Goal: Task Accomplishment & Management: Complete application form

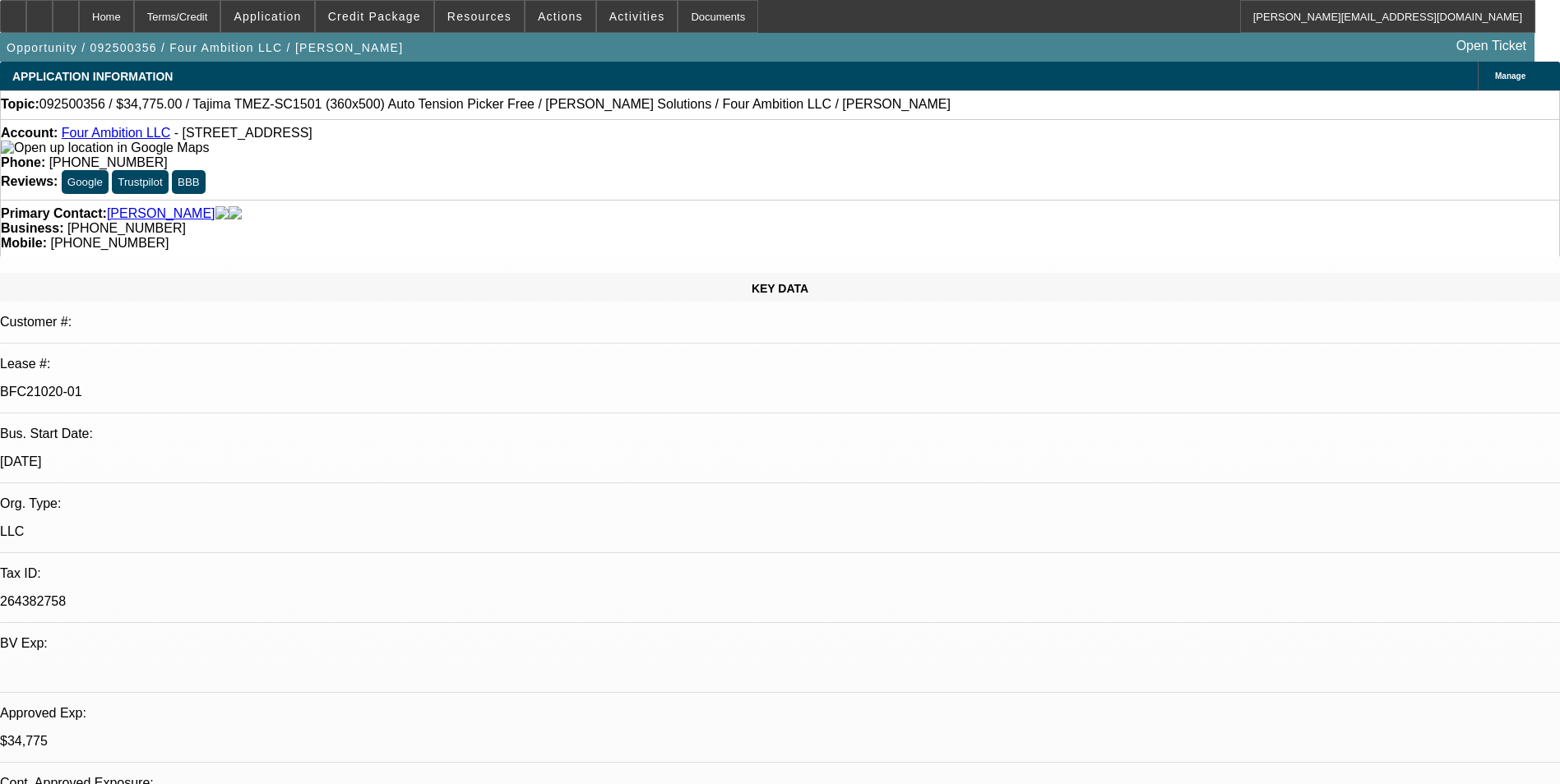
select select "0"
select select "2"
select select "0"
select select "6"
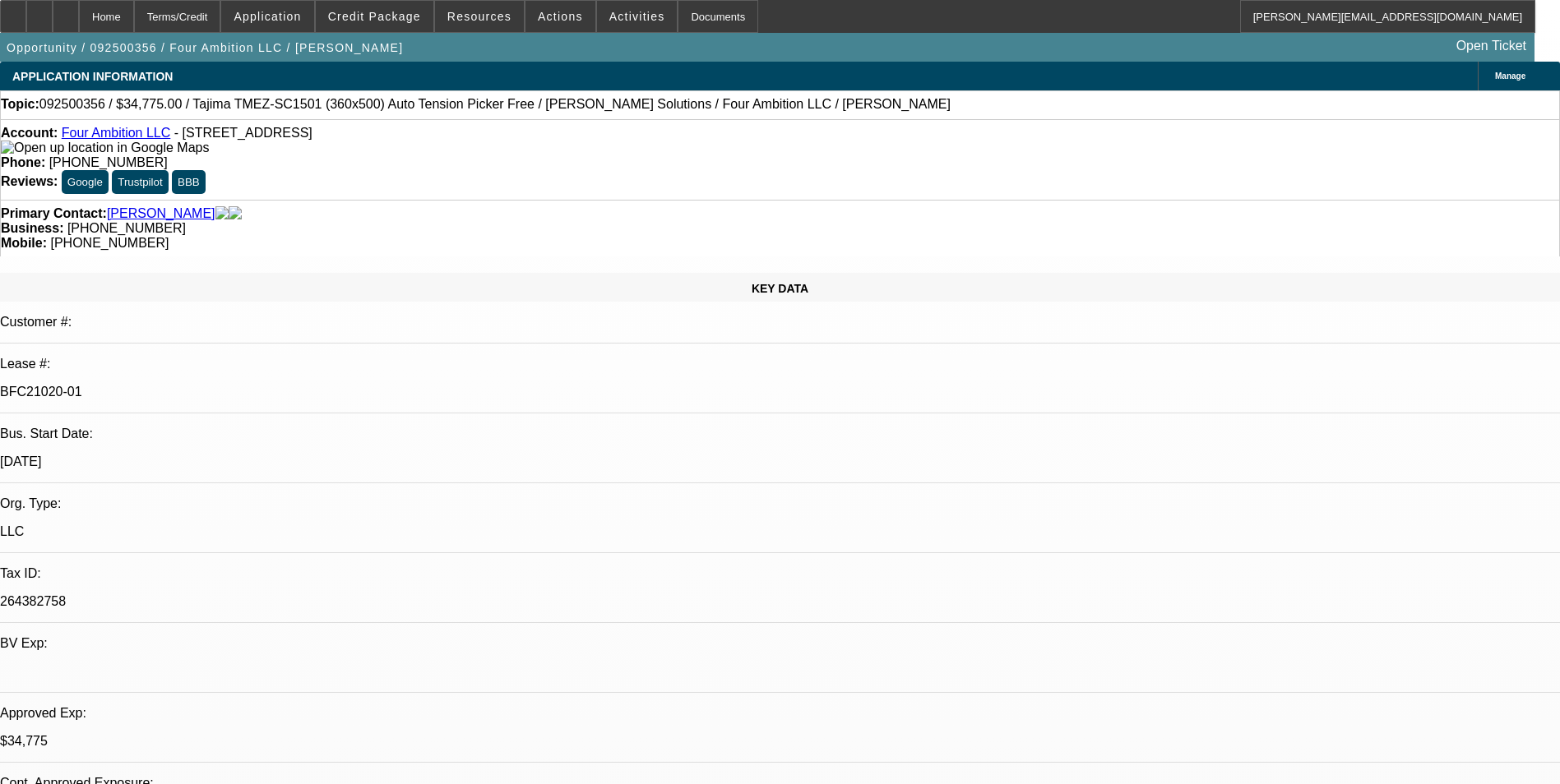
select select "0"
select select "2"
select select "0"
select select "6"
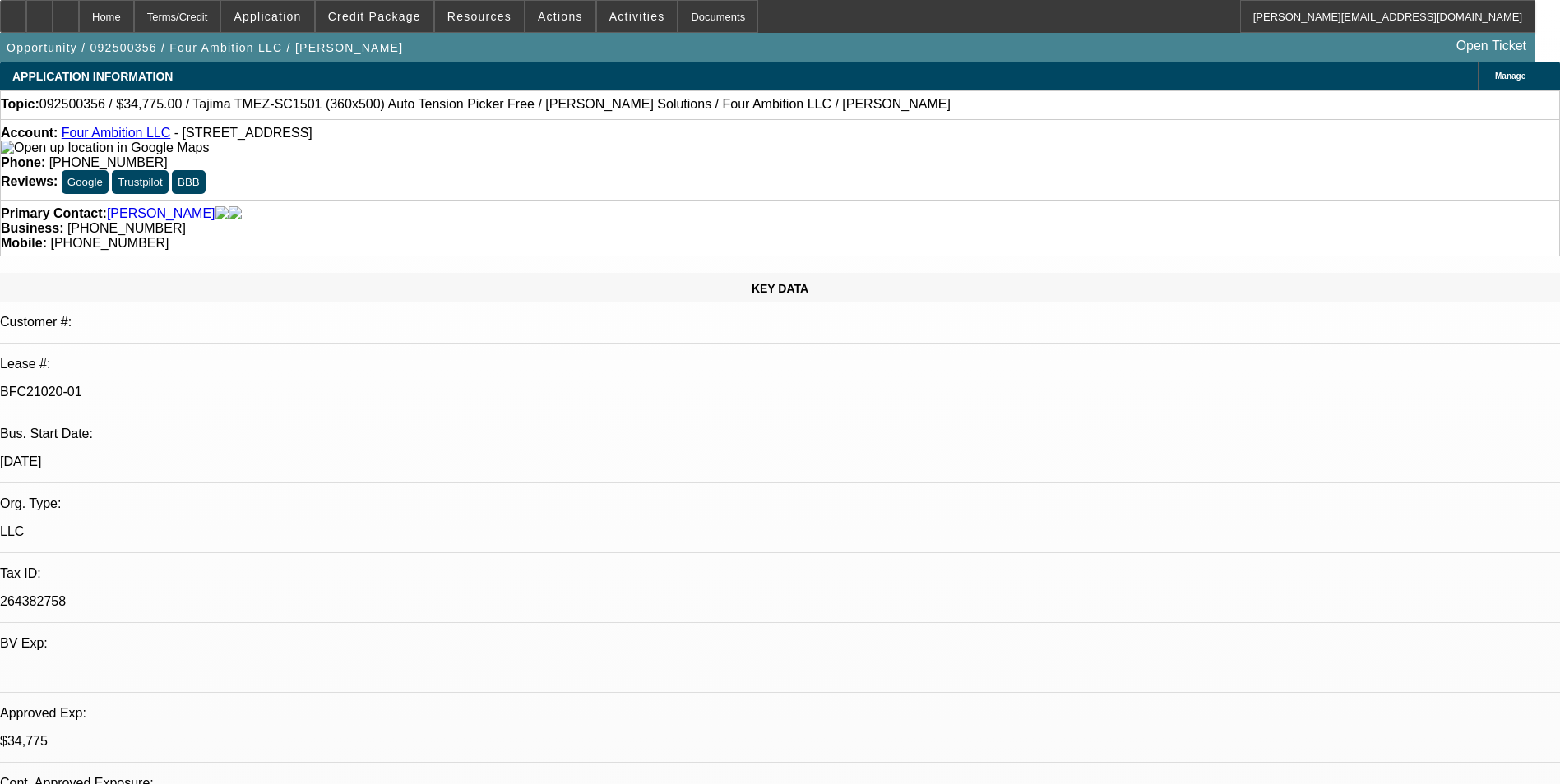
select select "0"
select select "2"
select select "0"
select select "6"
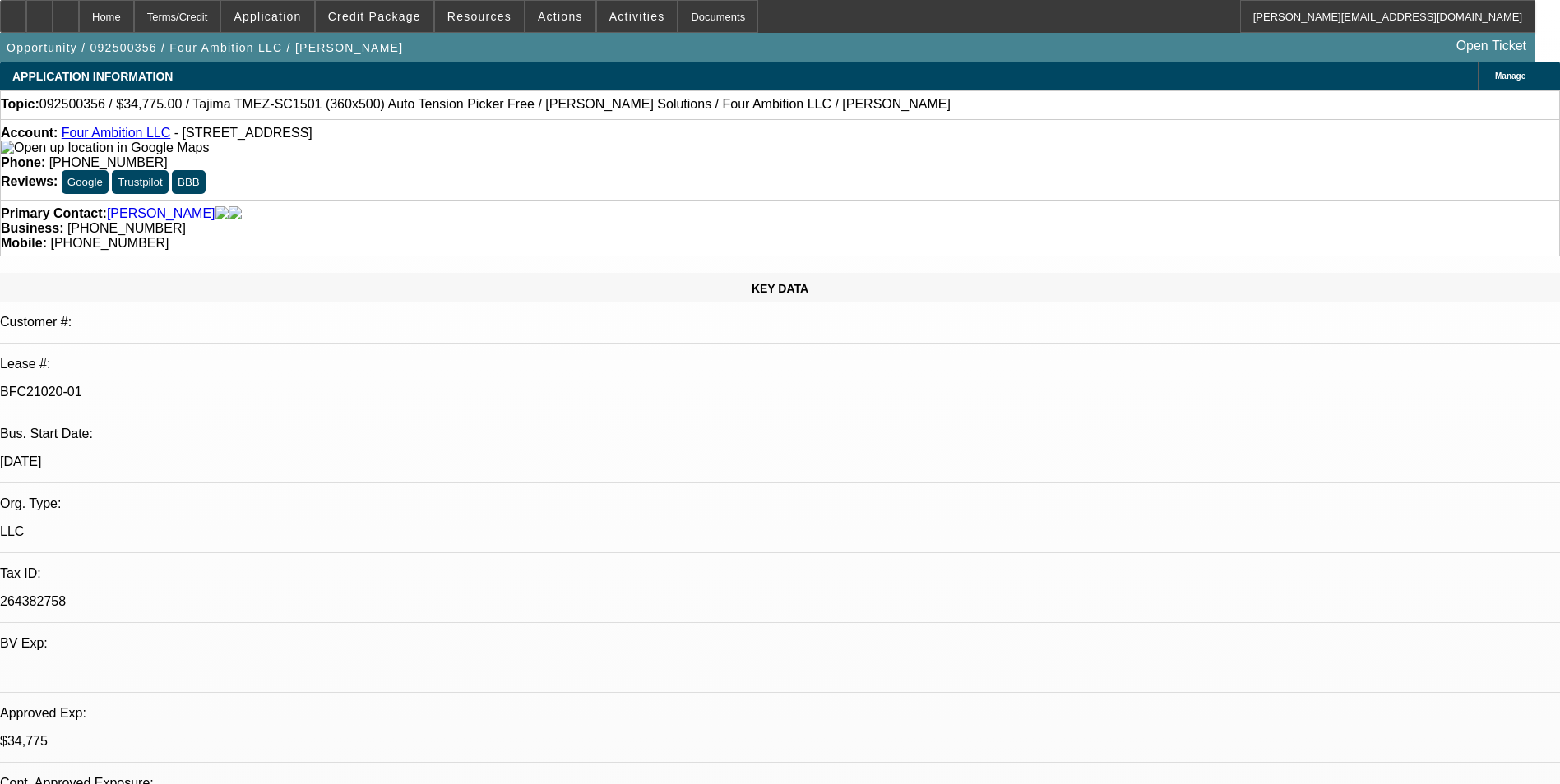
select select "0"
select select "2"
select select "0"
select select "6"
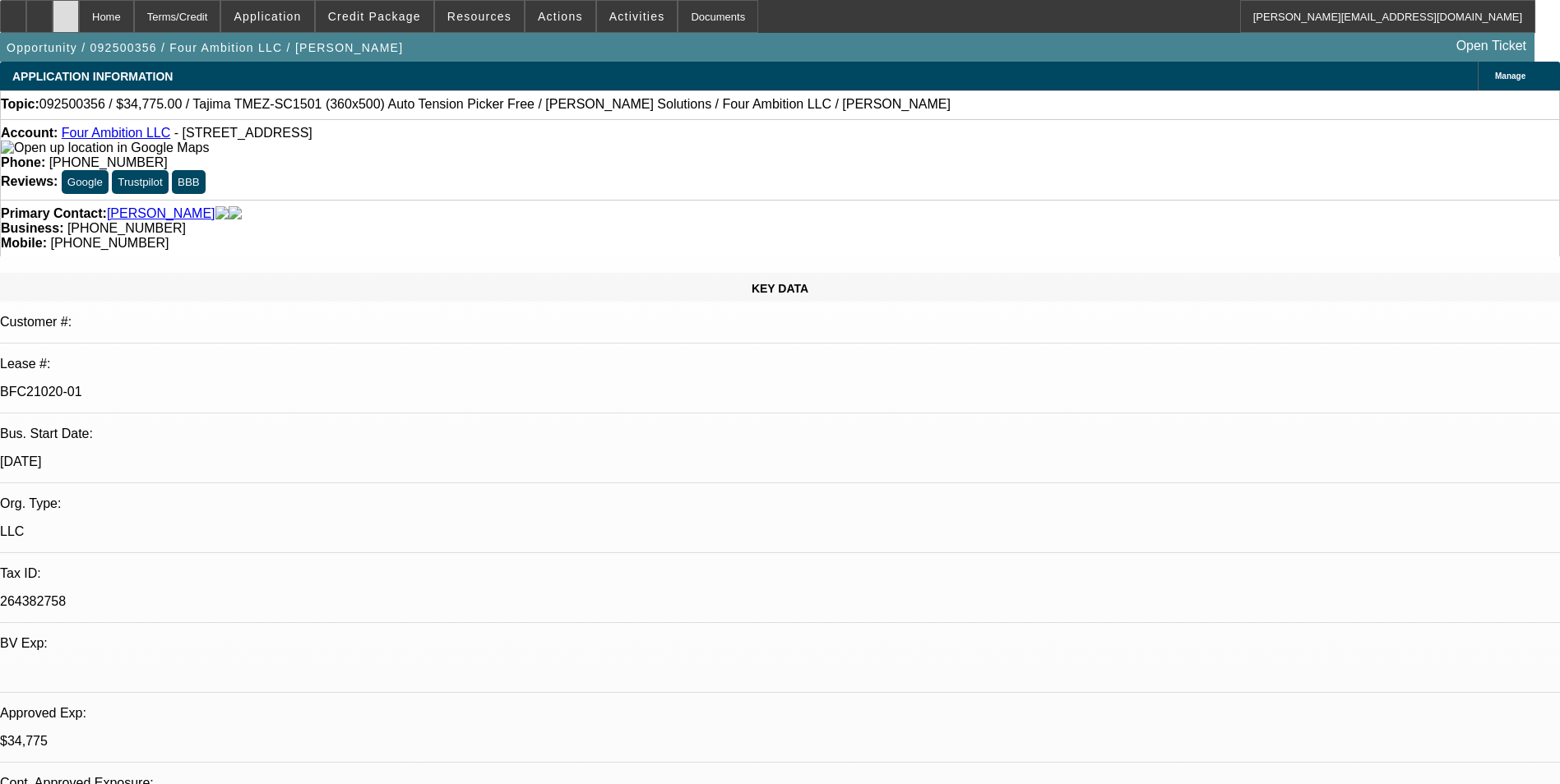
click at [79, 24] on div at bounding box center [65, 17] width 26 height 33
select select "0"
select select "2"
select select "0"
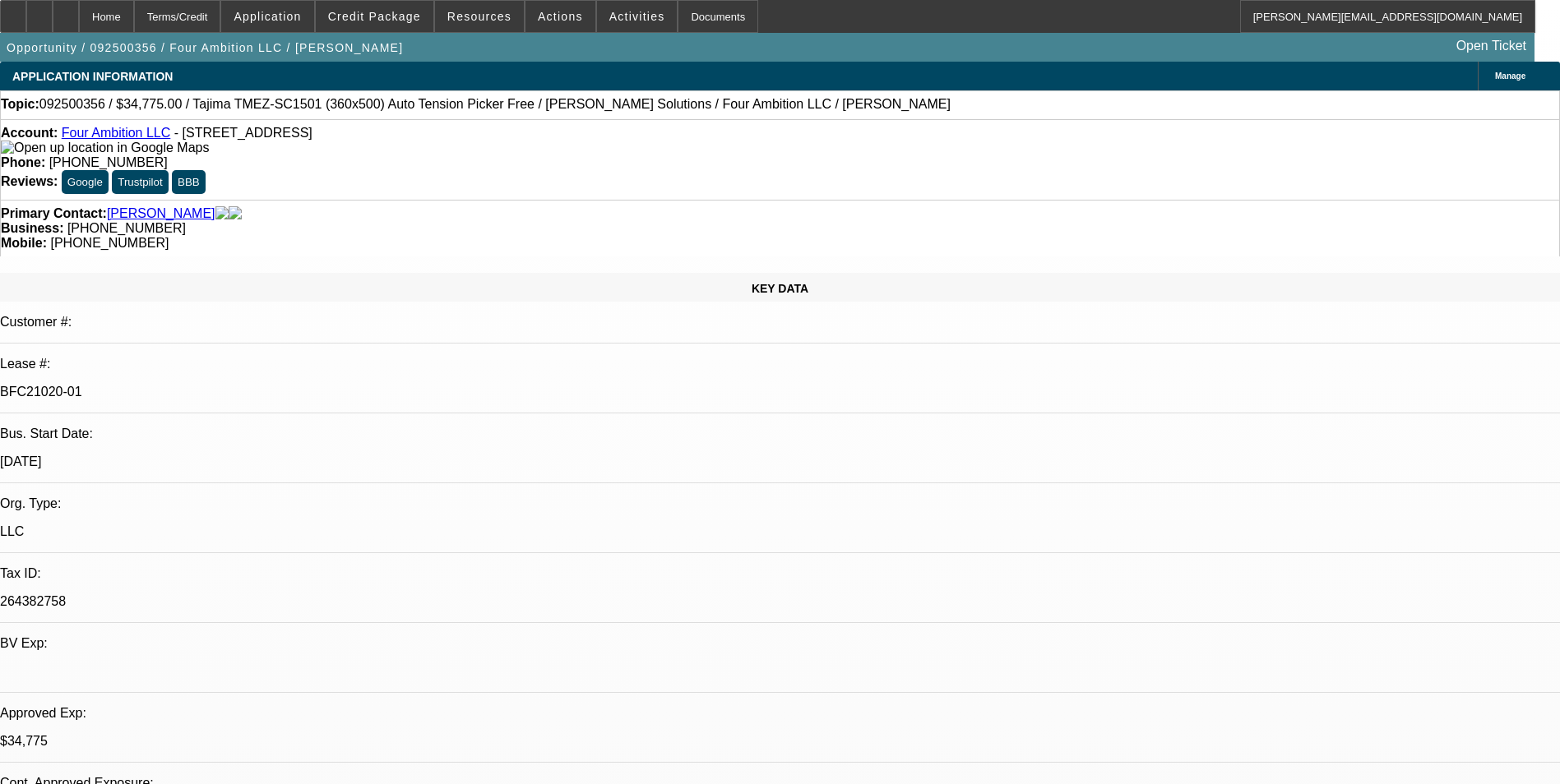
select select "2"
select select "0"
select select "2"
select select "0"
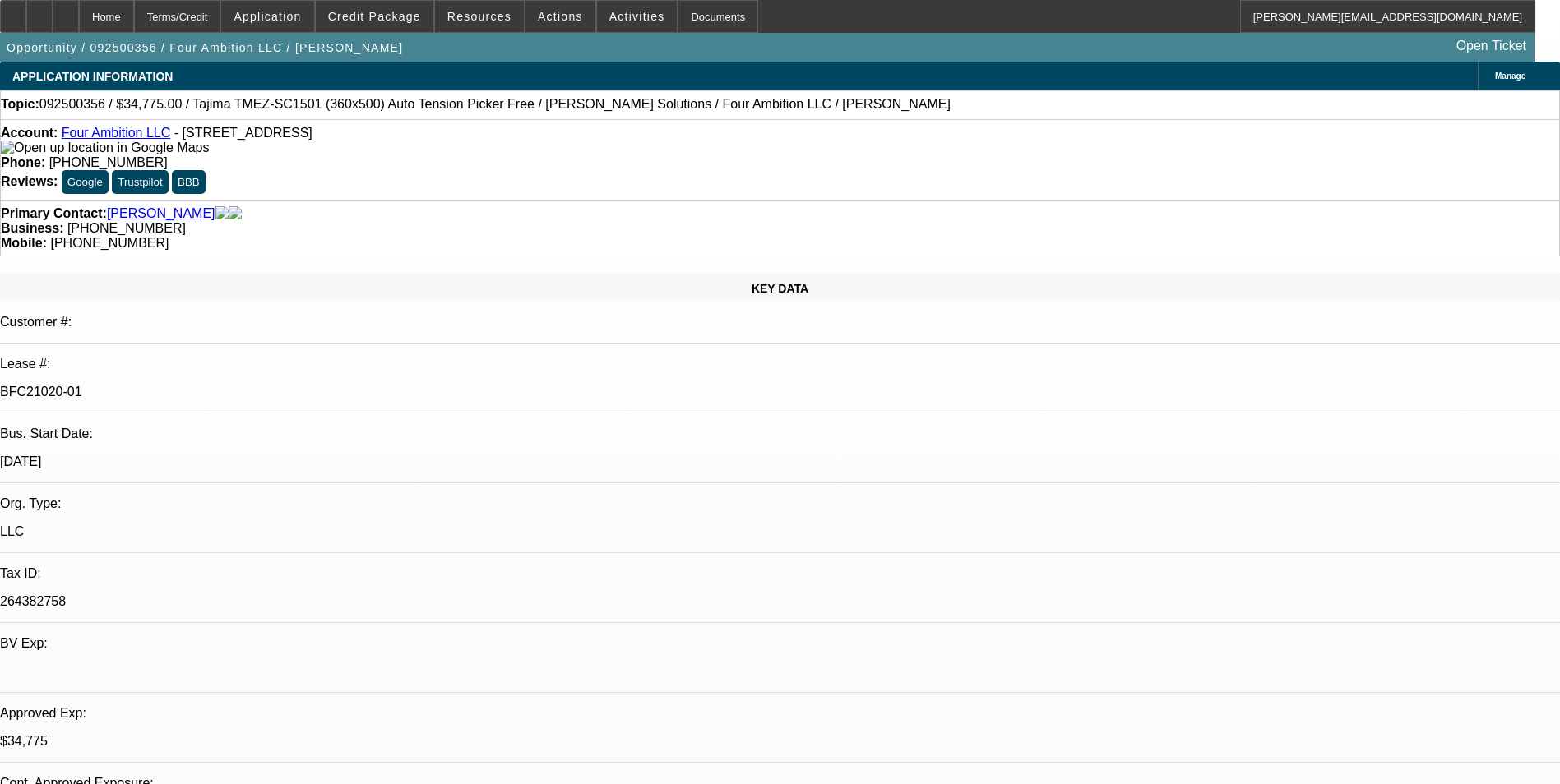
select select "0"
select select "2"
select select "0"
select select "1"
select select "2"
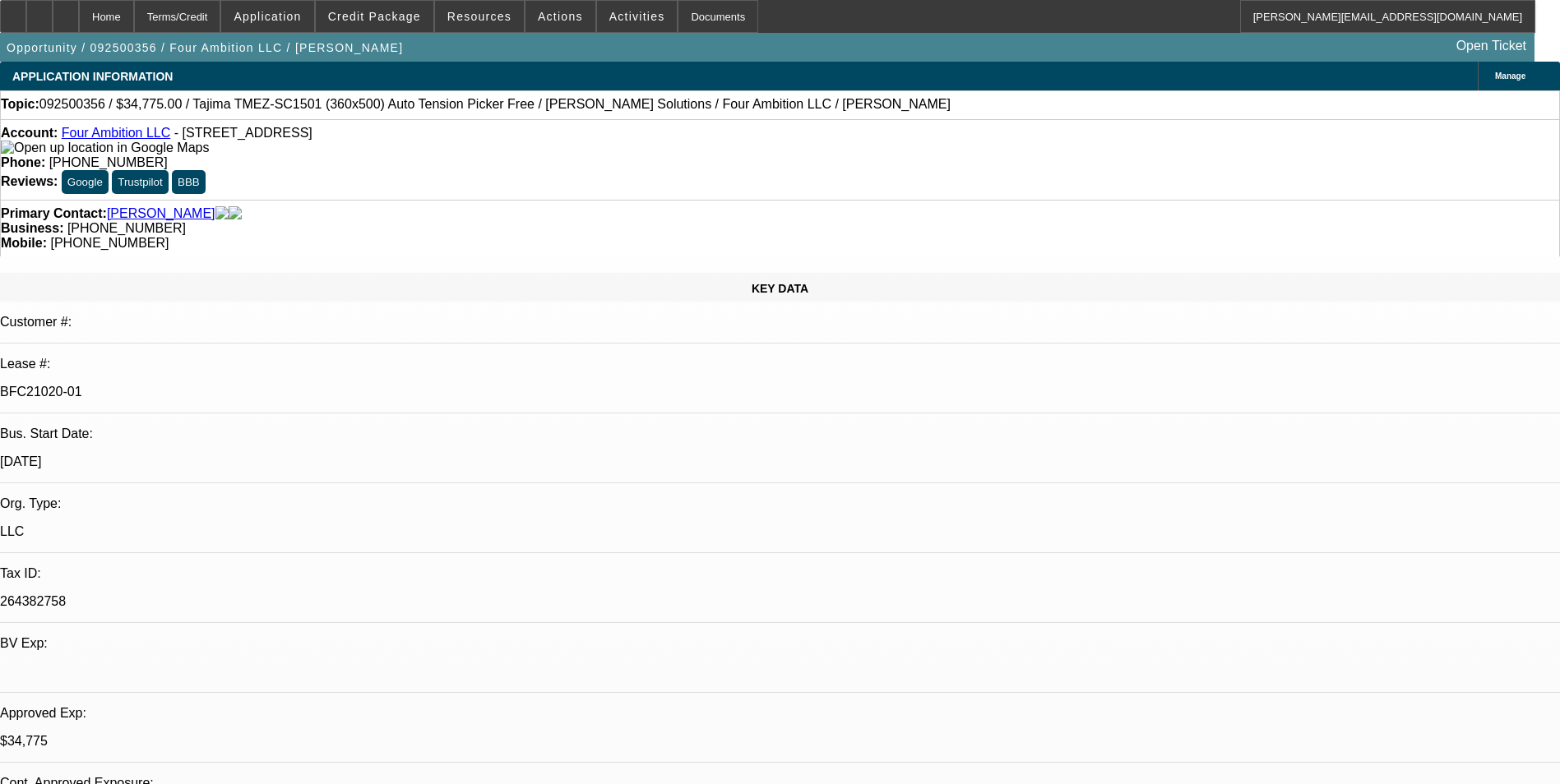
select select "6"
select select "1"
select select "2"
select select "6"
select select "1"
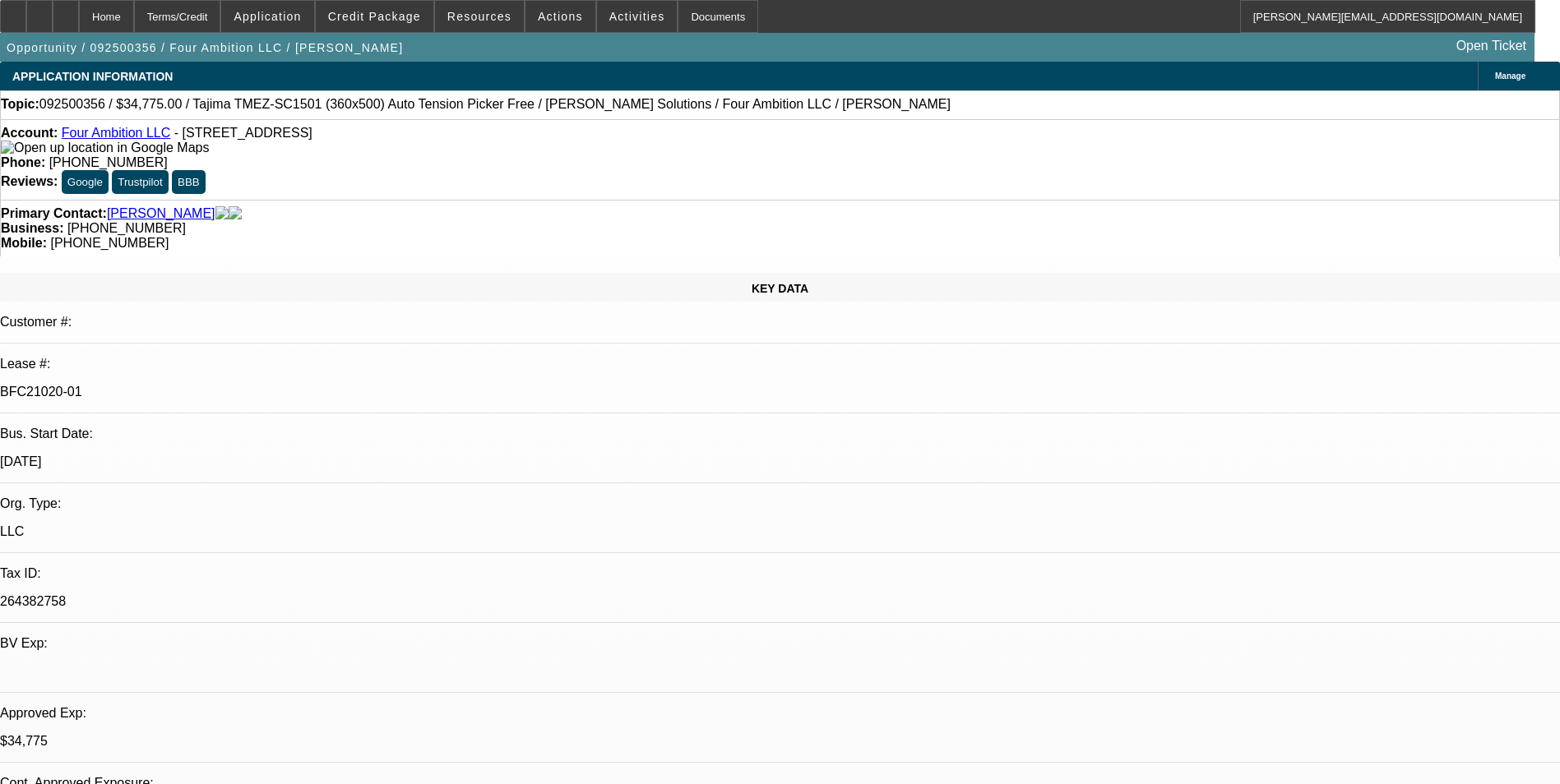
select select "2"
select select "6"
select select "1"
select select "2"
select select "6"
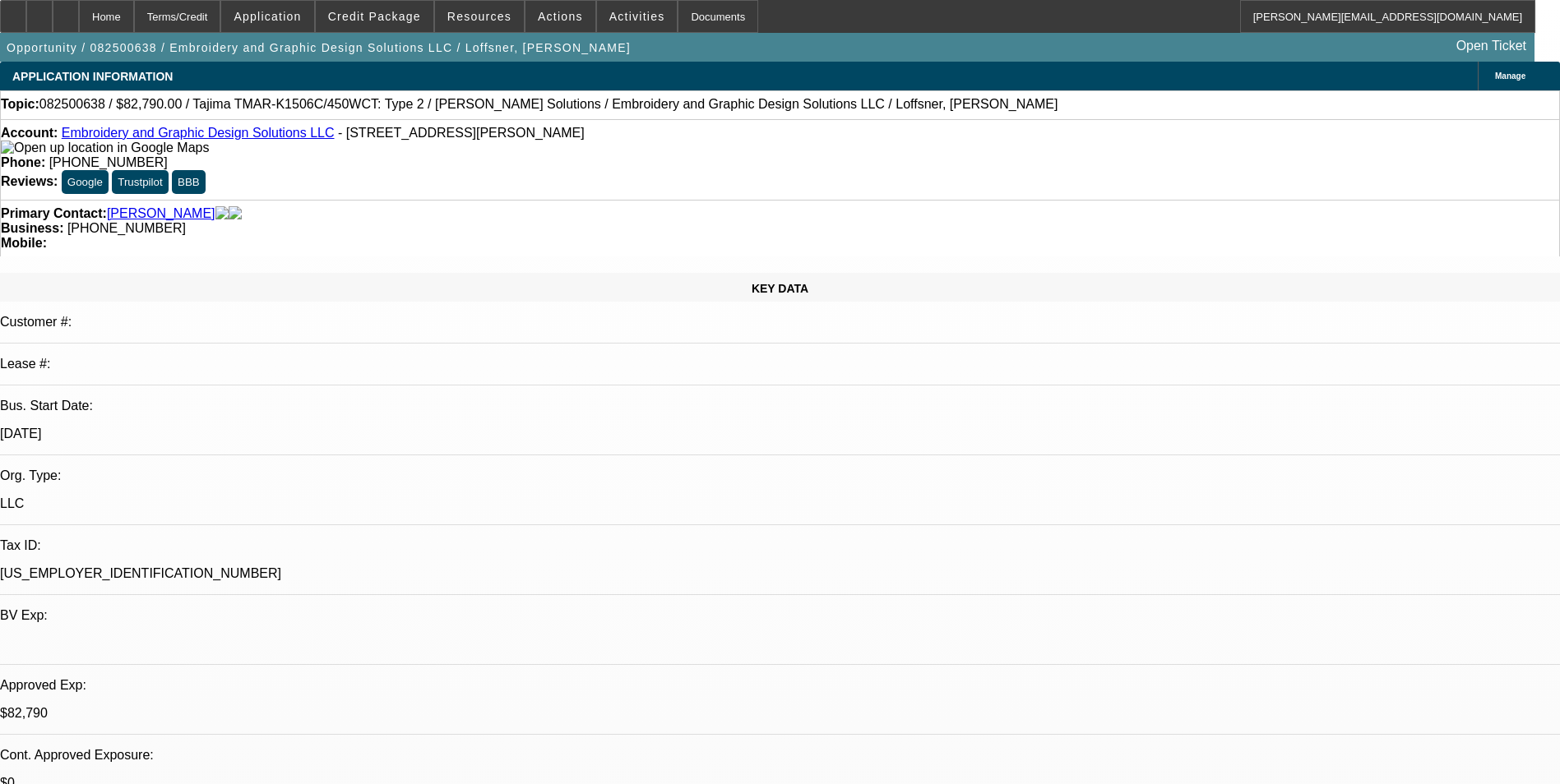
select select "0"
select select "2"
select select "0"
select select "6"
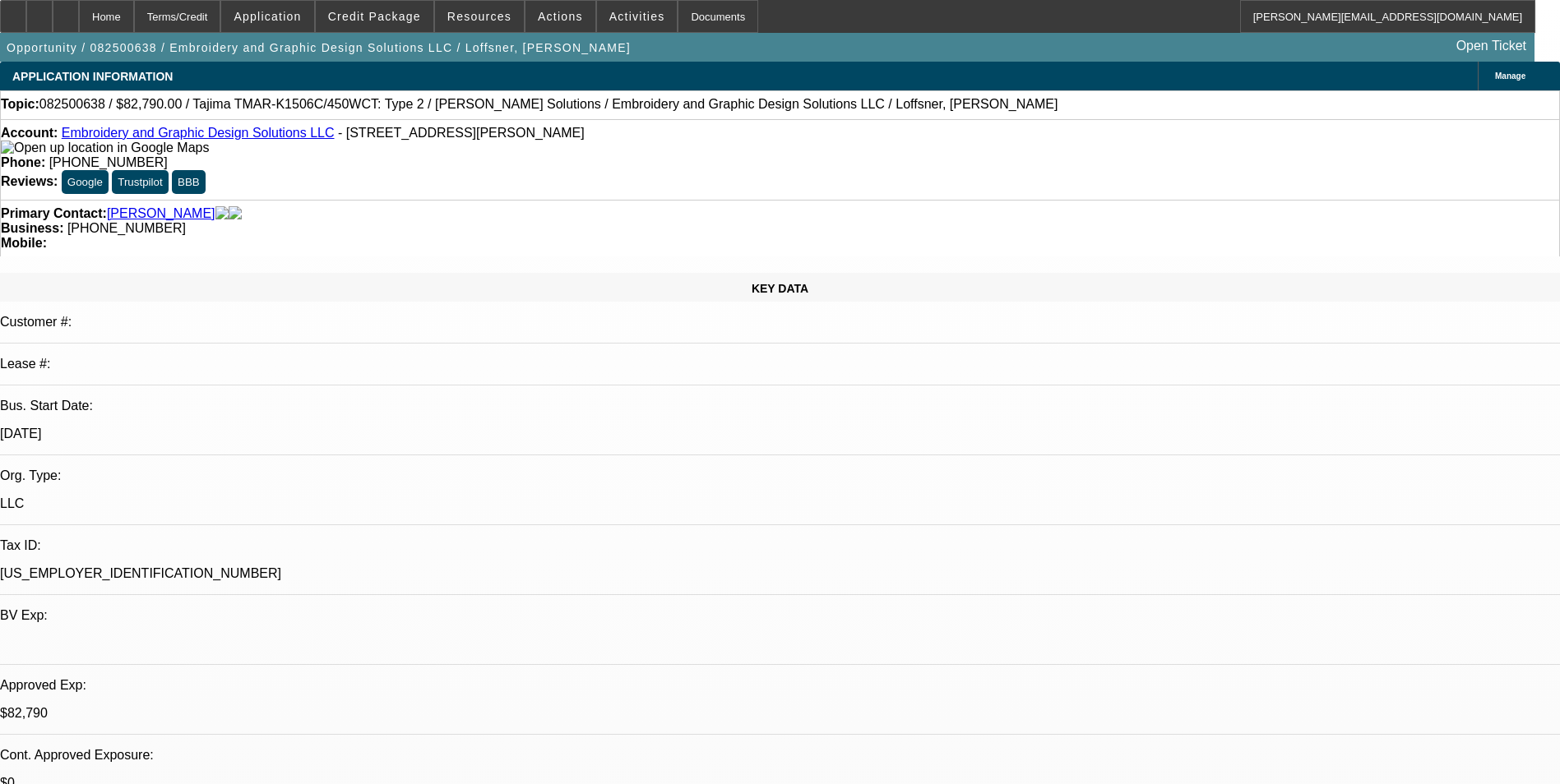
select select "0"
select select "2"
select select "0"
select select "6"
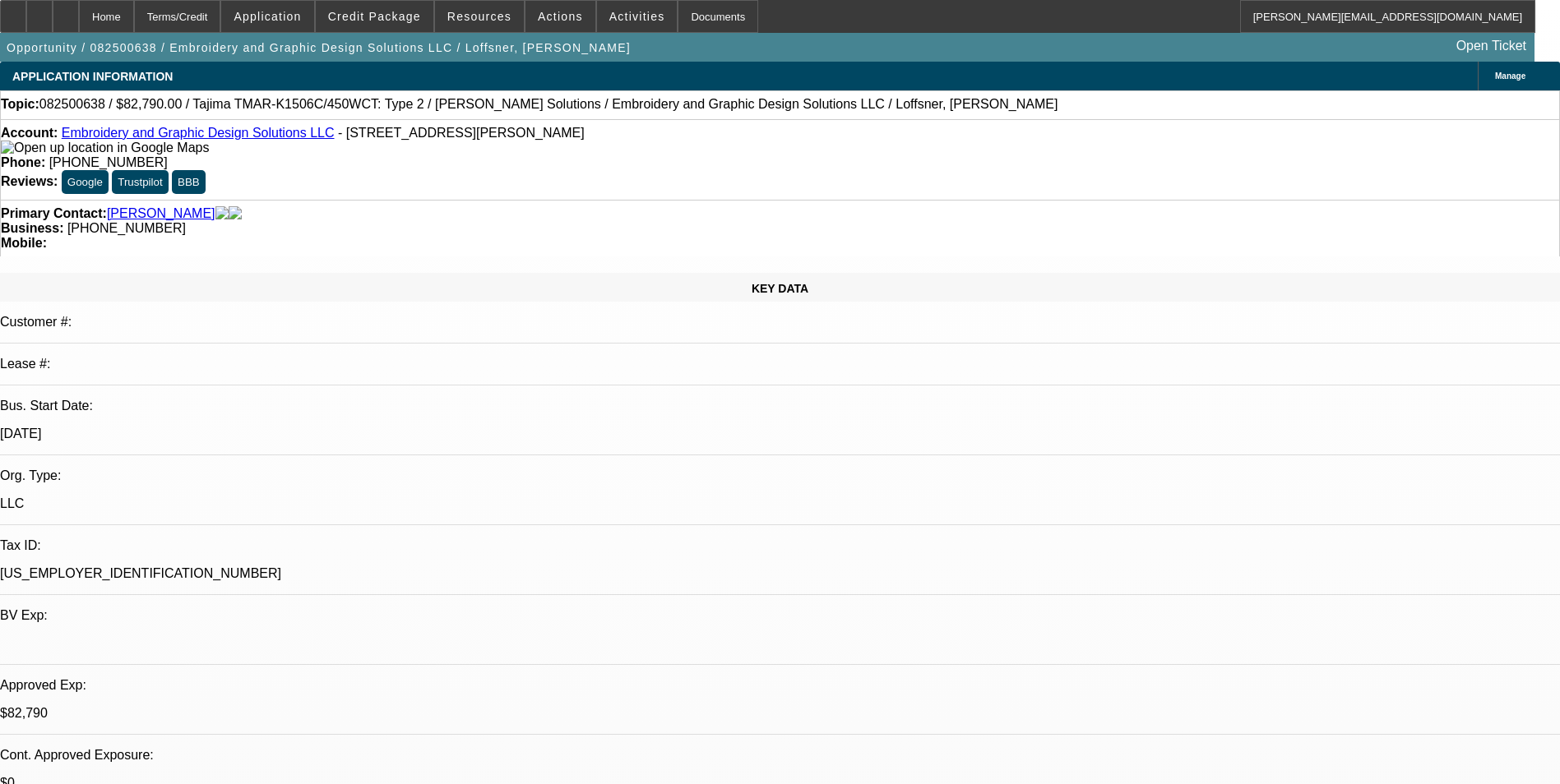
select select "0"
select select "2"
select select "0"
select select "6"
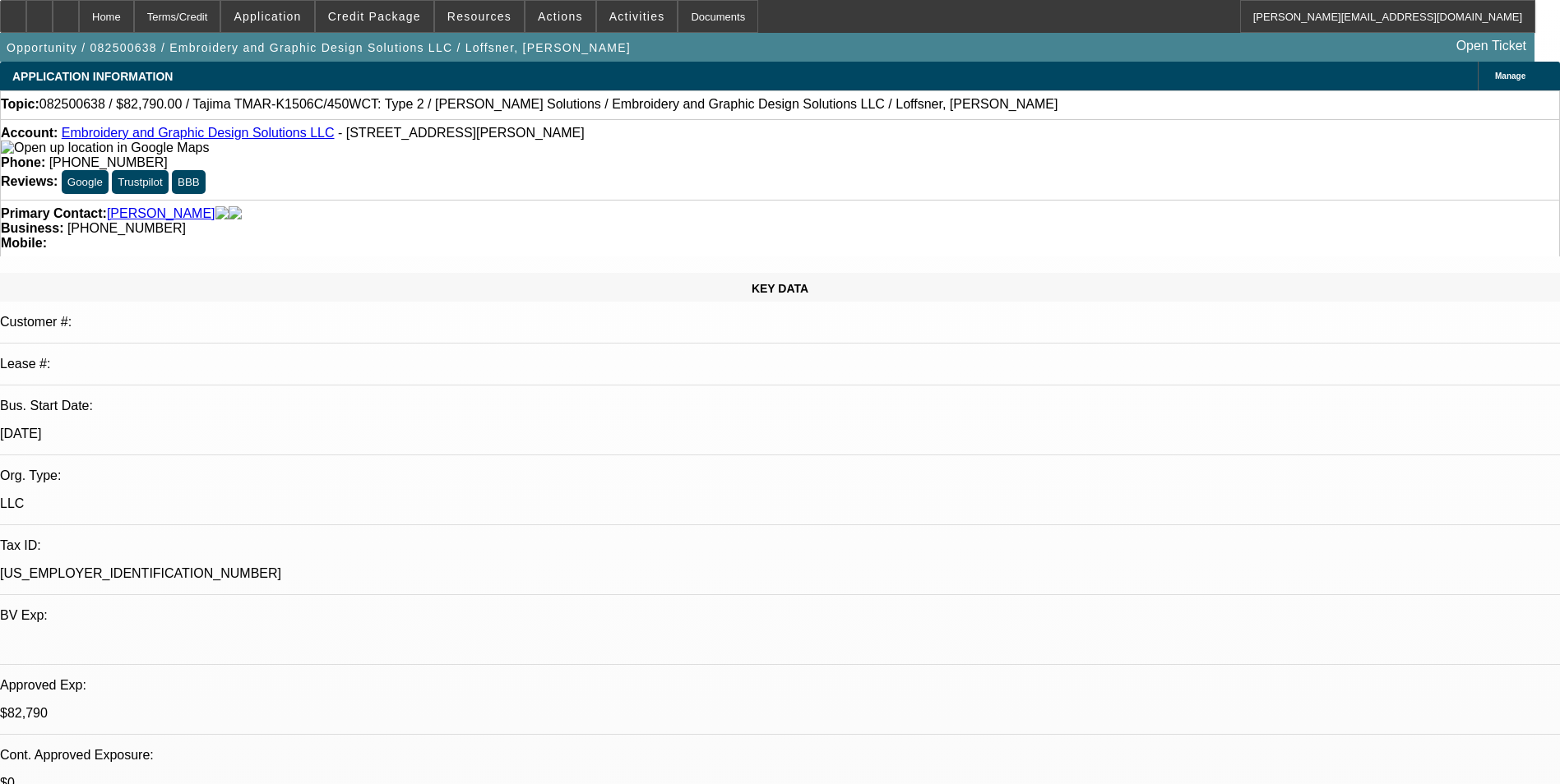
select select "0"
select select "2"
select select "0"
select select "6"
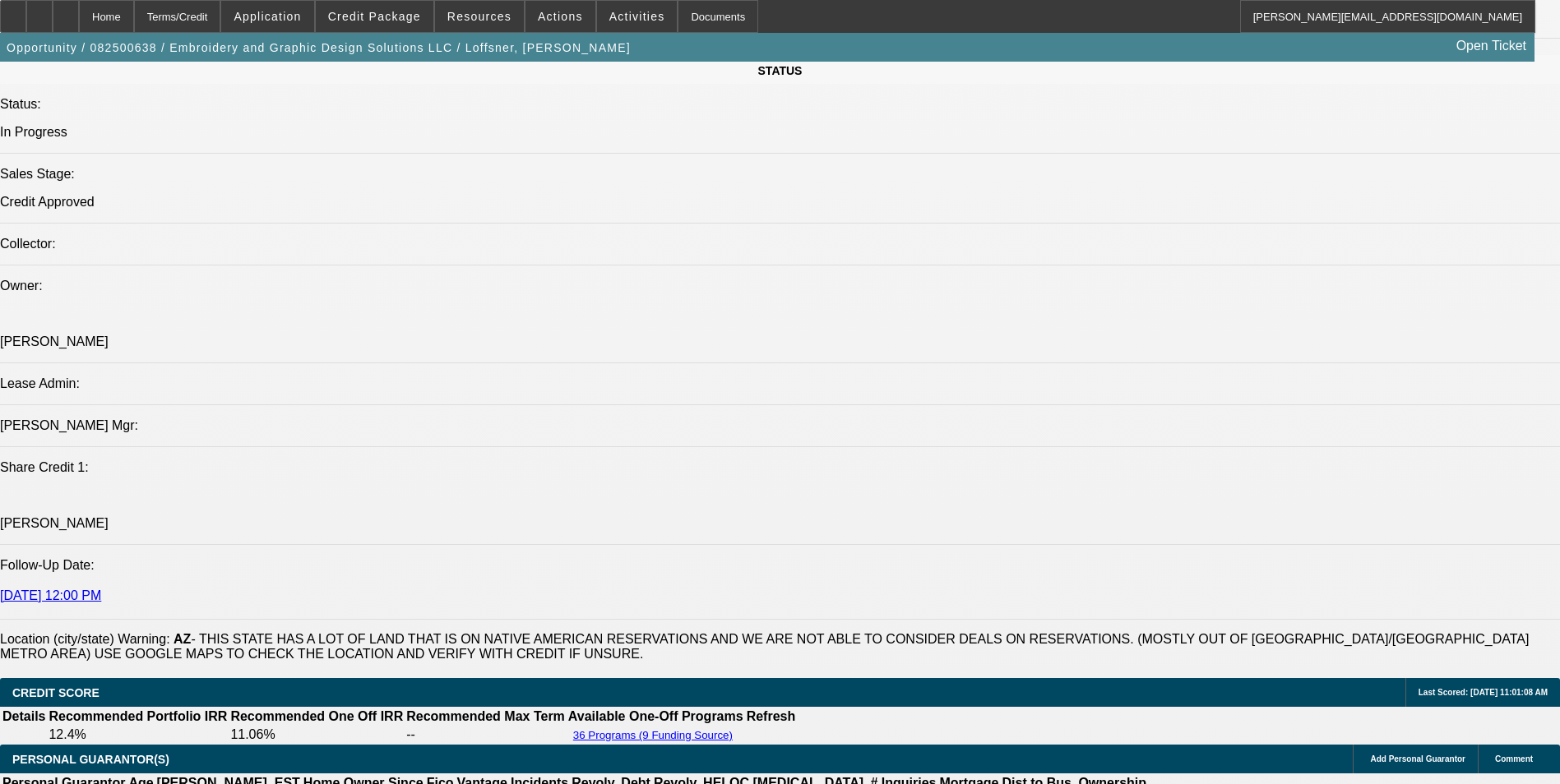
scroll to position [2217, 0]
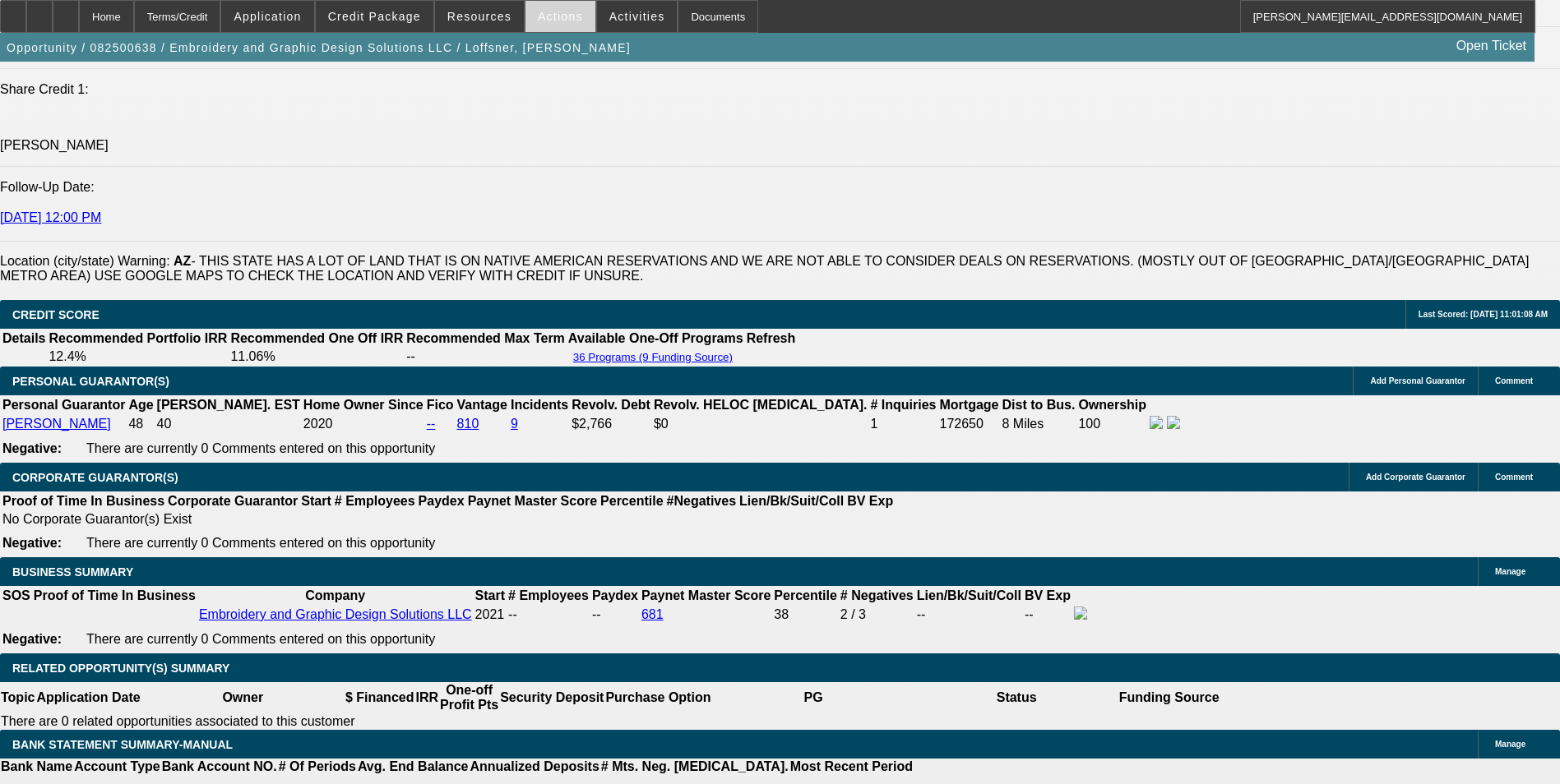
click at [551, 19] on span "Actions" at bounding box center [560, 16] width 45 height 13
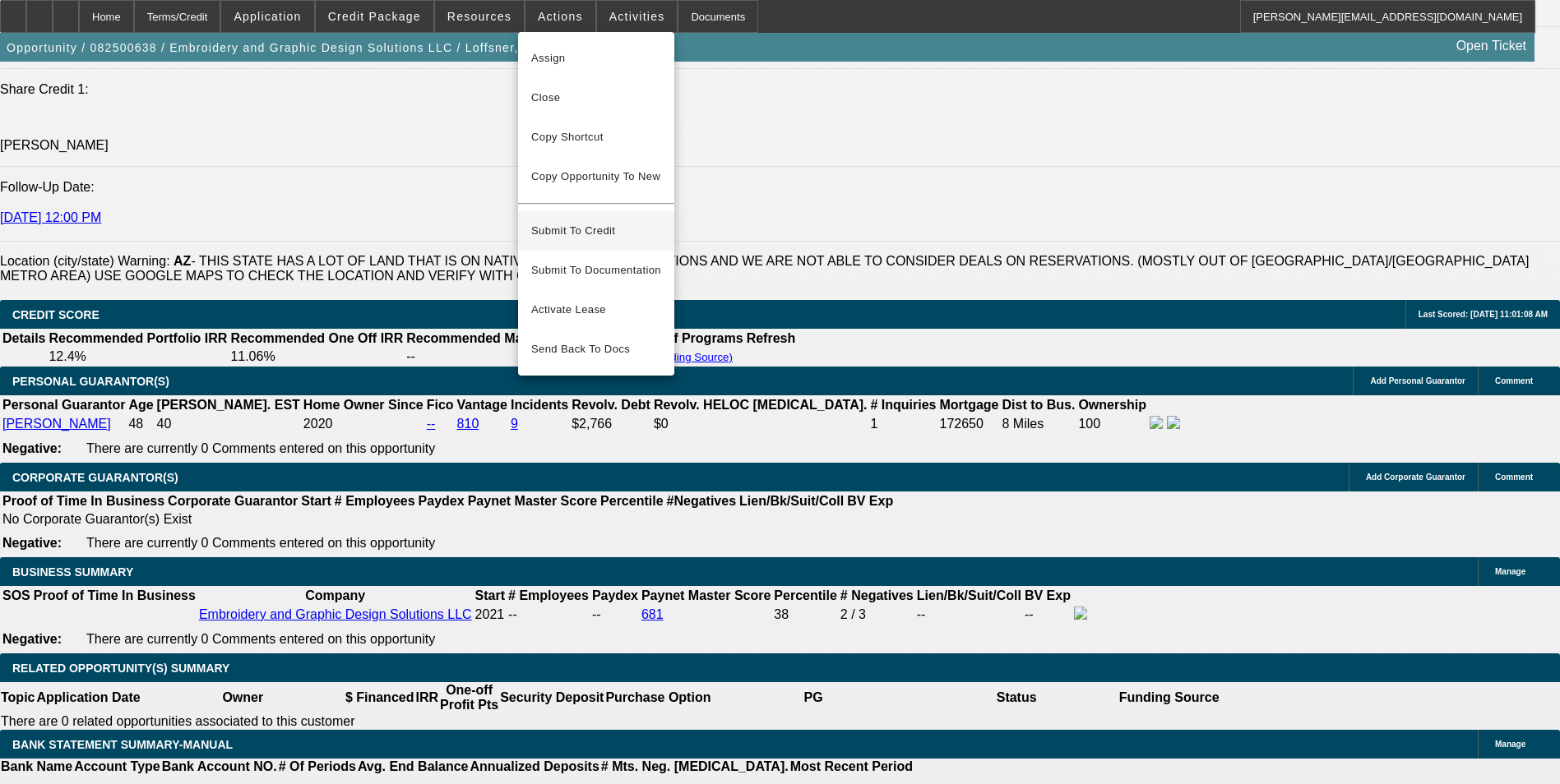
click at [623, 221] on span "Submit To Credit" at bounding box center [595, 231] width 130 height 20
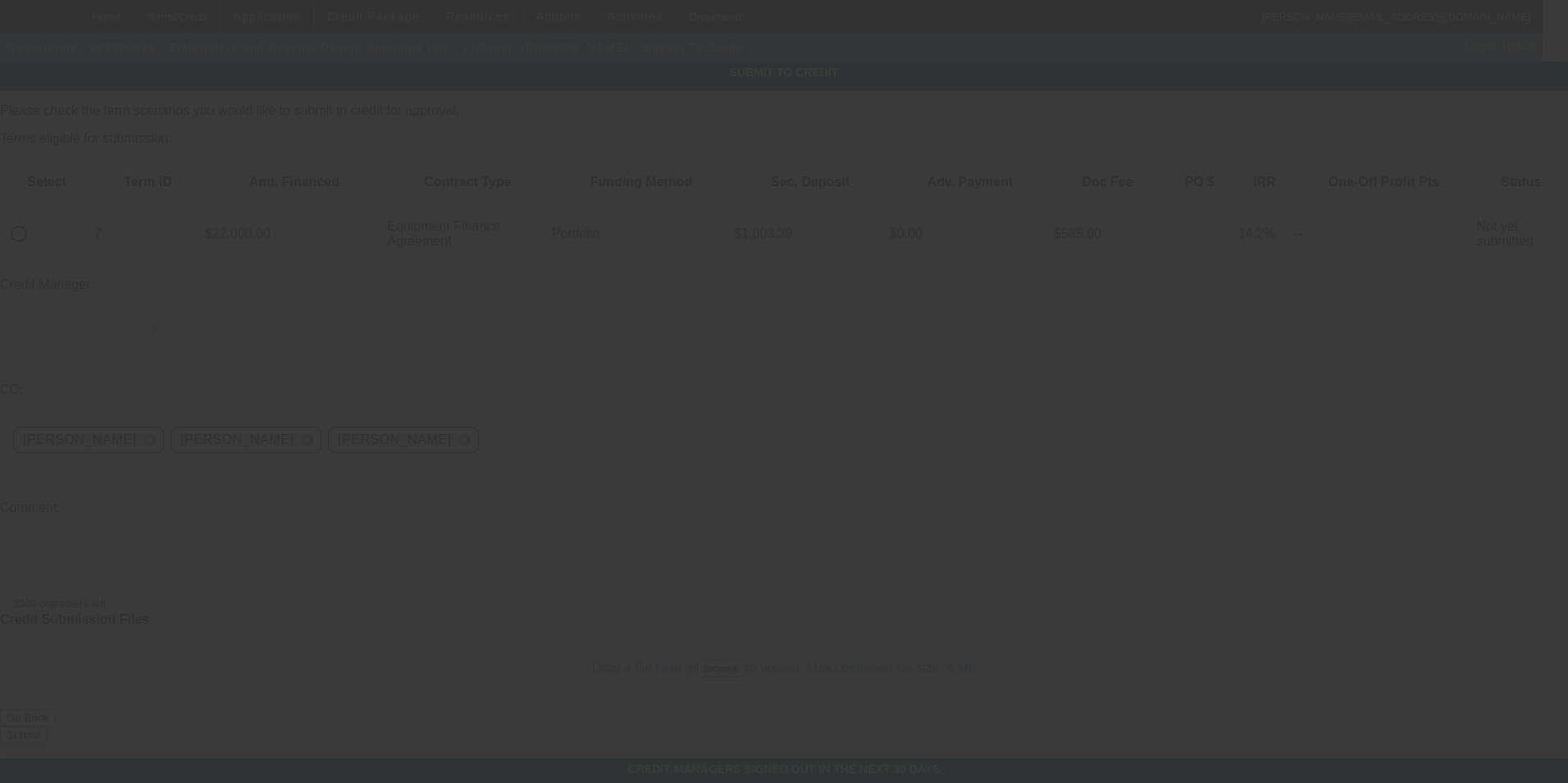
click at [35, 217] on input "radio" at bounding box center [19, 234] width 33 height 33
radio input "true"
click at [153, 318] on div "Arida, George" at bounding box center [82, 328] width 139 height 19
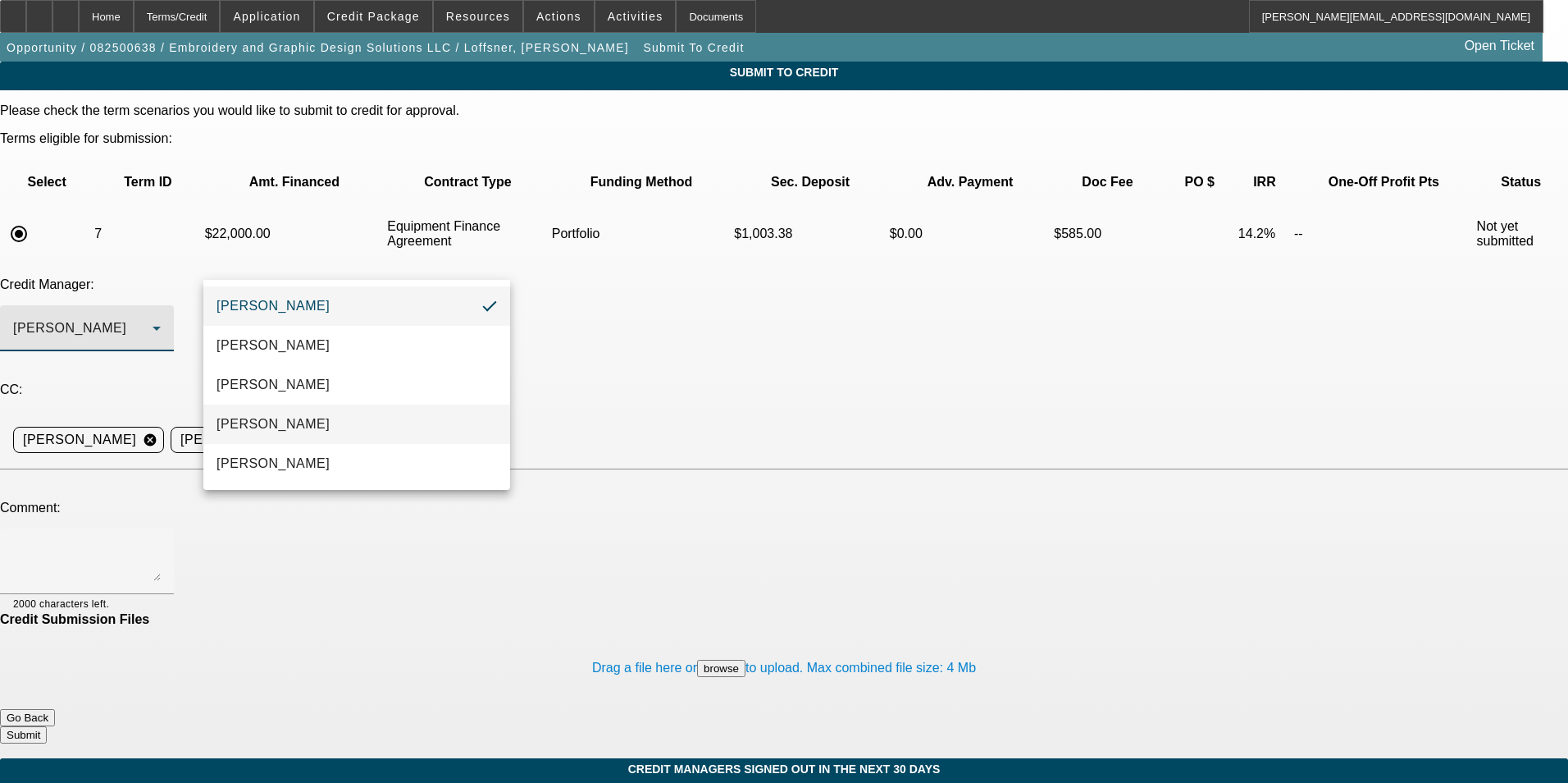
click at [373, 433] on mat-option "[PERSON_NAME]" at bounding box center [356, 424] width 307 height 39
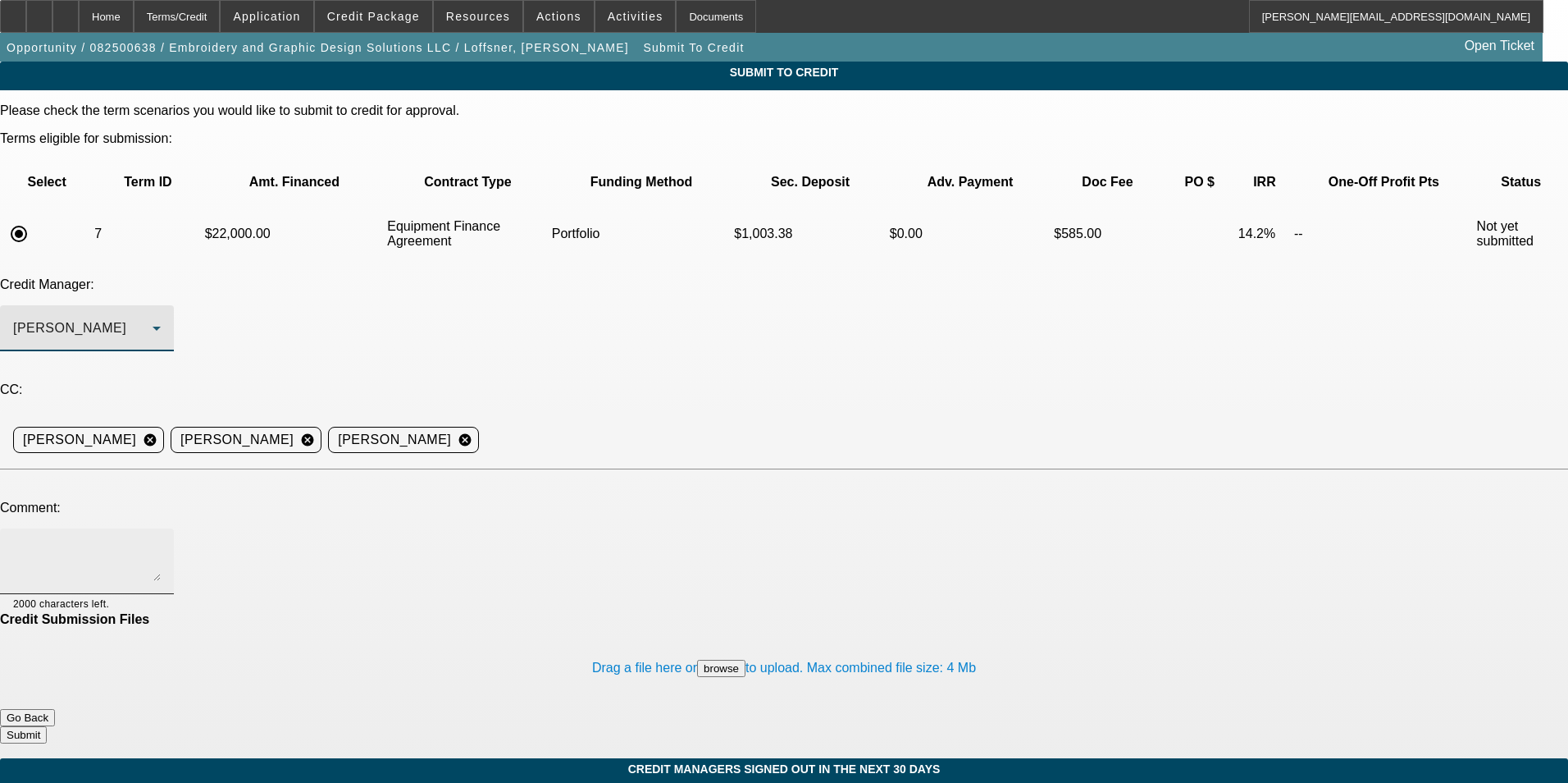
click at [161, 541] on textarea at bounding box center [87, 561] width 148 height 39
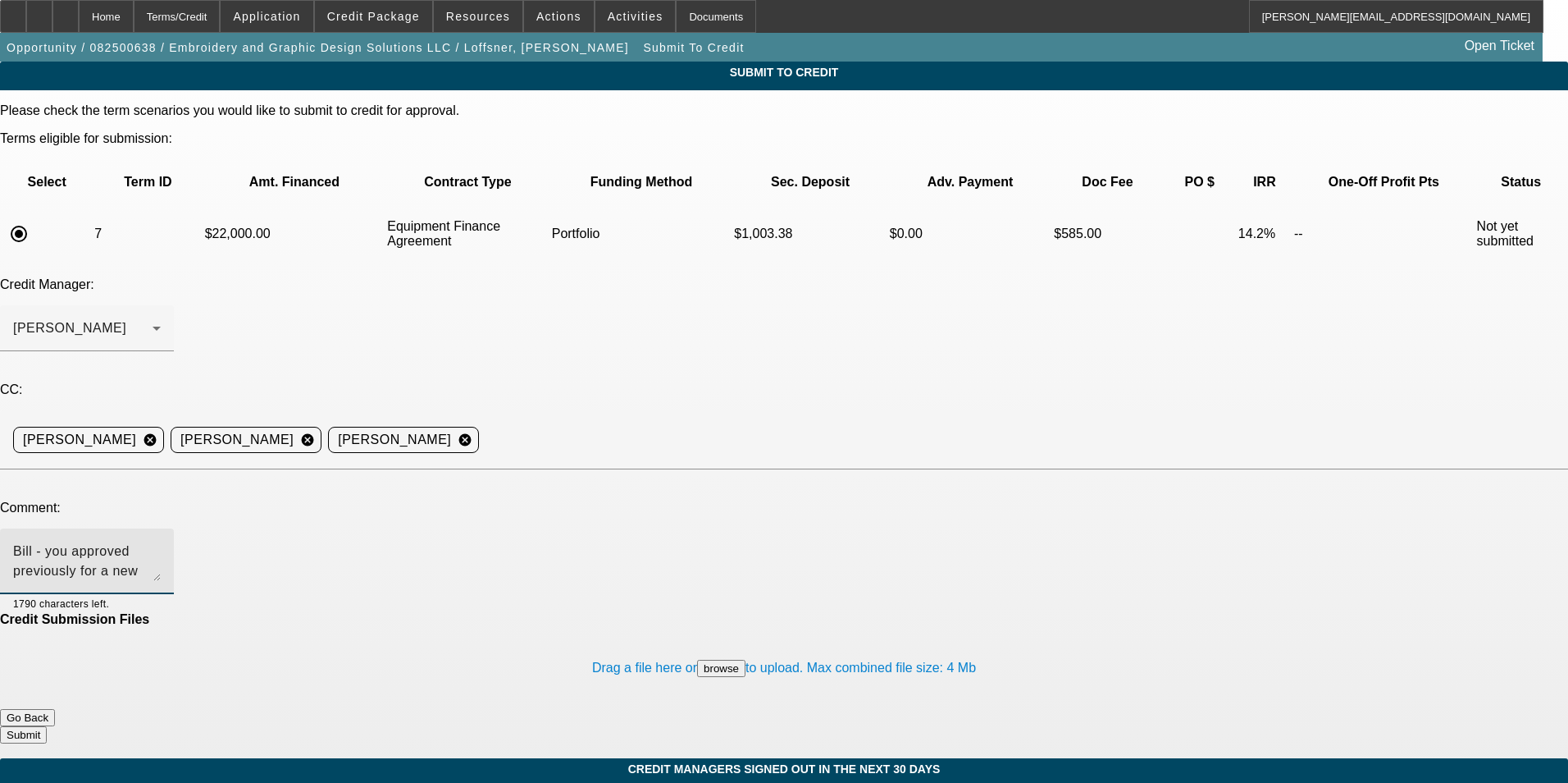
drag, startPoint x: 462, startPoint y: 418, endPoint x: 206, endPoint y: 393, distance: 257.2
click at [174, 529] on div "Bill - you approved previously for a new Tajima six head, however the customer …" at bounding box center [87, 561] width 174 height 65
type textarea "Bill - you approved previously for a new Tajima six head, however the customer …"
click at [55, 709] on button "Go Back" at bounding box center [27, 718] width 55 height 18
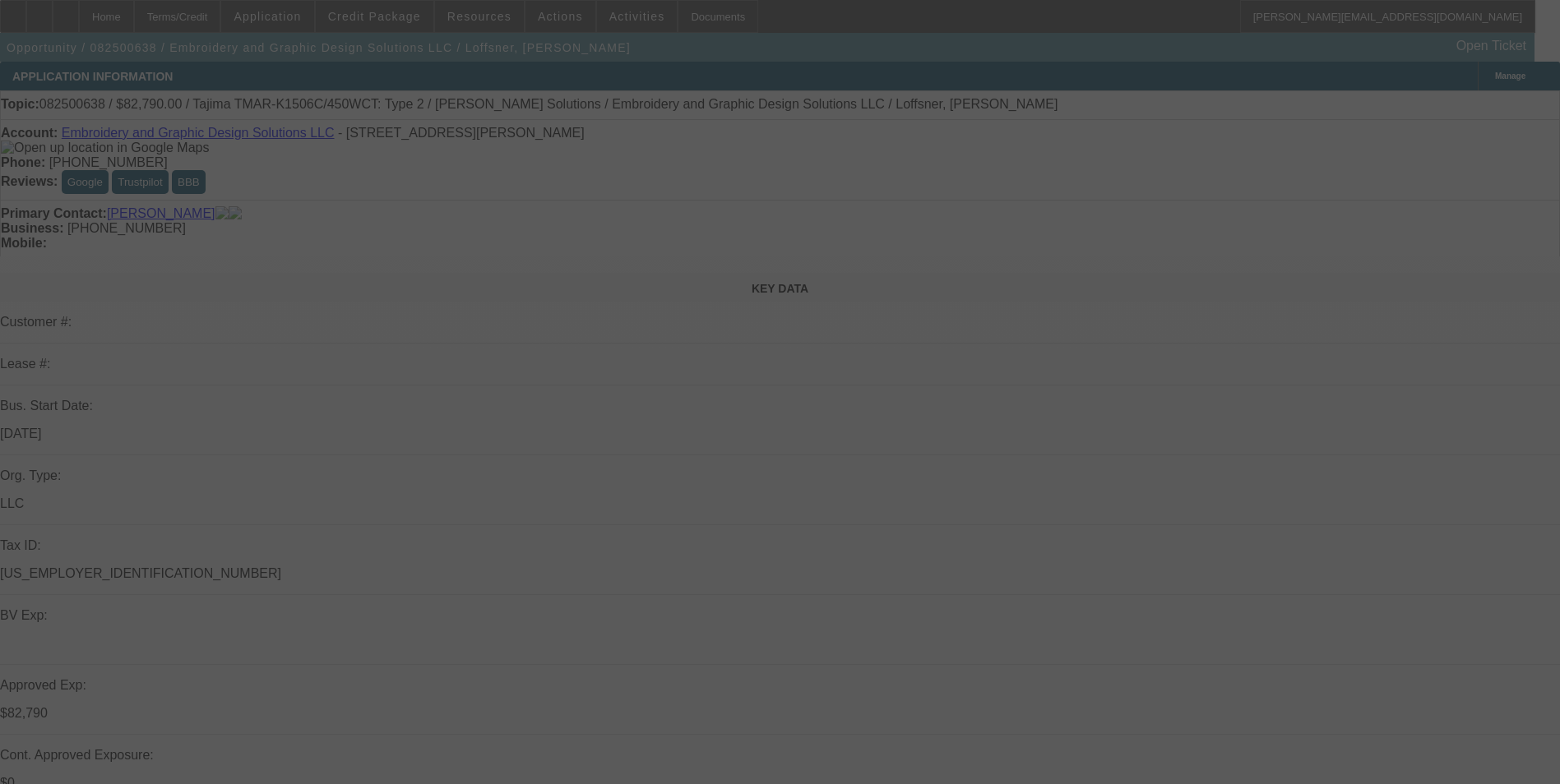
select select "0"
select select "2"
select select "0"
select select "6"
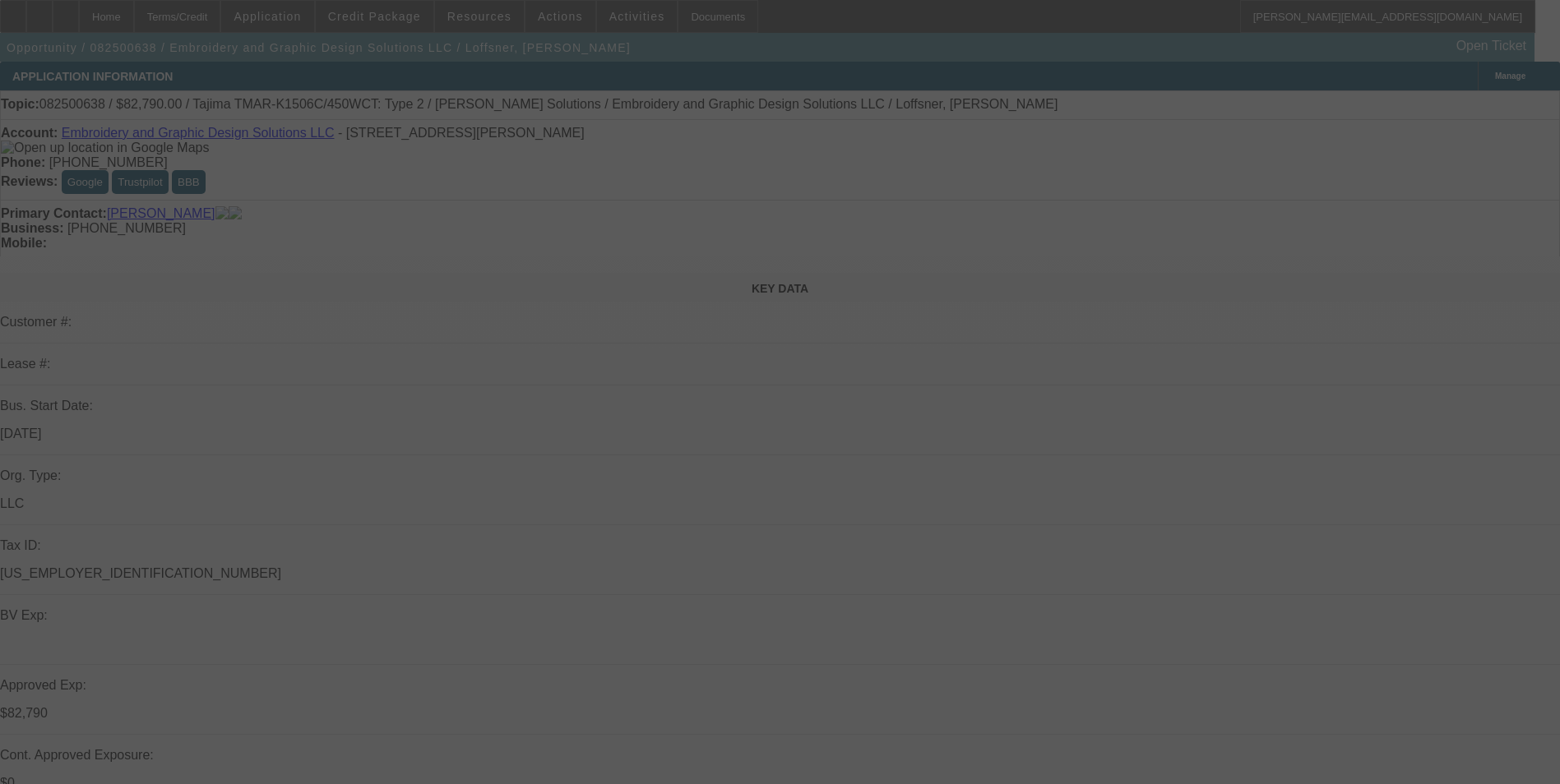
select select "0"
select select "2"
select select "0"
select select "6"
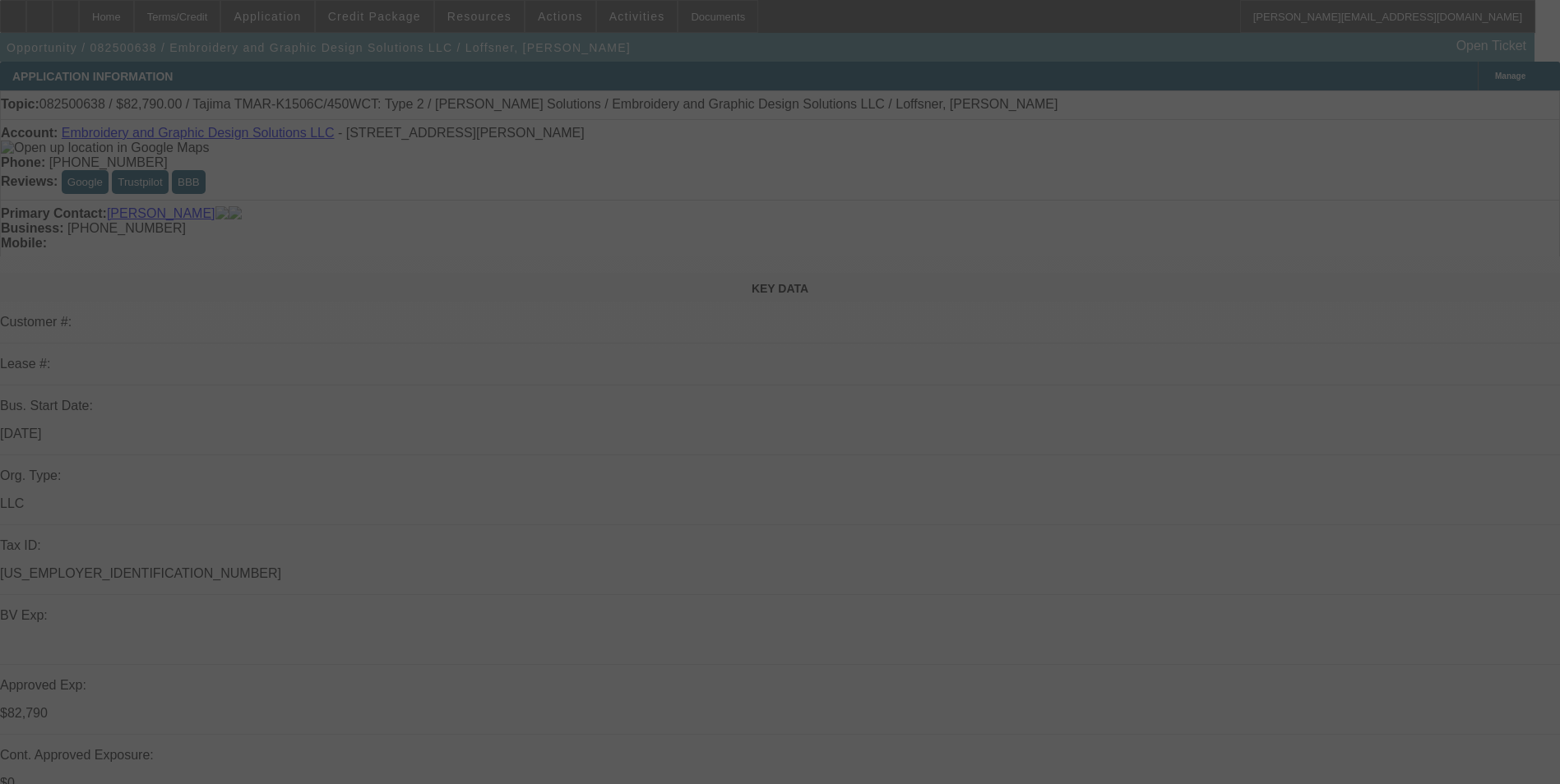
select select "0"
select select "2"
select select "0"
select select "6"
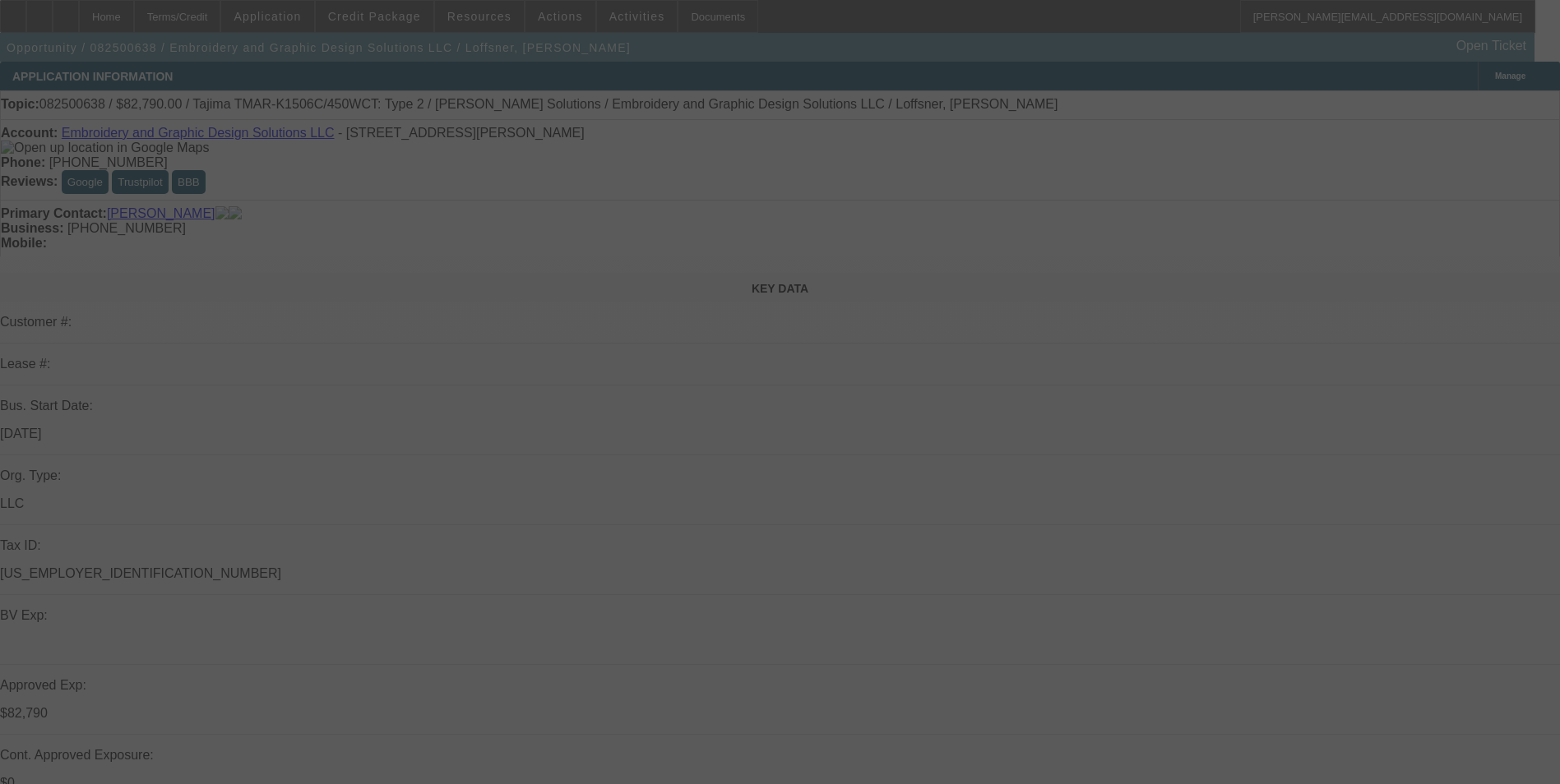
select select "0"
select select "2"
select select "0"
select select "6"
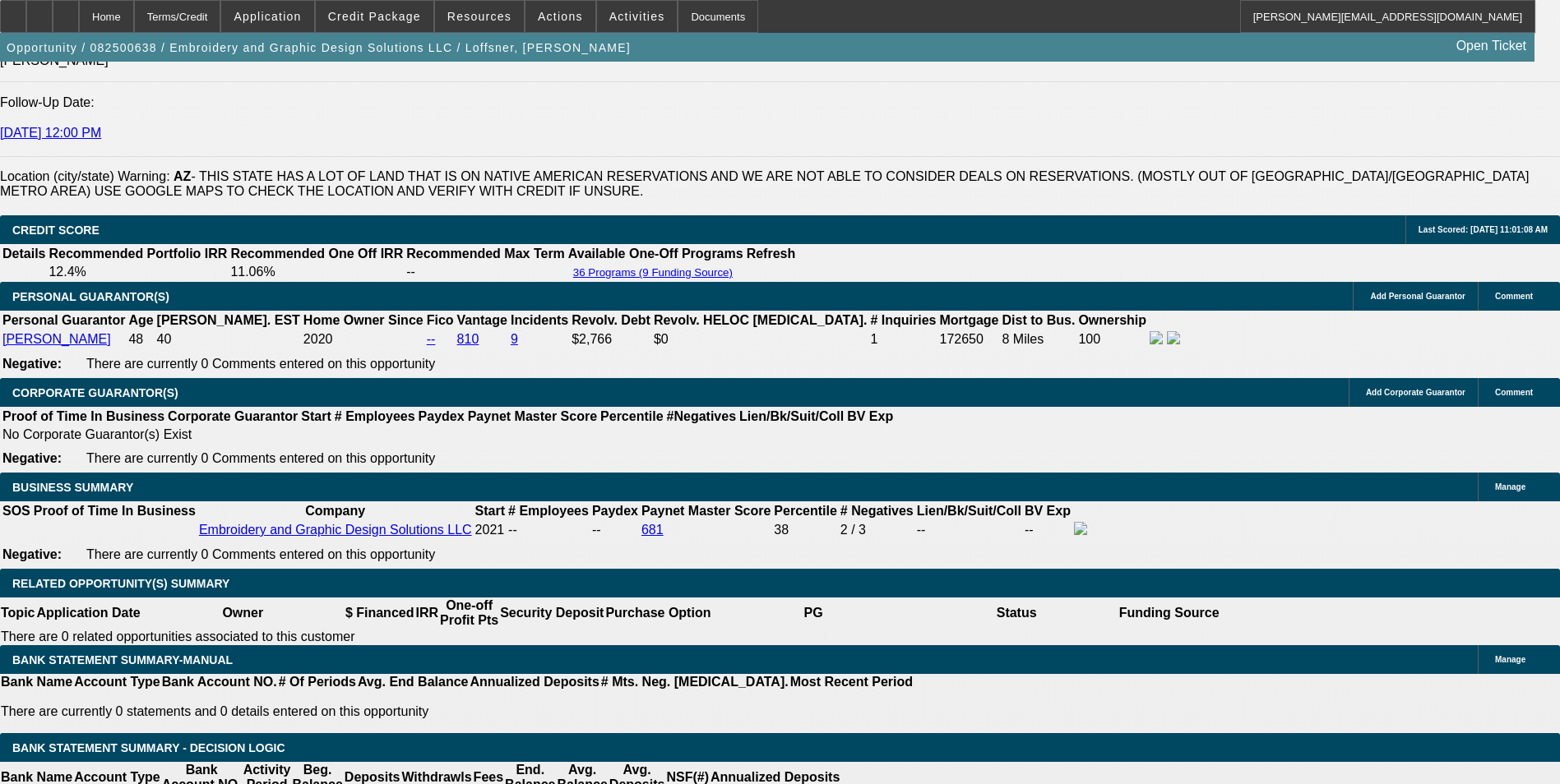
scroll to position [2301, 0]
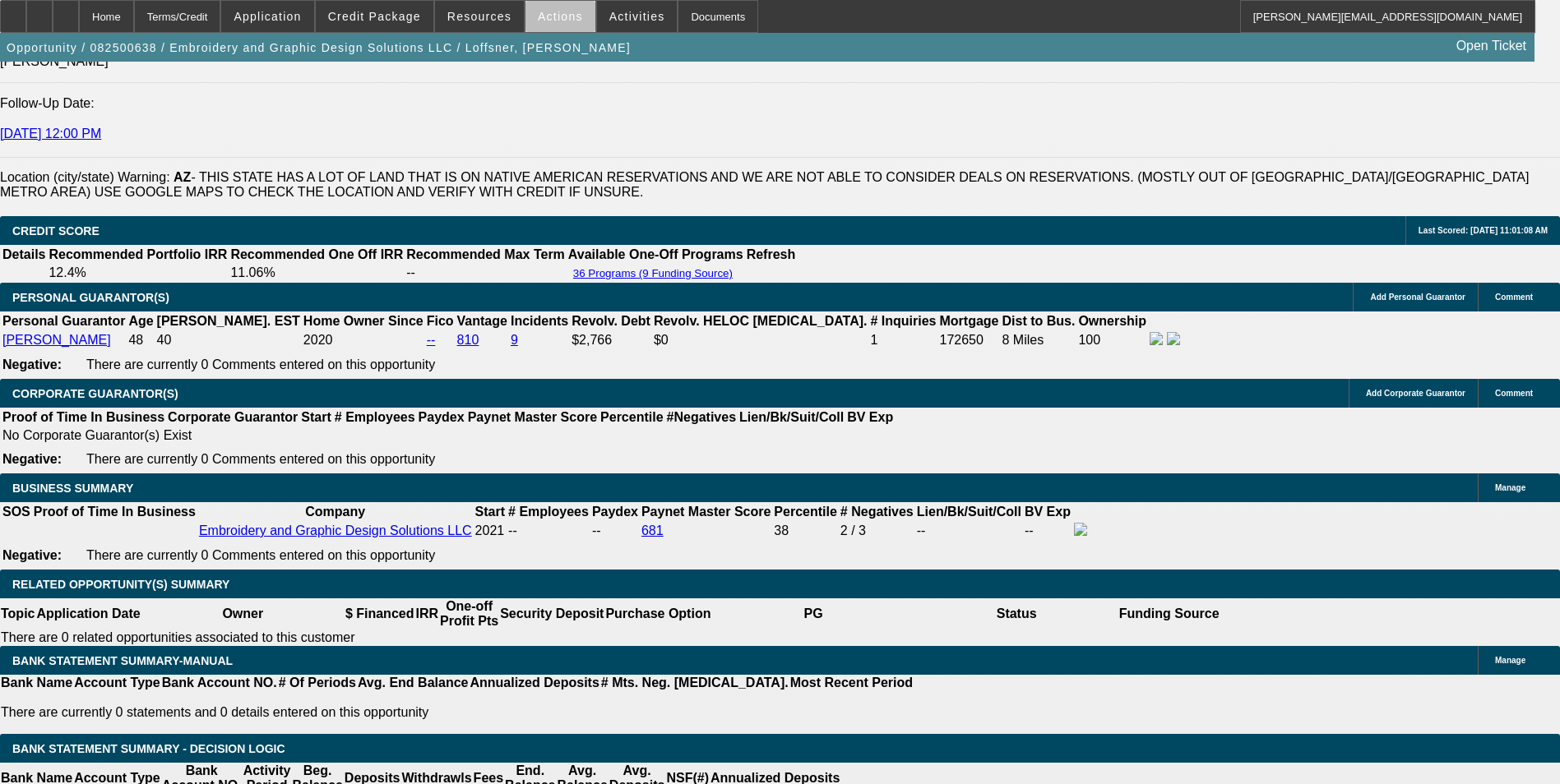
click at [553, 21] on span "Actions" at bounding box center [560, 16] width 45 height 13
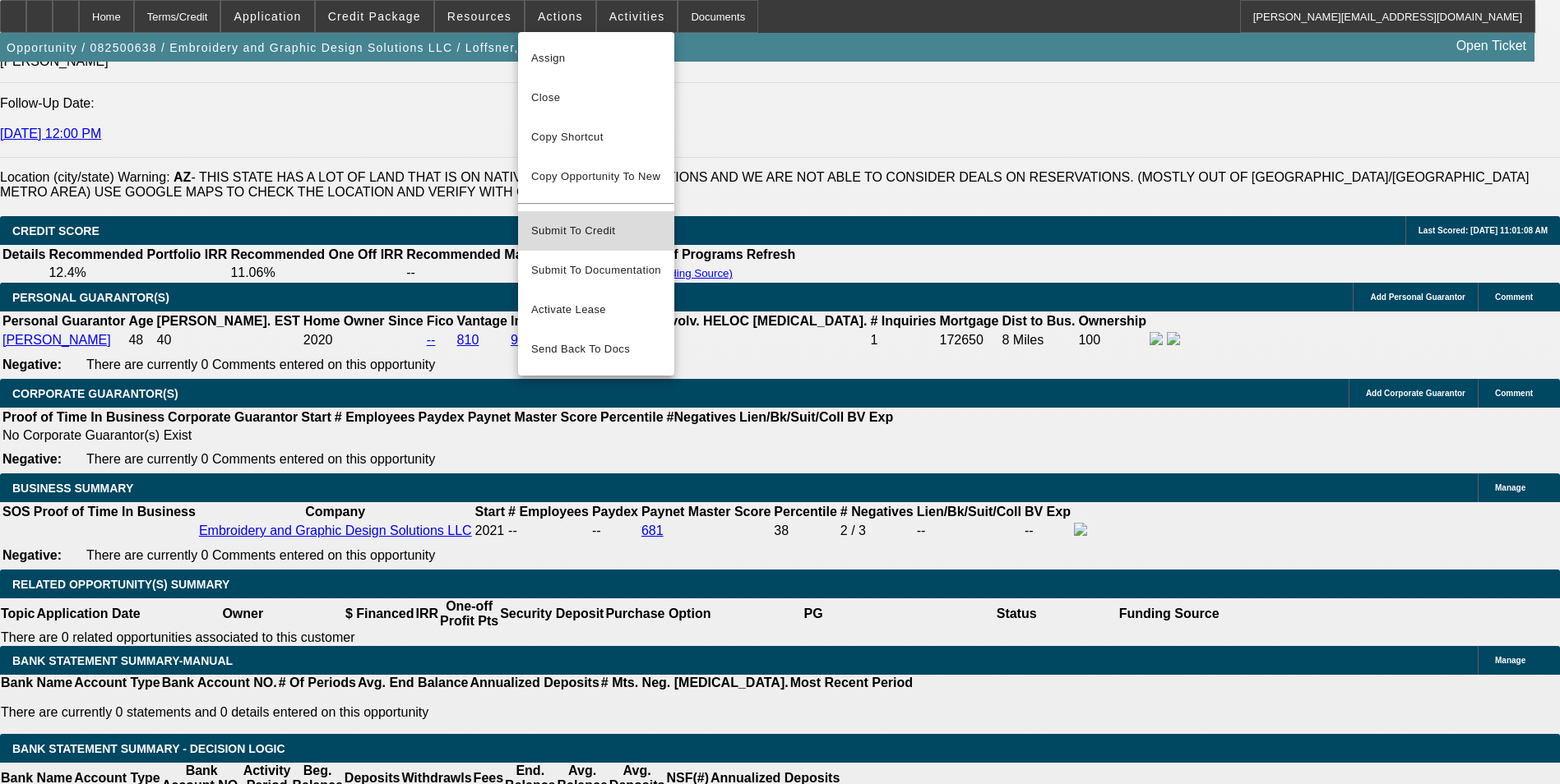
click at [620, 221] on span "Submit To Credit" at bounding box center [595, 231] width 130 height 20
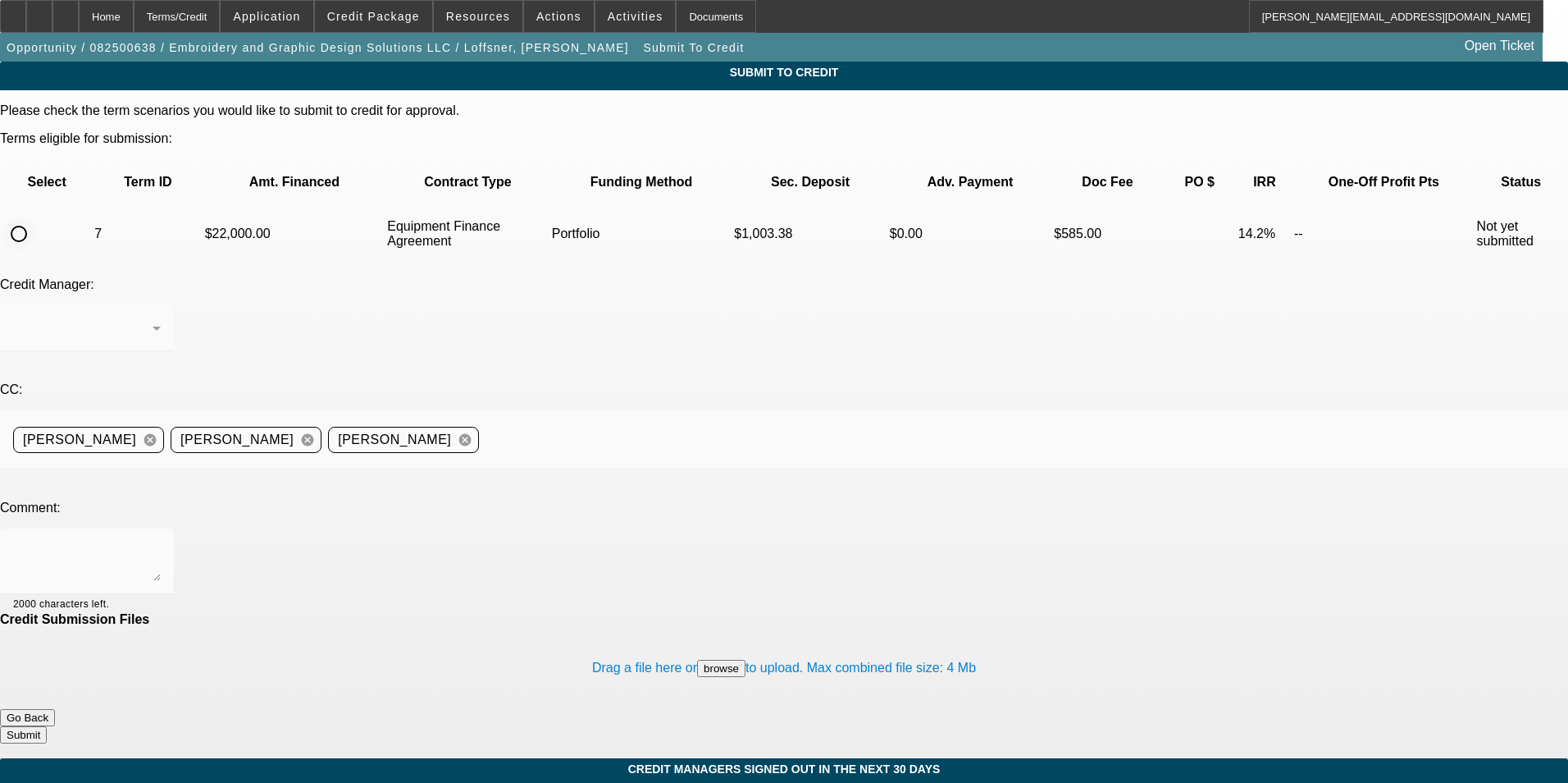
click at [35, 217] on input "radio" at bounding box center [19, 234] width 33 height 33
radio input "true"
click at [161, 305] on div "Arida, George" at bounding box center [87, 327] width 148 height 46
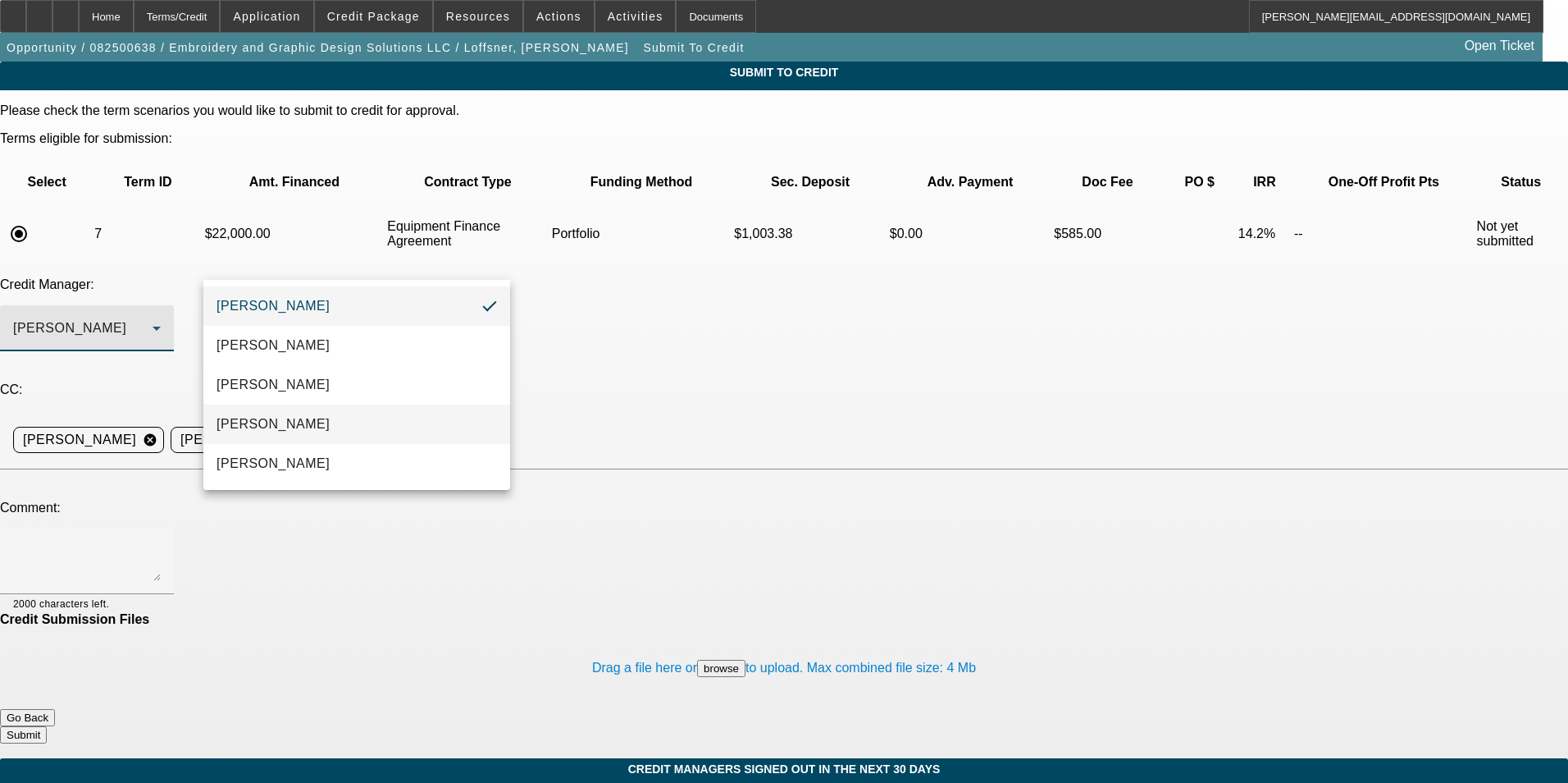
click at [386, 423] on mat-option "[PERSON_NAME]" at bounding box center [356, 424] width 307 height 39
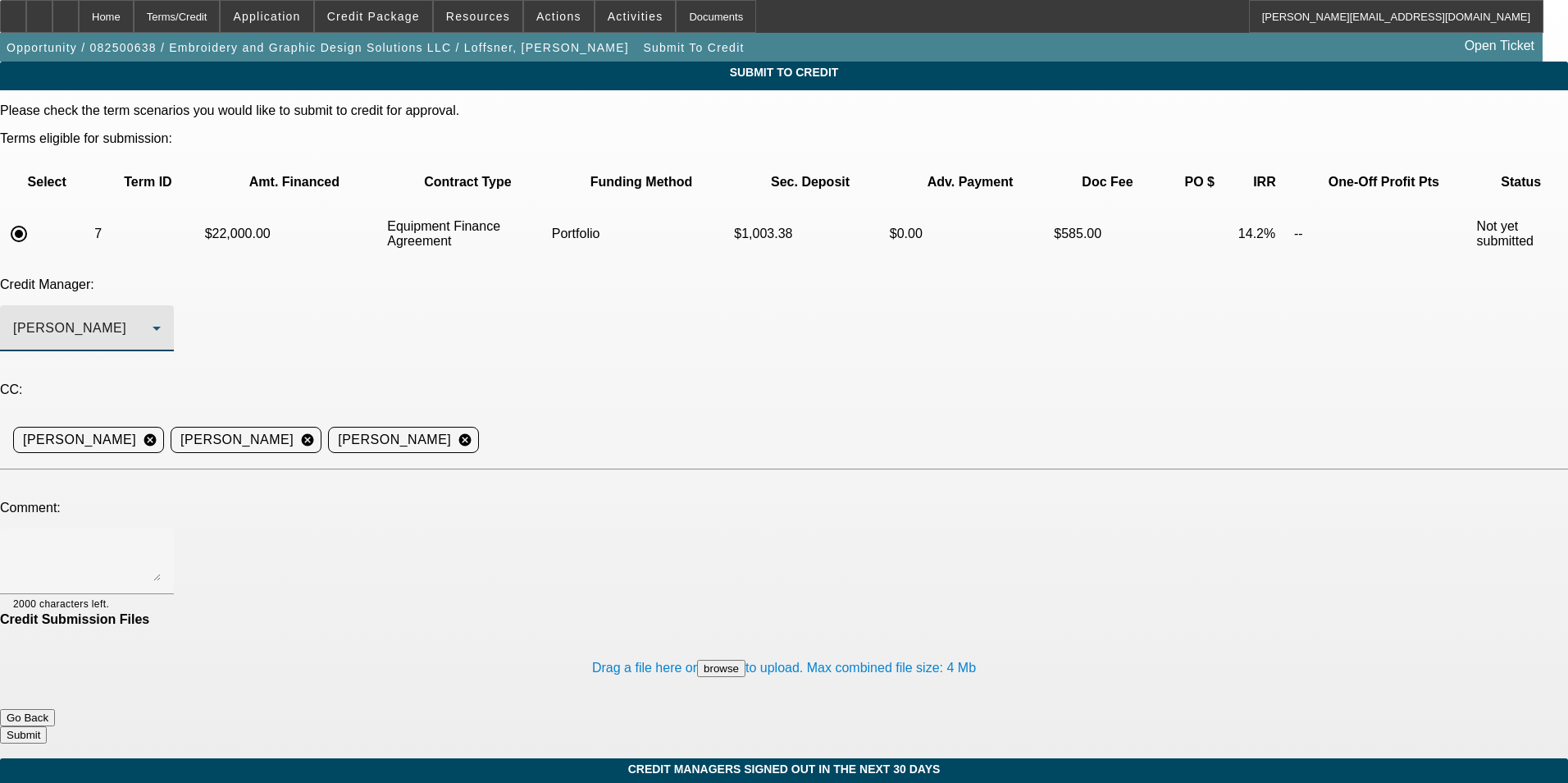
click at [55, 709] on button "Go Back" at bounding box center [27, 718] width 55 height 18
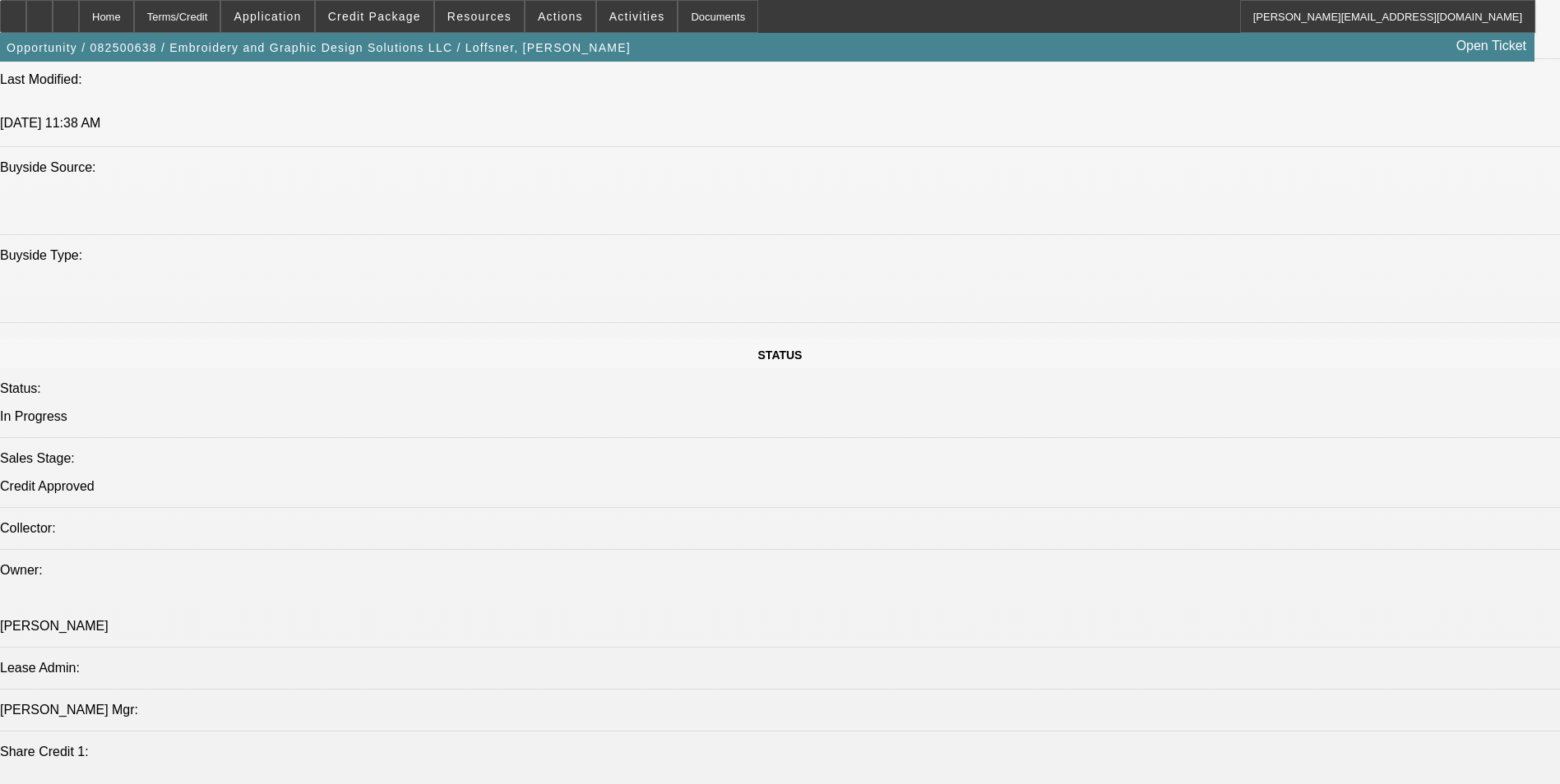
select select "0"
select select "2"
select select "0"
select select "6"
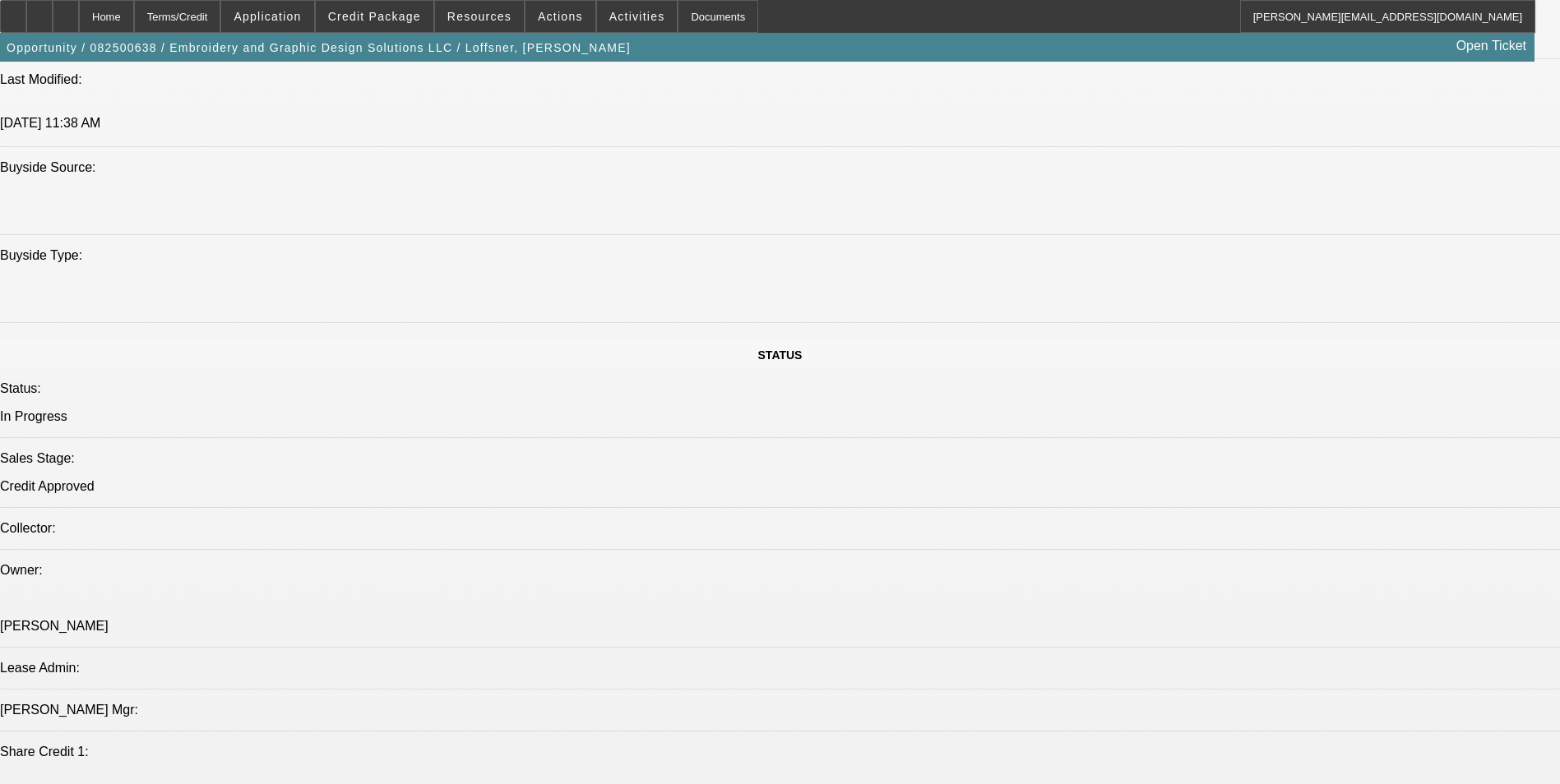
select select "0"
select select "2"
select select "0"
select select "6"
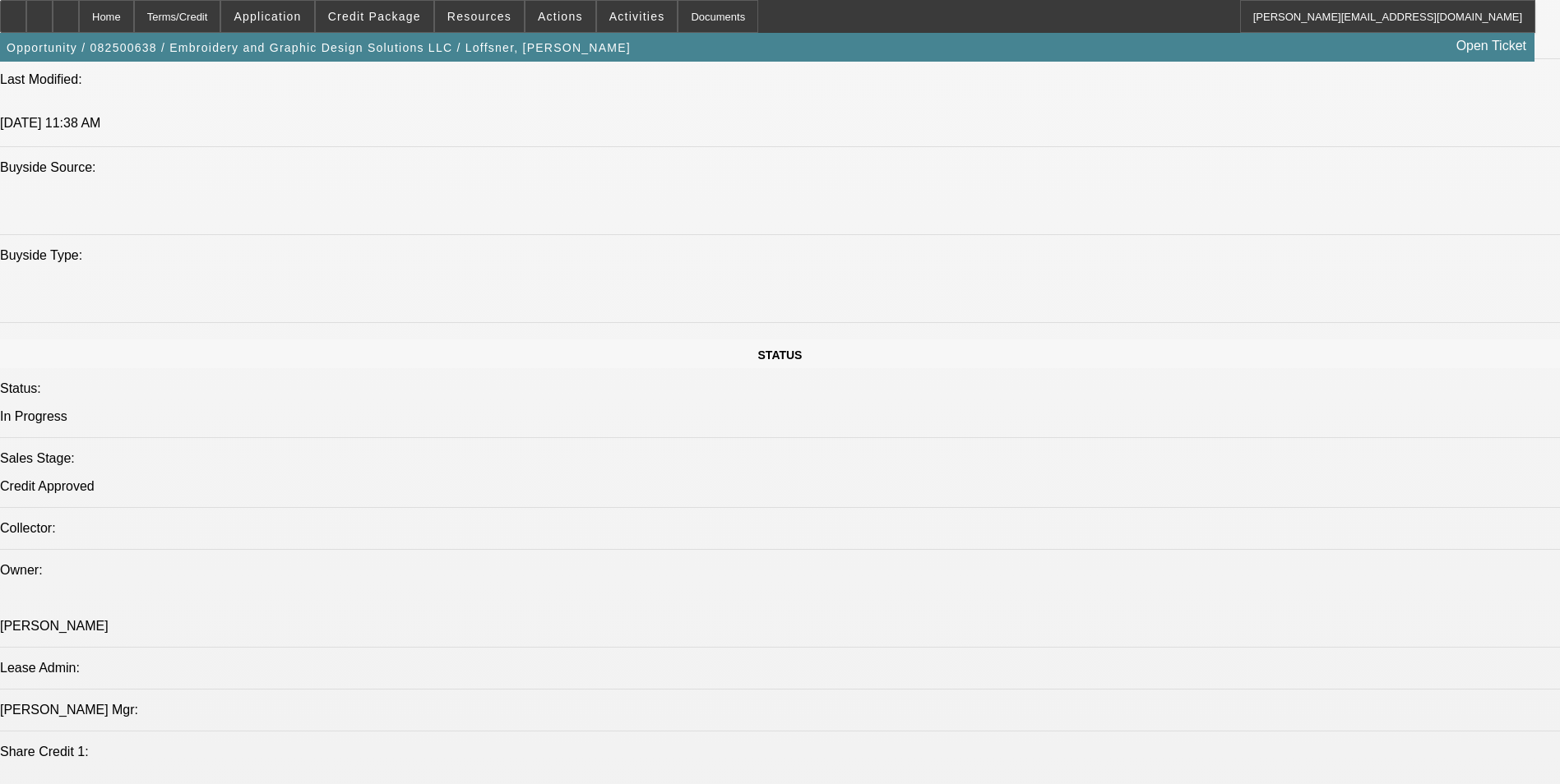
select select "0"
select select "2"
select select "0"
select select "6"
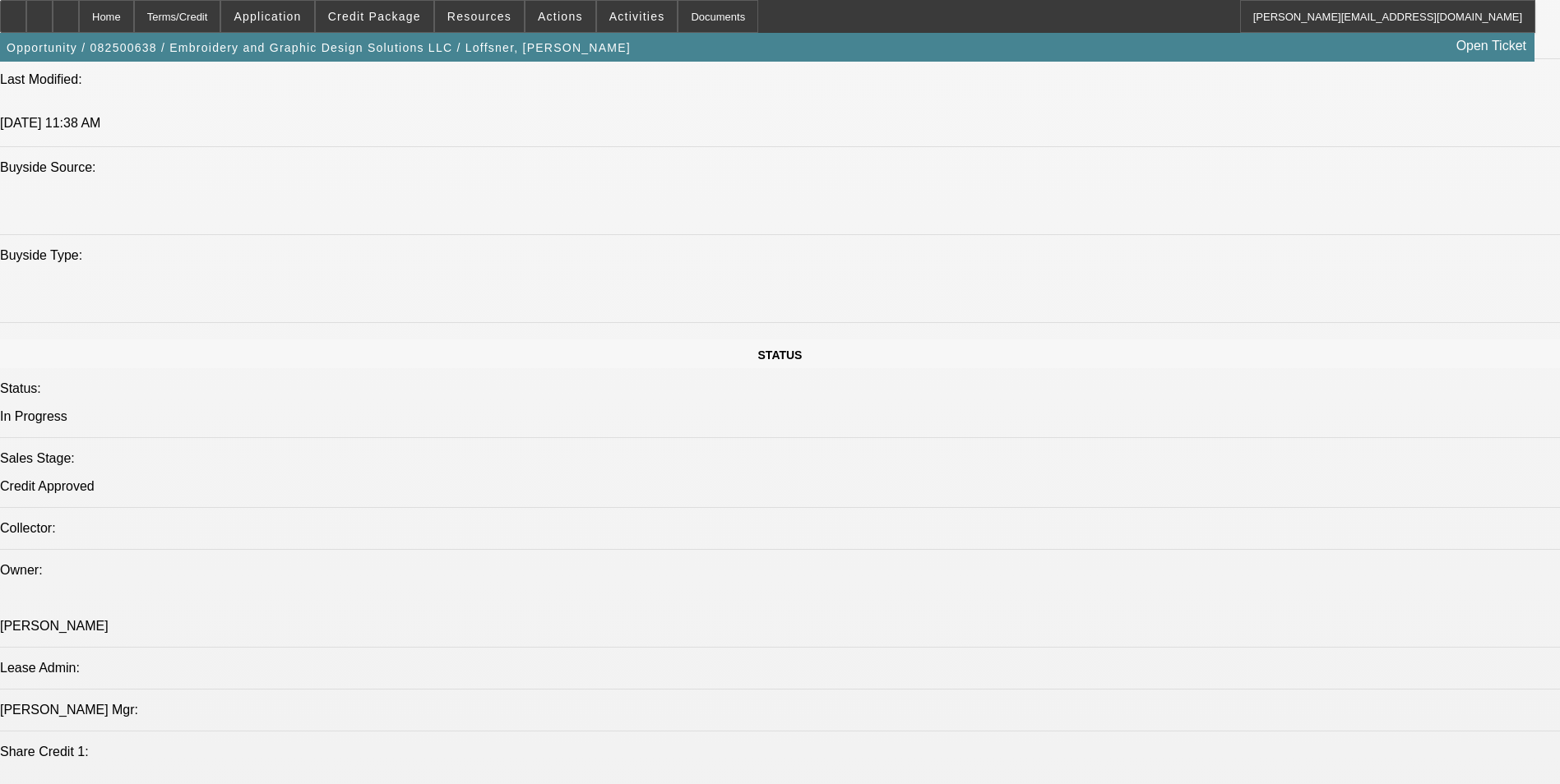
select select "0"
select select "2"
select select "0"
select select "6"
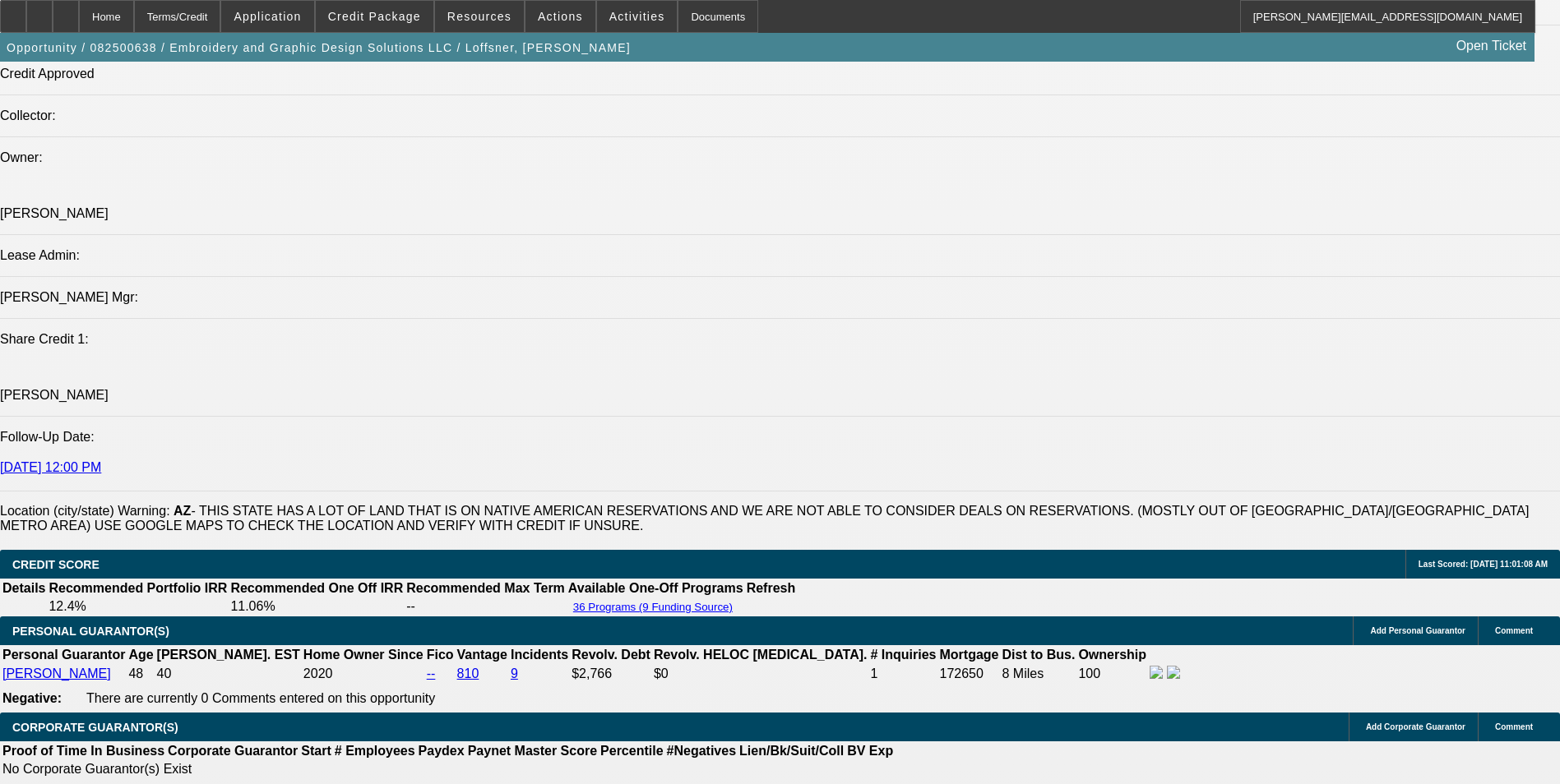
scroll to position [1966, 0]
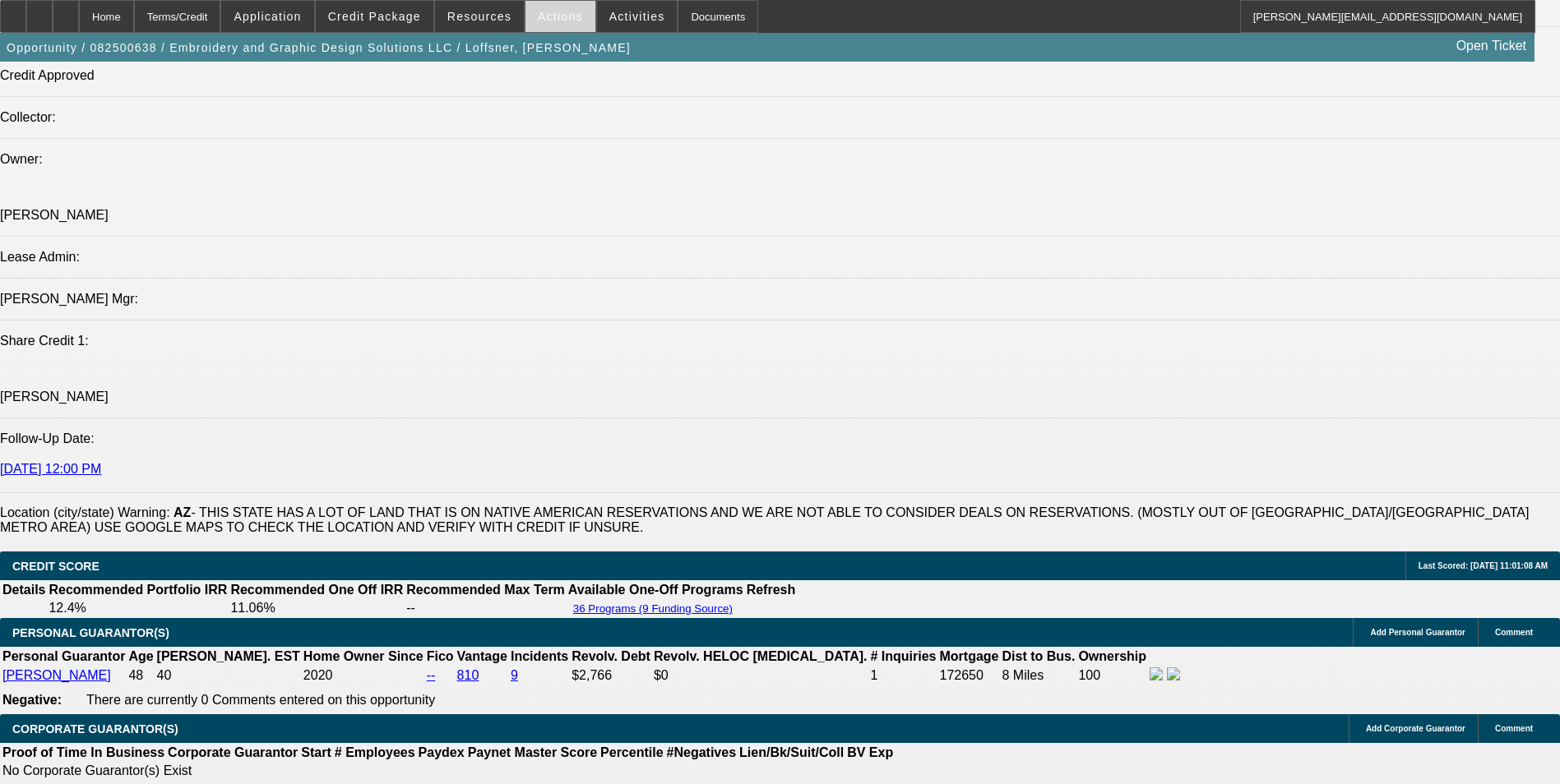
click at [557, 13] on span "Actions" at bounding box center [560, 16] width 45 height 13
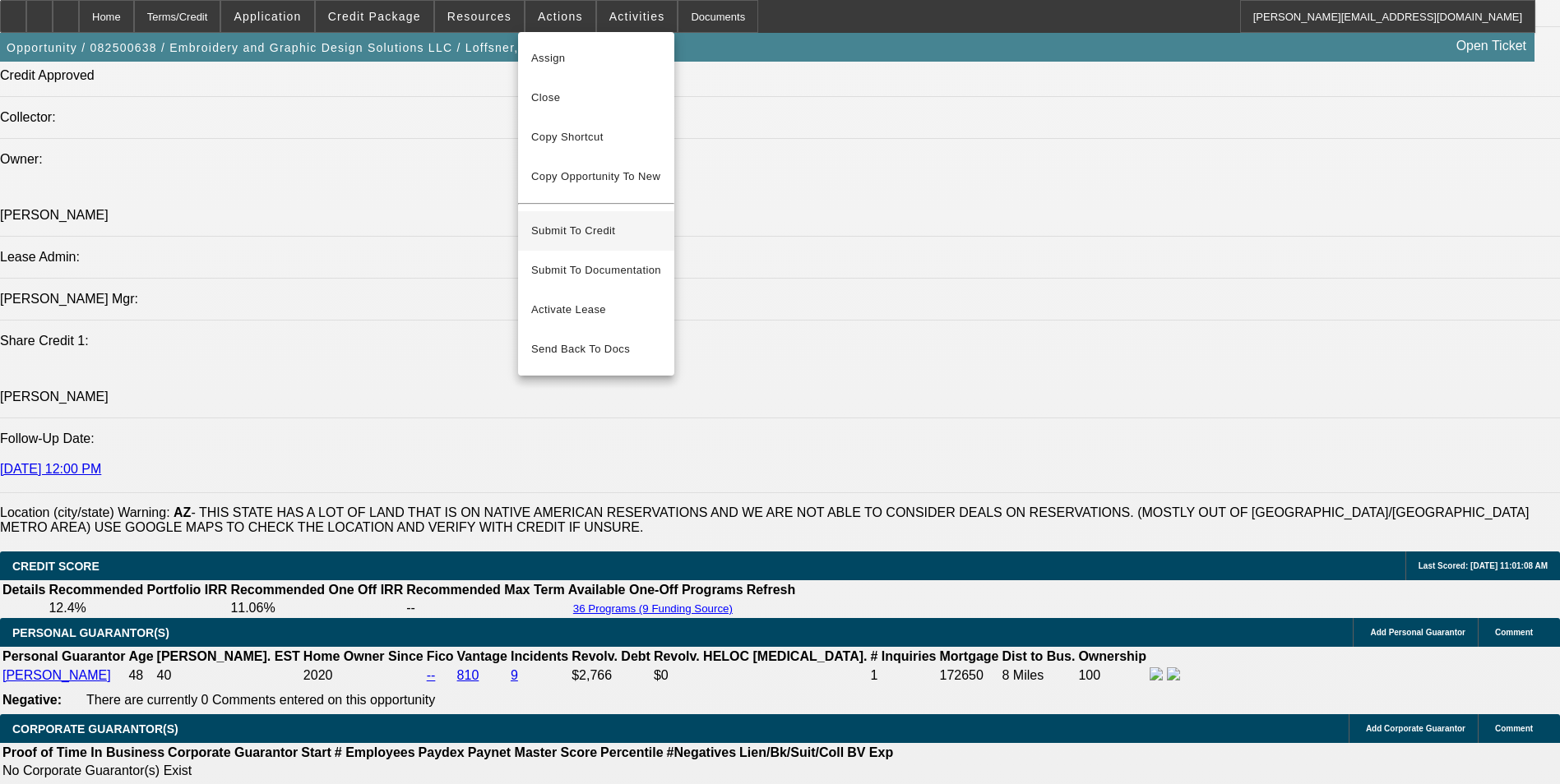
click at [629, 221] on span "Submit To Credit" at bounding box center [595, 231] width 130 height 20
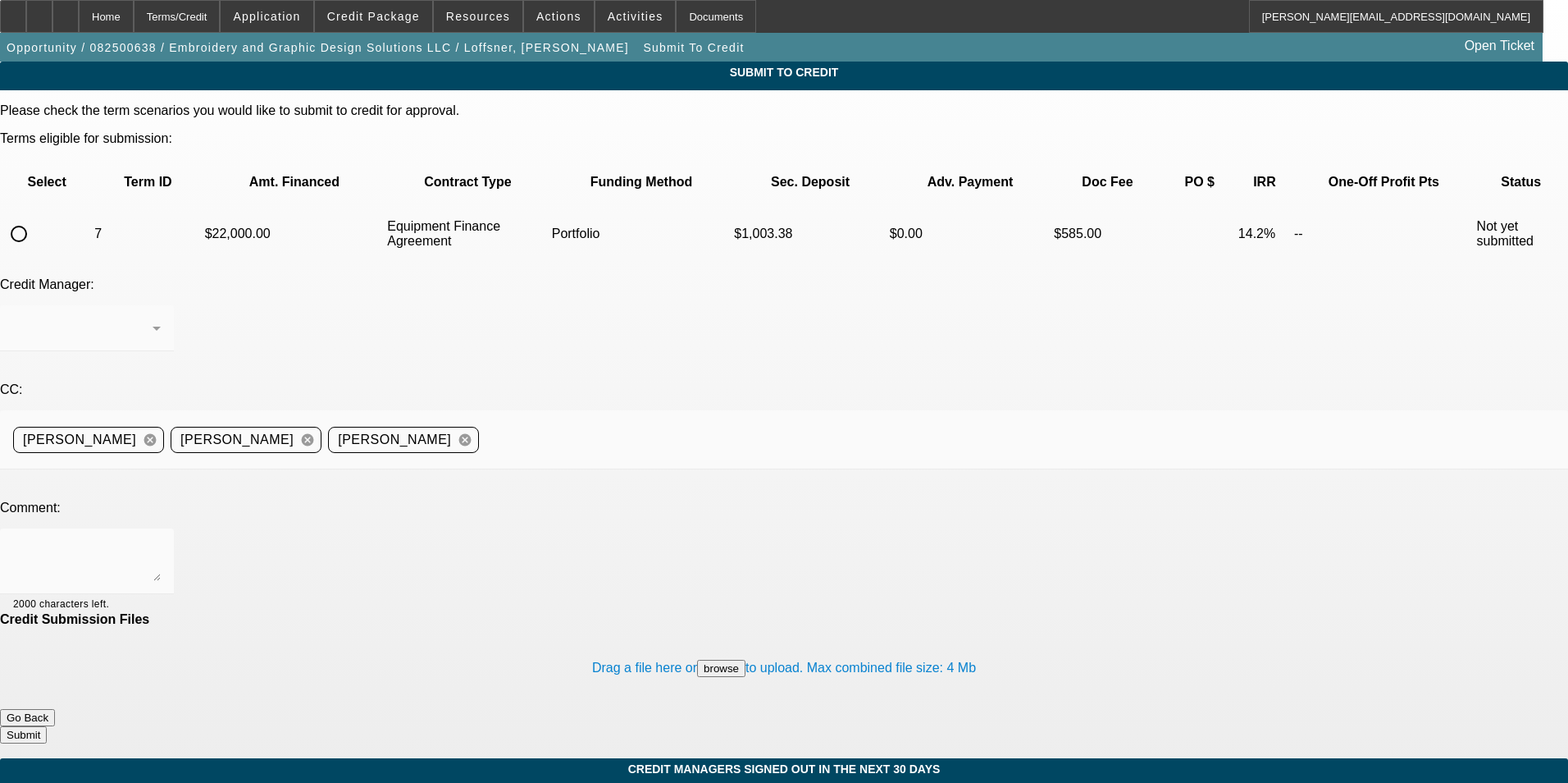
click at [35, 217] on input "radio" at bounding box center [19, 234] width 33 height 33
radio input "true"
click at [153, 318] on div "[PERSON_NAME]" at bounding box center [82, 328] width 139 height 19
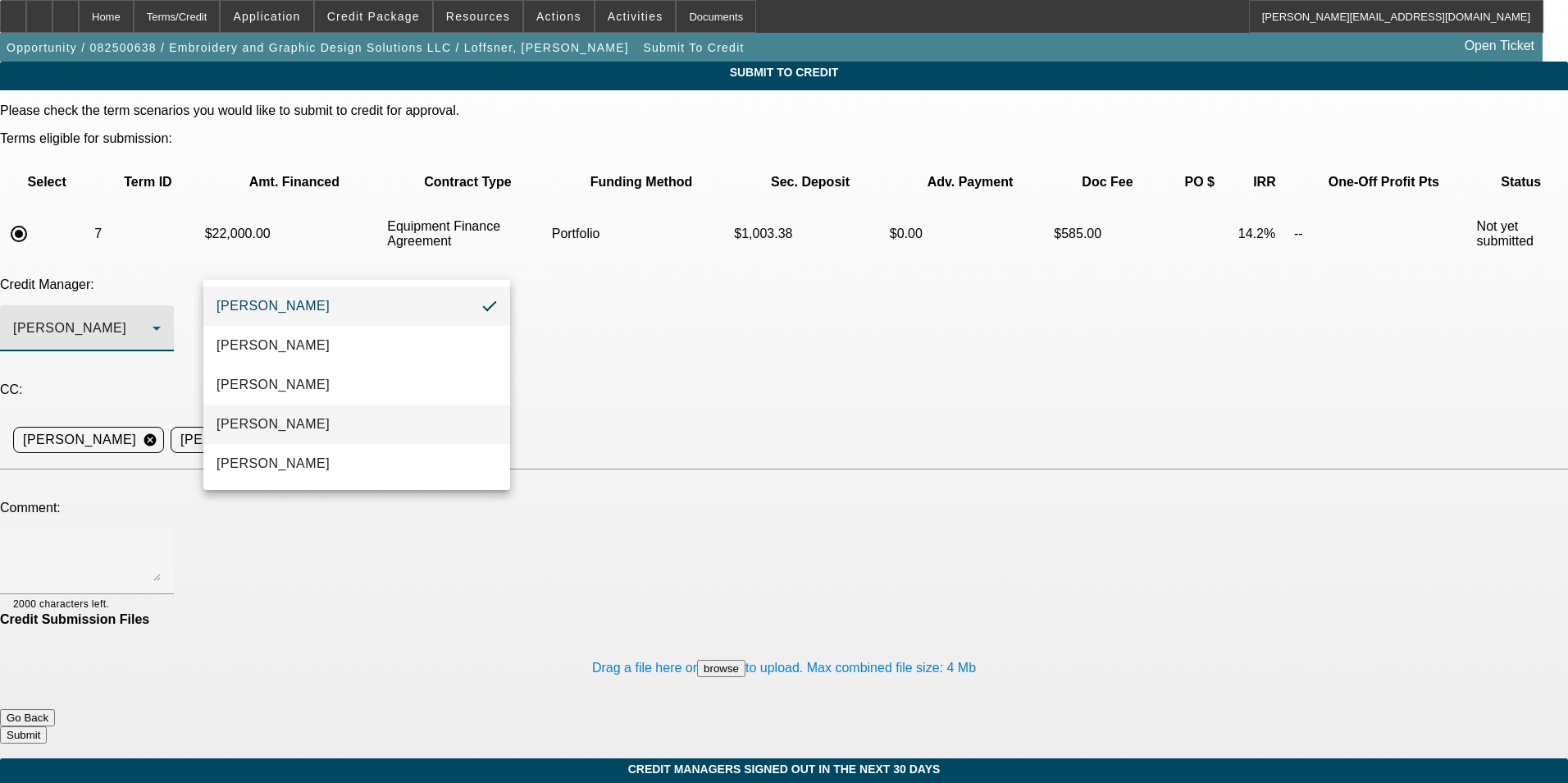
click at [347, 429] on mat-option "[PERSON_NAME]" at bounding box center [356, 424] width 307 height 39
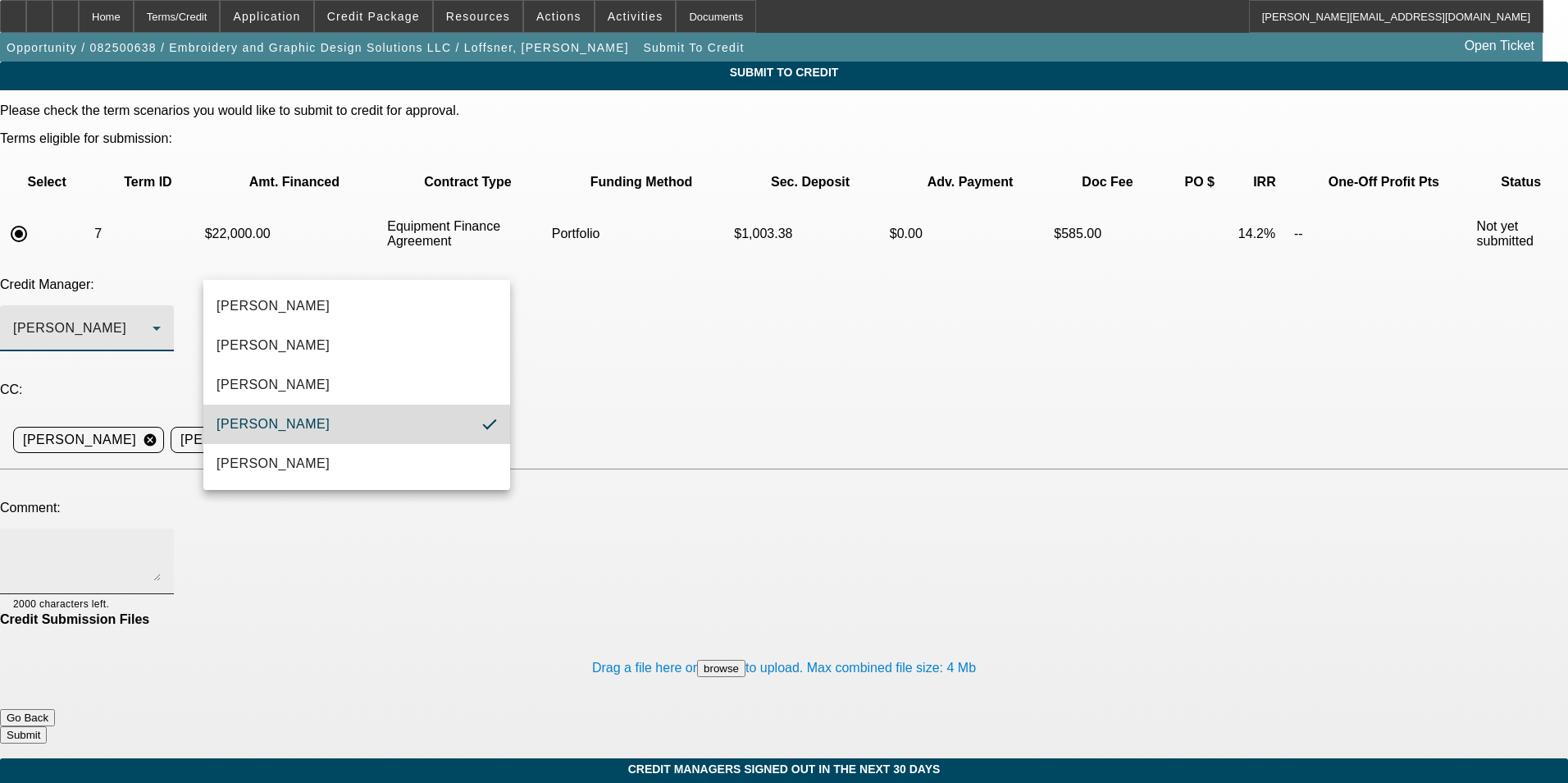
click at [161, 541] on textarea at bounding box center [87, 561] width 148 height 39
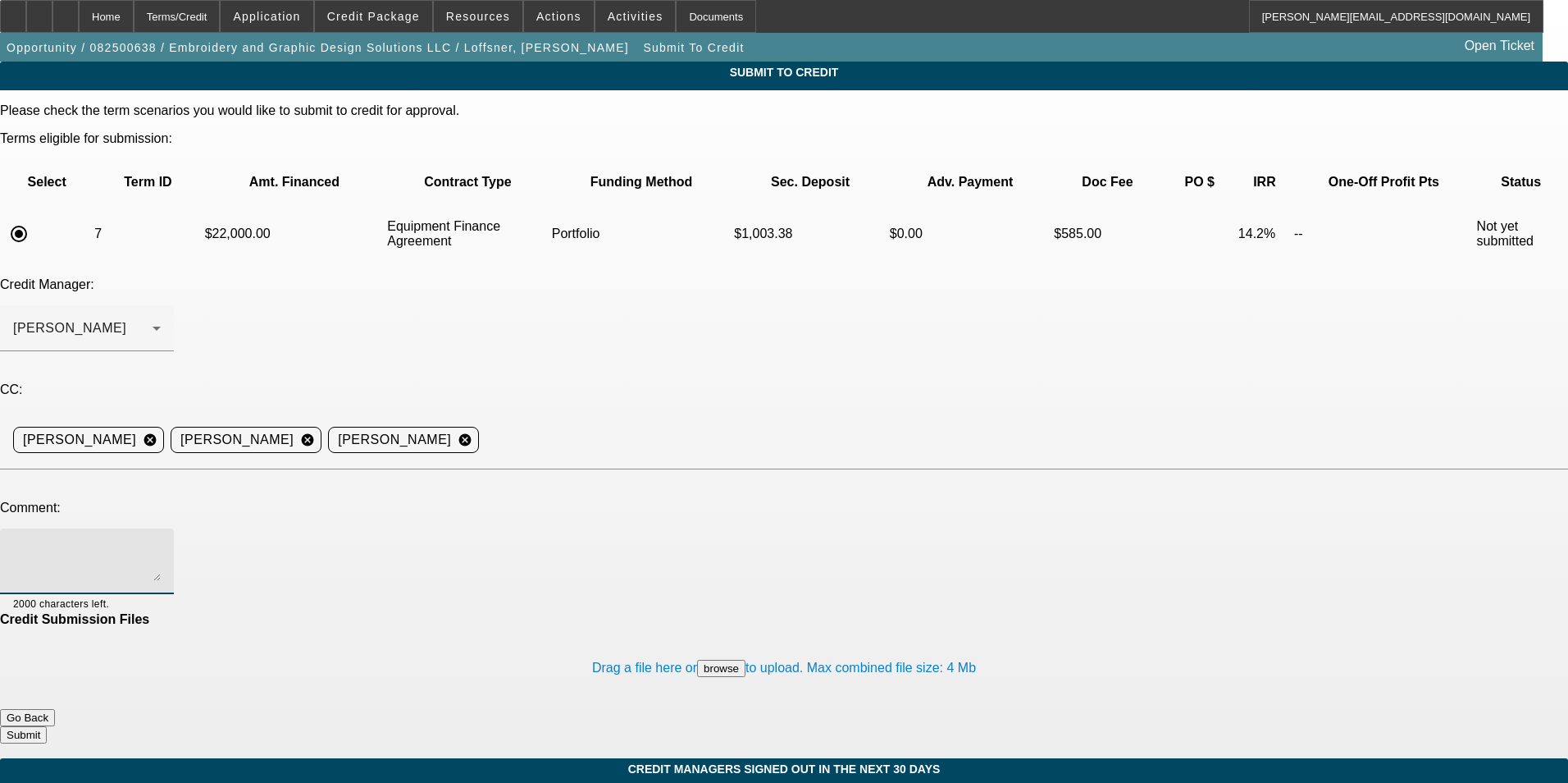
paste textarea "Bill - you approved previously for a new Tajima six head, however the customer …"
click at [161, 541] on textarea "Bill - you approved previously for a new Tajima six head, however the customer …" at bounding box center [87, 561] width 148 height 39
click at [161, 541] on textarea "Bill - you approved this one a few weeks ago for a new Tajima six head, however…" at bounding box center [87, 561] width 148 height 39
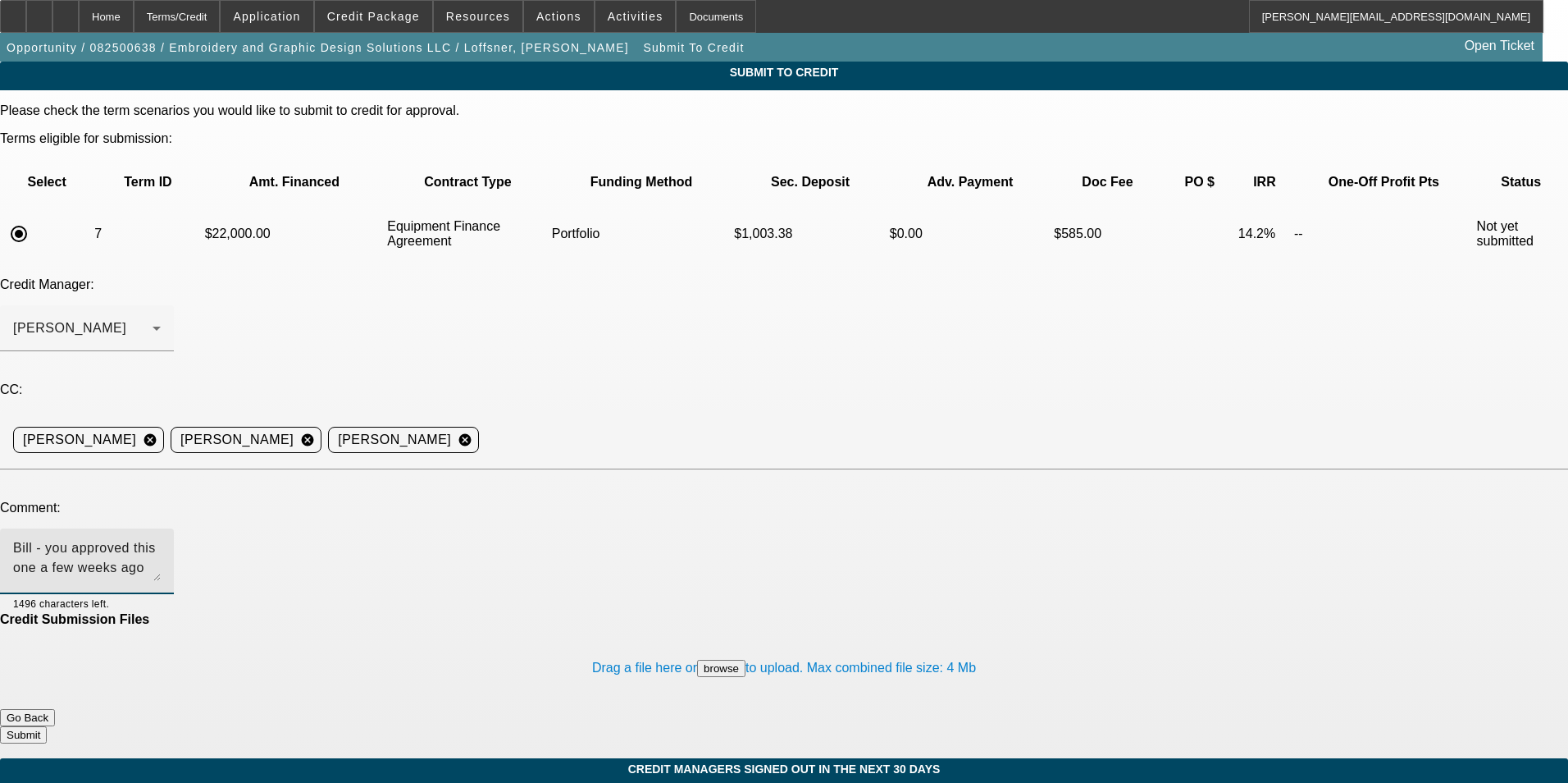
scroll to position [17, 0]
click at [161, 541] on textarea "Bill - you approved this one a few weeks ago for a new Tajima six head, however…" at bounding box center [87, 561] width 148 height 39
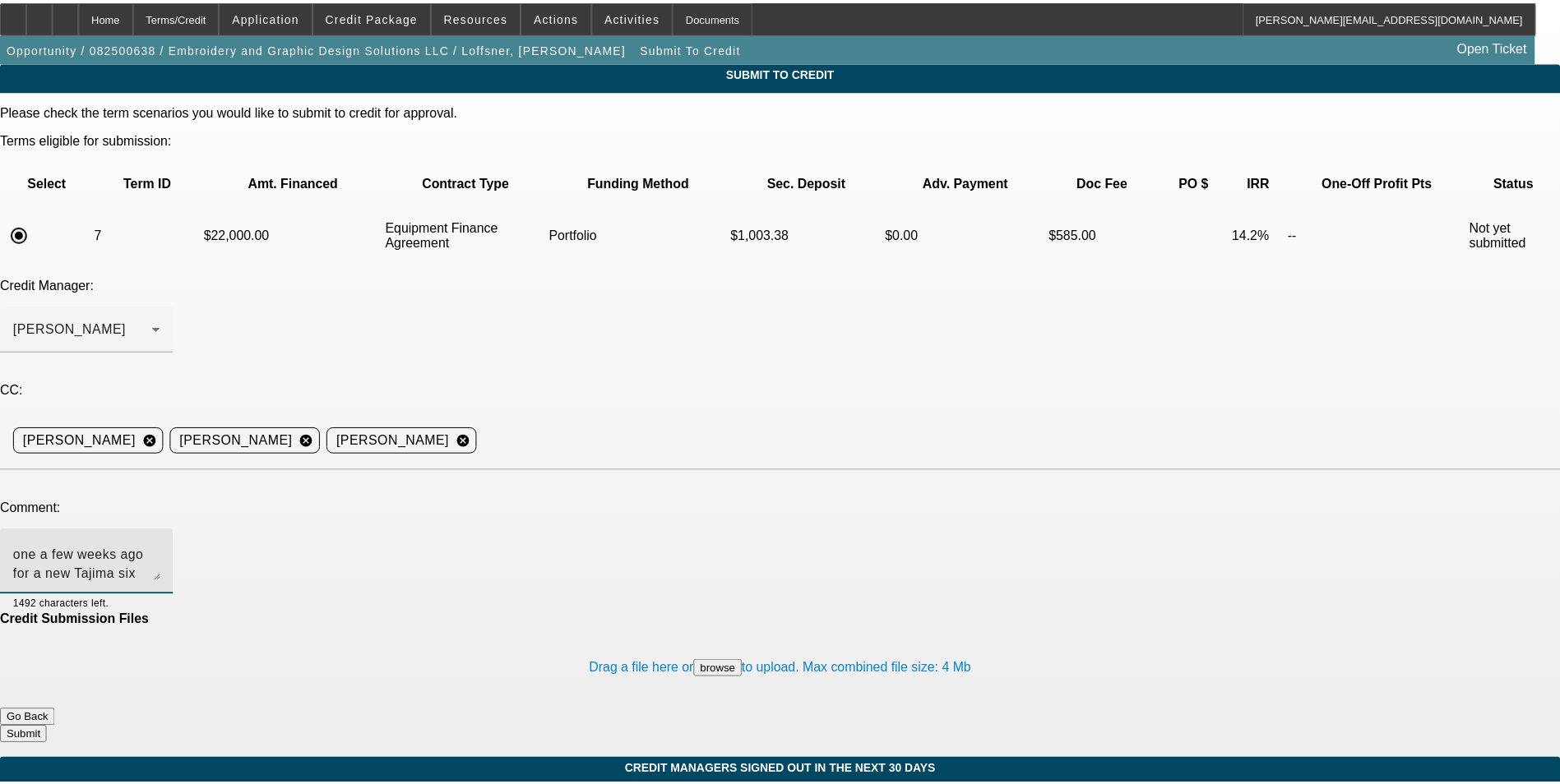
scroll to position [36, 0]
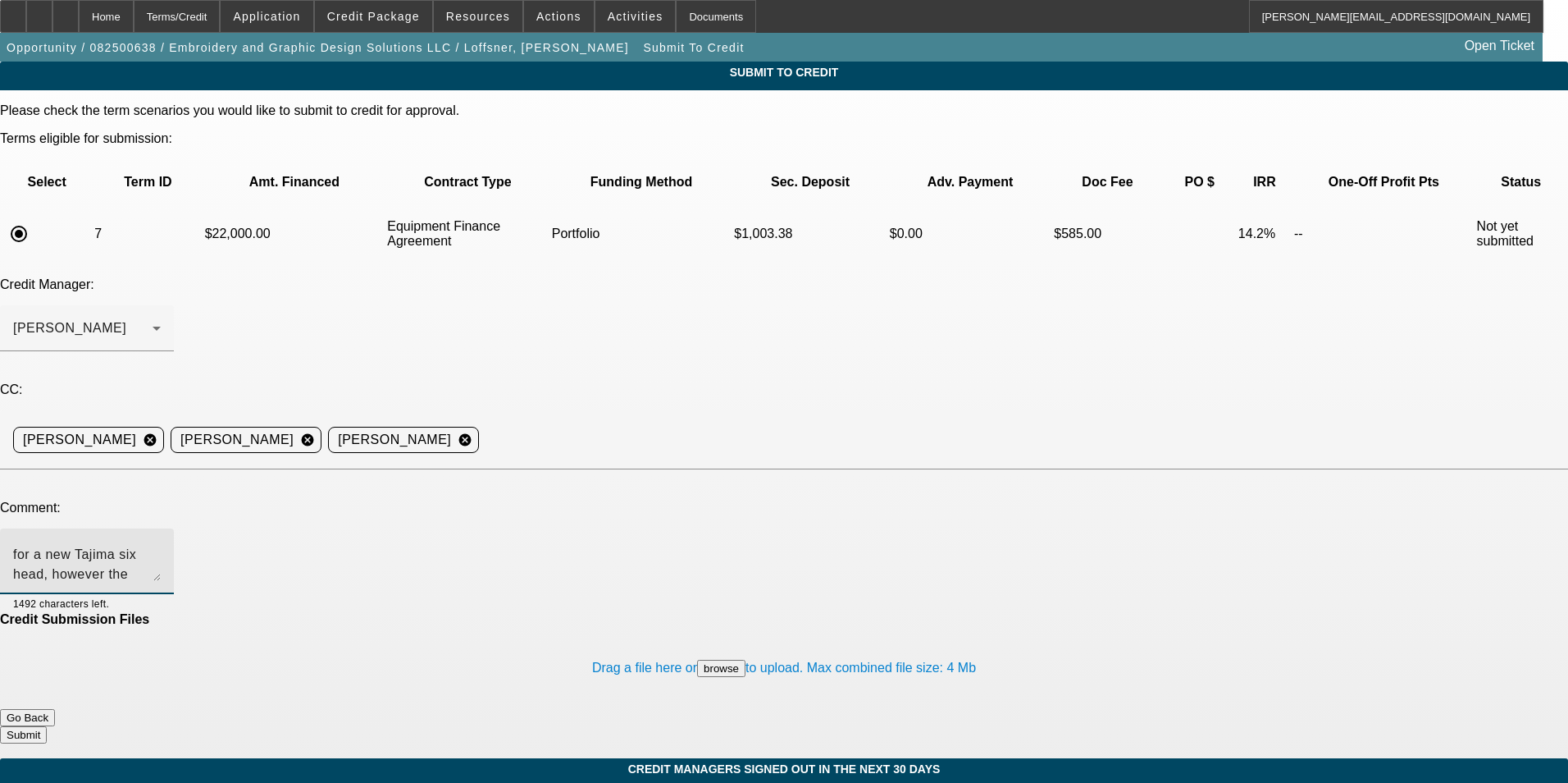
type textarea "Bill - you approved this one a few weeks ago for a new Tajima six head, however…"
click at [47, 727] on button "Submit" at bounding box center [23, 735] width 47 height 18
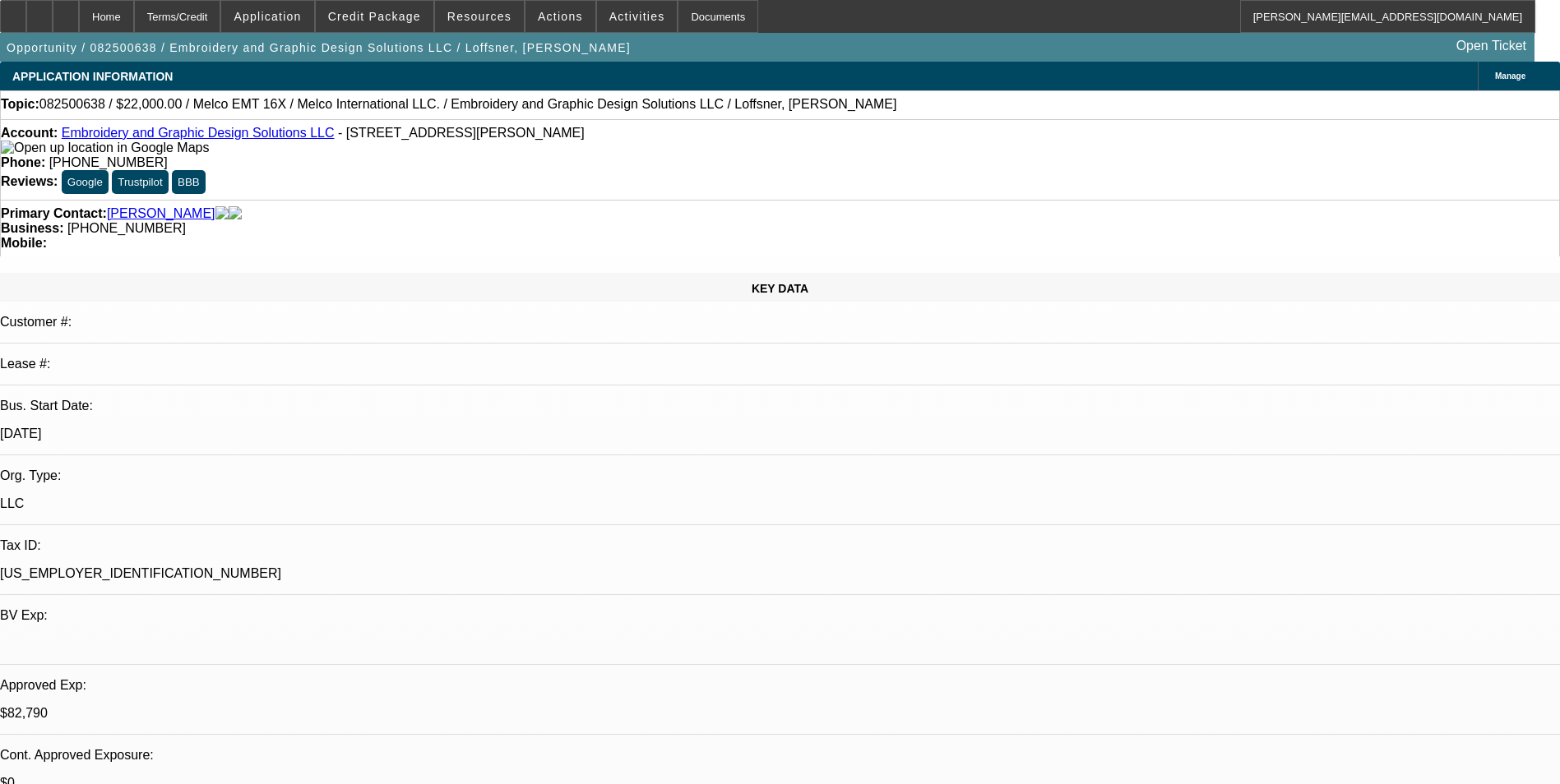
select select "0"
select select "2"
select select "0"
select select "6"
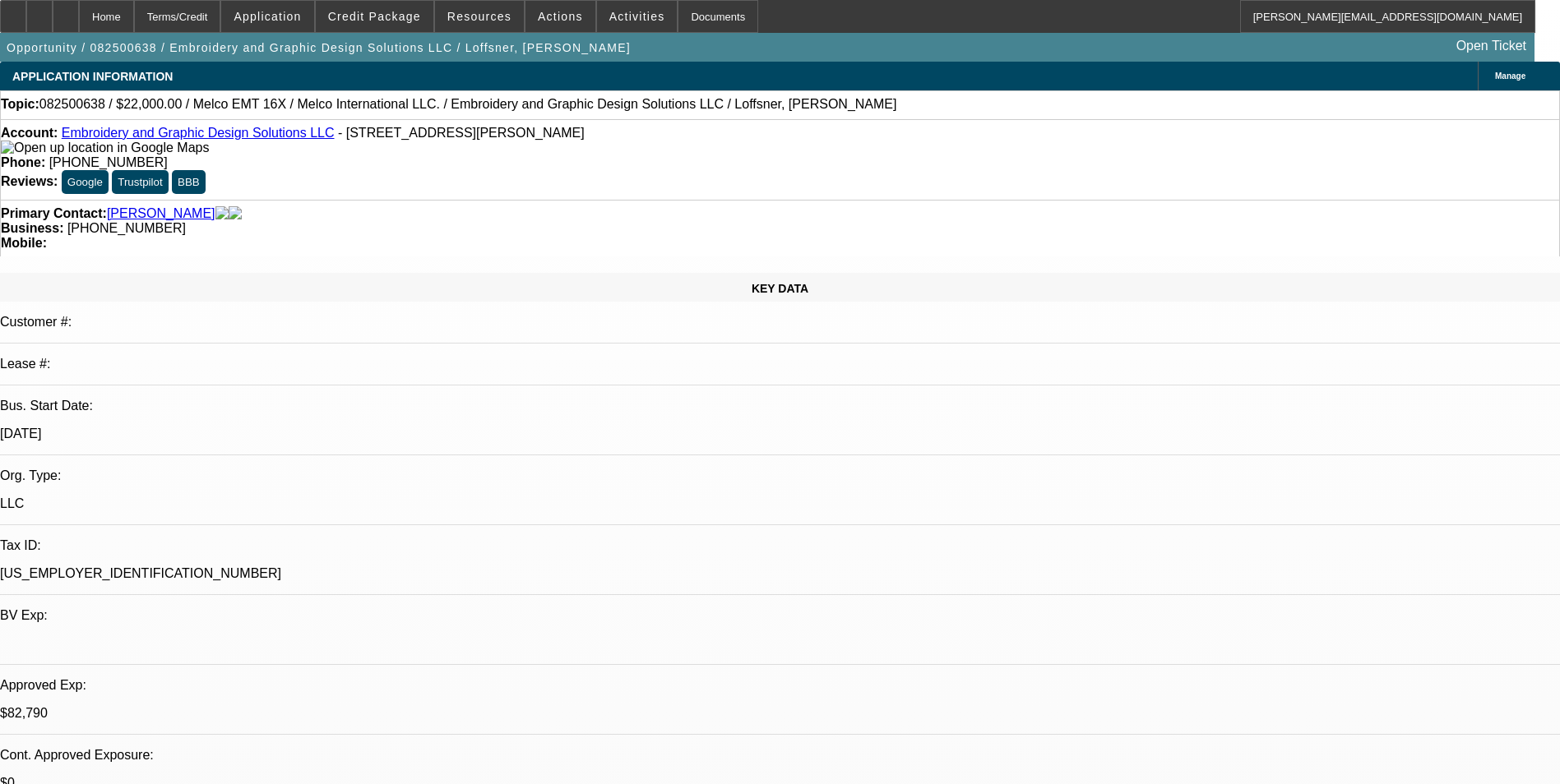
select select "0"
select select "2"
select select "0"
select select "6"
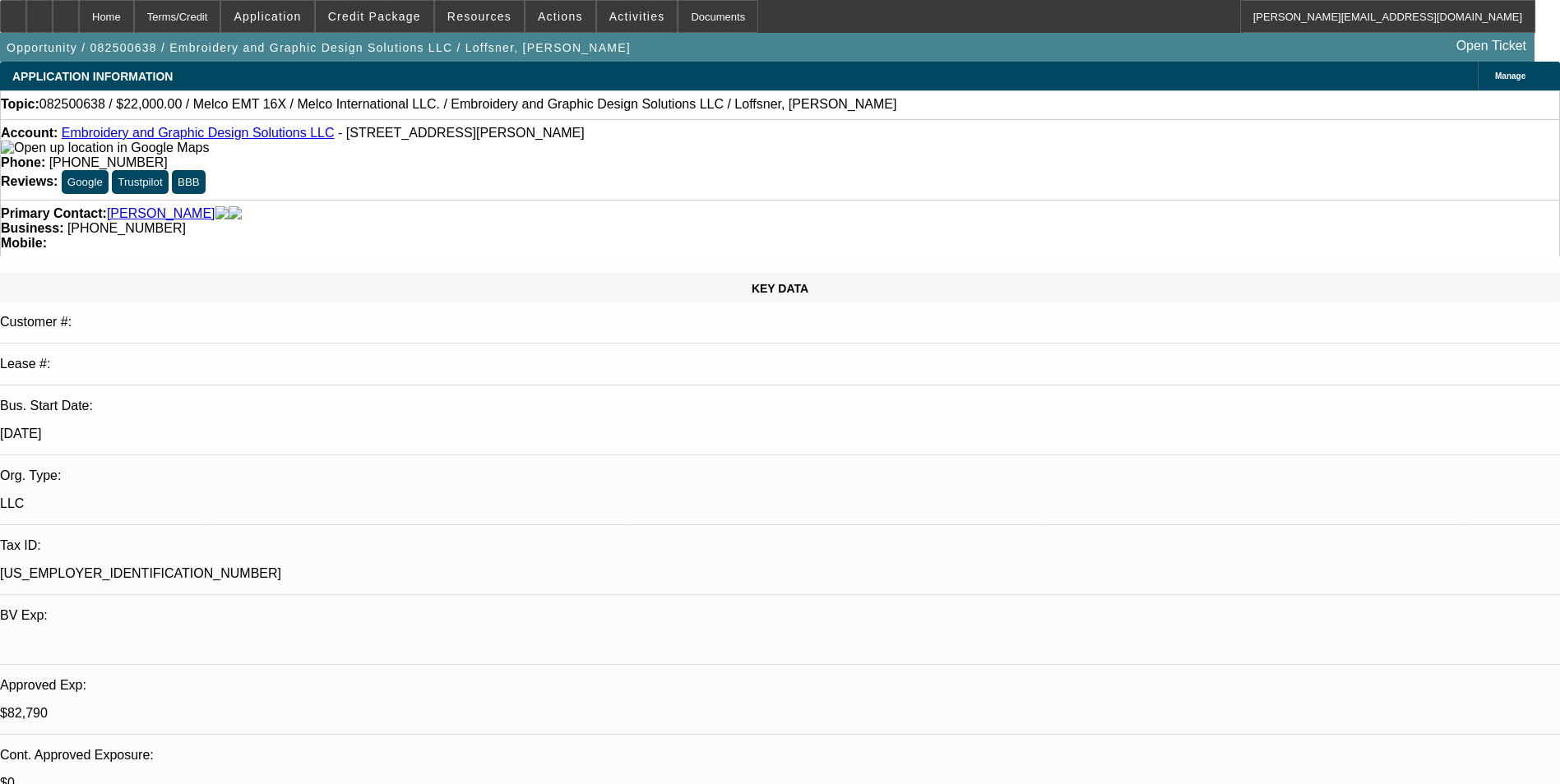
select select "0"
select select "2"
select select "0"
select select "6"
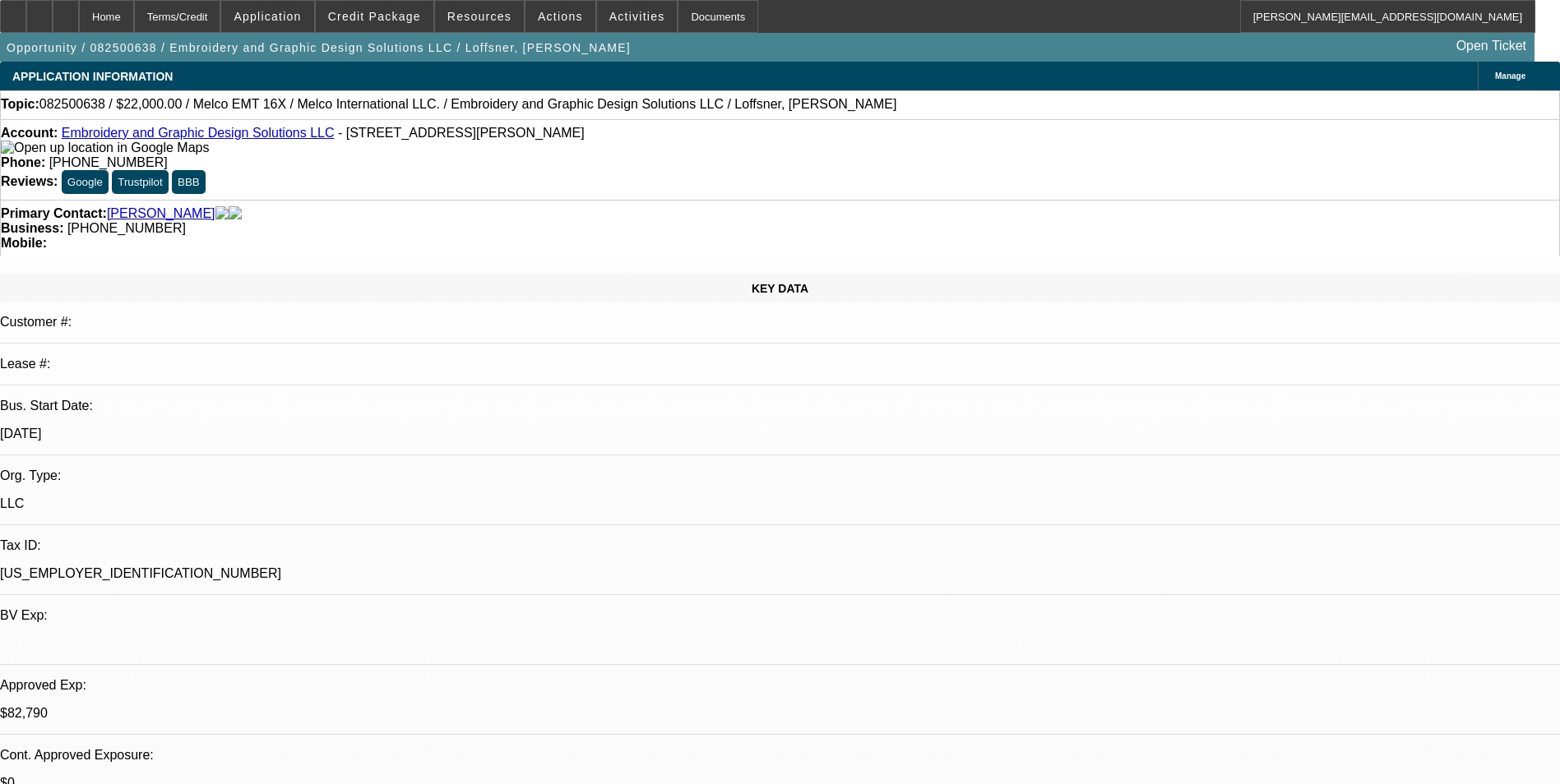
select select "0"
select select "2"
select select "0"
select select "6"
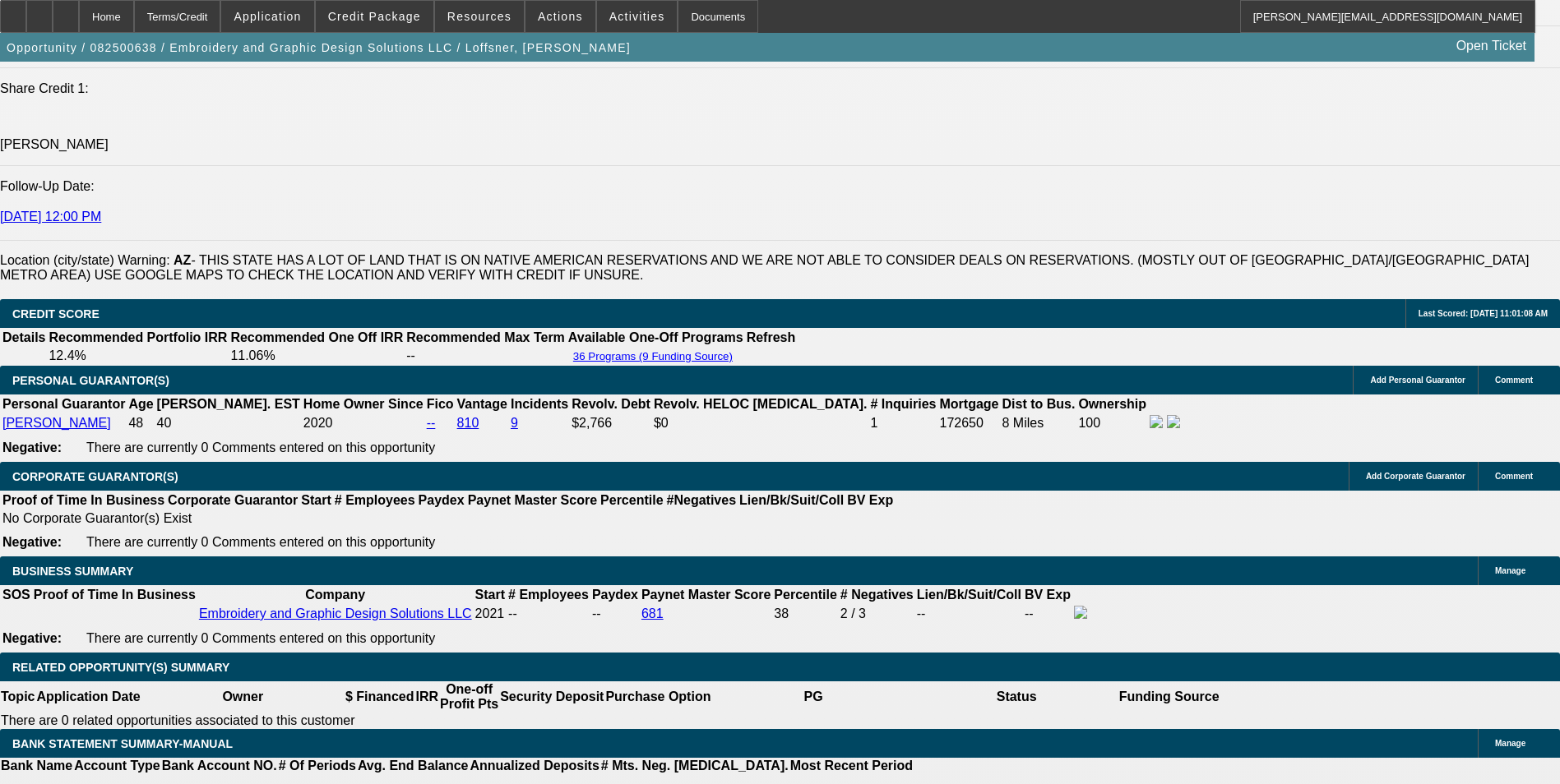
scroll to position [2218, 0]
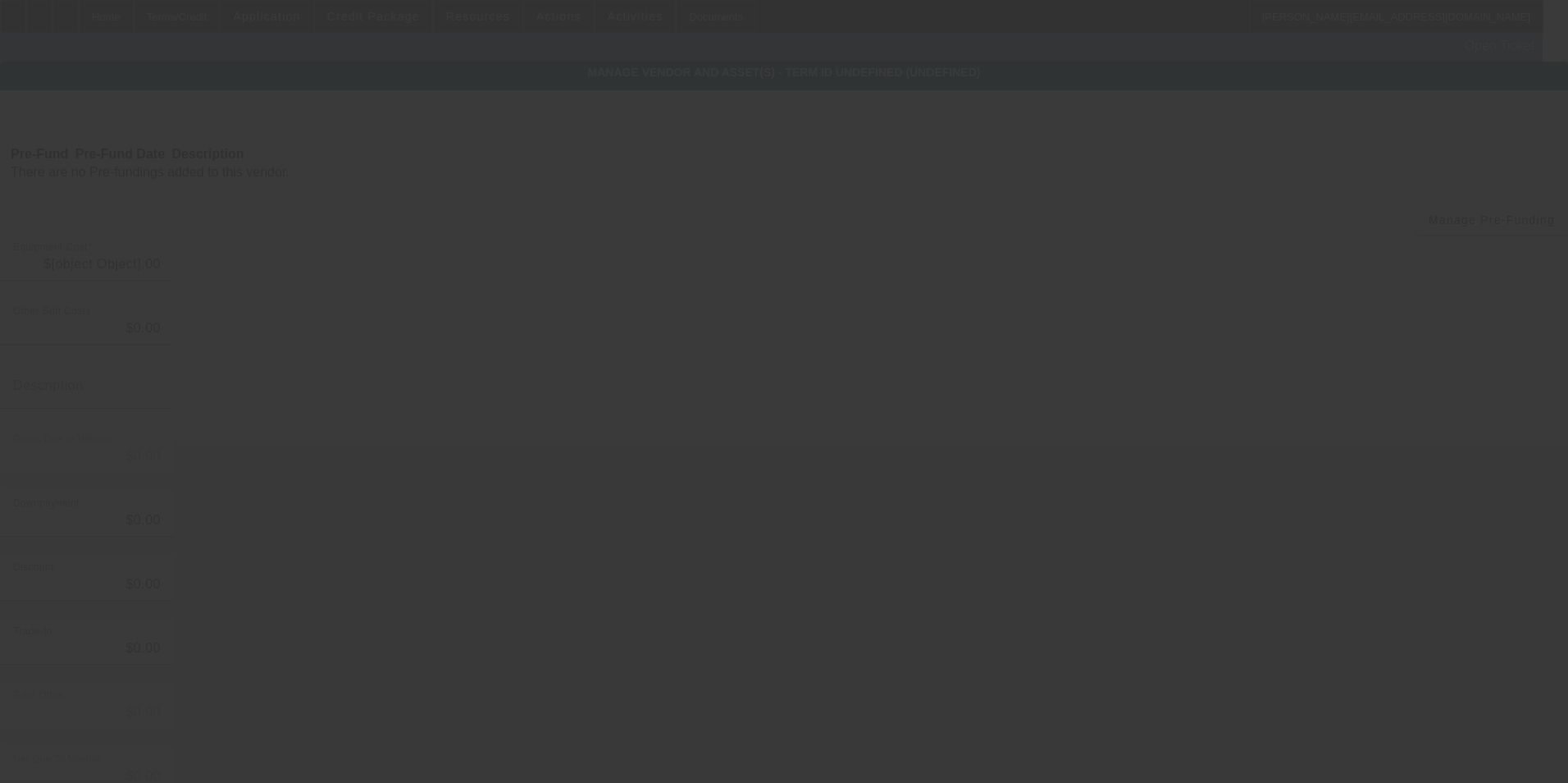
type input "$41,980.00"
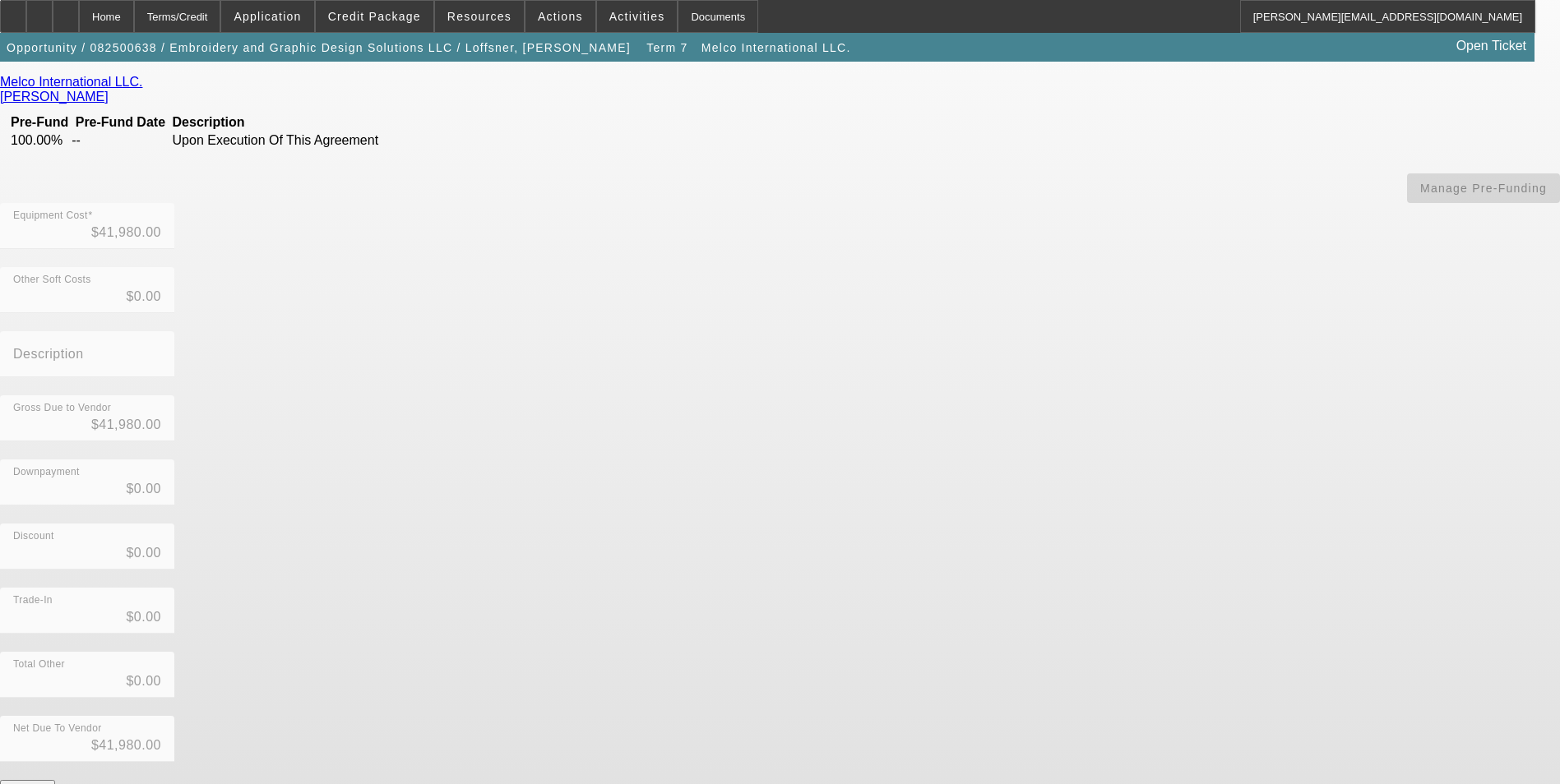
scroll to position [169, 0]
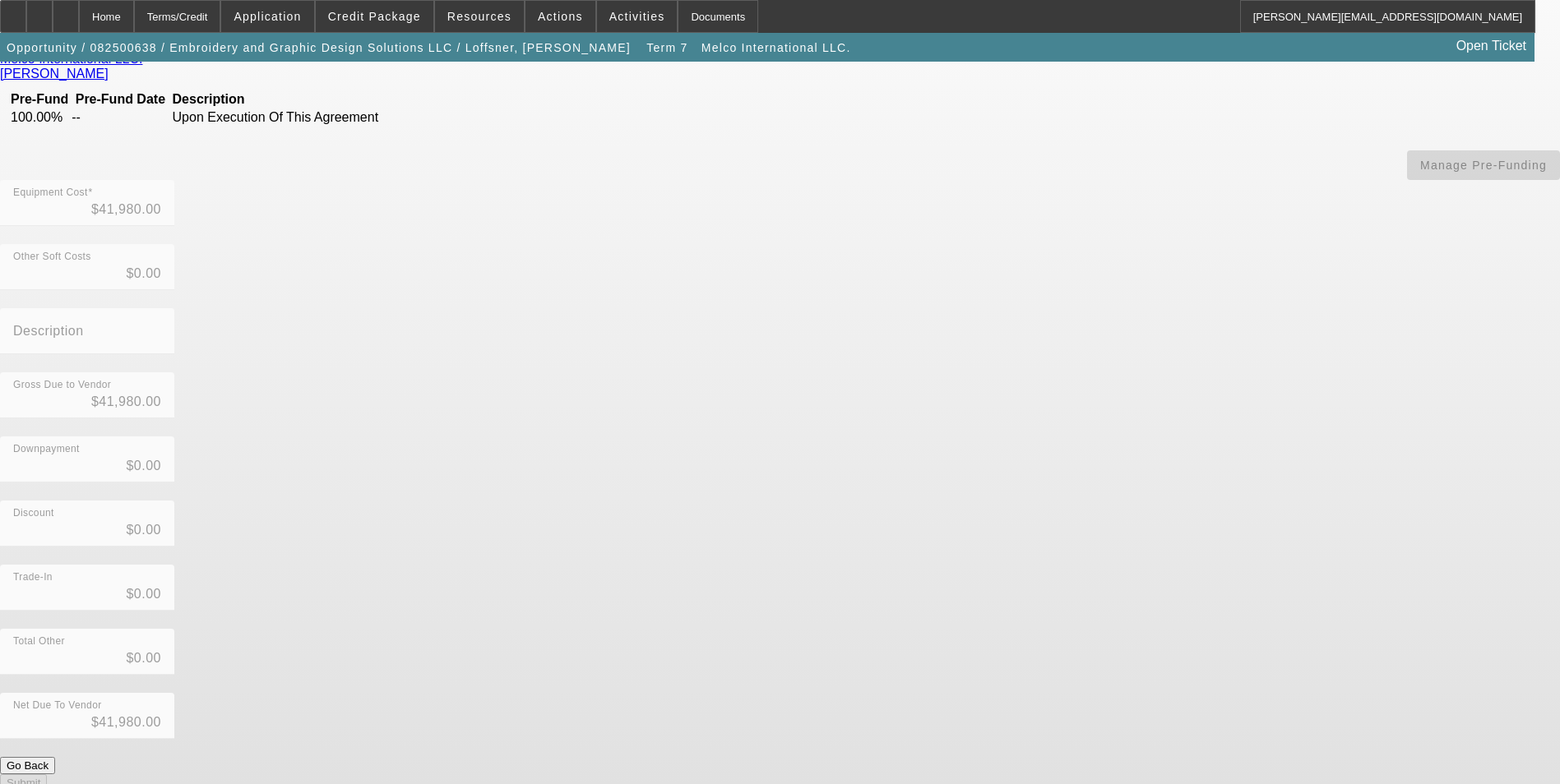
click at [55, 757] on button "Go Back" at bounding box center [27, 765] width 55 height 18
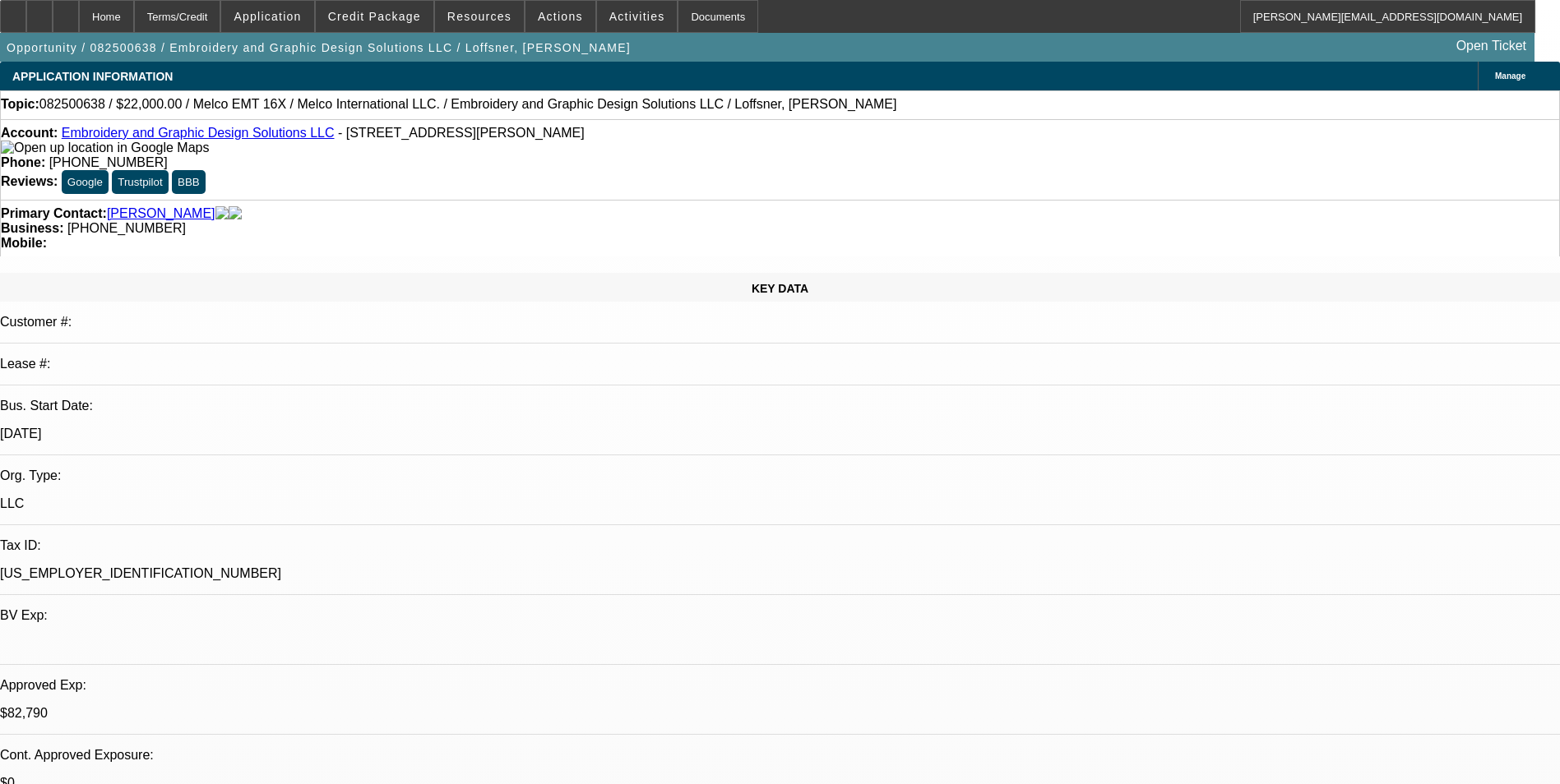
select select "0"
select select "2"
select select "0"
select select "6"
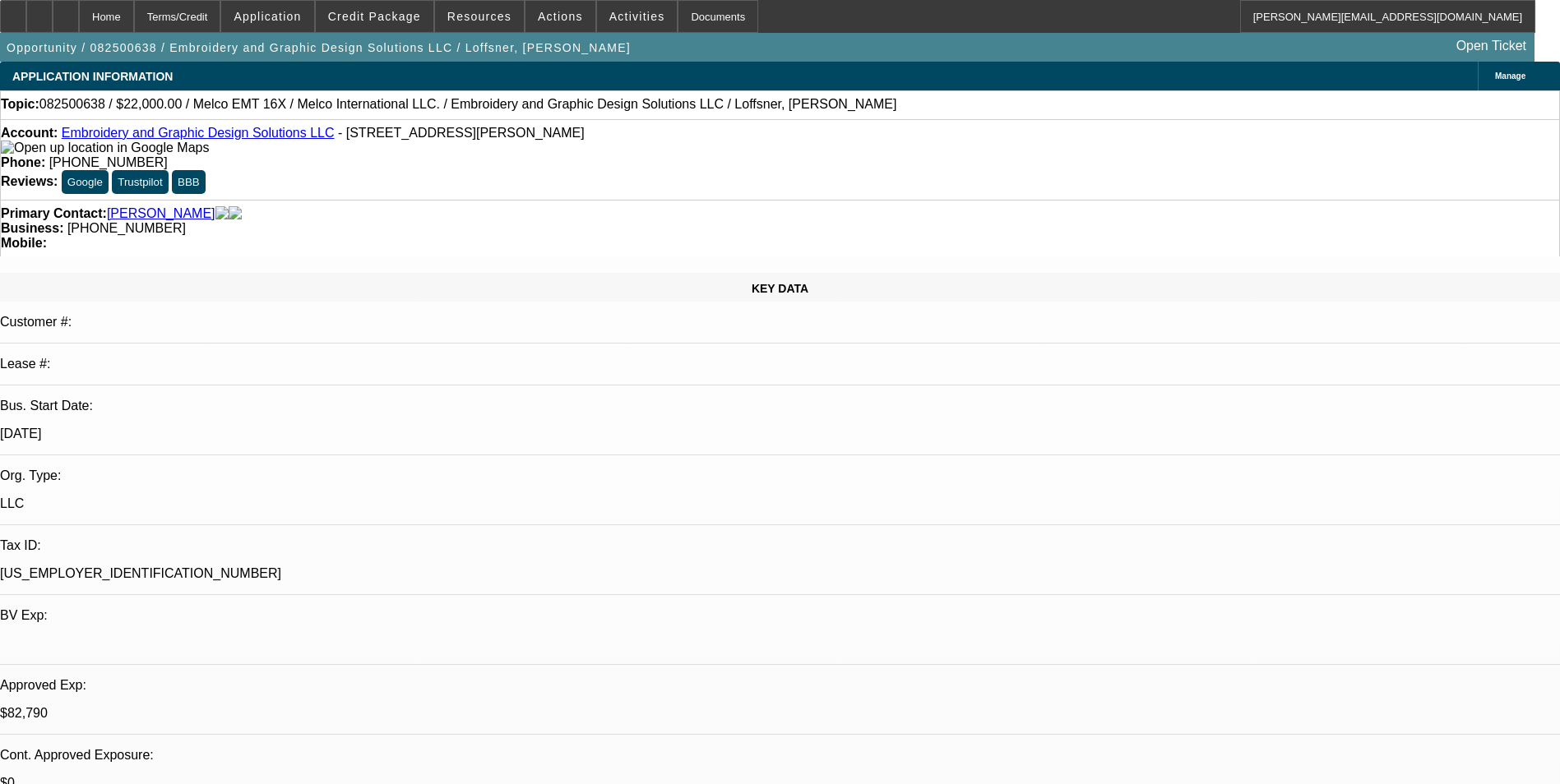
select select "0"
select select "2"
select select "0"
select select "6"
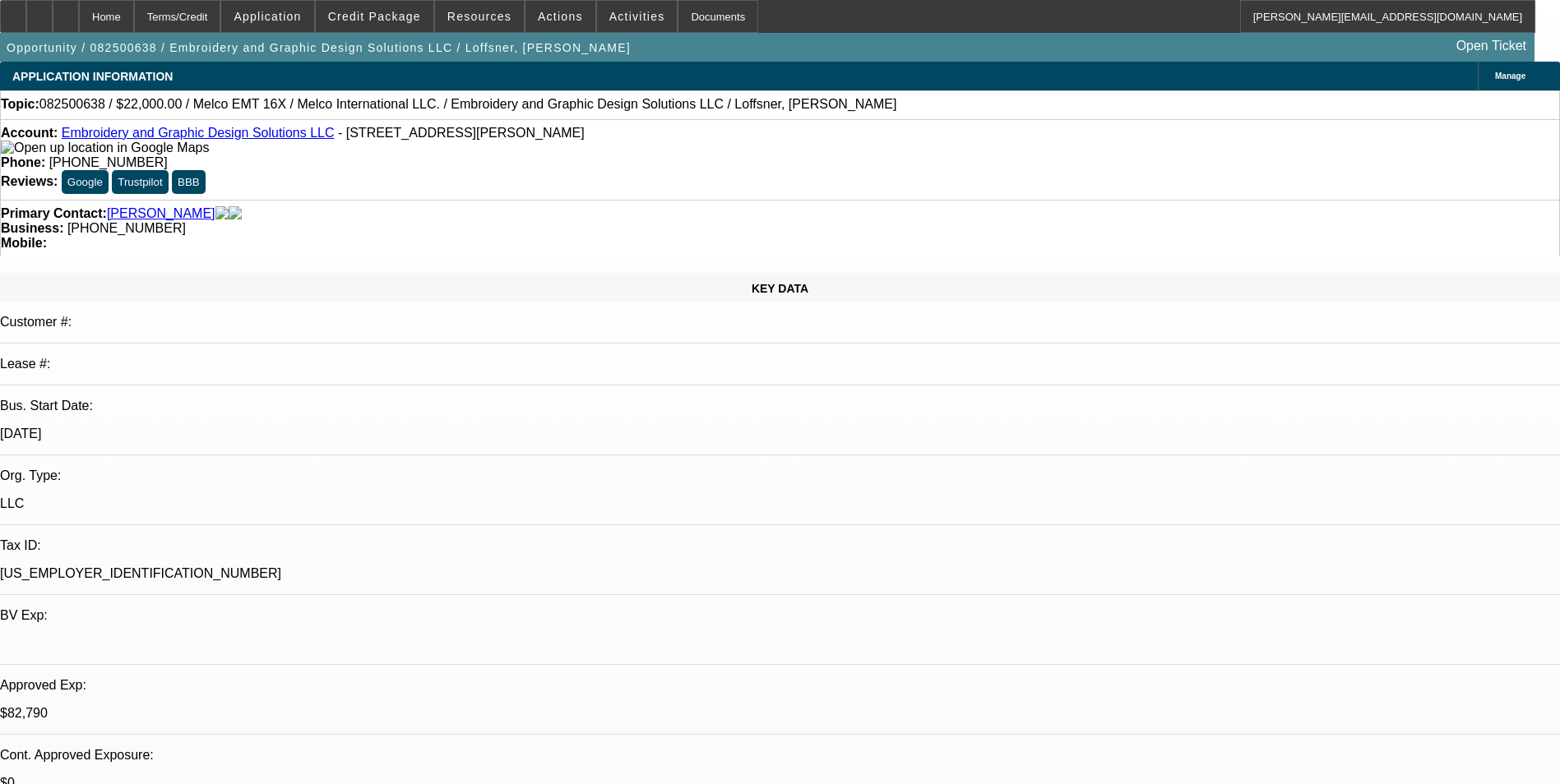
select select "0"
select select "2"
select select "0"
select select "6"
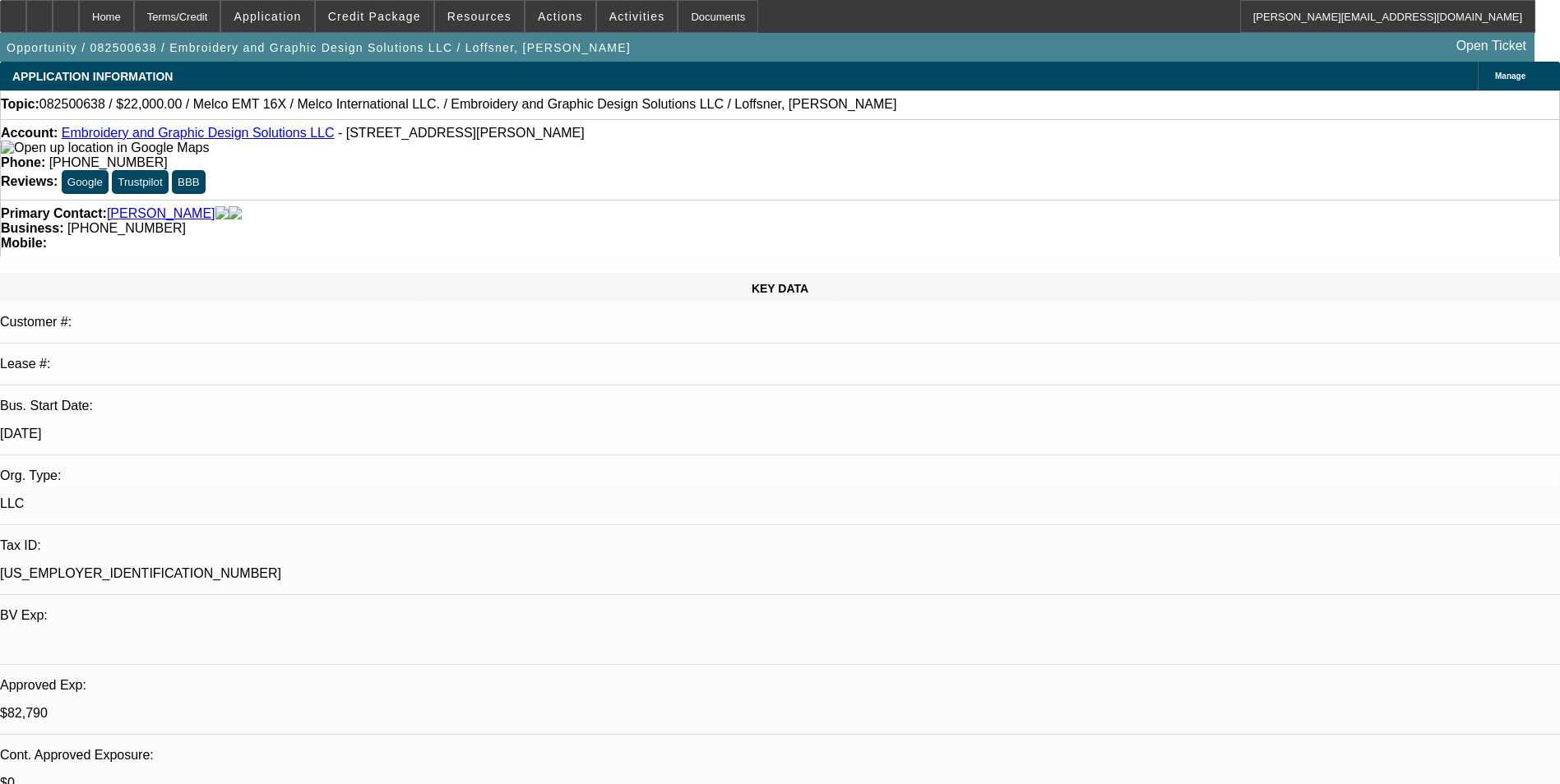
select select "0"
select select "2"
select select "0"
select select "6"
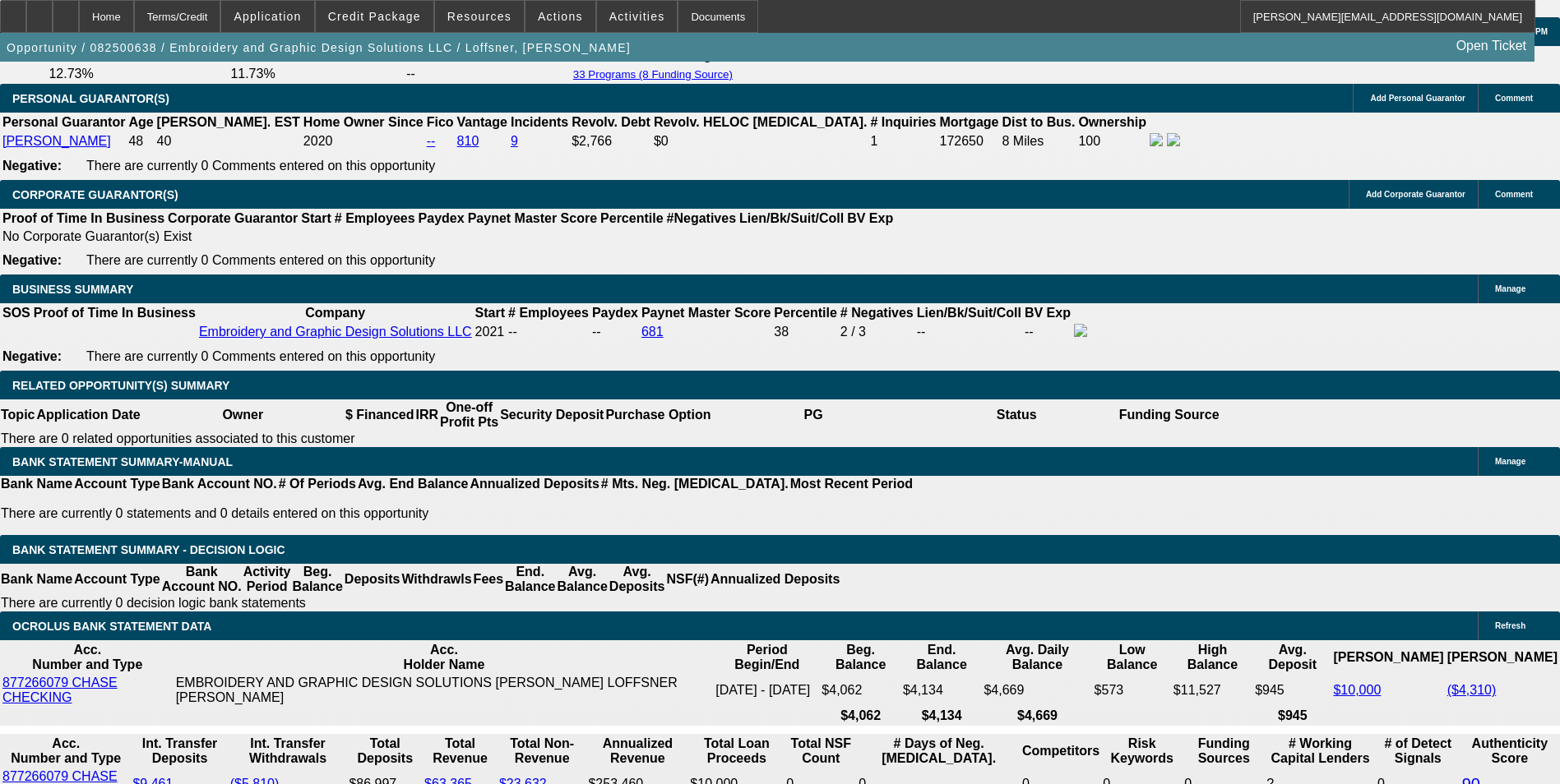
scroll to position [2410, 0]
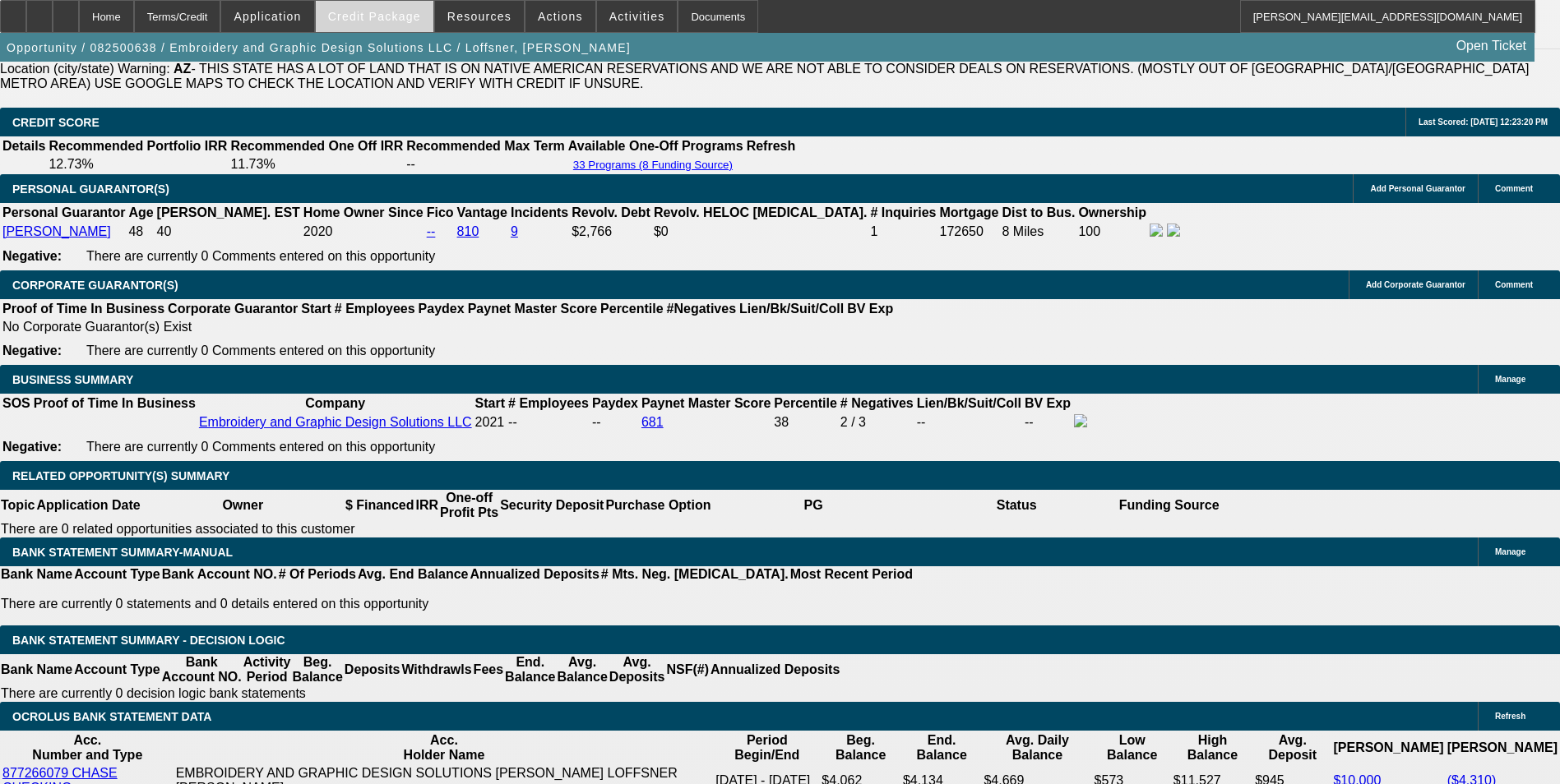
click at [389, 18] on span "Credit Package" at bounding box center [374, 16] width 93 height 13
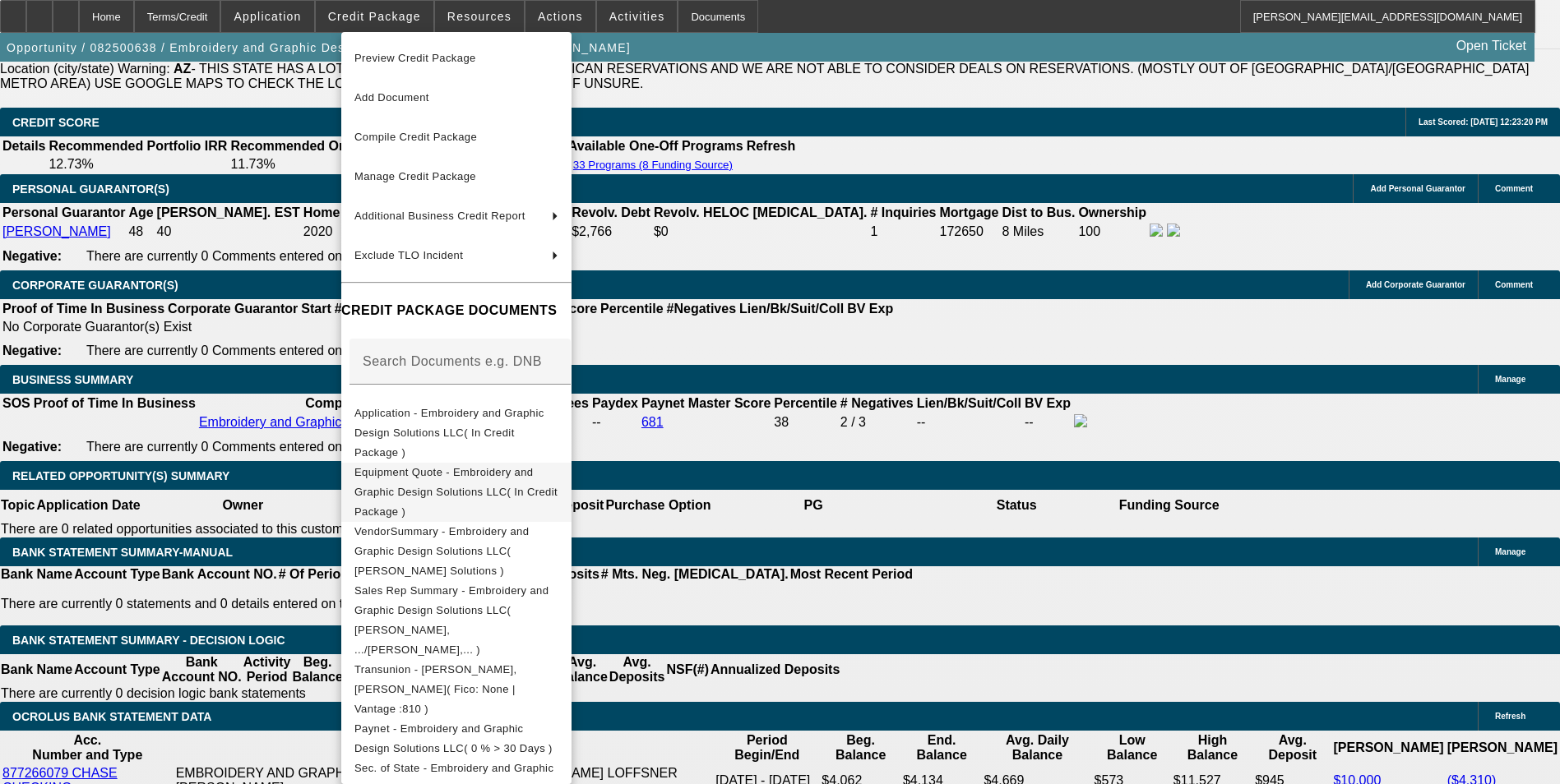
click at [555, 462] on span "Equipment Quote - Embroidery and Graphic Design Solutions LLC( In Credit Packag…" at bounding box center [456, 491] width 204 height 59
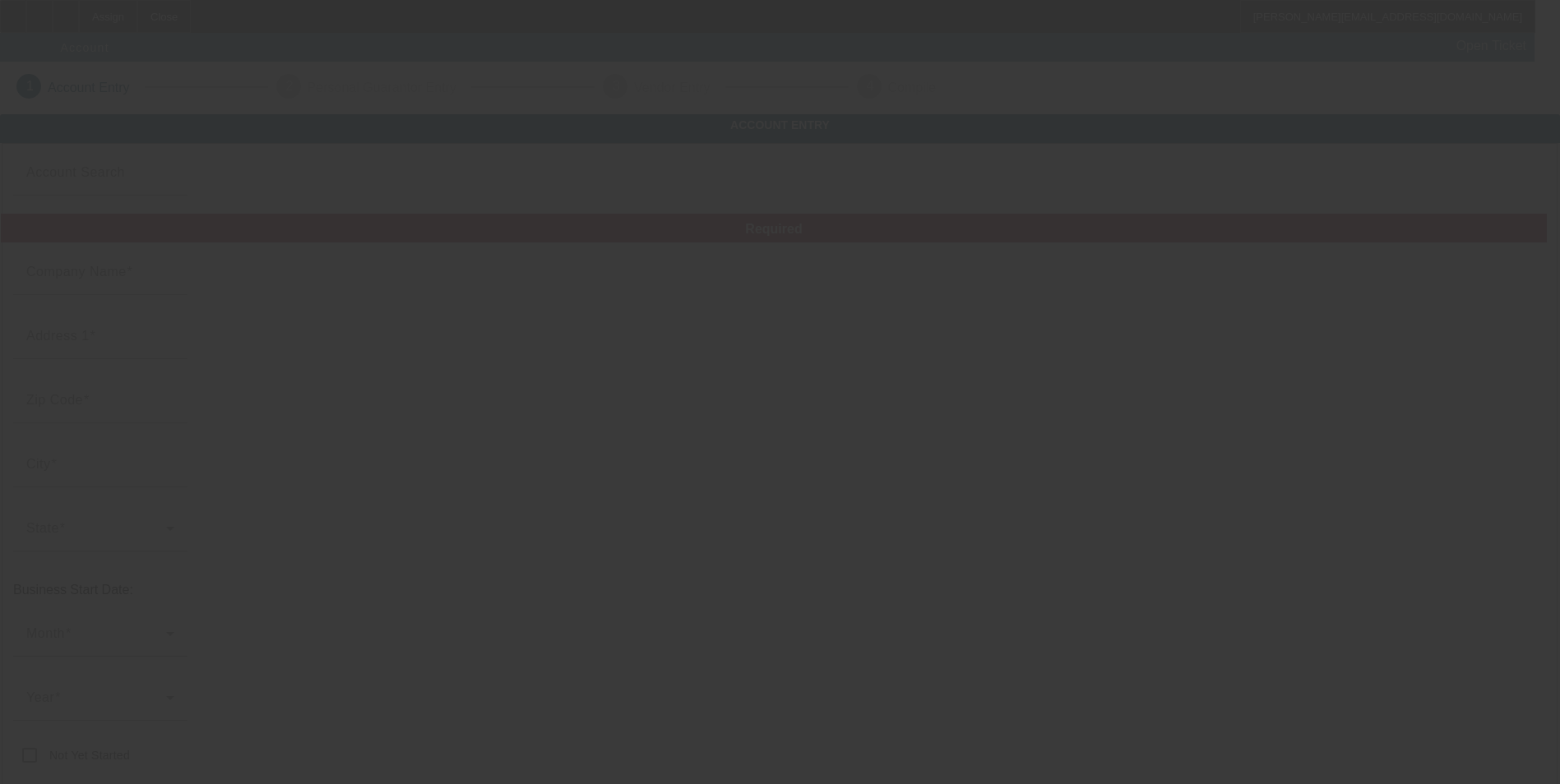
type input "Sewphisticated Quilting LLC"
type input "8 Bickford Avenue"
type input "04011"
type input "Brunswick"
type input "[PHONE_NUMBER]"
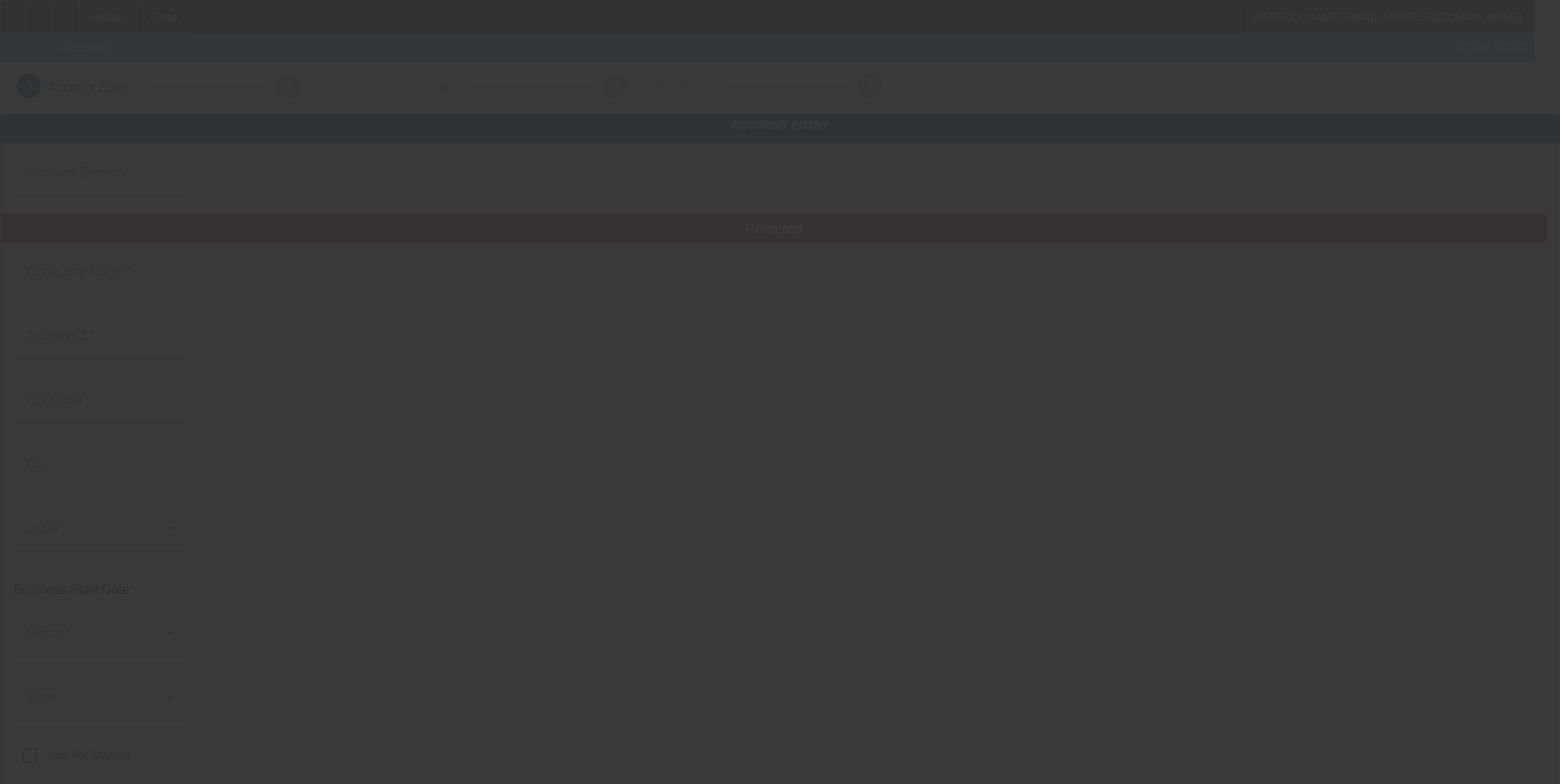
type input "dkasselyn@comcast.net"
type input "88-1486109"
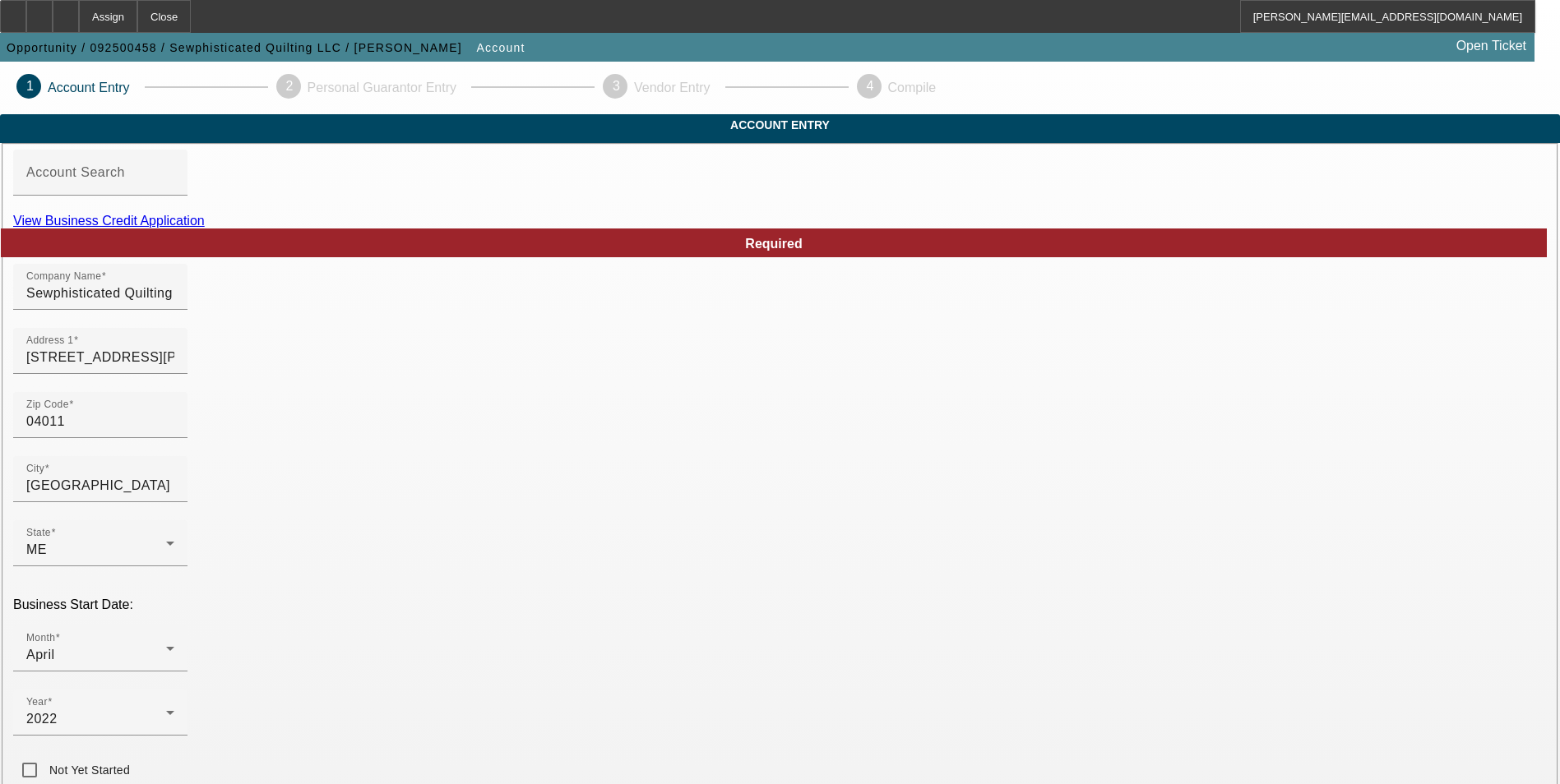
click at [205, 227] on link "View Business Credit Application" at bounding box center [108, 220] width 191 height 14
click at [175, 303] on input "Sewphisticated Quilting LLC" at bounding box center [100, 294] width 148 height 20
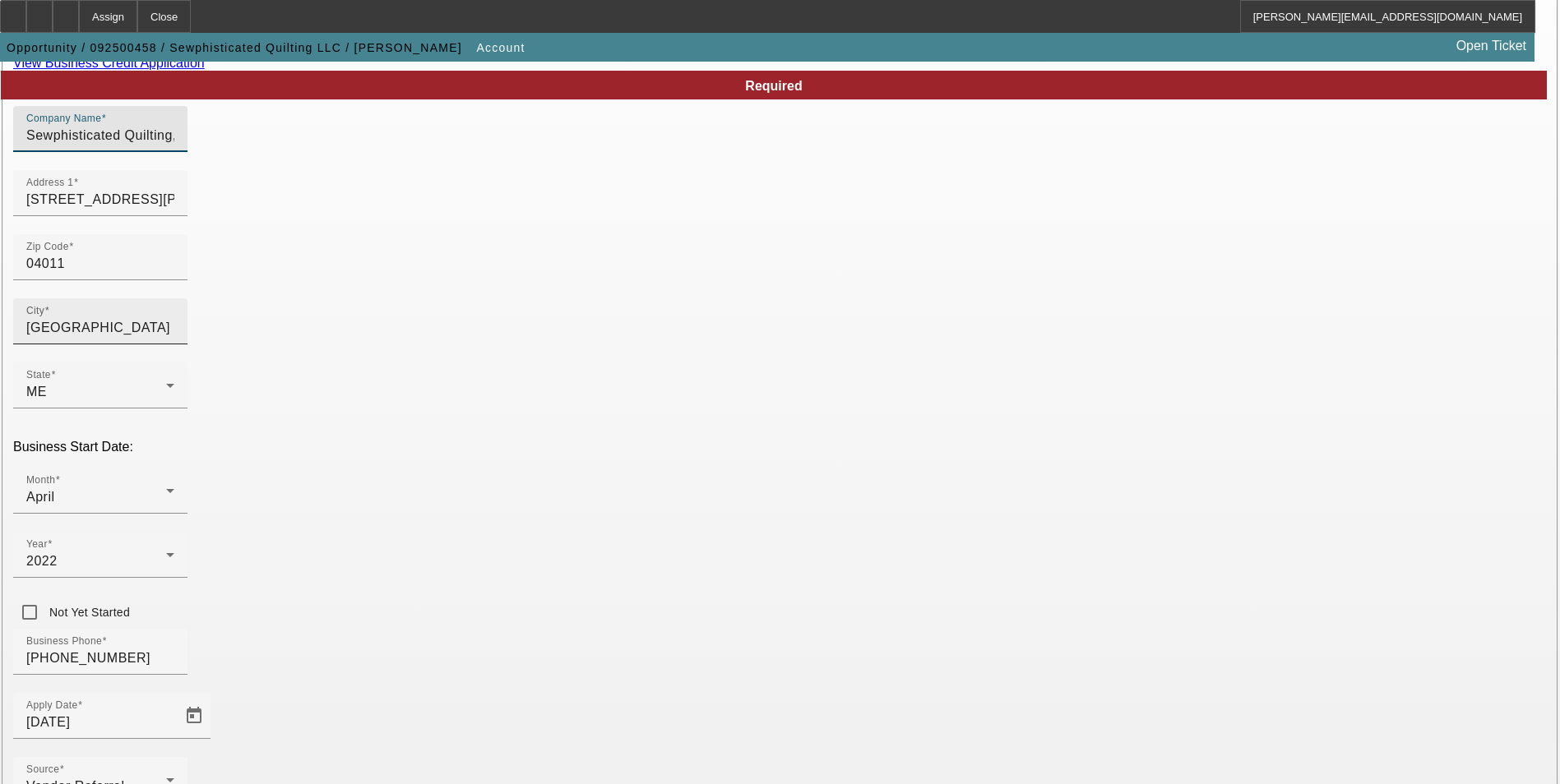
scroll to position [165, 0]
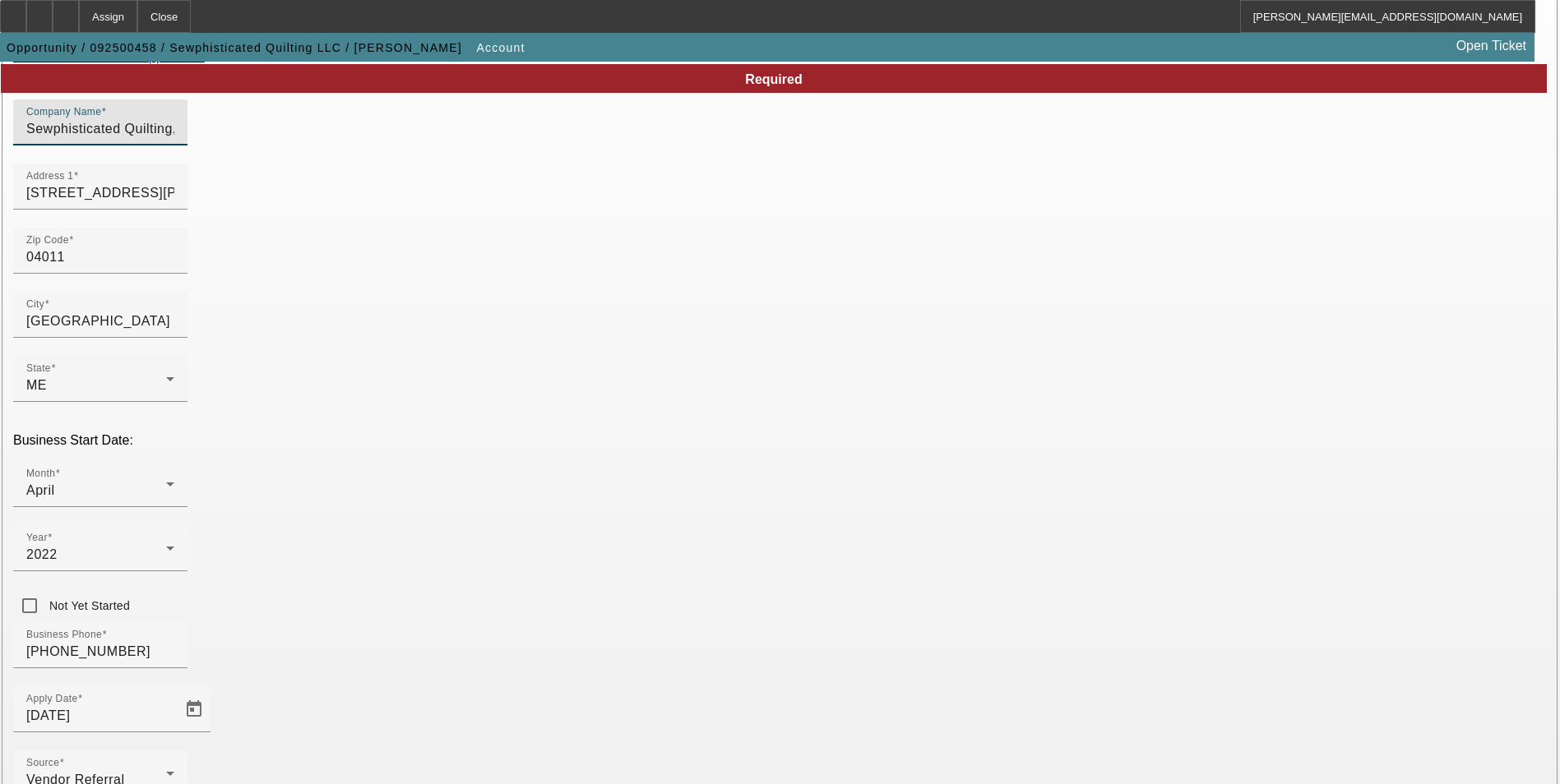
type input "Sewphisticated Quilting, LLC"
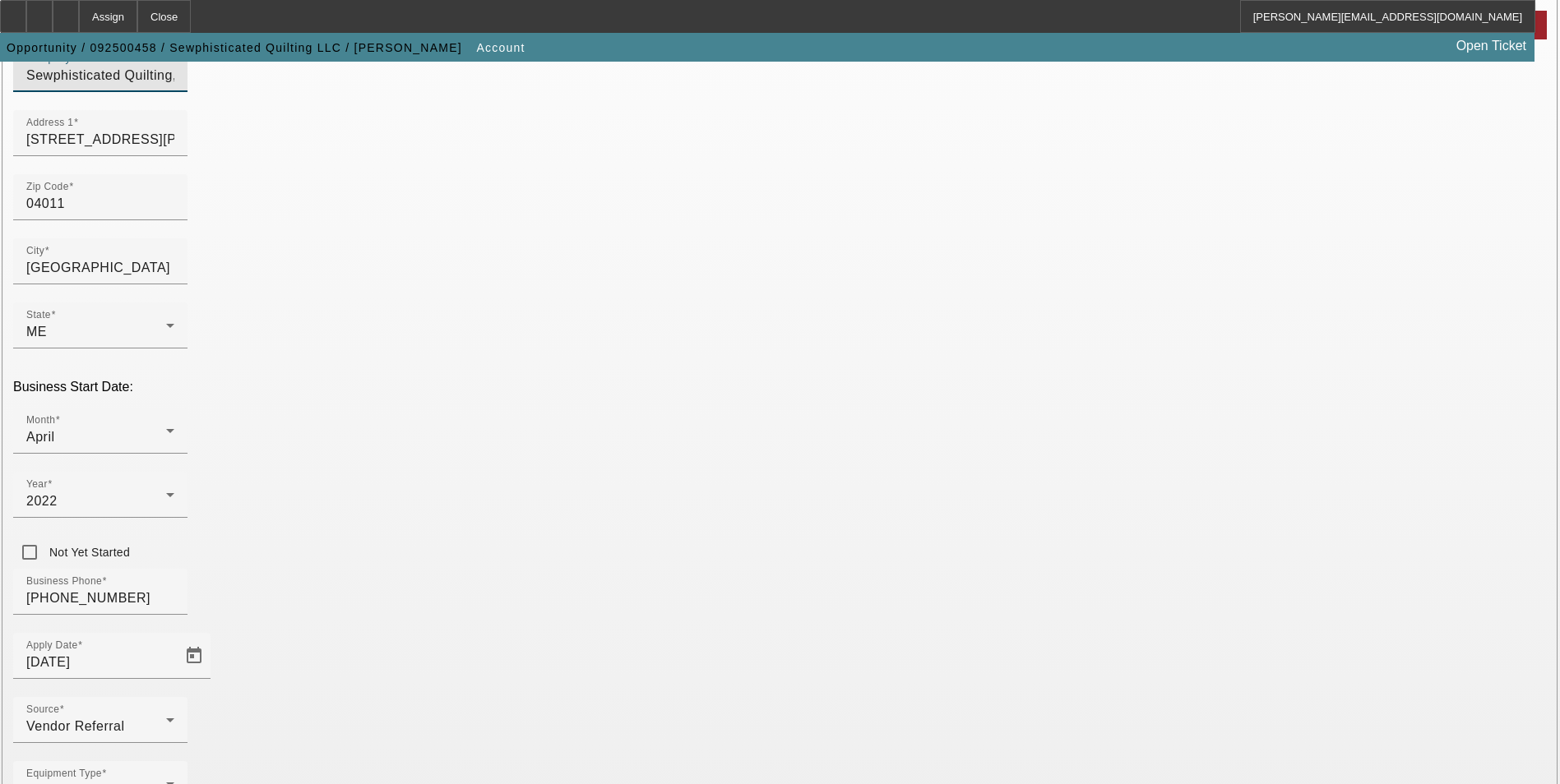
scroll to position [268, 0]
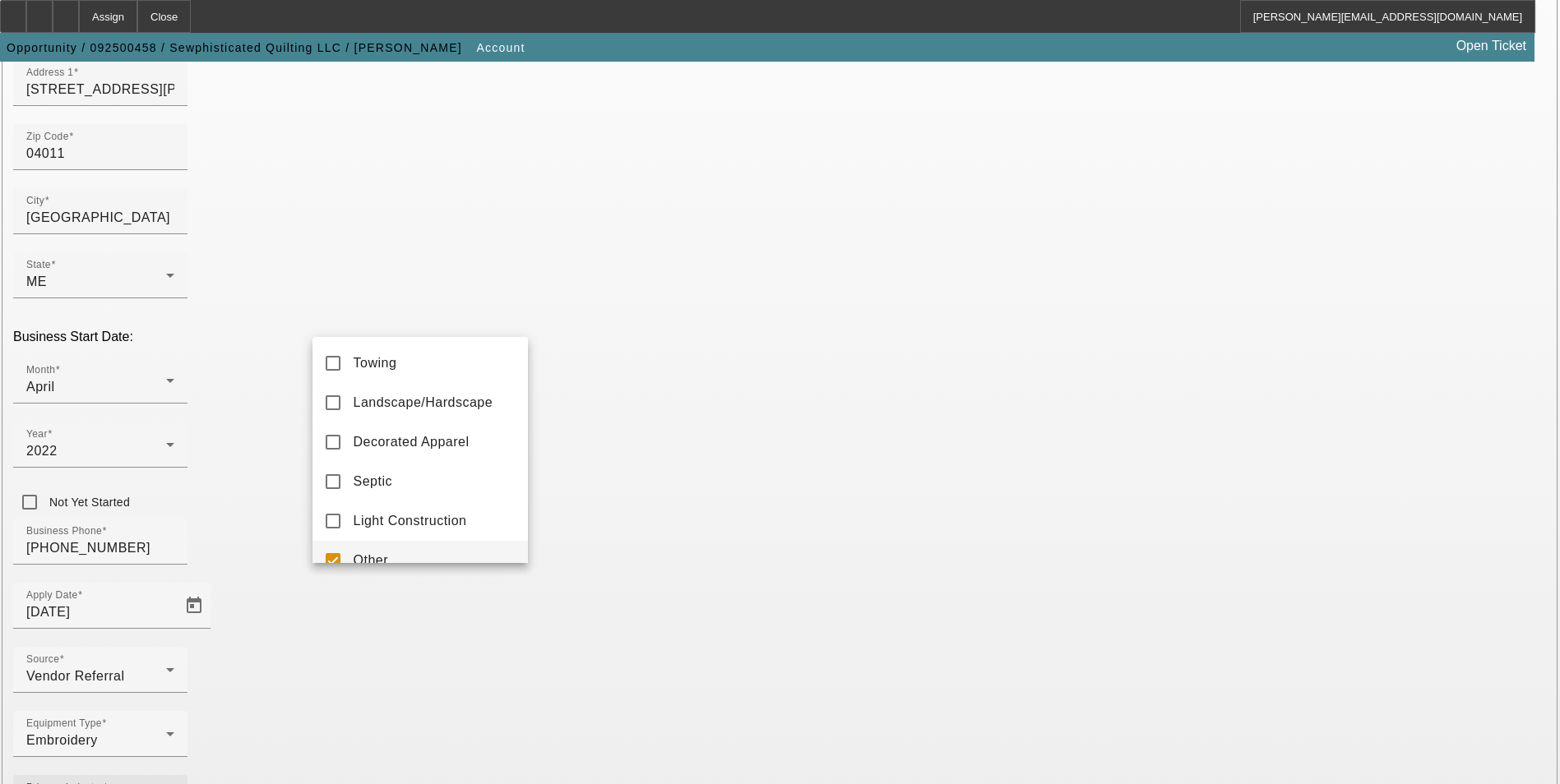
scroll to position [18, 0]
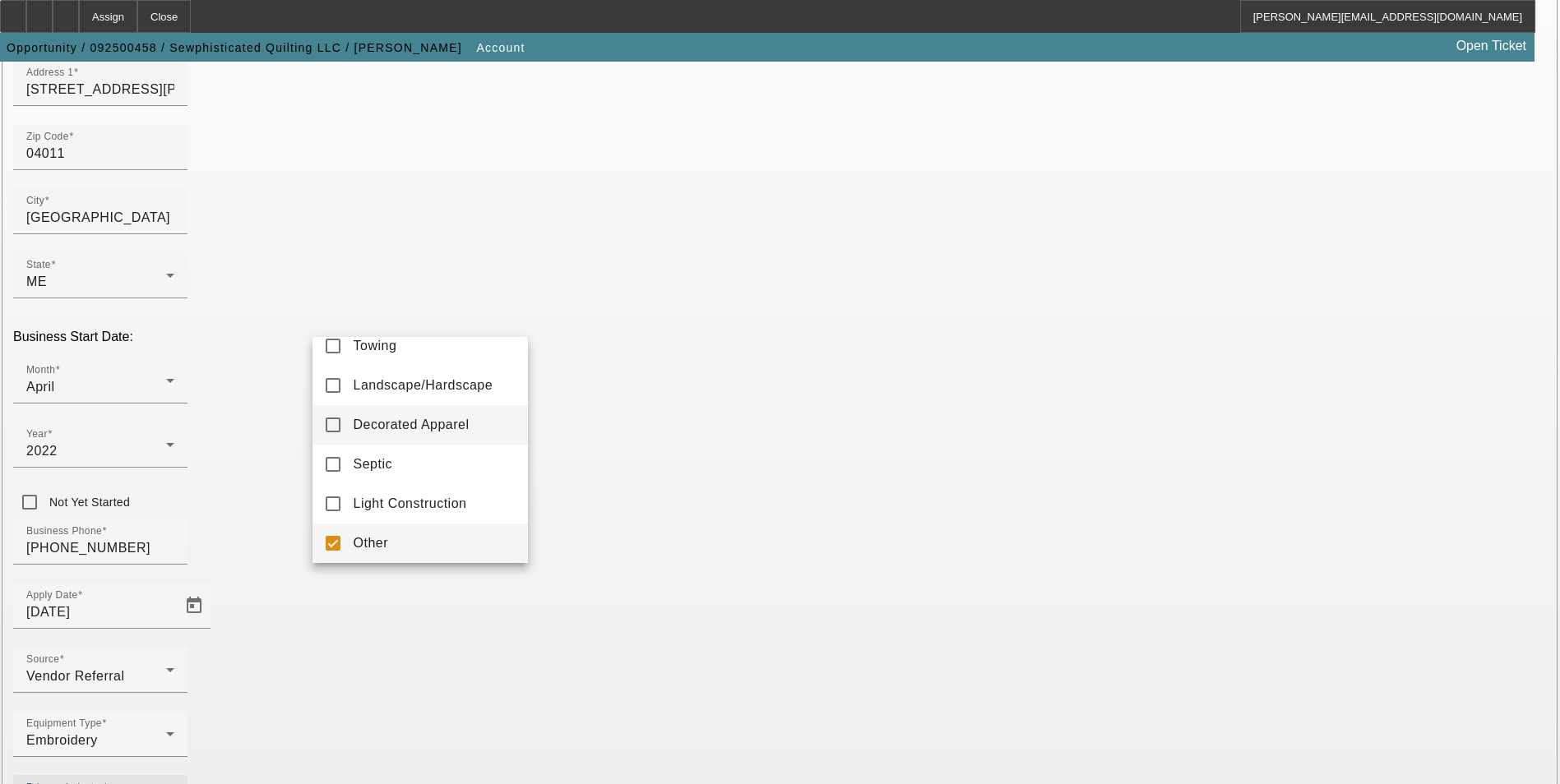
click at [475, 425] on mat-option "Decorated Apparel" at bounding box center [420, 424] width 216 height 39
click at [336, 542] on mat-pseudo-checkbox at bounding box center [333, 542] width 15 height 15
click at [588, 560] on div at bounding box center [780, 392] width 1560 height 784
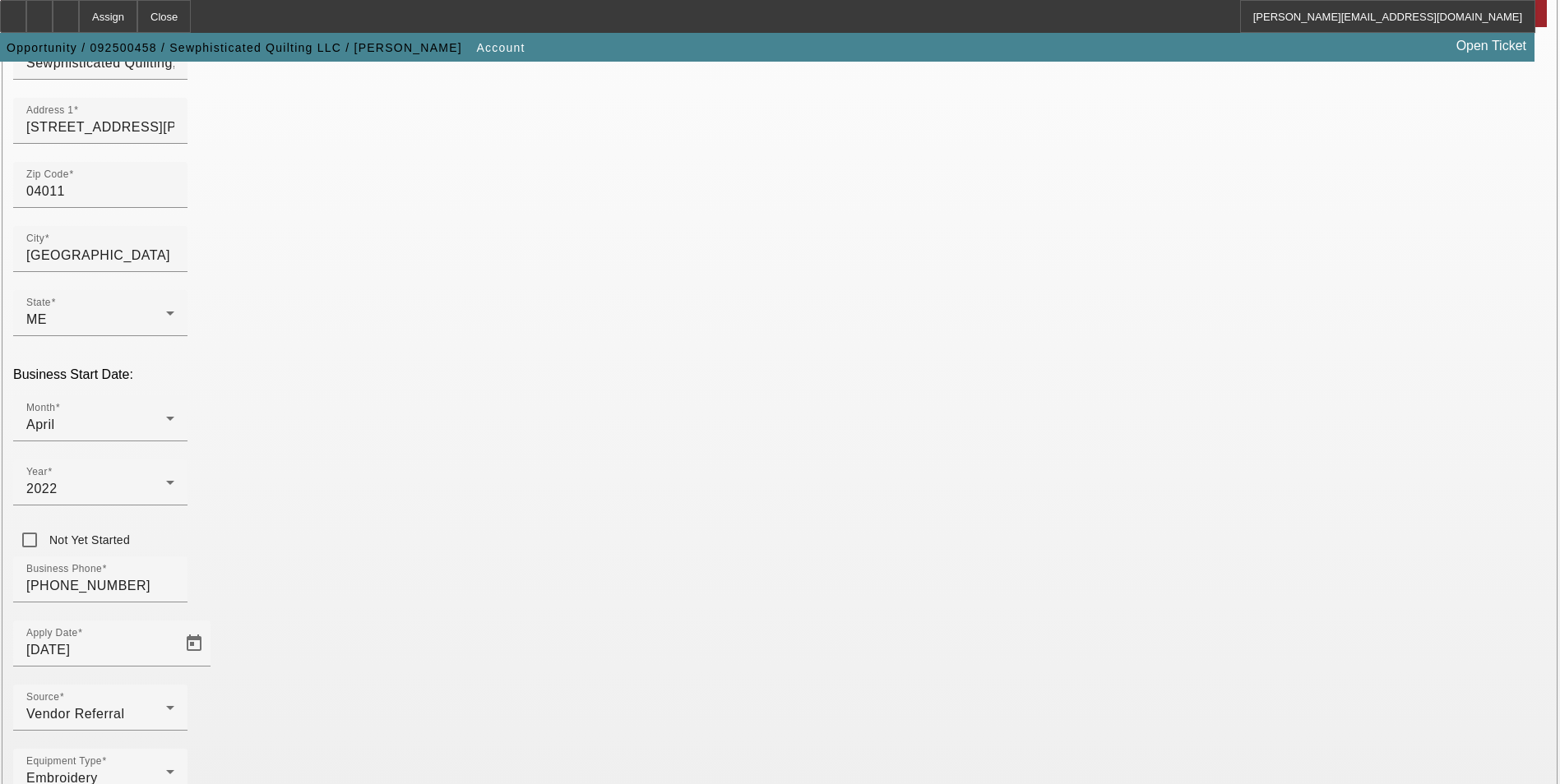
scroll to position [268, 0]
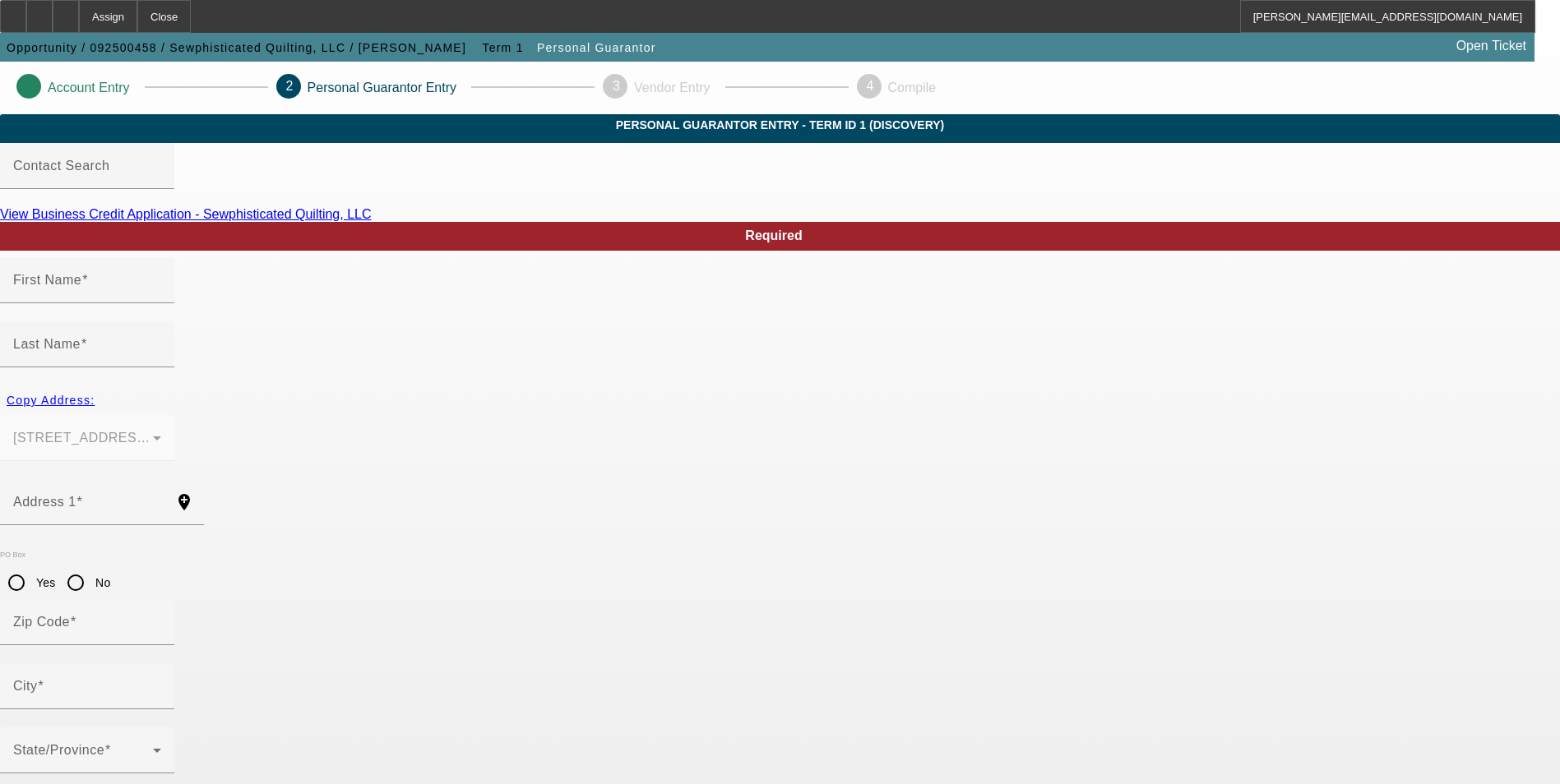
type input "Dana"
type input "Asselyn"
type input "8 Bickford Avenue"
radio input "true"
type input "04011"
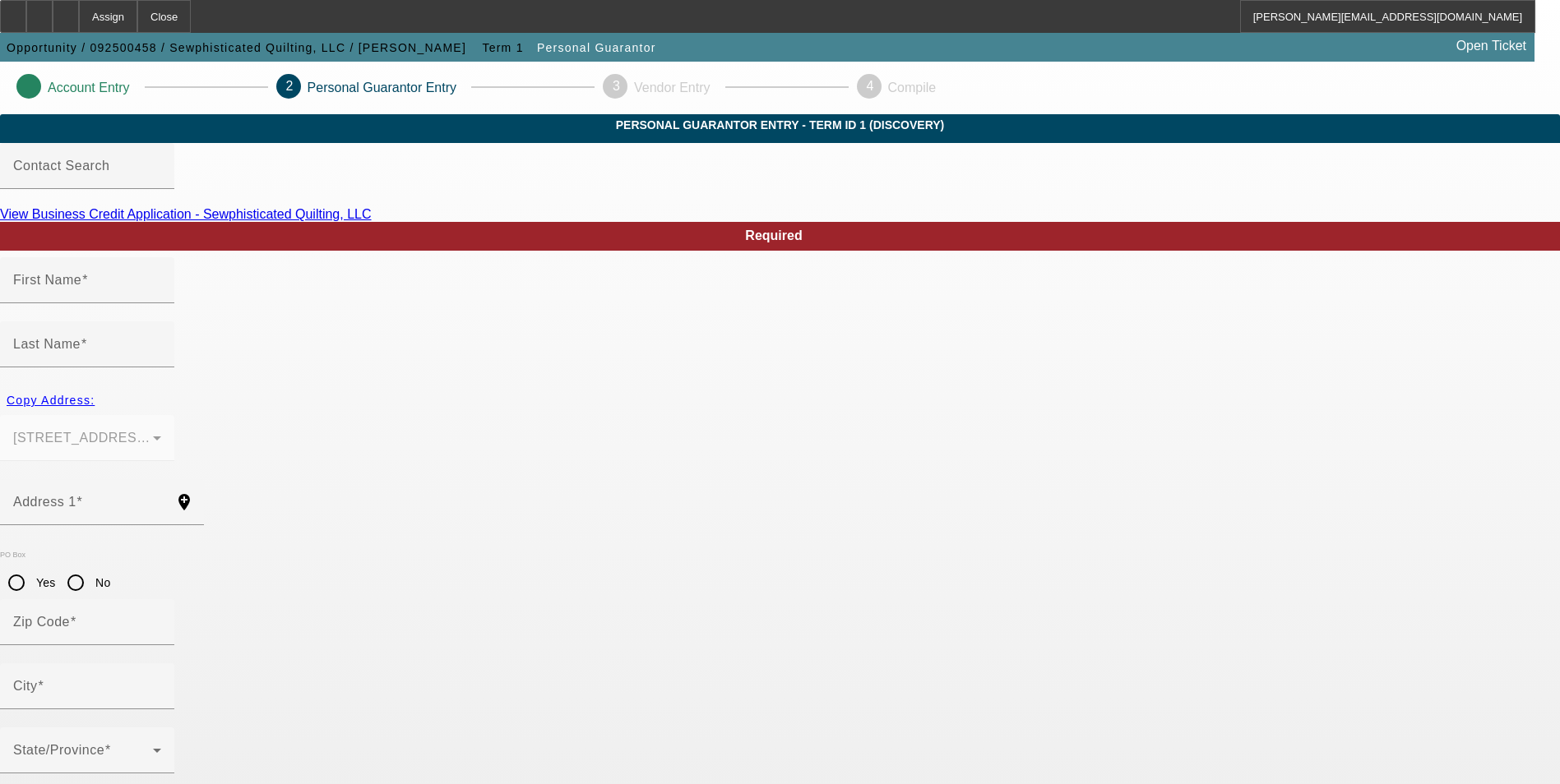
type input "Brunswick"
type input "(207) 319-4335"
type input "100"
type input "212-86-5874"
type input "dkasselyn@comcast.net"
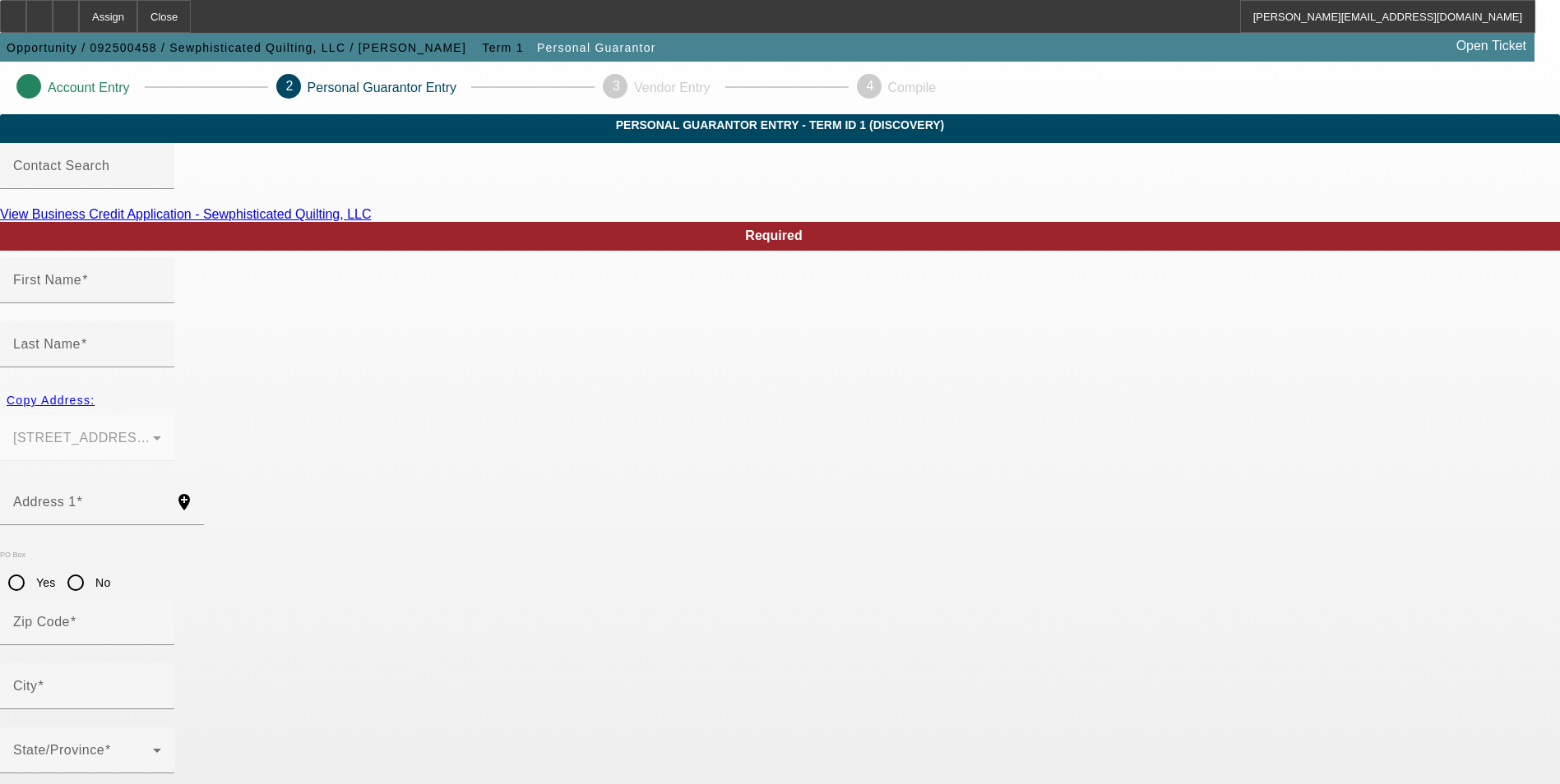
type input "(207) 319-4335"
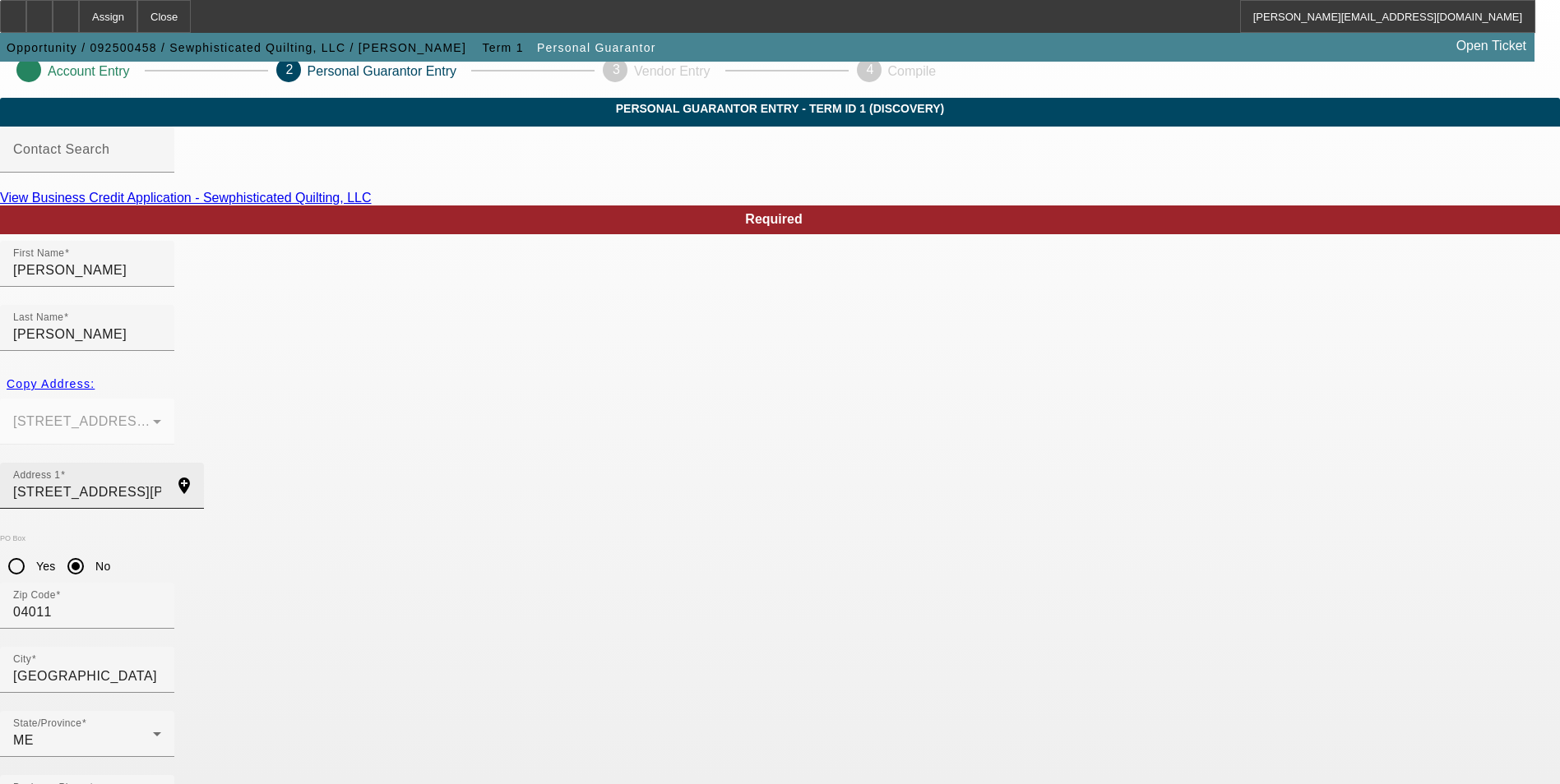
scroll to position [20, 0]
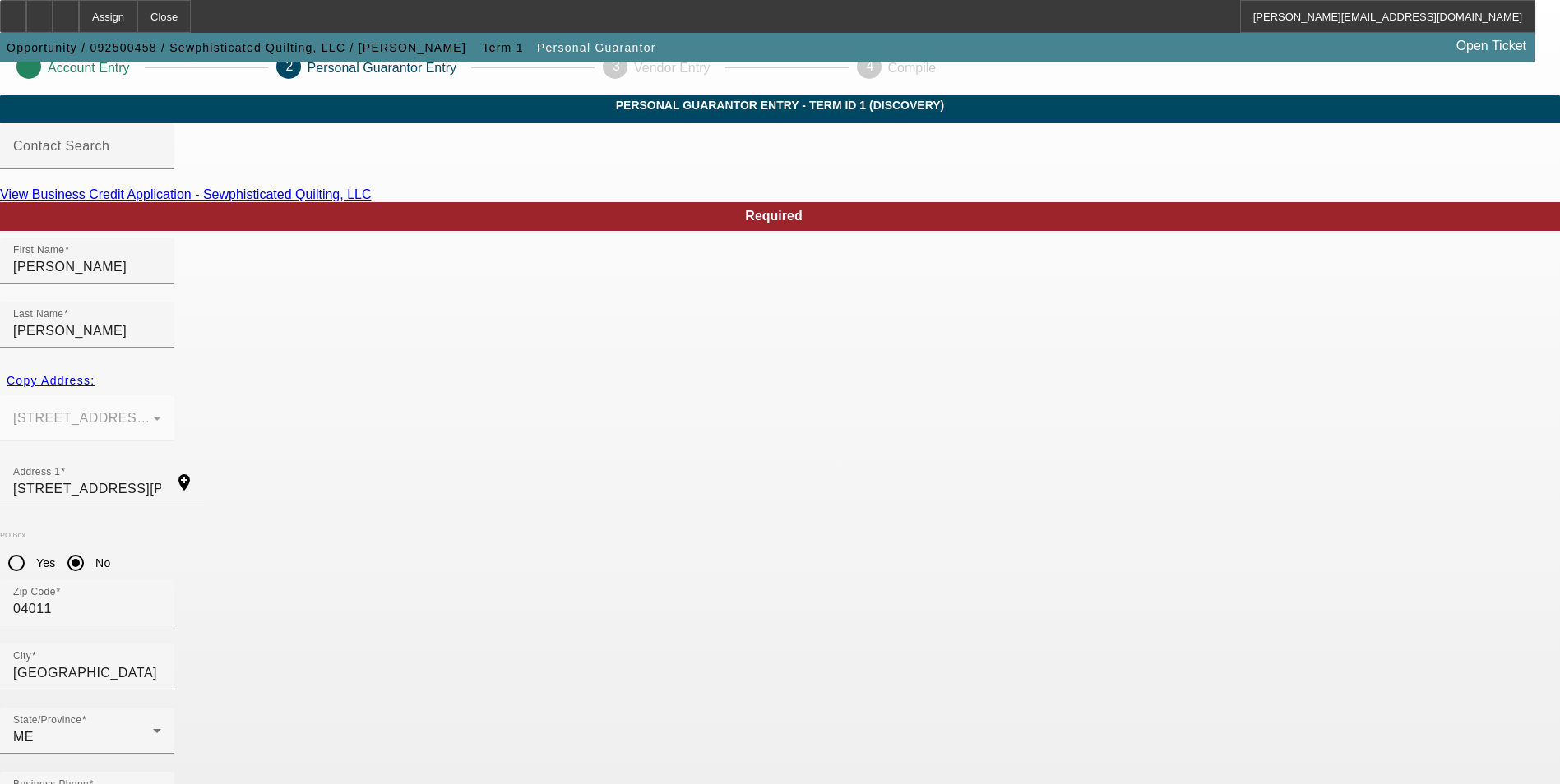
drag, startPoint x: 901, startPoint y: 444, endPoint x: 786, endPoint y: 447, distance: 115.0
paste input "(207) 319-4335"
type input "(207) 319-4335"
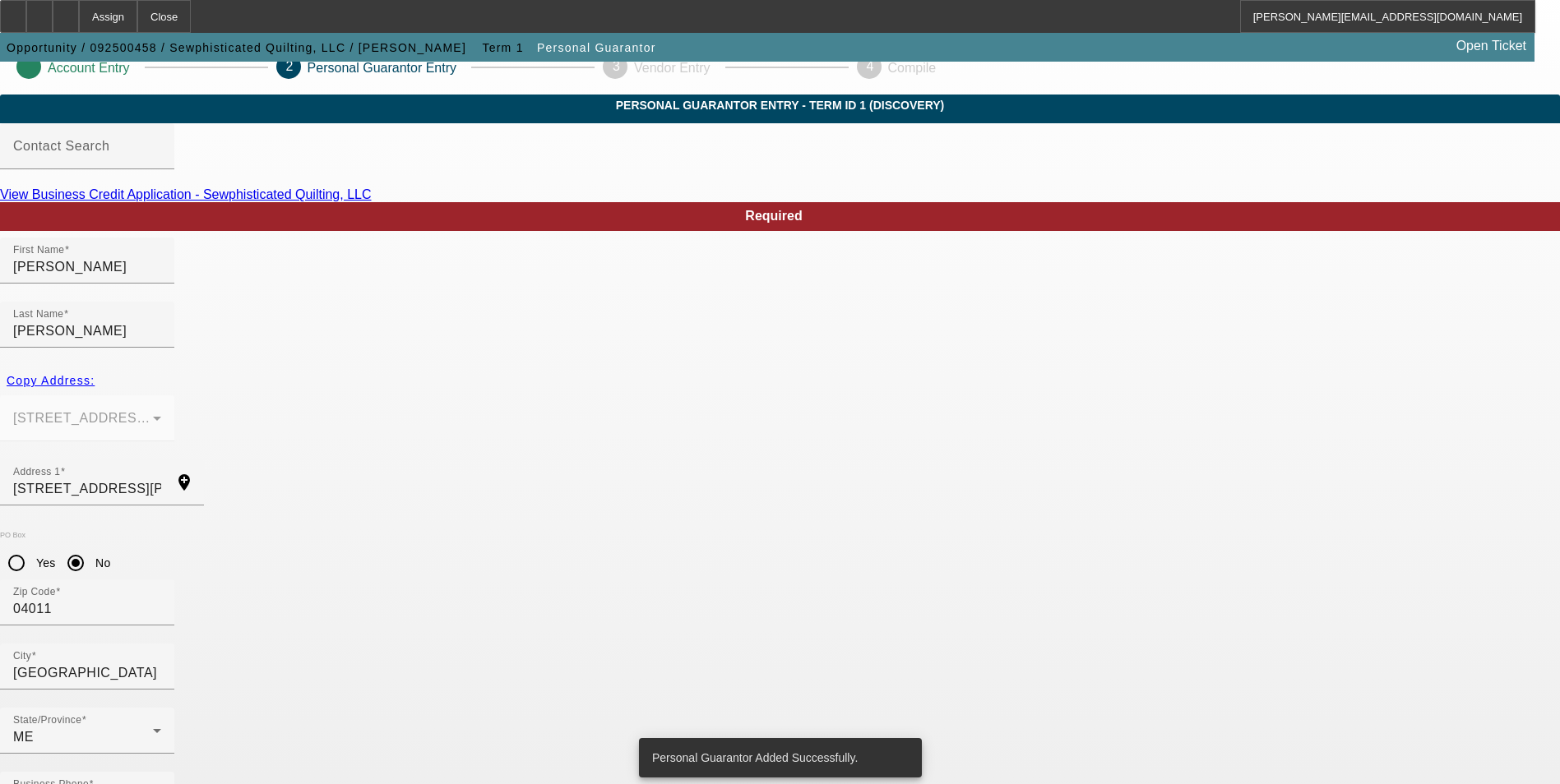
scroll to position [0, 0]
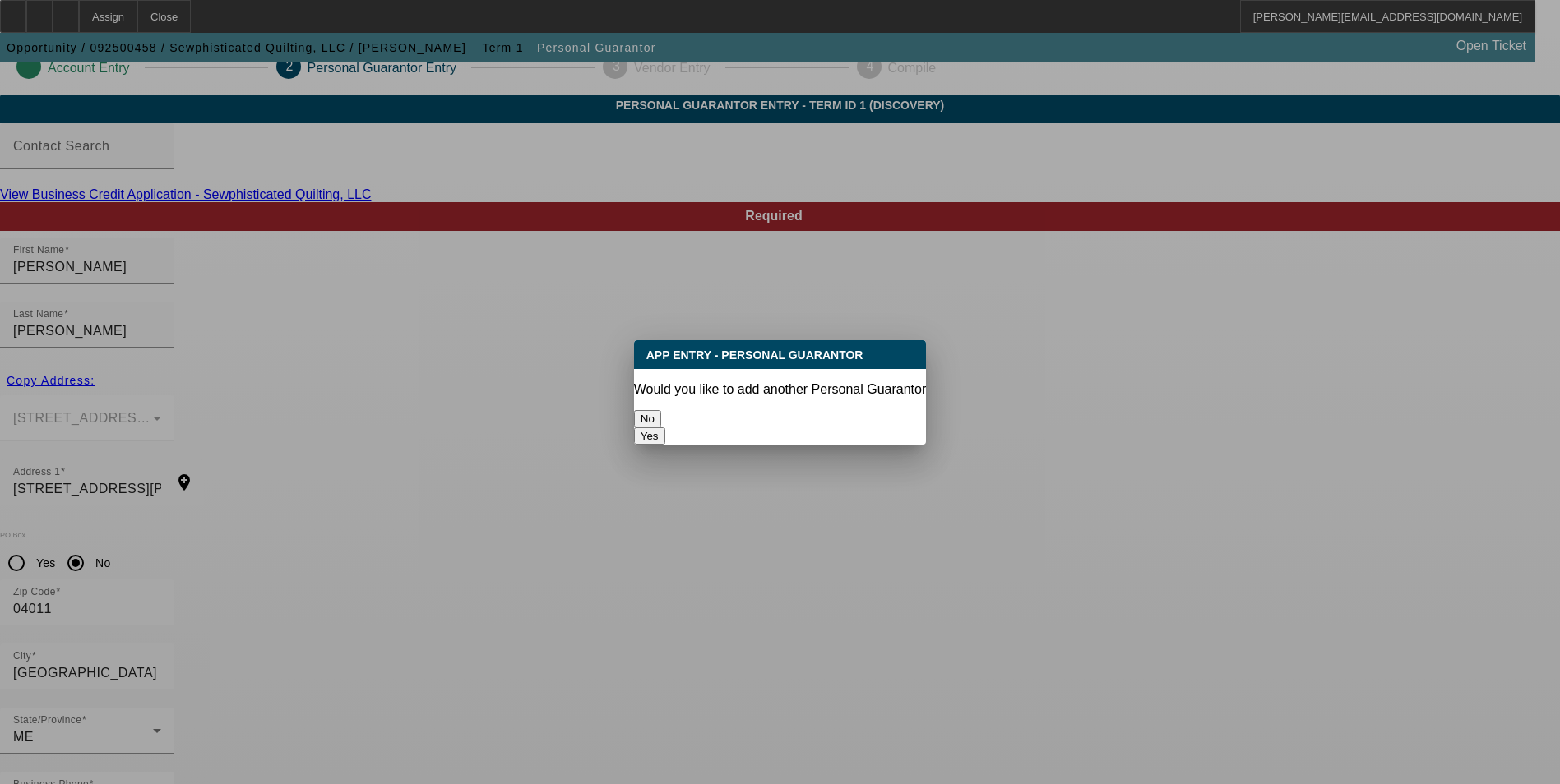
click at [661, 411] on button "No" at bounding box center [648, 419] width 27 height 18
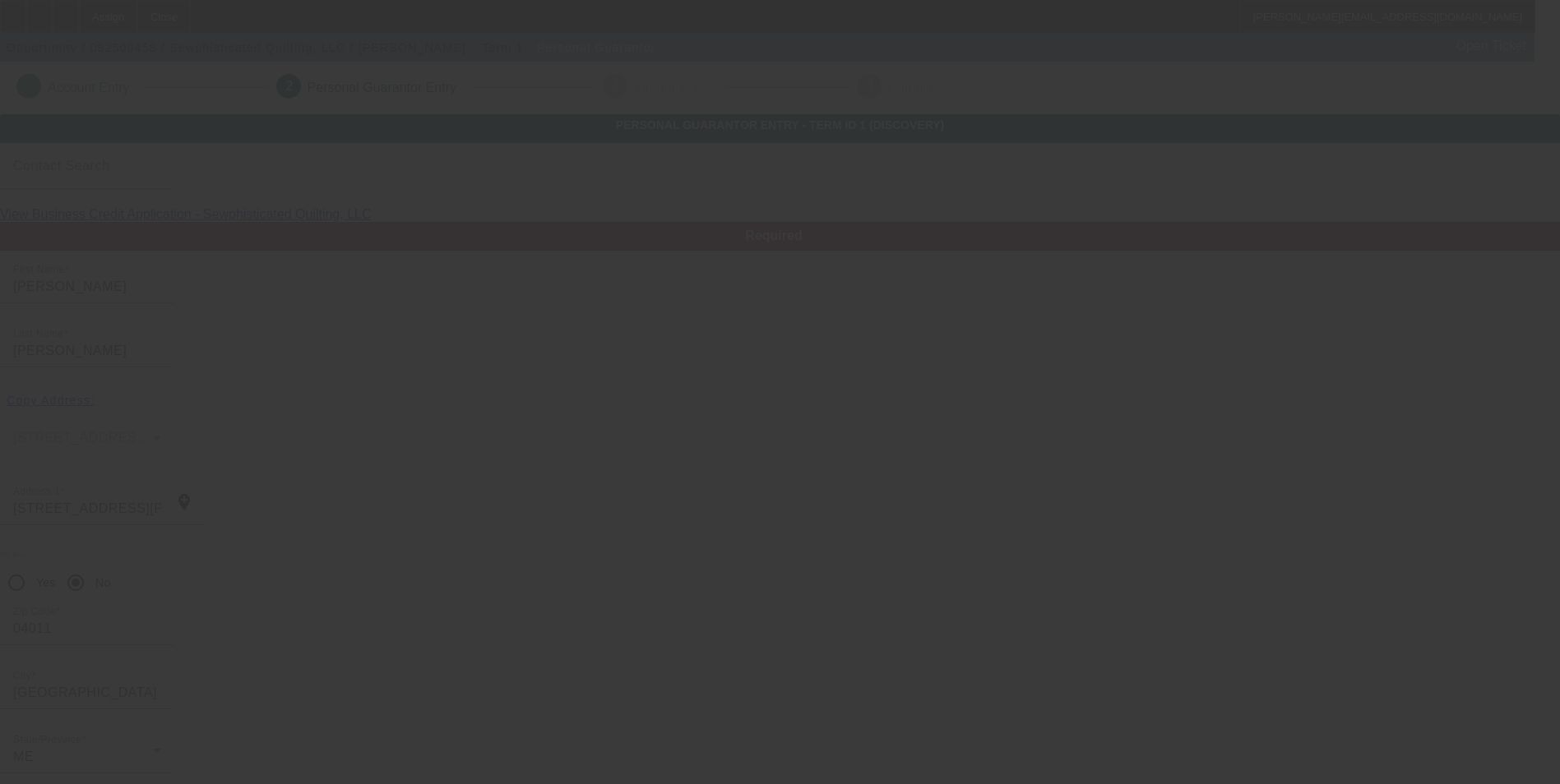
scroll to position [20, 0]
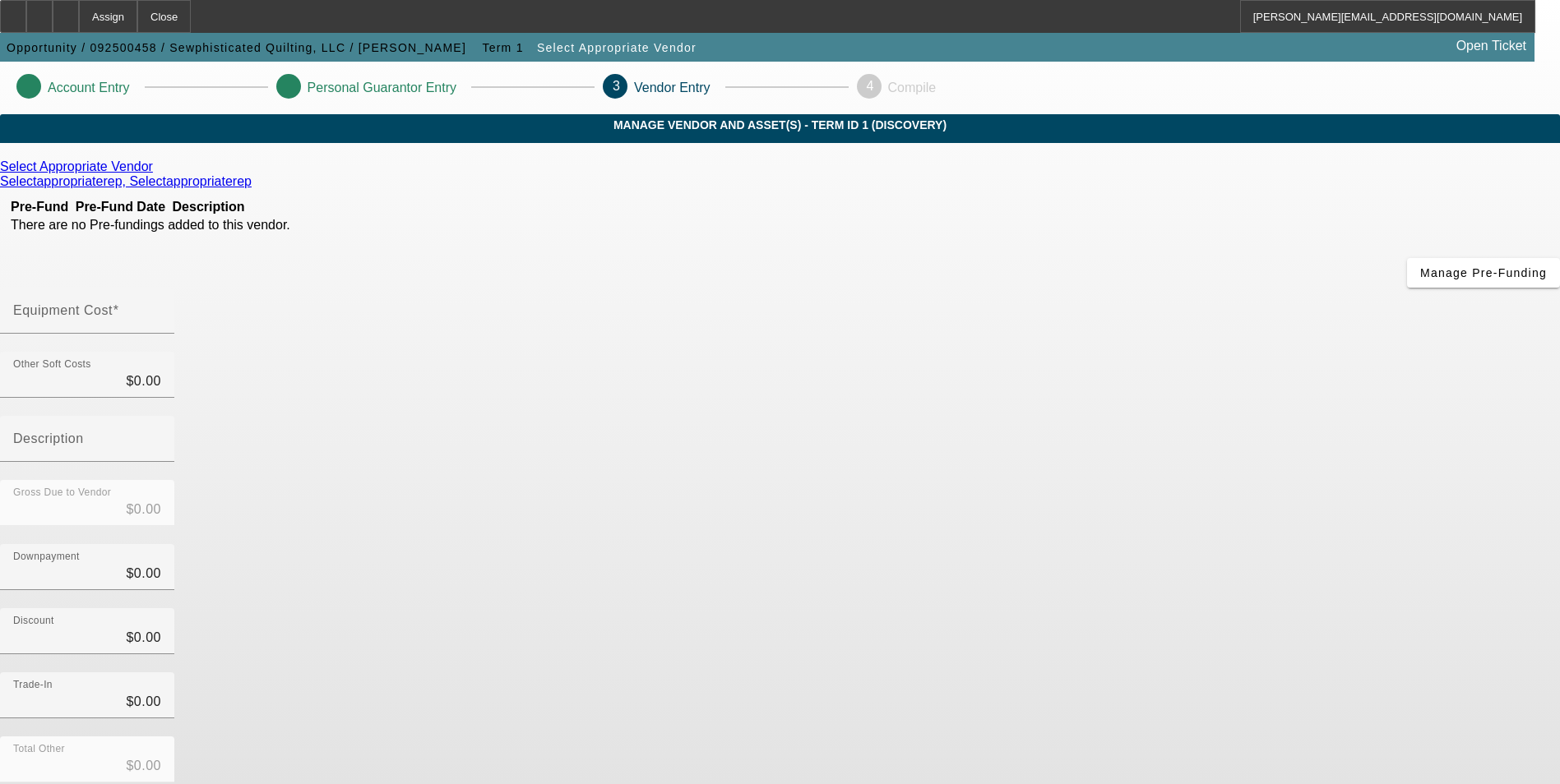
click at [157, 174] on icon at bounding box center [157, 166] width 0 height 14
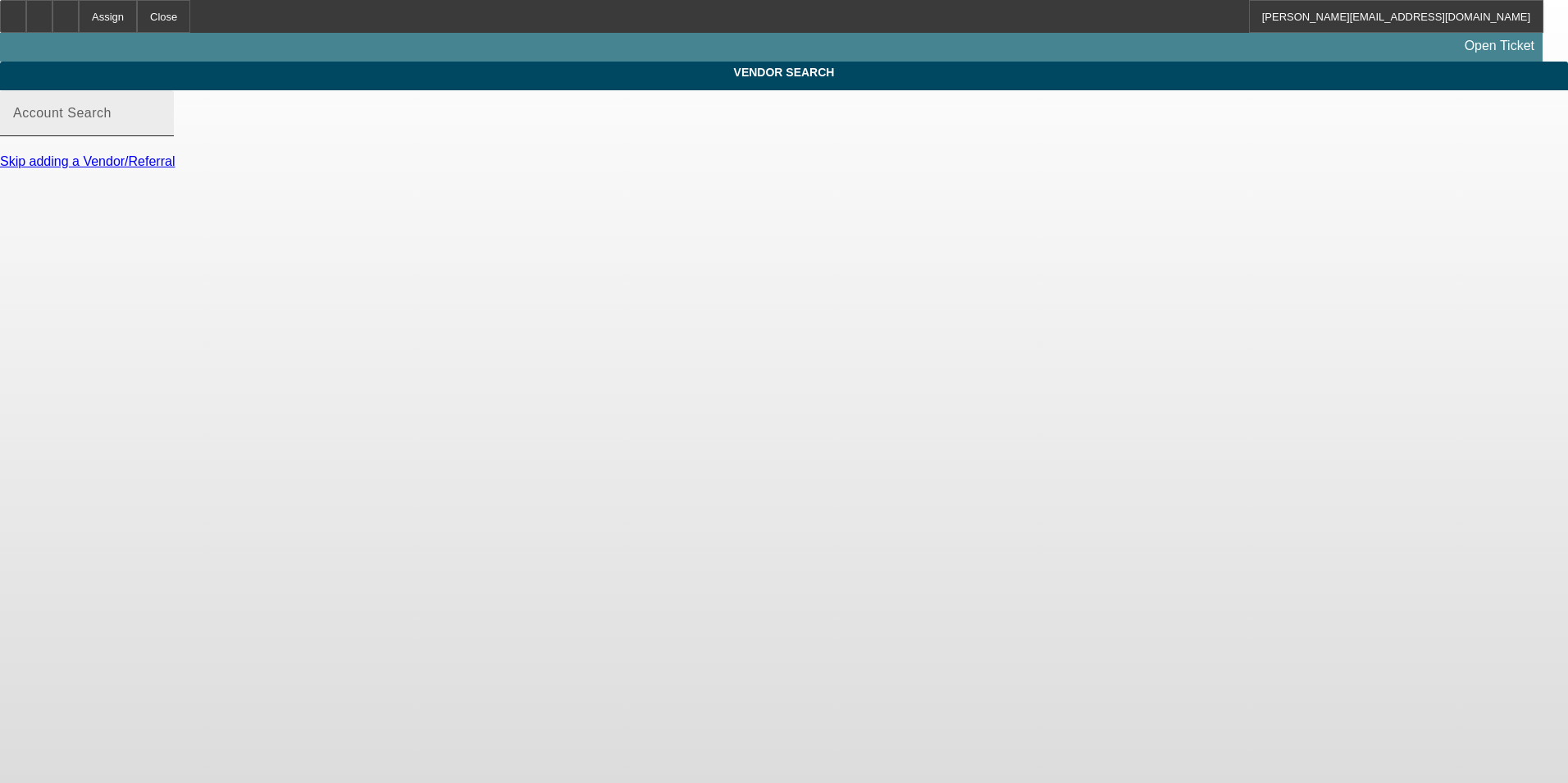
click at [161, 130] on input "Account Search" at bounding box center [87, 120] width 148 height 19
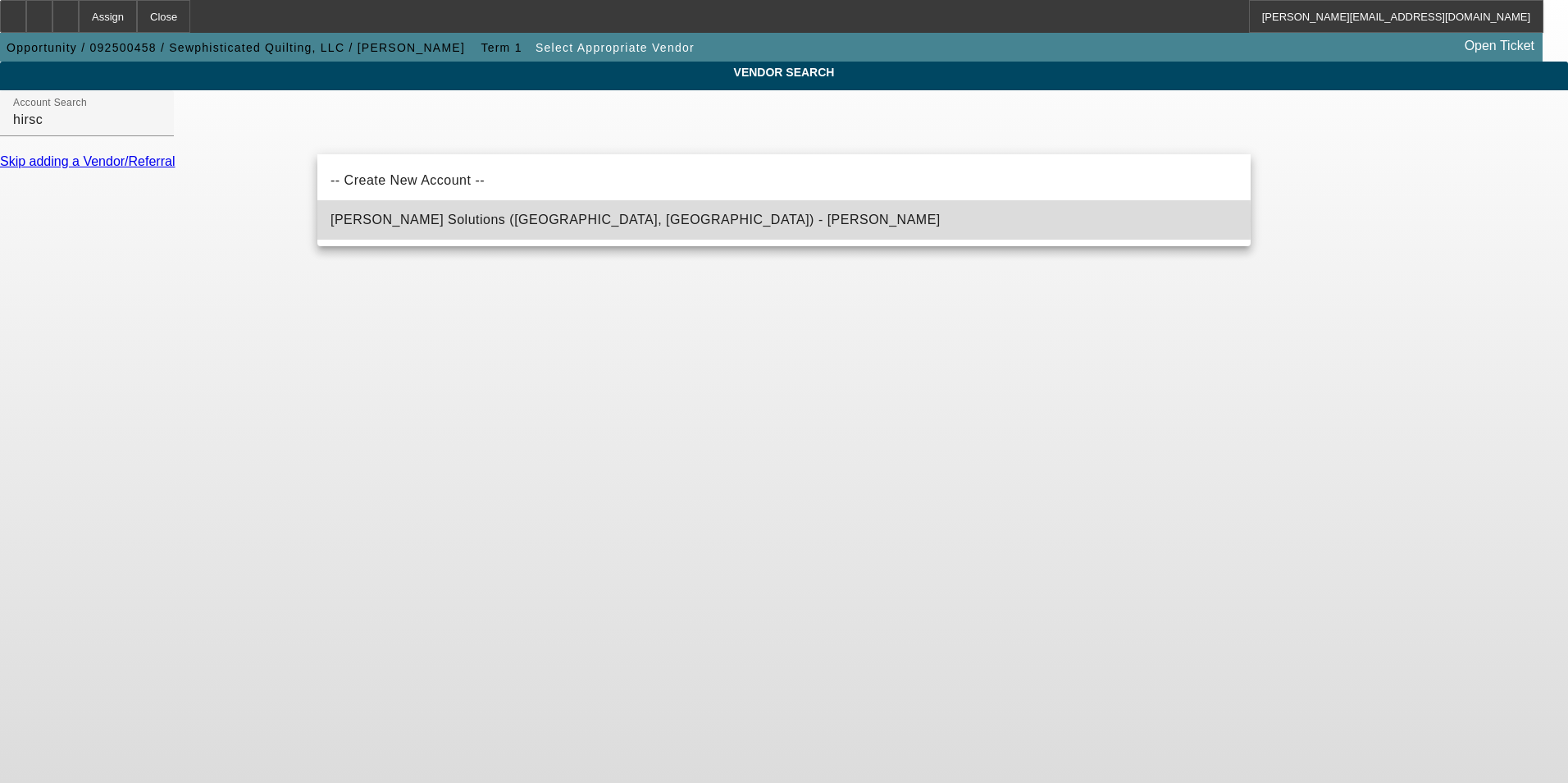
click at [390, 220] on span "Hirsch Solutions (Huntersville, NC) - Janowski, Kristof" at bounding box center [636, 219] width 610 height 14
type input "Hirsch Solutions (Huntersville, NC) - Janowski, Kristof"
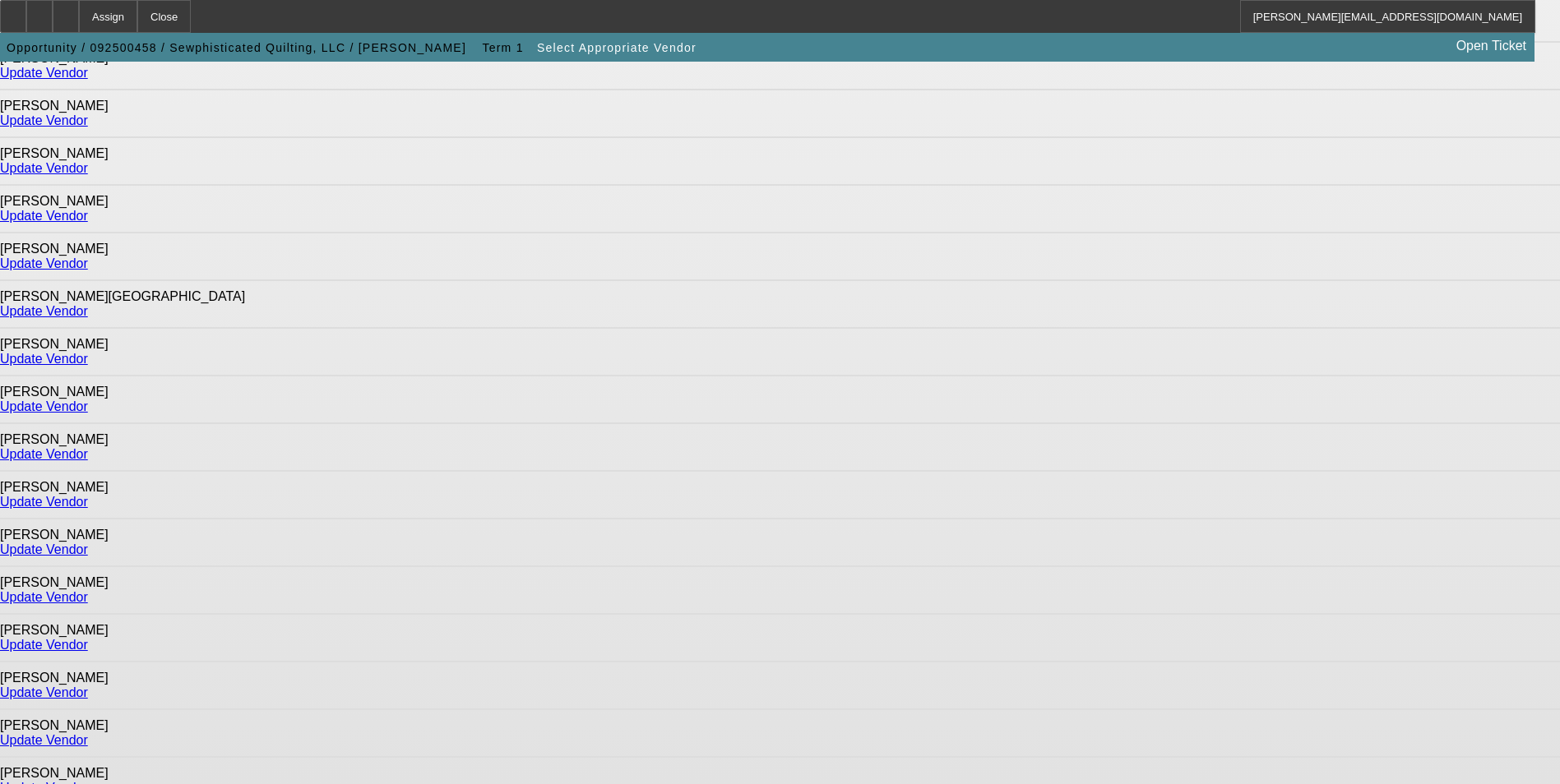
scroll to position [1025, 0]
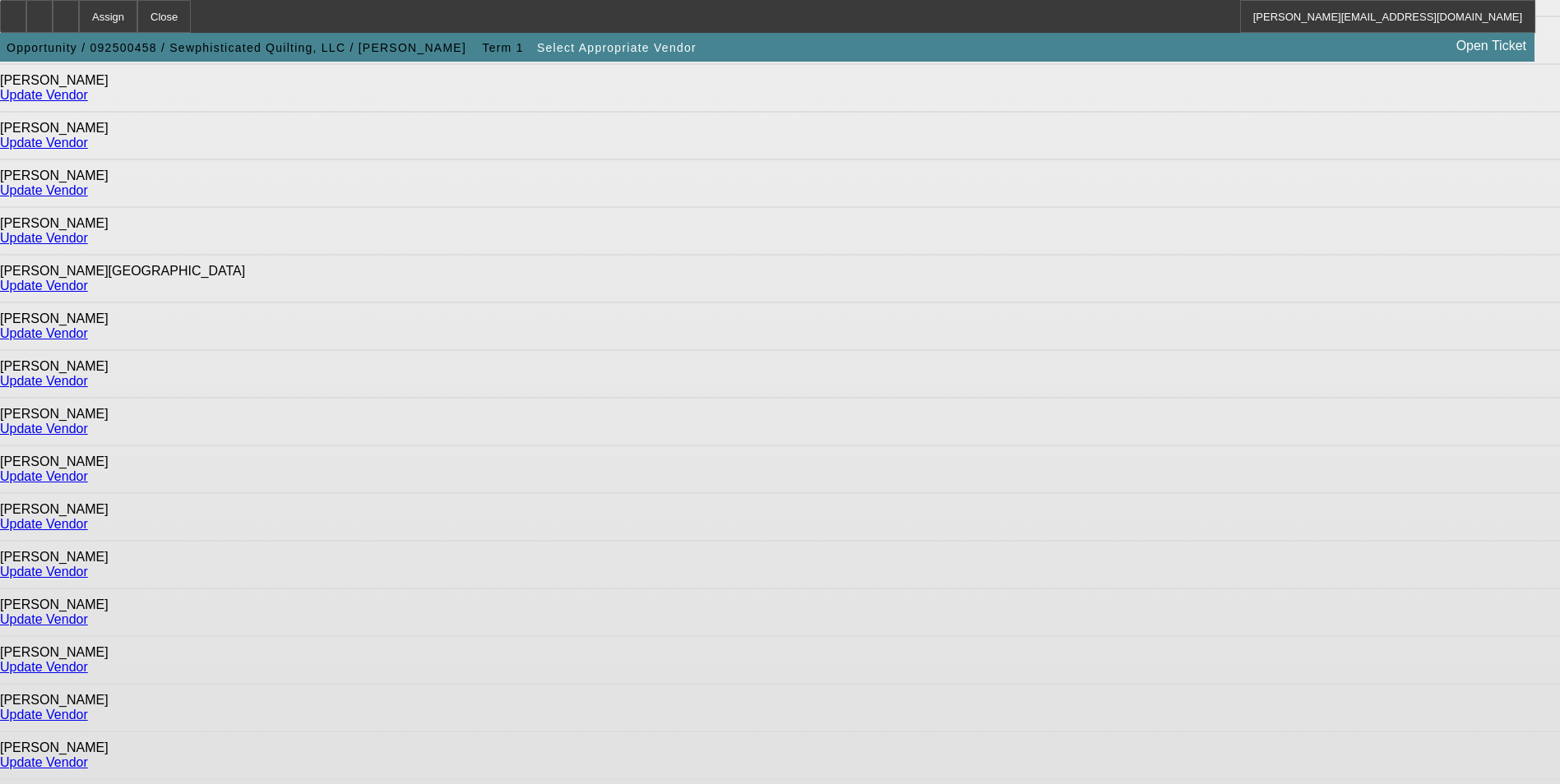
click at [88, 517] on link "Update Vendor" at bounding box center [44, 524] width 88 height 14
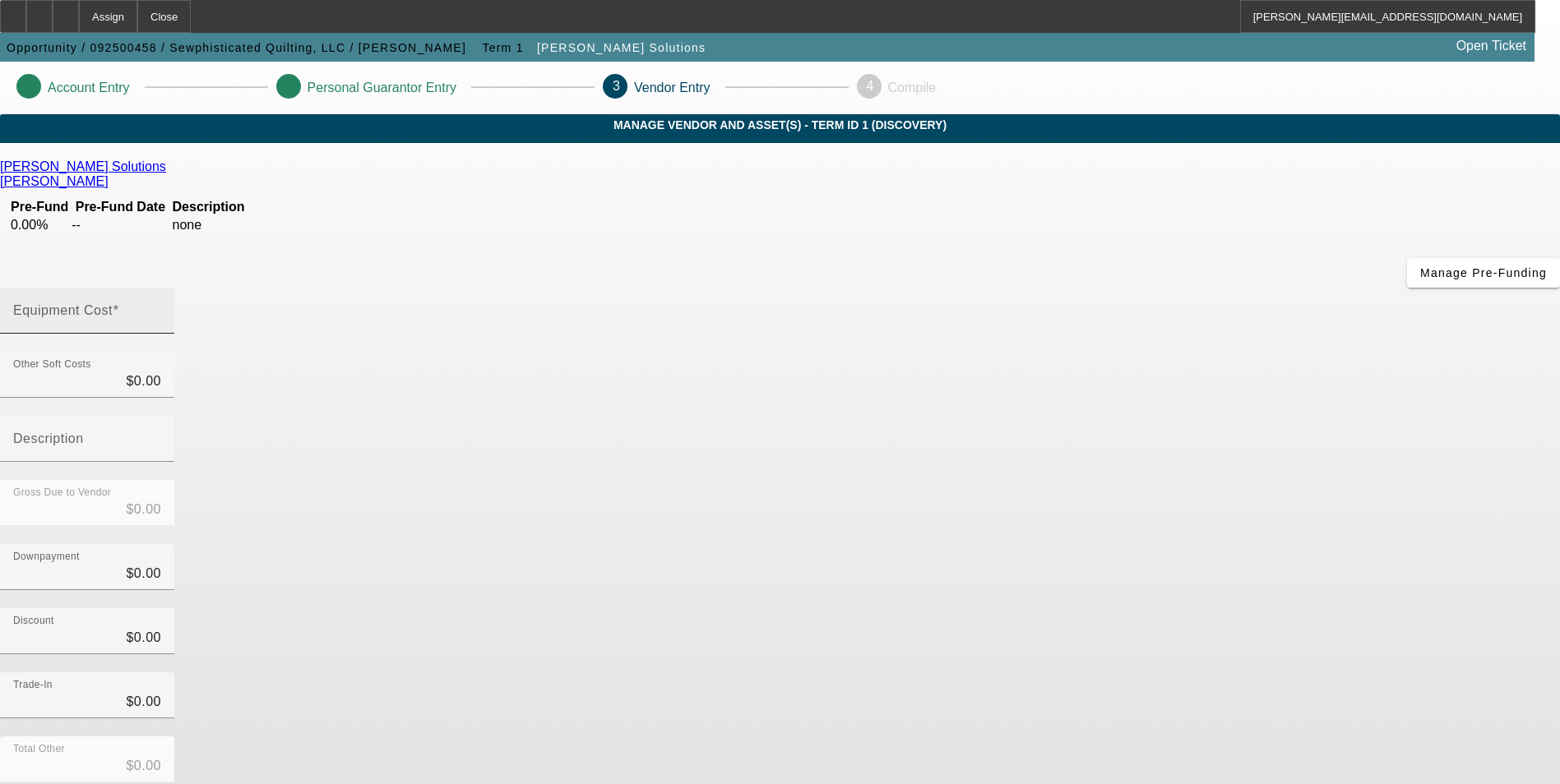
click at [161, 307] on input "Equipment Cost" at bounding box center [87, 317] width 148 height 20
type input "2"
type input "$2.00"
type input "29"
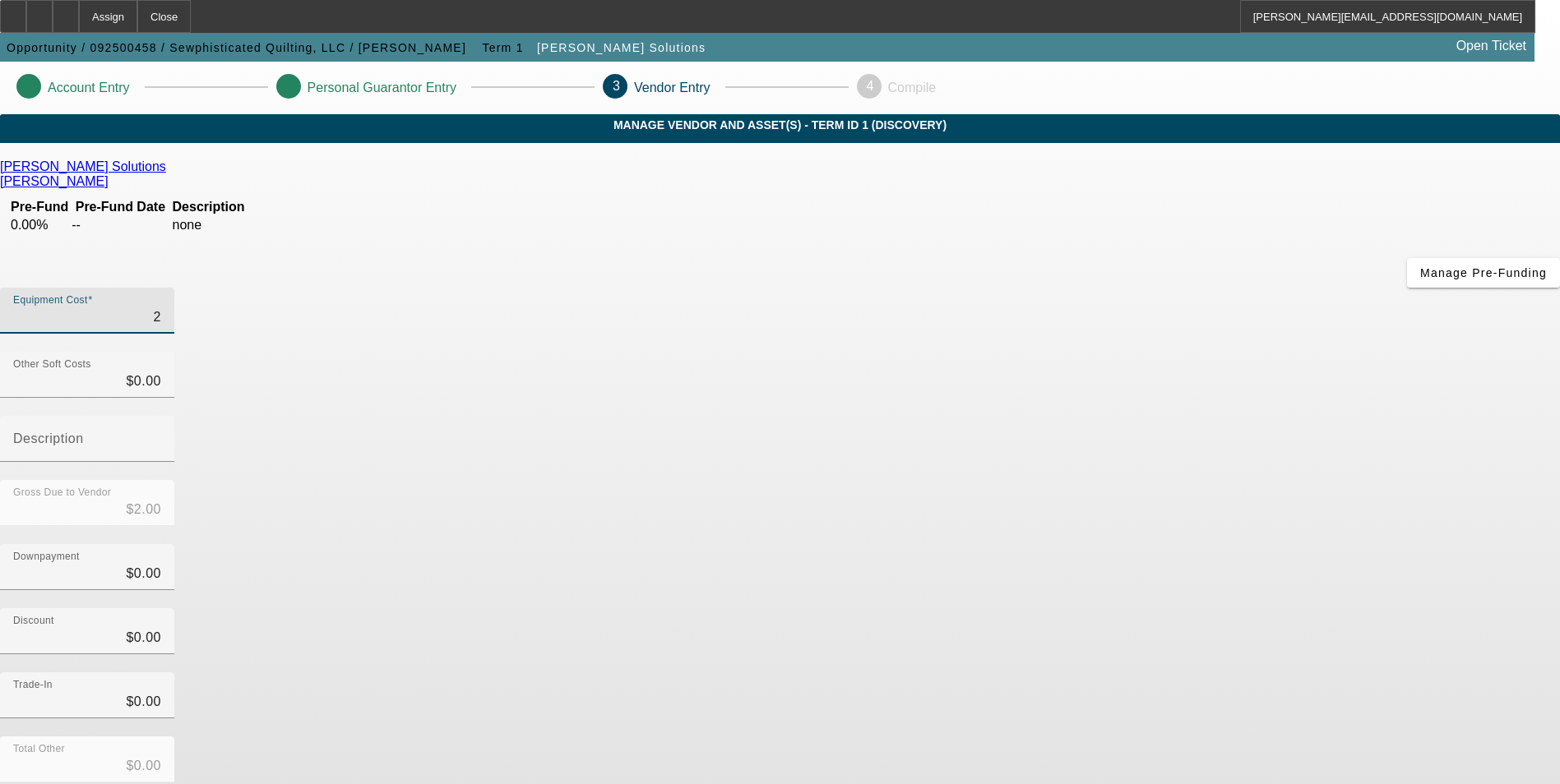
type input "$29.00"
type input "291"
type input "$291.00"
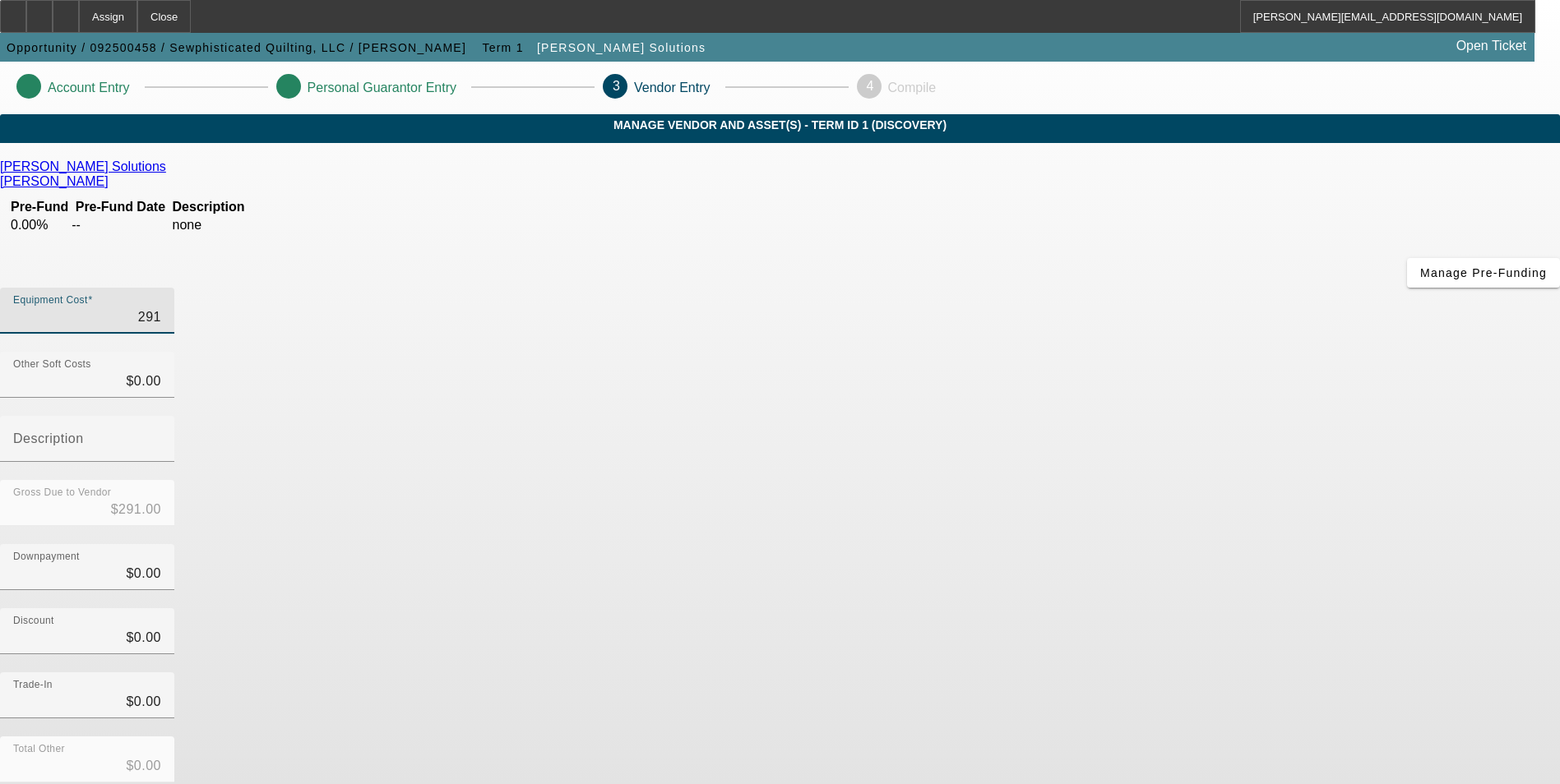
type input "2919"
type input "$2,919.00"
type input "29190"
type input "$29,190.00"
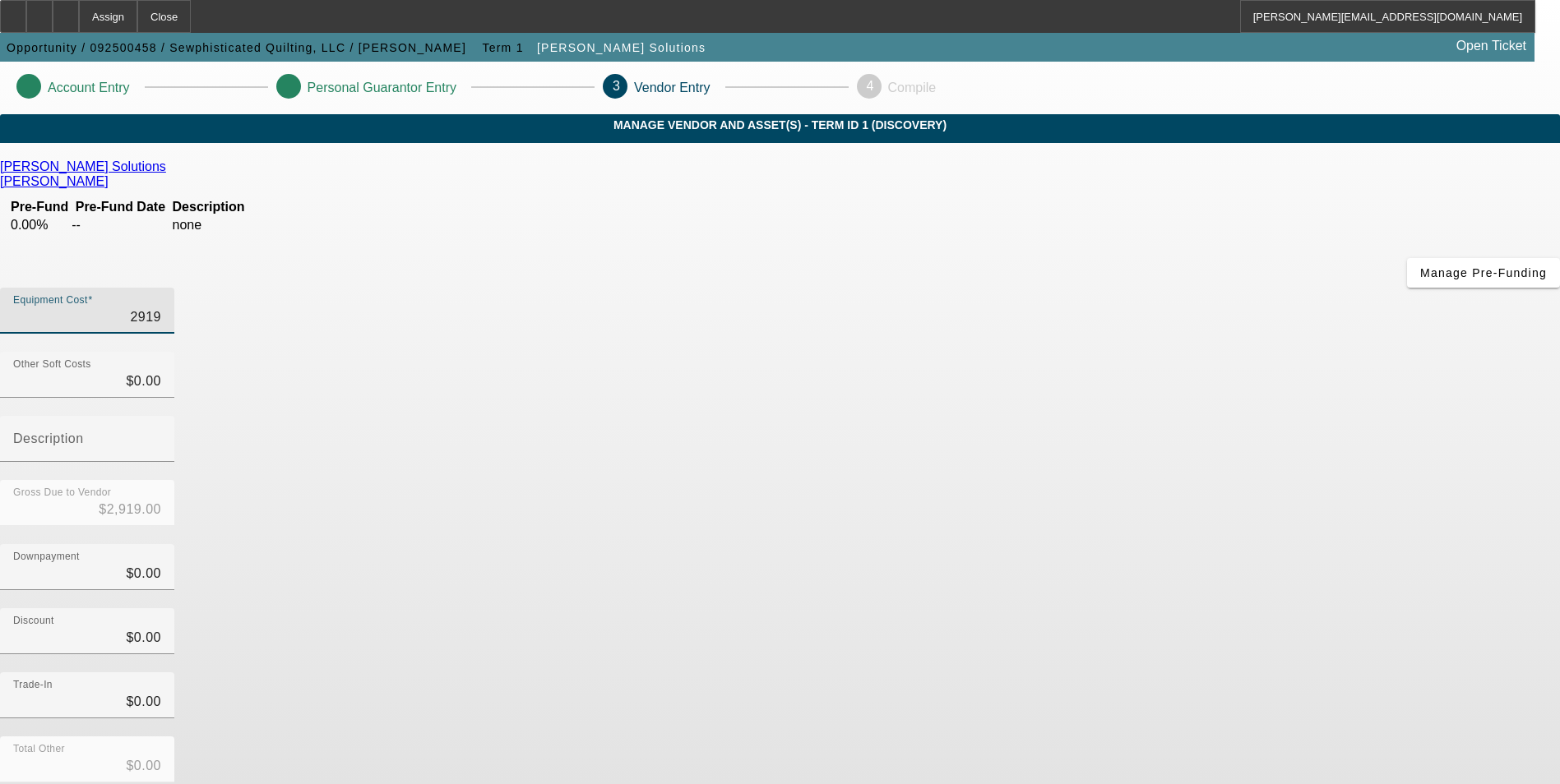
type input "$29,190.00"
type input "2919"
type input "$2,919.00"
type input "291"
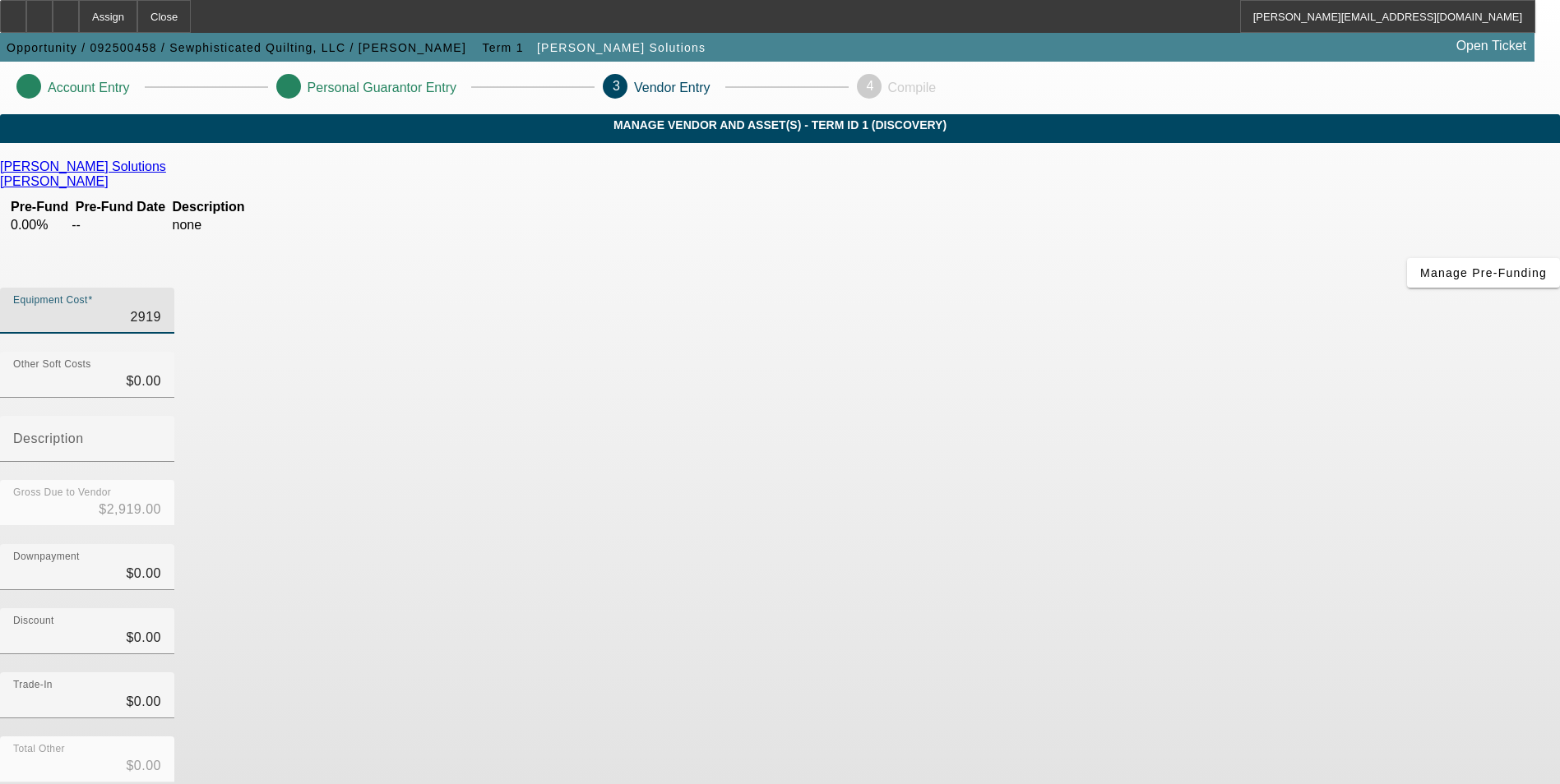
type input "$291.00"
type input "29"
type input "$29.00"
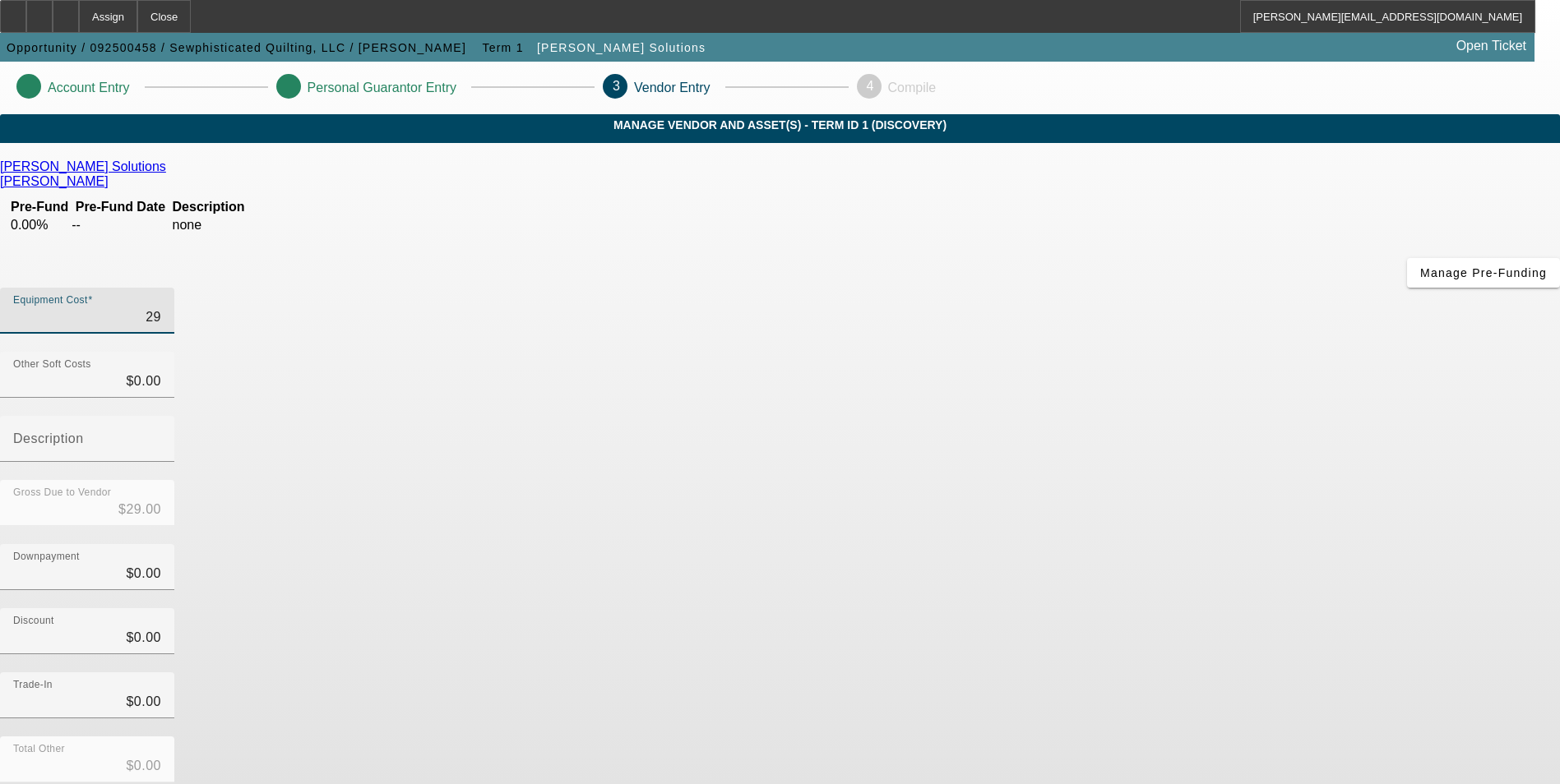
type input "293"
type input "$293.00"
type input "2934"
type input "$2,934.00"
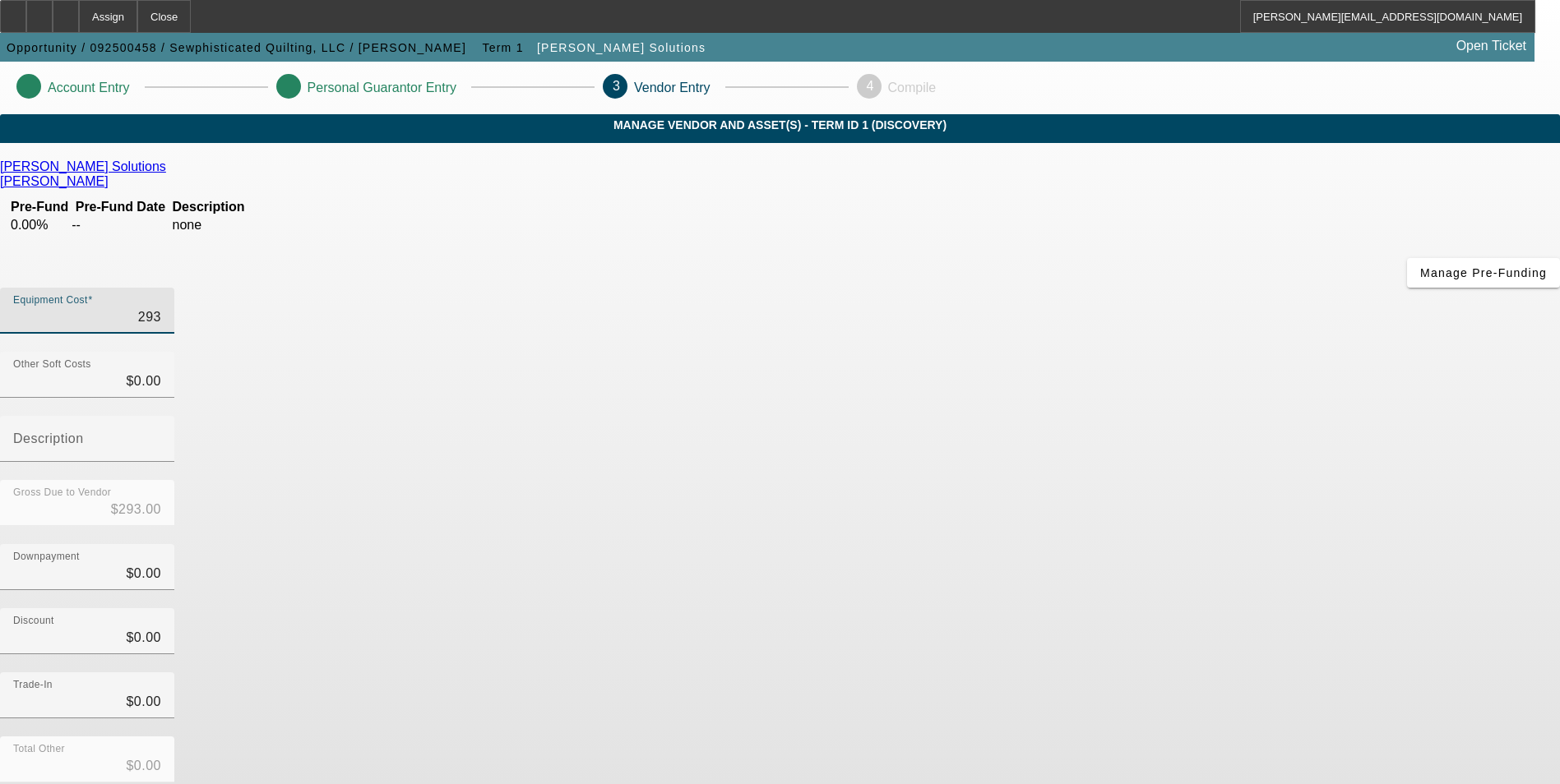
type input "$2,934.00"
type input "29340"
type input "$29,340.00"
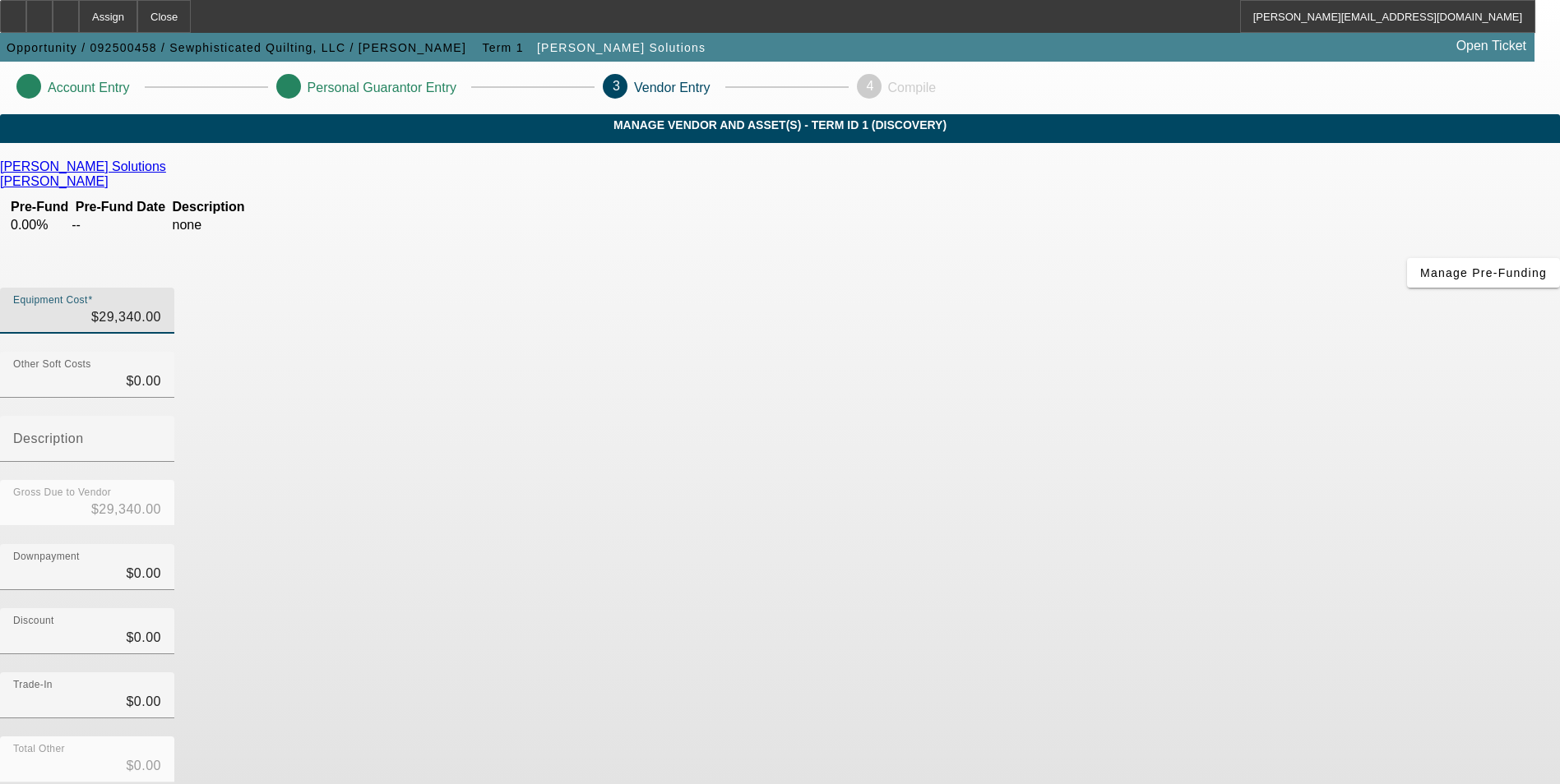
click at [1116, 544] on div "Downpayment $0.00" at bounding box center [780, 576] width 1560 height 64
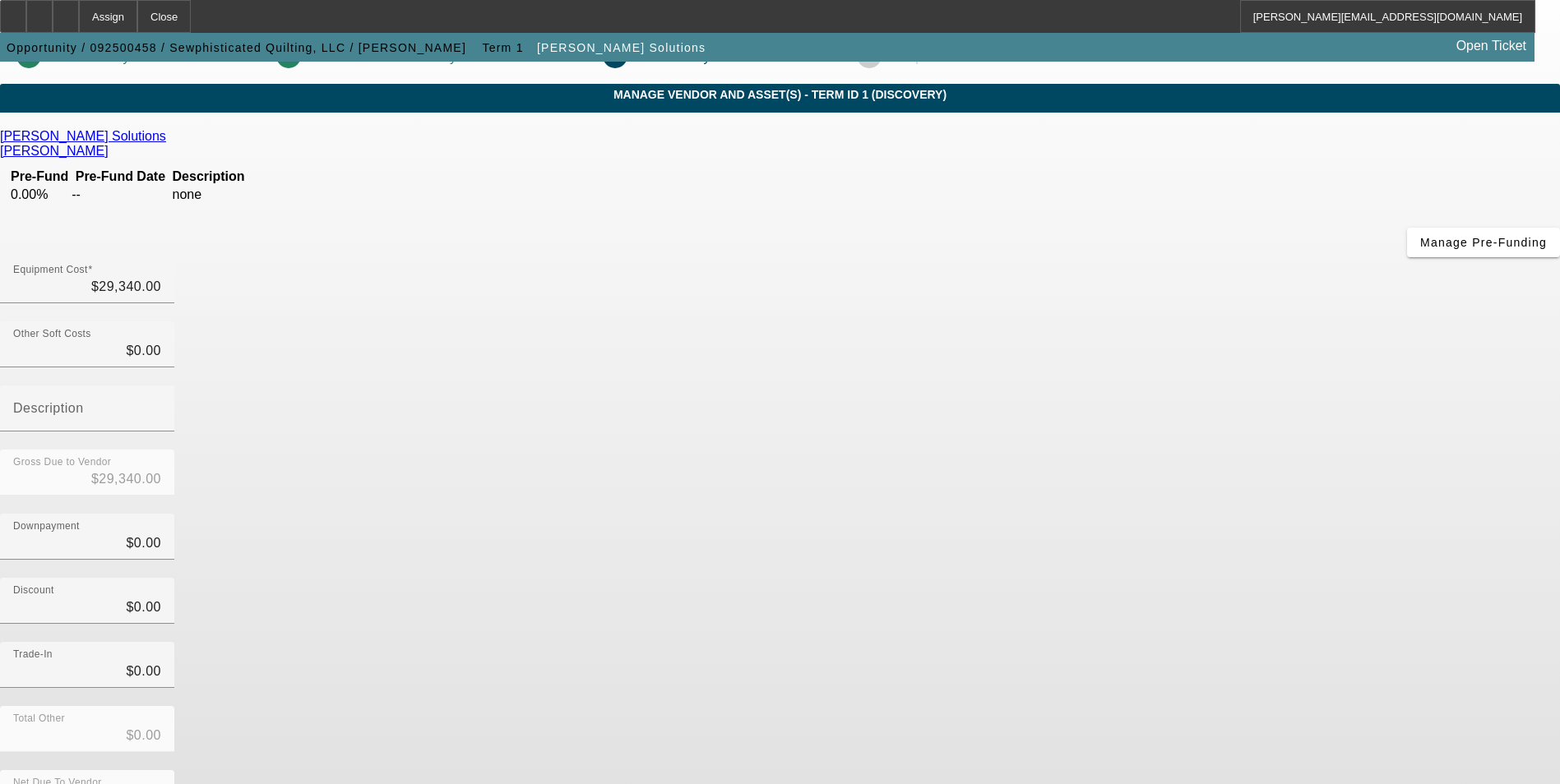
scroll to position [55, 0]
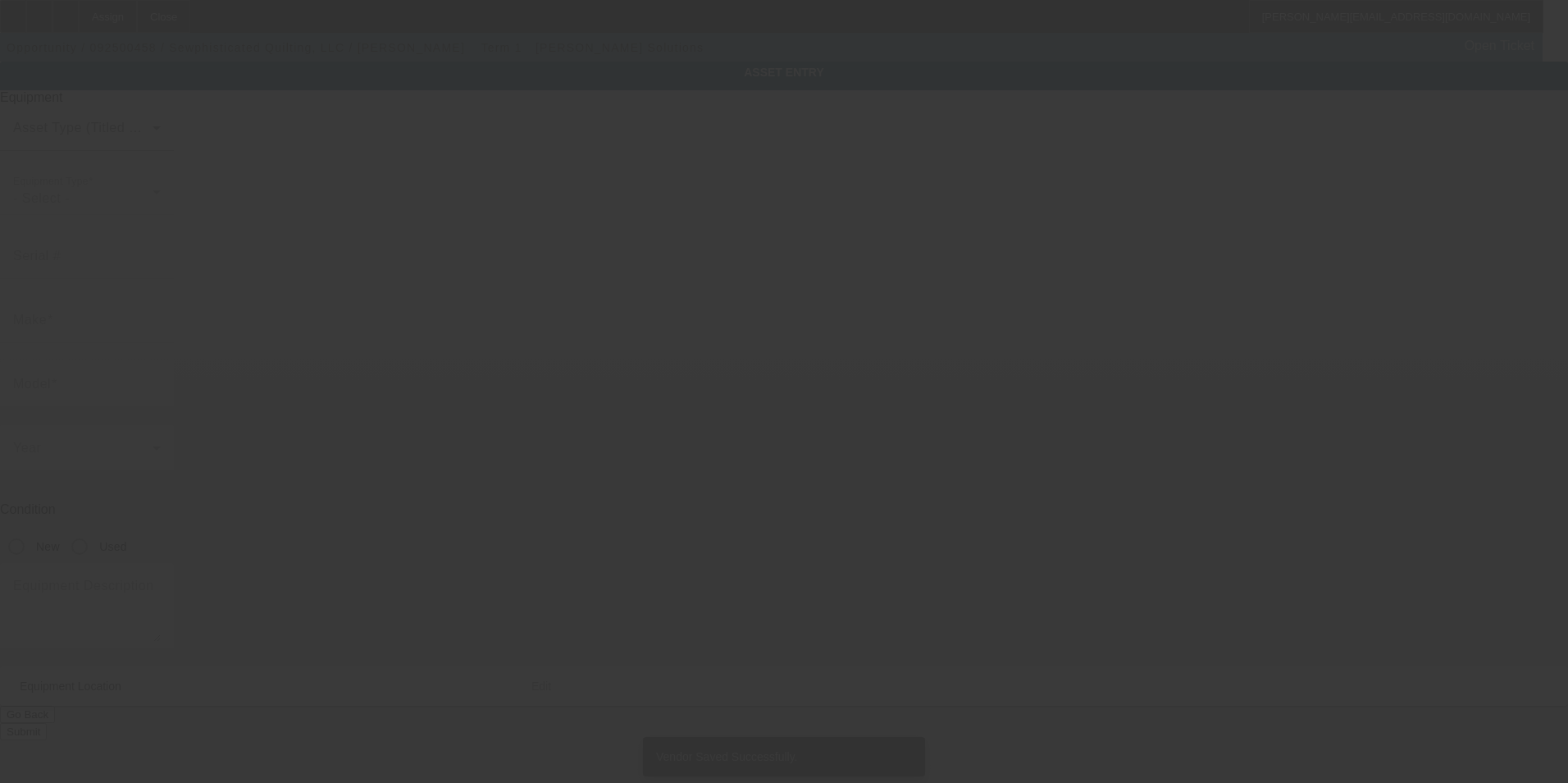
type textarea "Embroidery Machine; Make: Tajima; Model: TMEZ-SC1501"
type input "8 Bickford Avenue"
type input "Brunswick"
type input "04011"
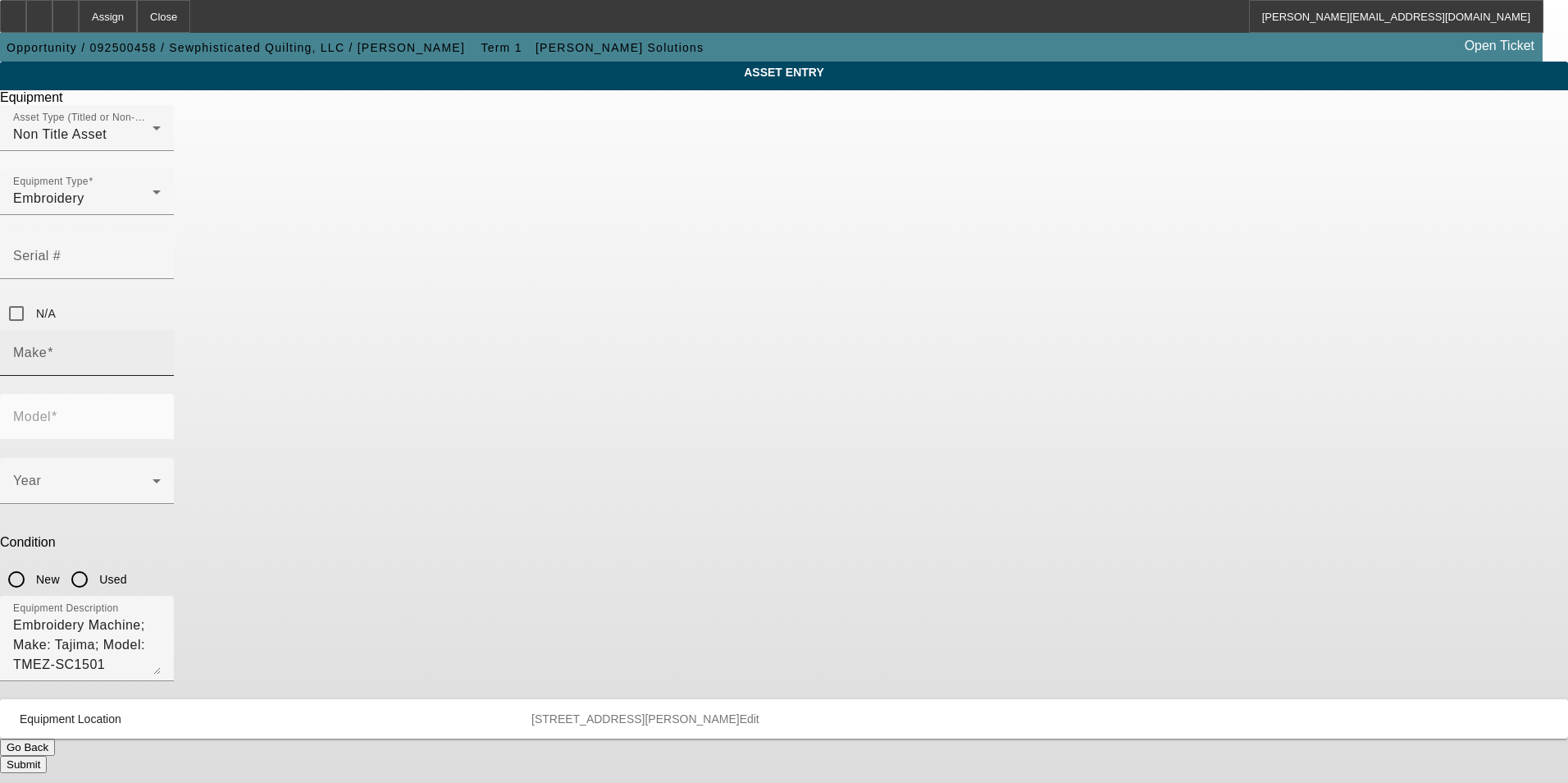
click at [161, 350] on input "Make" at bounding box center [87, 359] width 148 height 19
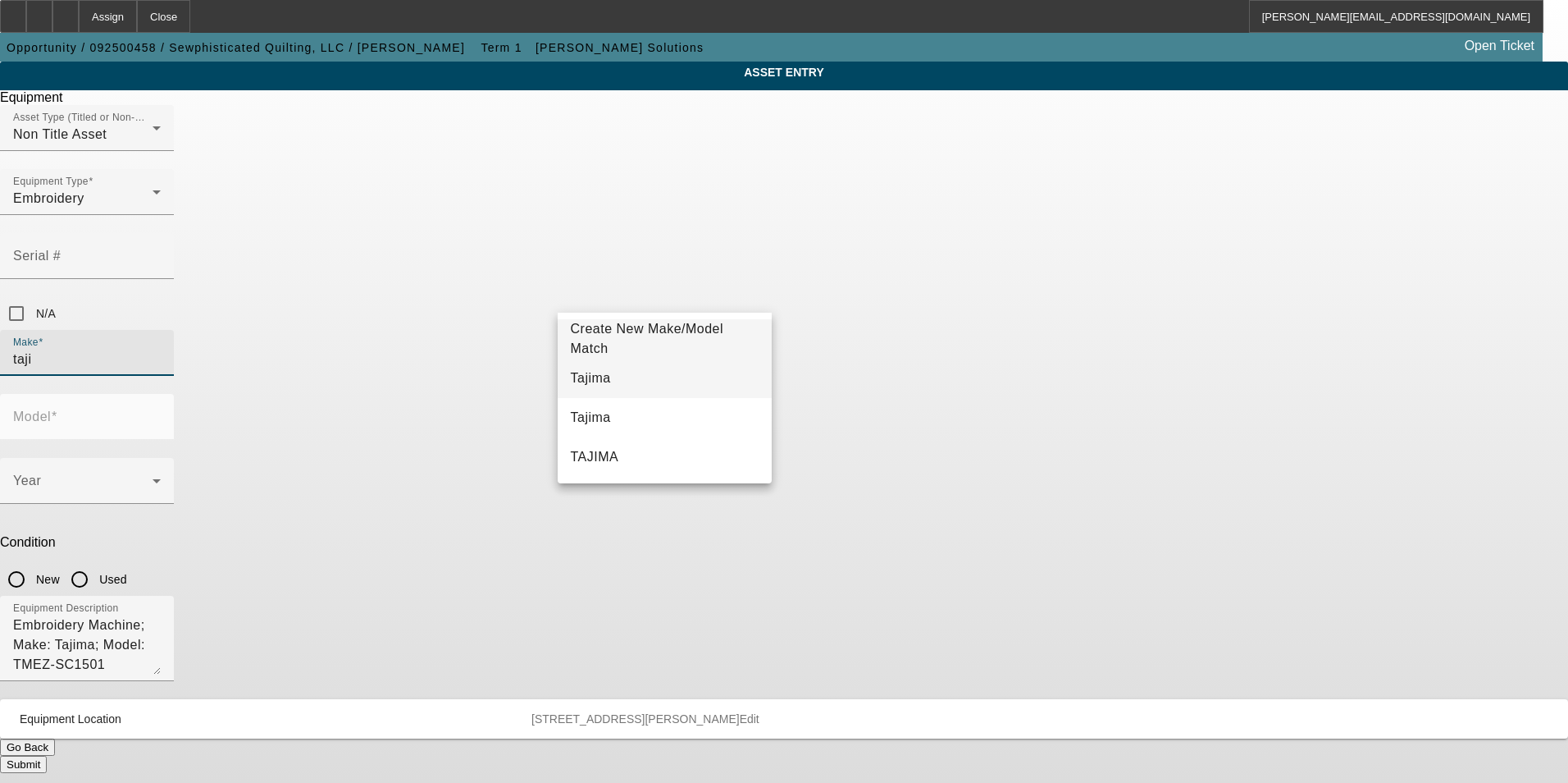
click at [643, 384] on mat-option "Tajima" at bounding box center [665, 378] width 215 height 39
type input "Tajima"
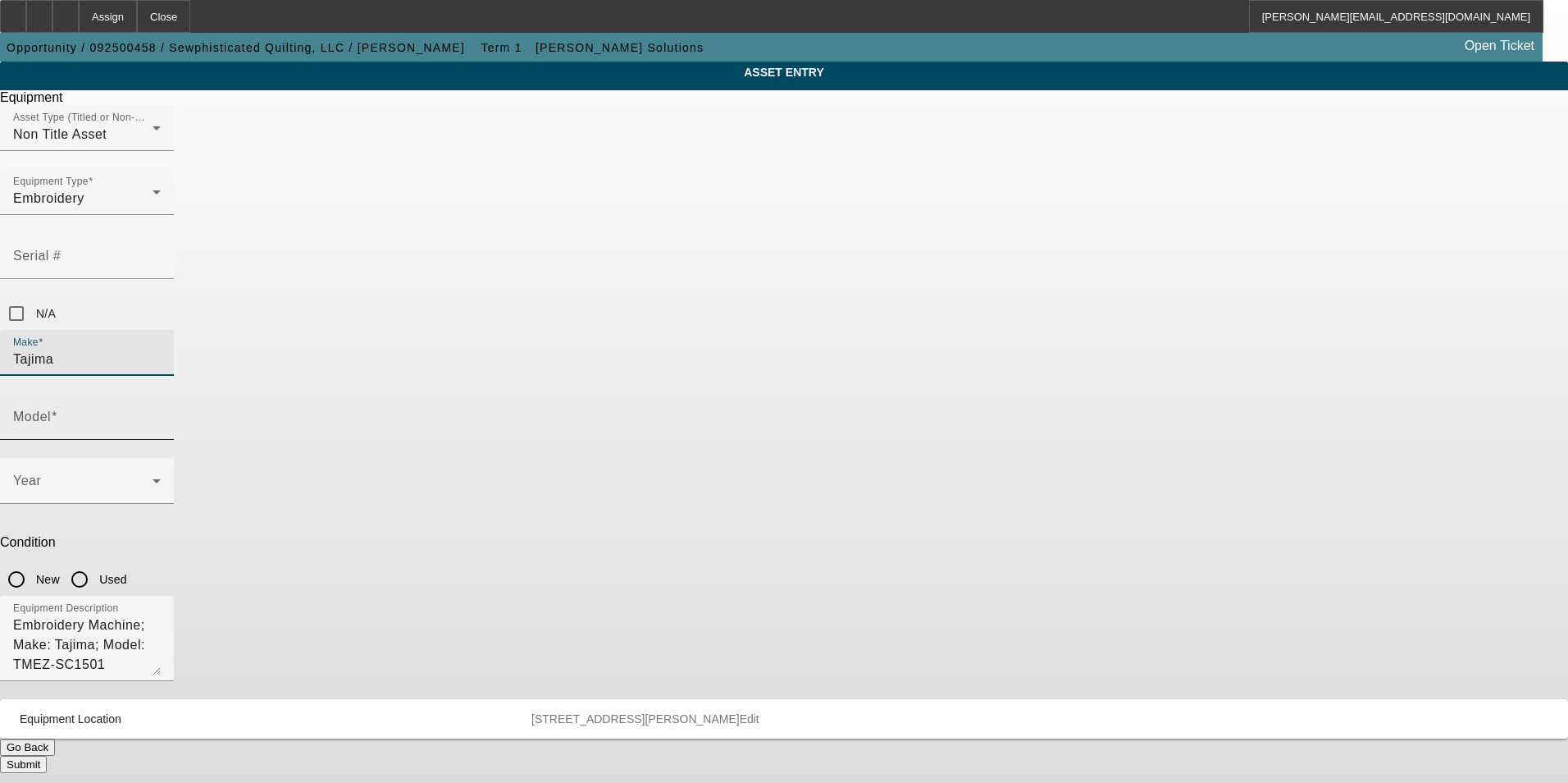
click at [161, 414] on input "Model" at bounding box center [87, 424] width 148 height 19
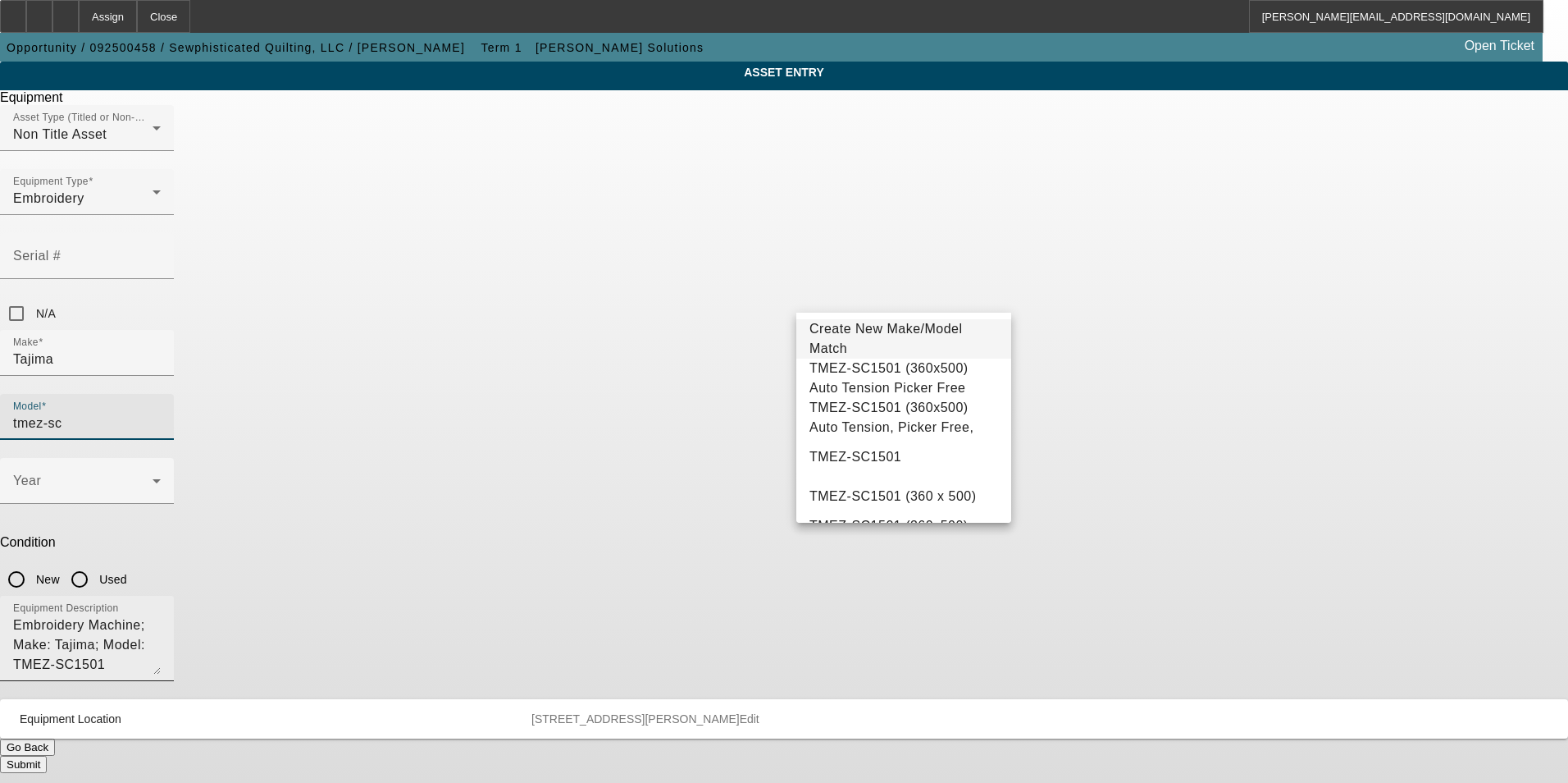
drag, startPoint x: 936, startPoint y: 483, endPoint x: 907, endPoint y: 476, distance: 29.8
click at [930, 477] on mat-option "TMEZ-SC1501" at bounding box center [903, 457] width 215 height 39
type input "TMEZ-SC1501"
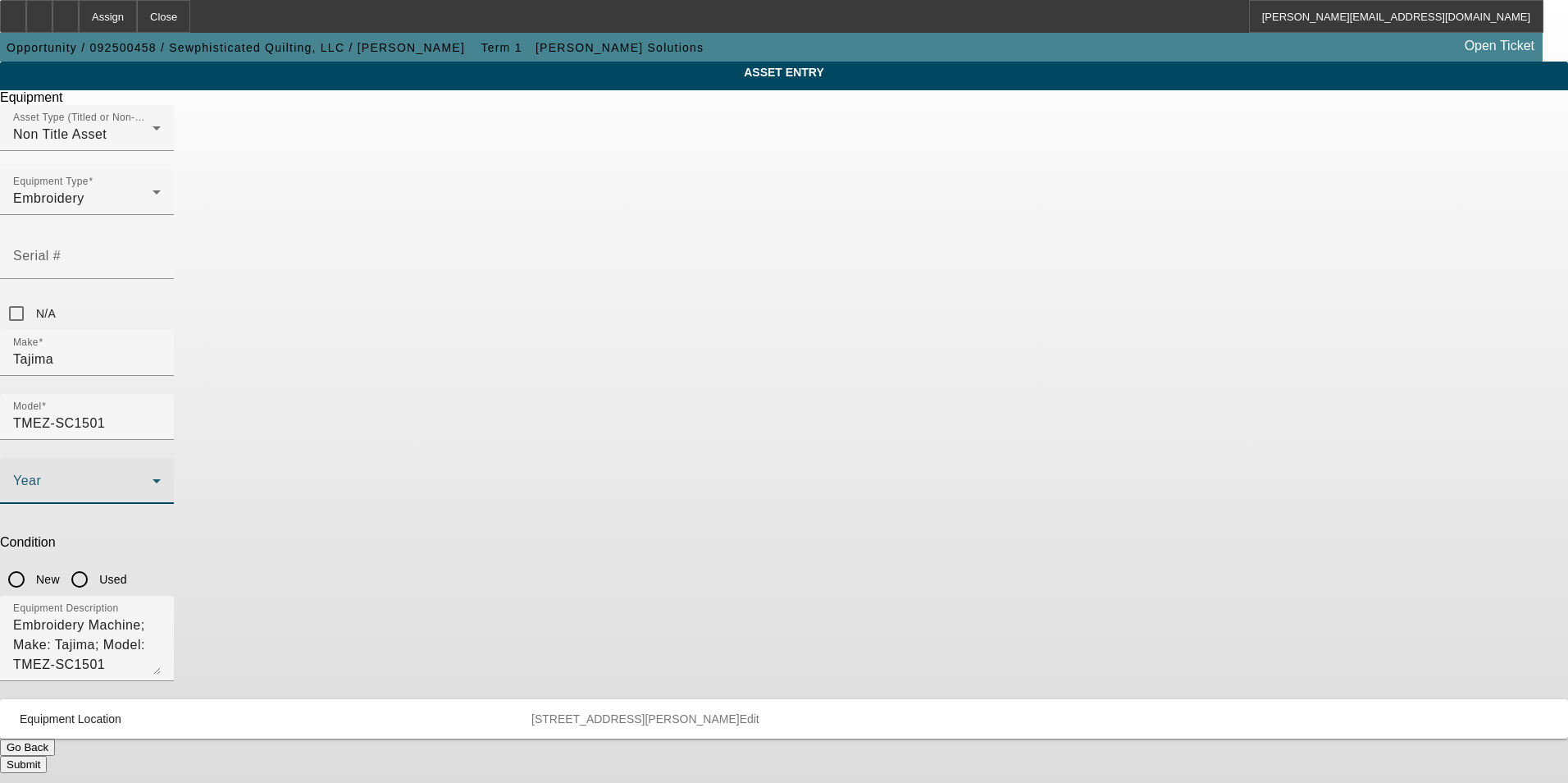
click at [153, 477] on span at bounding box center [82, 487] width 139 height 19
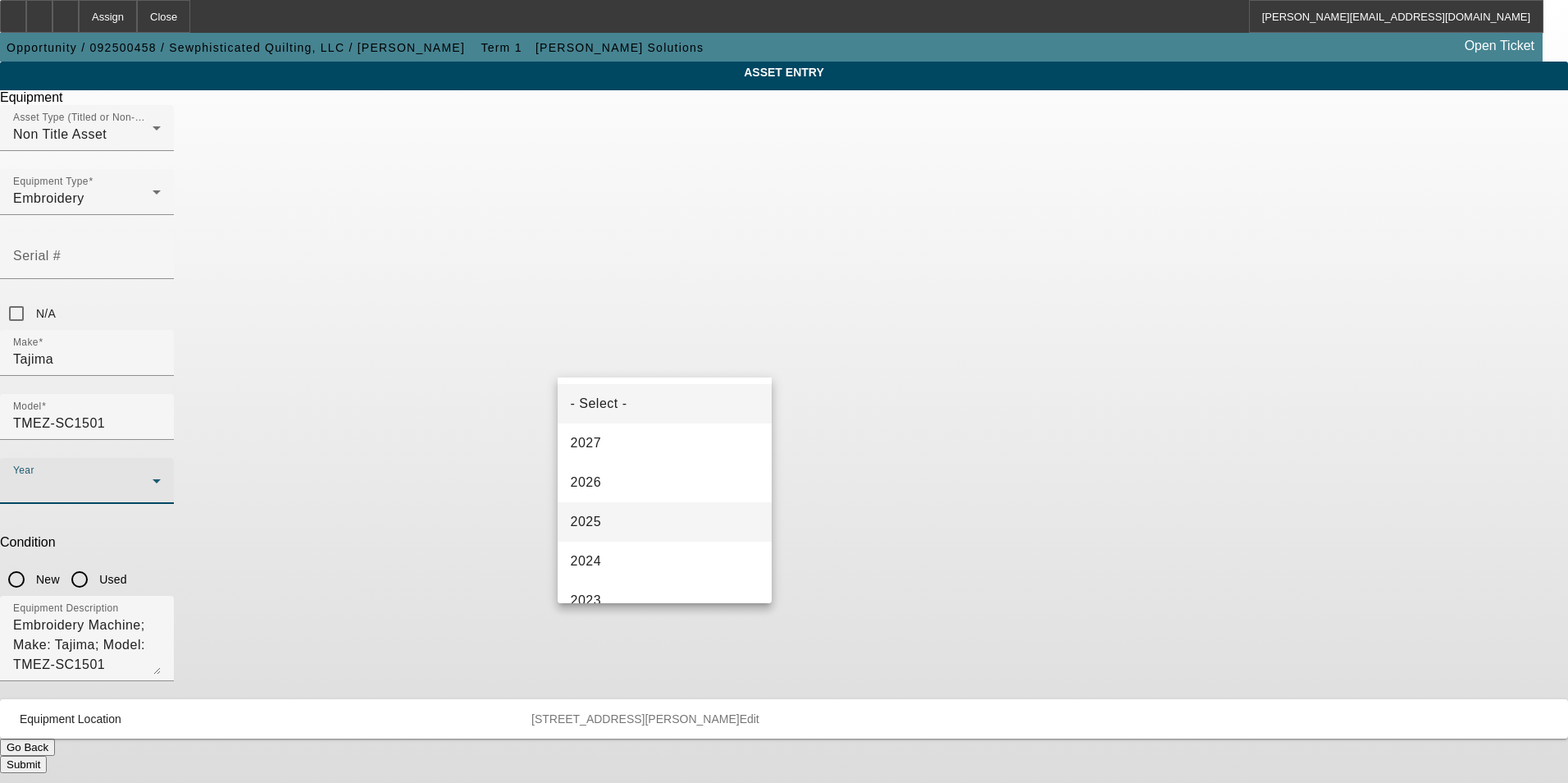
drag, startPoint x: 614, startPoint y: 519, endPoint x: 644, endPoint y: 503, distance: 34.0
click at [619, 517] on mat-option "2025" at bounding box center [665, 522] width 215 height 39
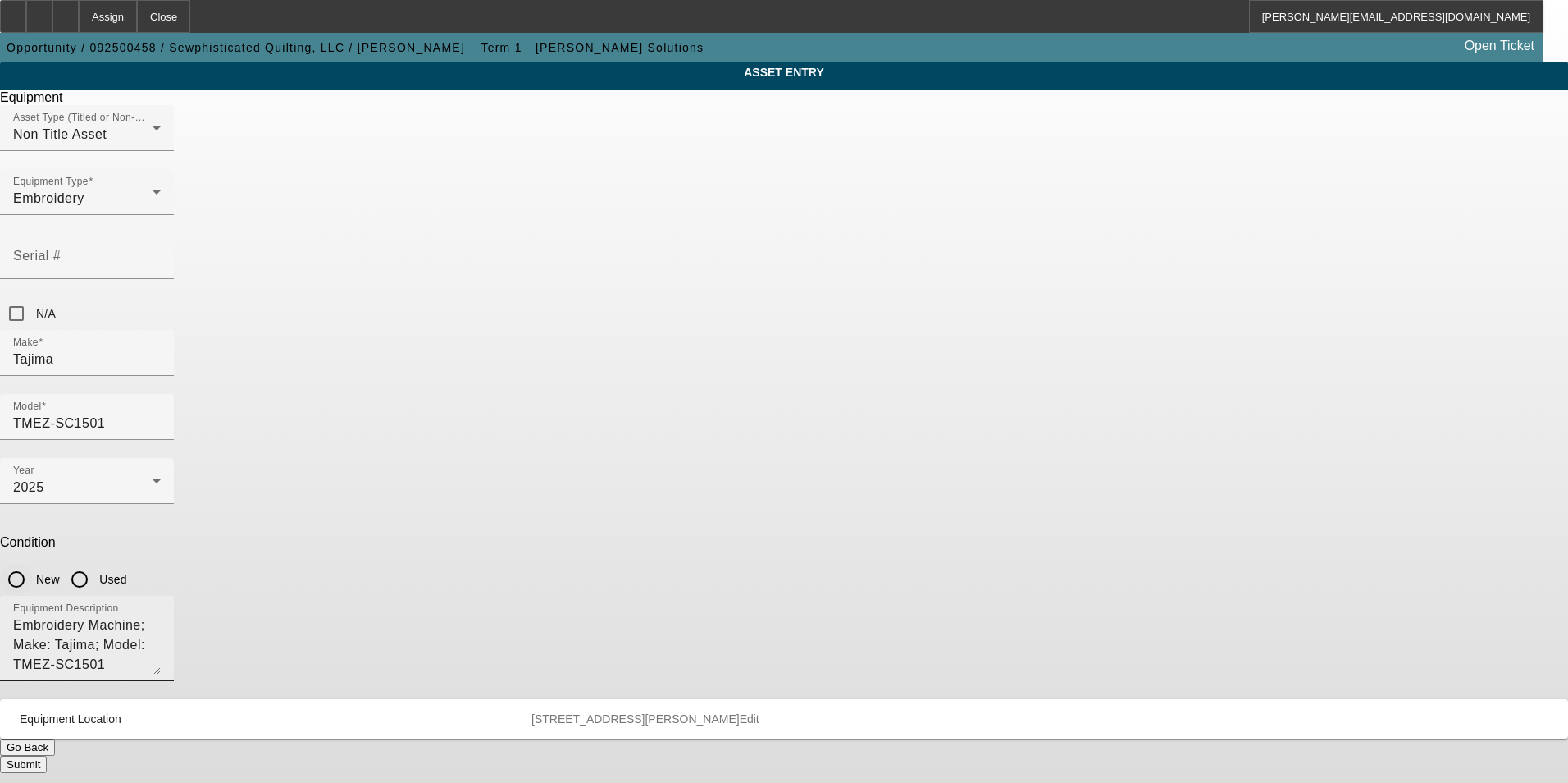
drag, startPoint x: 806, startPoint y: 369, endPoint x: 822, endPoint y: 428, distance: 61.1
click at [33, 563] on input "New" at bounding box center [17, 579] width 33 height 33
radio input "true"
drag, startPoint x: 783, startPoint y: 422, endPoint x: 459, endPoint y: 420, distance: 324.0
click at [460, 420] on div "ASSET ENTRY Delete asset Equipment Asset Type (Titled or Non-Titled) Non Title …" at bounding box center [784, 417] width 1568 height 712
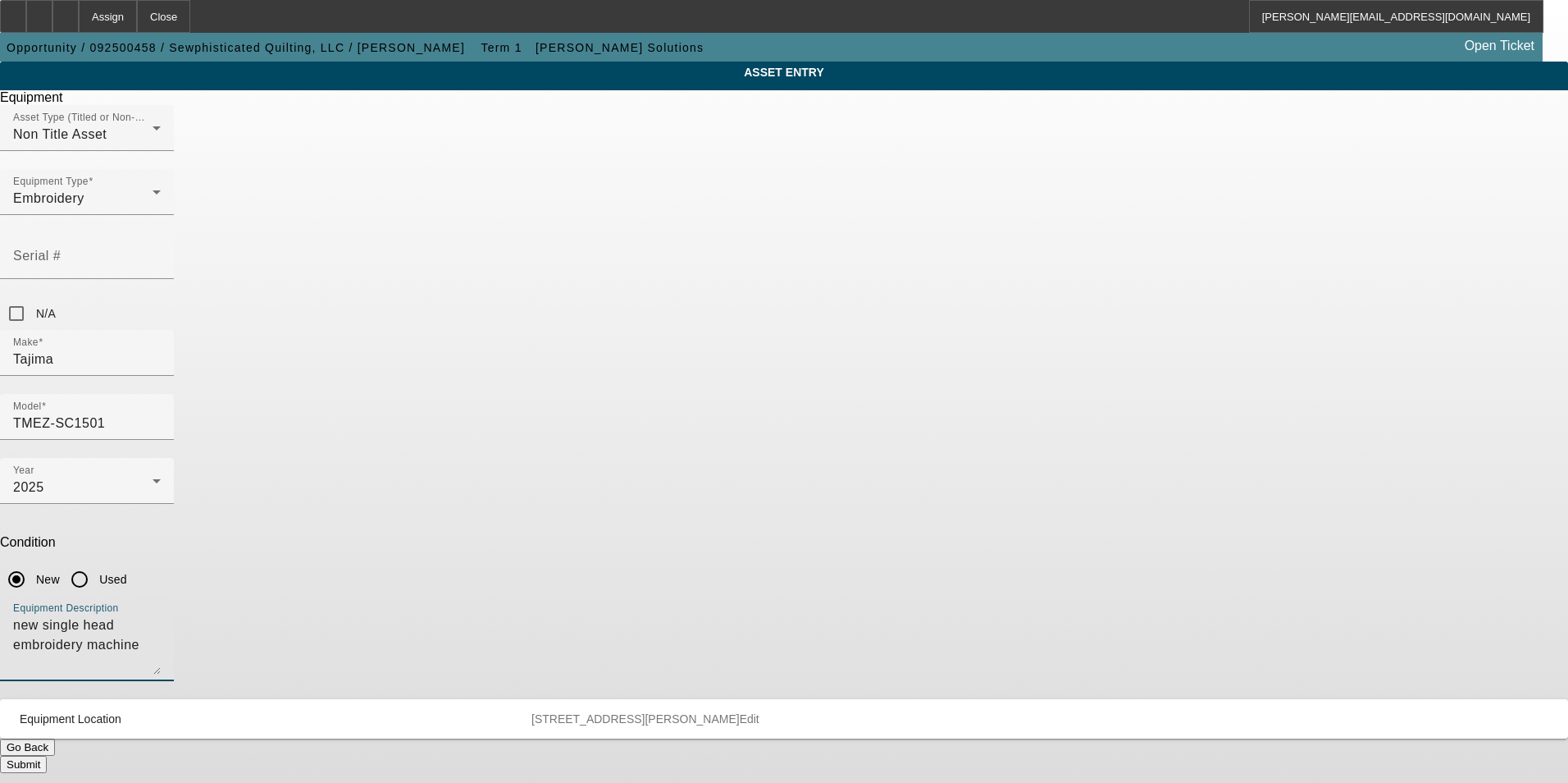
type textarea "new single head embroidery machine"
click at [47, 756] on button "Submit" at bounding box center [23, 764] width 47 height 18
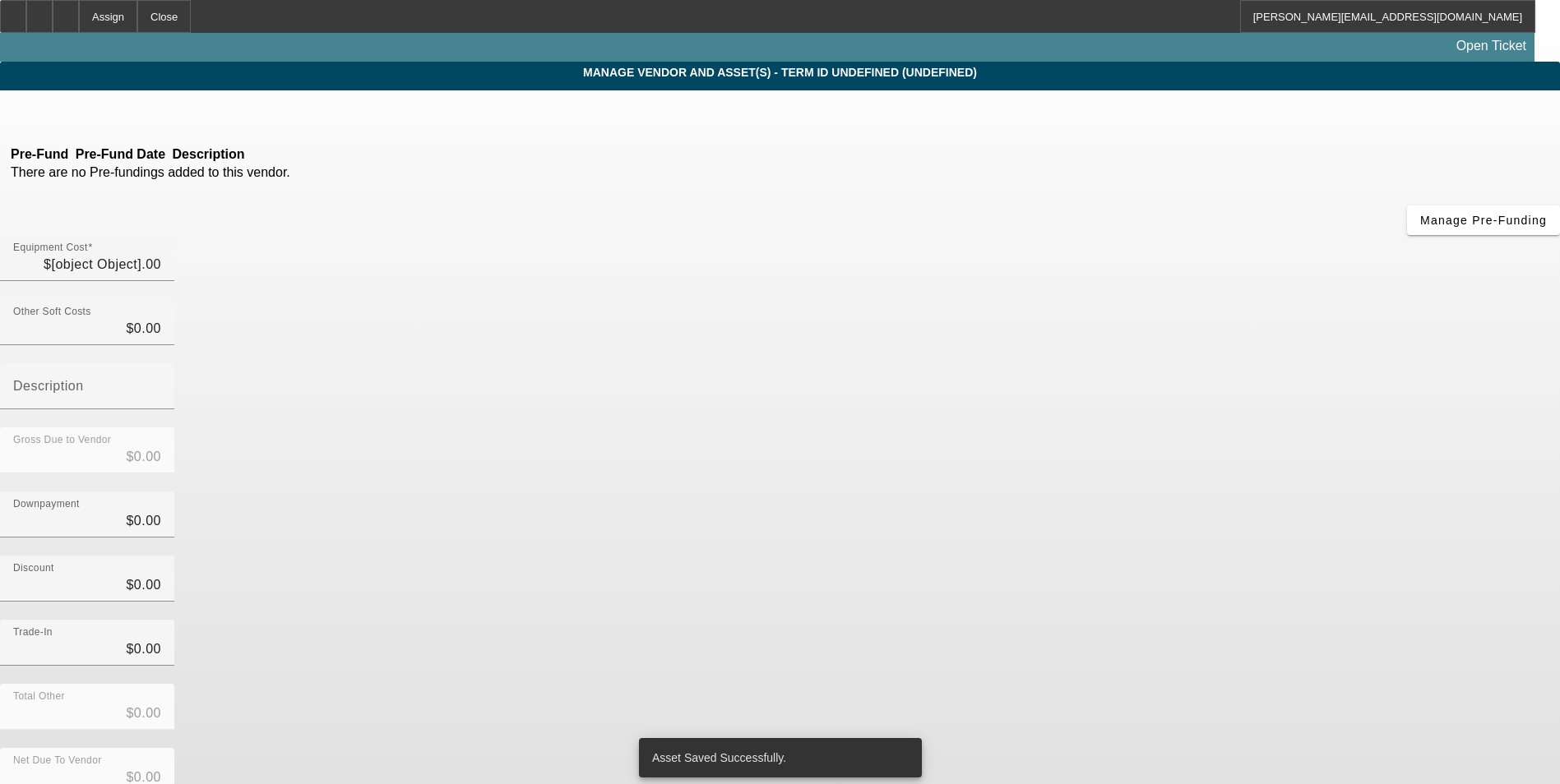
type input "$29,340.00"
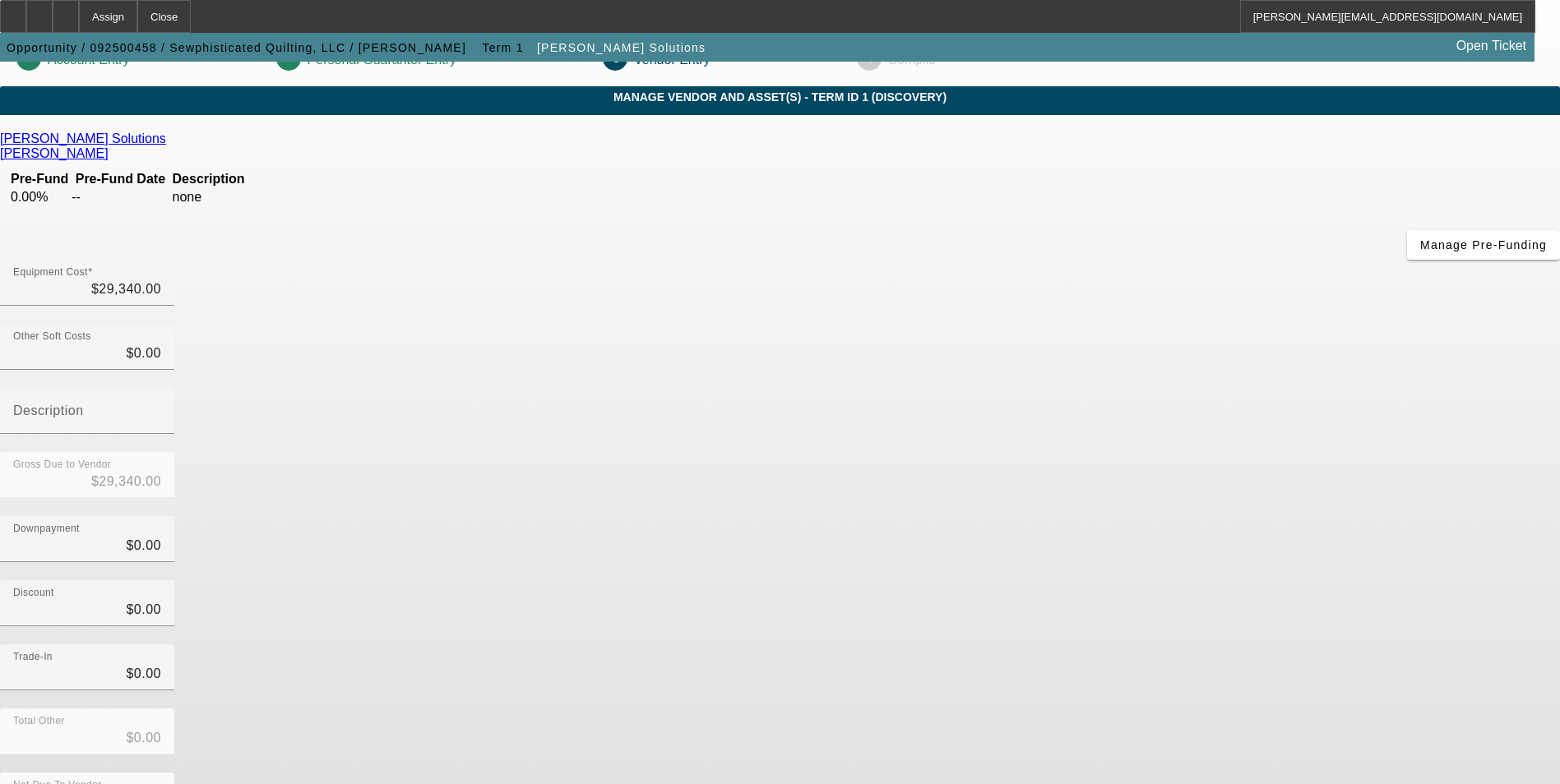
scroll to position [55, 0]
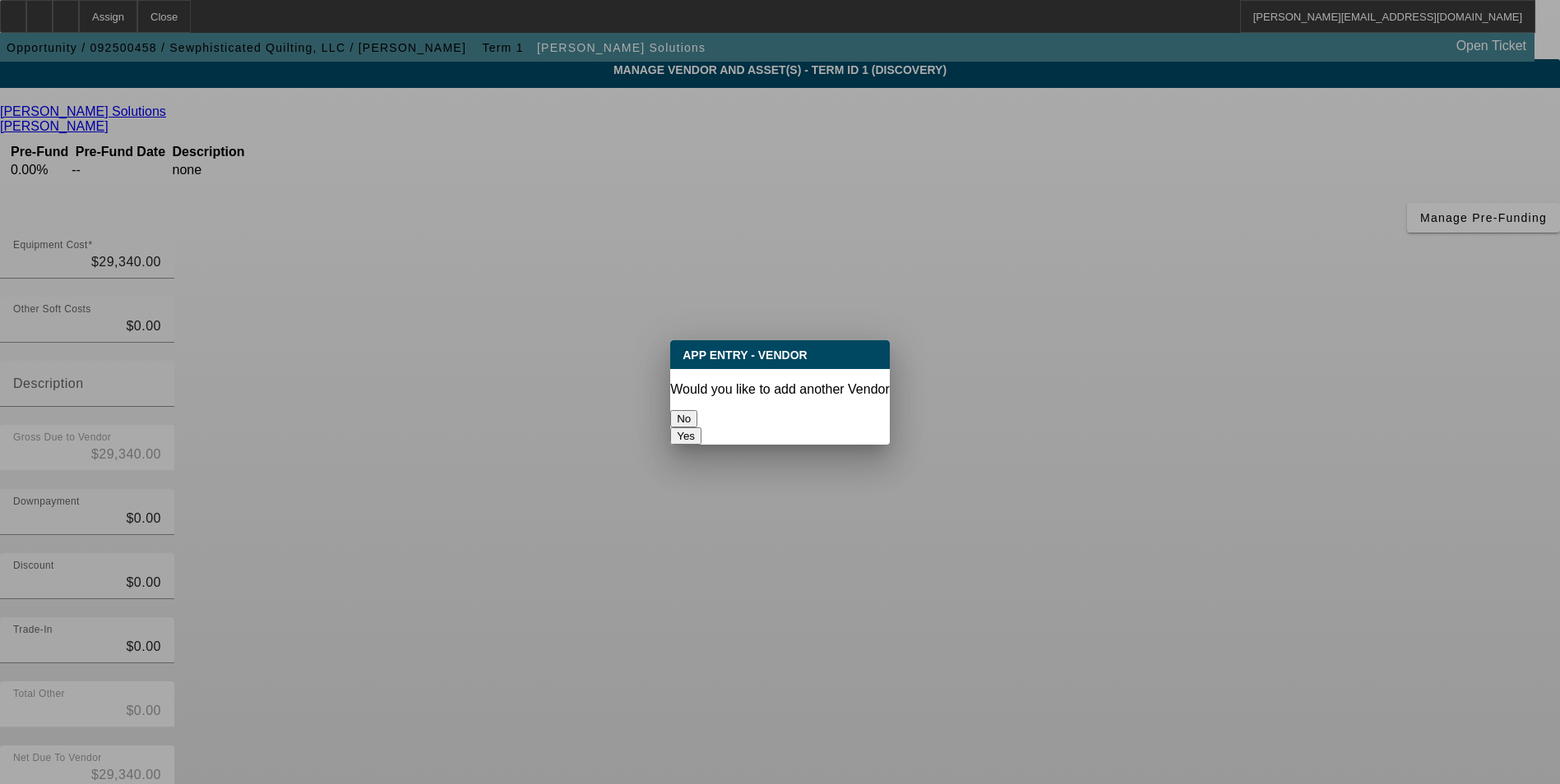
scroll to position [0, 0]
click at [698, 414] on button "No" at bounding box center [684, 419] width 27 height 18
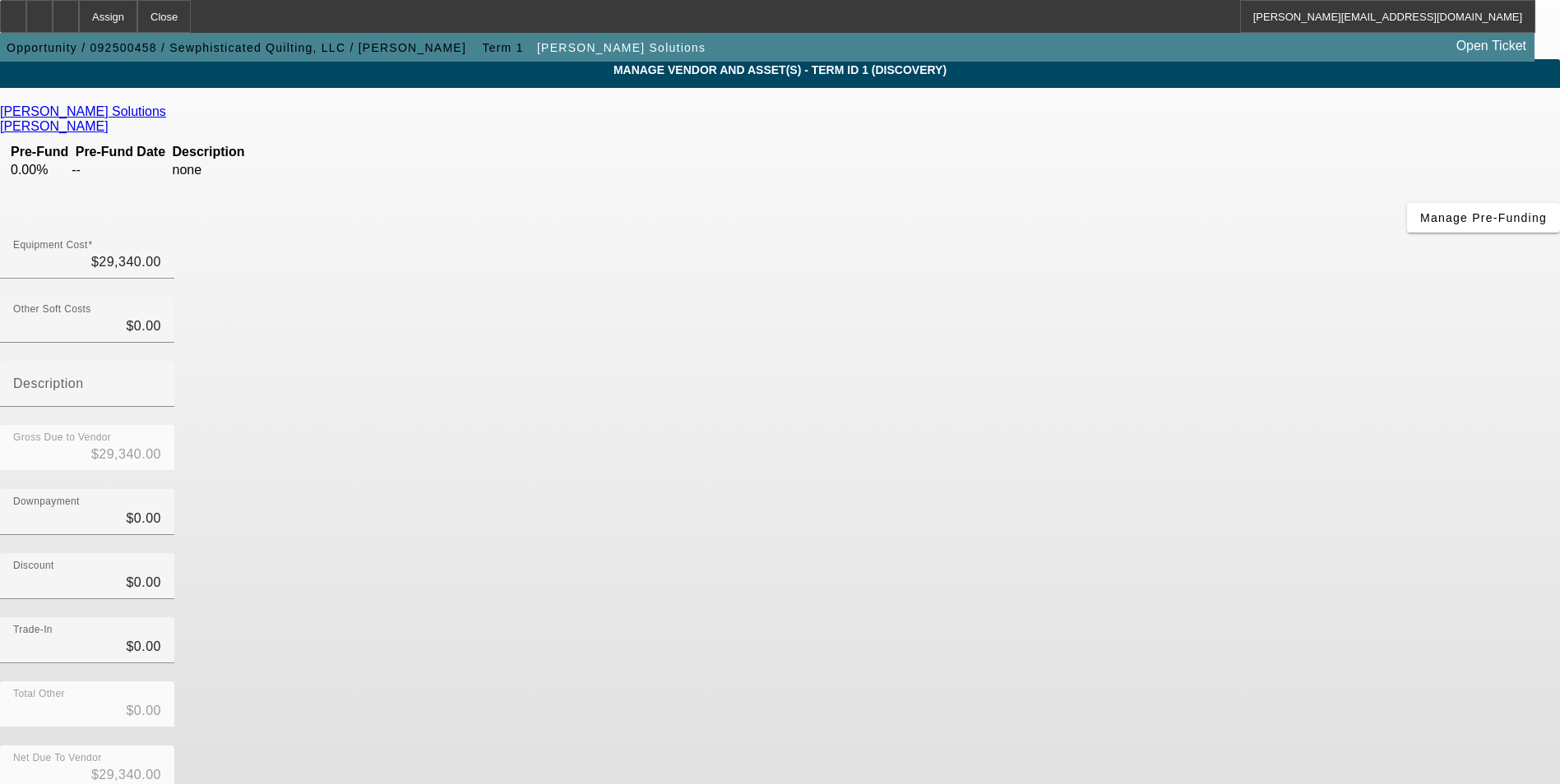
scroll to position [55, 0]
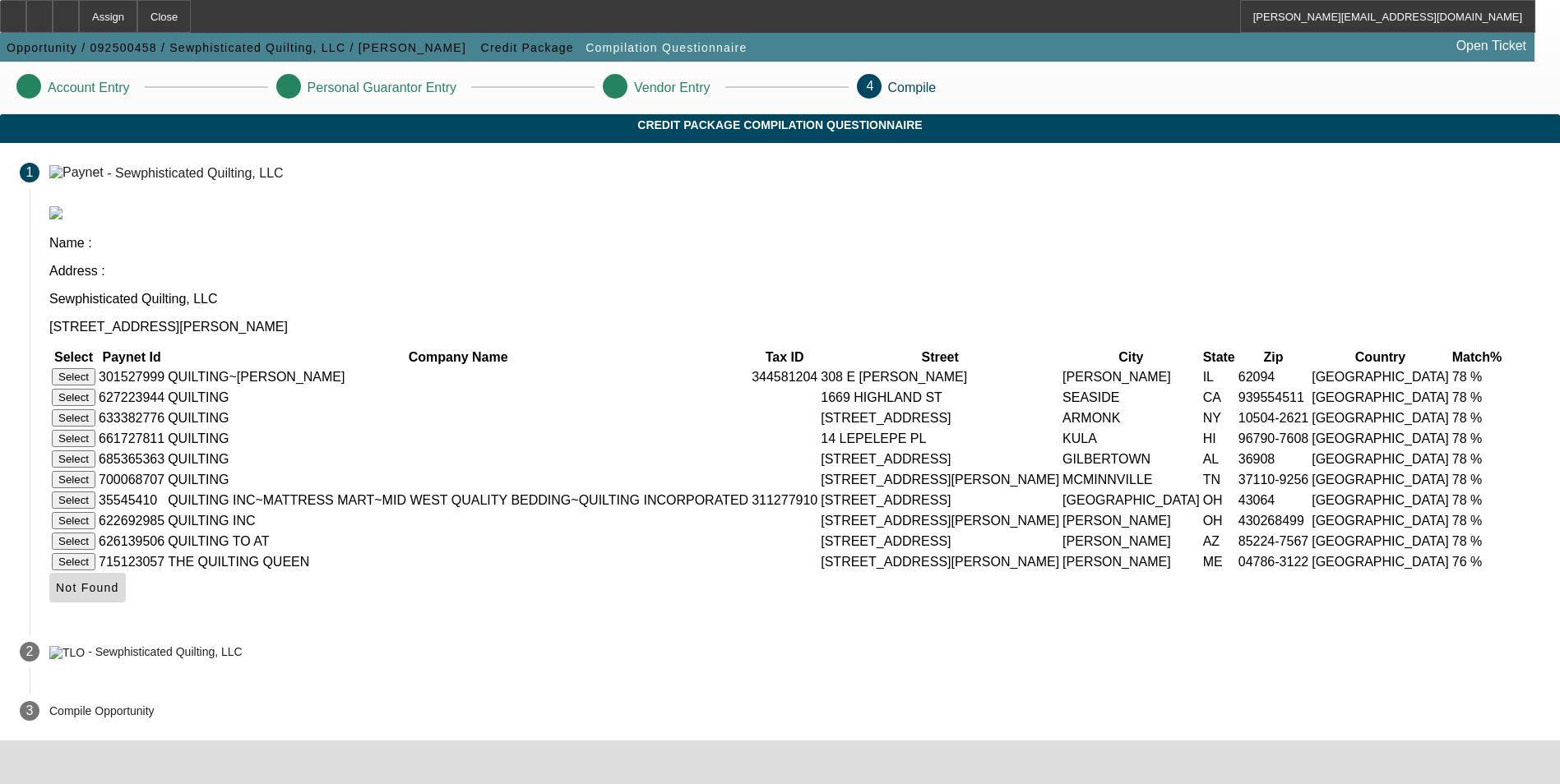
click at [119, 594] on span "Not Found" at bounding box center [87, 587] width 63 height 13
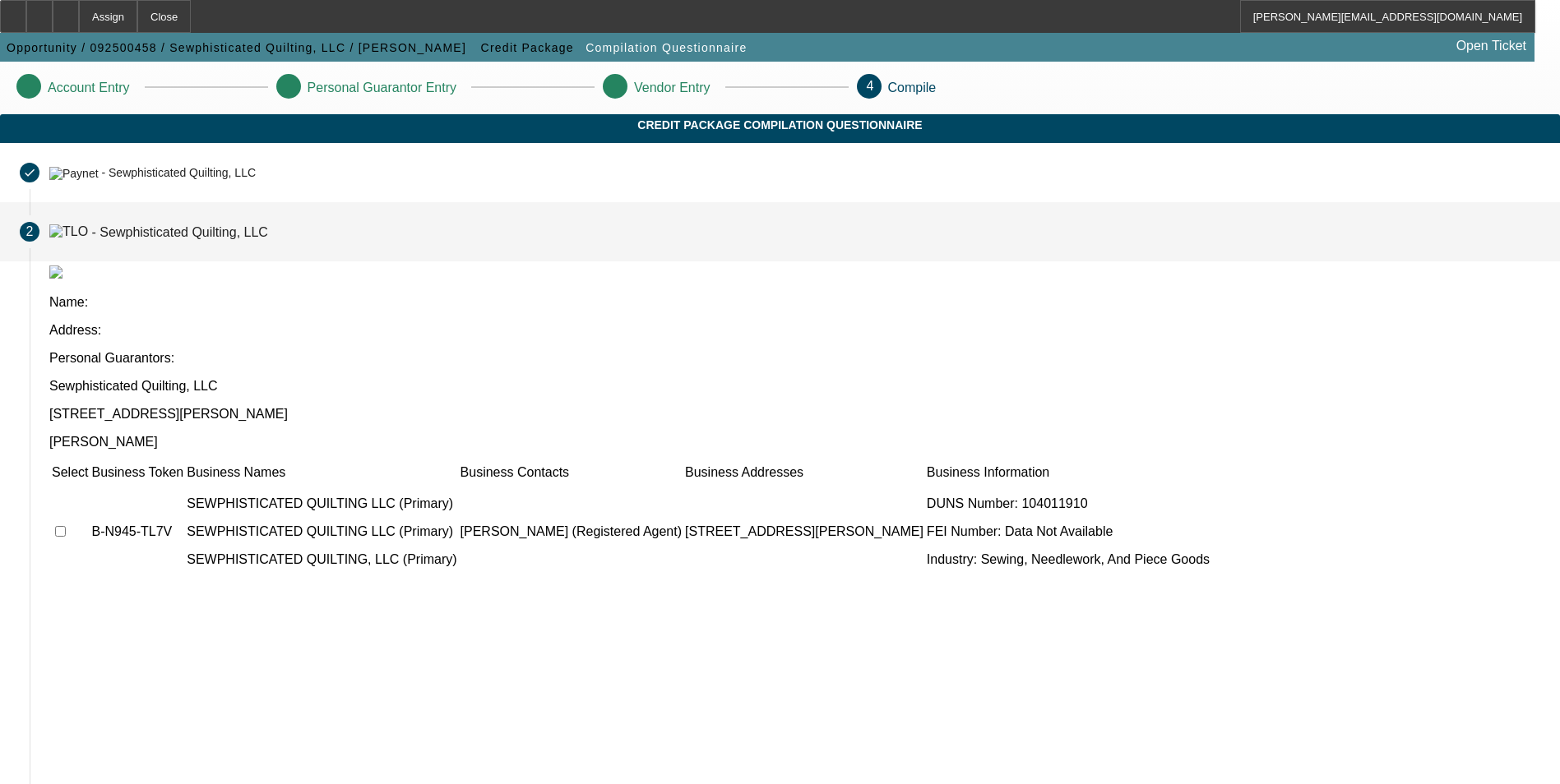
click at [65, 526] on input "checkbox" at bounding box center [60, 530] width 11 height 11
checkbox input "true"
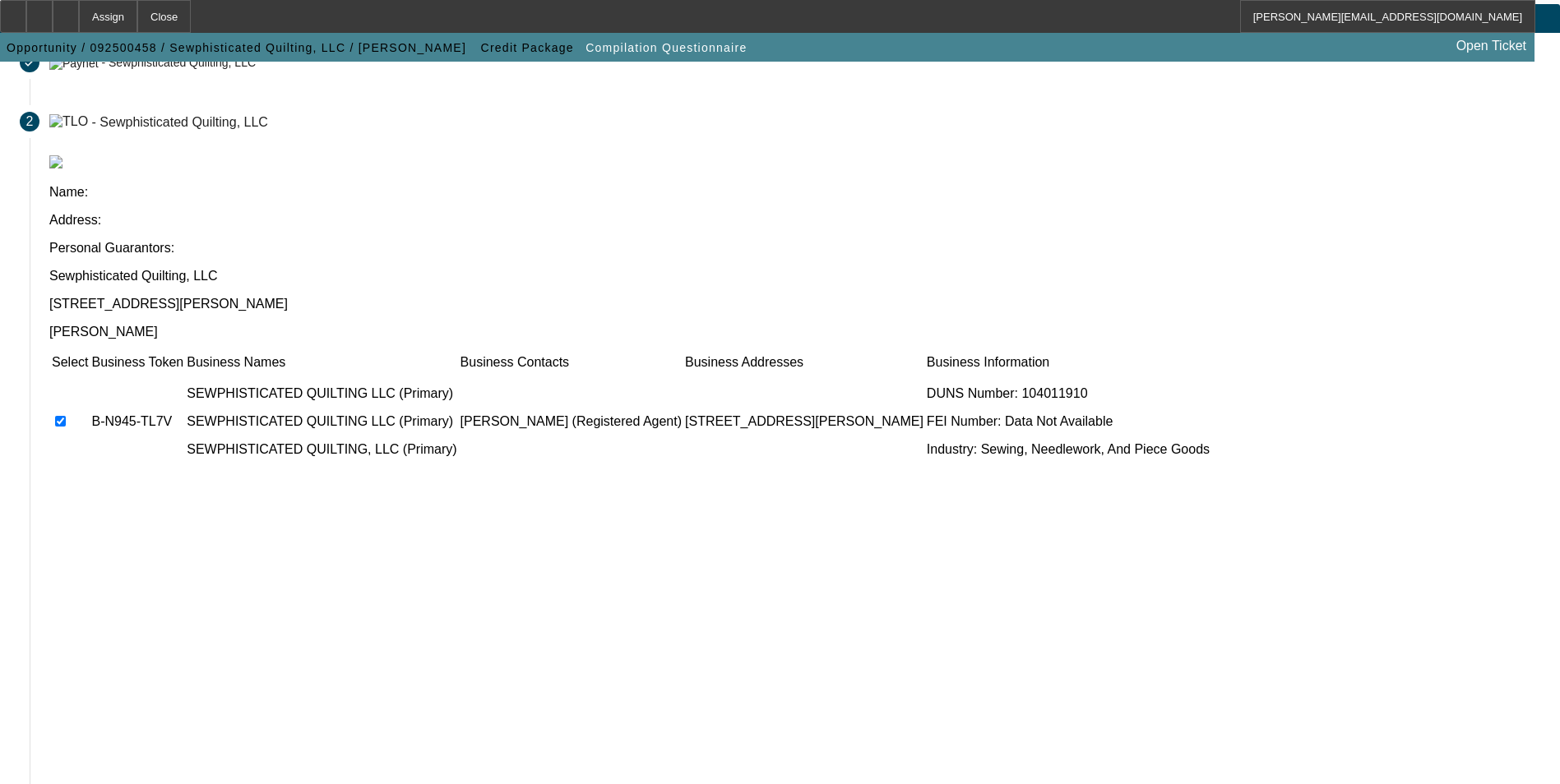
scroll to position [125, 0]
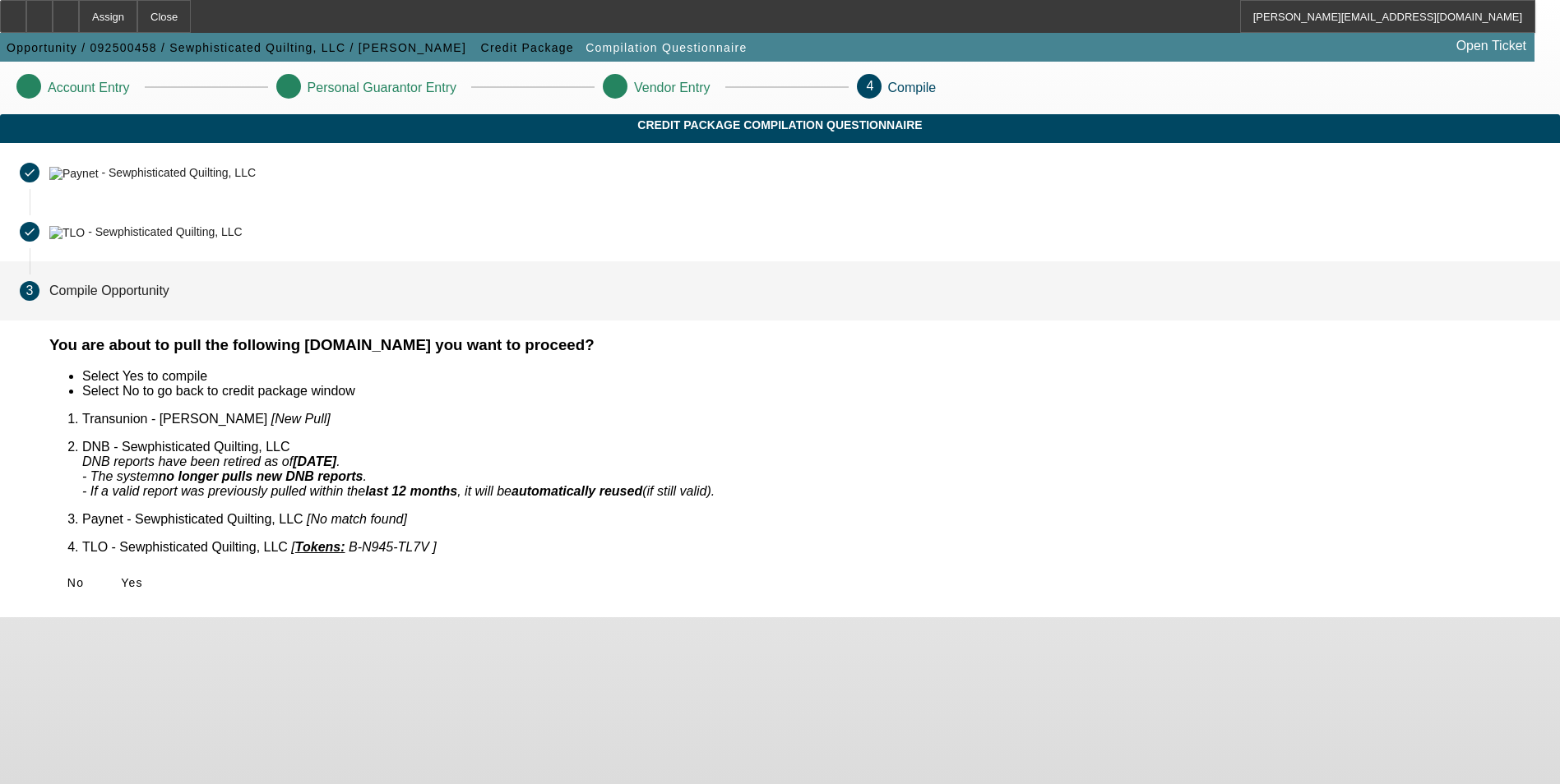
scroll to position [0, 0]
click at [143, 576] on span "Yes" at bounding box center [132, 582] width 22 height 13
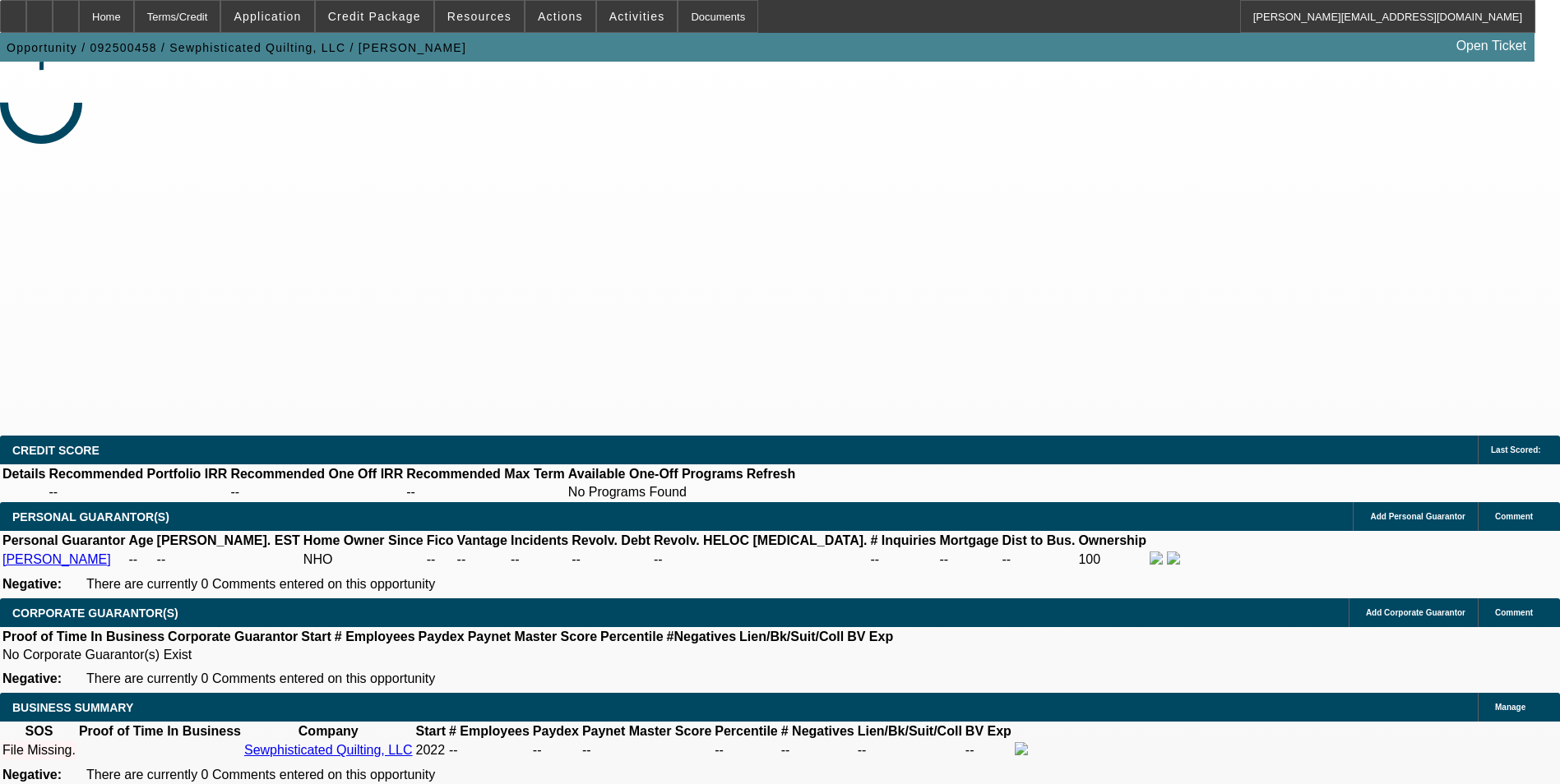
select select "0"
select select "2"
select select "0.1"
select select "4"
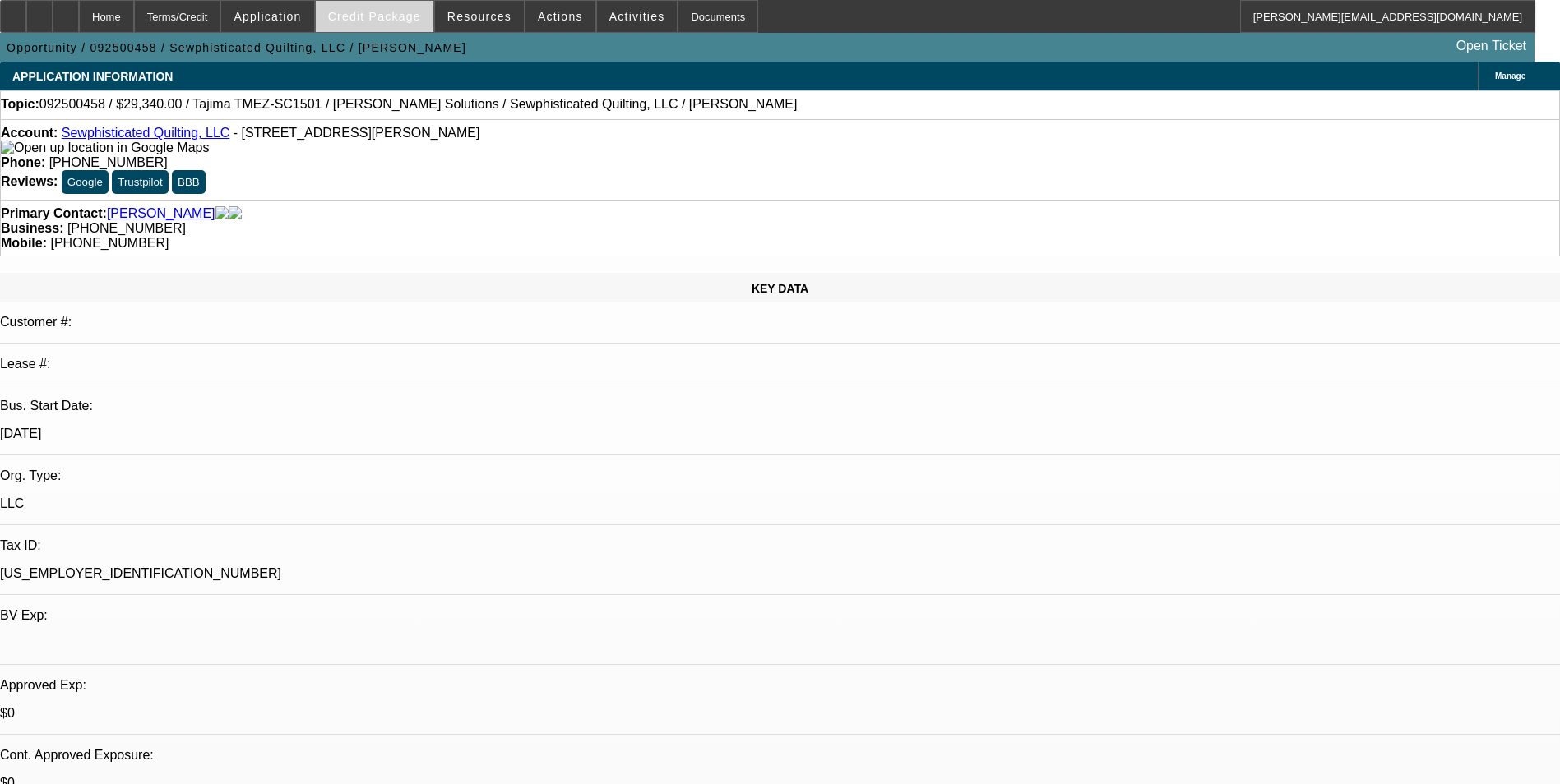
click at [354, 21] on span "Credit Package" at bounding box center [374, 16] width 93 height 13
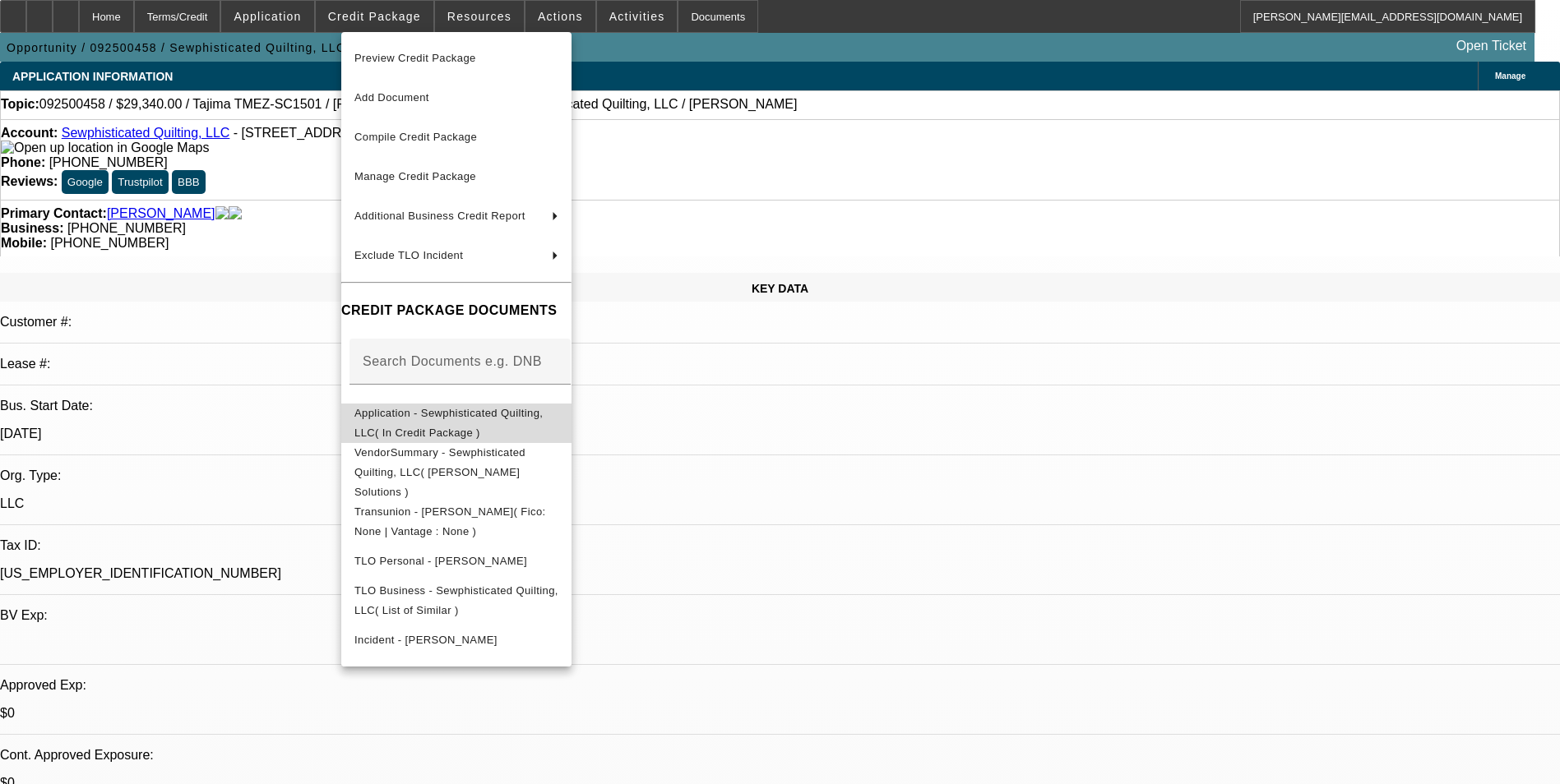
click at [534, 408] on span "Application - Sewphisticated Quilting, LLC( In Credit Package )" at bounding box center [456, 423] width 204 height 39
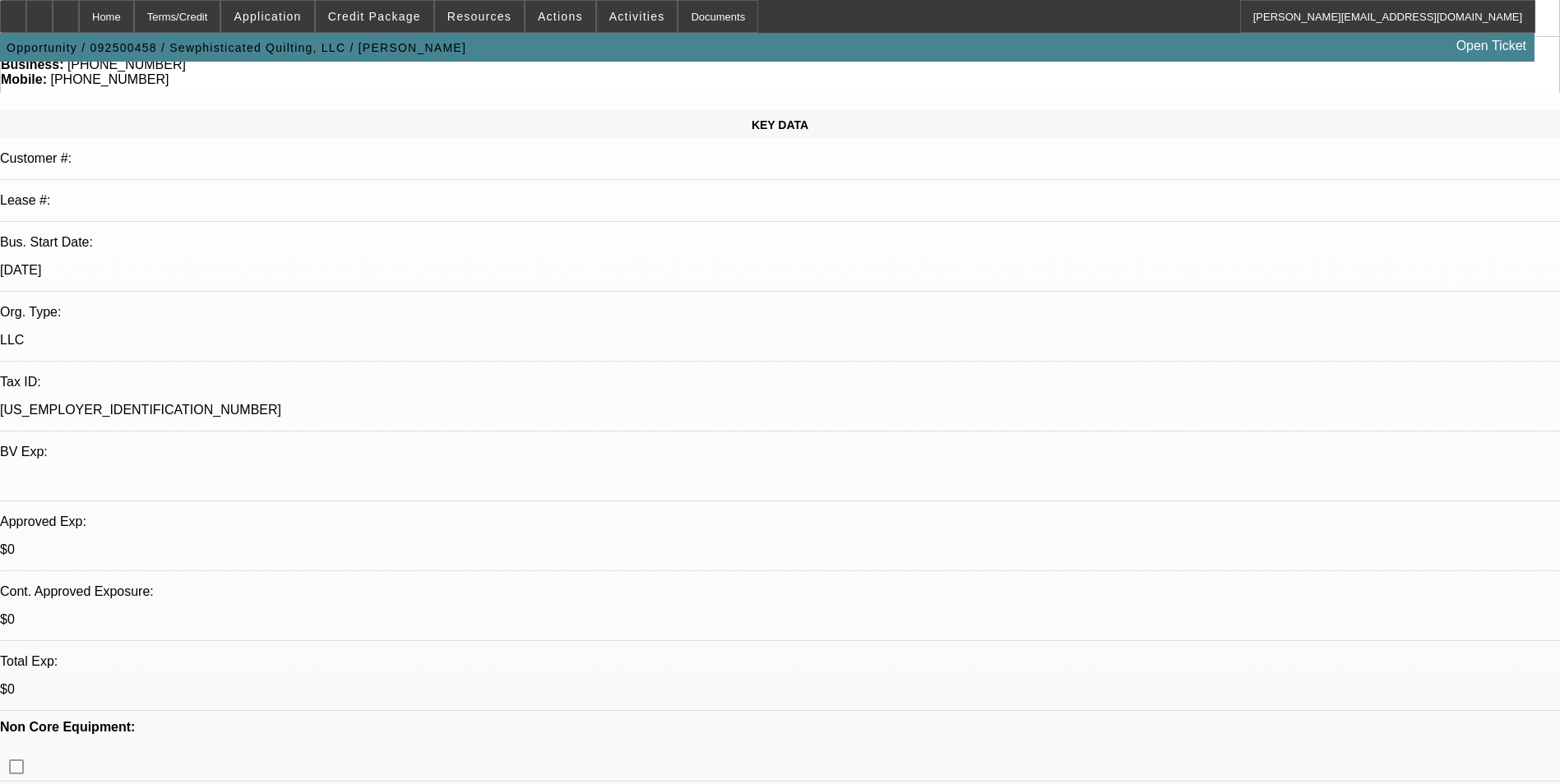
scroll to position [165, 0]
click at [79, 28] on div at bounding box center [65, 17] width 26 height 33
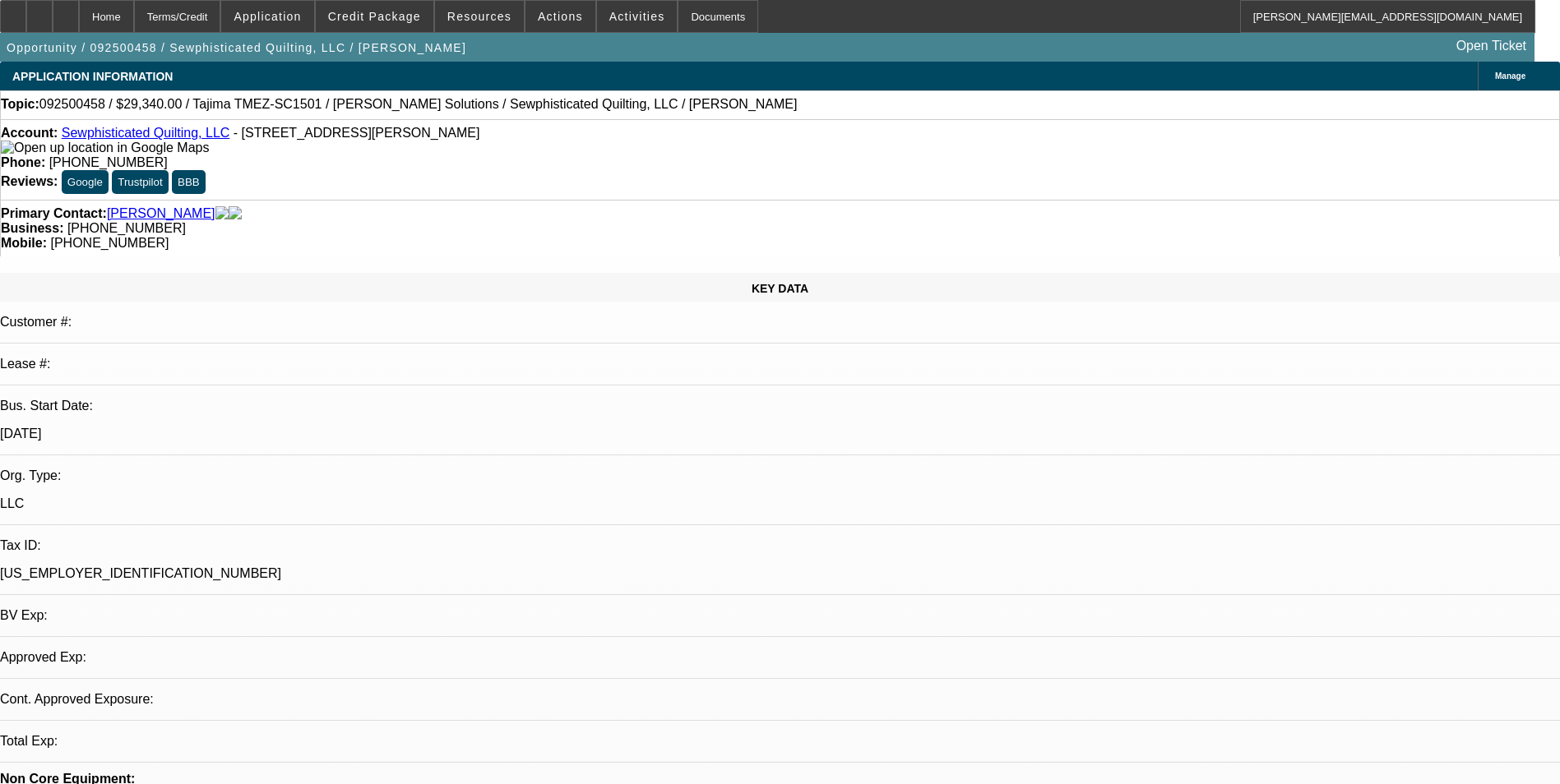
select select "0"
select select "2"
select select "0.1"
select select "4"
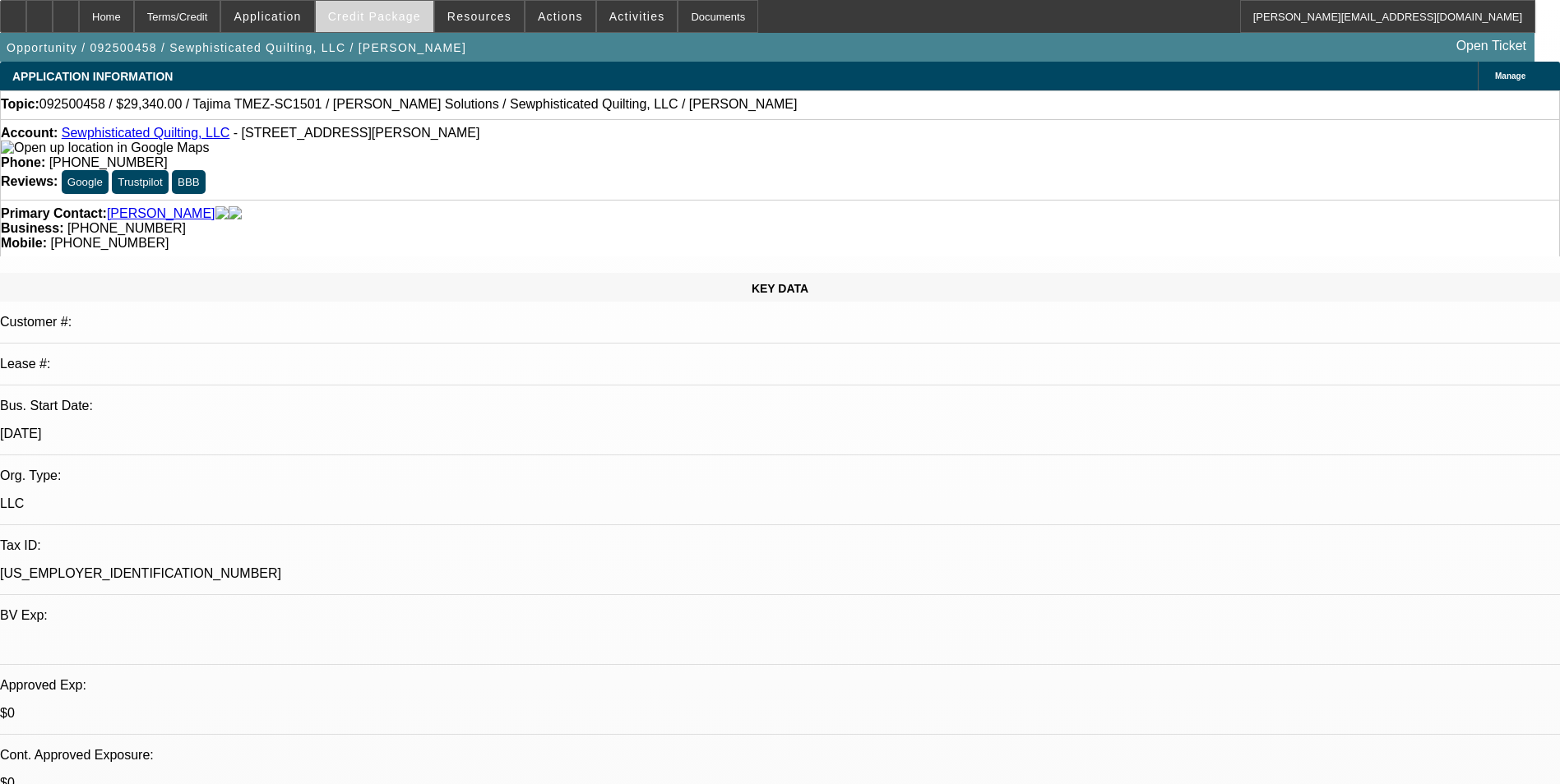
click at [393, 15] on span "Credit Package" at bounding box center [374, 16] width 93 height 13
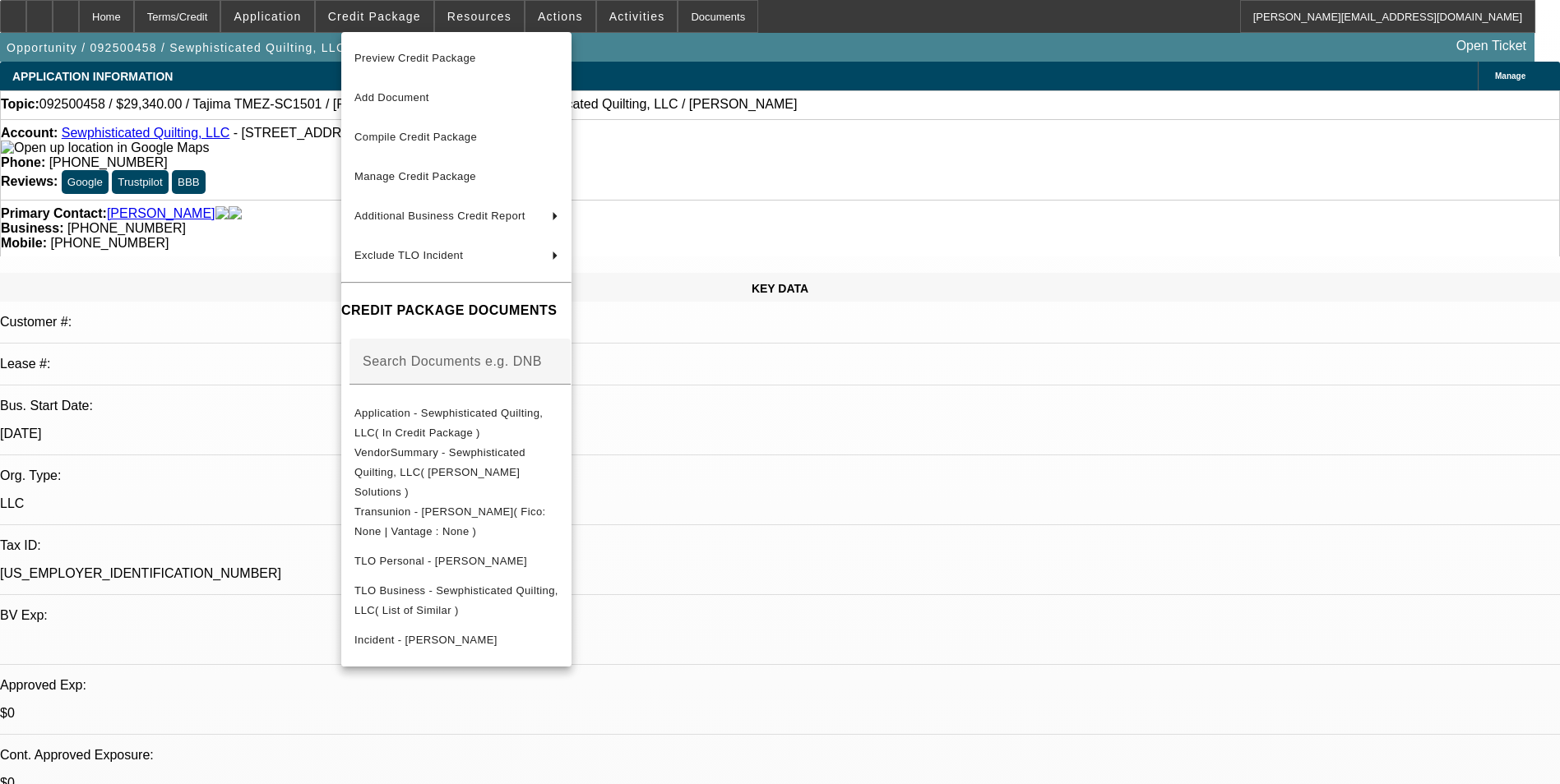
click at [893, 508] on div at bounding box center [780, 392] width 1560 height 784
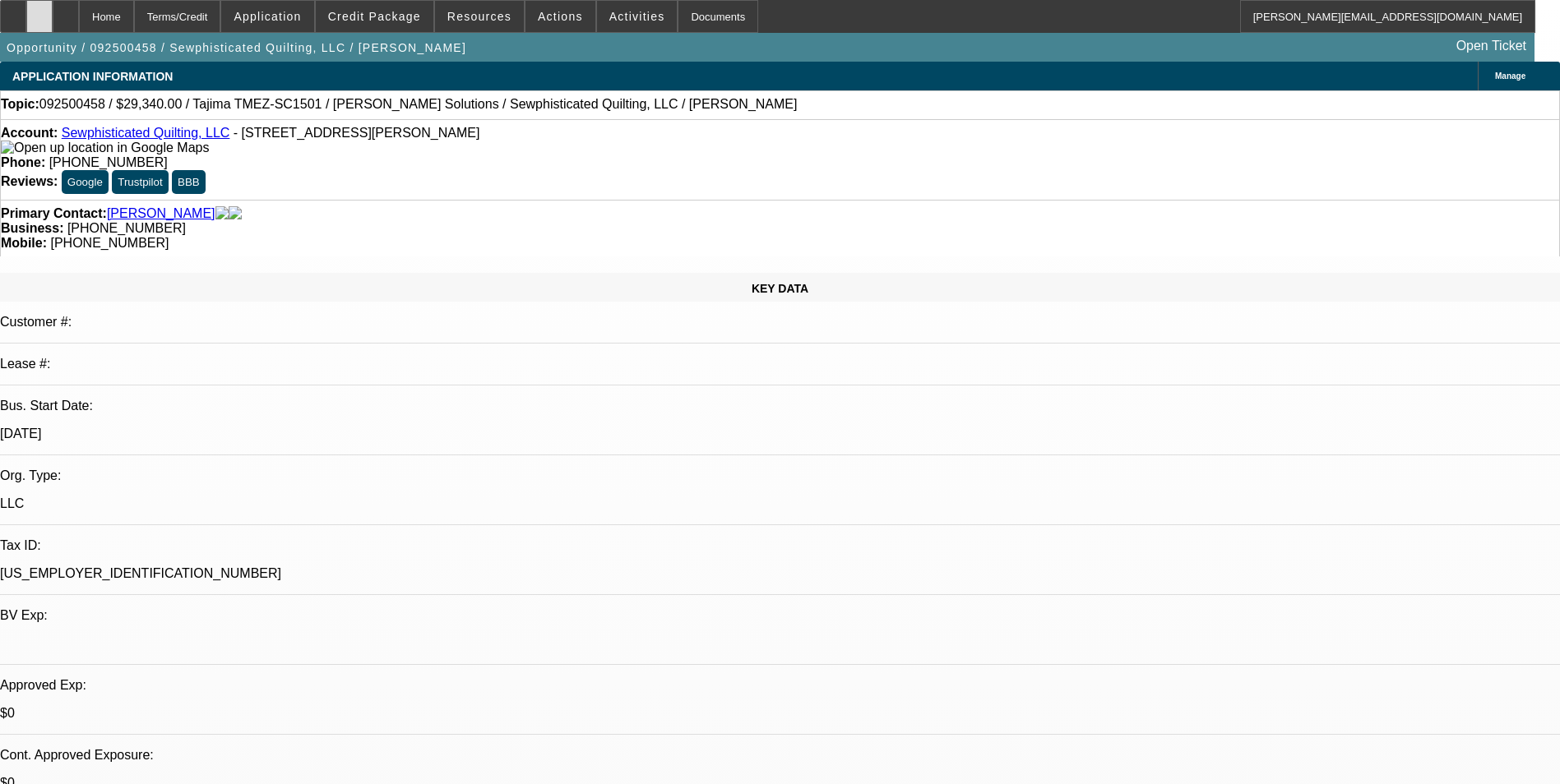
click at [53, 9] on div at bounding box center [39, 17] width 26 height 33
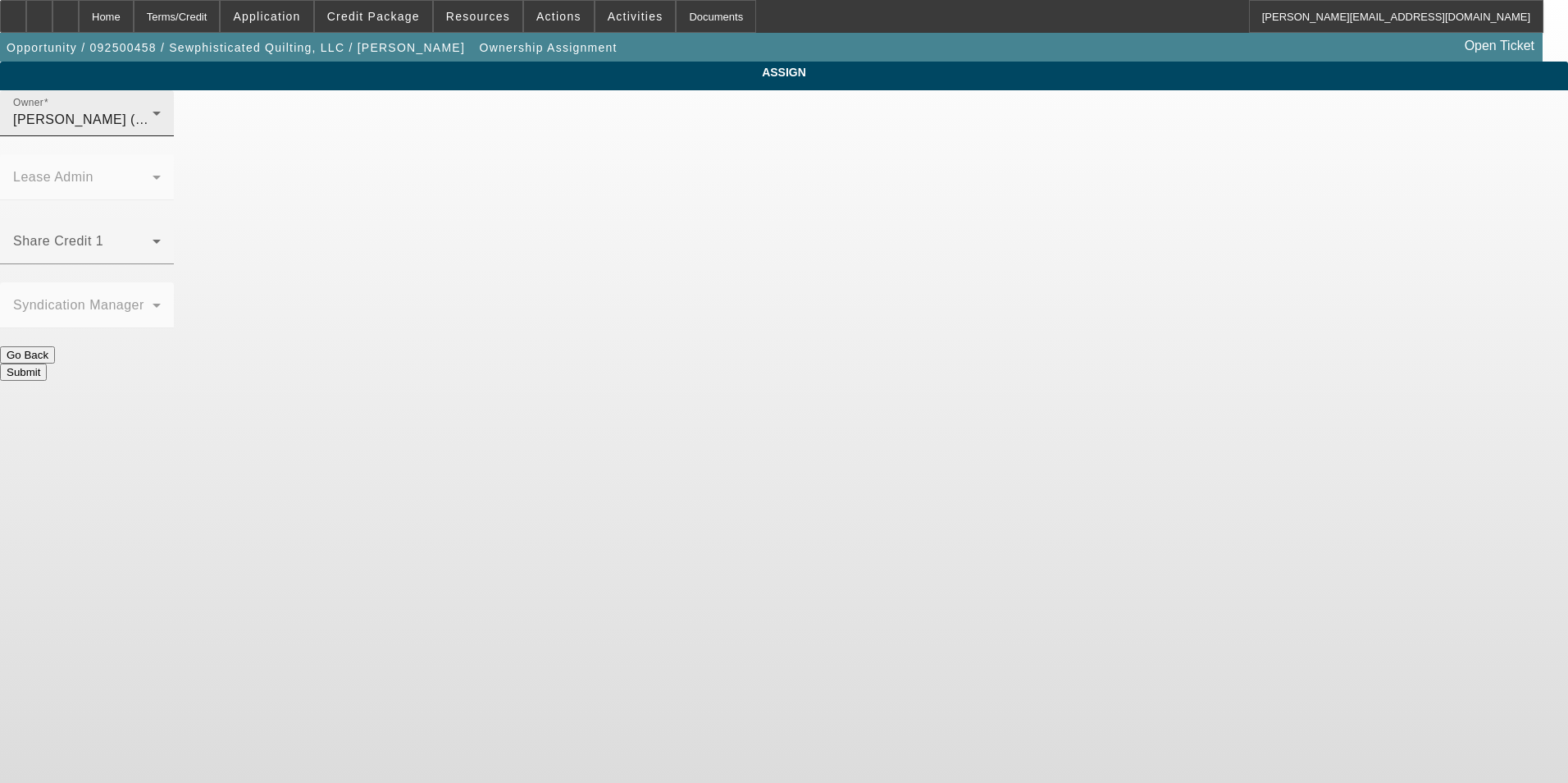
click at [153, 130] on div "[PERSON_NAME] (Lvl 3)" at bounding box center [82, 120] width 139 height 19
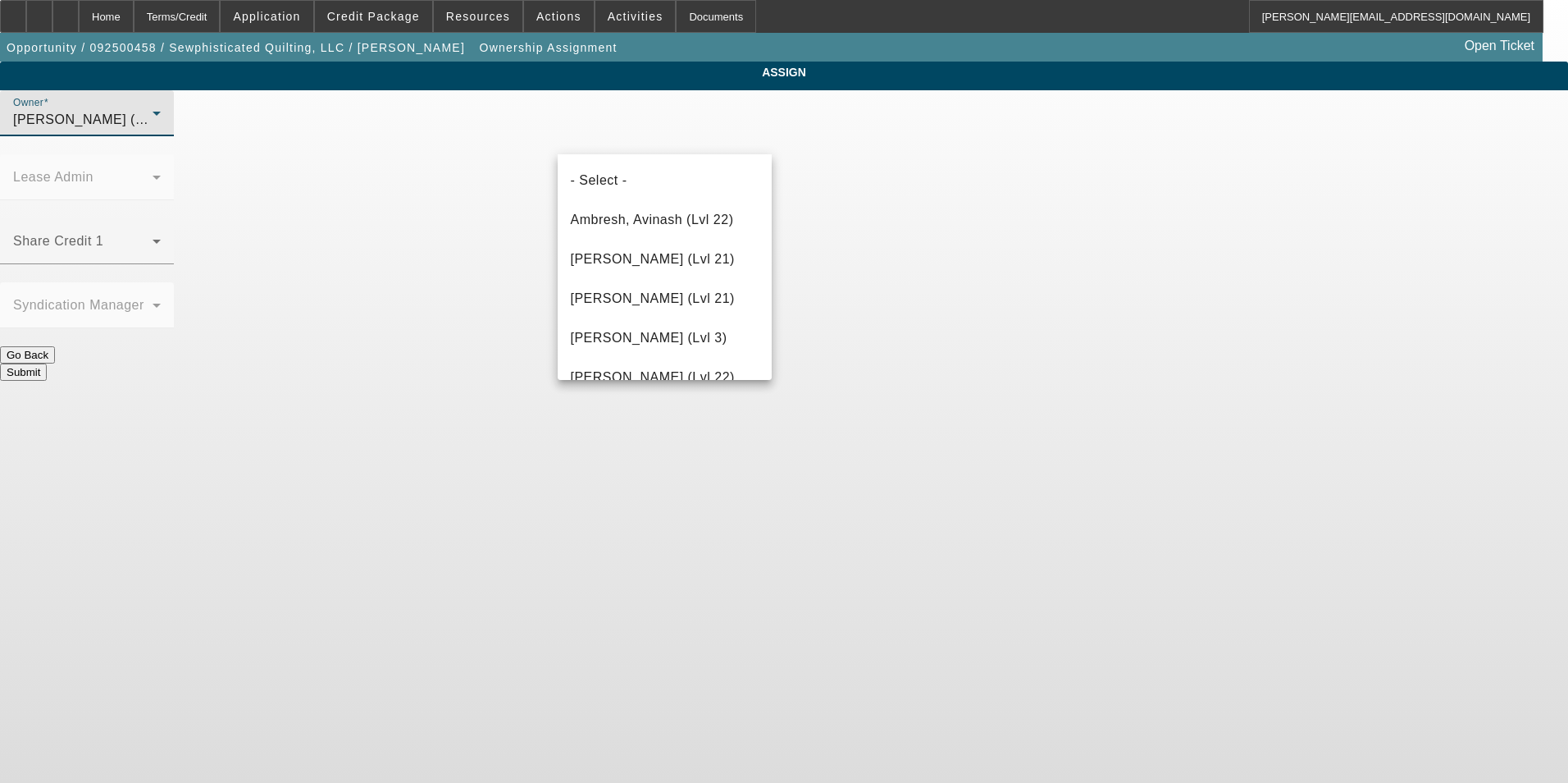
scroll to position [2231, 0]
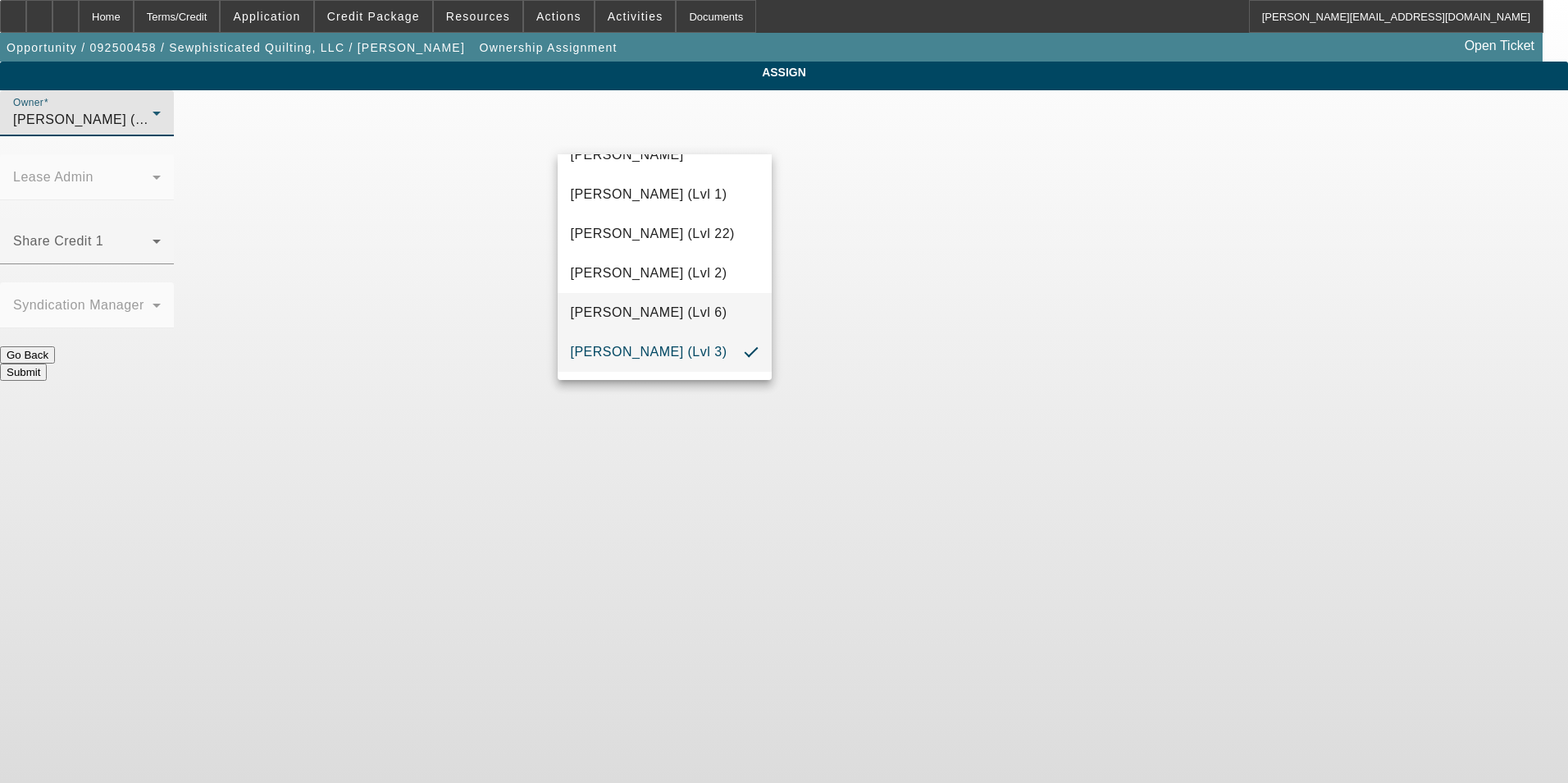
click at [689, 309] on span "[PERSON_NAME] (Lvl 6)" at bounding box center [649, 313] width 157 height 19
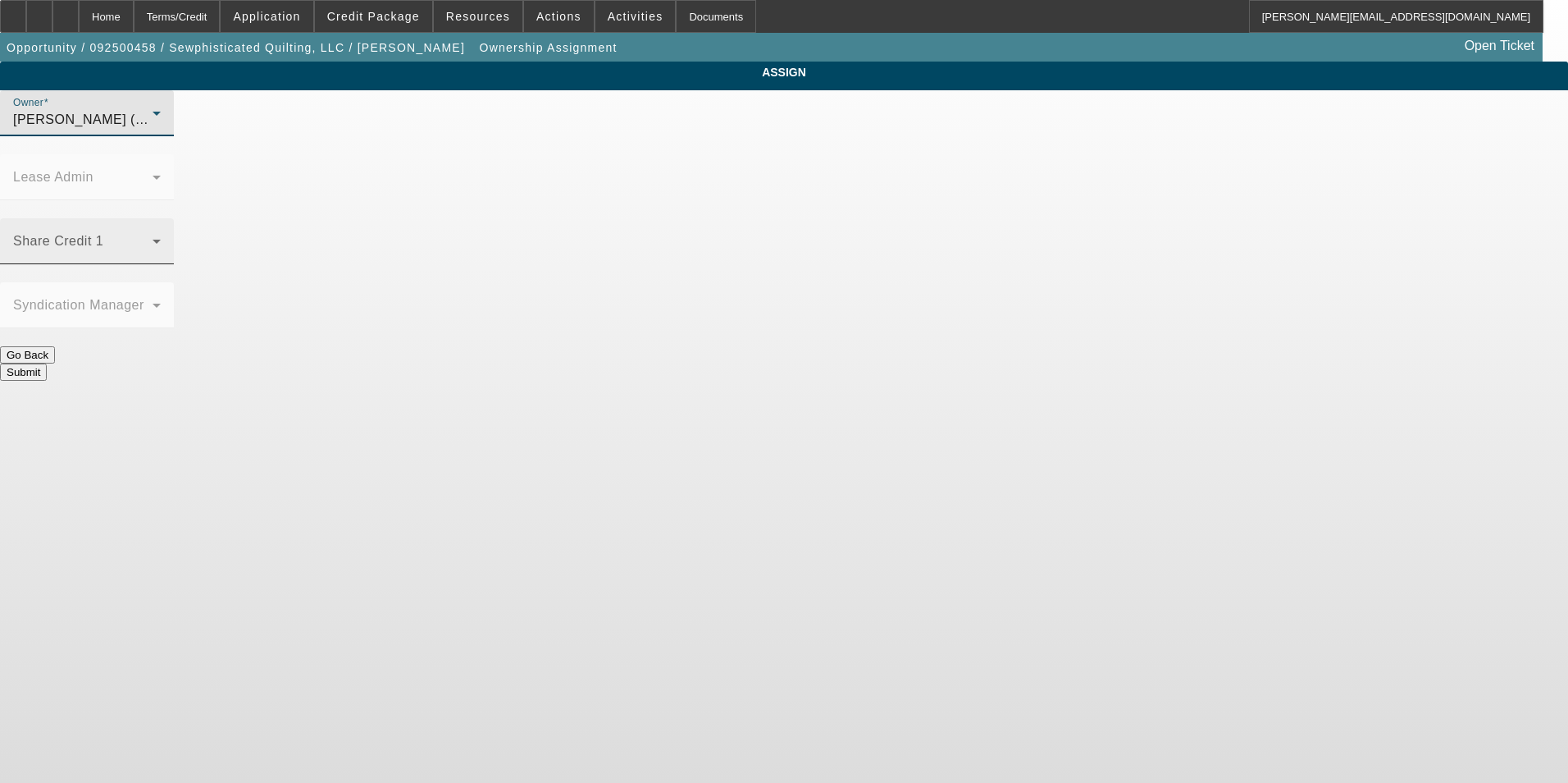
click at [153, 238] on span at bounding box center [82, 247] width 139 height 19
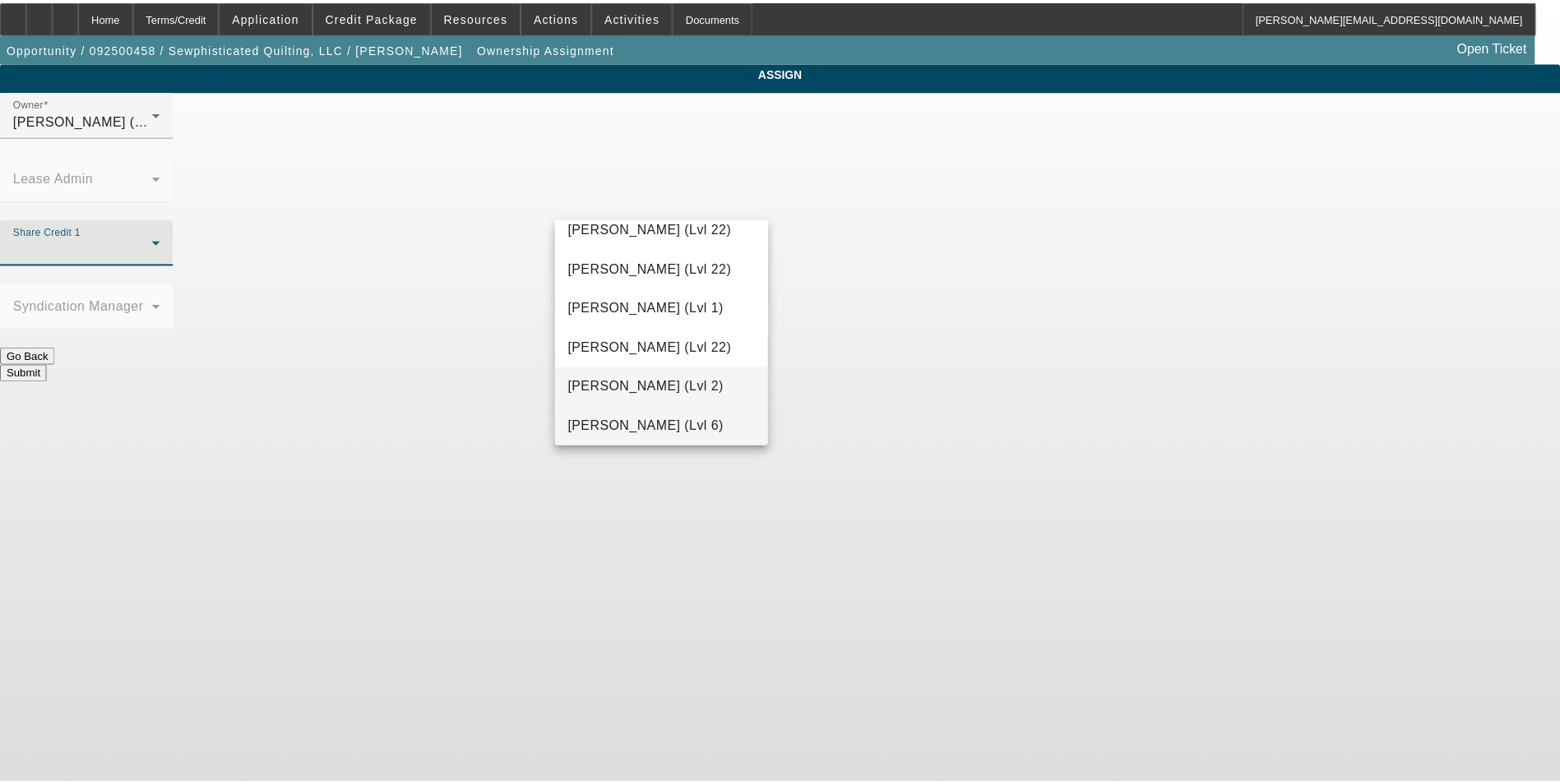
scroll to position [2071, 0]
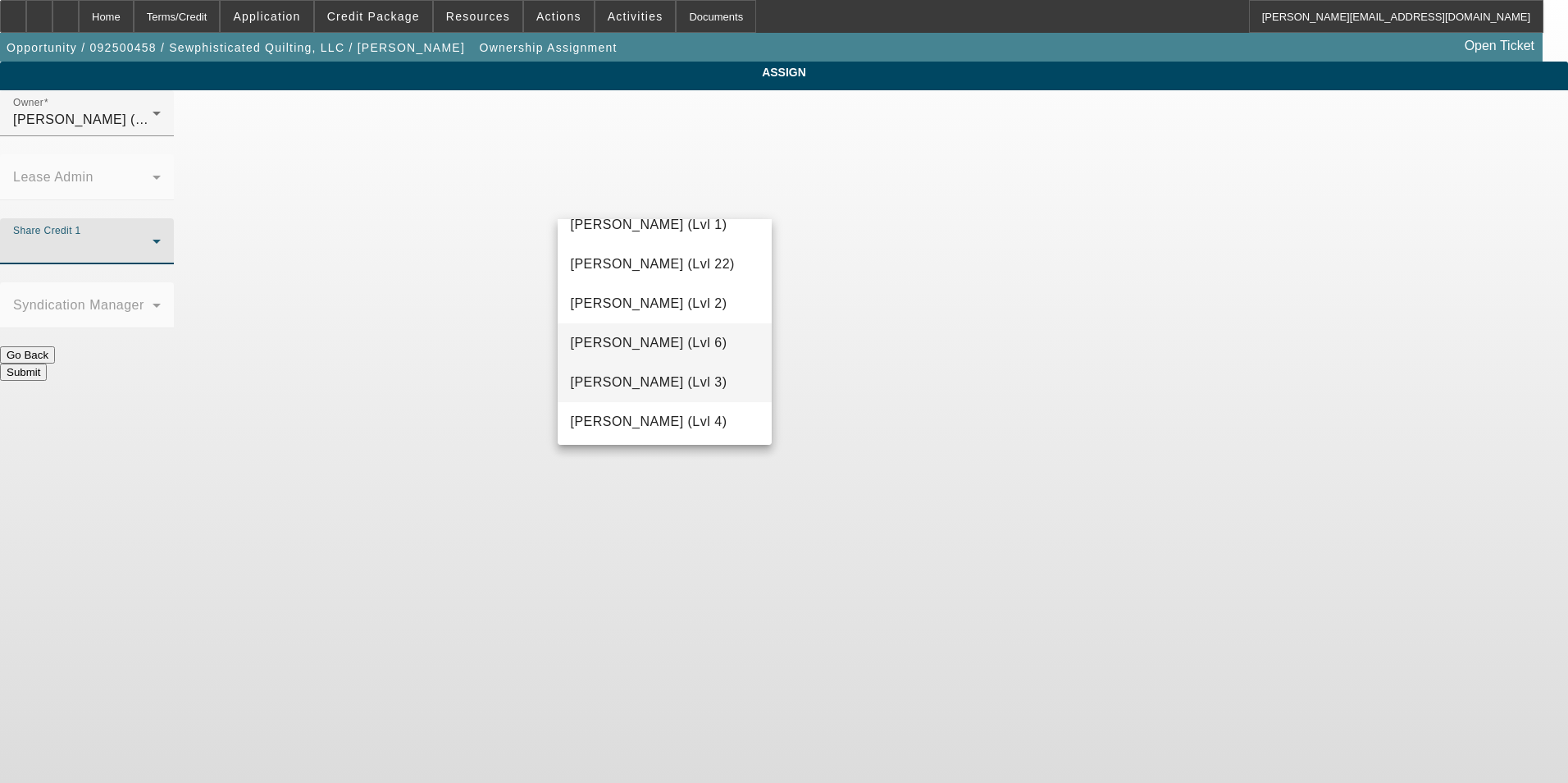
click at [691, 376] on span "[PERSON_NAME] (Lvl 3)" at bounding box center [649, 383] width 157 height 19
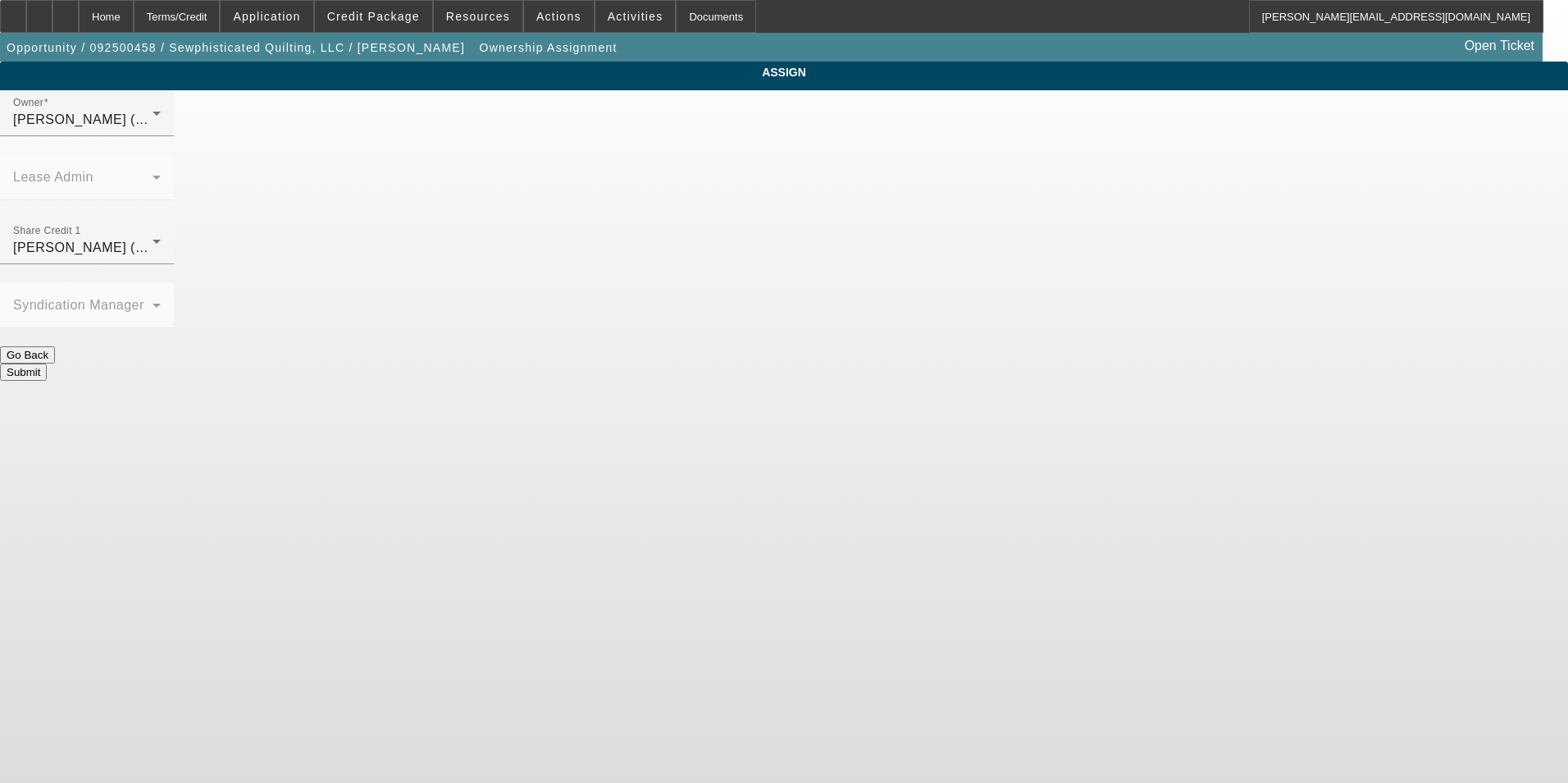
click at [47, 363] on button "Submit" at bounding box center [23, 372] width 47 height 18
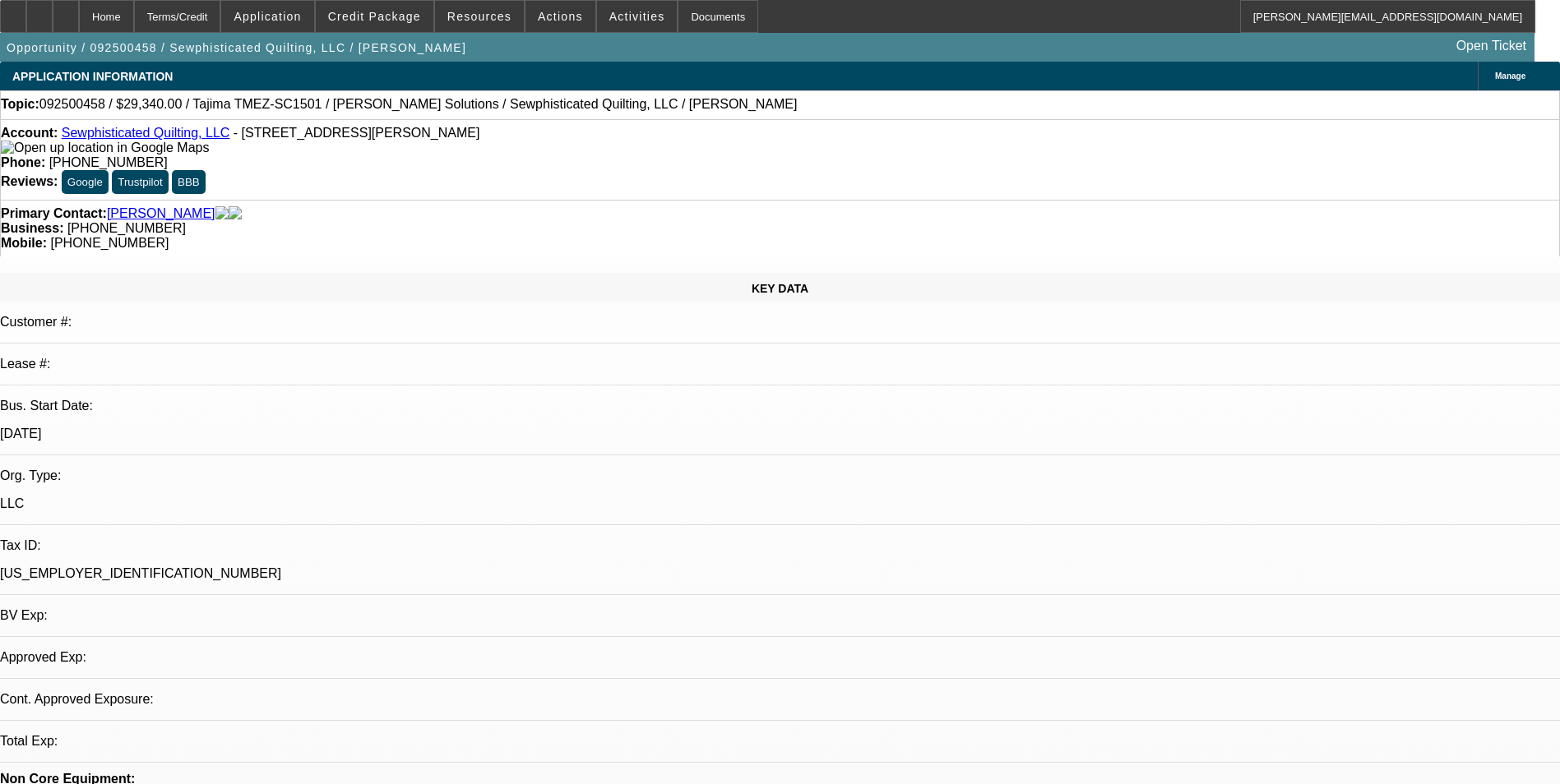
select select "0"
select select "2"
select select "0.1"
select select "4"
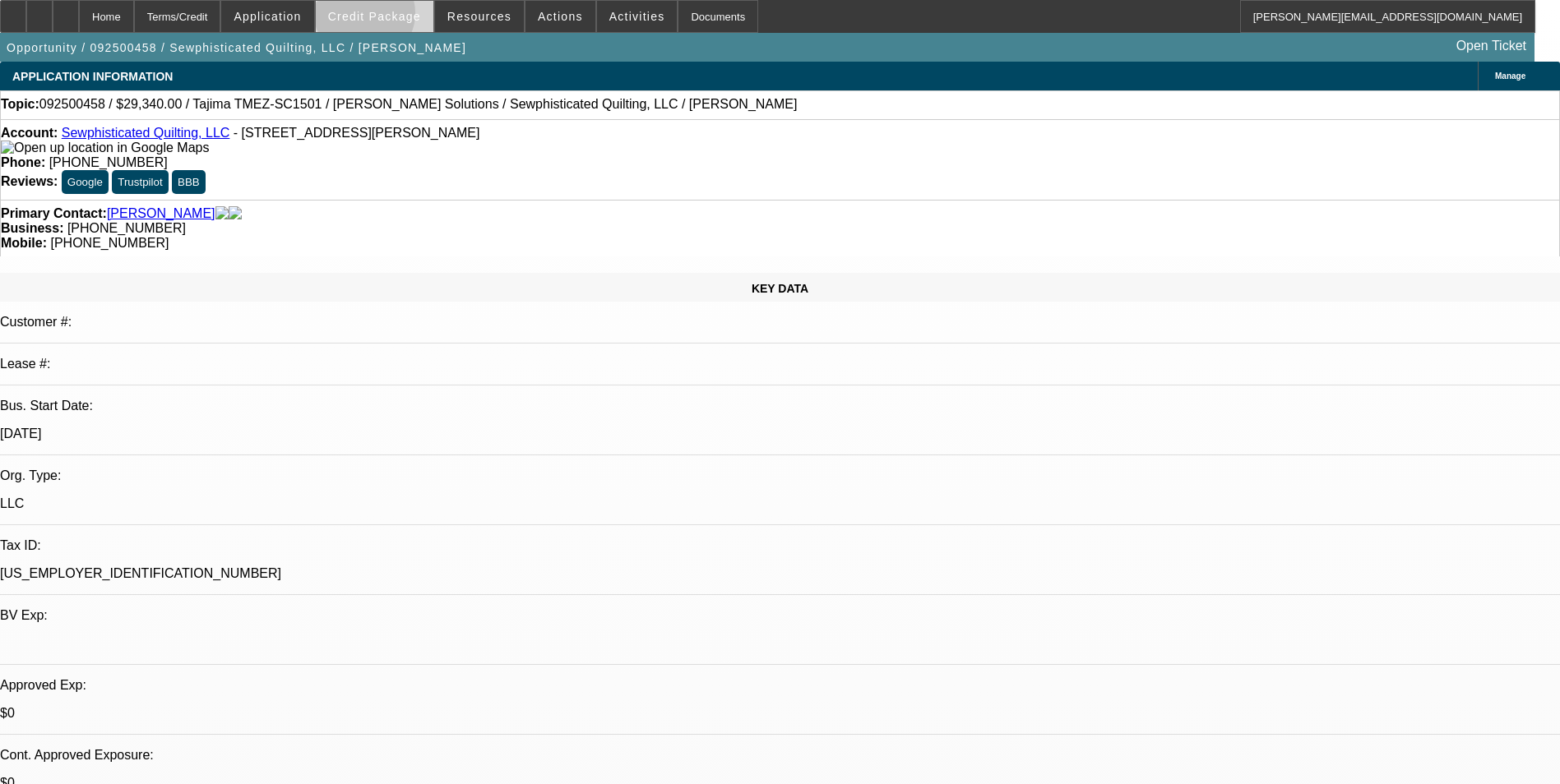
click at [390, 18] on span "Credit Package" at bounding box center [374, 16] width 93 height 13
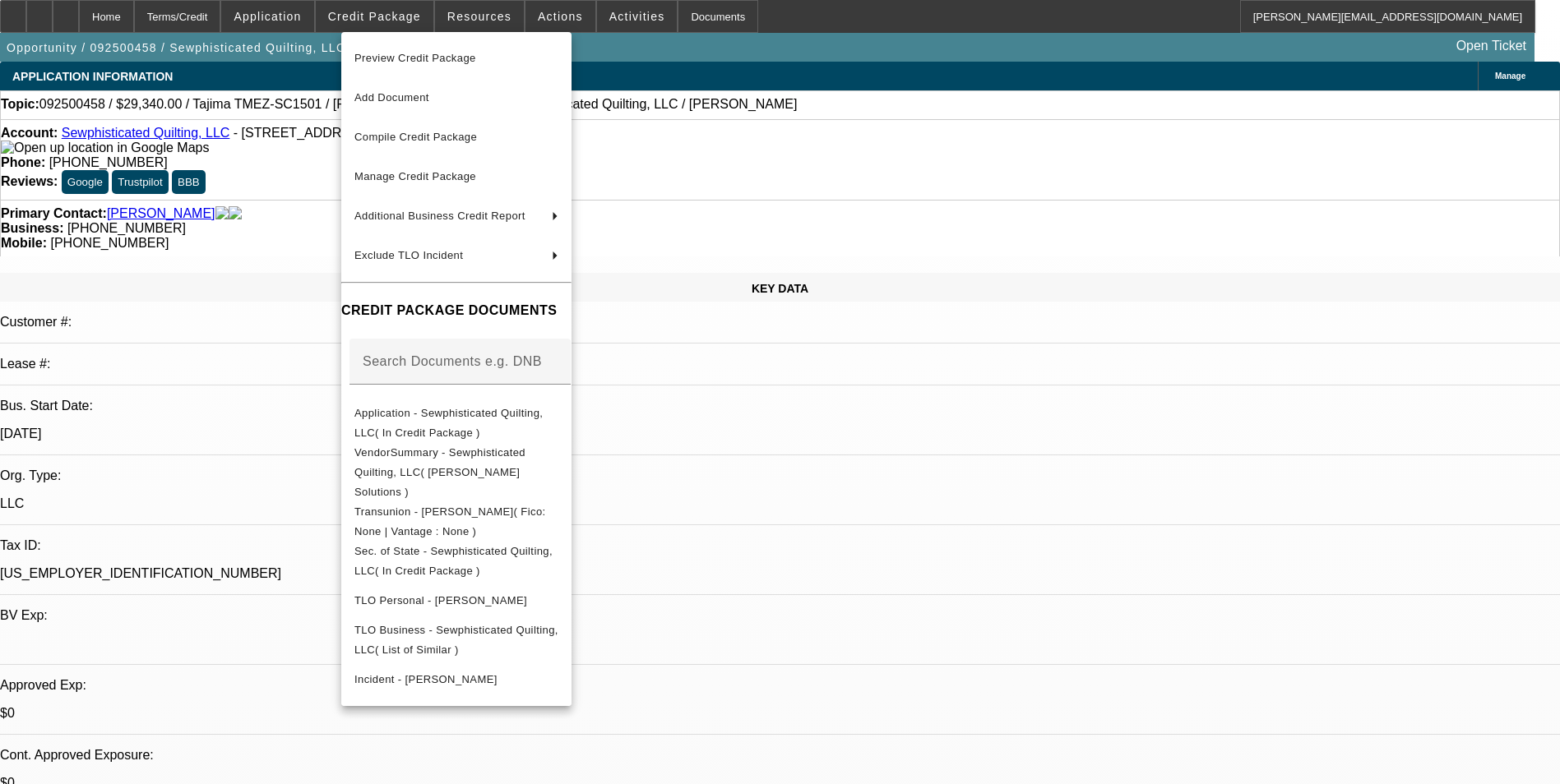
click at [762, 498] on div at bounding box center [780, 392] width 1560 height 784
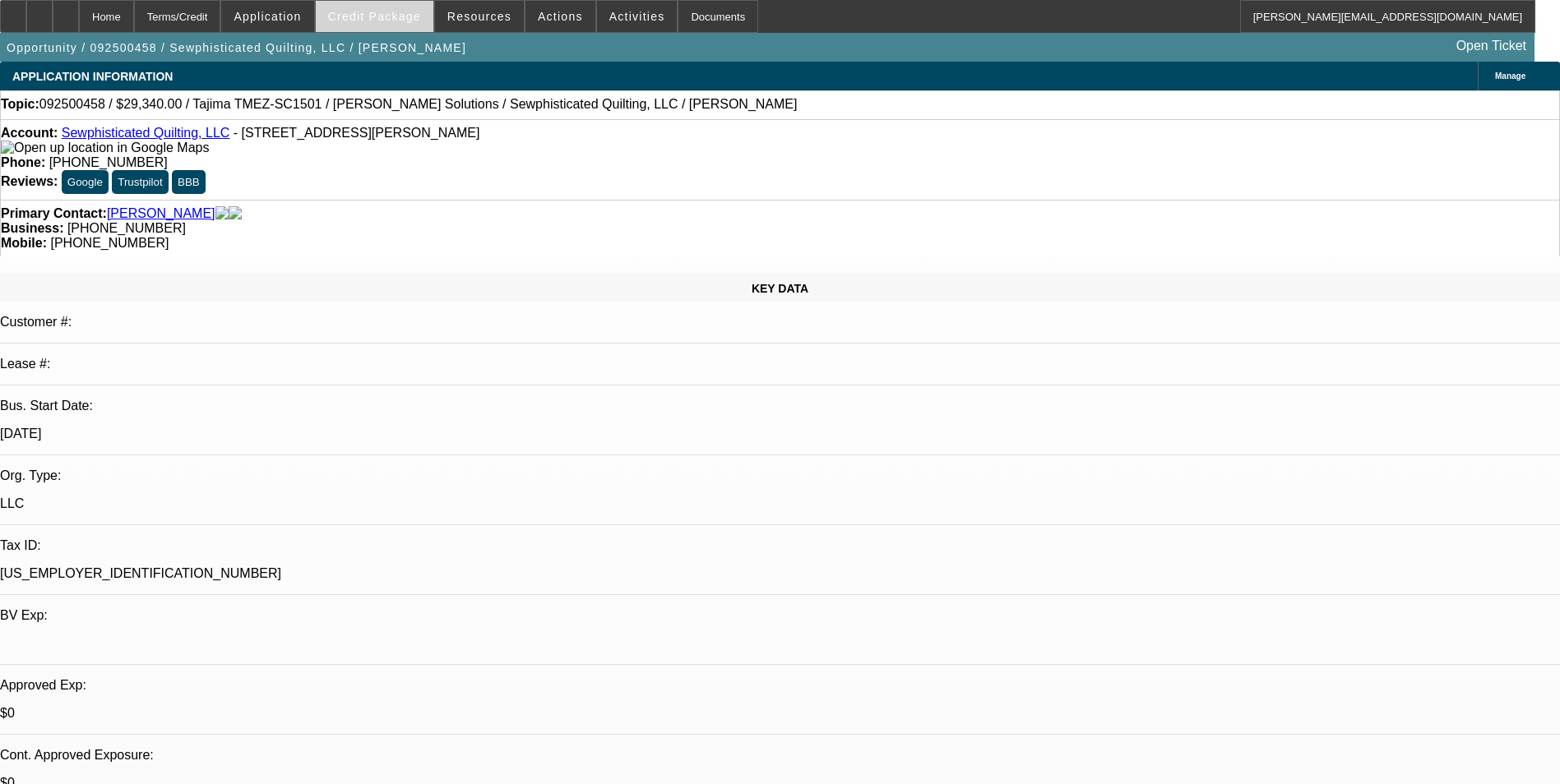
click at [378, 29] on span at bounding box center [375, 17] width 118 height 39
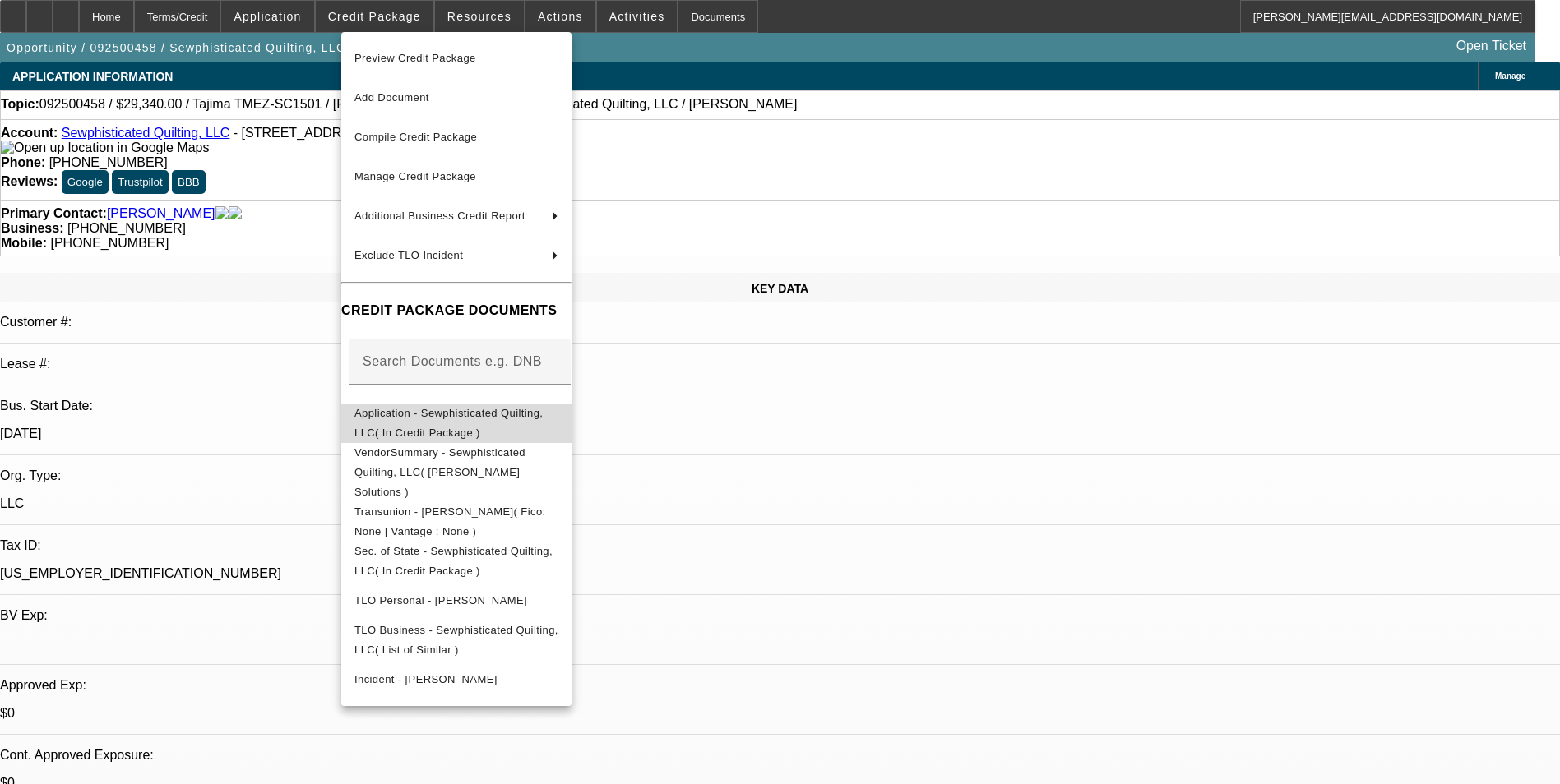
click at [439, 417] on span "Application - Sewphisticated Quilting, LLC( In Credit Package )" at bounding box center [448, 422] width 188 height 32
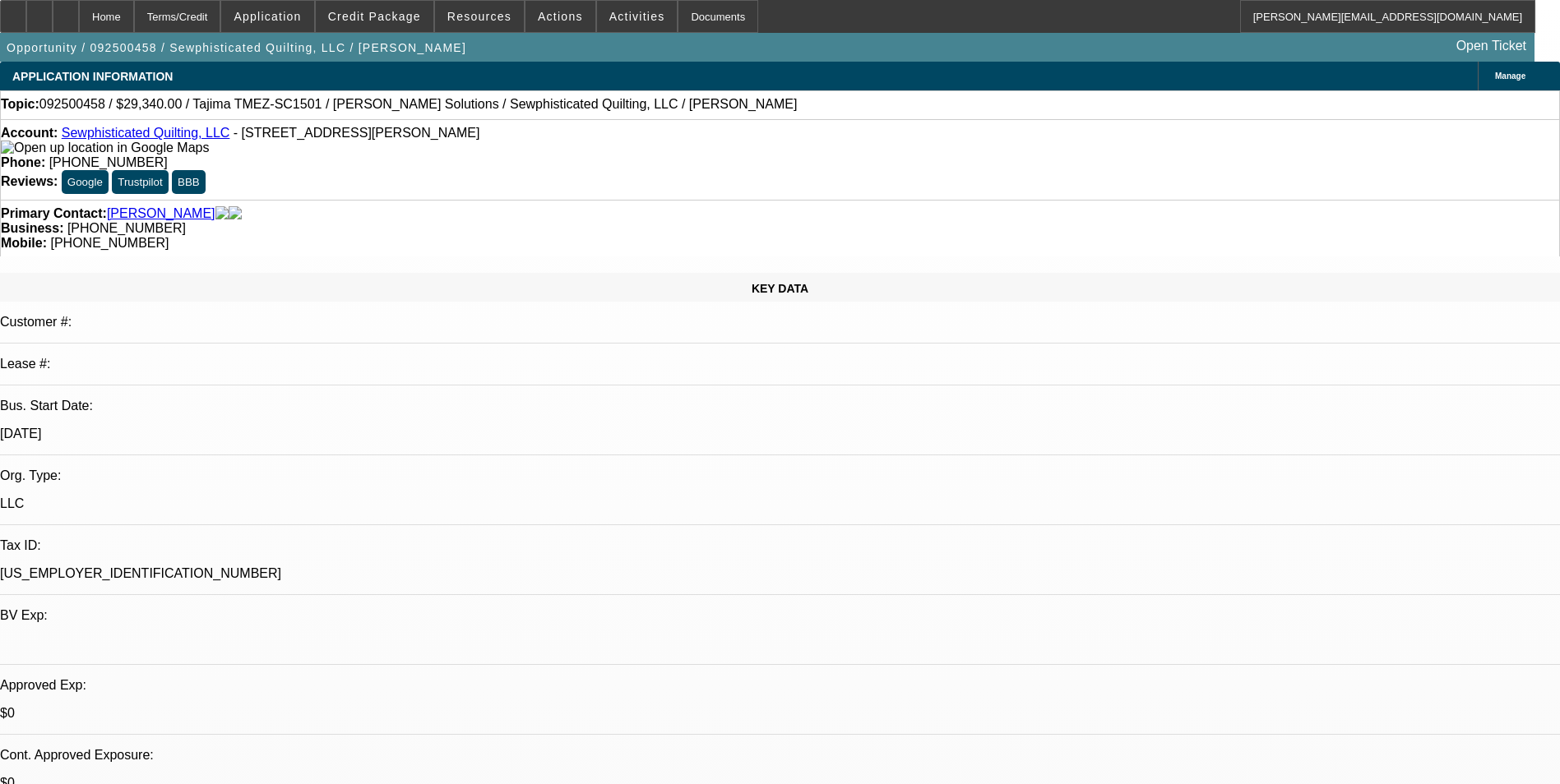
click at [209, 154] on icon at bounding box center [209, 147] width 0 height 14
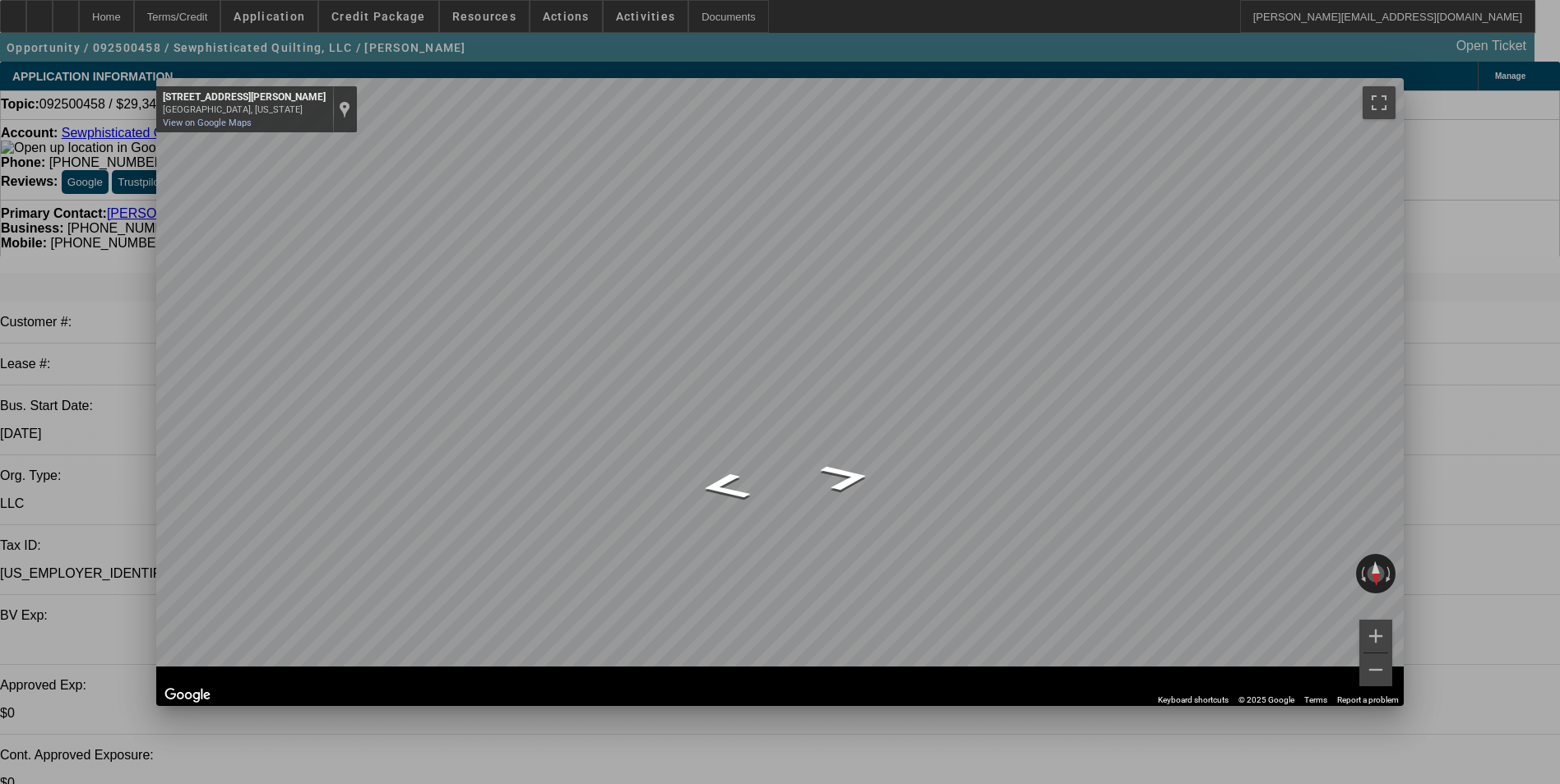
click at [1390, 85] on div "Close" at bounding box center [1384, 87] width 36 height 19
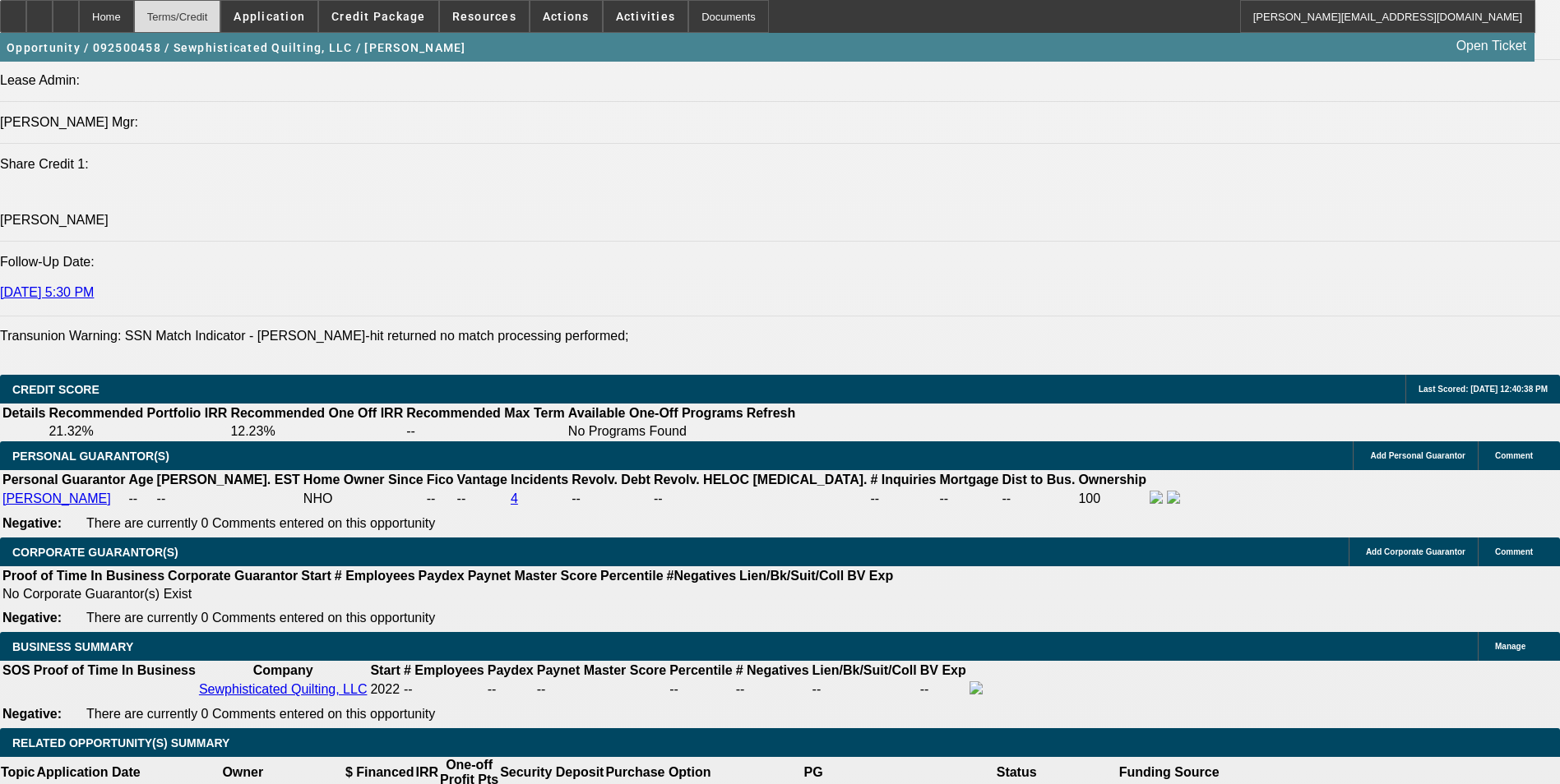
scroll to position [2136, 0]
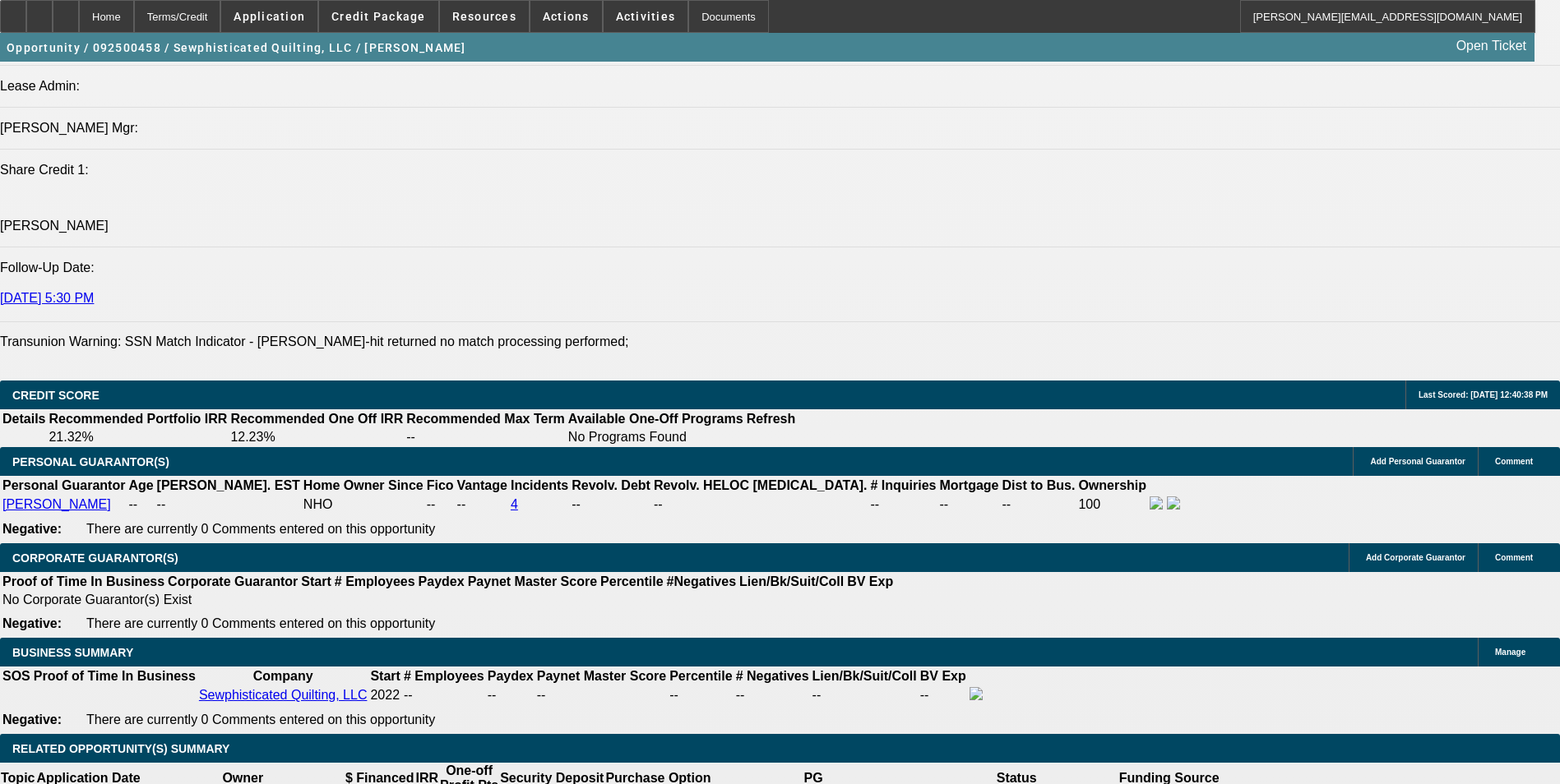
click at [624, 21] on span "Activities" at bounding box center [646, 16] width 60 height 13
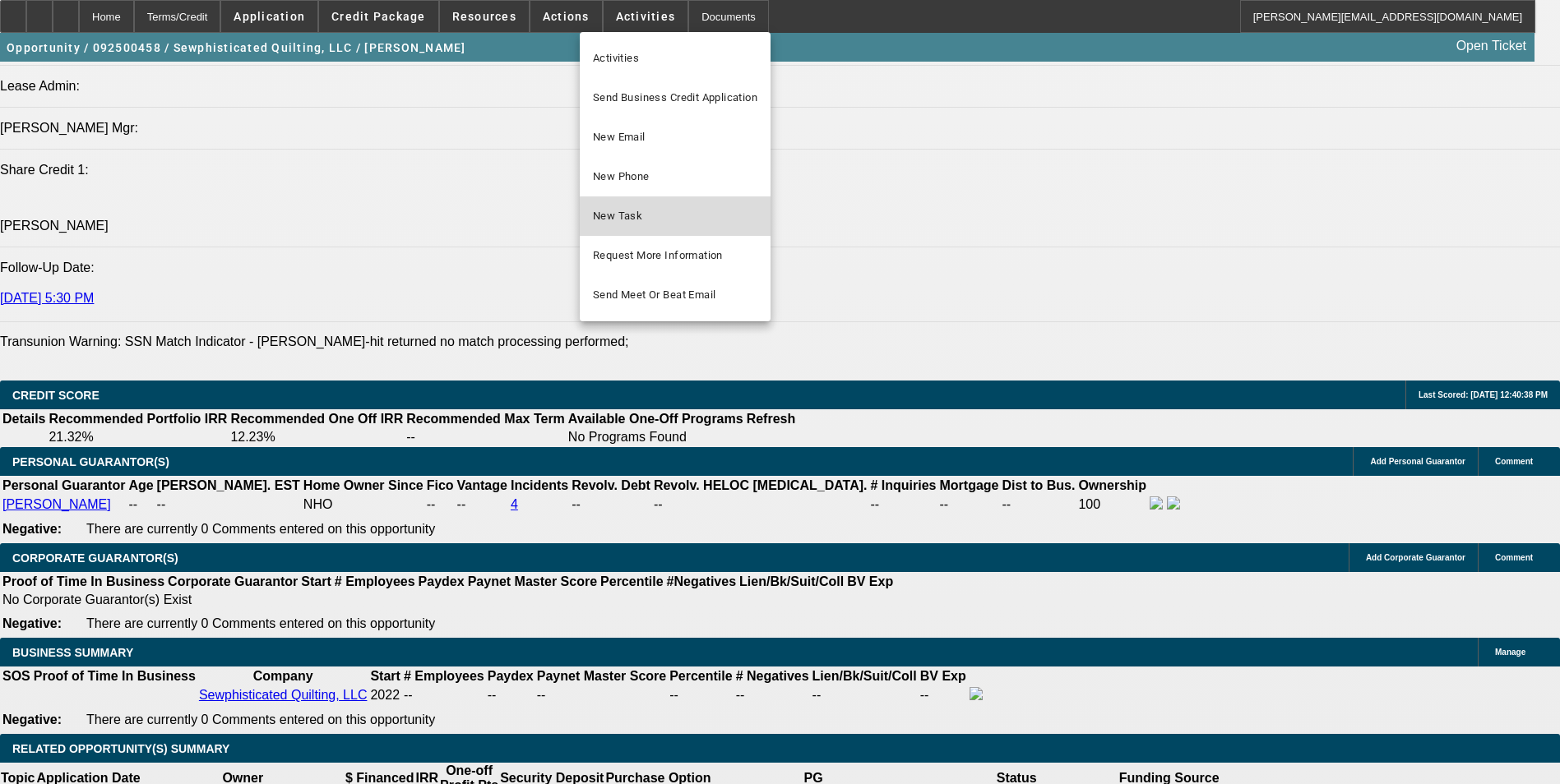
click at [653, 209] on span "New Task" at bounding box center [675, 216] width 165 height 20
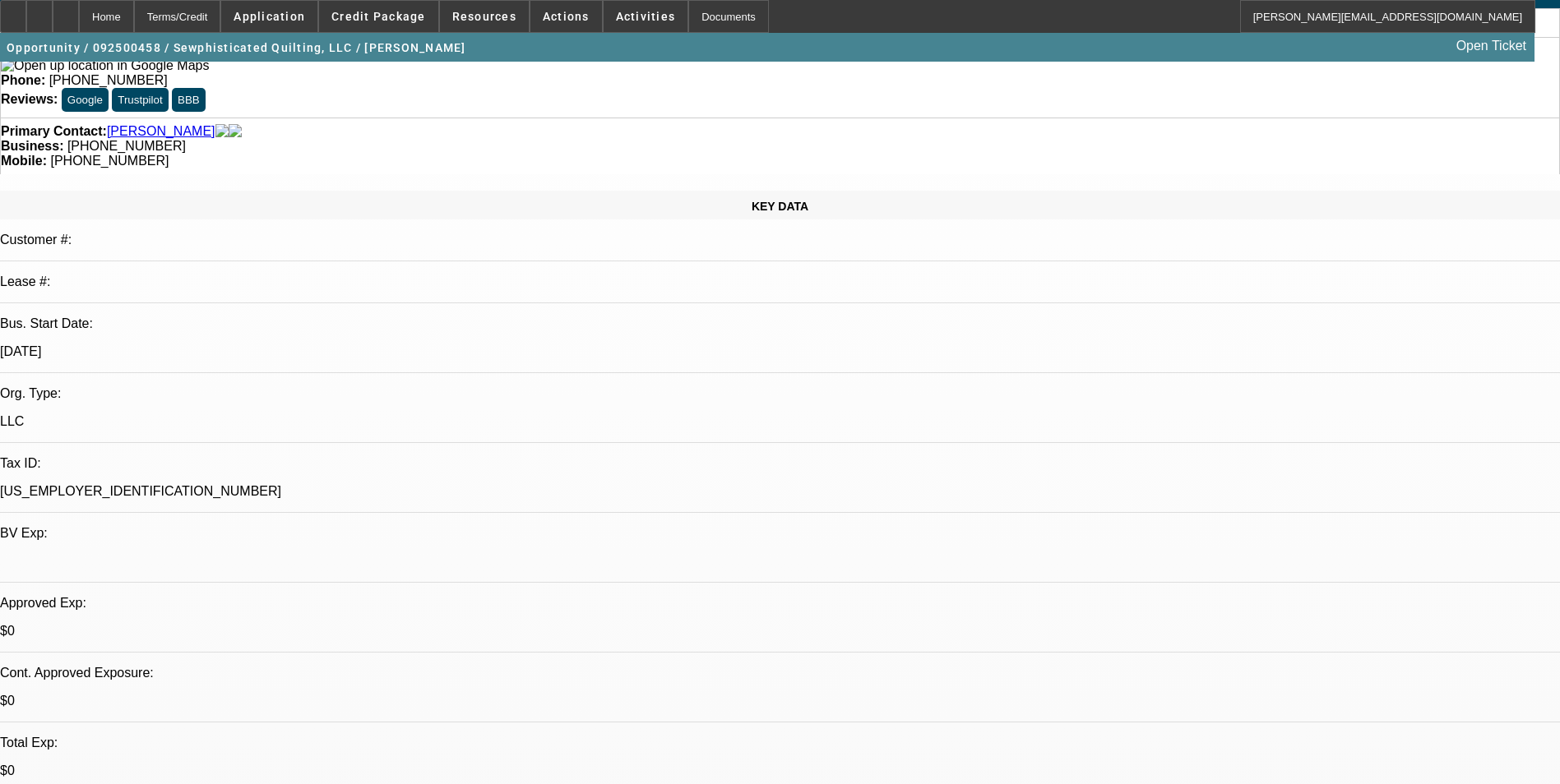
scroll to position [0, 0]
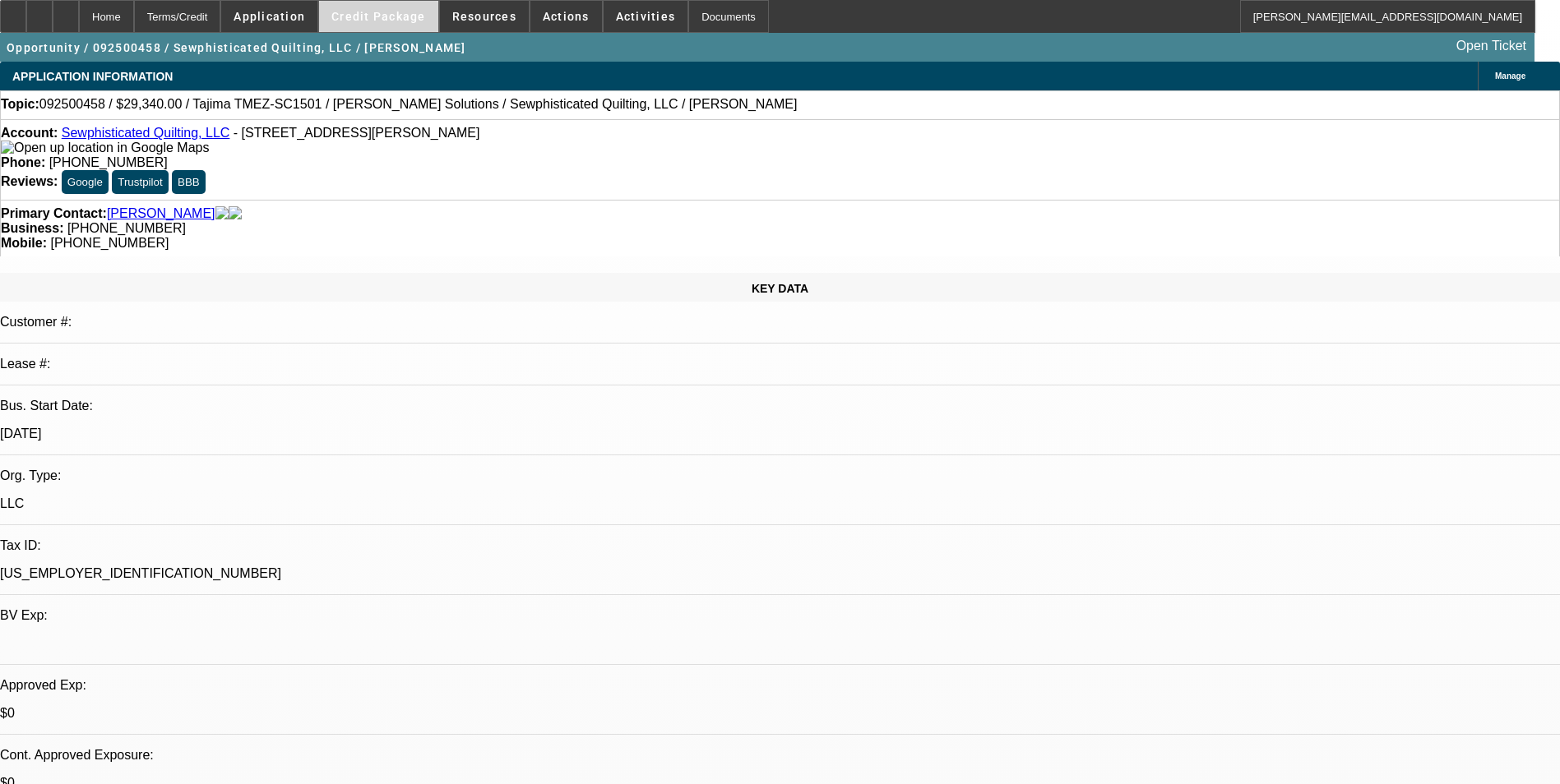
click at [383, 23] on span at bounding box center [379, 17] width 119 height 39
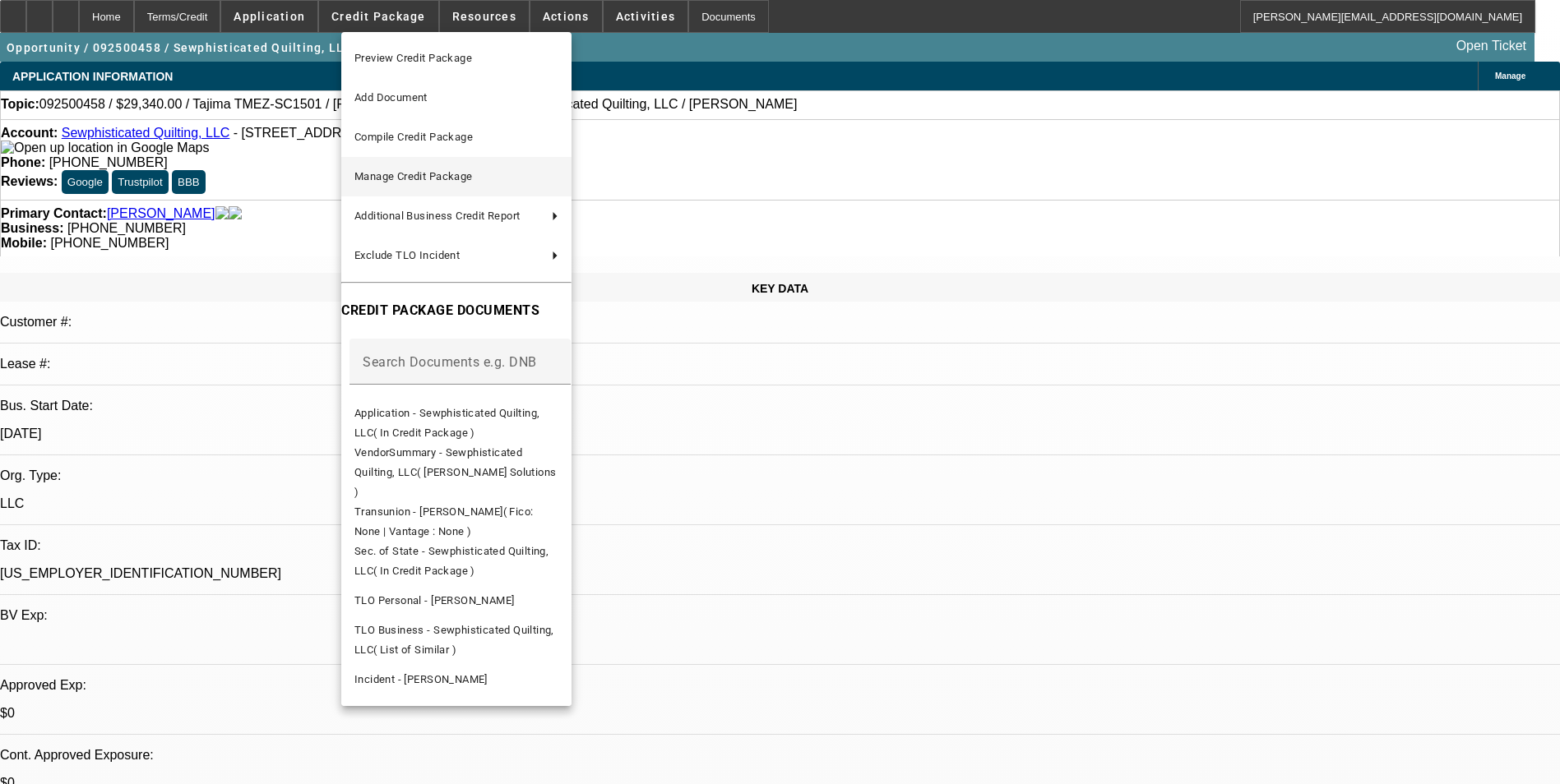
click at [452, 171] on span "Manage Credit Package" at bounding box center [413, 176] width 118 height 13
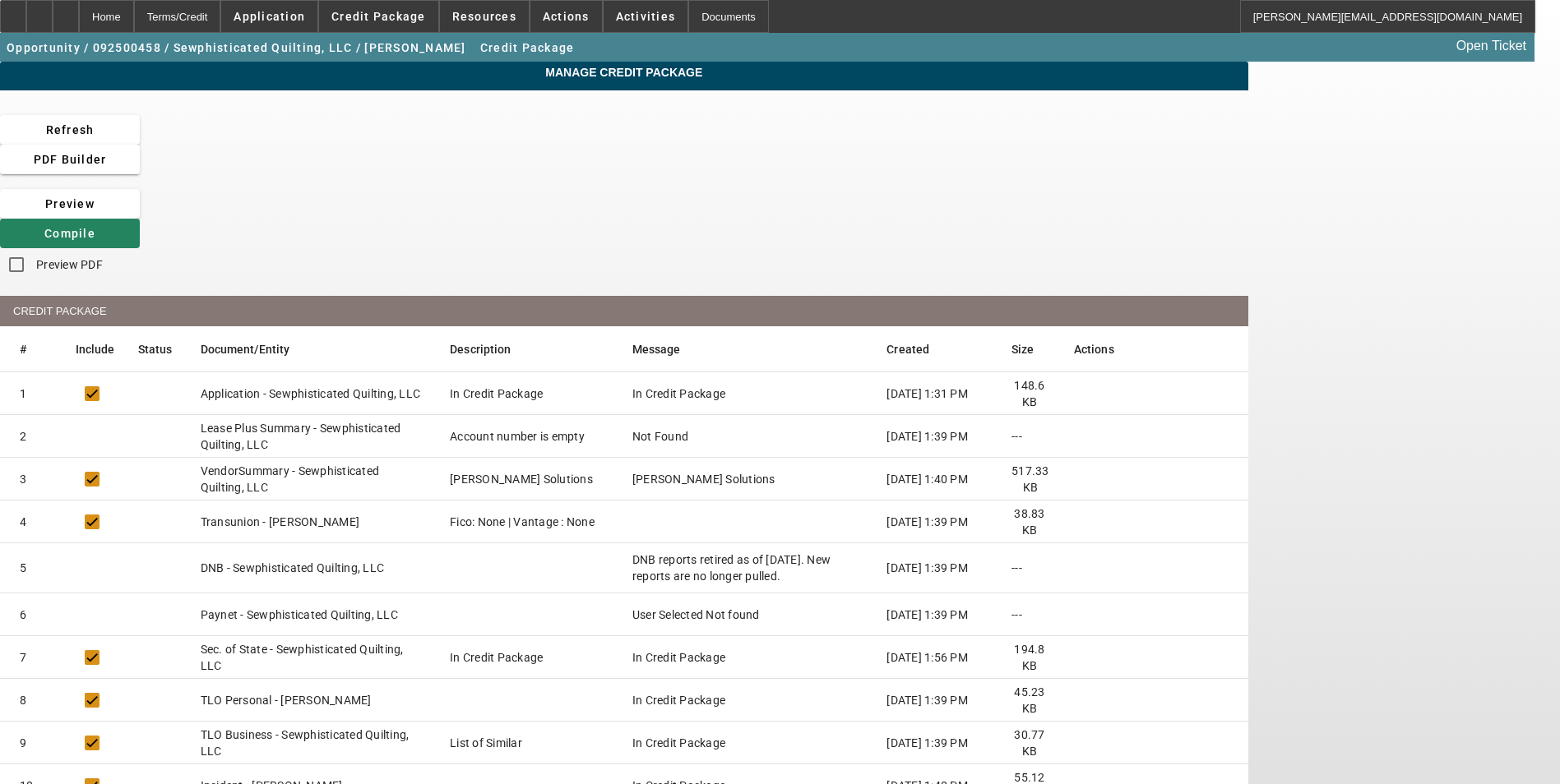
click at [1210, 500] on mat-cell at bounding box center [1154, 522] width 187 height 43
click at [1074, 522] on icon at bounding box center [1074, 522] width 0 height 0
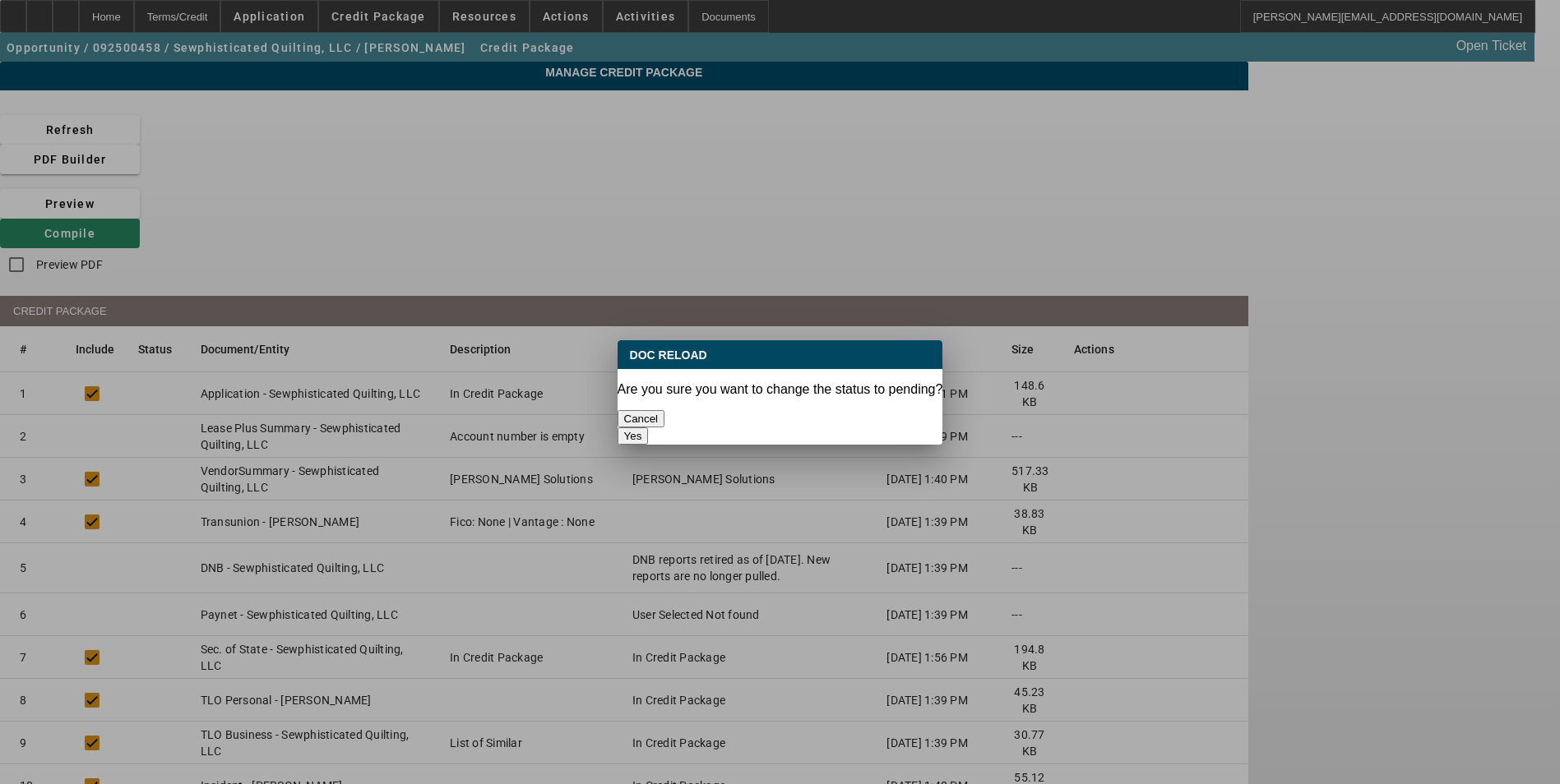
click at [649, 427] on button "Yes" at bounding box center [633, 436] width 31 height 18
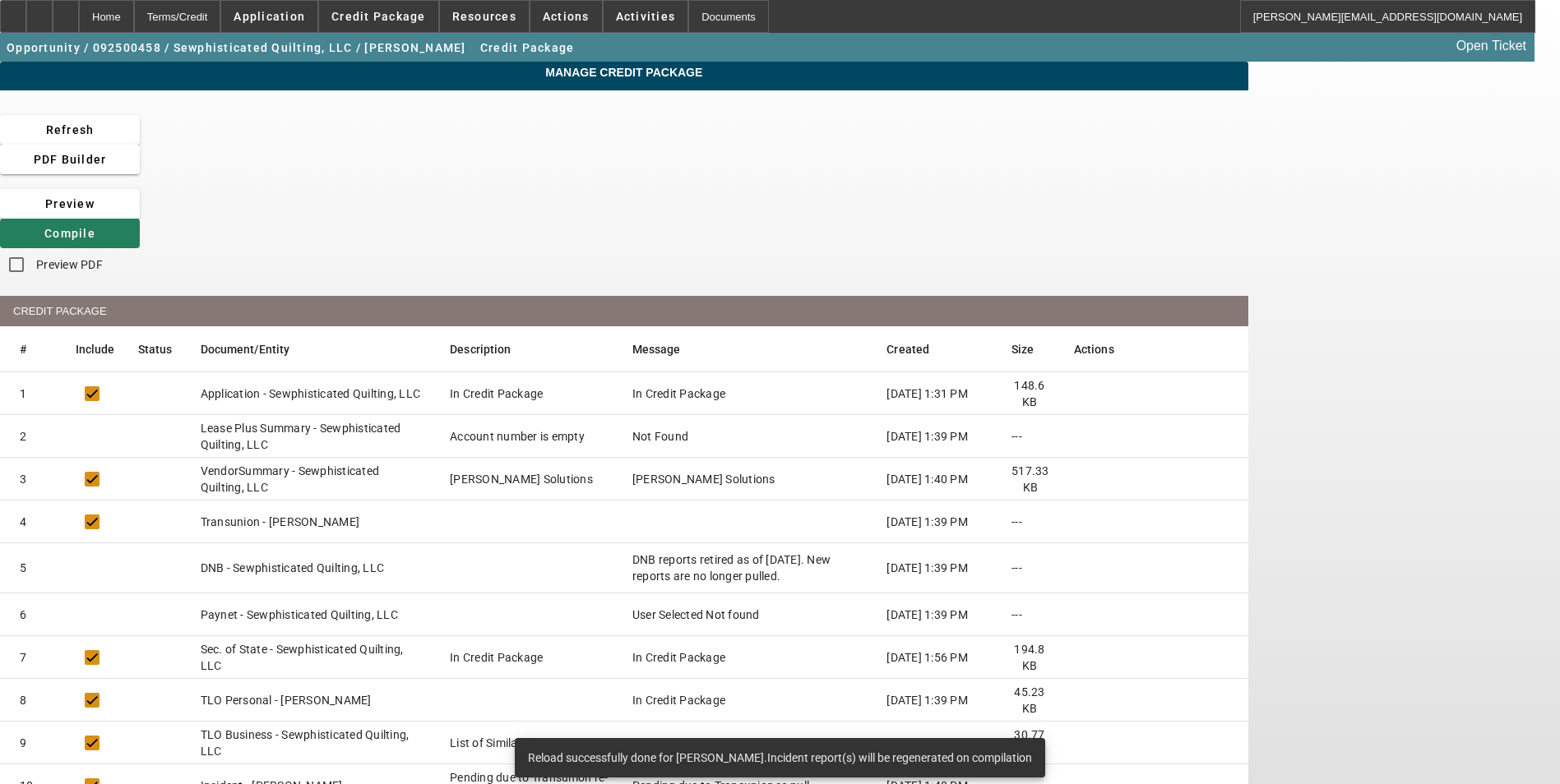
click at [96, 227] on span "Compile" at bounding box center [70, 233] width 51 height 13
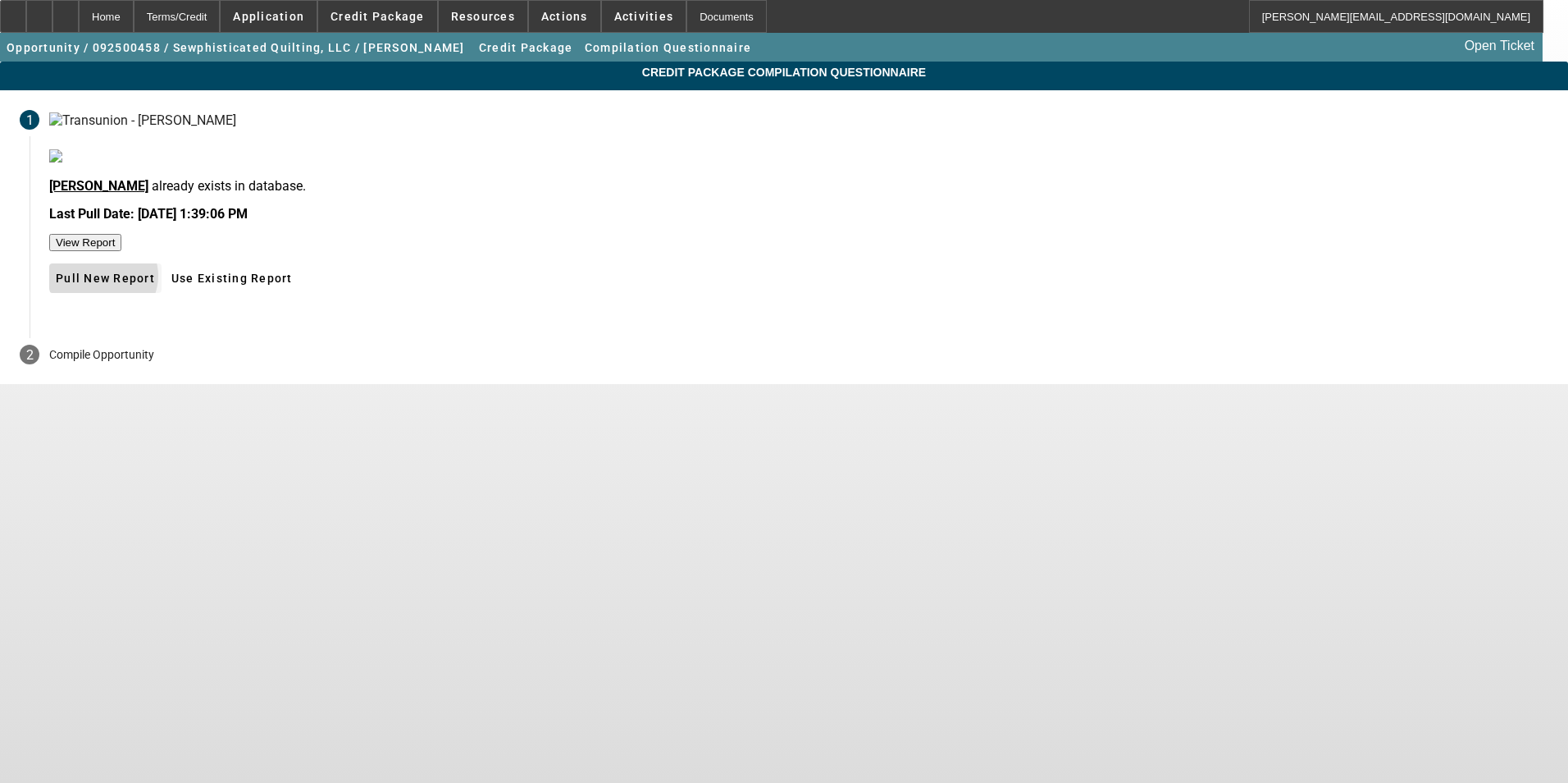
click at [155, 284] on span "Pull New Report" at bounding box center [105, 278] width 99 height 13
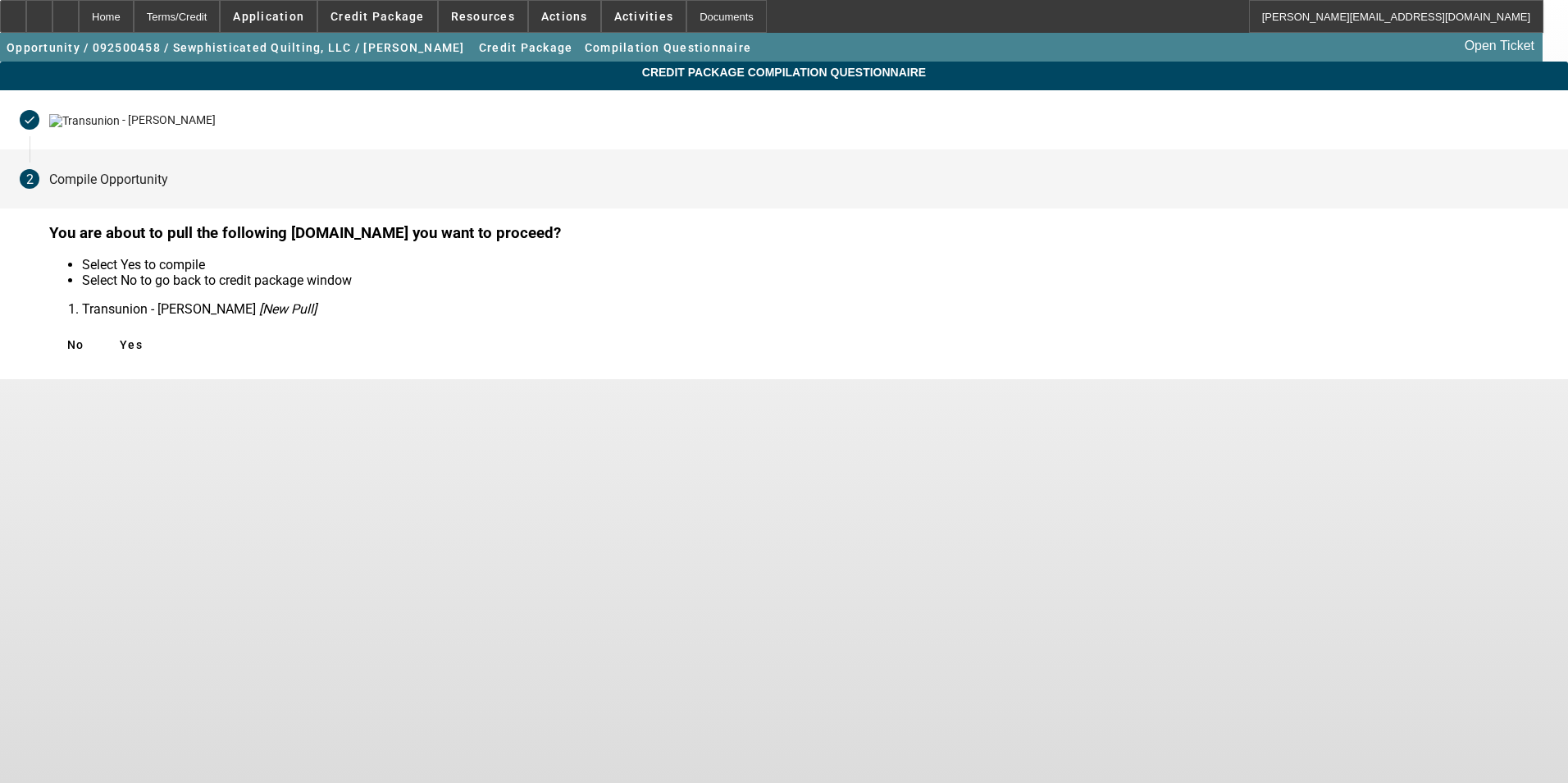
click at [120, 339] on icon at bounding box center [120, 344] width 0 height 13
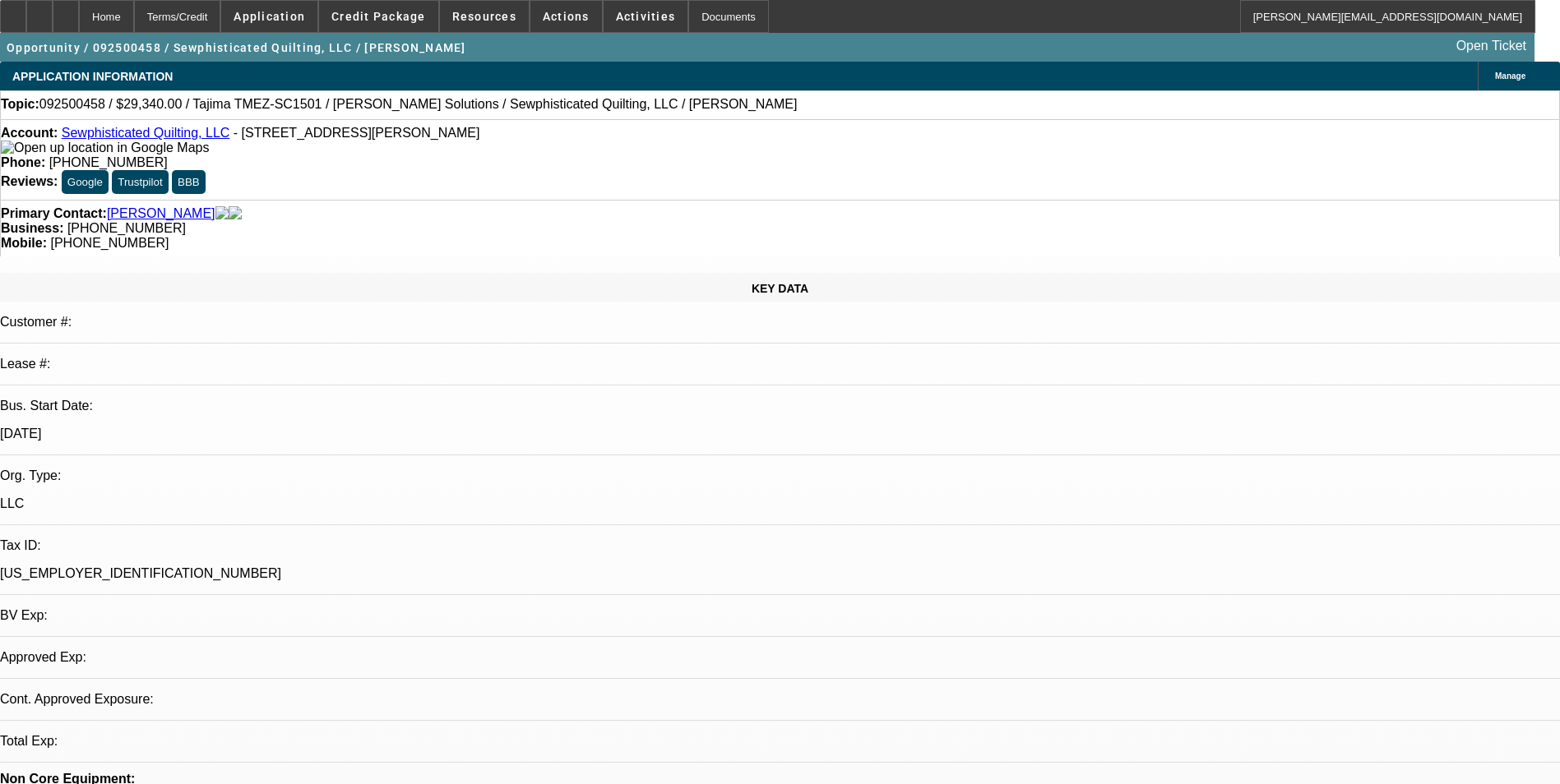
select select "0"
select select "2"
select select "0.1"
select select "4"
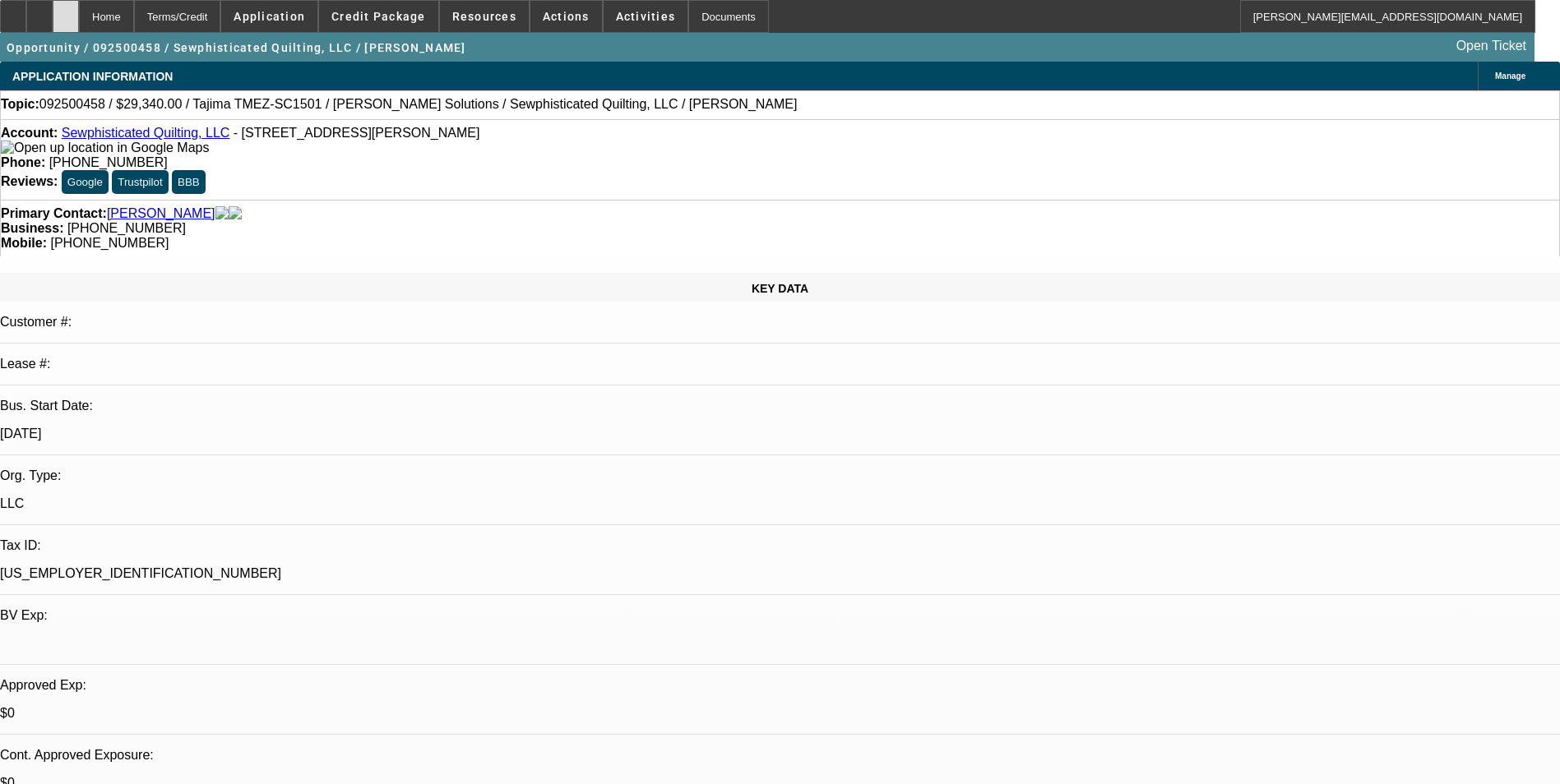
click at [65, 11] on icon at bounding box center [65, 11] width 0 height 0
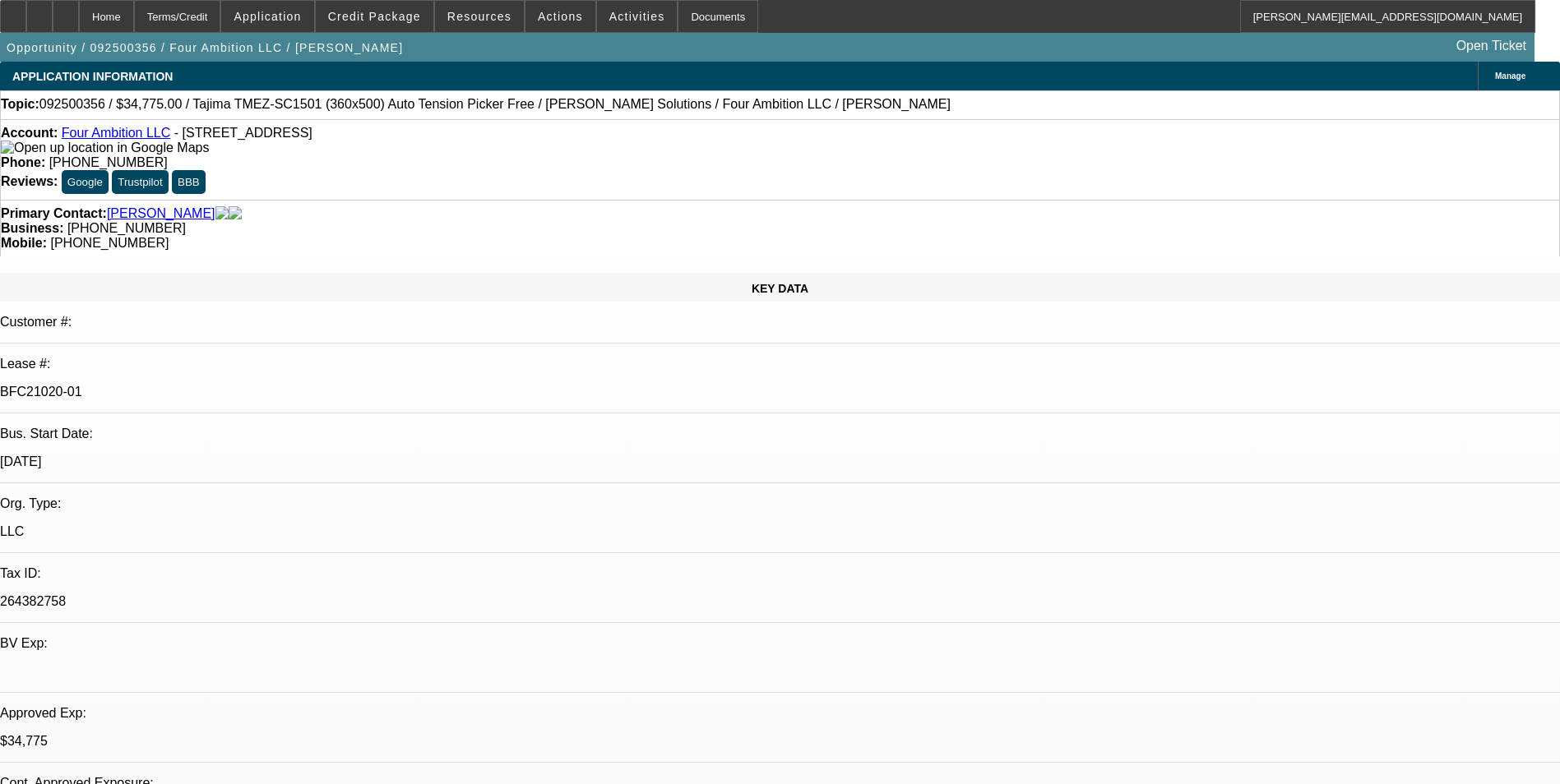
select select "0"
select select "2"
select select "0"
select select "6"
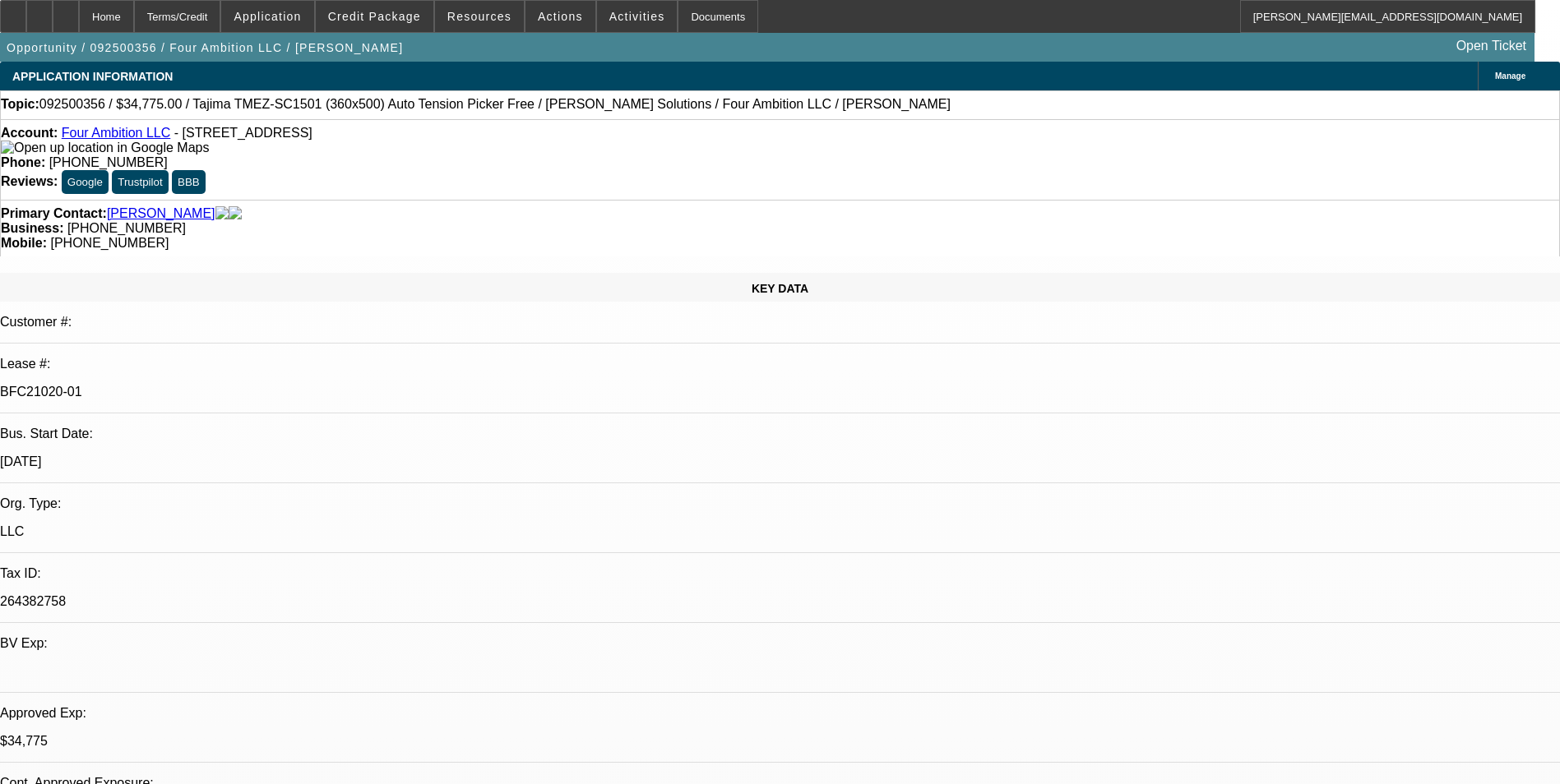
select select "0"
select select "2"
select select "0"
select select "6"
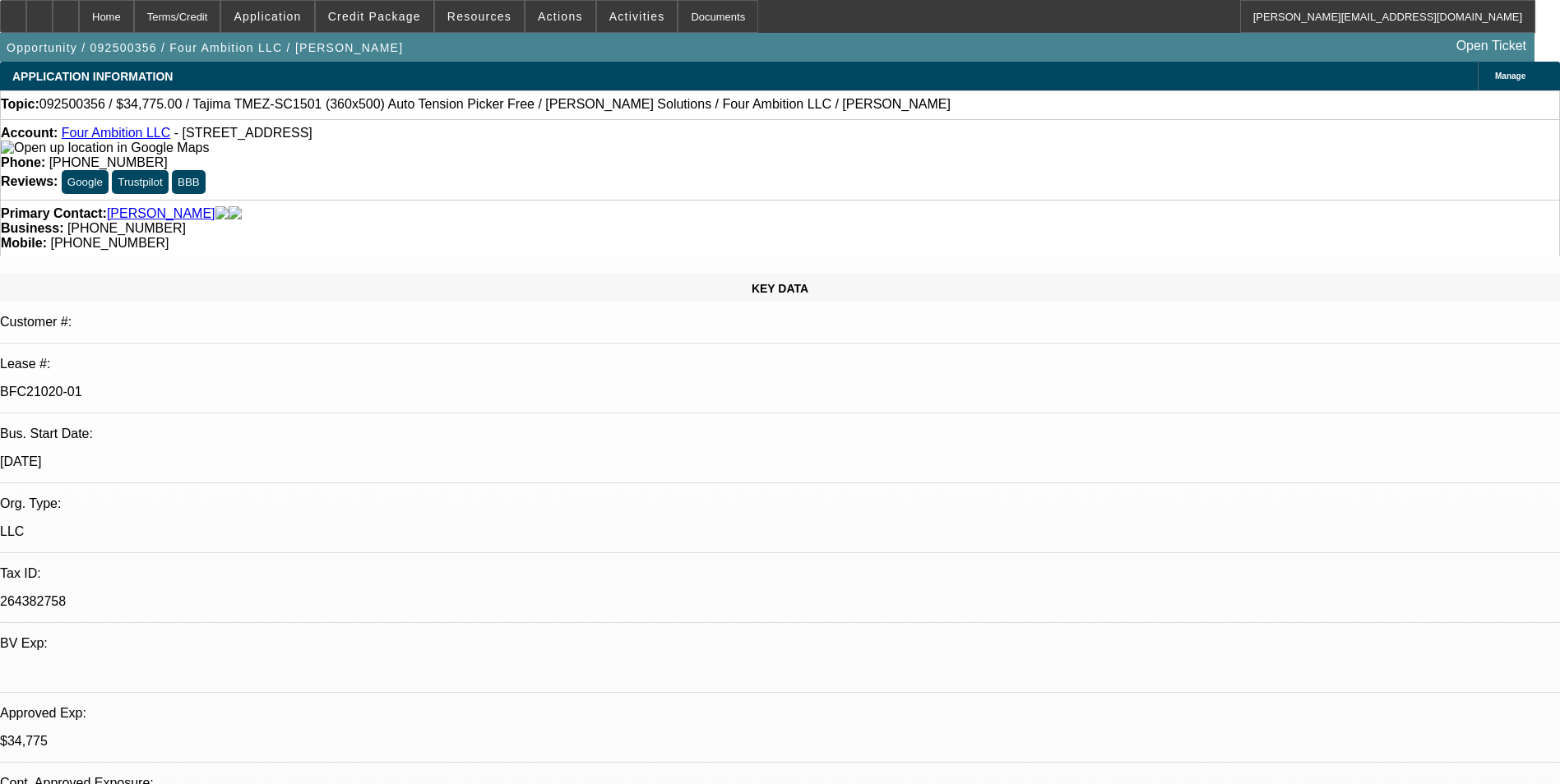
select select "0"
select select "2"
select select "0"
select select "6"
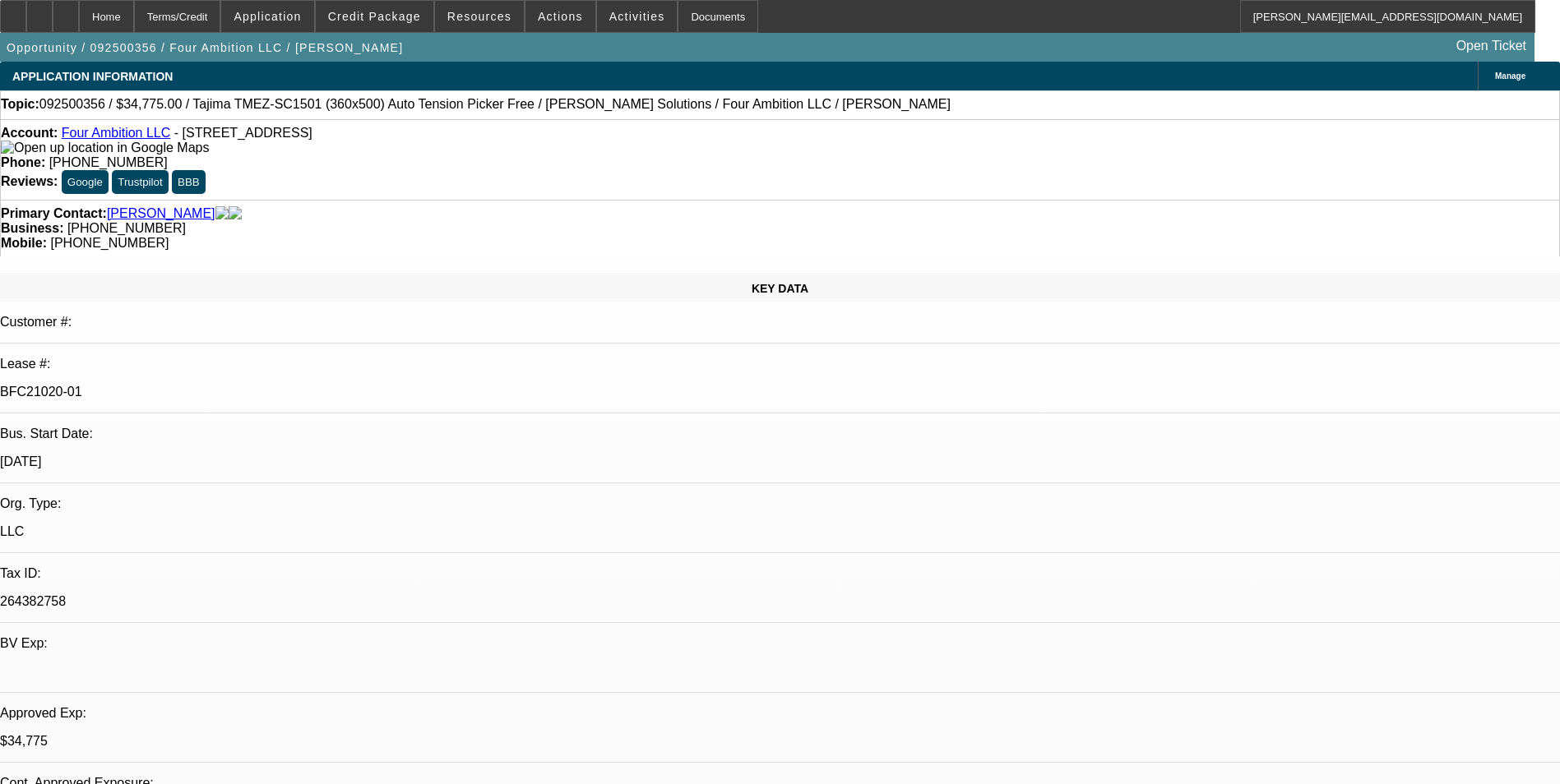
select select "0"
select select "2"
select select "0"
select select "6"
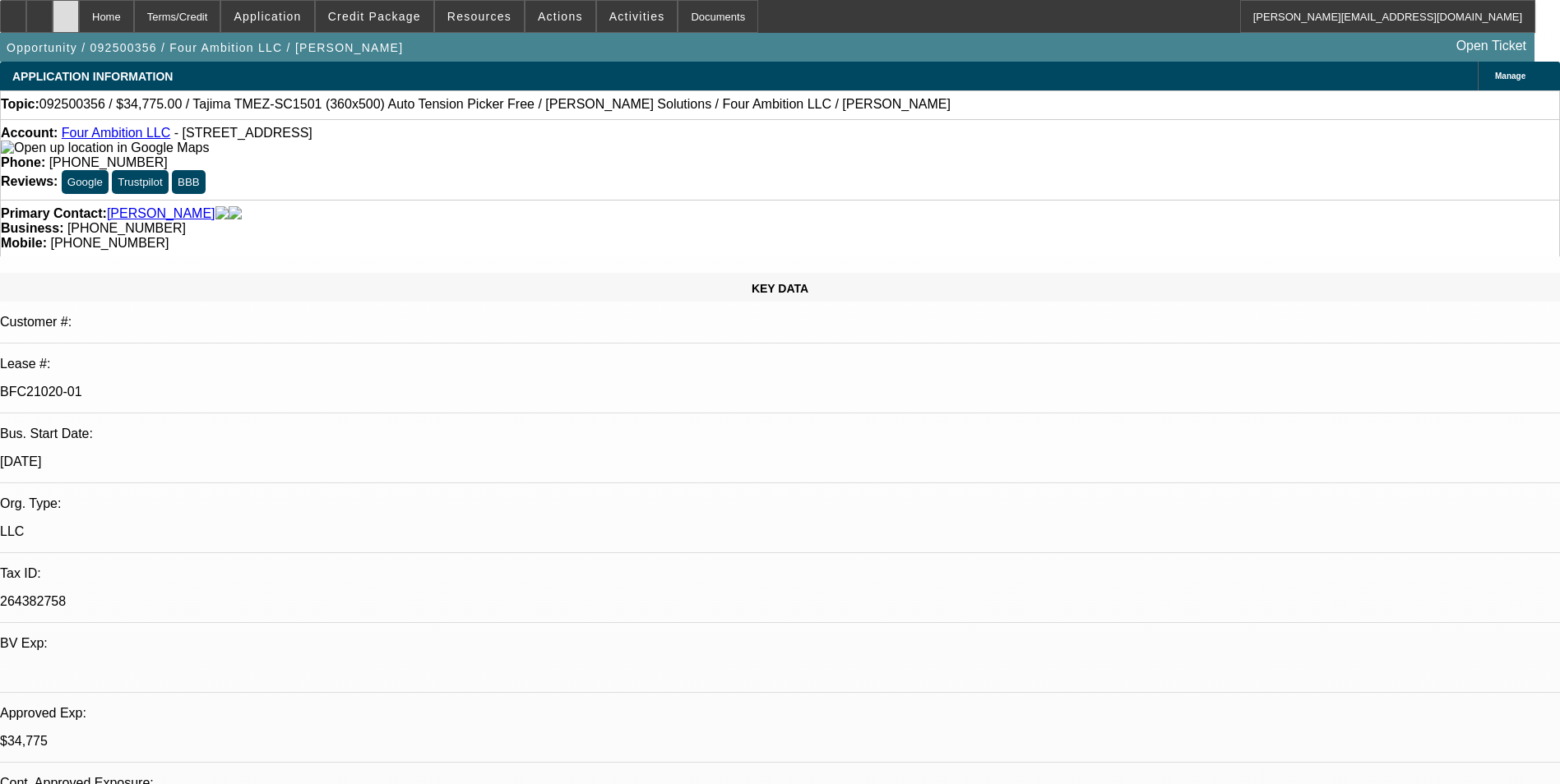
click at [65, 11] on icon at bounding box center [65, 11] width 0 height 0
select select "0"
select select "2"
select select "0"
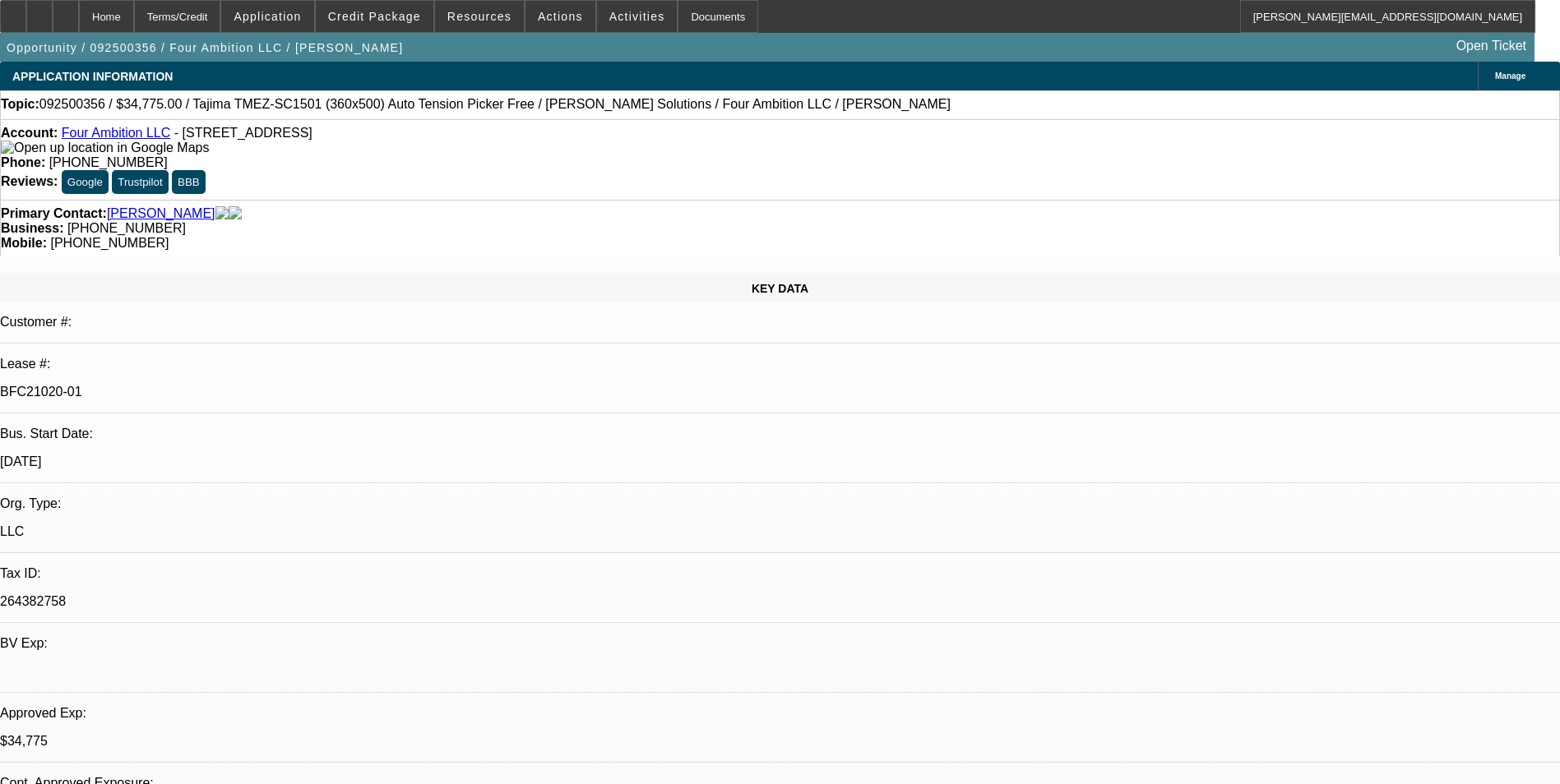
select select "2"
select select "0"
select select "2"
select select "0"
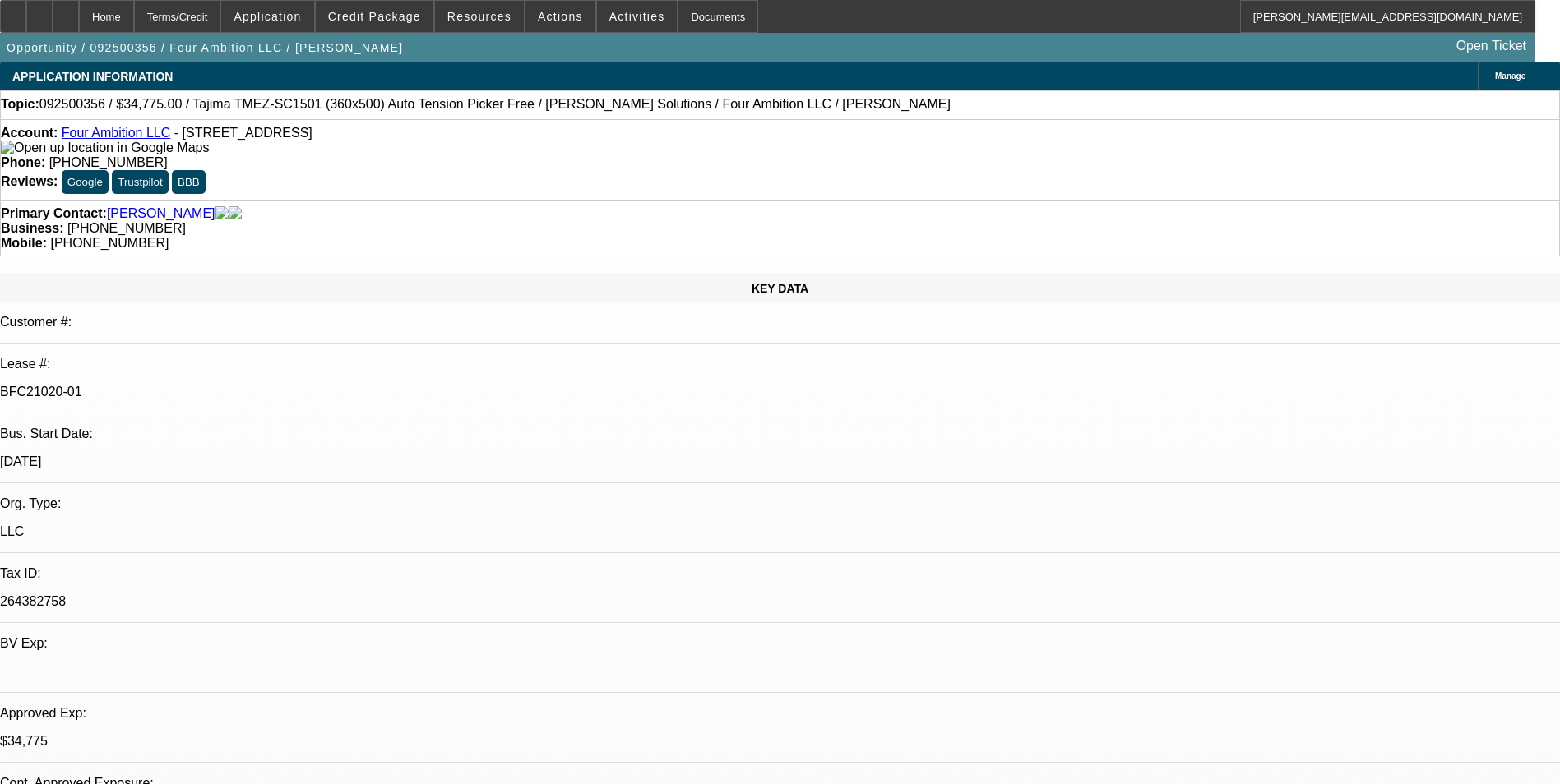
select select "0"
select select "2"
select select "0"
select select "1"
select select "2"
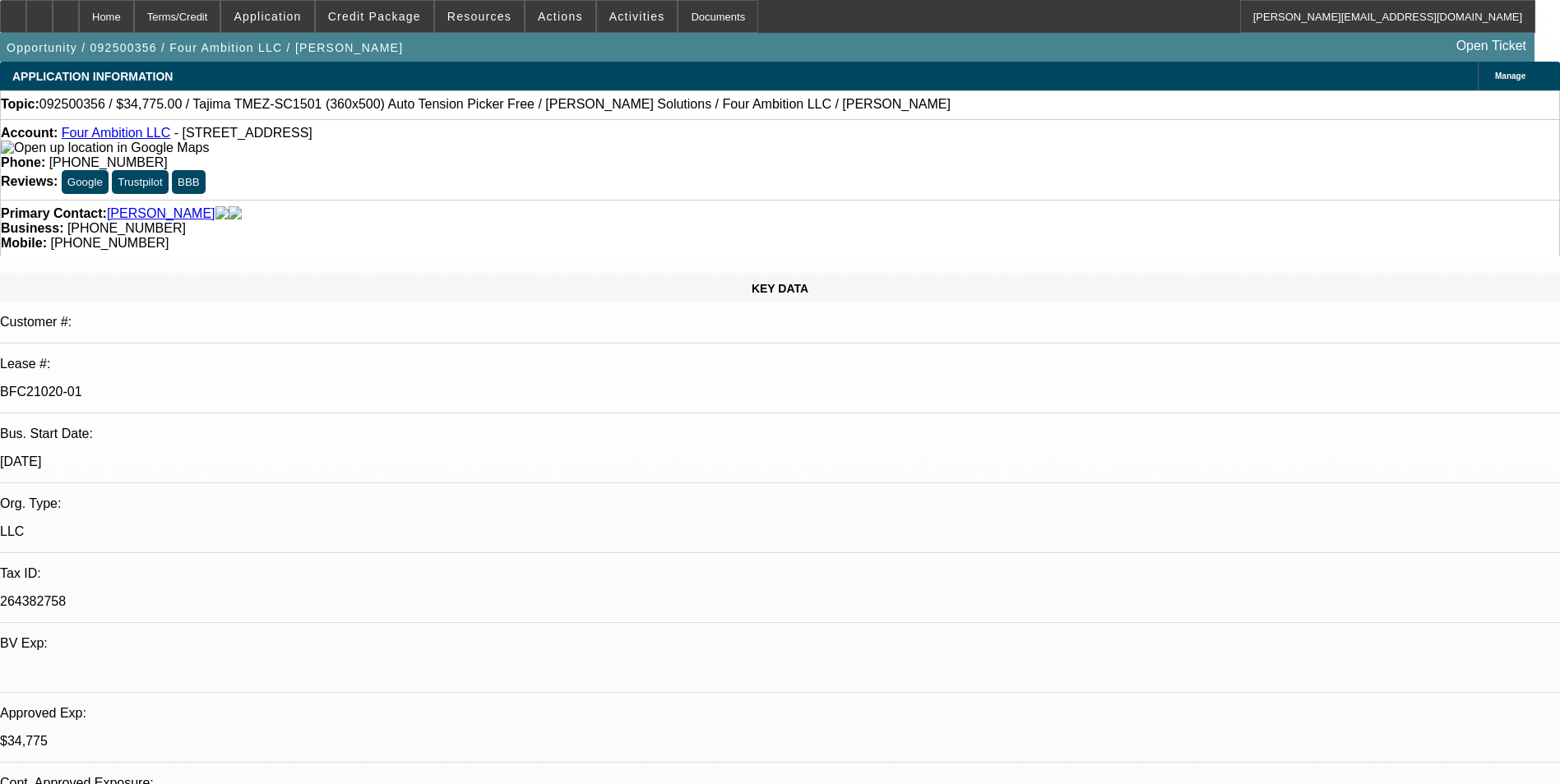
select select "6"
select select "1"
select select "2"
select select "6"
select select "1"
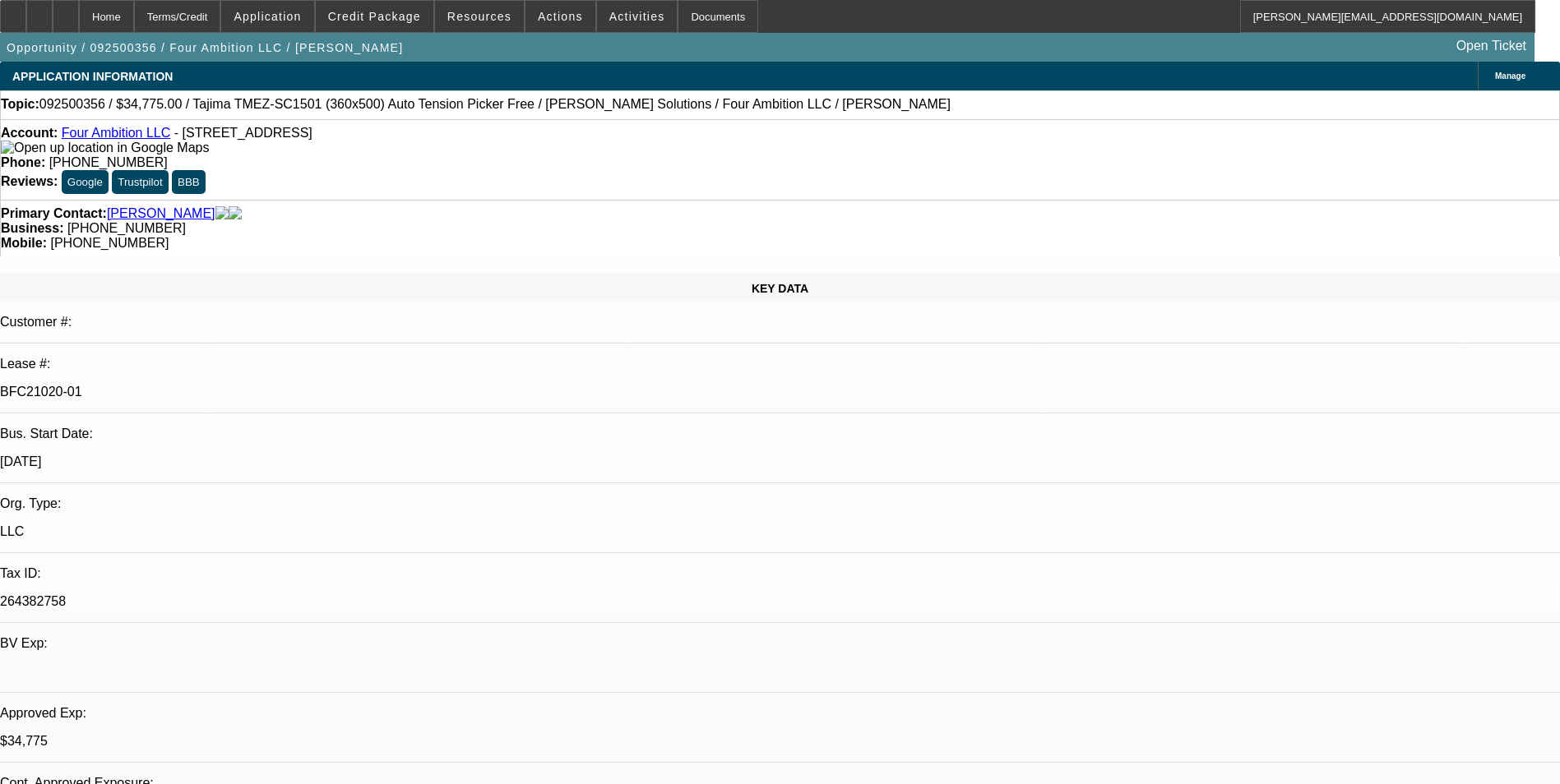
select select "2"
select select "6"
select select "1"
select select "2"
select select "6"
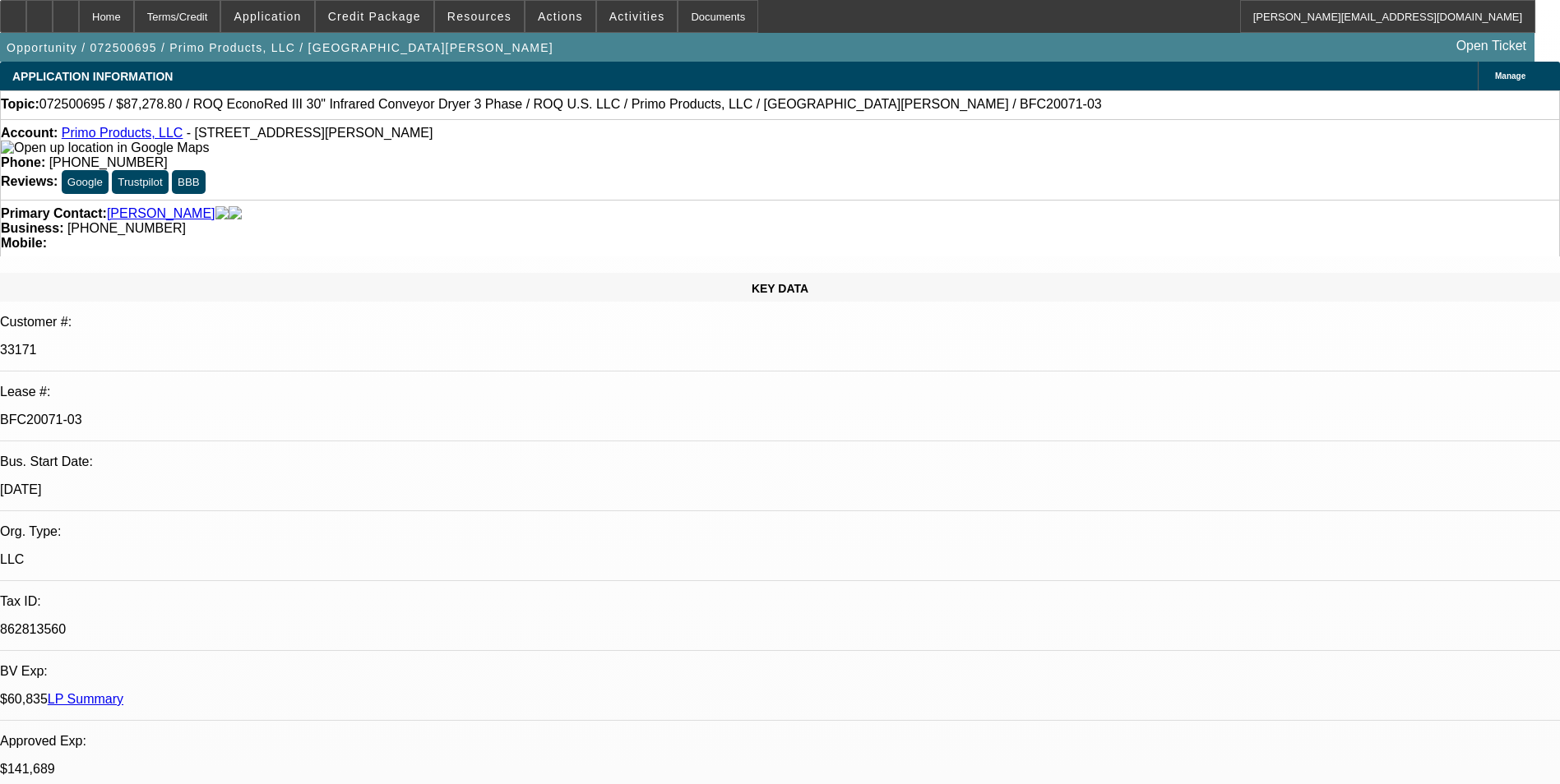
select select "0"
select select "2"
select select "0.1"
select select "0"
select select "2"
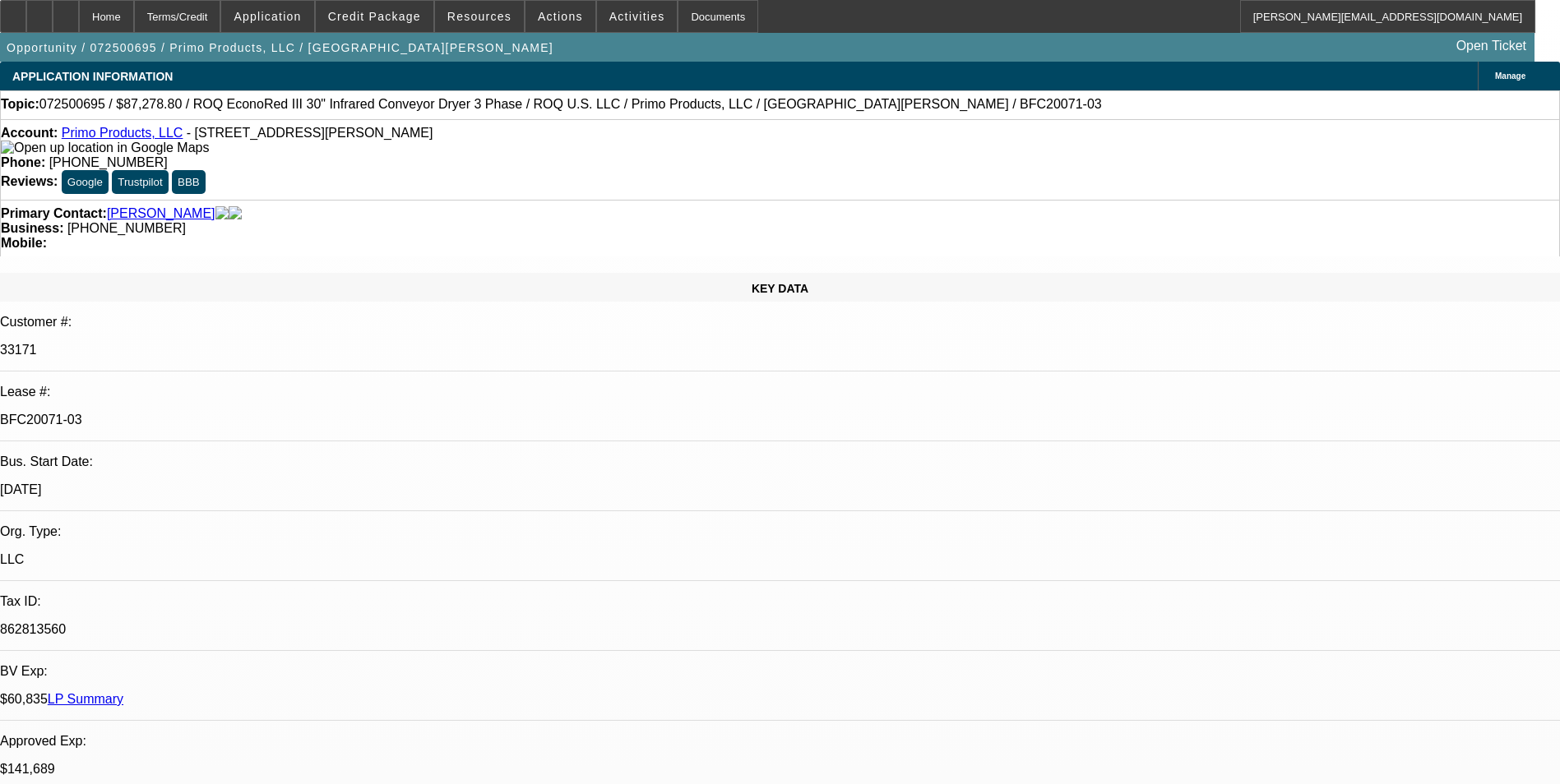
select select "0.1"
select select "0"
select select "2"
select select "0.1"
select select "0"
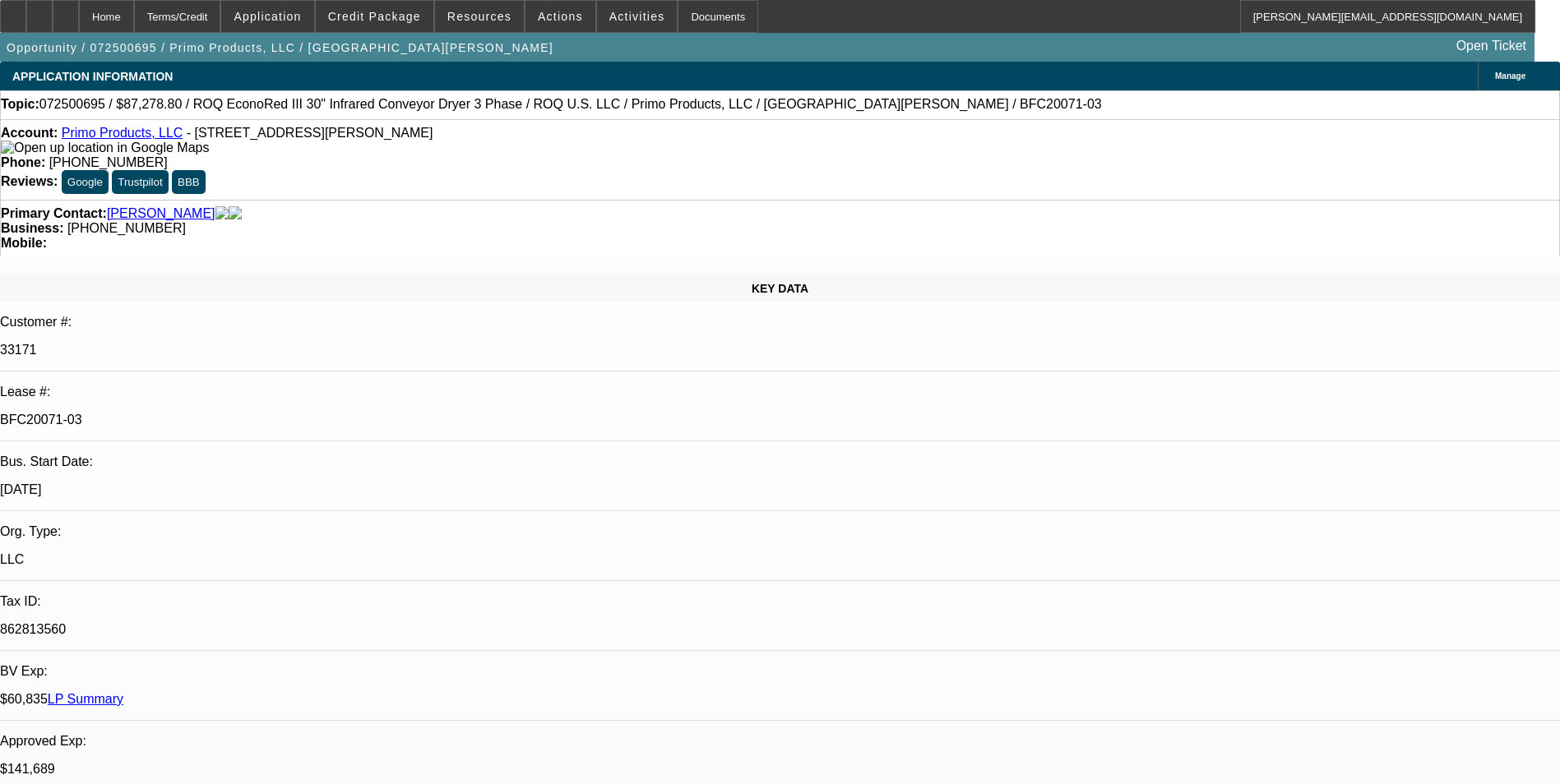
select select "2"
select select "0.1"
select select "1"
select select "2"
select select "4"
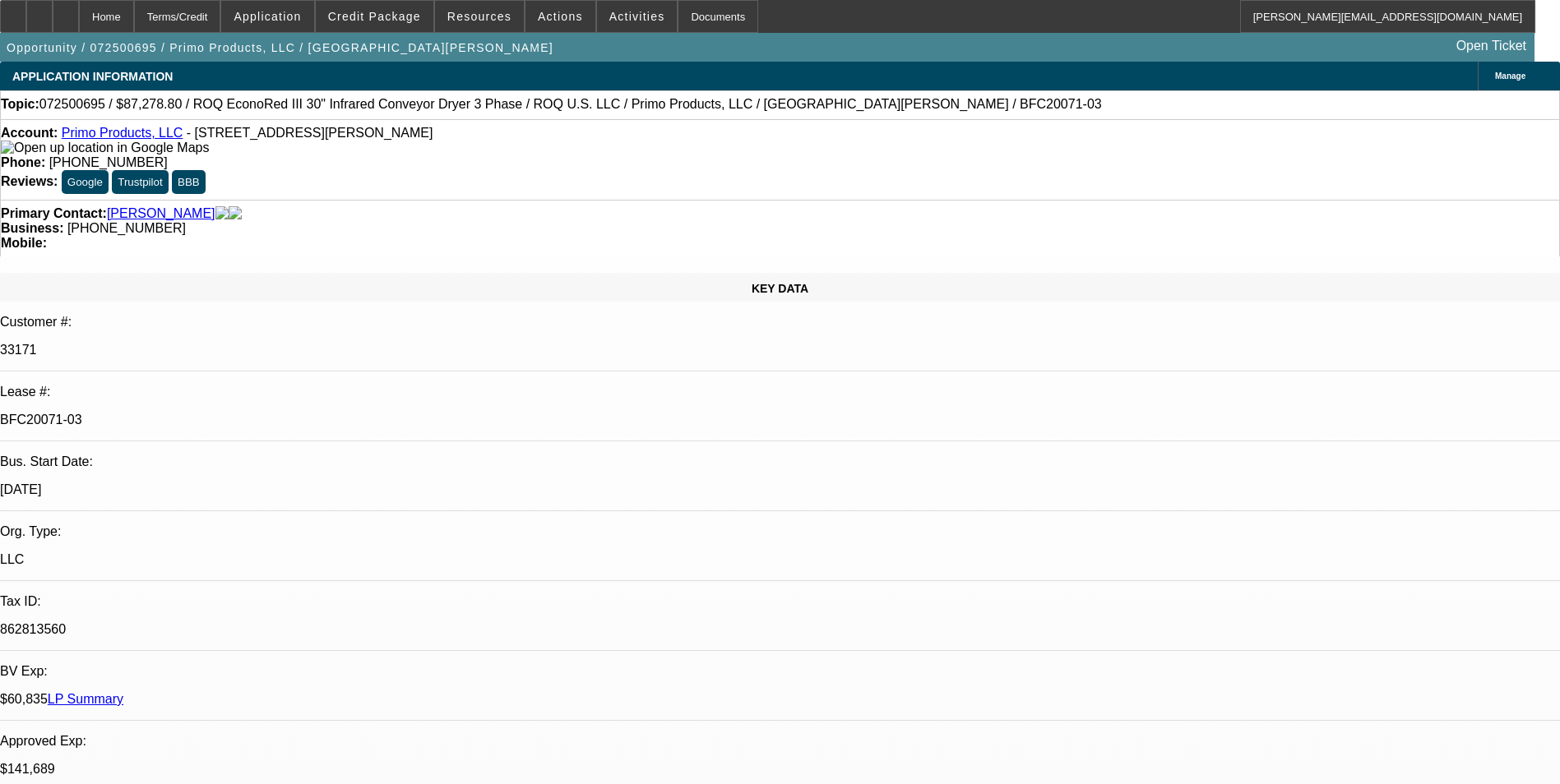
select select "1"
select select "2"
select select "4"
select select "1"
select select "2"
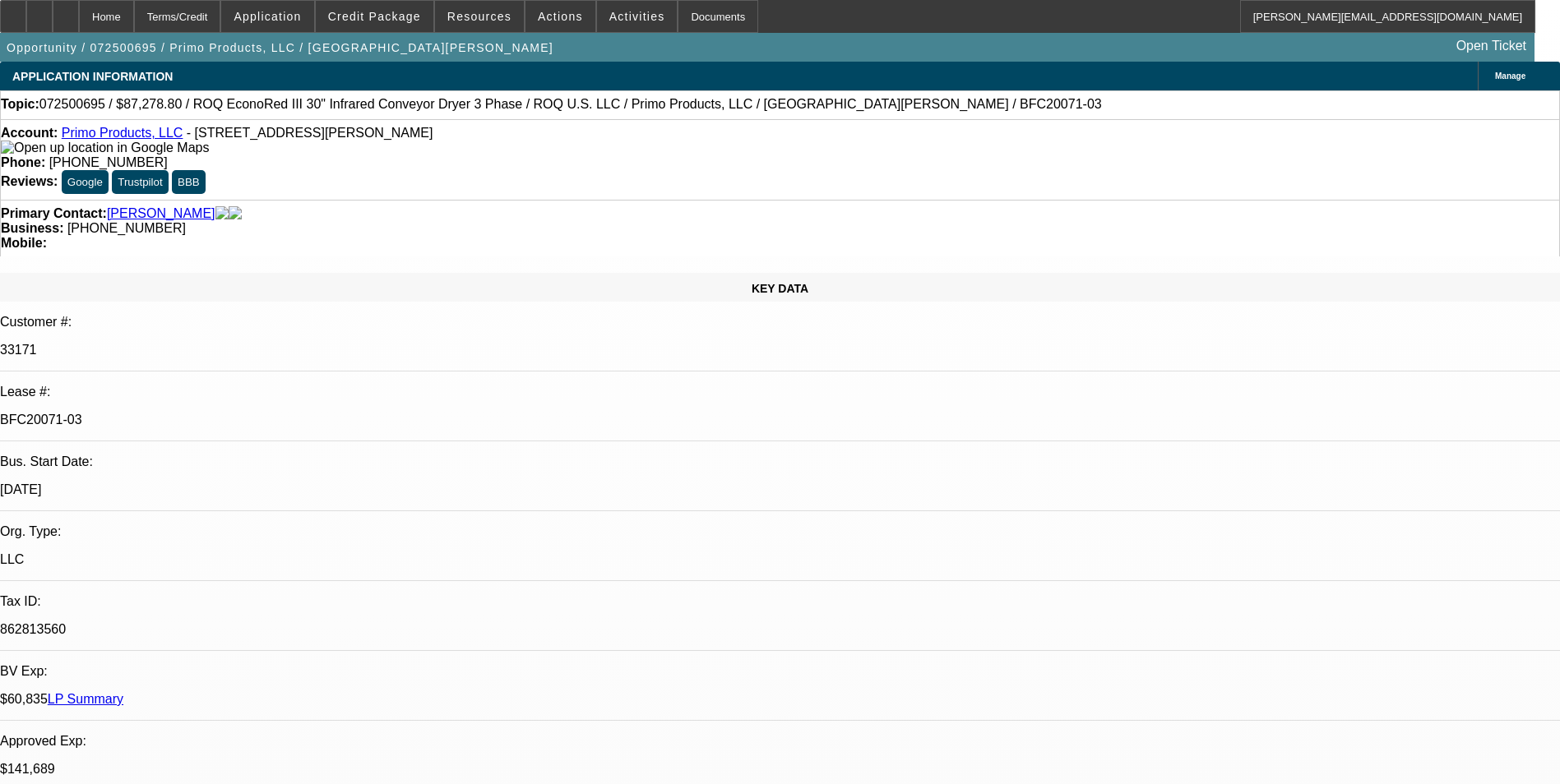
select select "4"
select select "1"
select select "2"
select select "4"
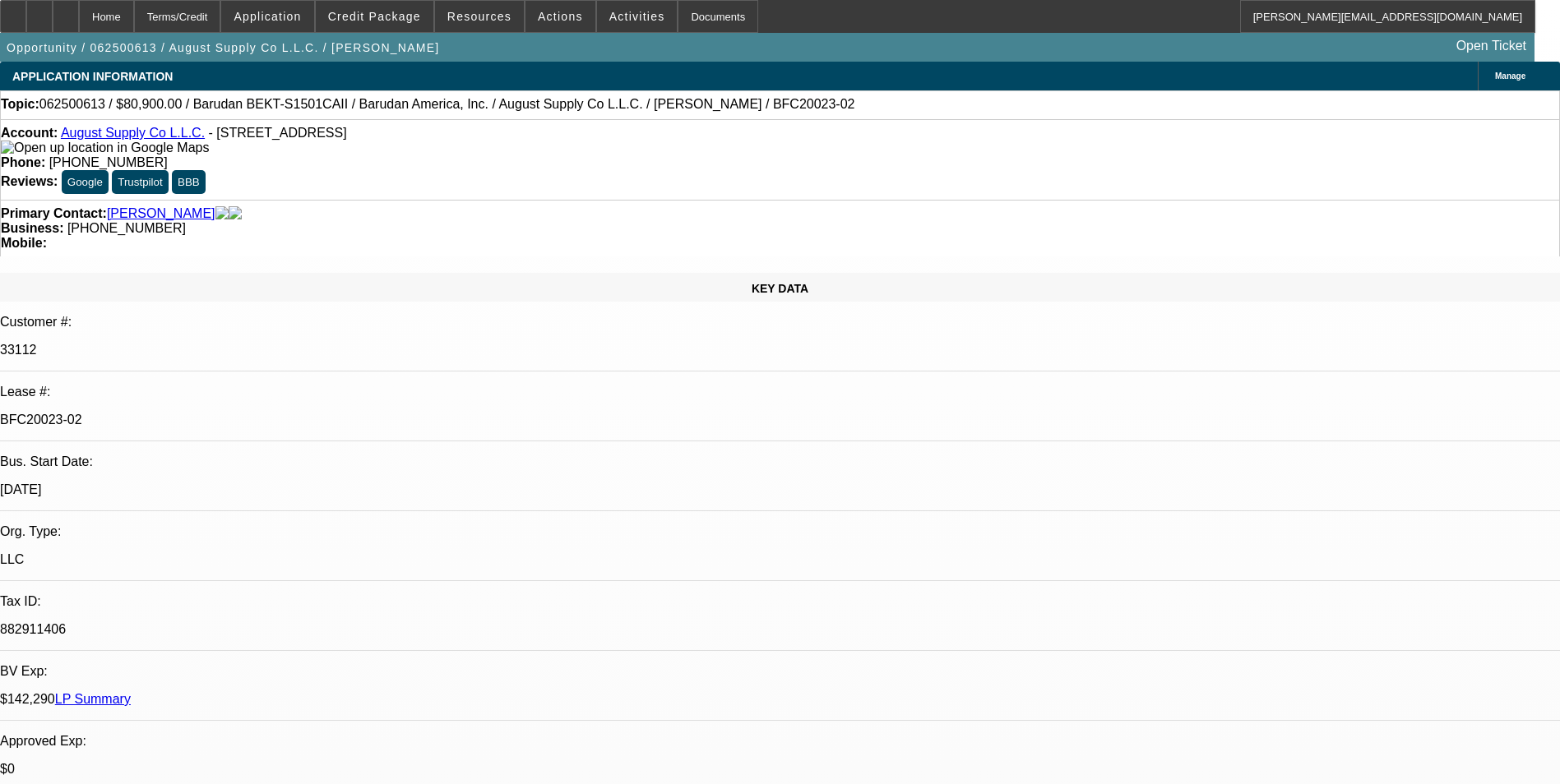
select select "0"
select select "2"
select select "0.1"
select select "4"
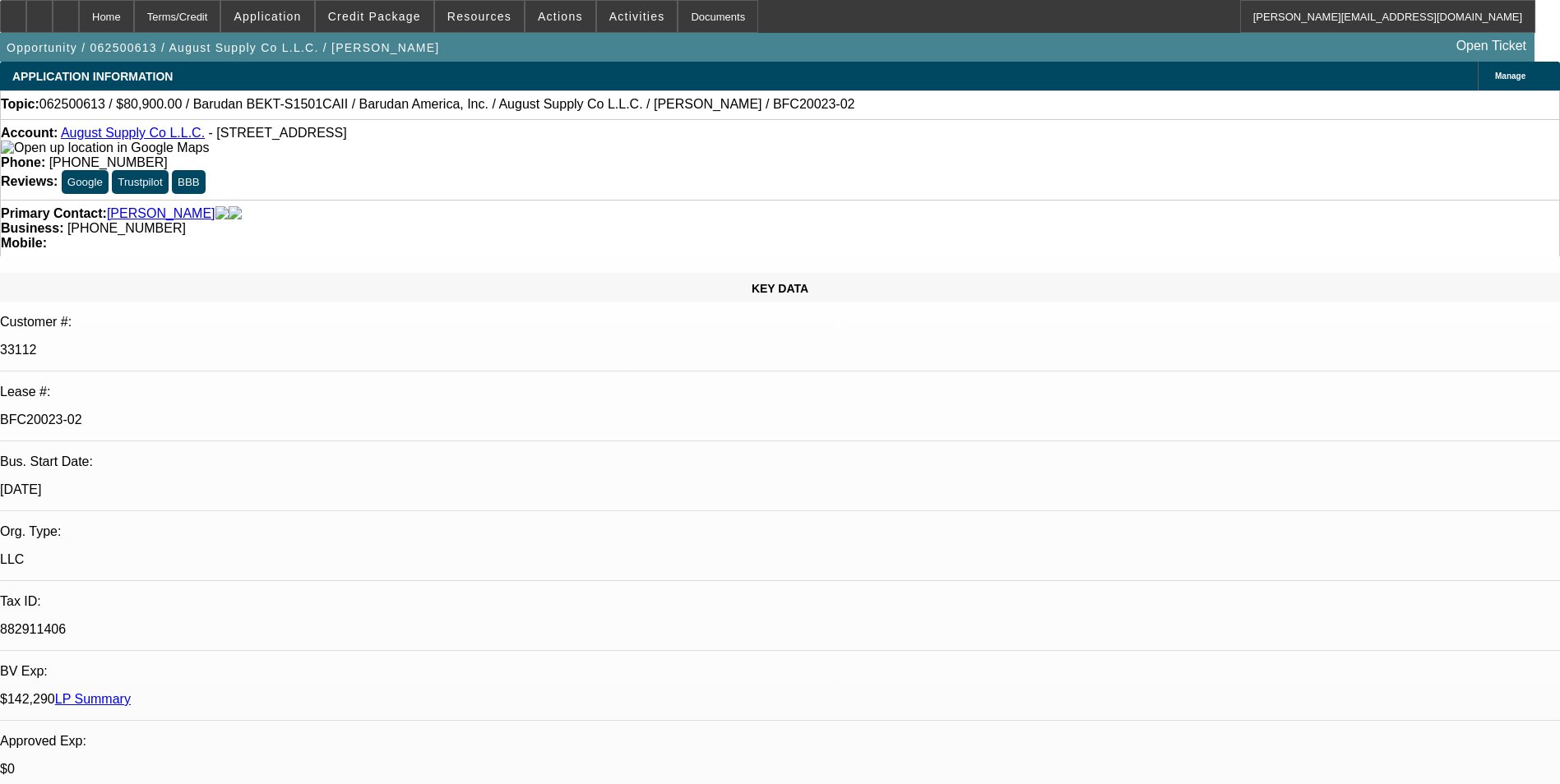
select select "0"
select select "2"
select select "0.1"
select select "4"
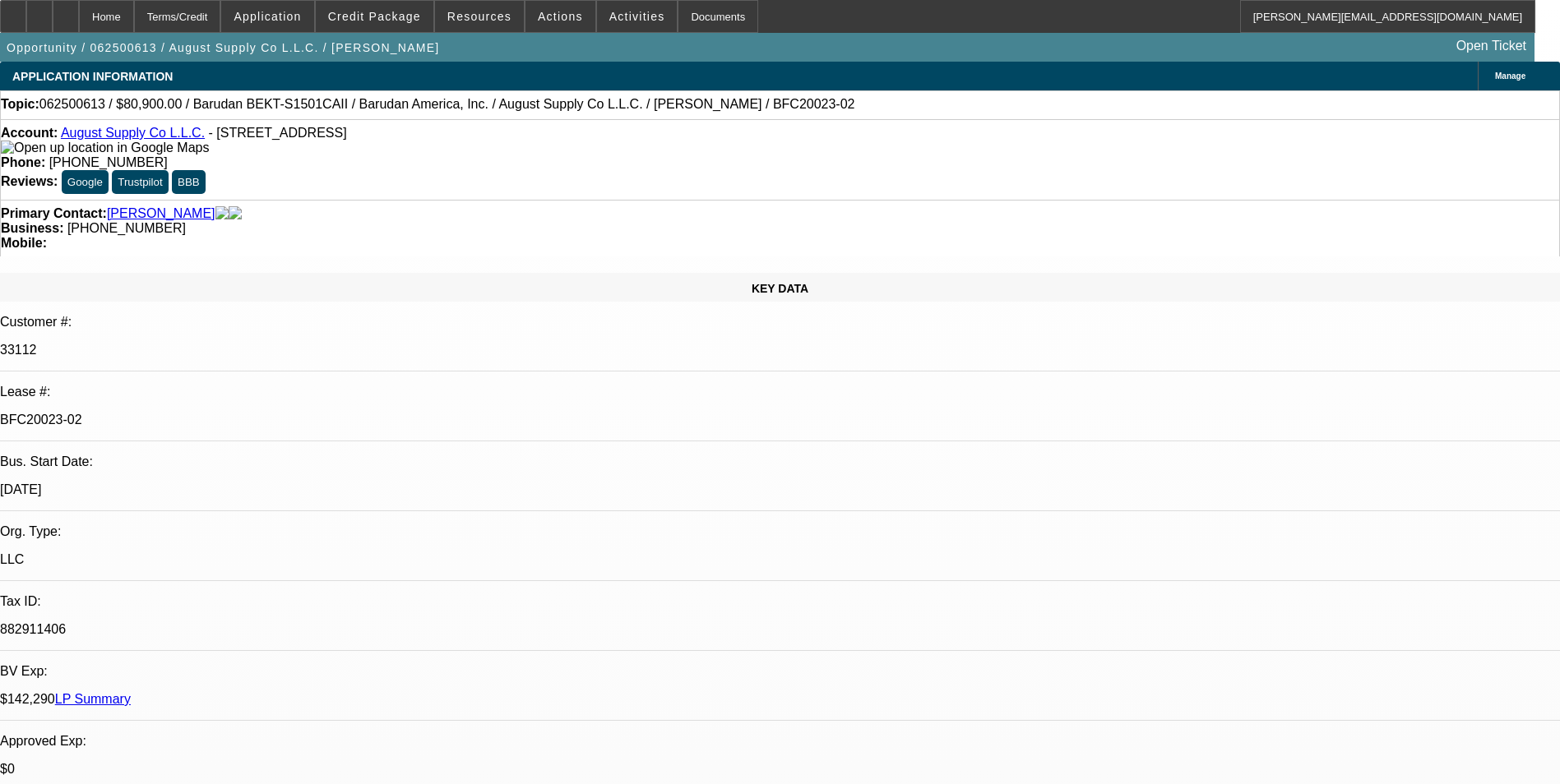
select select "0"
select select "2"
select select "0.1"
select select "4"
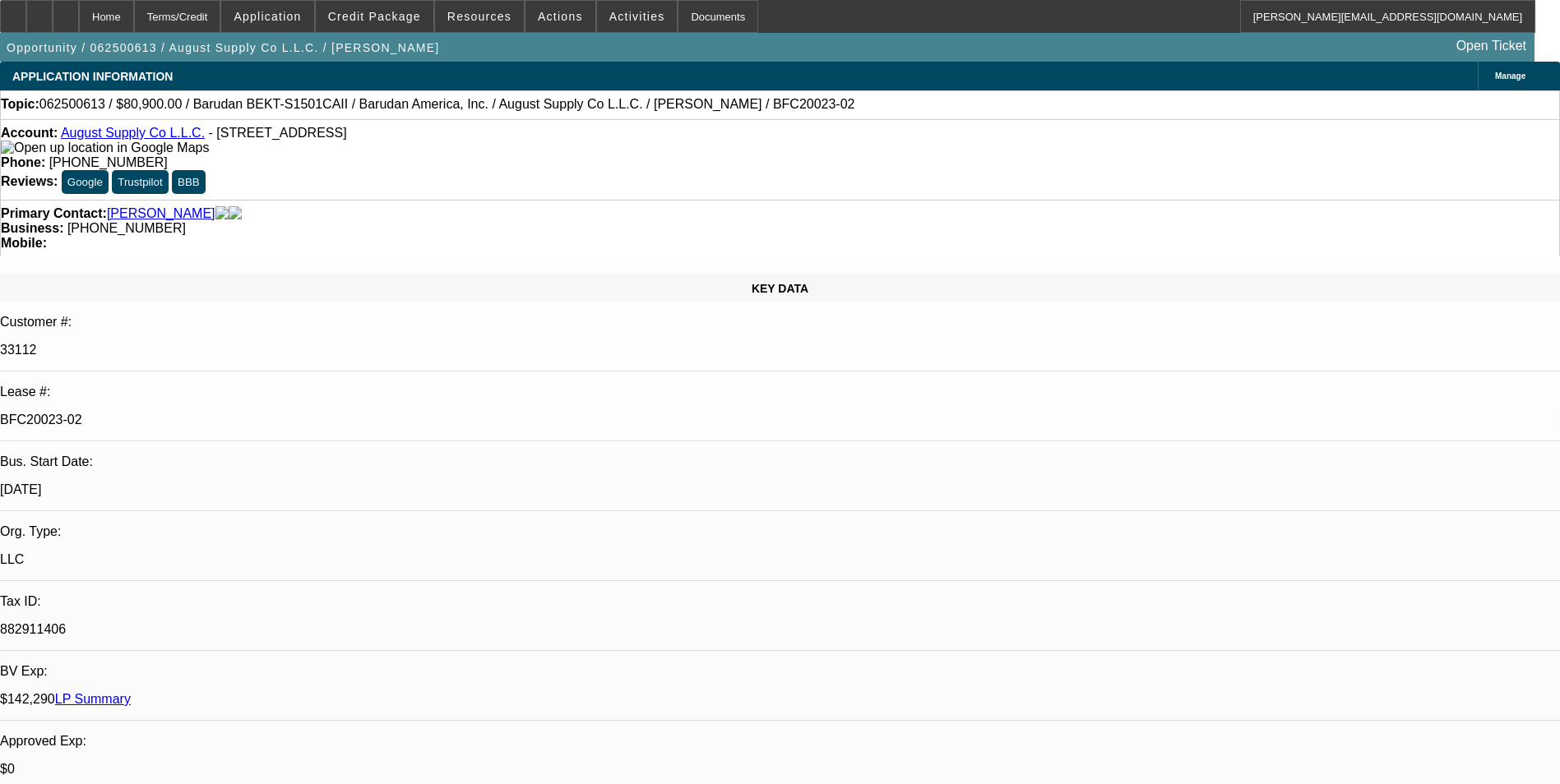
select select "0"
select select "2"
select select "0.1"
select select "4"
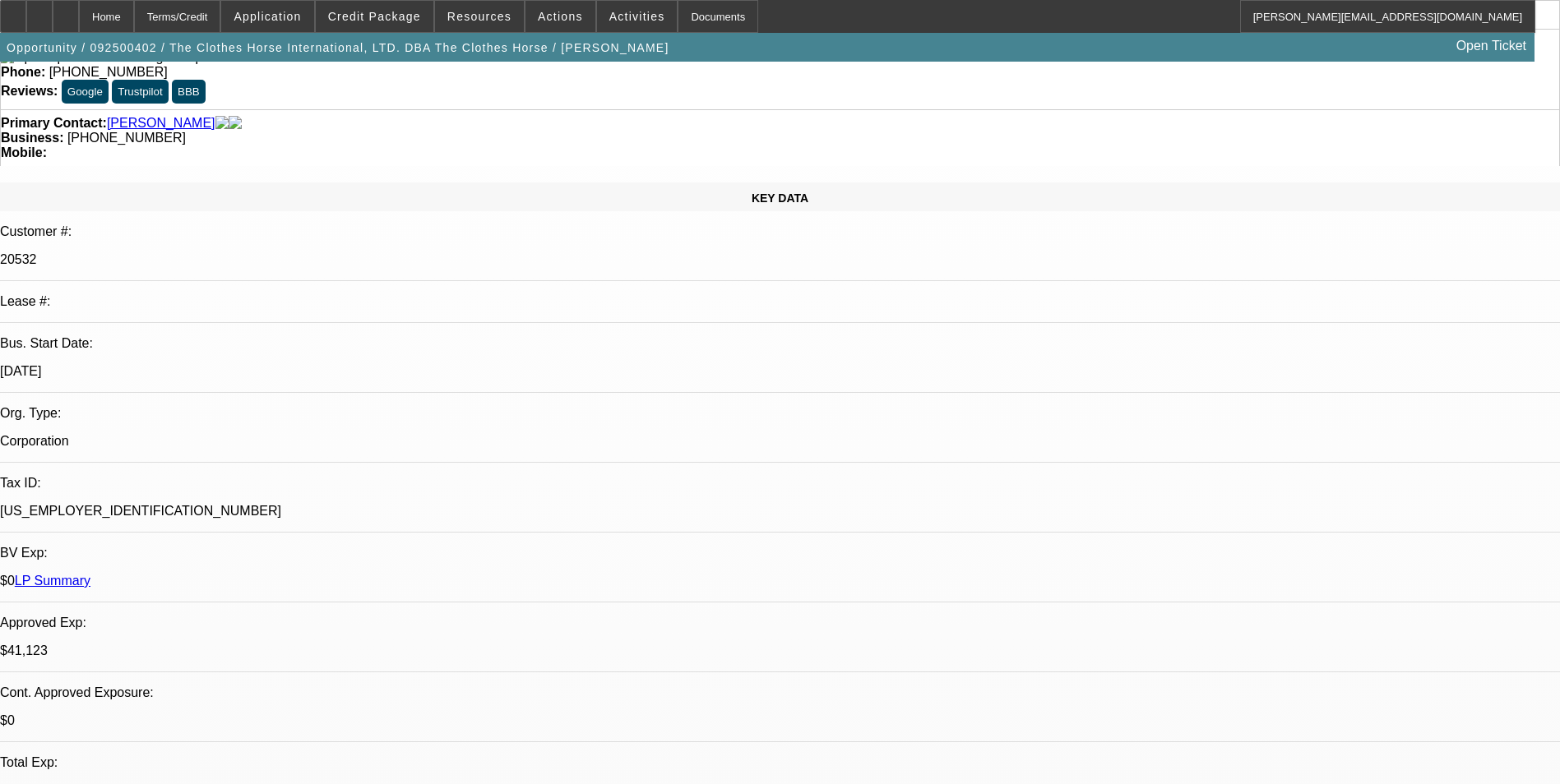
select select "0"
select select "2"
select select "0"
select select "2"
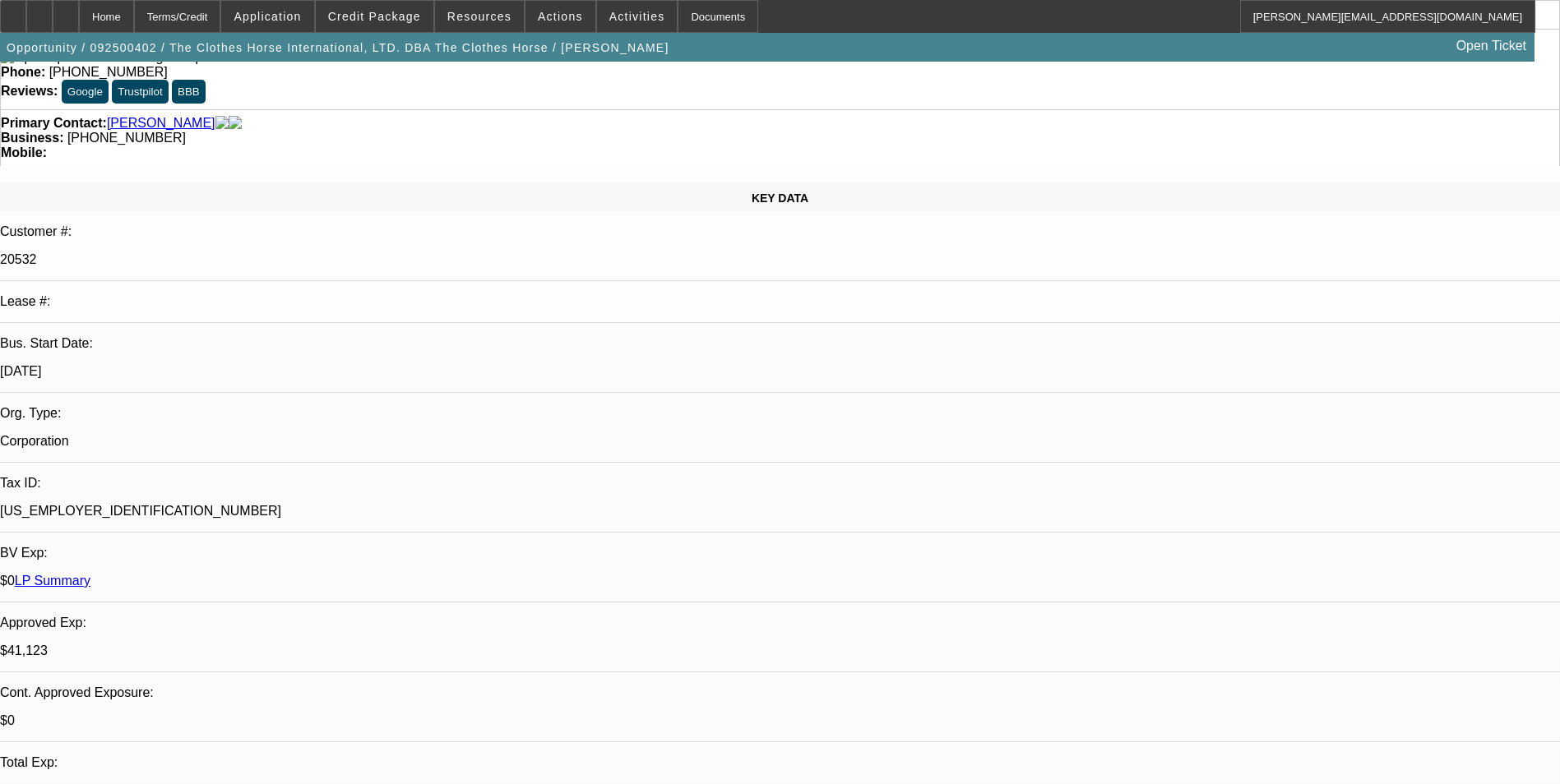
select select "0"
select select "2"
select select "0"
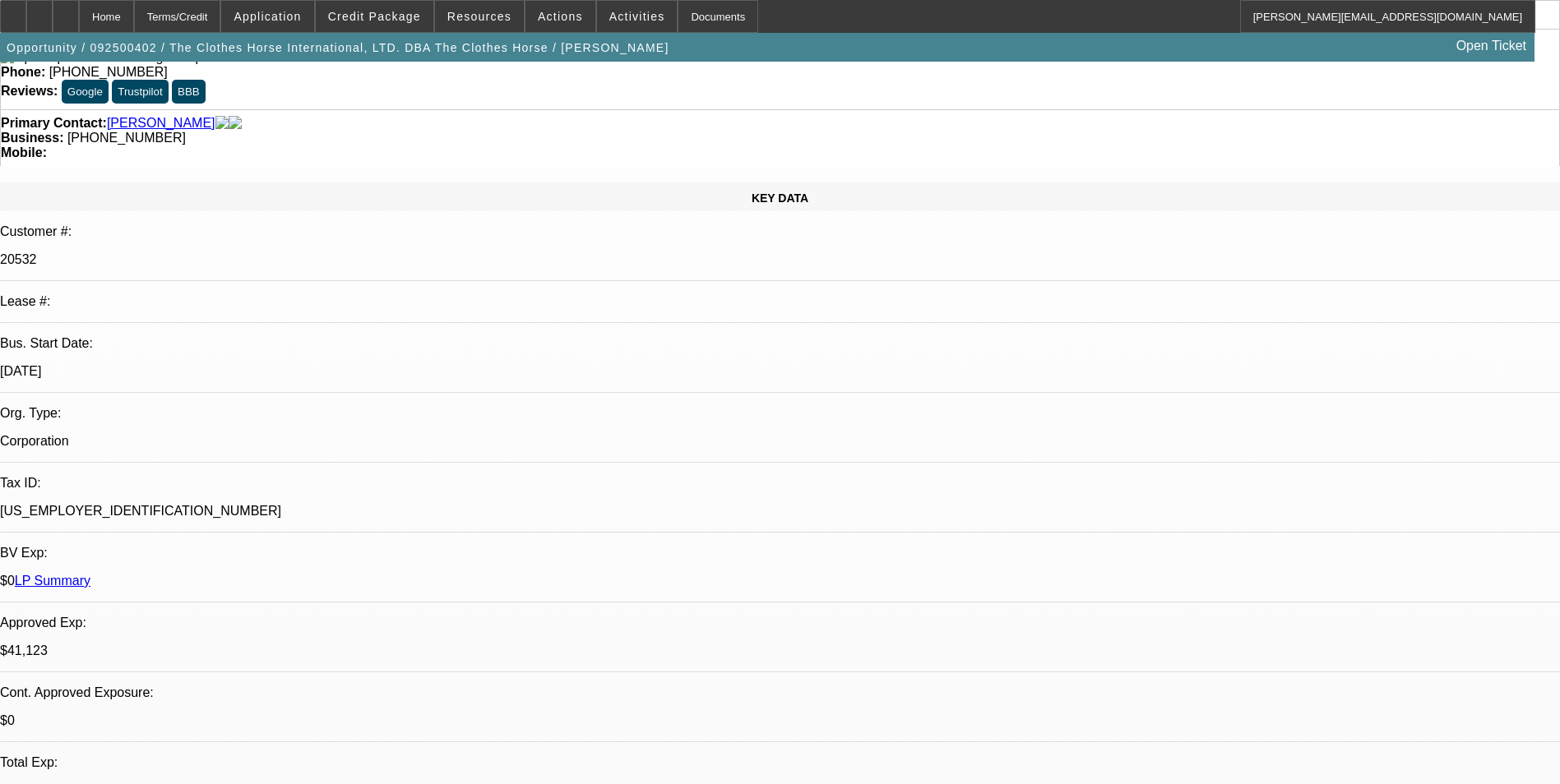
select select "2"
select select "0"
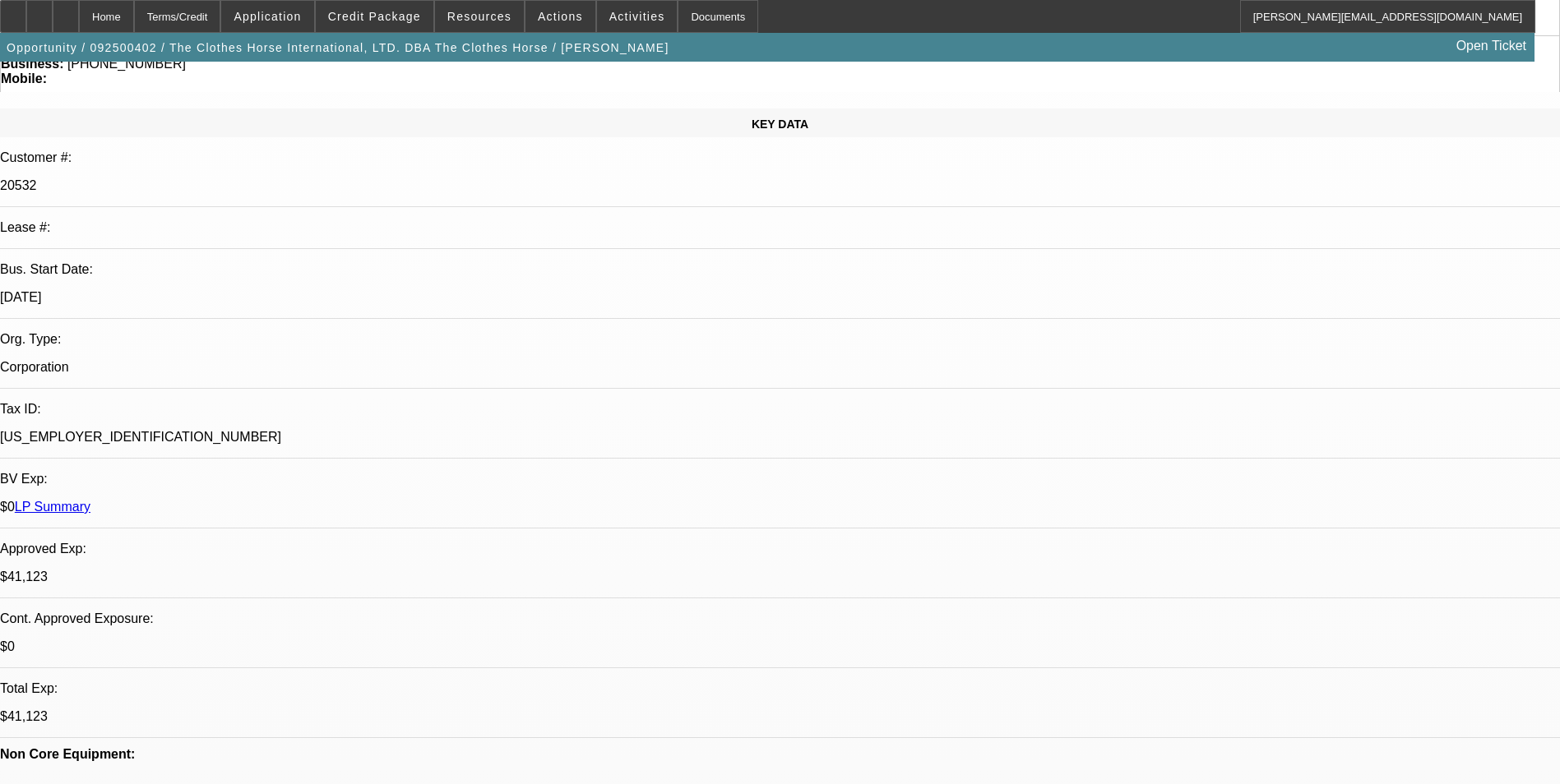
select select "1"
select select "2"
select select "6"
select select "1"
select select "2"
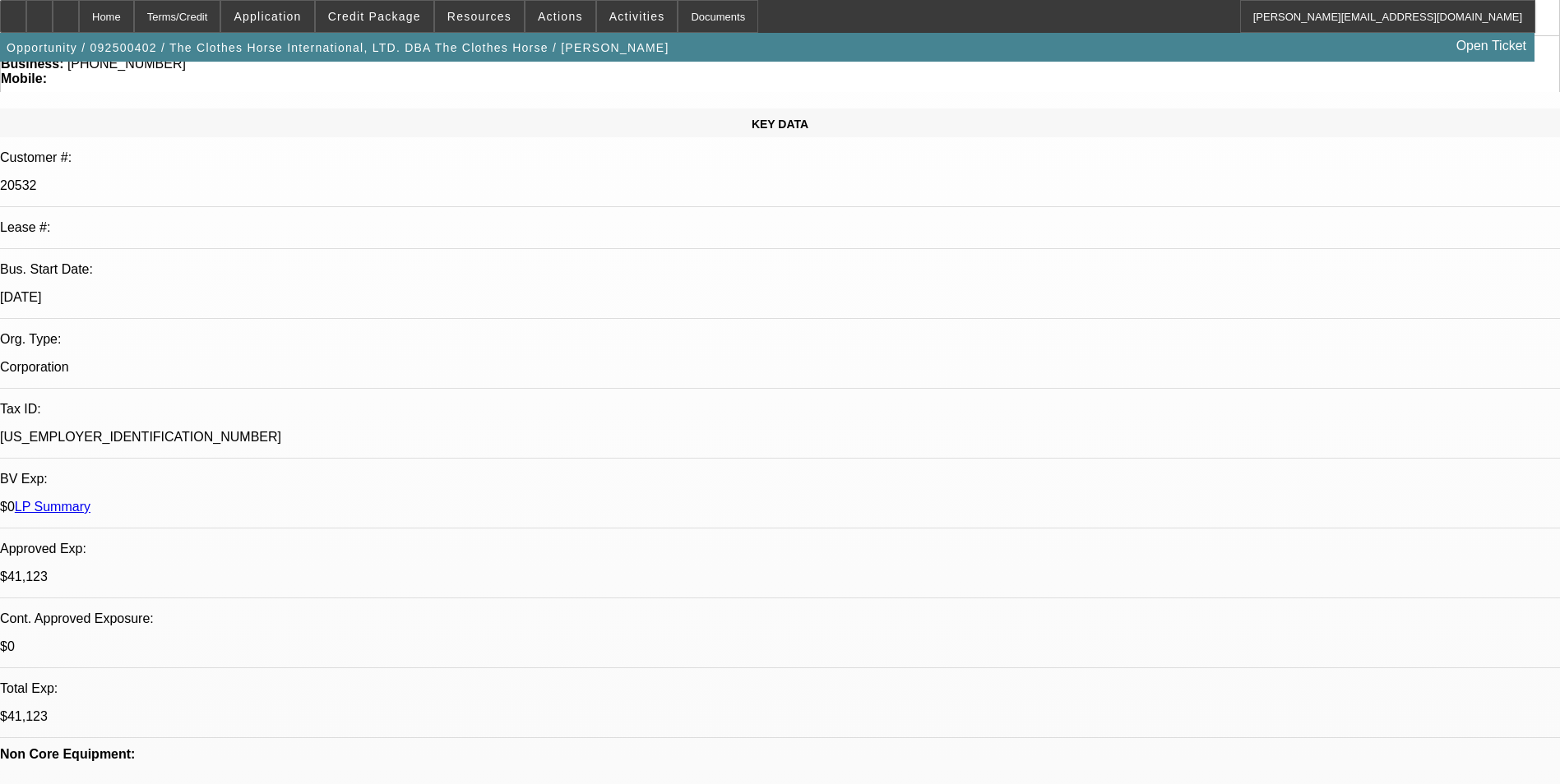
select select "6"
select select "1"
select select "2"
select select "6"
select select "1"
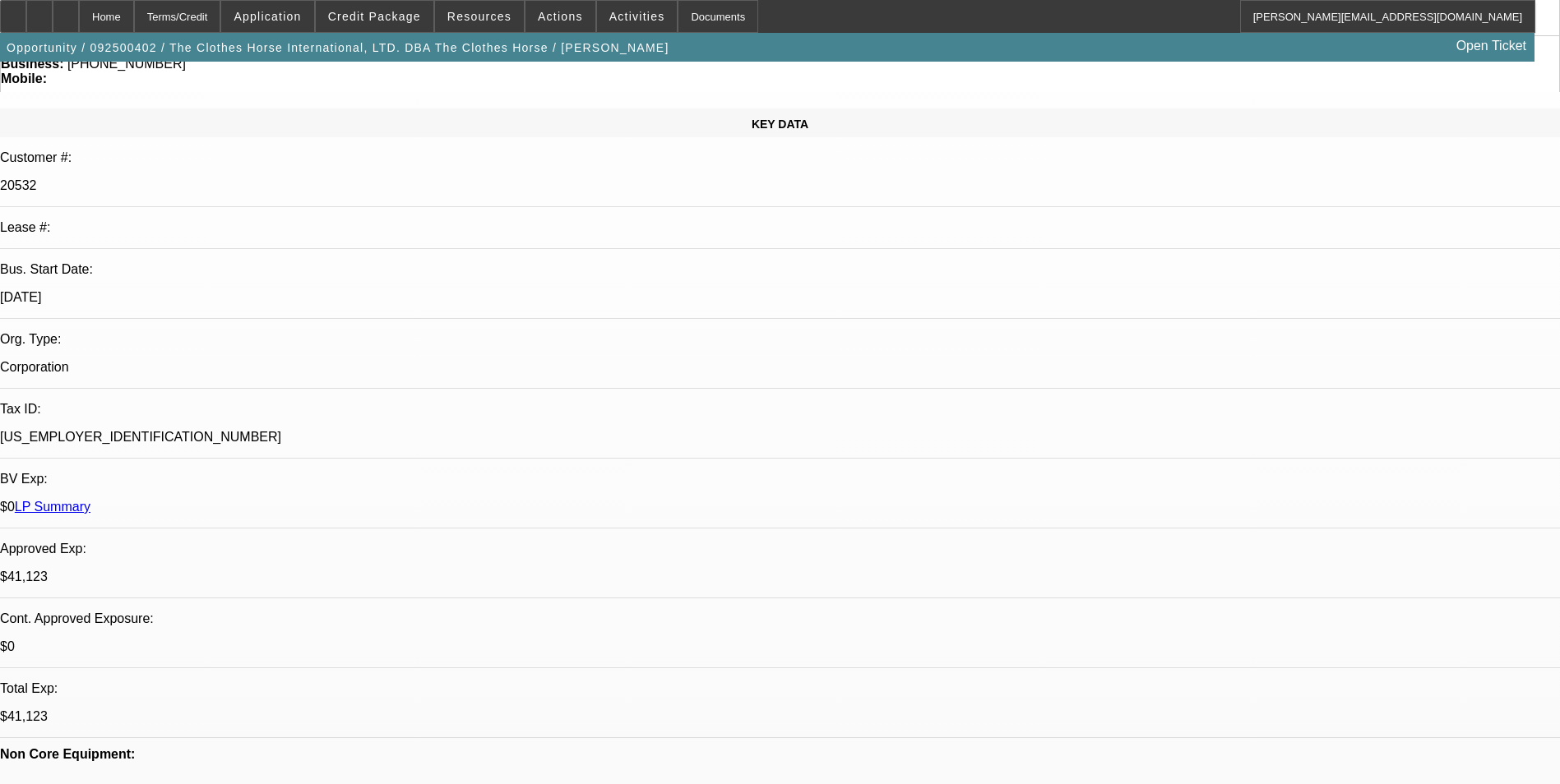
select select "2"
select select "6"
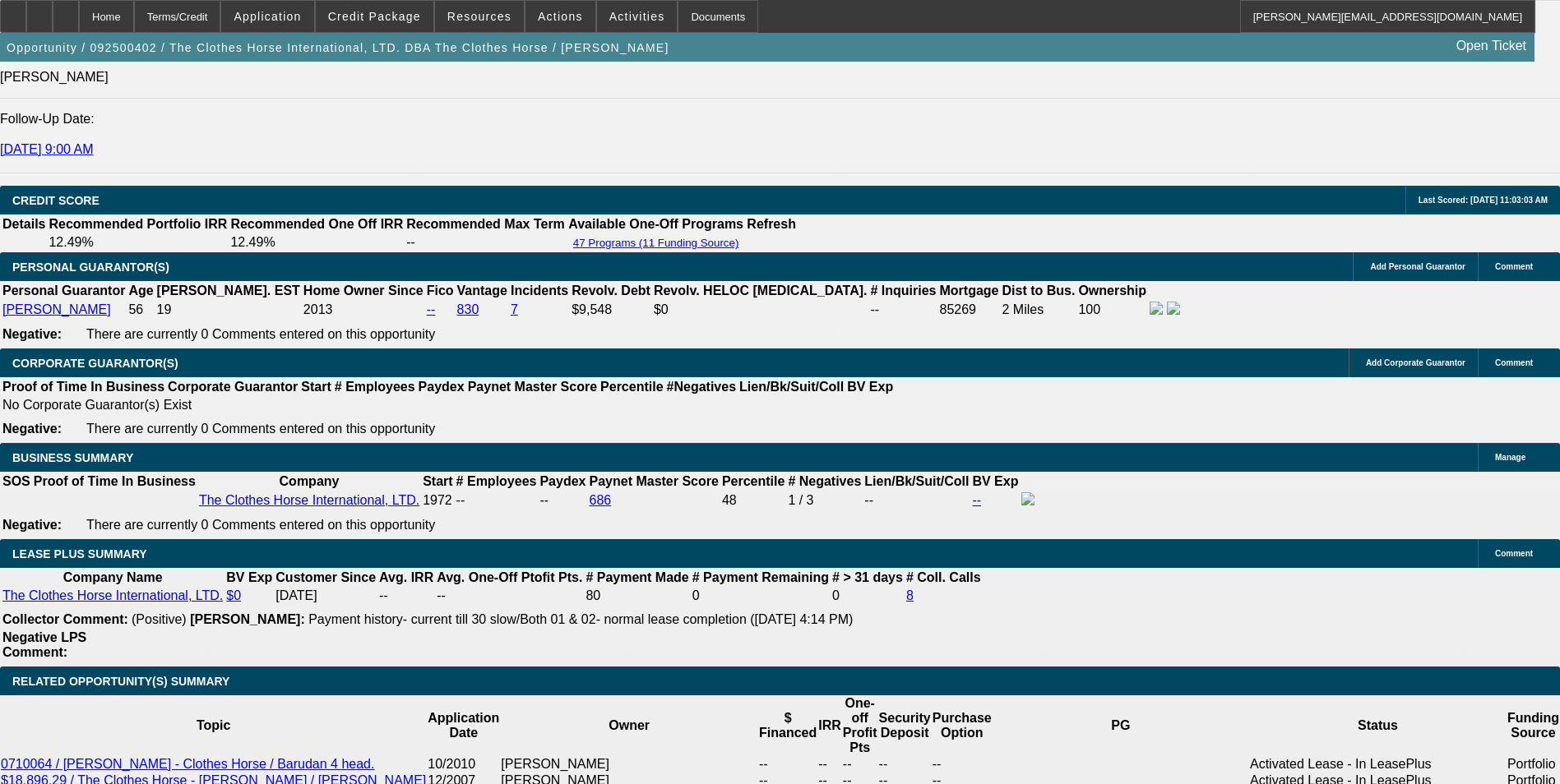
scroll to position [2376, 0]
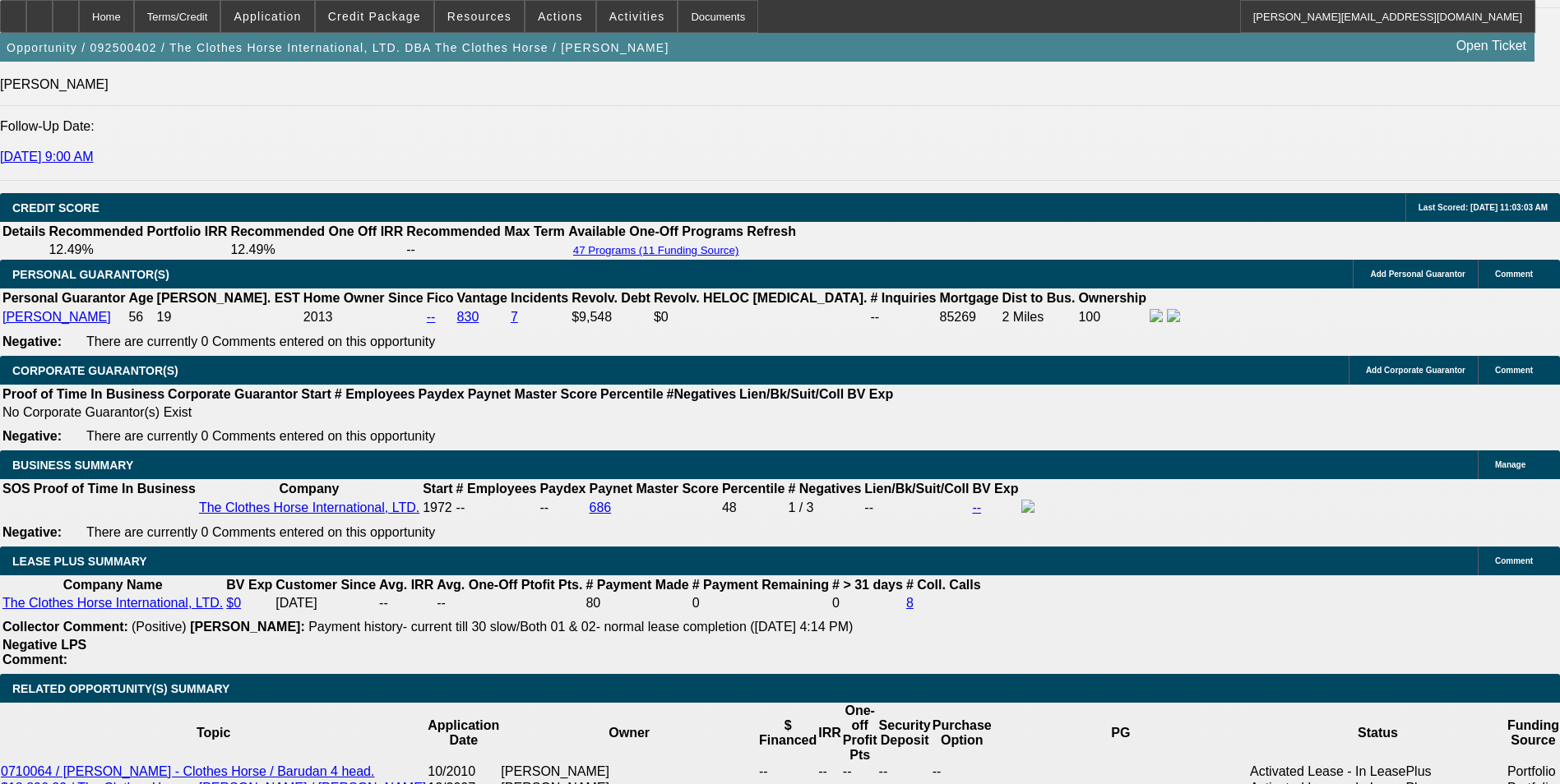
drag, startPoint x: 719, startPoint y: 421, endPoint x: 815, endPoint y: 408, distance: 96.9
type input "$5,000.00"
type input "UNKNOWN"
drag, startPoint x: 168, startPoint y: 425, endPoint x: 288, endPoint y: 377, distance: 129.2
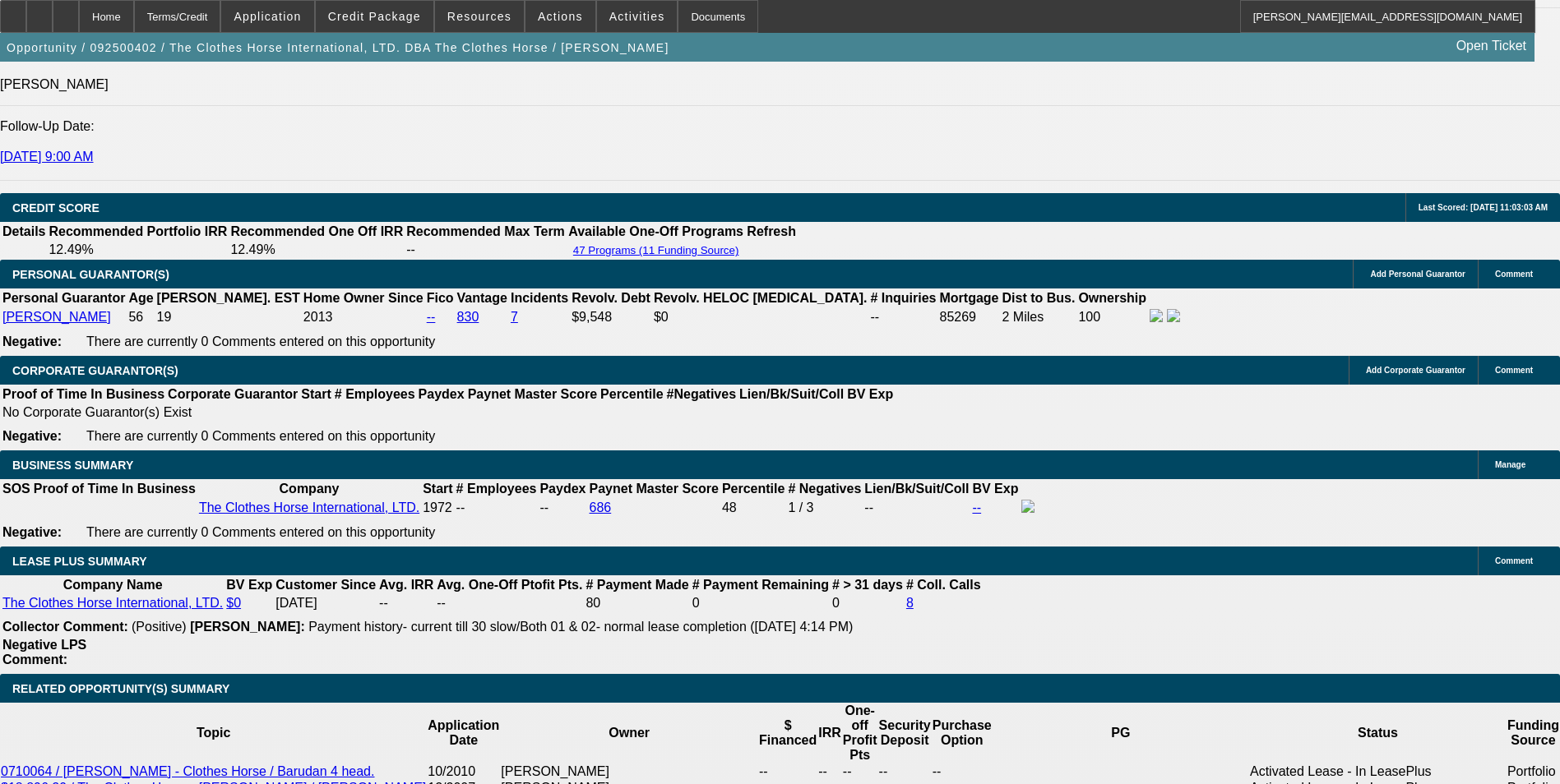
type input "$1,577.62"
type input "$788.81"
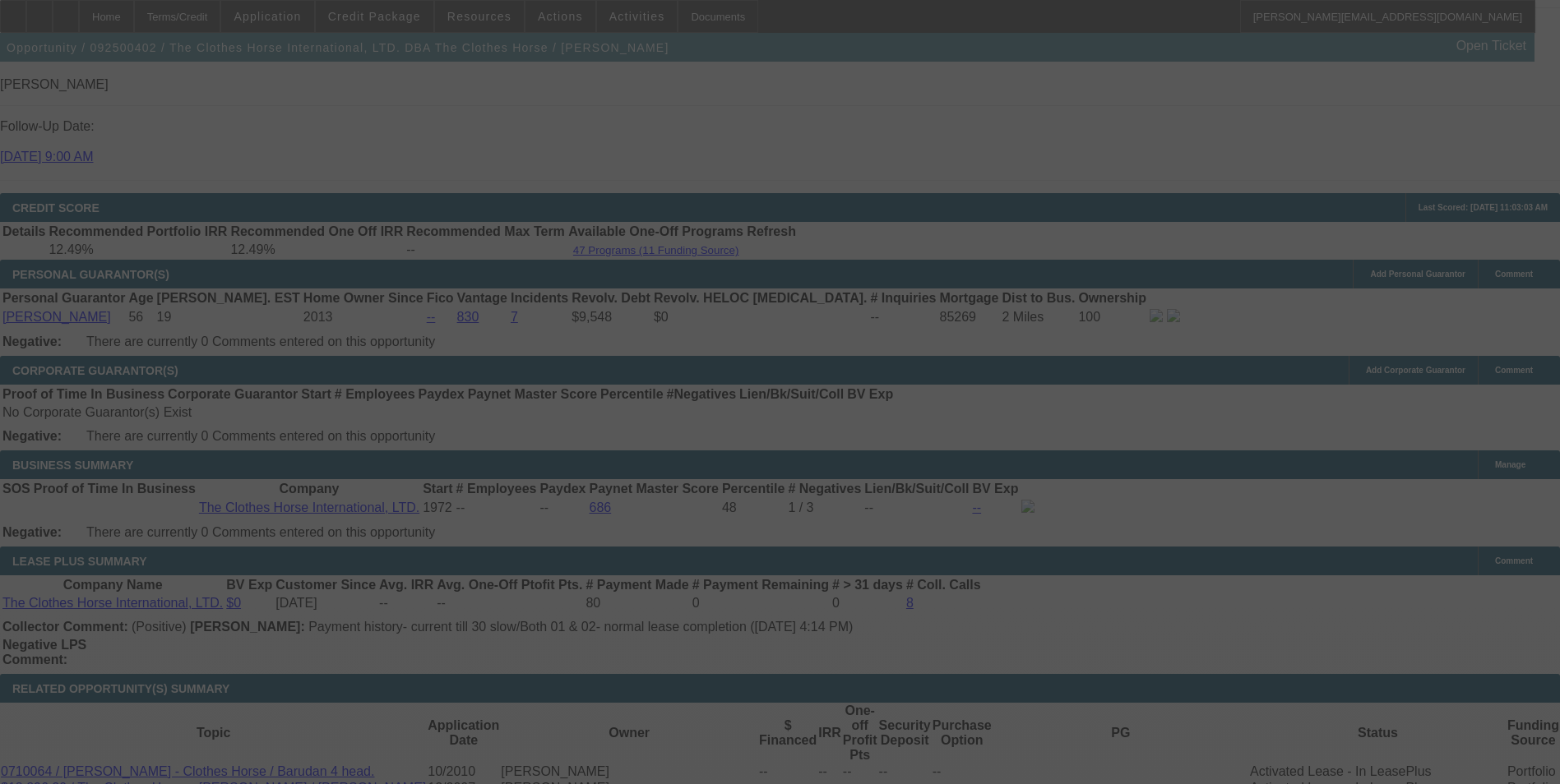
select select "0"
select select "2"
select select "0"
select select "6"
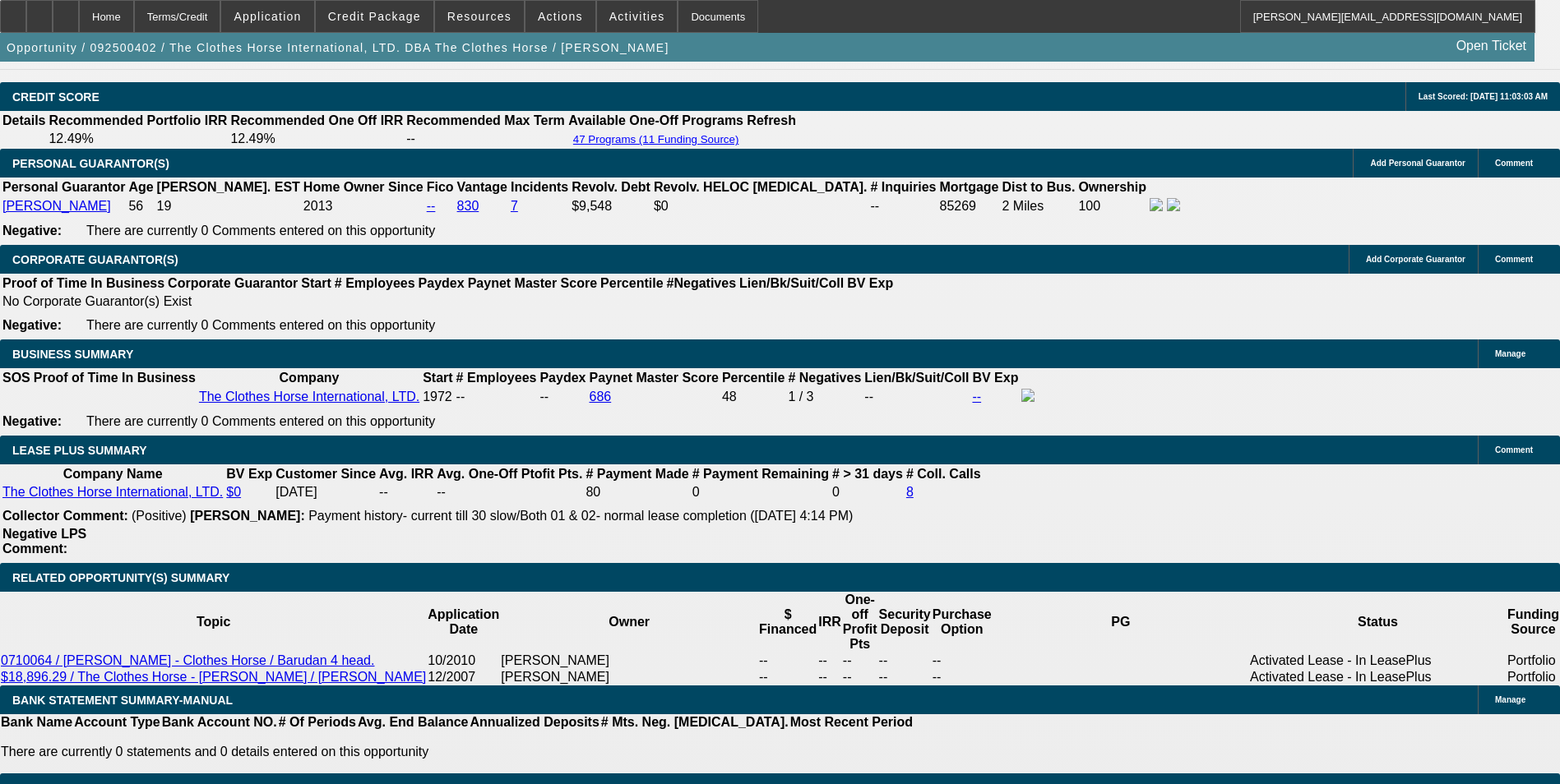
scroll to position [2458, 0]
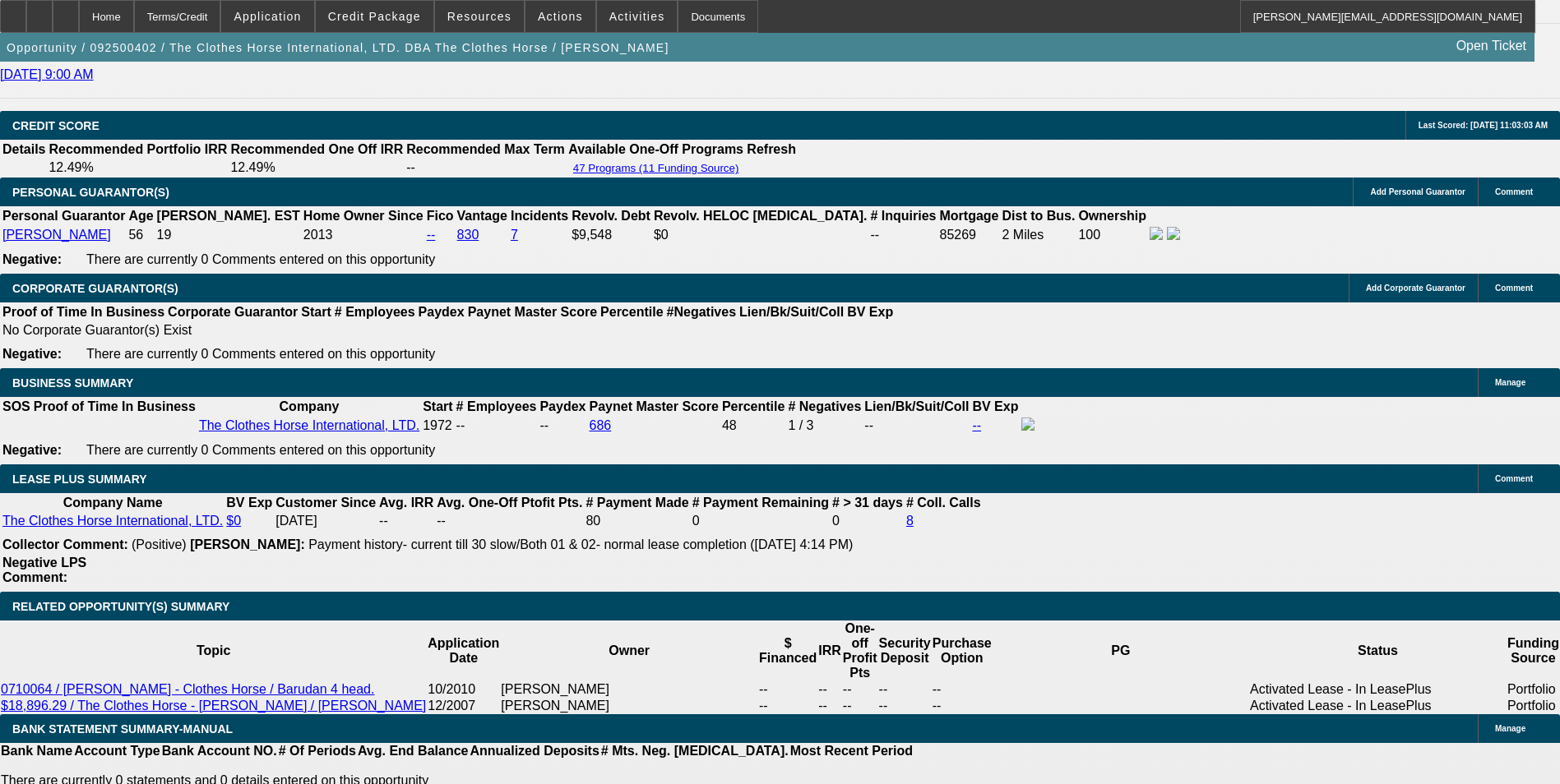
type input "78"
type input "$156.00"
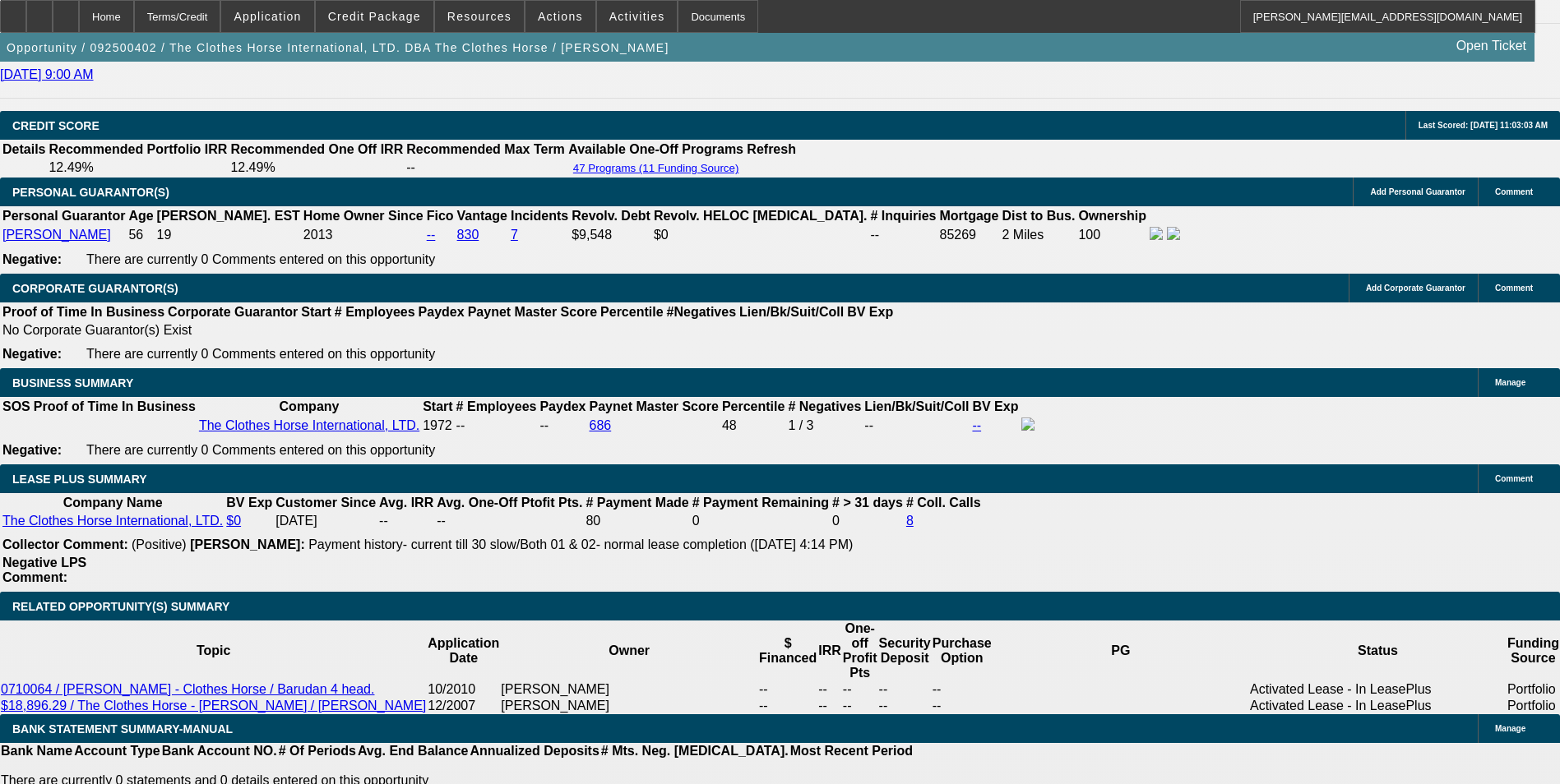
type input "UNKNOWN"
type input "789"
type input "$1,578.00"
type input "11.2"
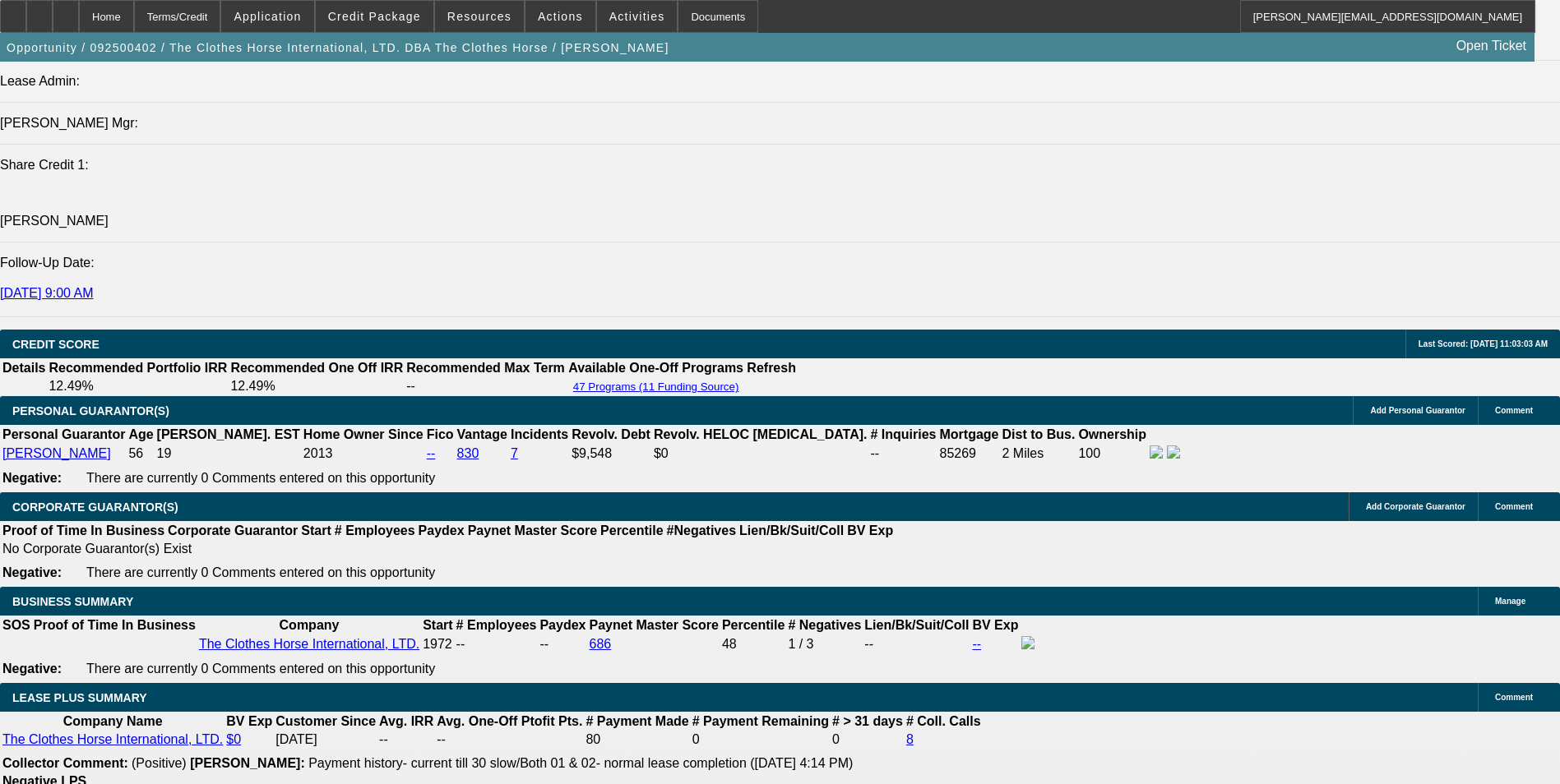
scroll to position [2213, 0]
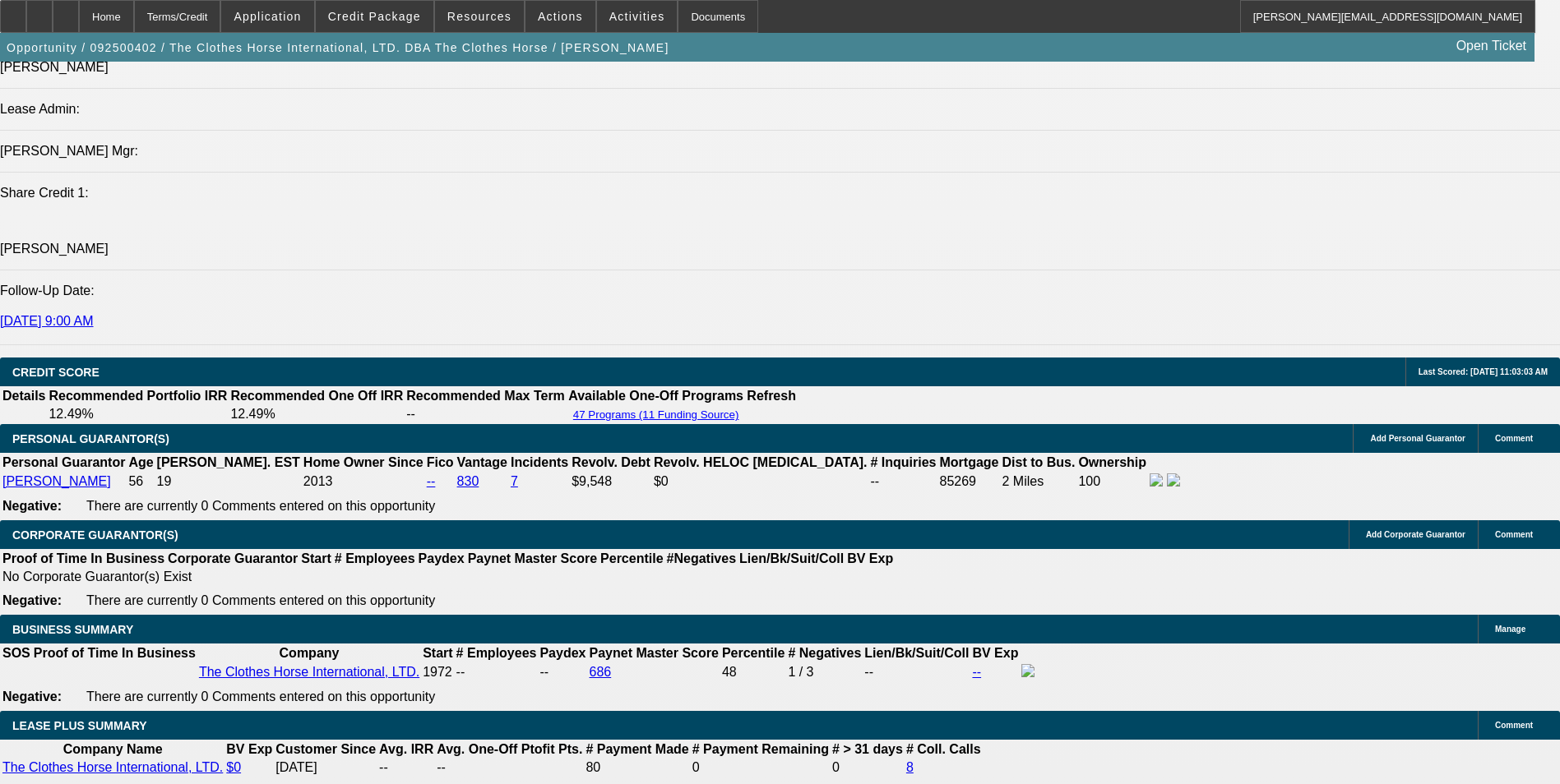
type input "$789.00"
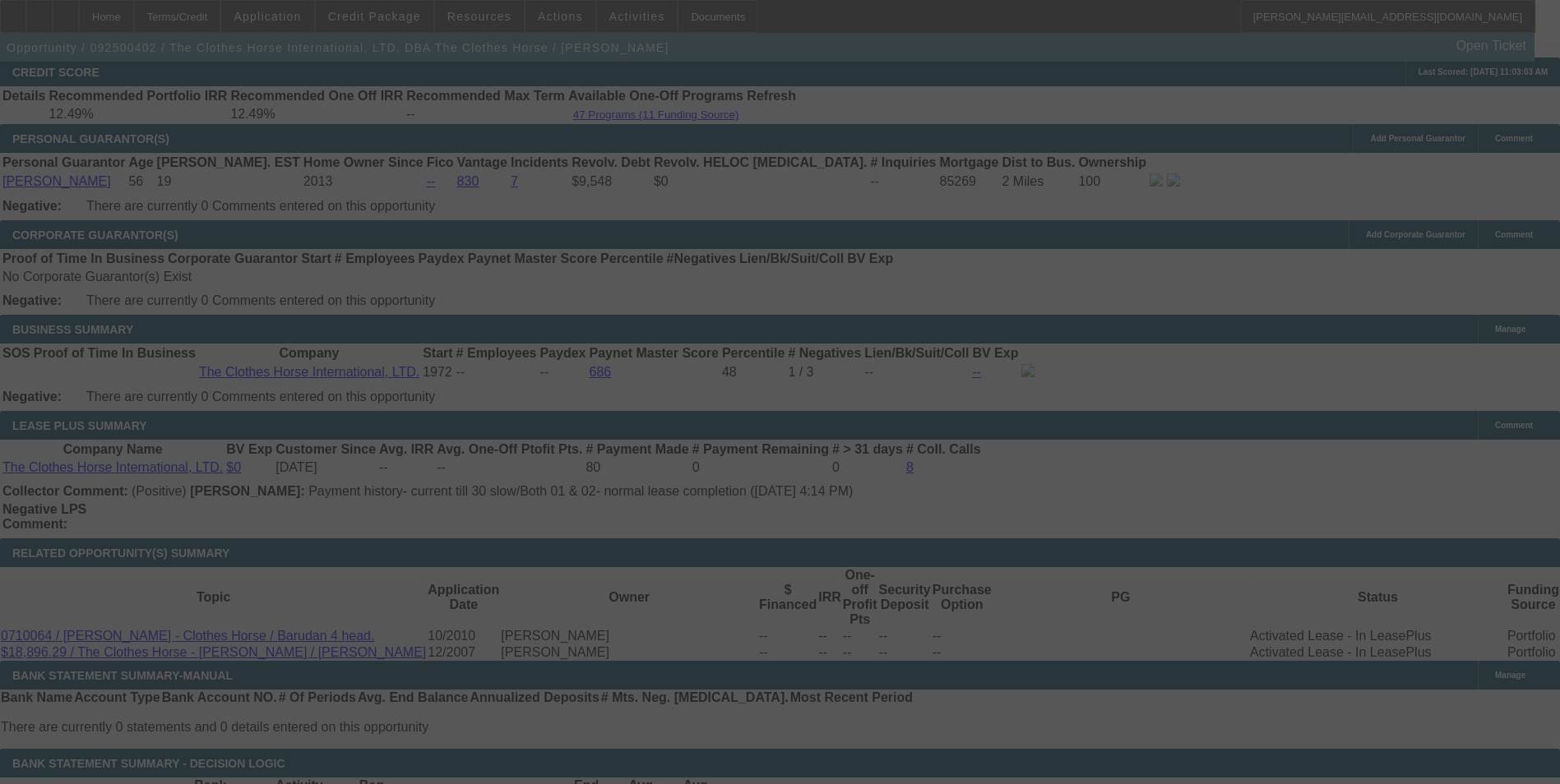
scroll to position [2541, 0]
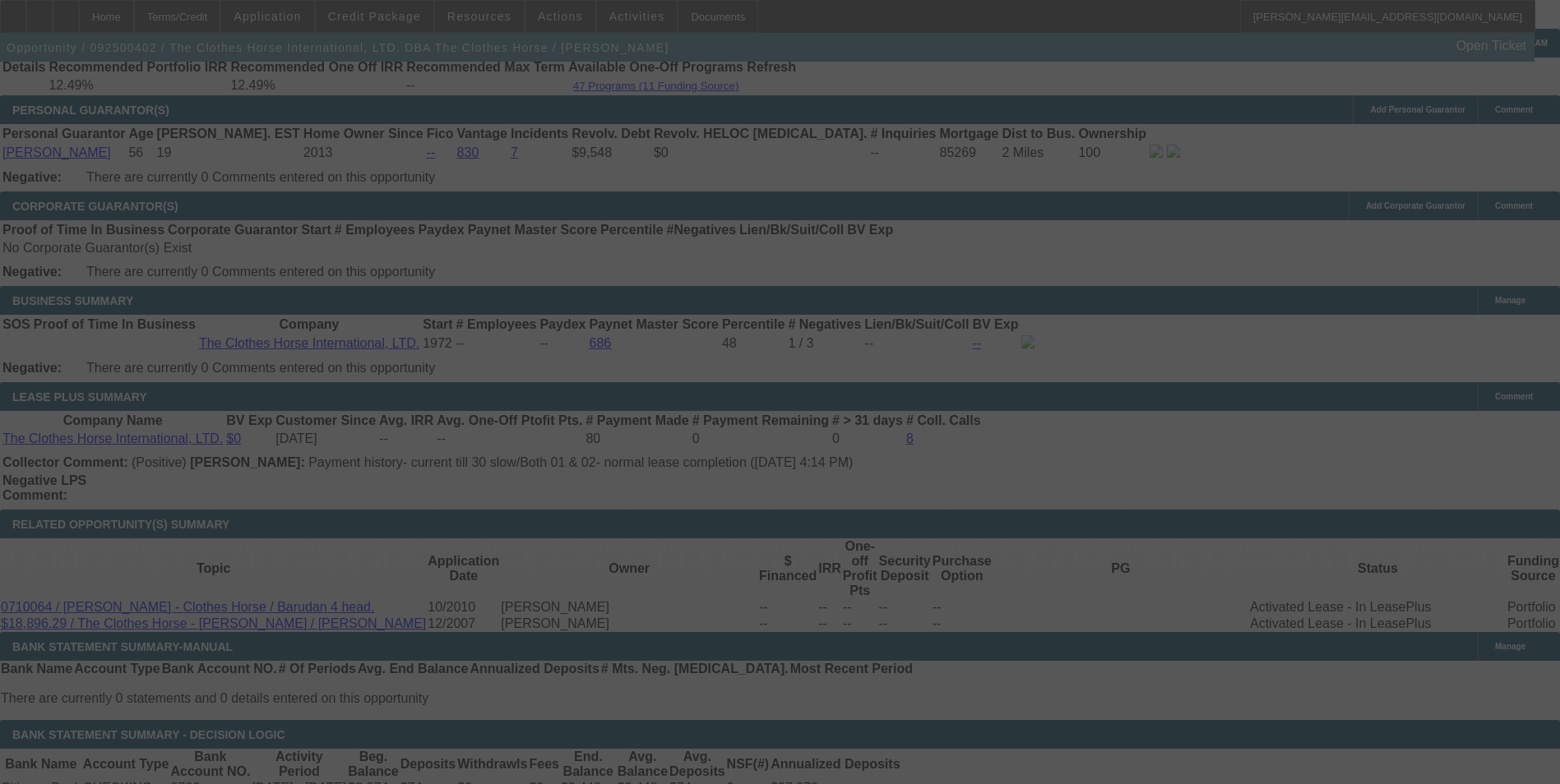
select select "0"
select select "2"
select select "0"
select select "6"
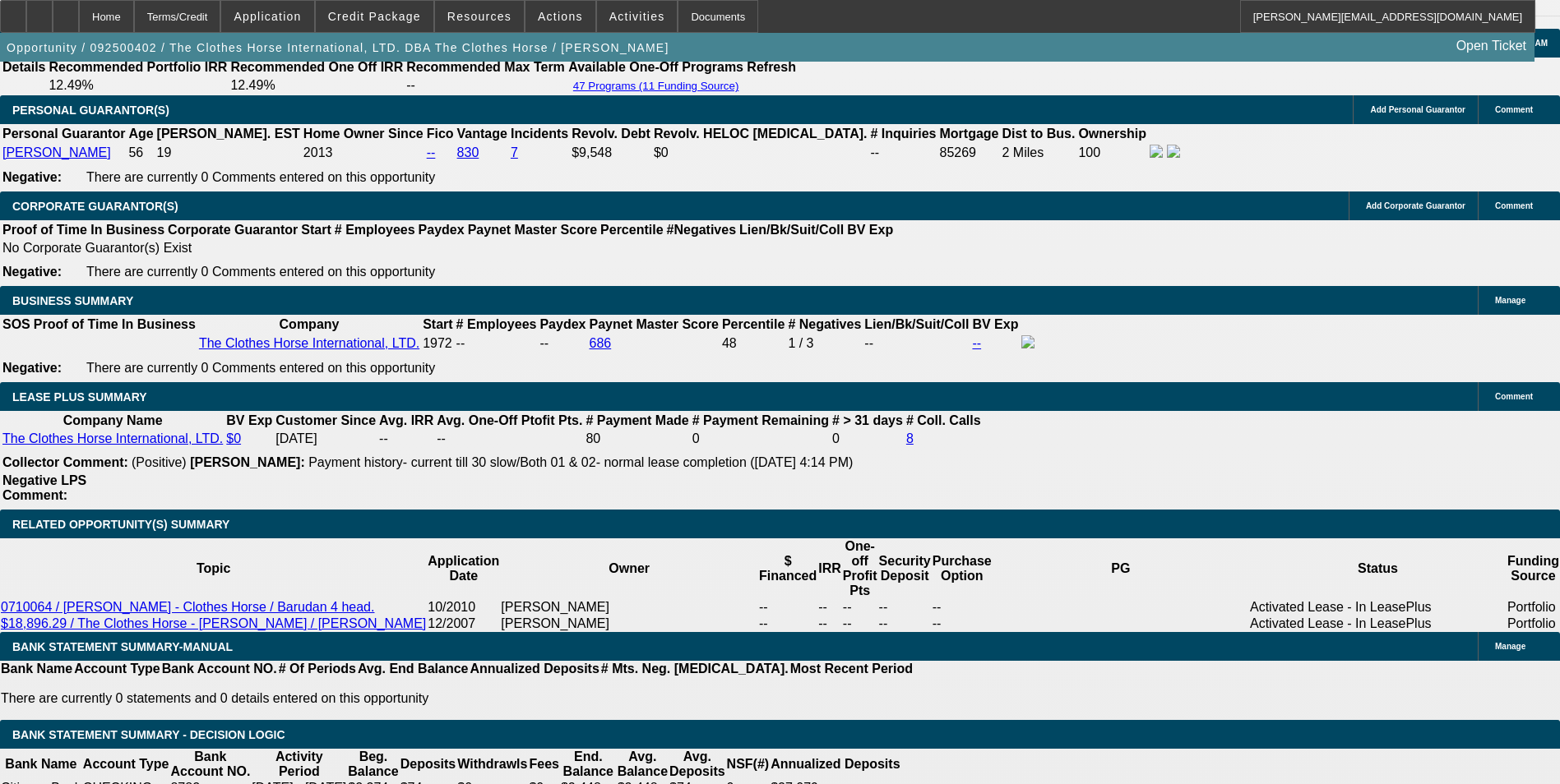
drag, startPoint x: 514, startPoint y: 256, endPoint x: 676, endPoint y: 256, distance: 162.0
type input "$5,000.00"
type input "UNKNOWN"
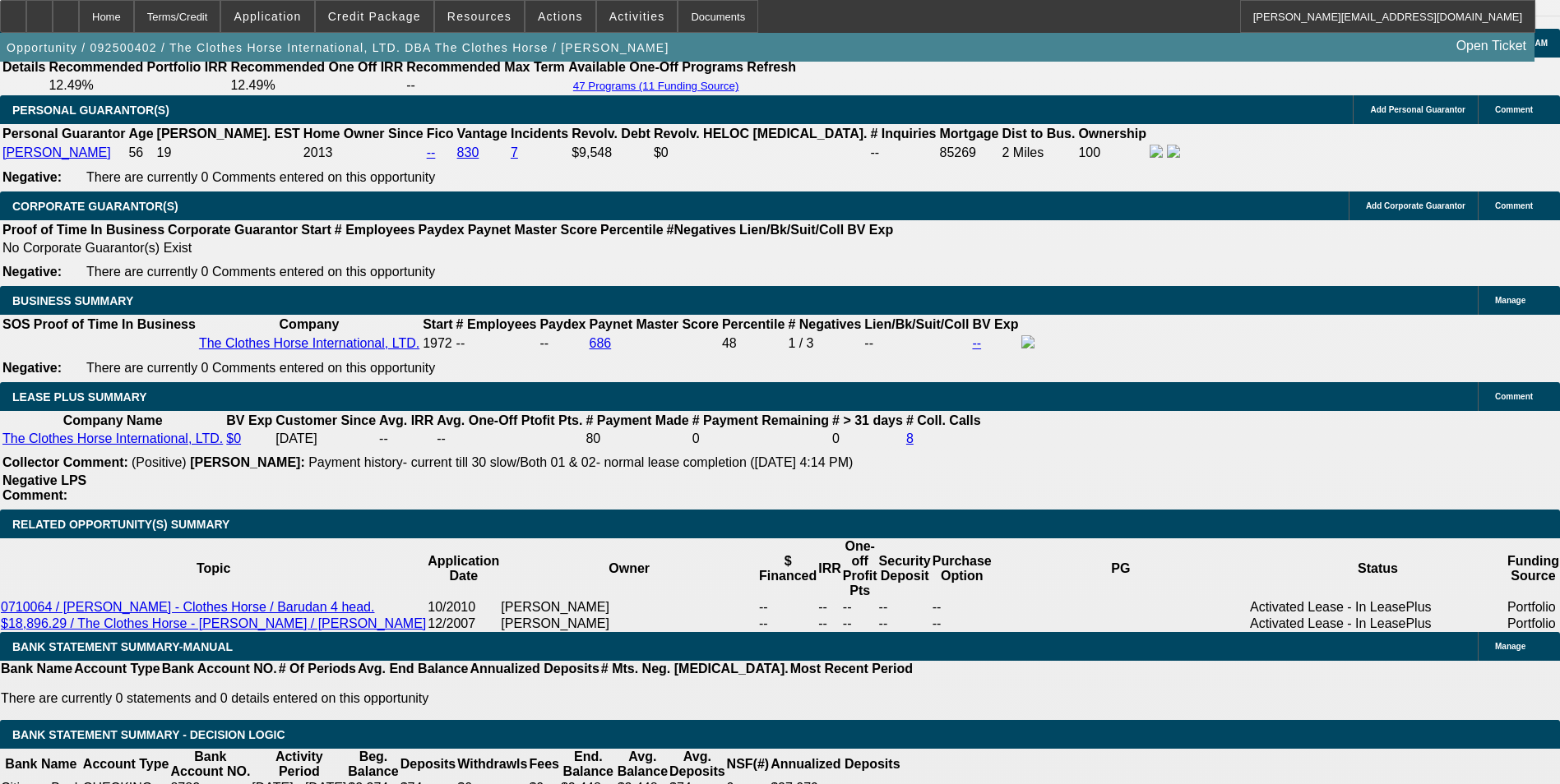
type input "$1,874.54"
type input "$937.27"
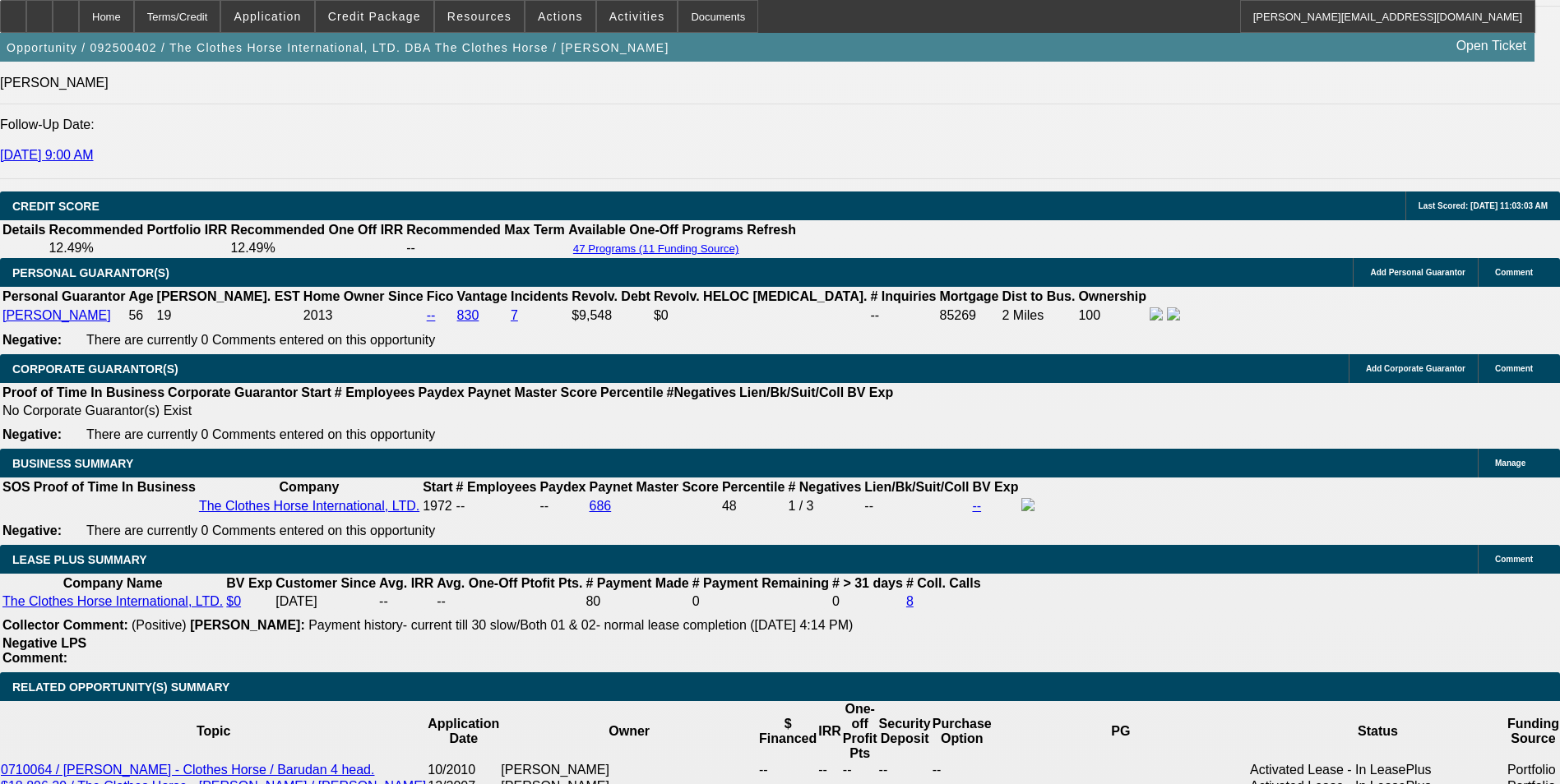
scroll to position [2376, 0]
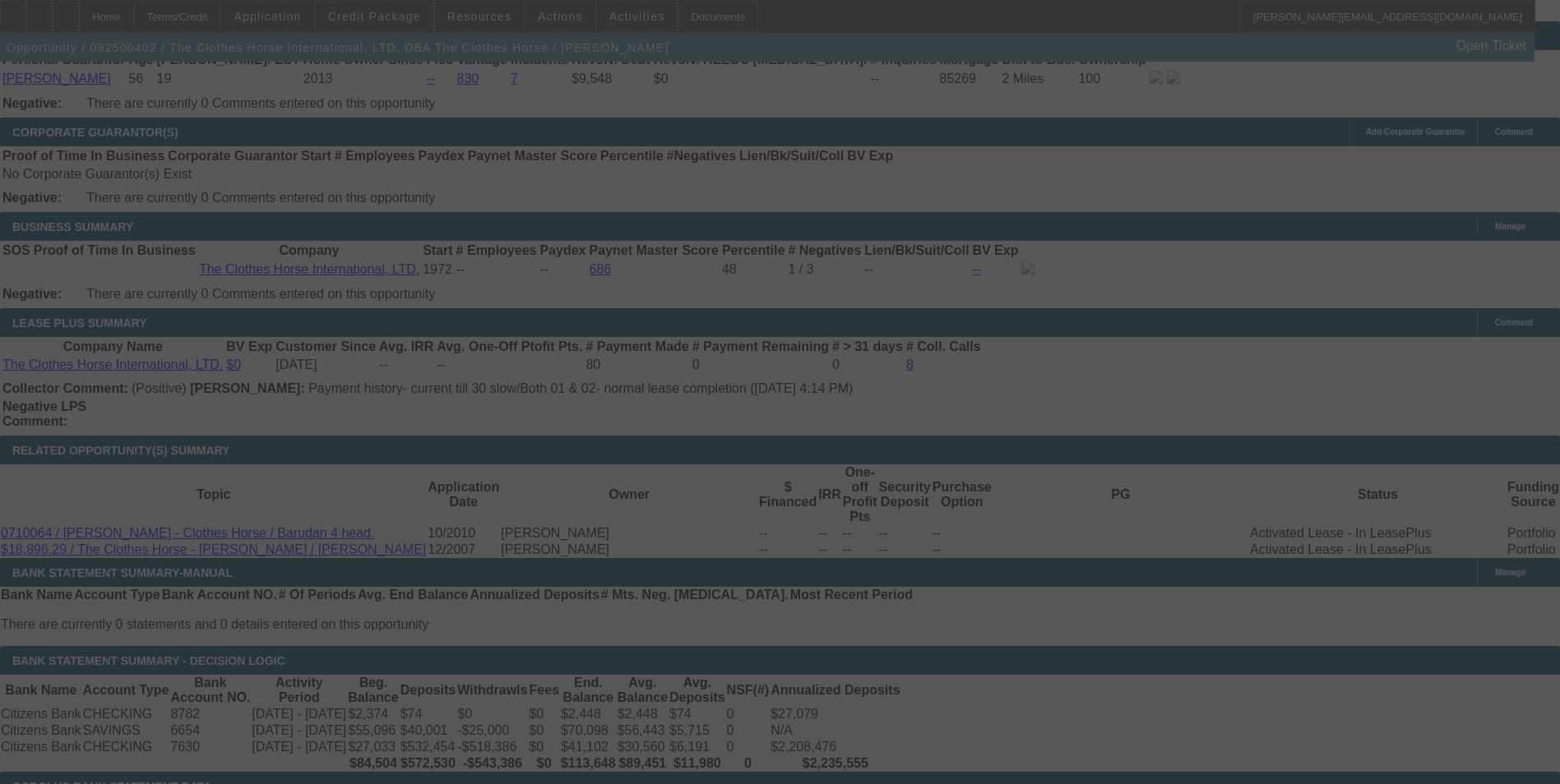
scroll to position [2541, 0]
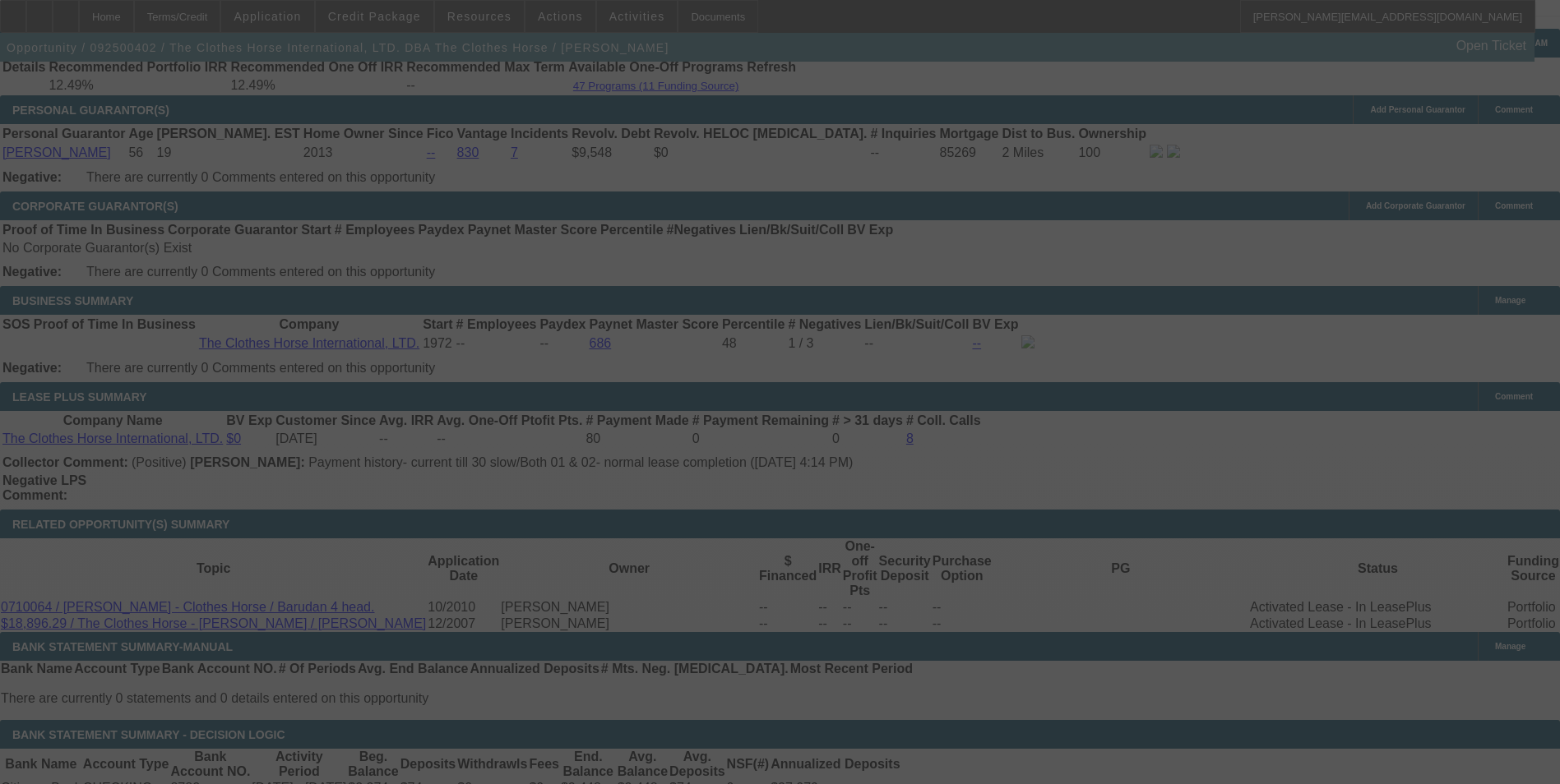
select select "0"
select select "2"
select select "0"
select select "6"
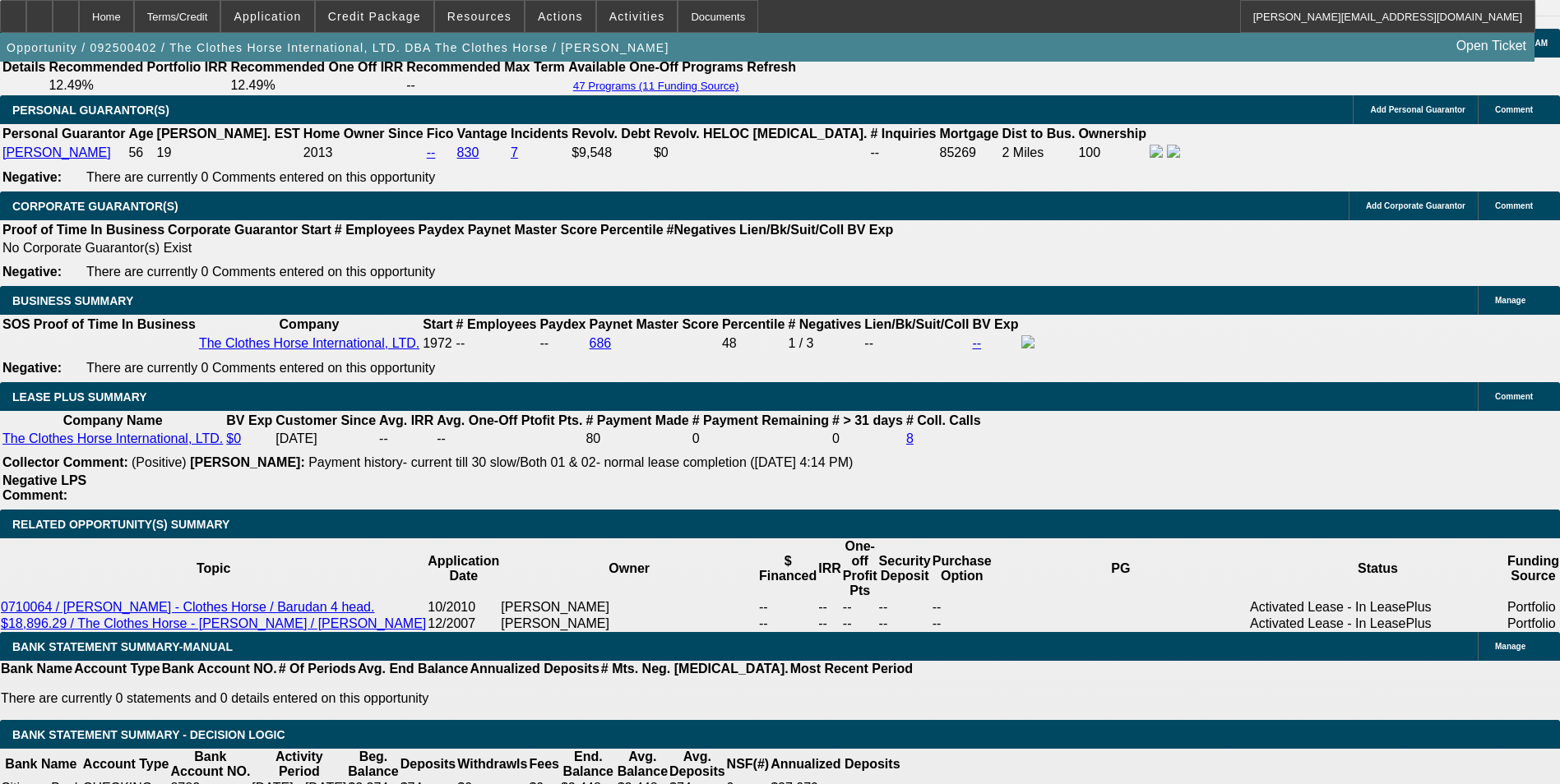
type input "93"
type input "$186.00"
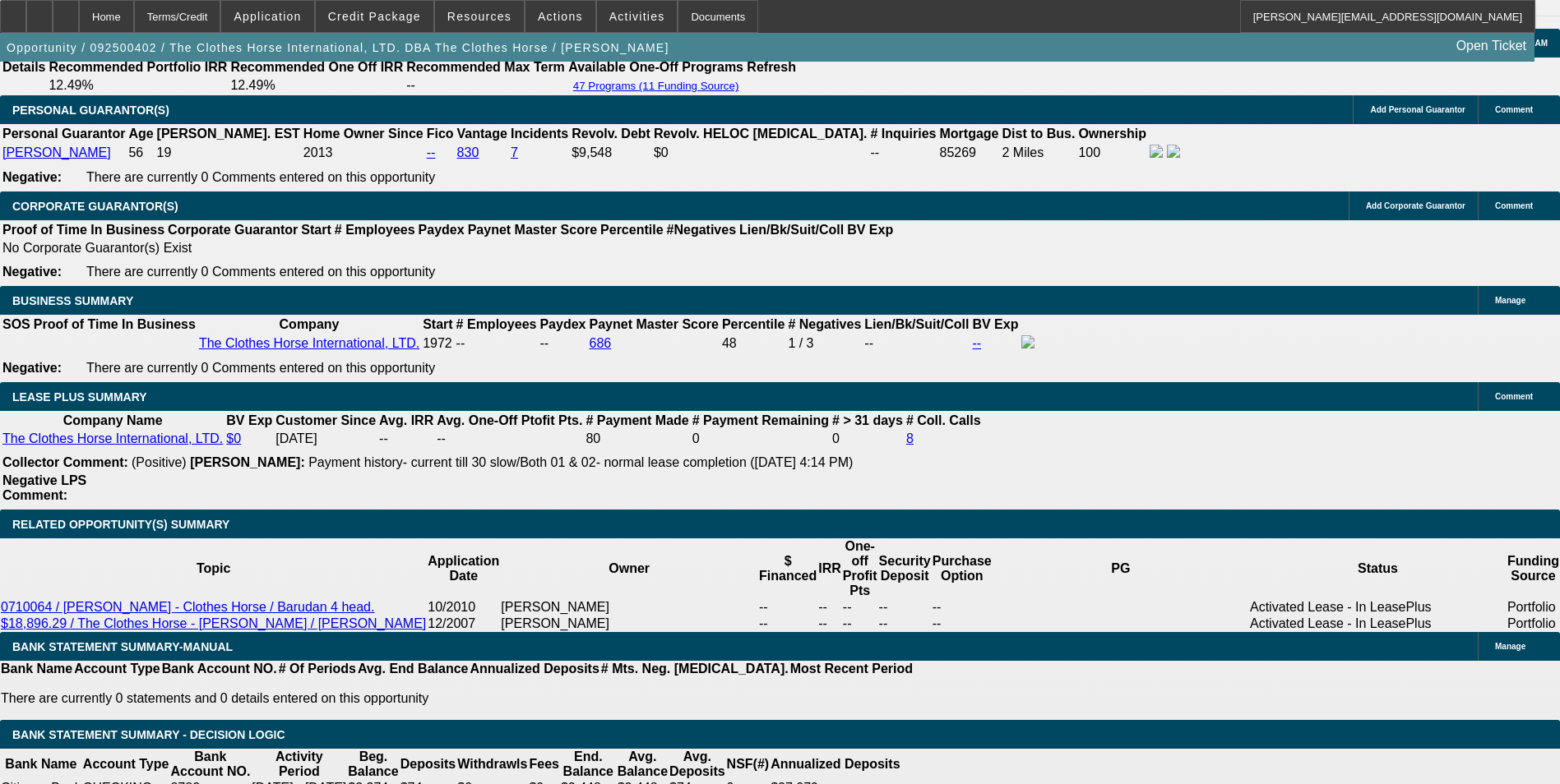
type input "UNKNOWN"
type input "938"
type input "$1,876.00"
type input "11.2"
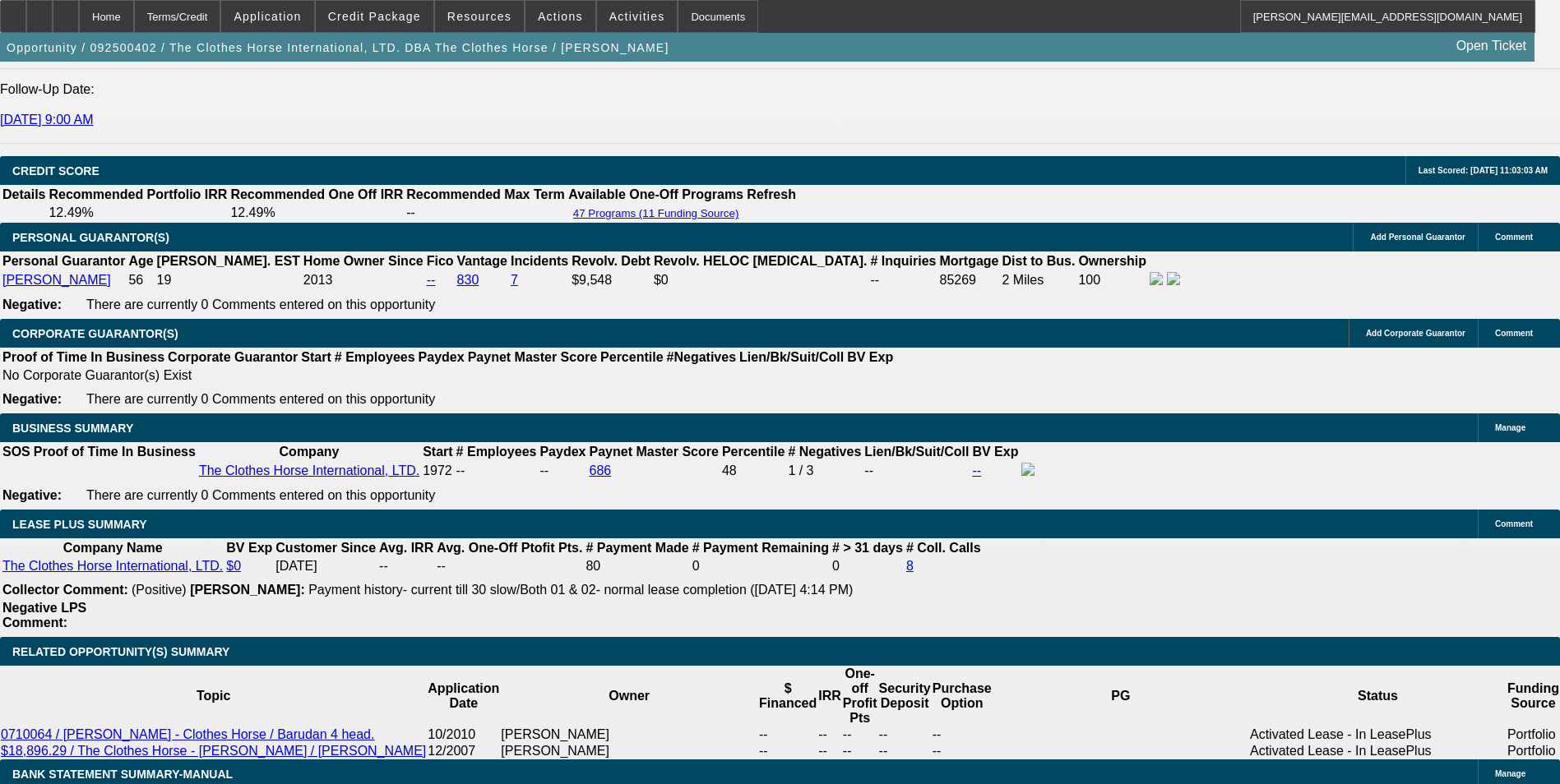
scroll to position [2376, 0]
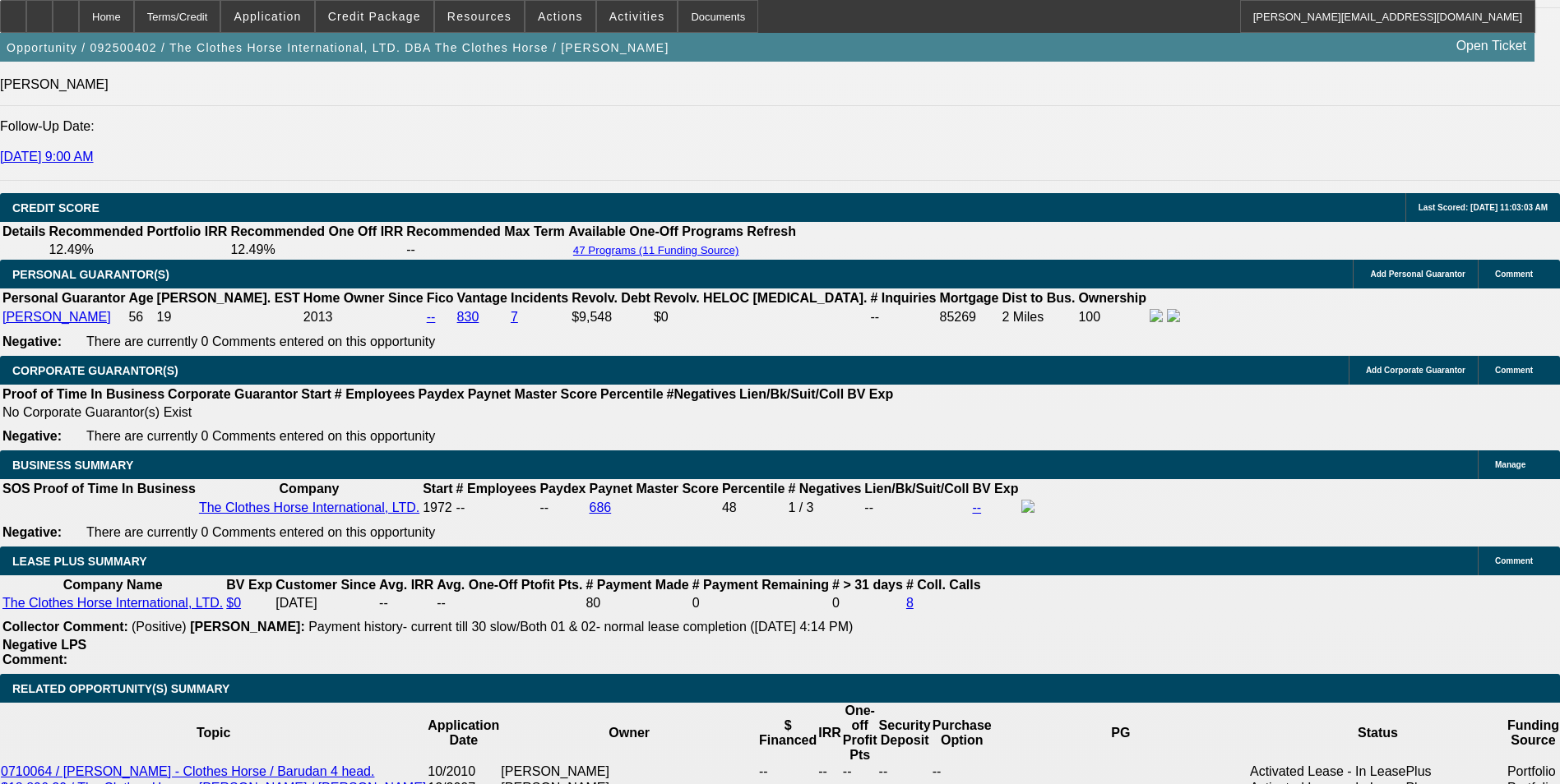
type input "$938.00"
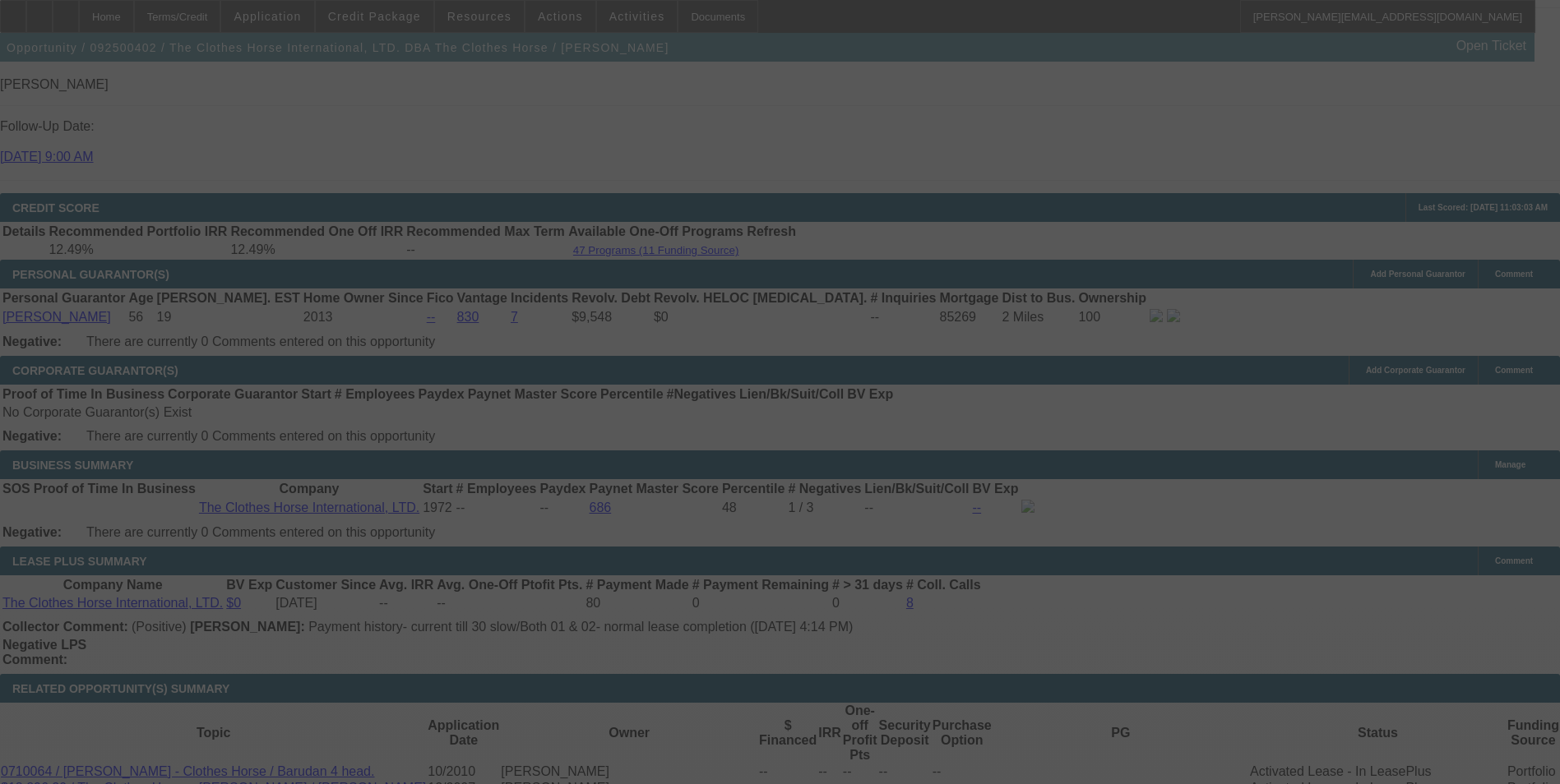
select select "0"
select select "2"
select select "0"
select select "6"
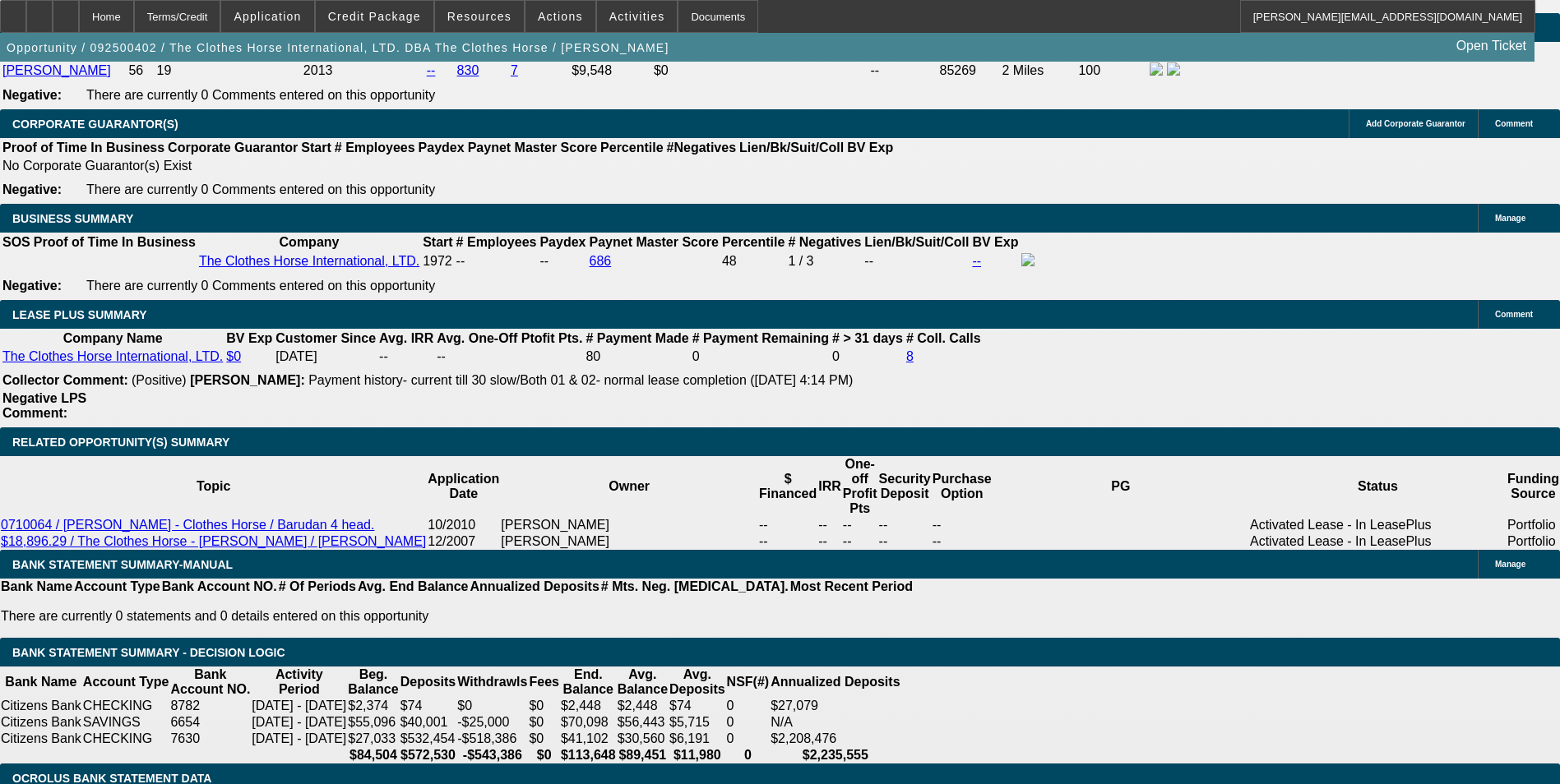
scroll to position [2458, 0]
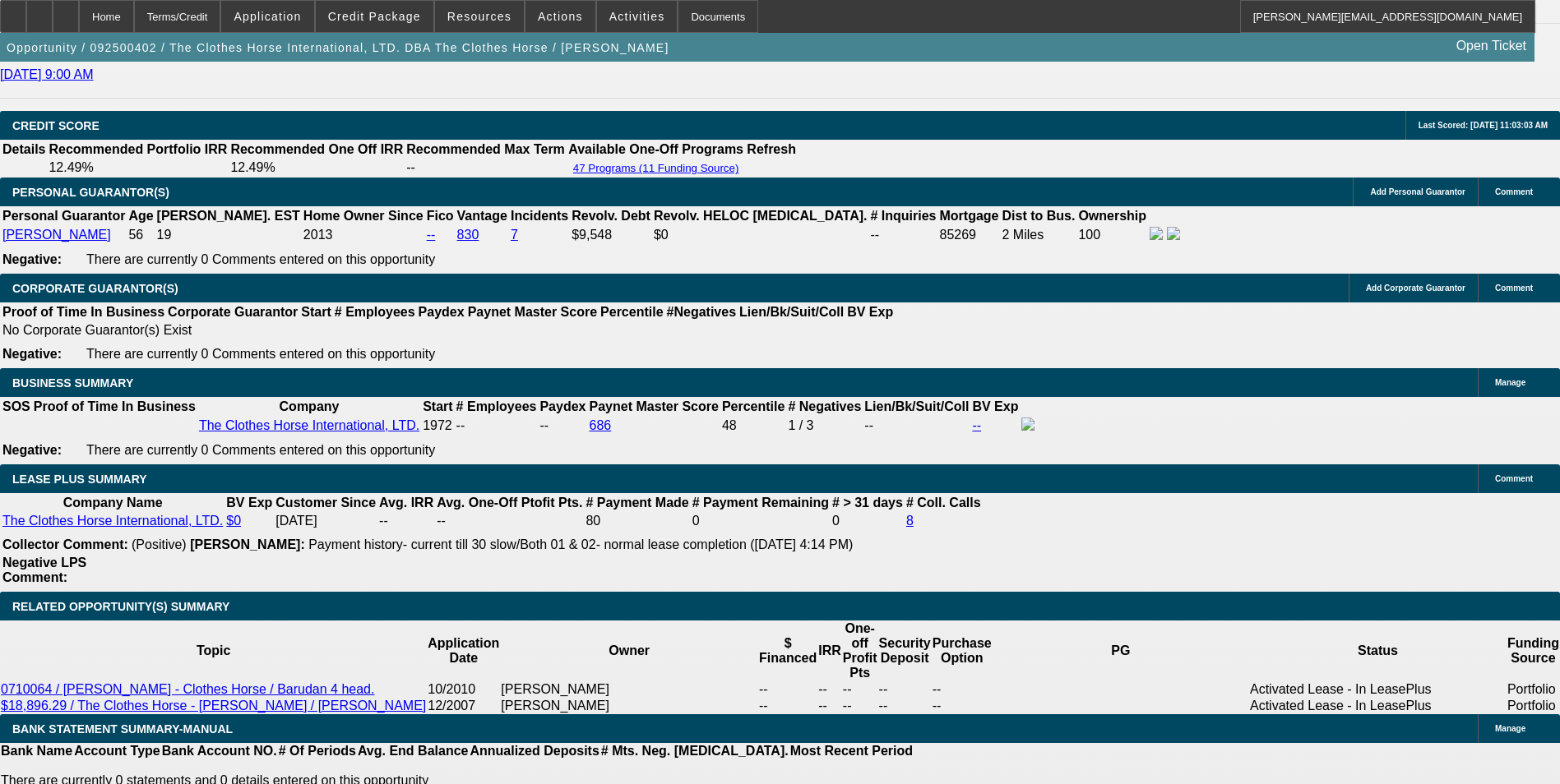
drag, startPoint x: 320, startPoint y: 335, endPoint x: 399, endPoint y: 332, distance: 79.1
type input "$5,000.00"
type input "UNKNOWN"
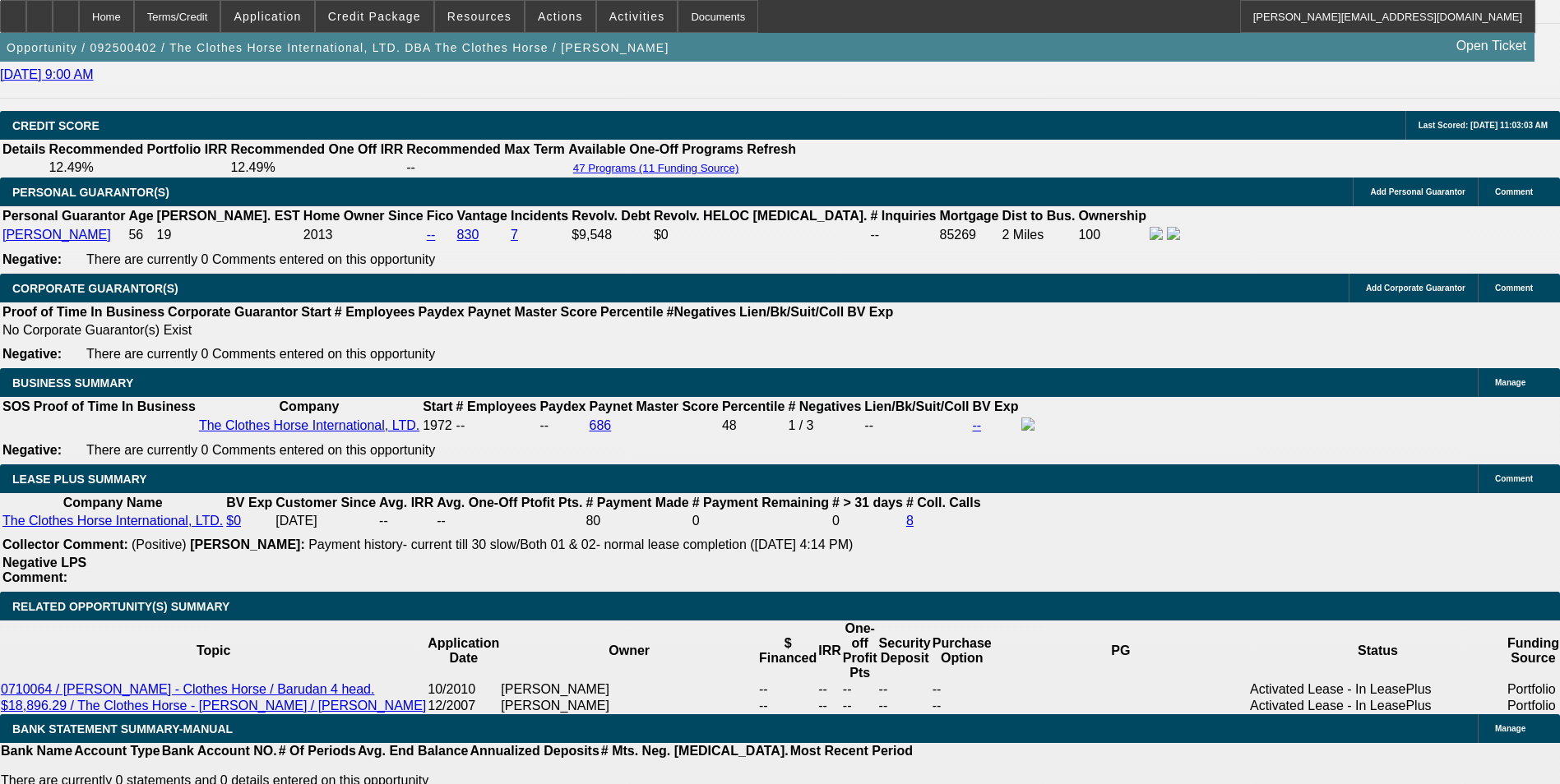
type input "$2,403.32"
type input "120"
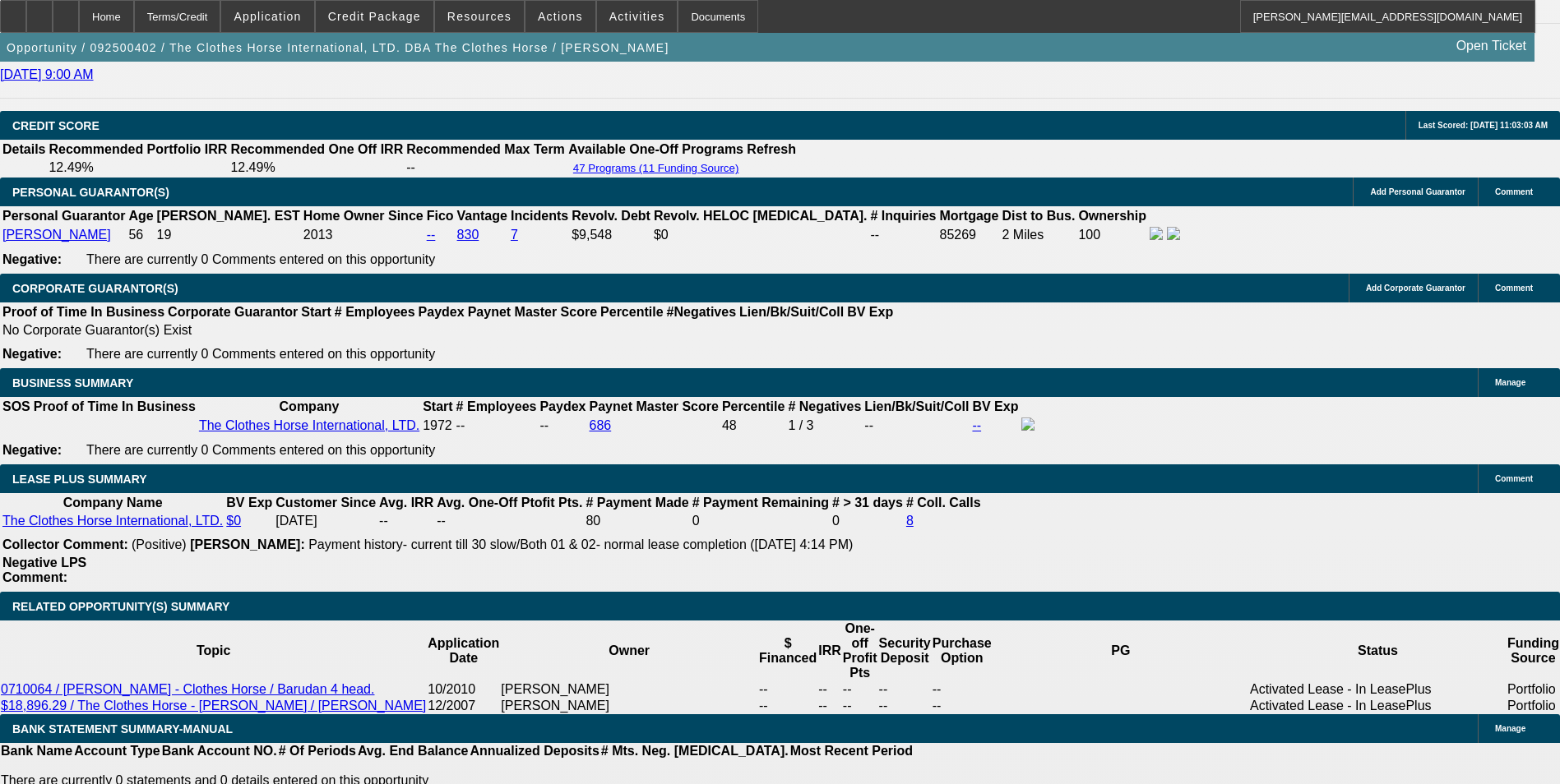
type input "$240.00"
type input "1202"
type input "$2,404.00"
type input "12.1"
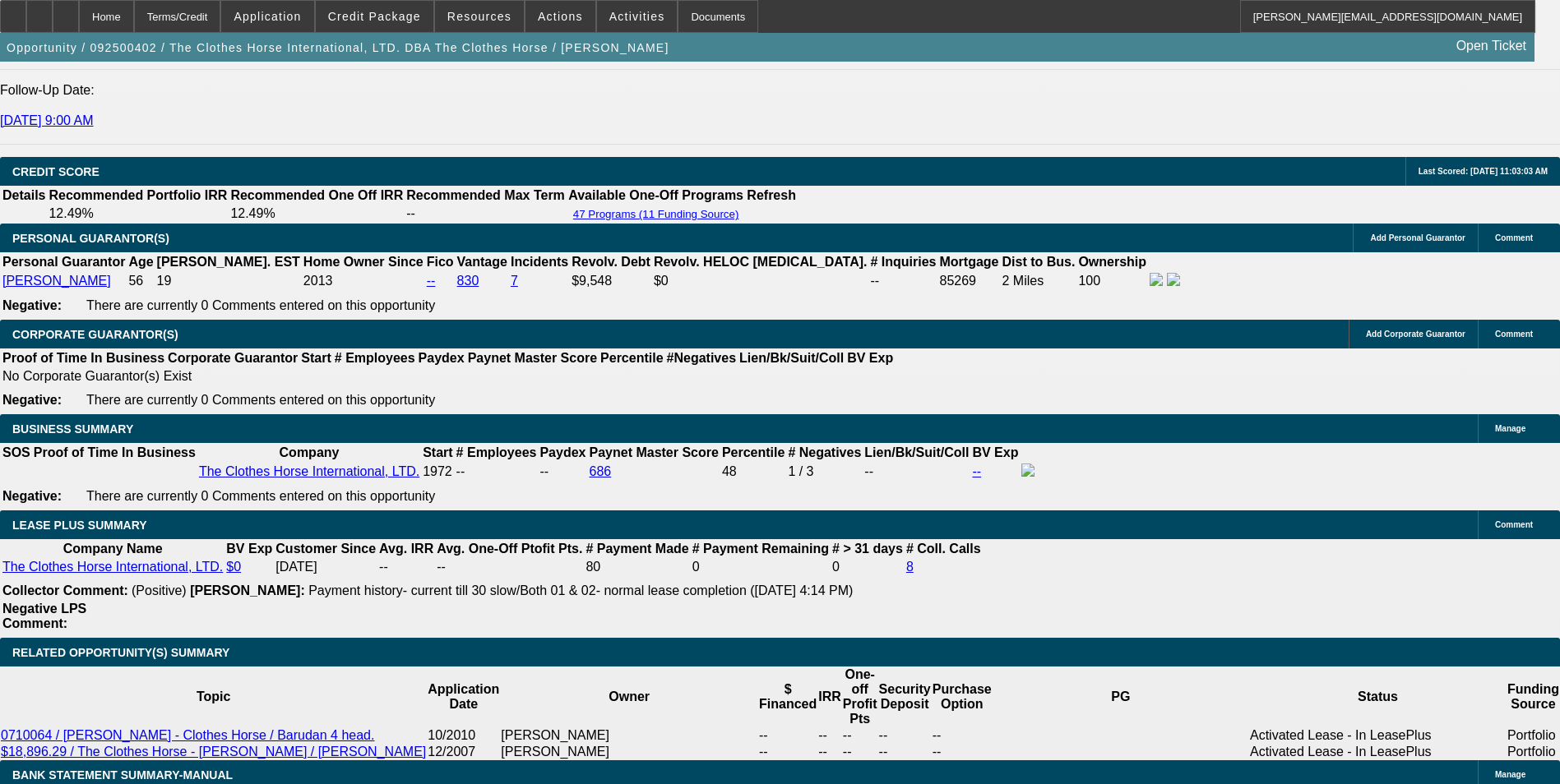
scroll to position [2376, 0]
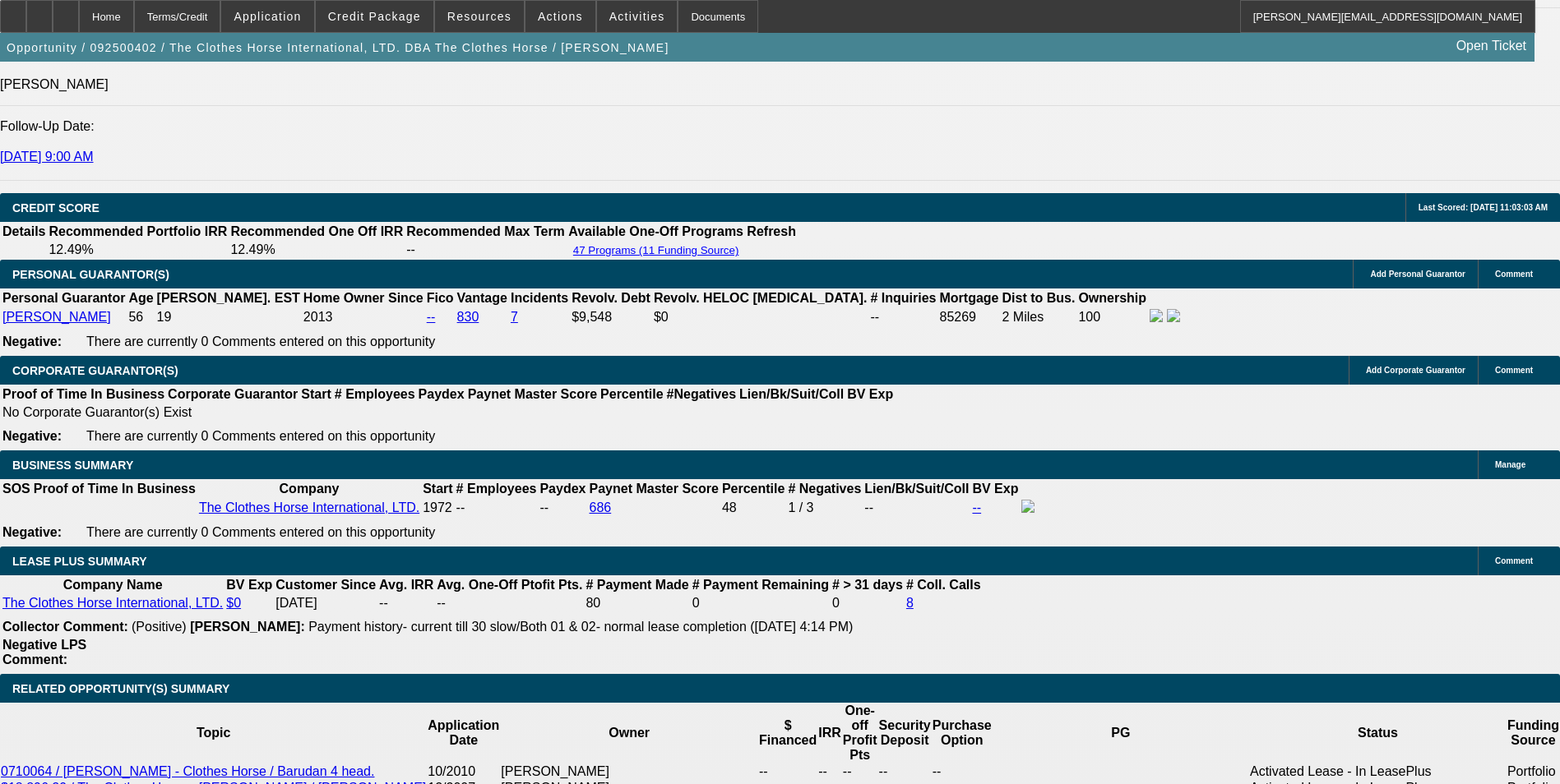
type input "$1,202.00"
drag, startPoint x: 248, startPoint y: 111, endPoint x: 234, endPoint y: 128, distance: 22.0
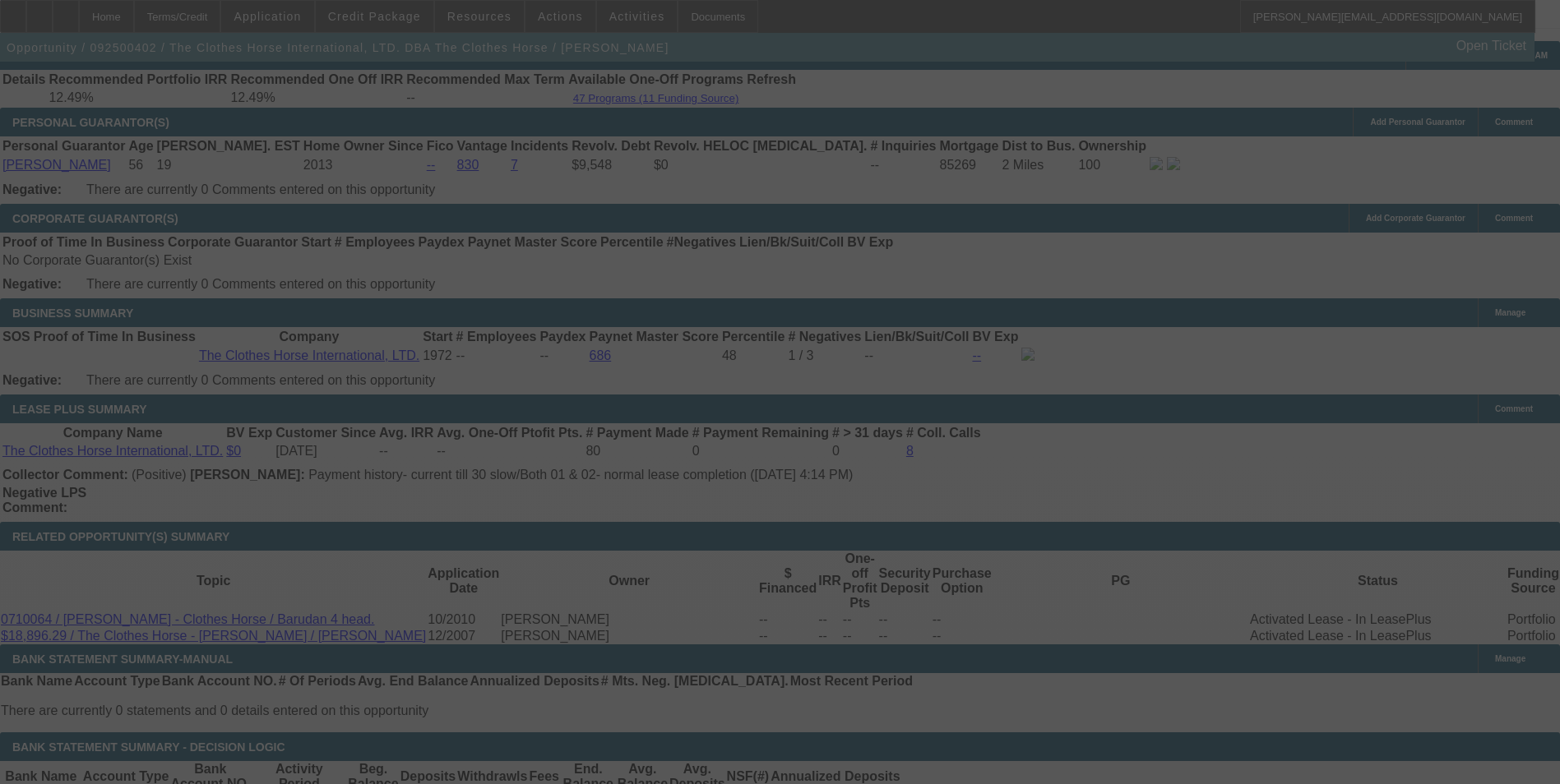
scroll to position [2541, 0]
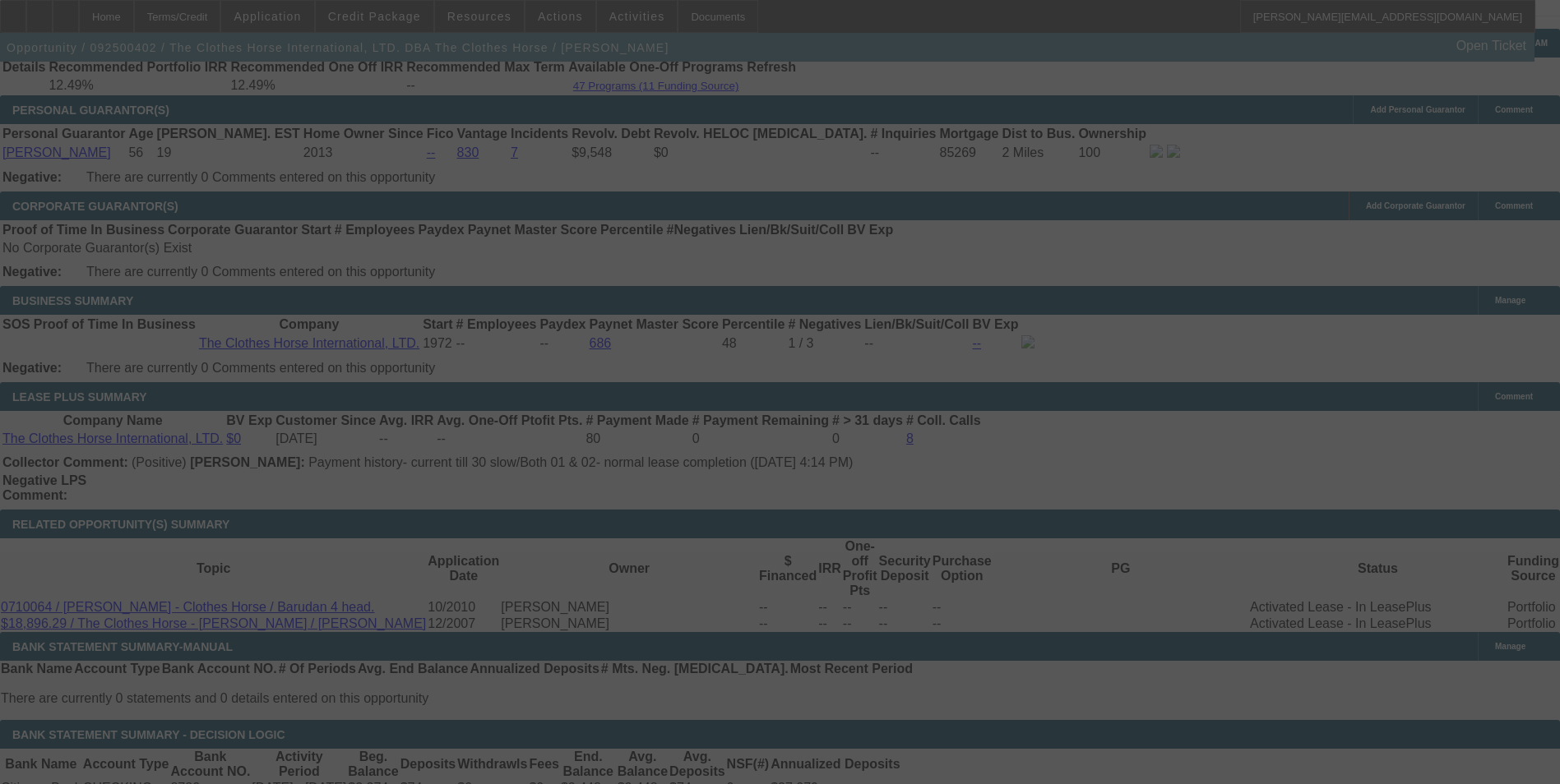
select select "0"
select select "2"
select select "0"
select select "6"
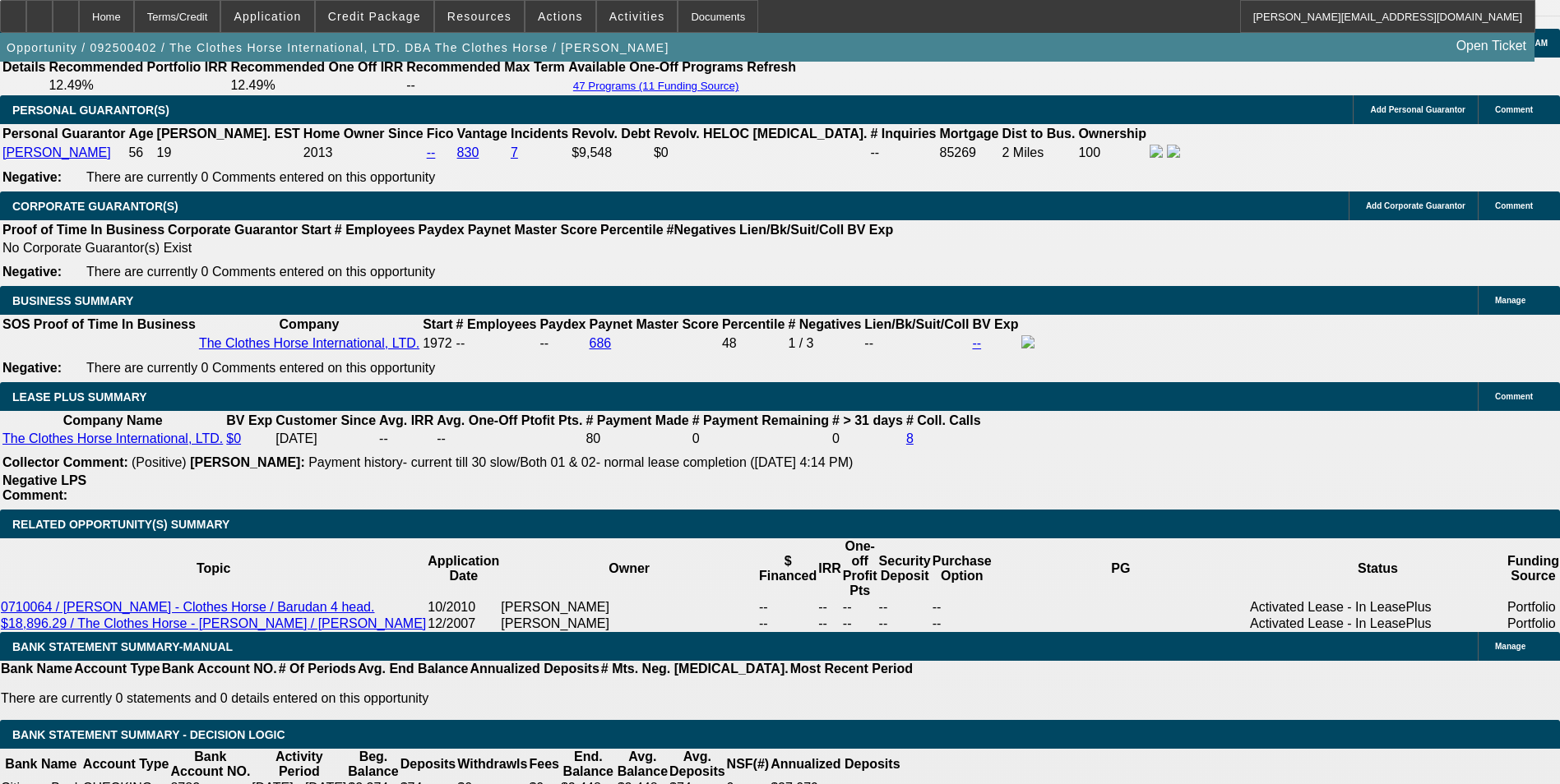
drag, startPoint x: 702, startPoint y: 250, endPoint x: 920, endPoint y: 249, distance: 218.0
type input "$10,000.00"
type input "UNKNOWN"
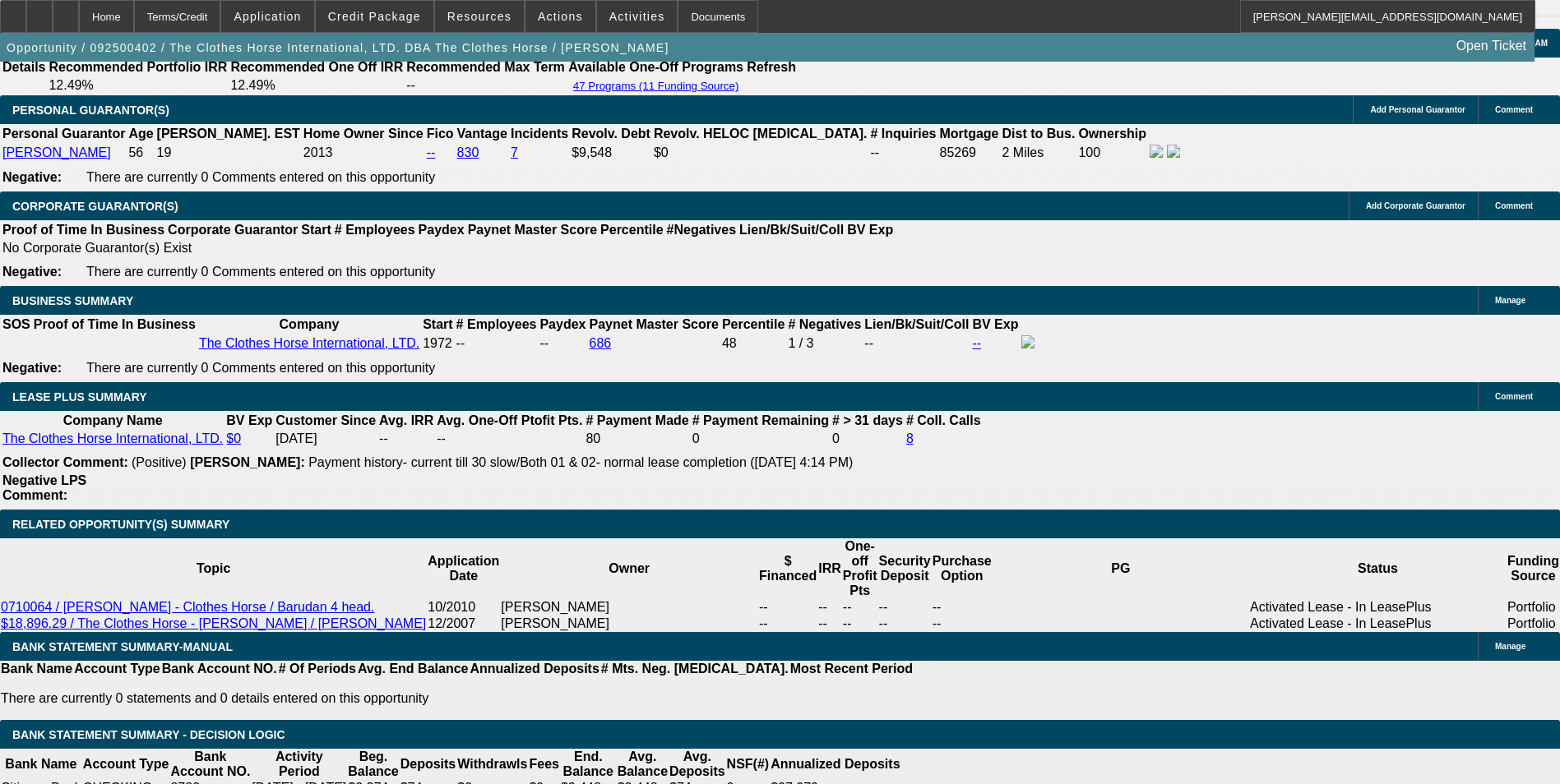
type input "$679.78"
type input "$1,359.56"
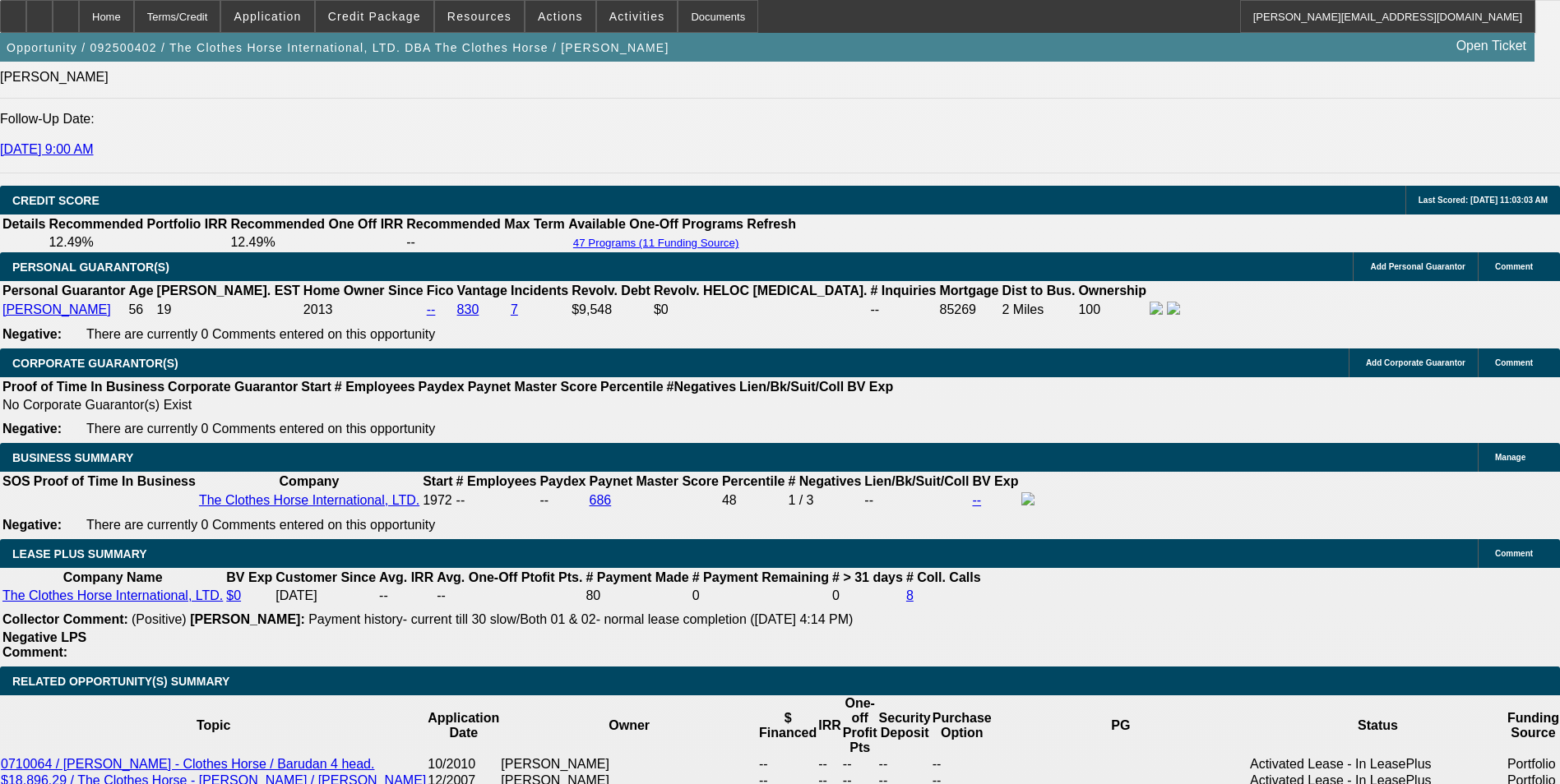
scroll to position [2376, 0]
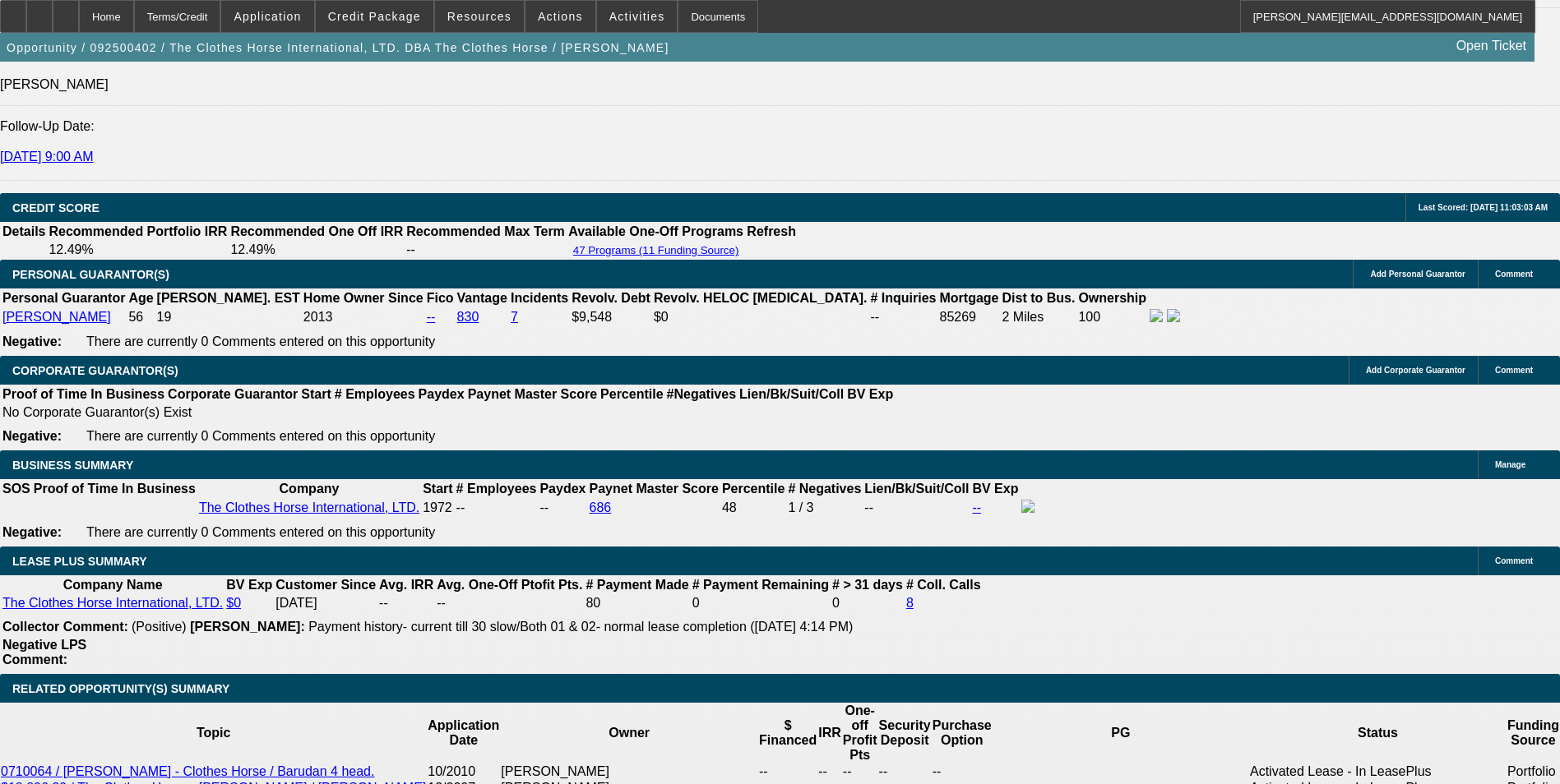
drag, startPoint x: 670, startPoint y: 546, endPoint x: 1286, endPoint y: 540, distance: 616.0
type input "68"
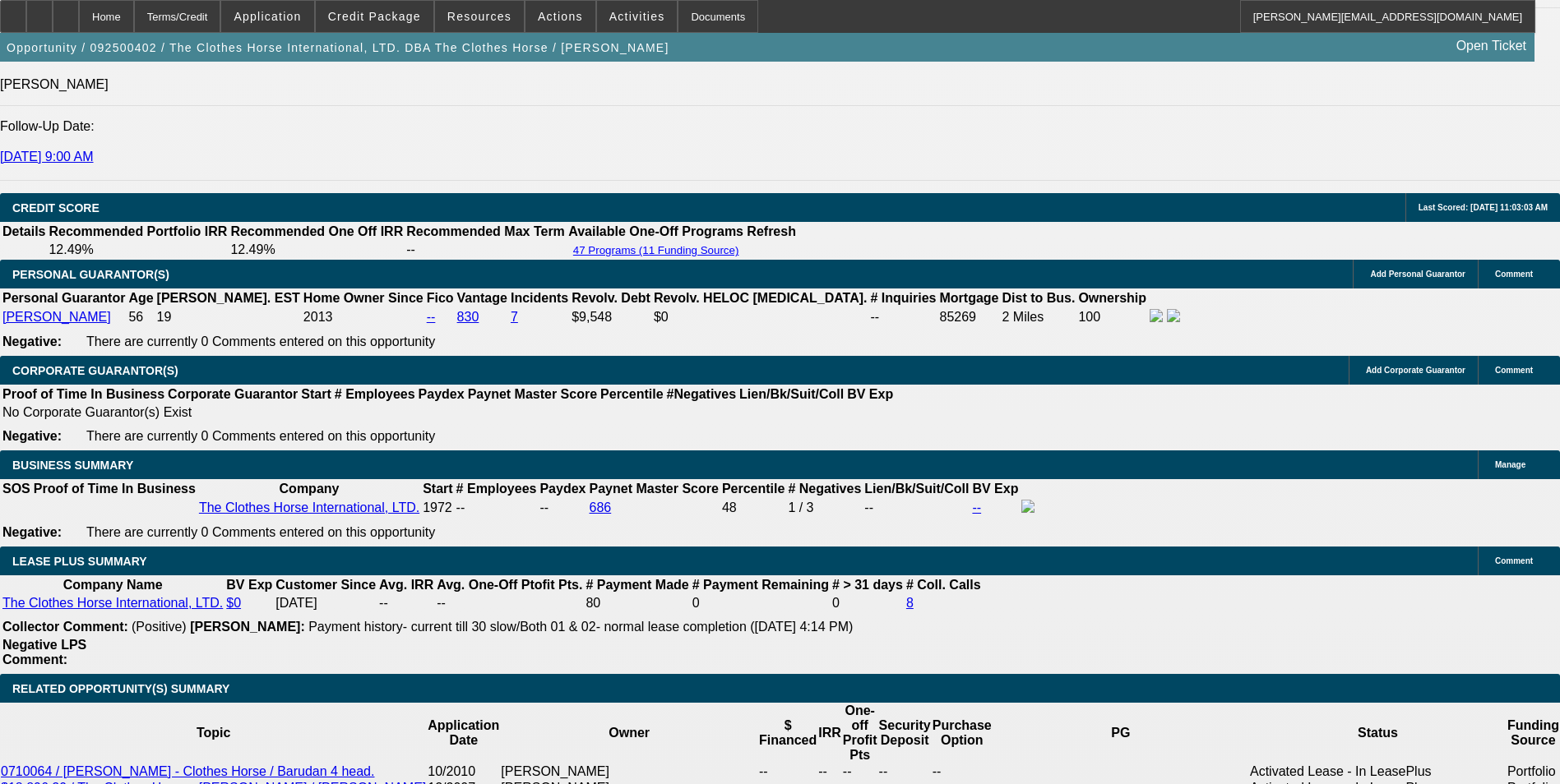
type input "$136.00"
type input "680"
type input "11.2"
type input "$1,360.00"
type input "6"
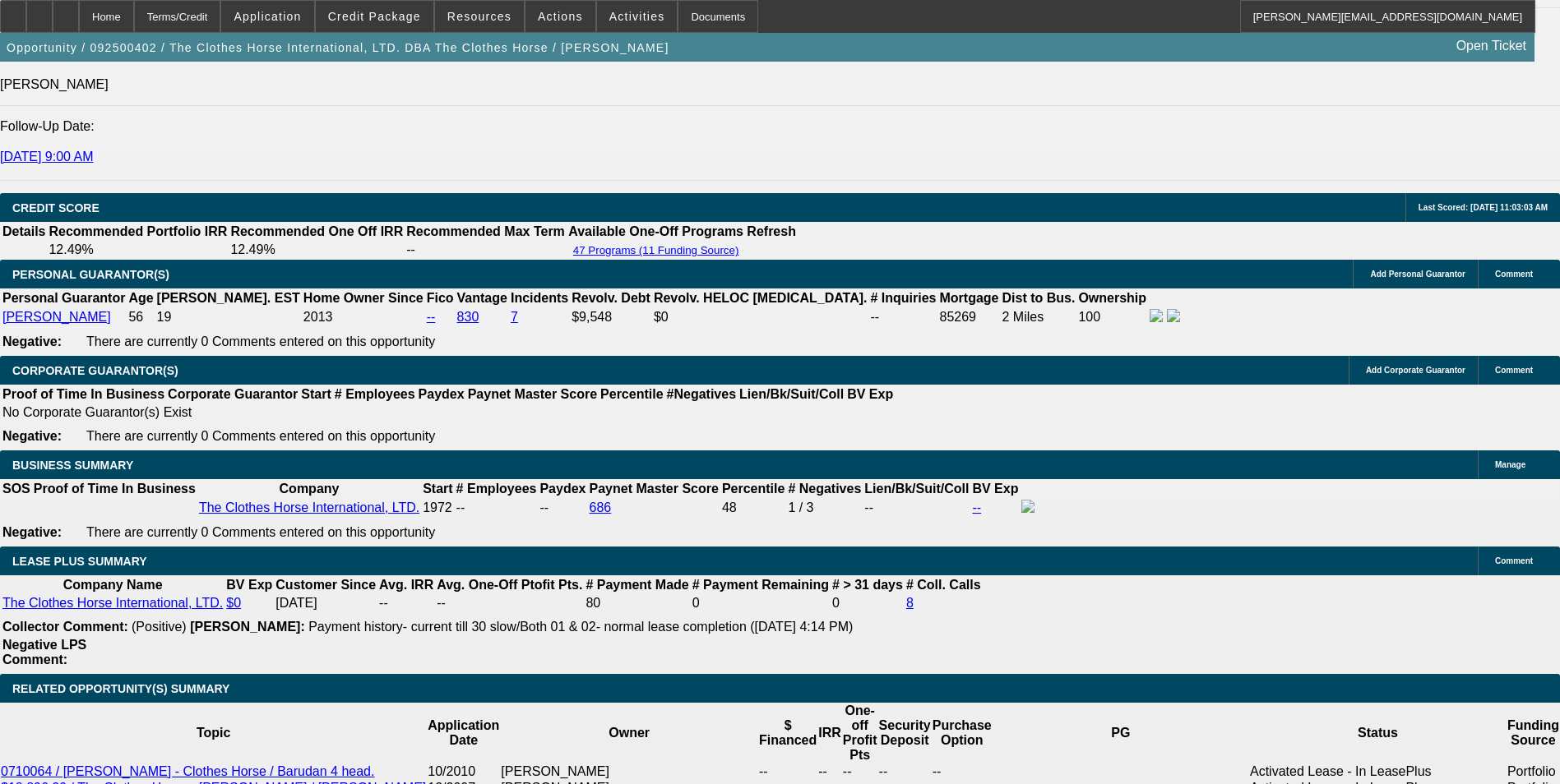
type input "$12.00"
type input "679"
type input "11.1"
type input "$1,358.00"
type input "$679.00"
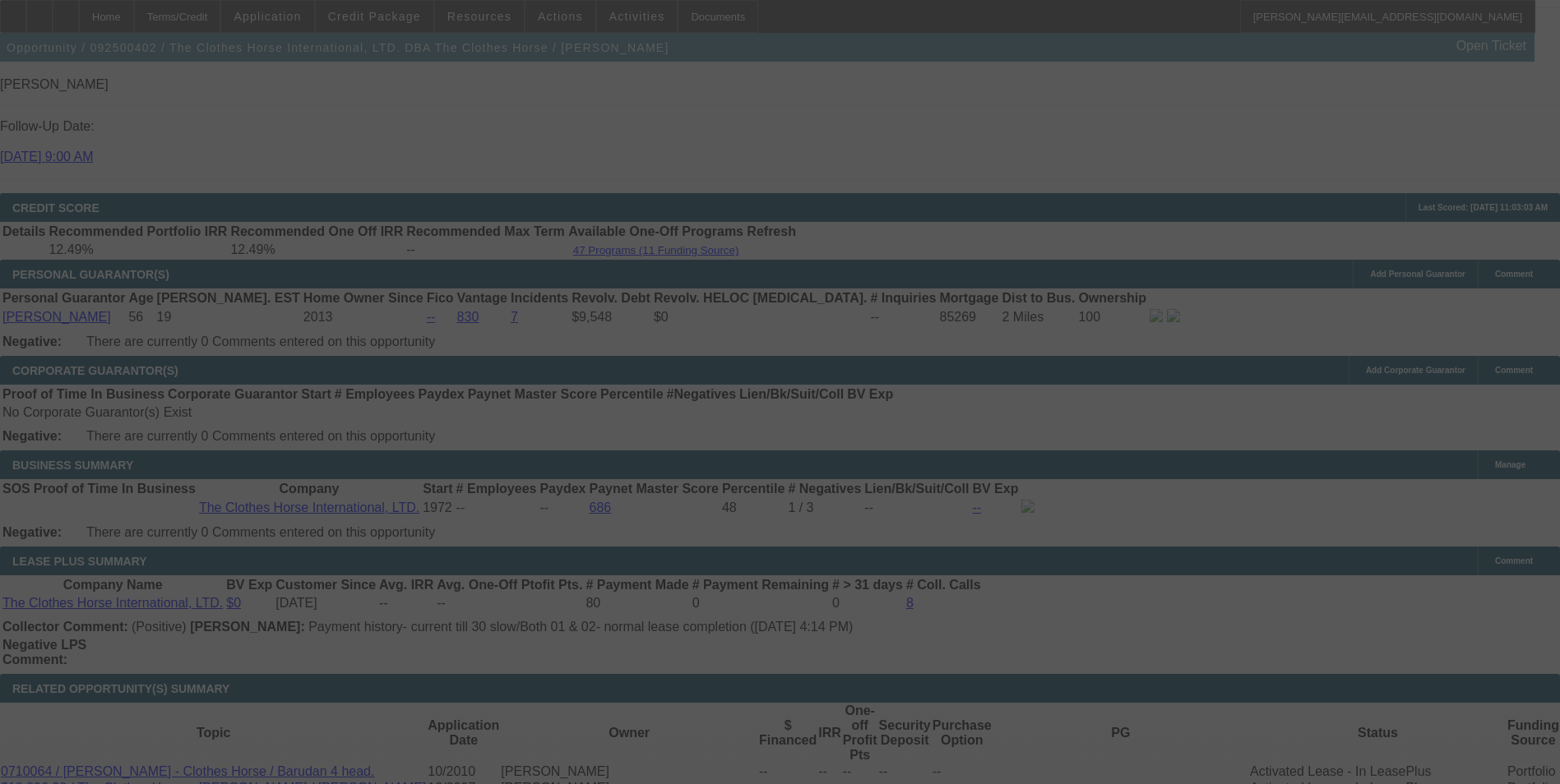
select select "0"
select select "2"
select select "0"
select select "6"
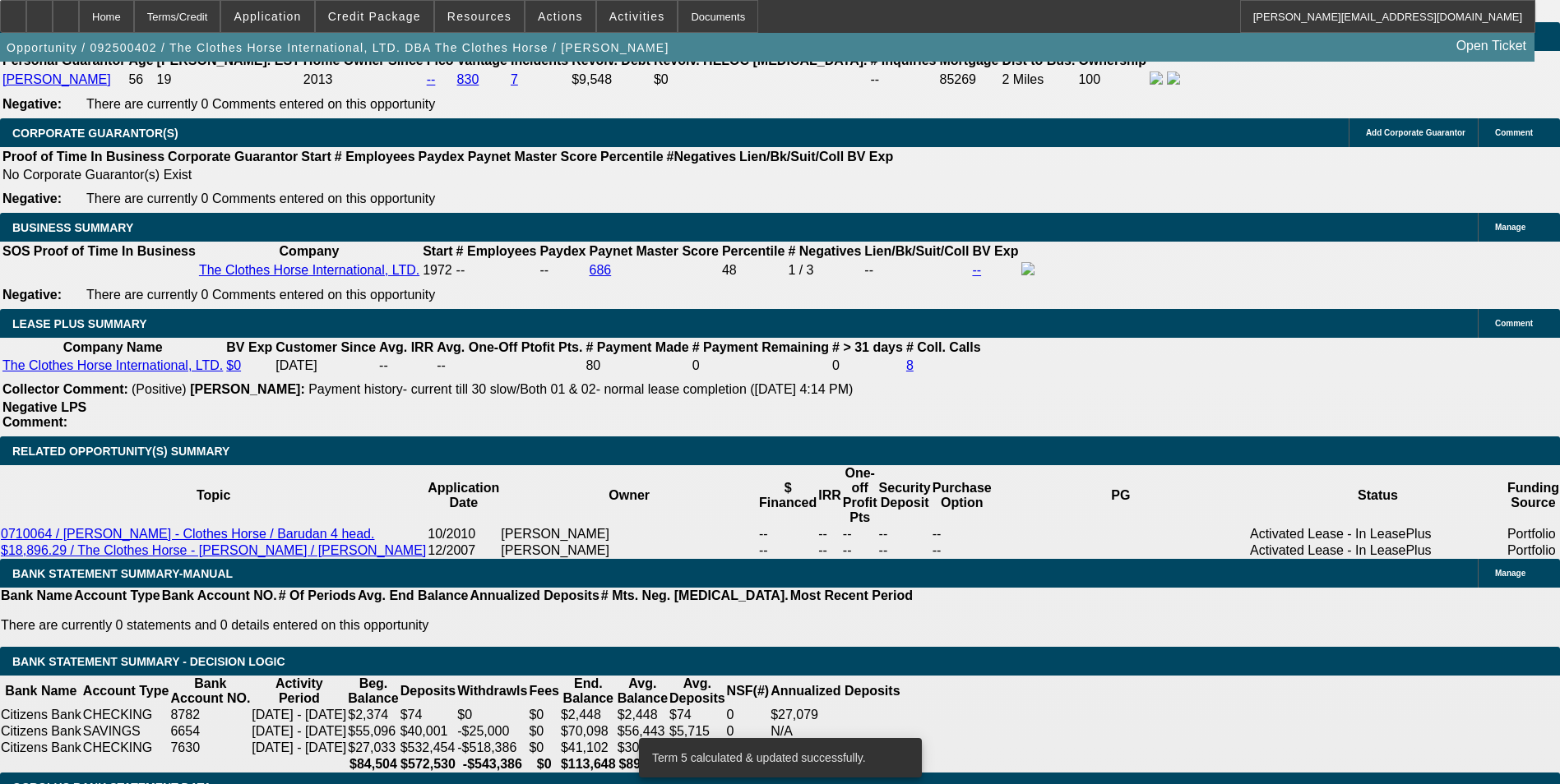
scroll to position [2623, 0]
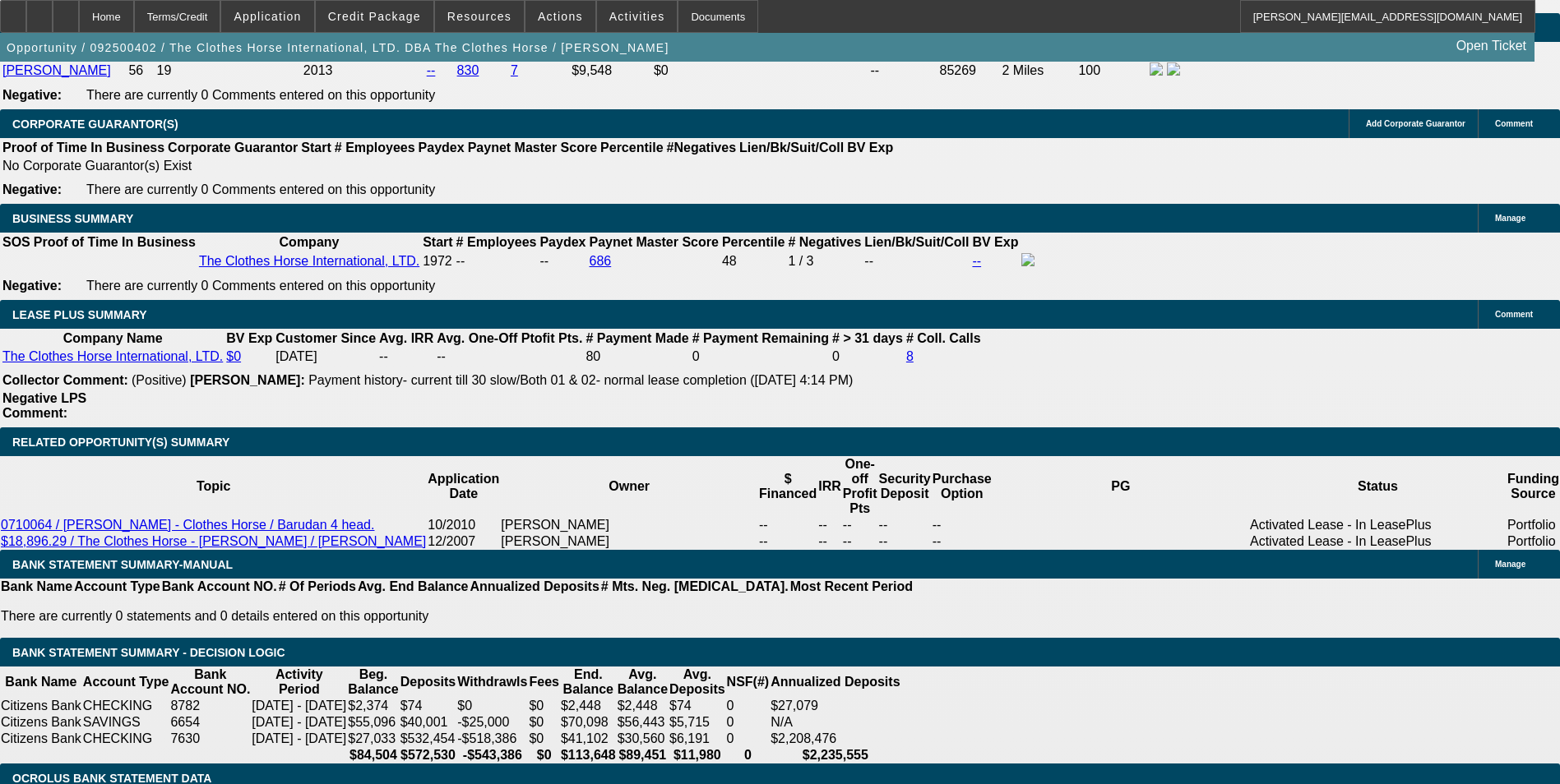
drag, startPoint x: 660, startPoint y: 299, endPoint x: 756, endPoint y: 295, distance: 96.1
type input "6"
type input "$12.00"
type input "UNKNOWN"
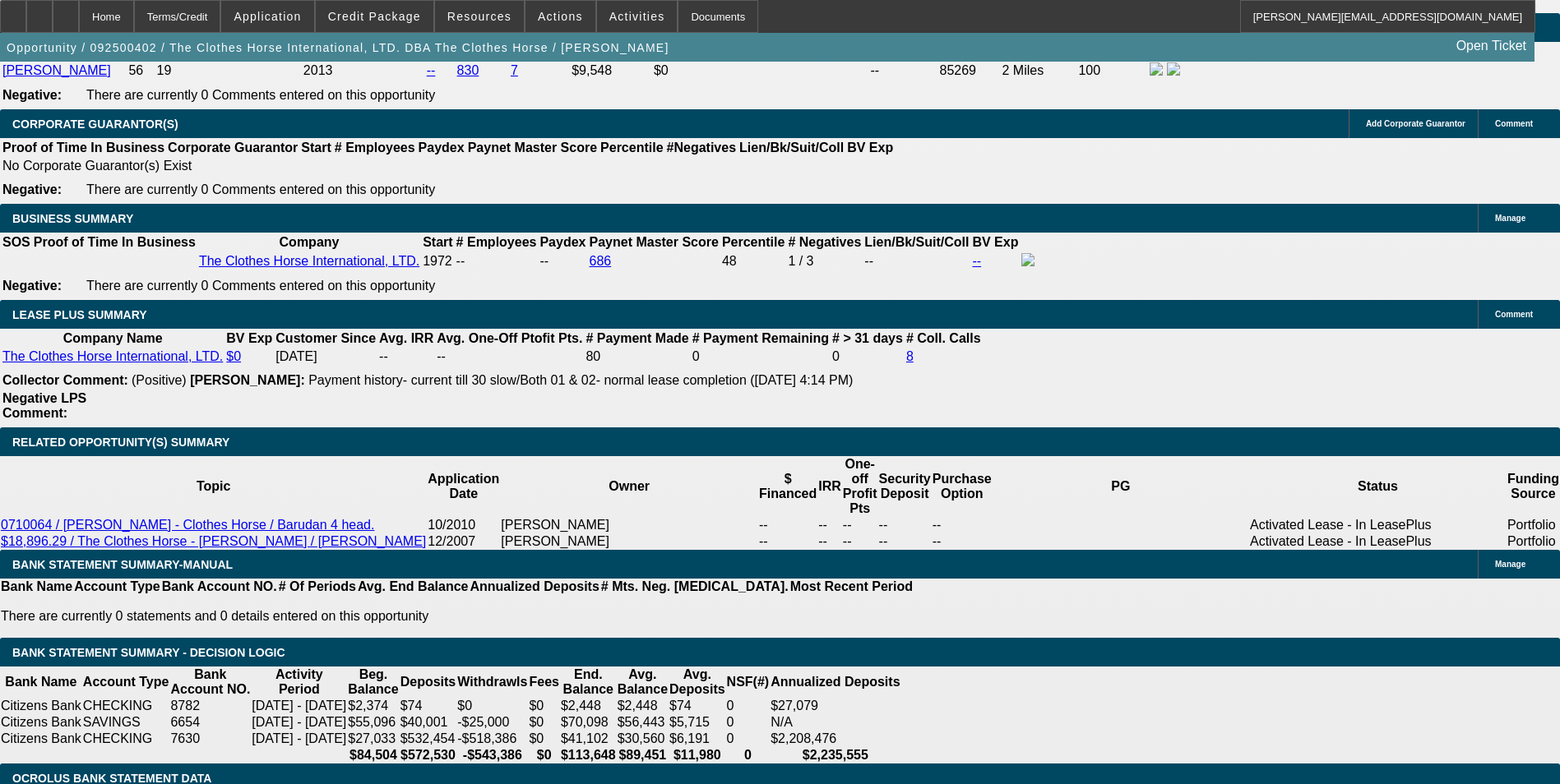
type input "680"
type input "11.2"
type input "$1,360.00"
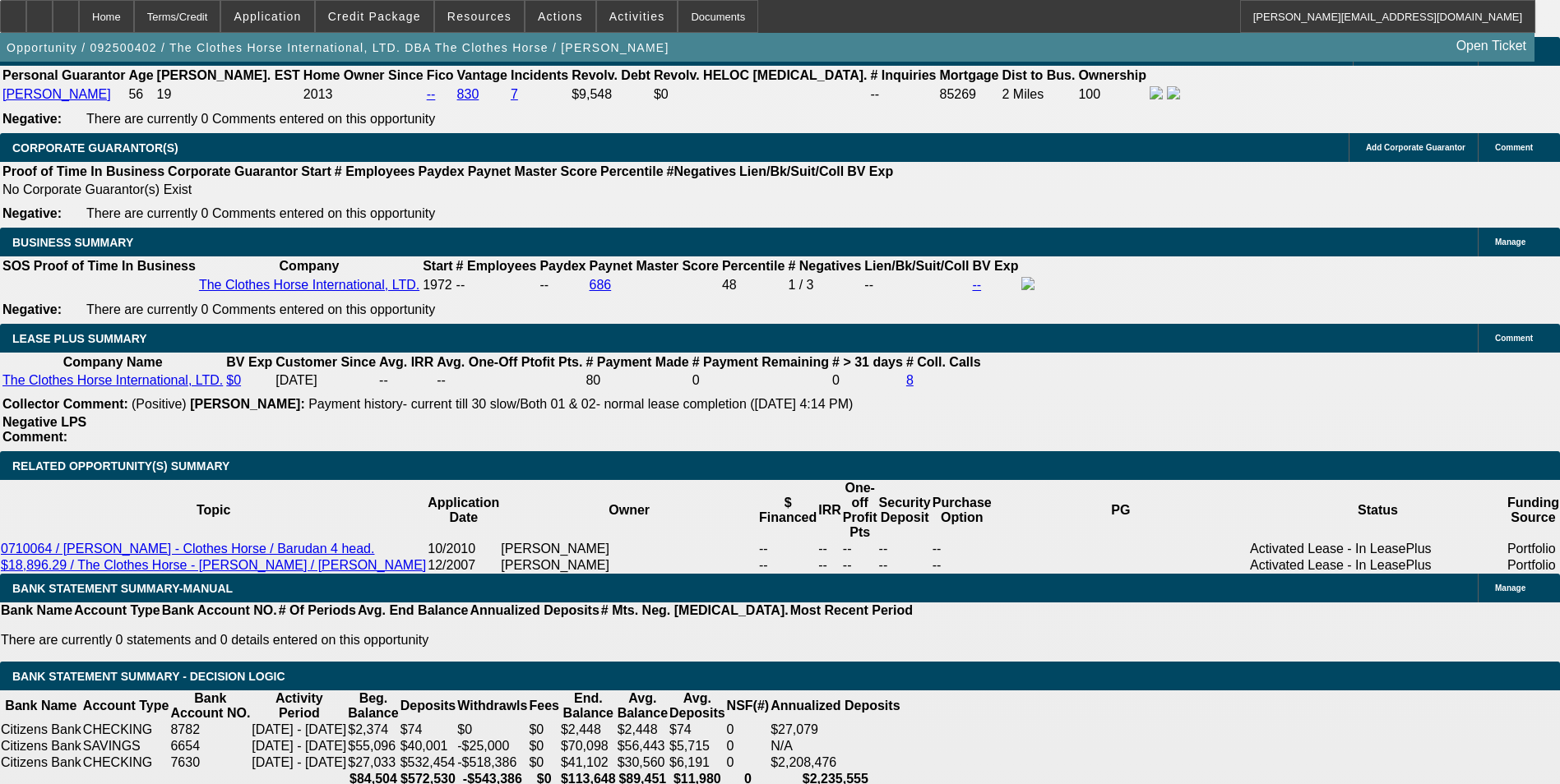
scroll to position [2376, 0]
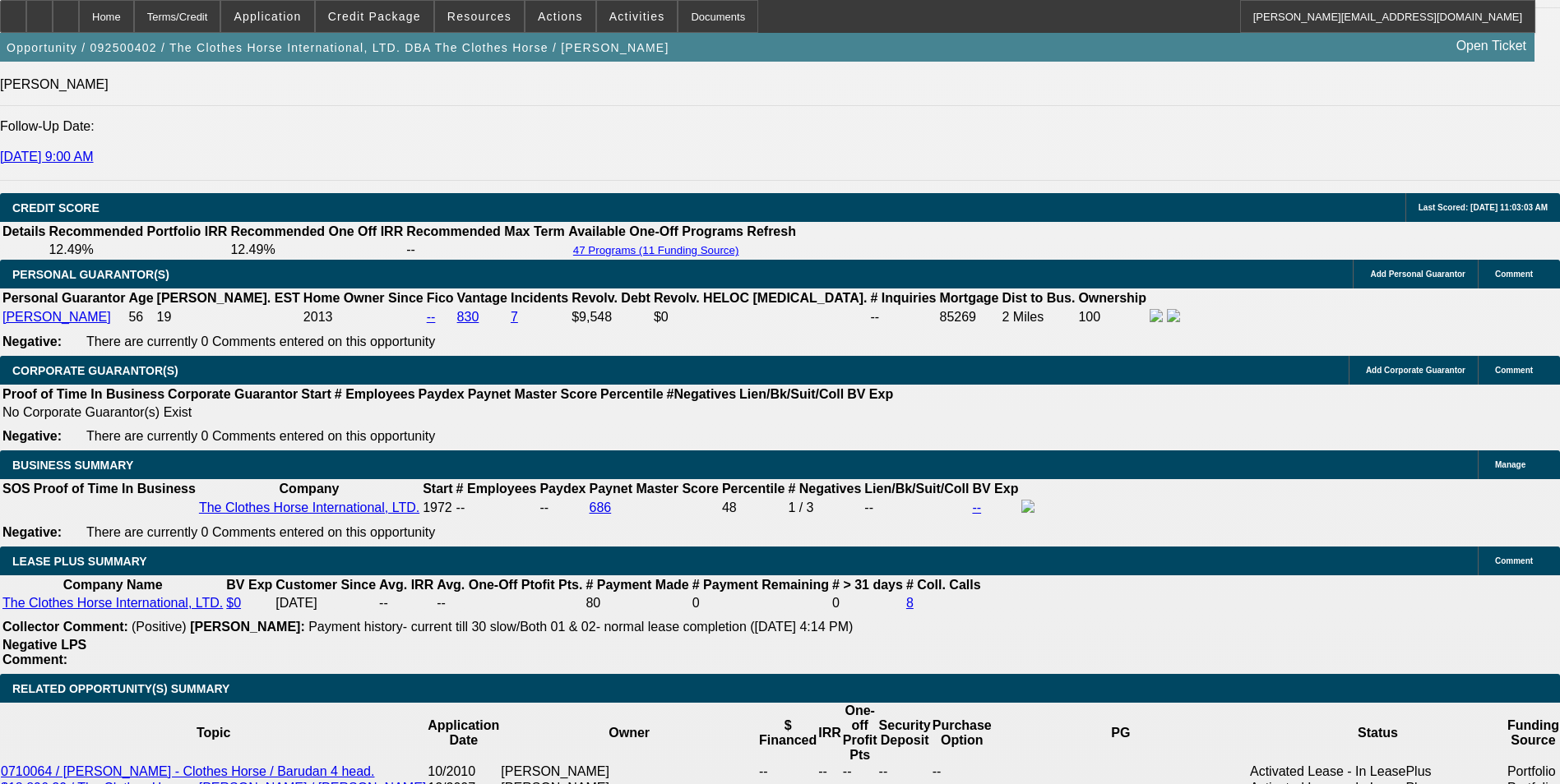
type input "$680.00"
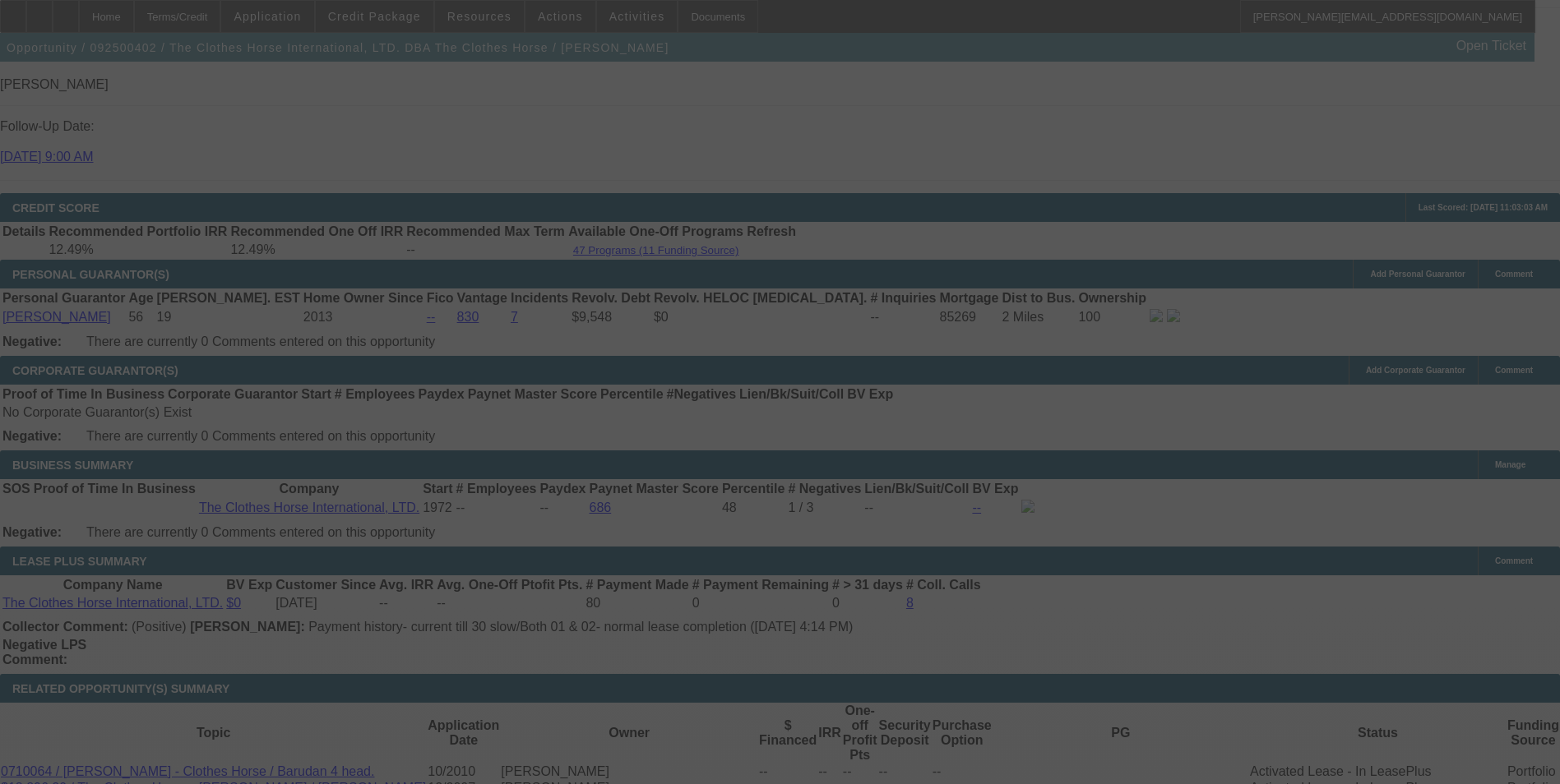
select select "0"
select select "2"
select select "0"
select select "6"
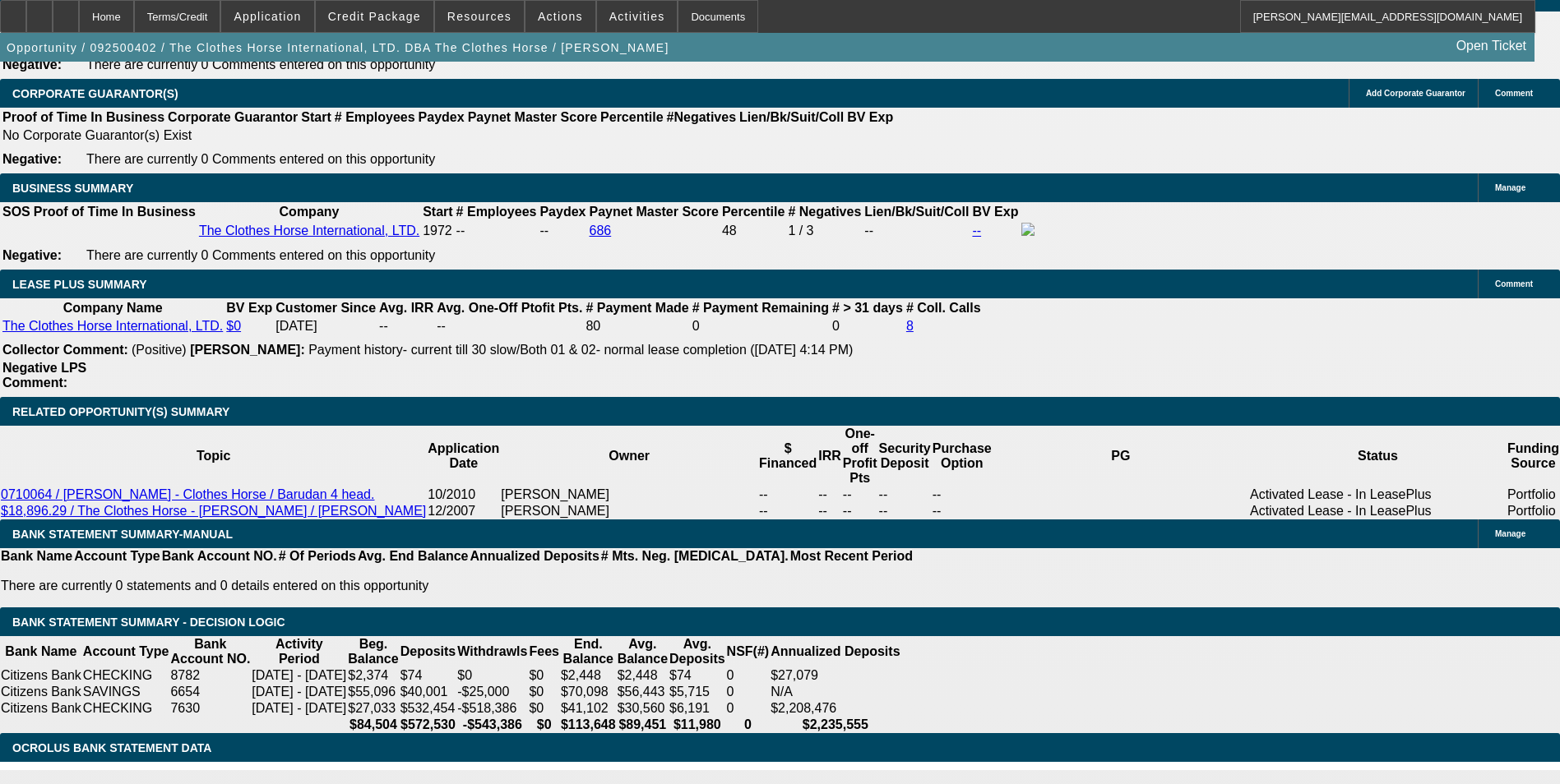
scroll to position [2541, 0]
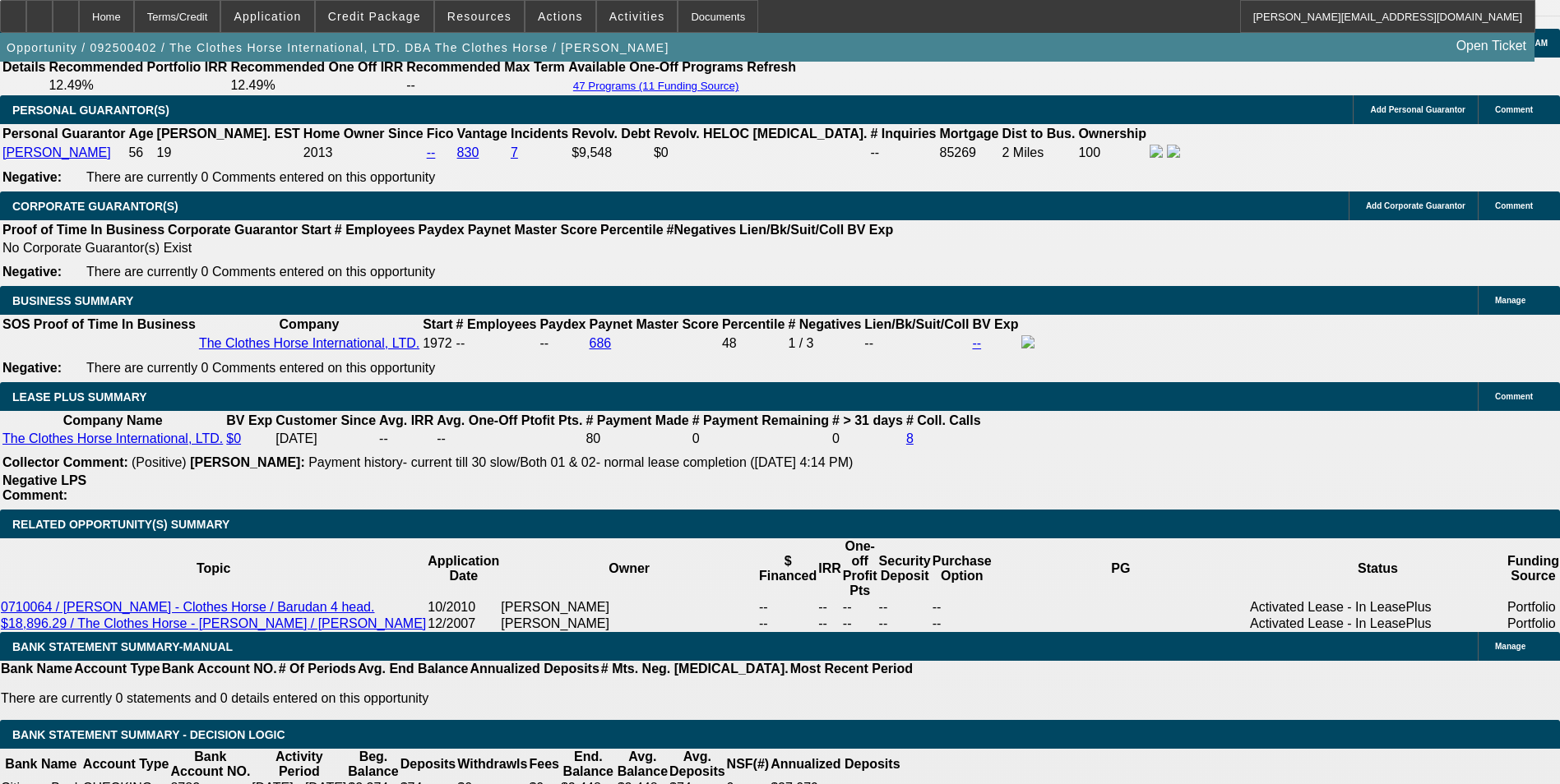
drag, startPoint x: 503, startPoint y: 255, endPoint x: 675, endPoint y: 262, distance: 172.1
type input "$10,000.00"
type input "UNKNOWN"
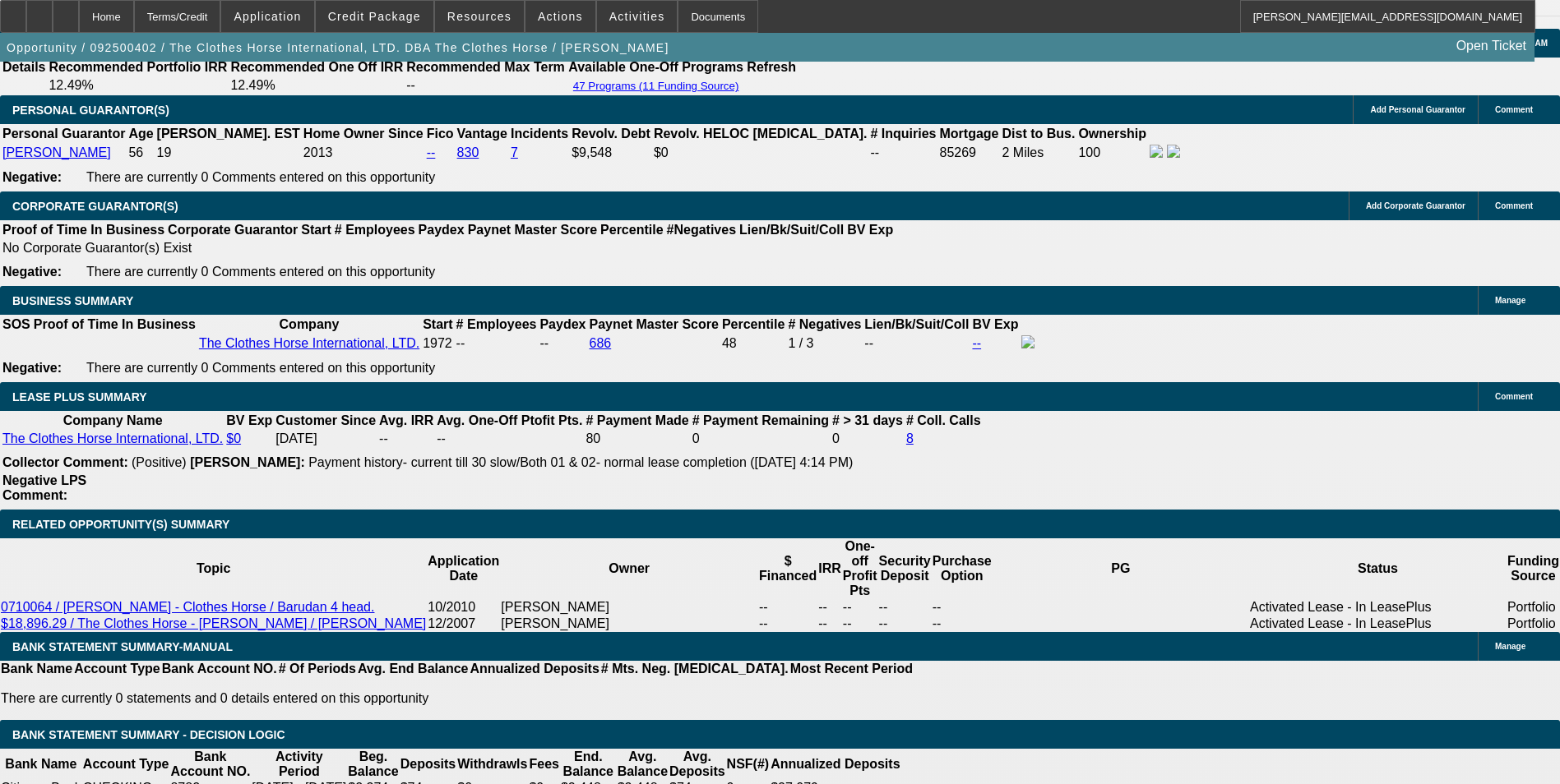
type input "$808.16"
type input "$1,616.32"
drag, startPoint x: 457, startPoint y: 375, endPoint x: 465, endPoint y: 368, distance: 10.6
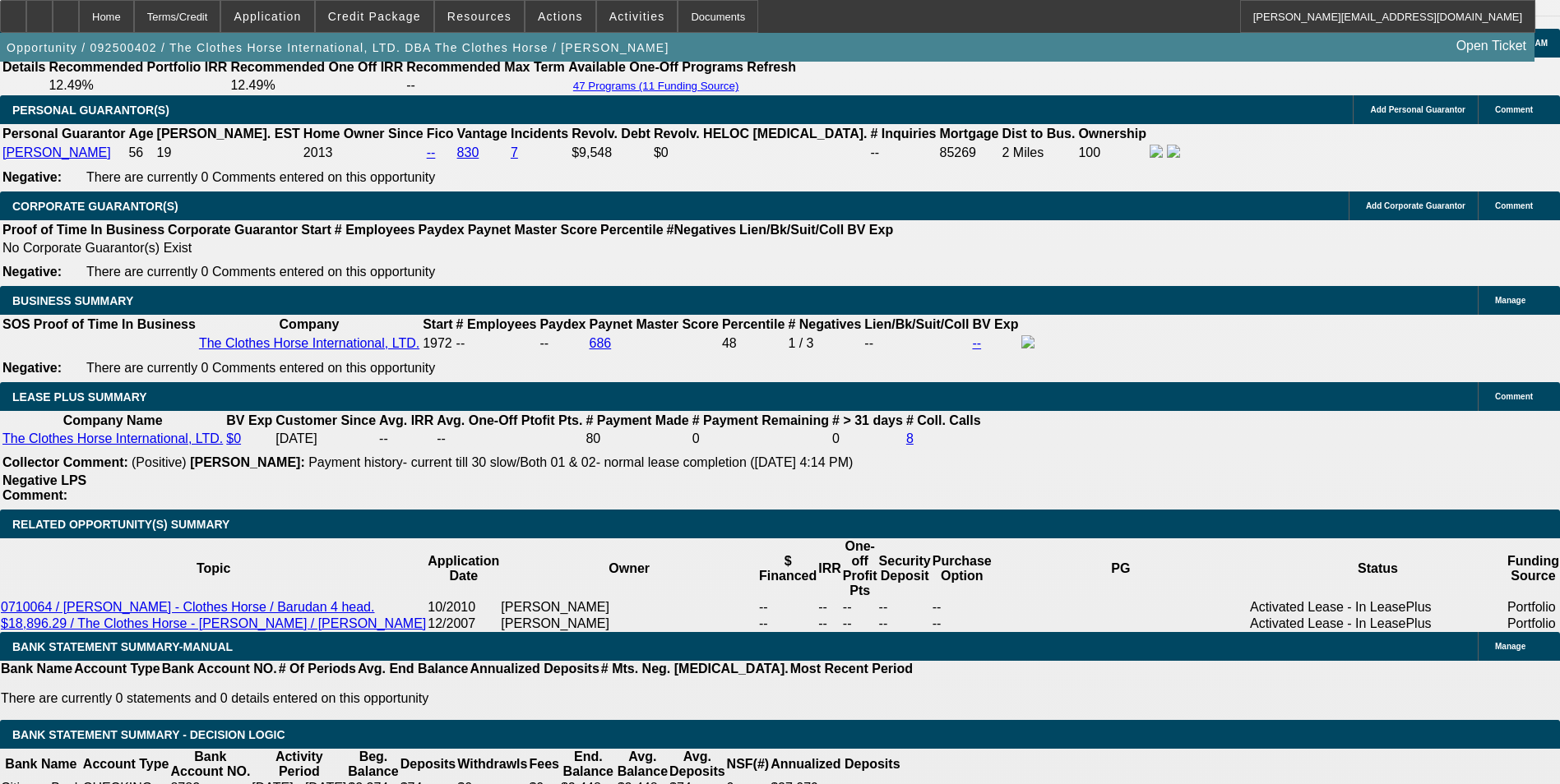
type input "808"
type input "$160.00"
type input "11.2"
type input "$1,616.00"
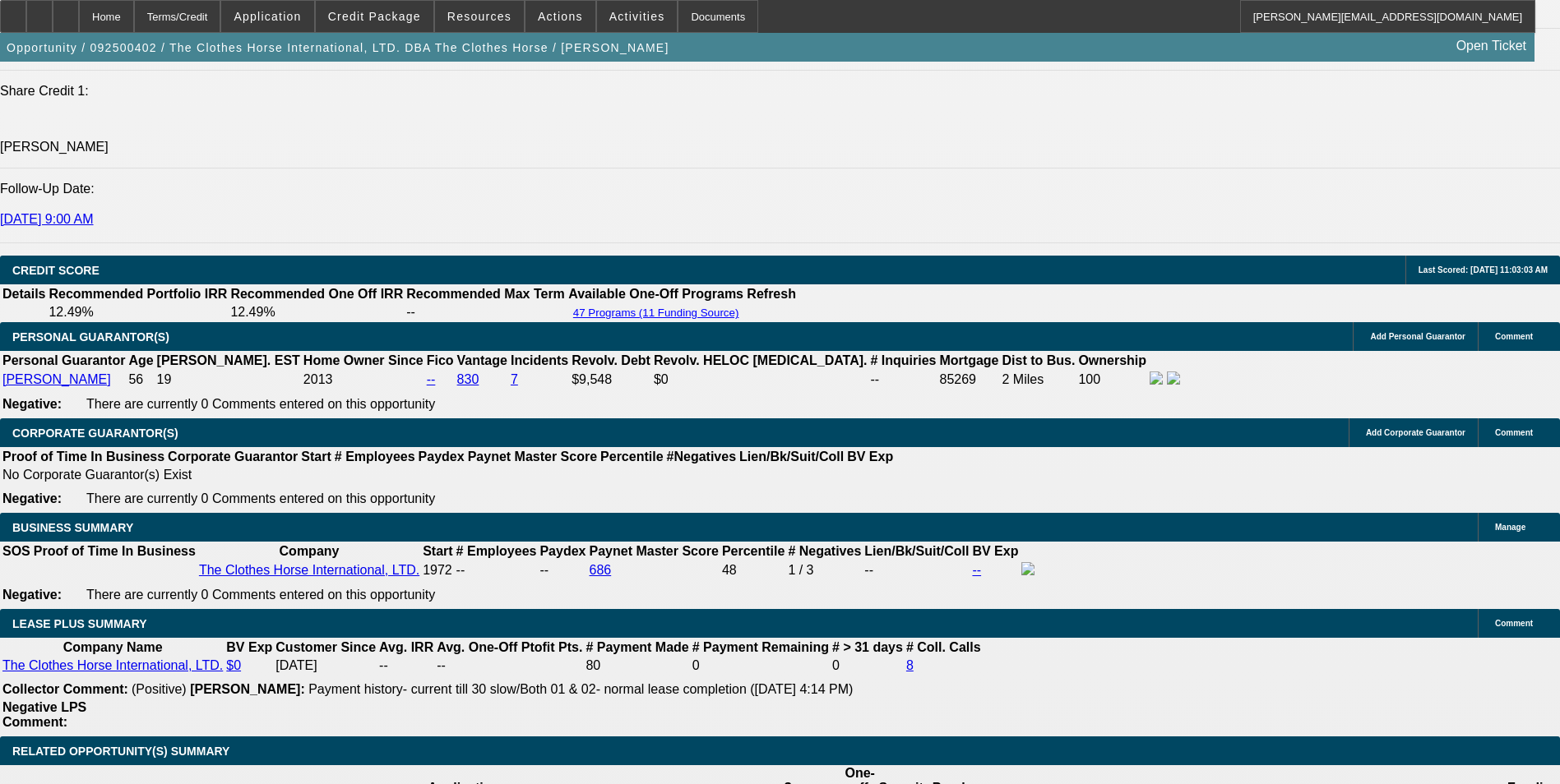
scroll to position [2294, 0]
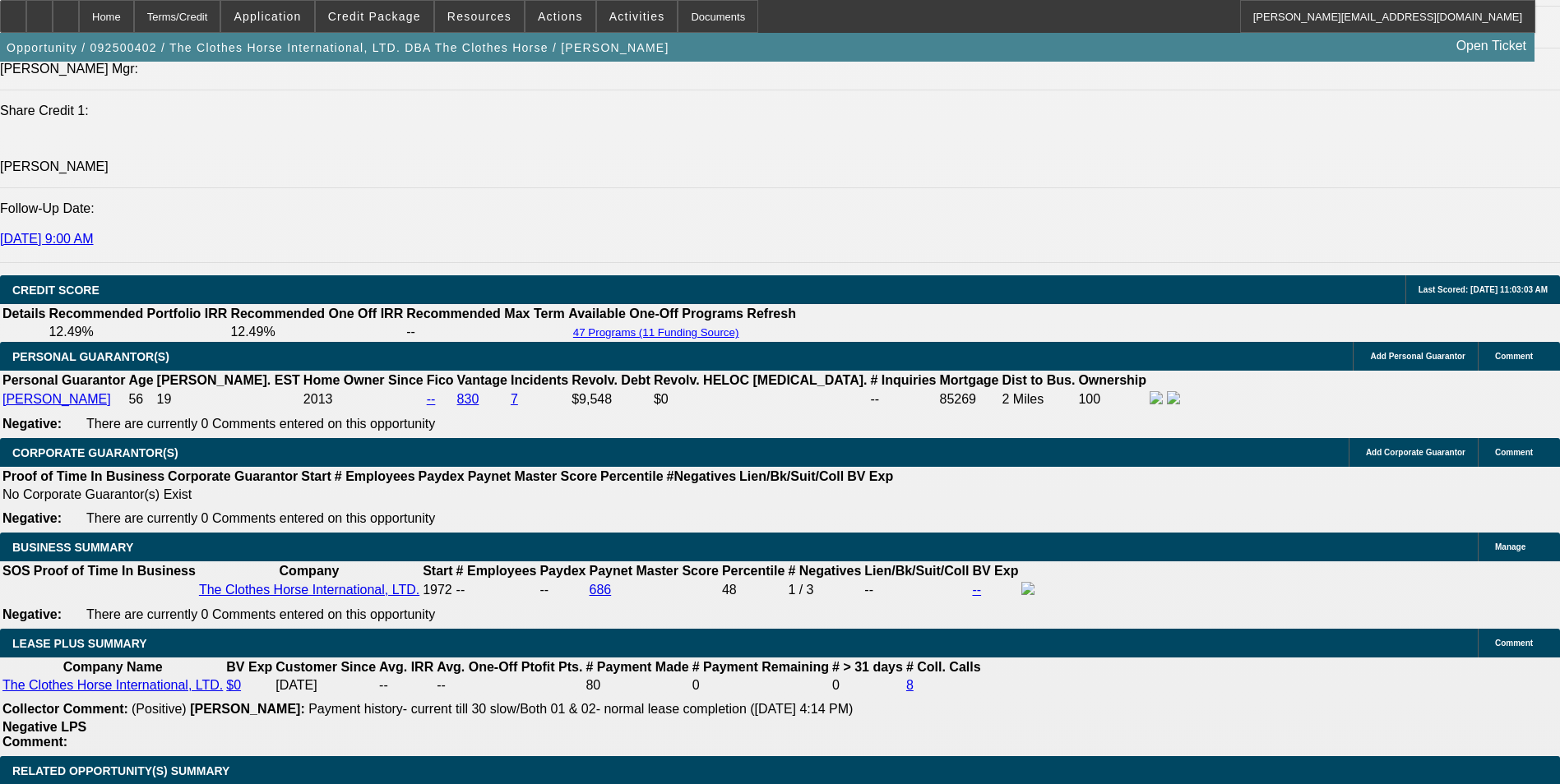
type input "$808.00"
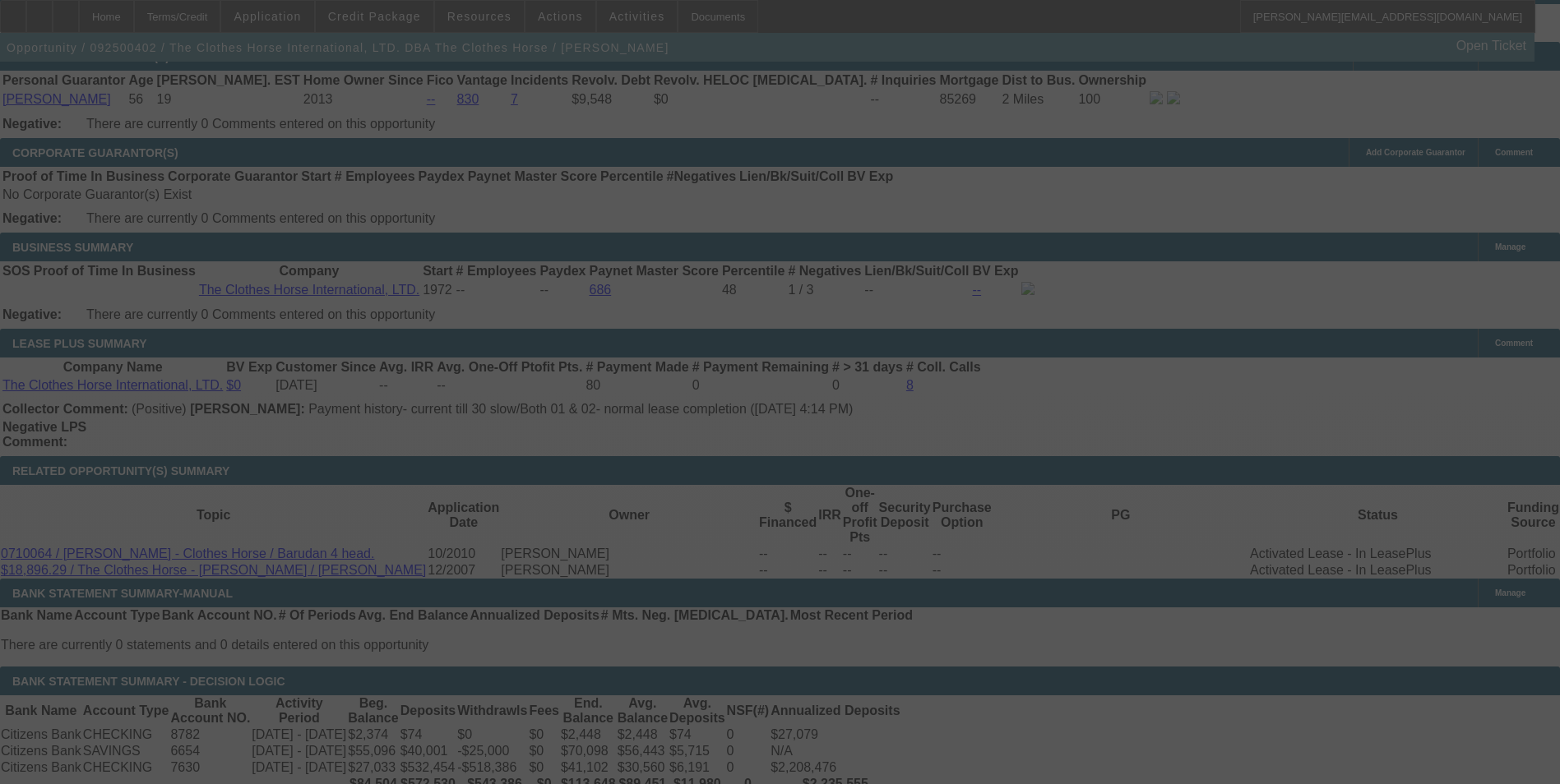
scroll to position [2623, 0]
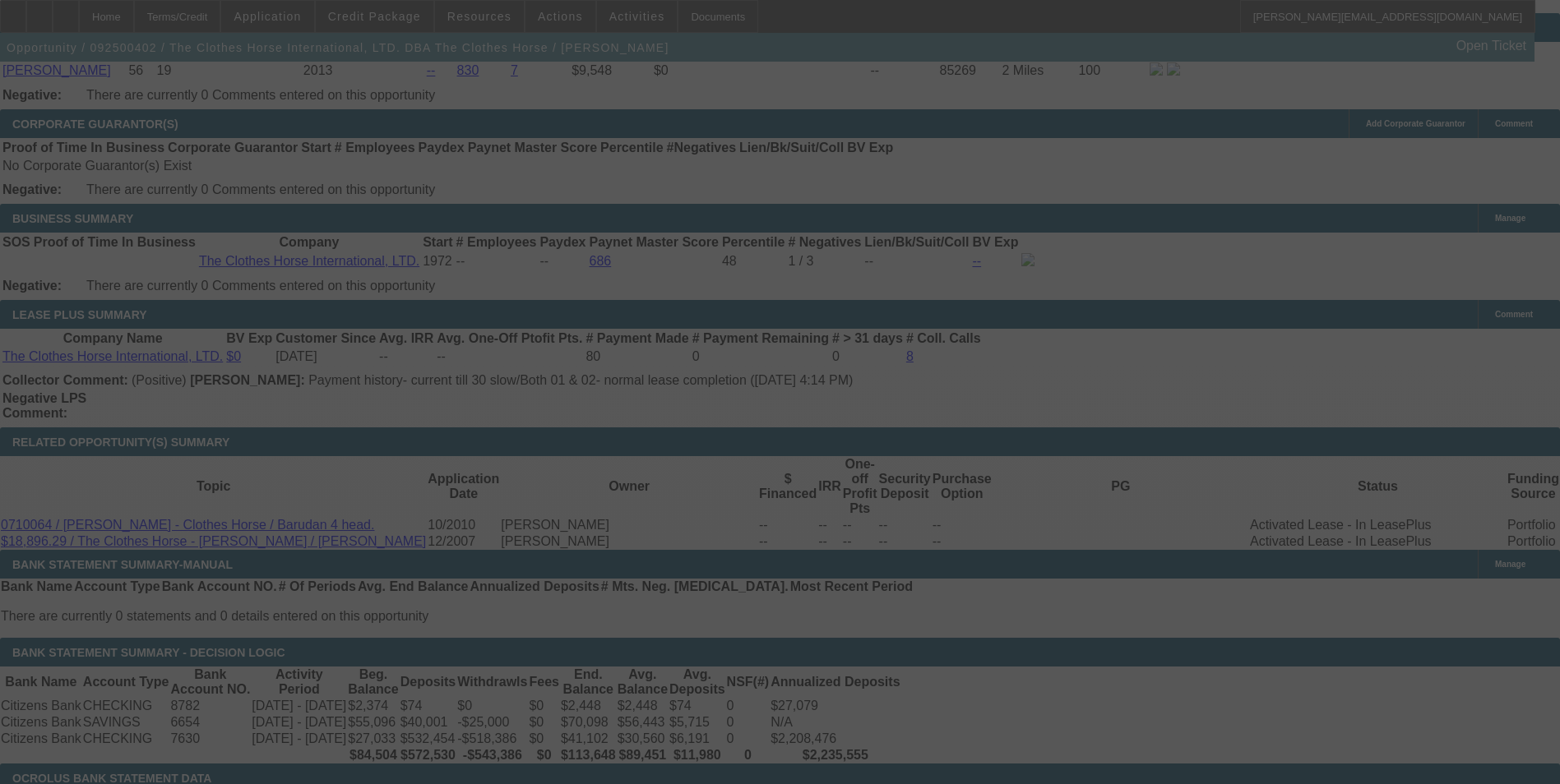
select select "0"
select select "2"
select select "0"
select select "6"
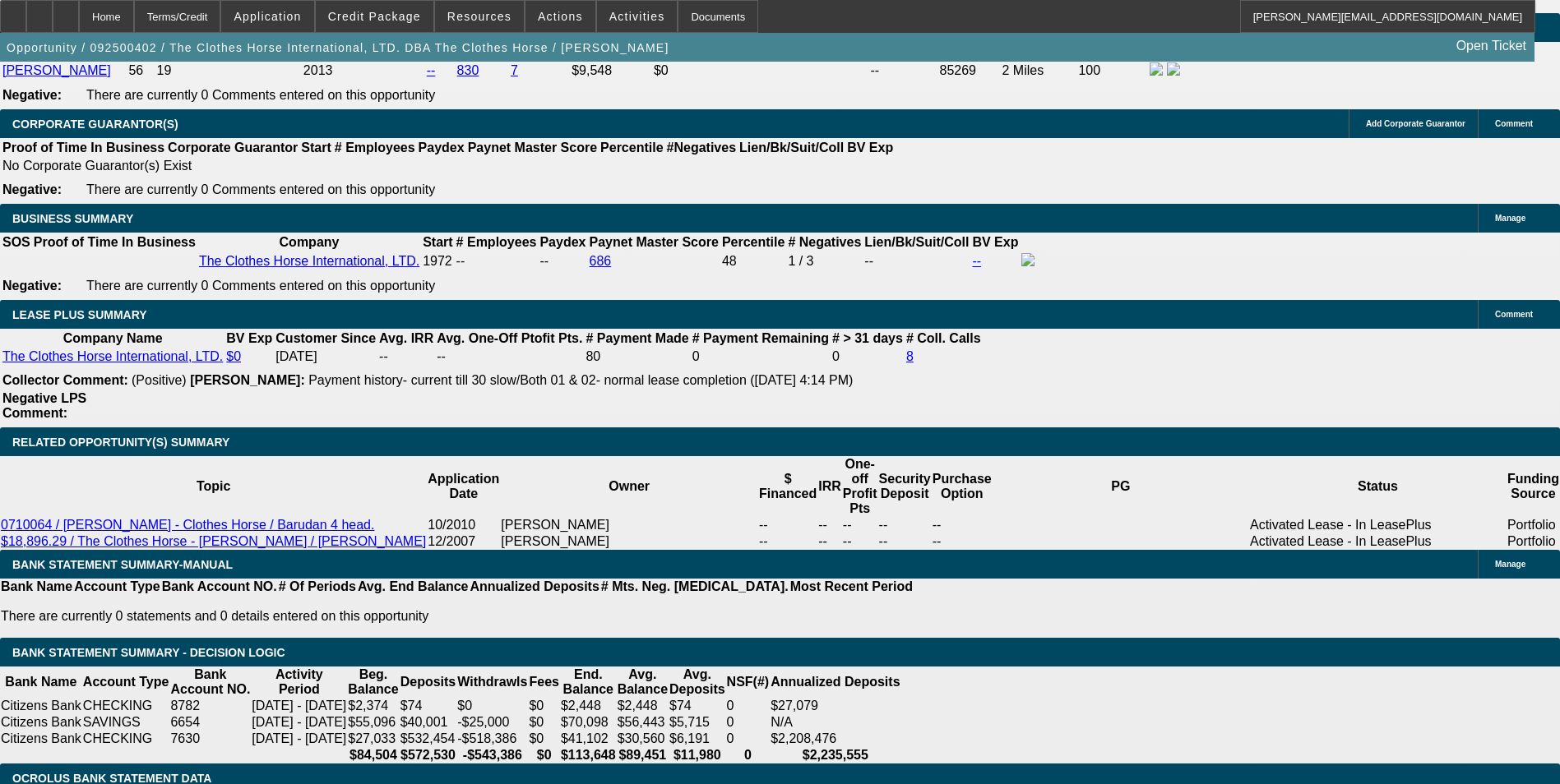
drag, startPoint x: 292, startPoint y: 171, endPoint x: 536, endPoint y: 163, distance: 244.1
type input "$10,000.00"
type input "UNKNOWN"
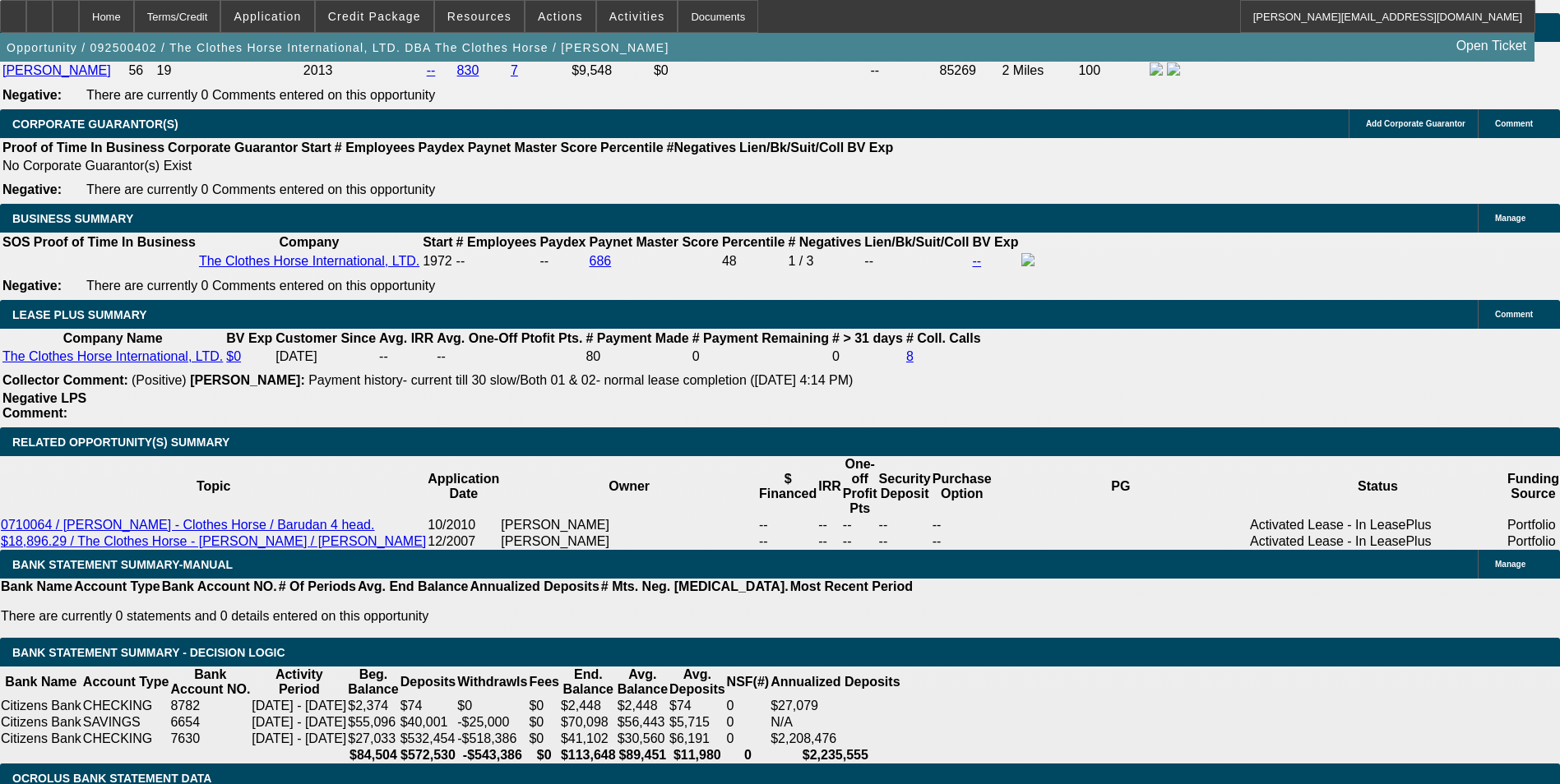
type input "$2,071.24"
type input "10"
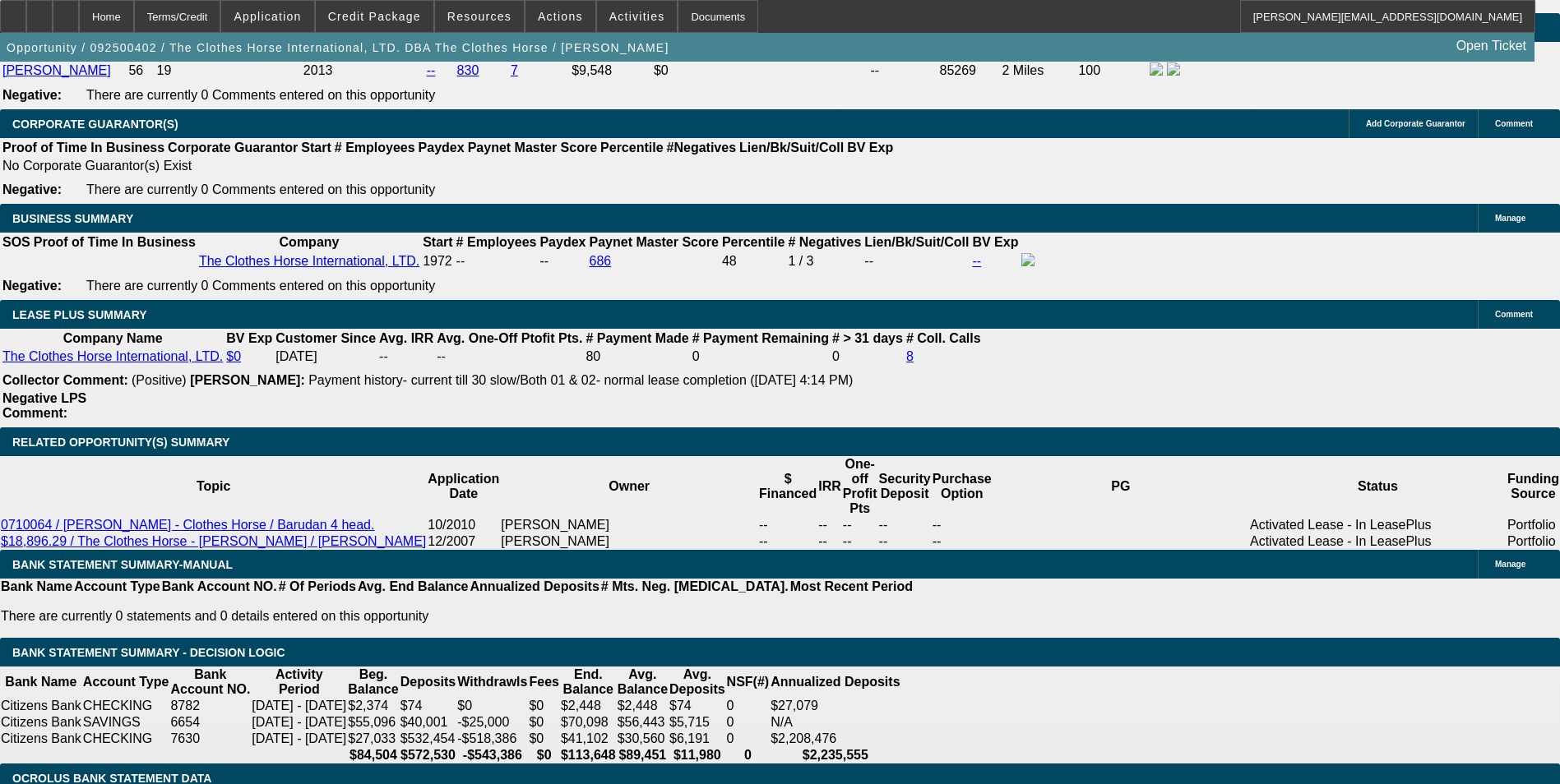
type input "$20.00"
type input "1036"
type input "$2,072.00"
type input "12.2"
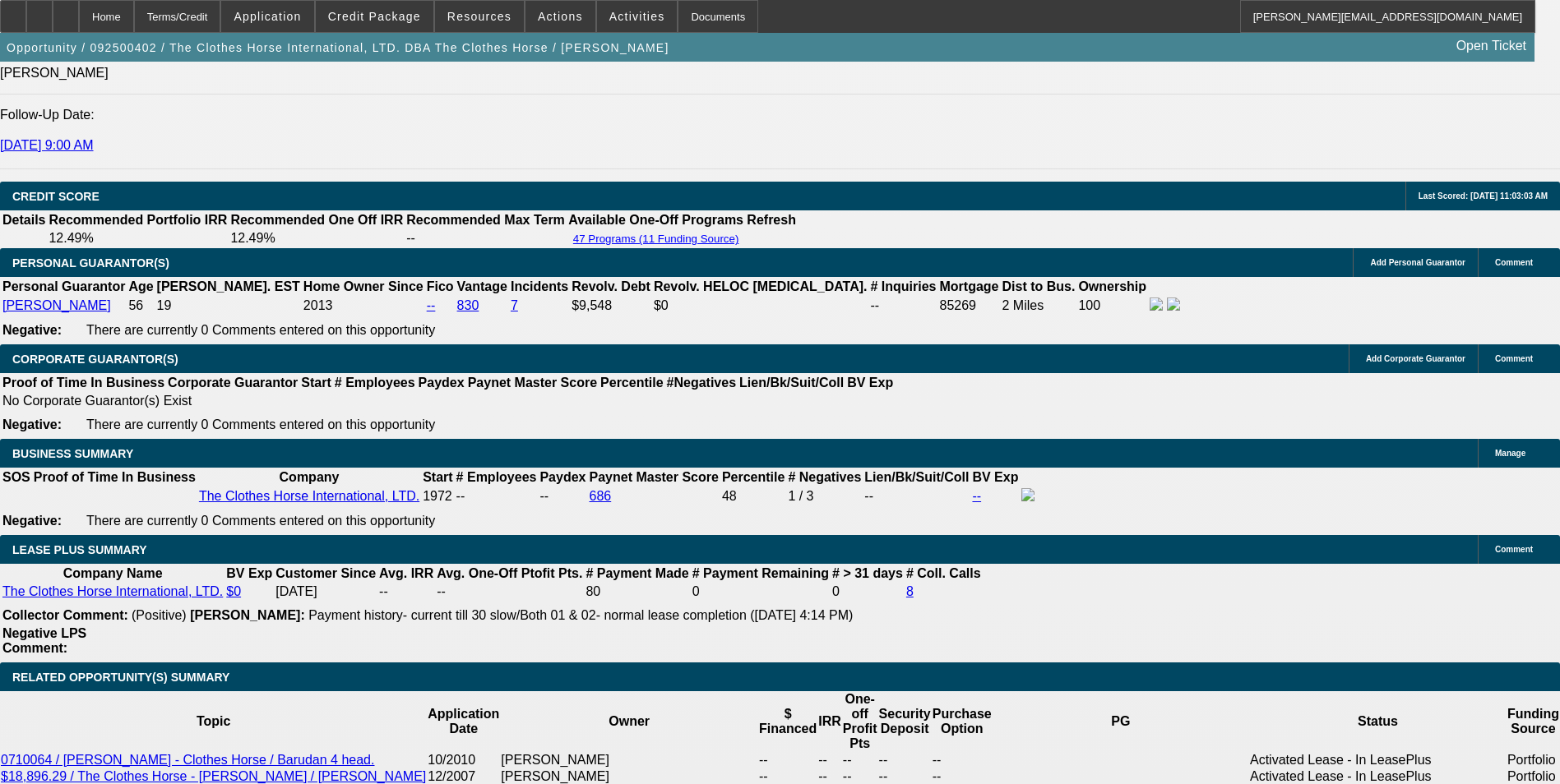
scroll to position [2376, 0]
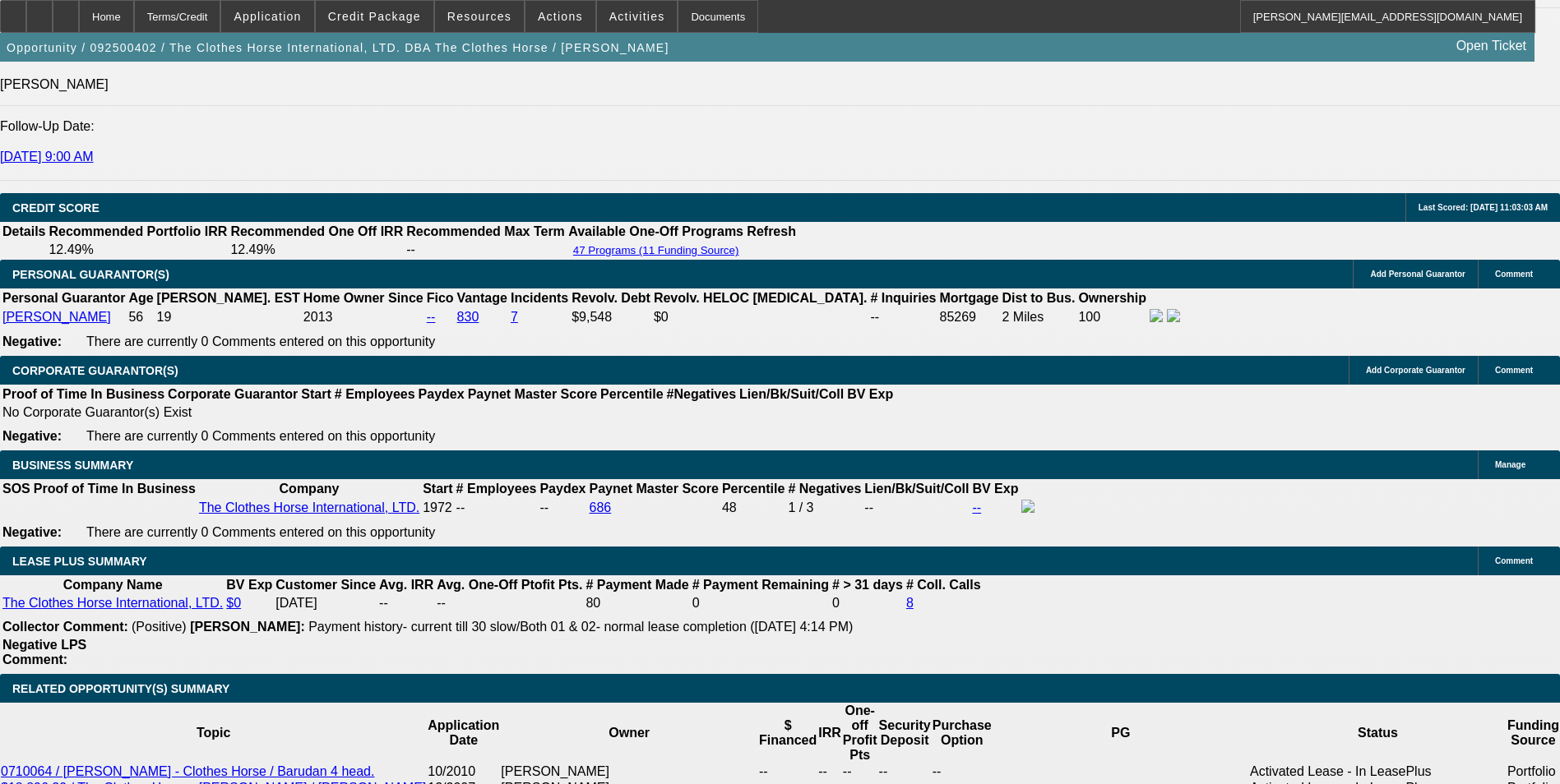
type input "$1,036.00"
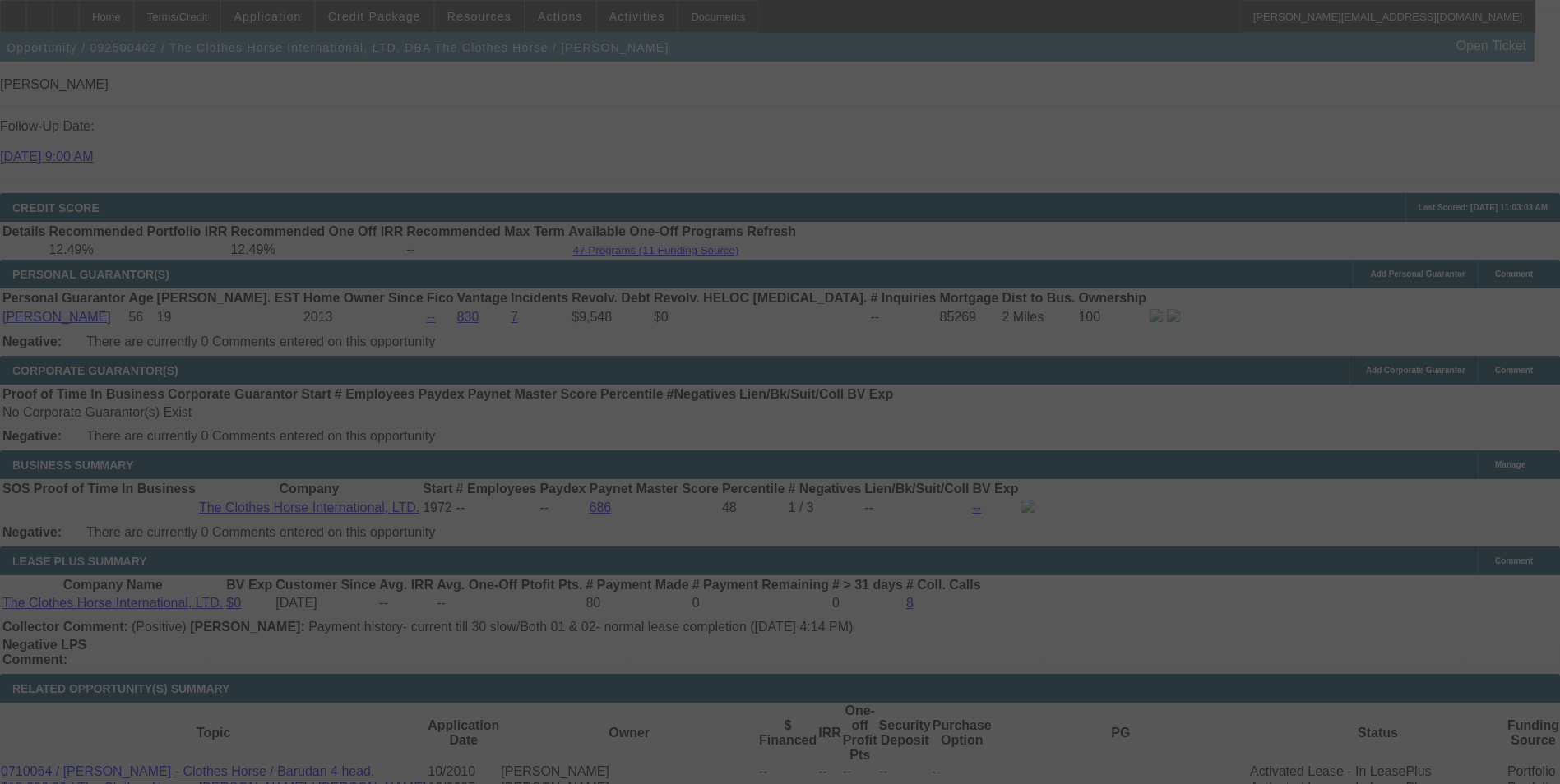
select select "0"
select select "2"
select select "0"
select select "6"
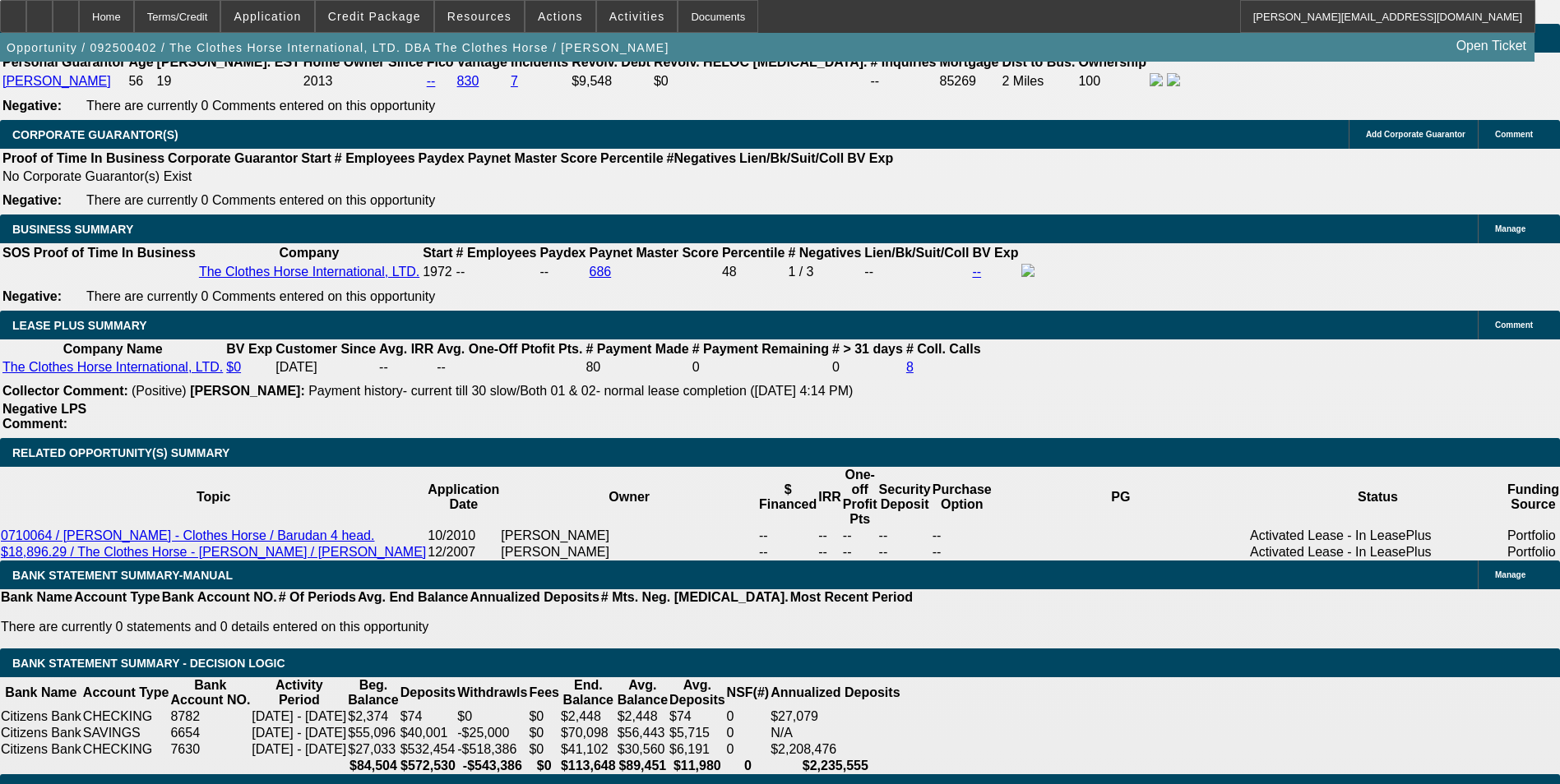
scroll to position [2623, 0]
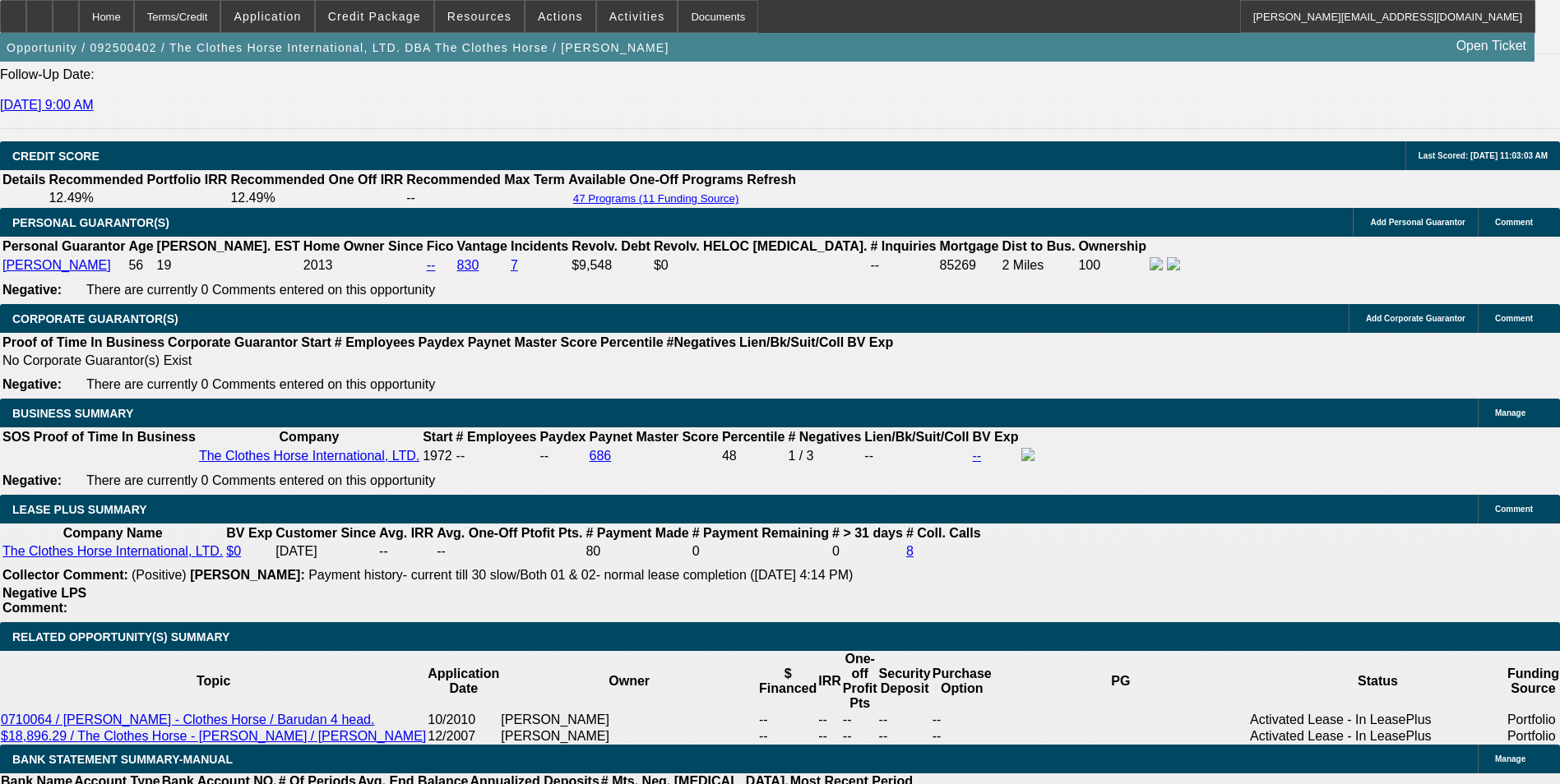
scroll to position [2465, 0]
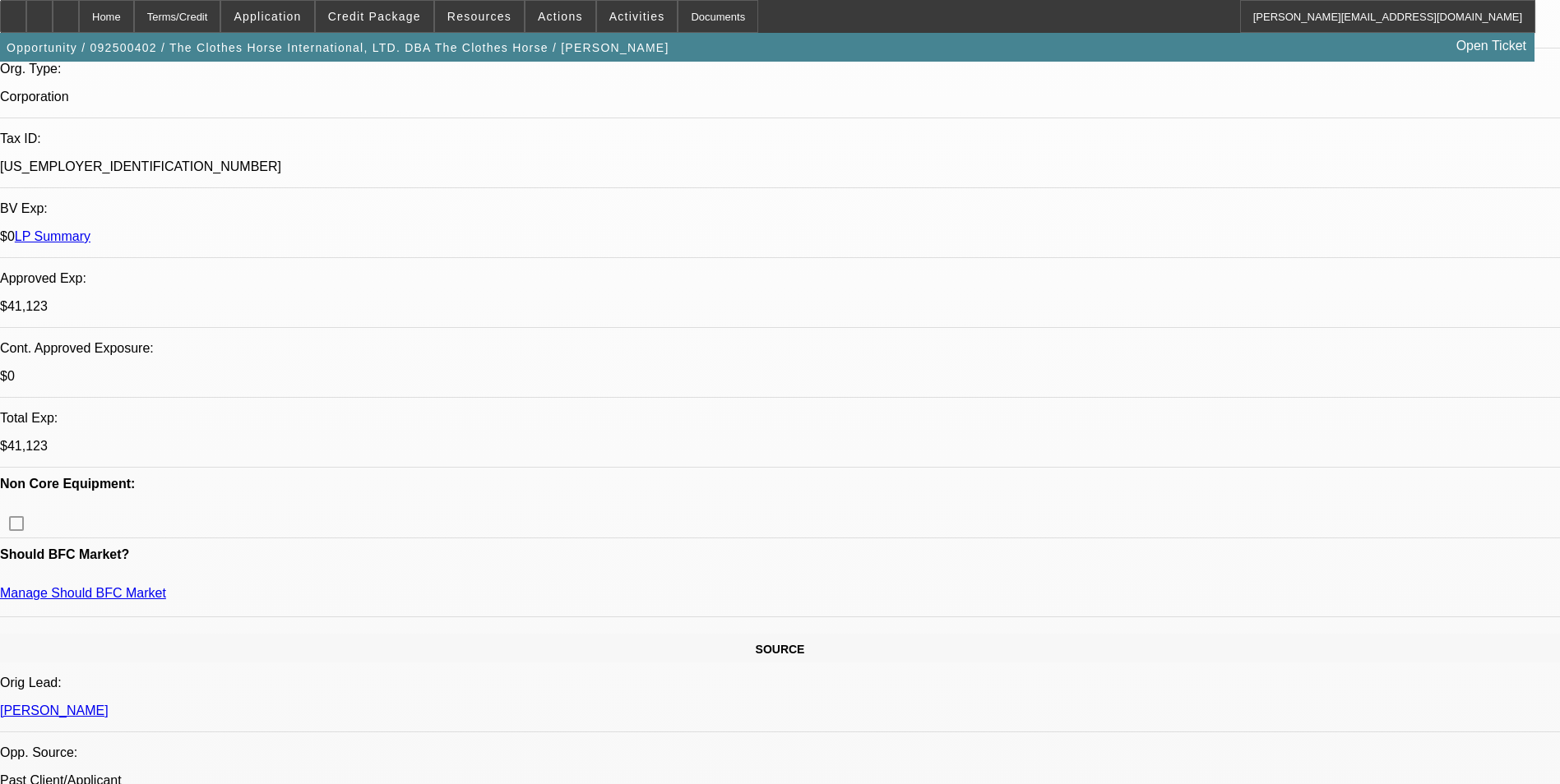
scroll to position [165, 0]
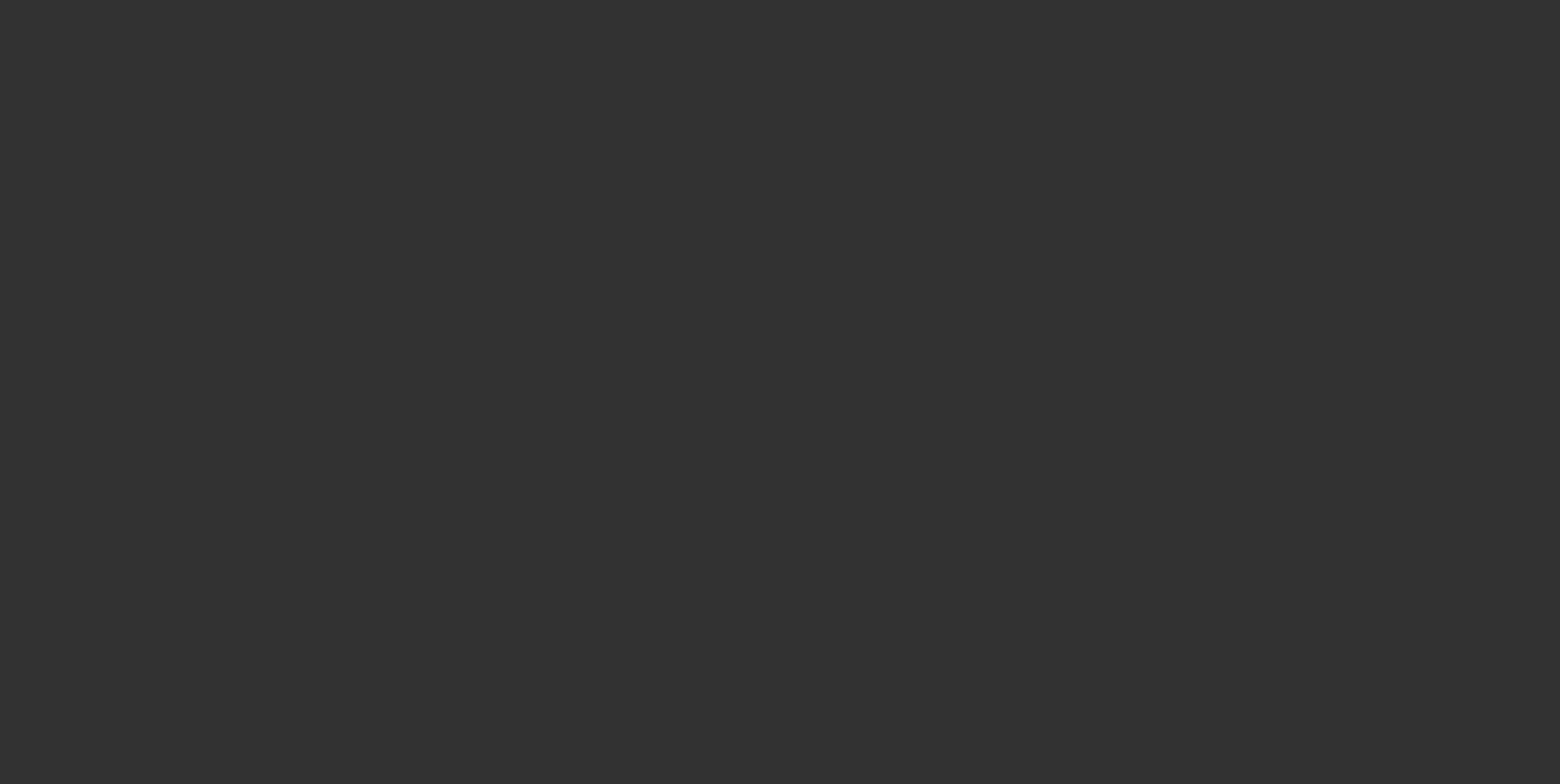
scroll to position [0, 0]
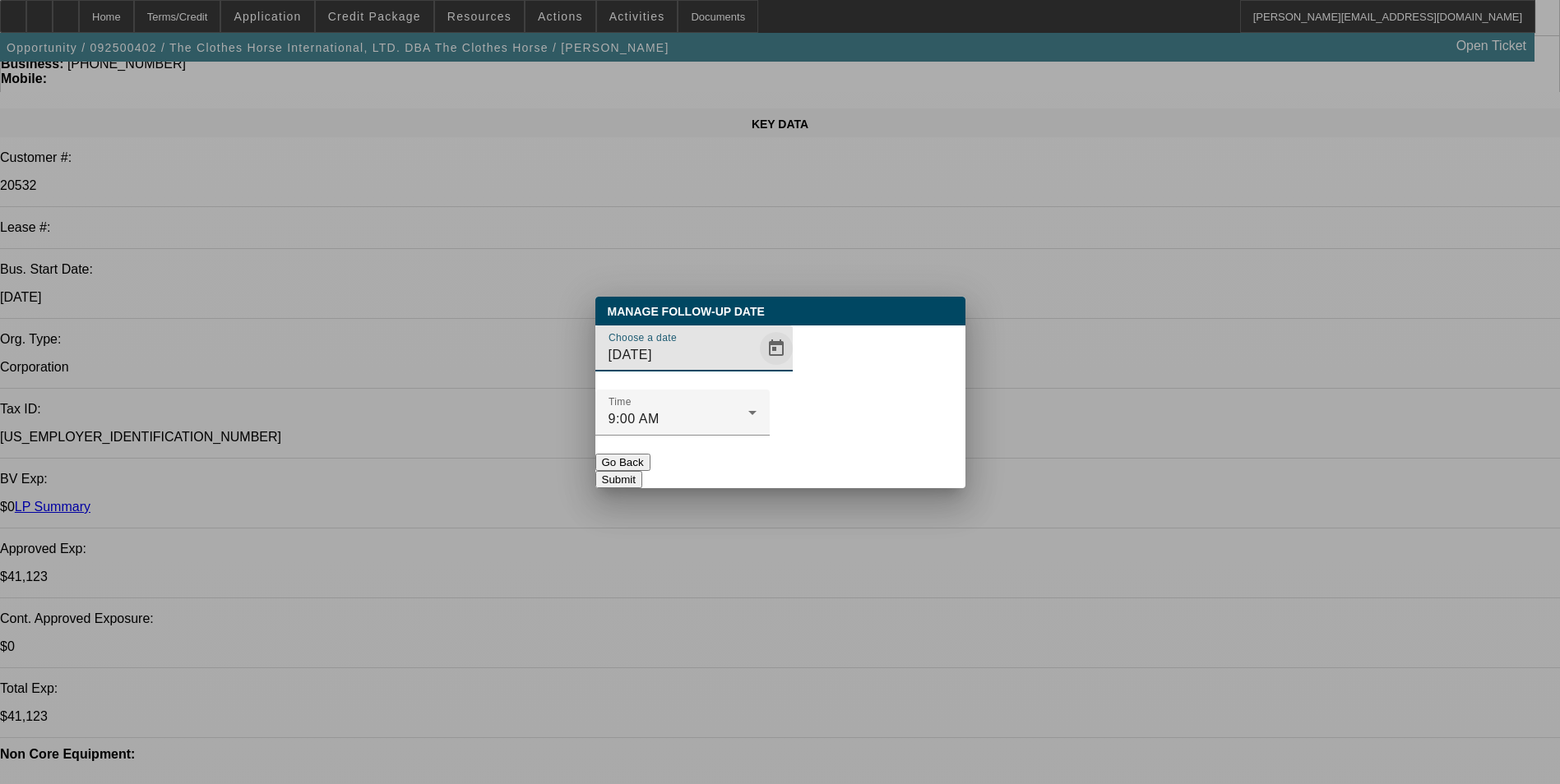
click at [762, 369] on span "Open calendar" at bounding box center [776, 348] width 39 height 39
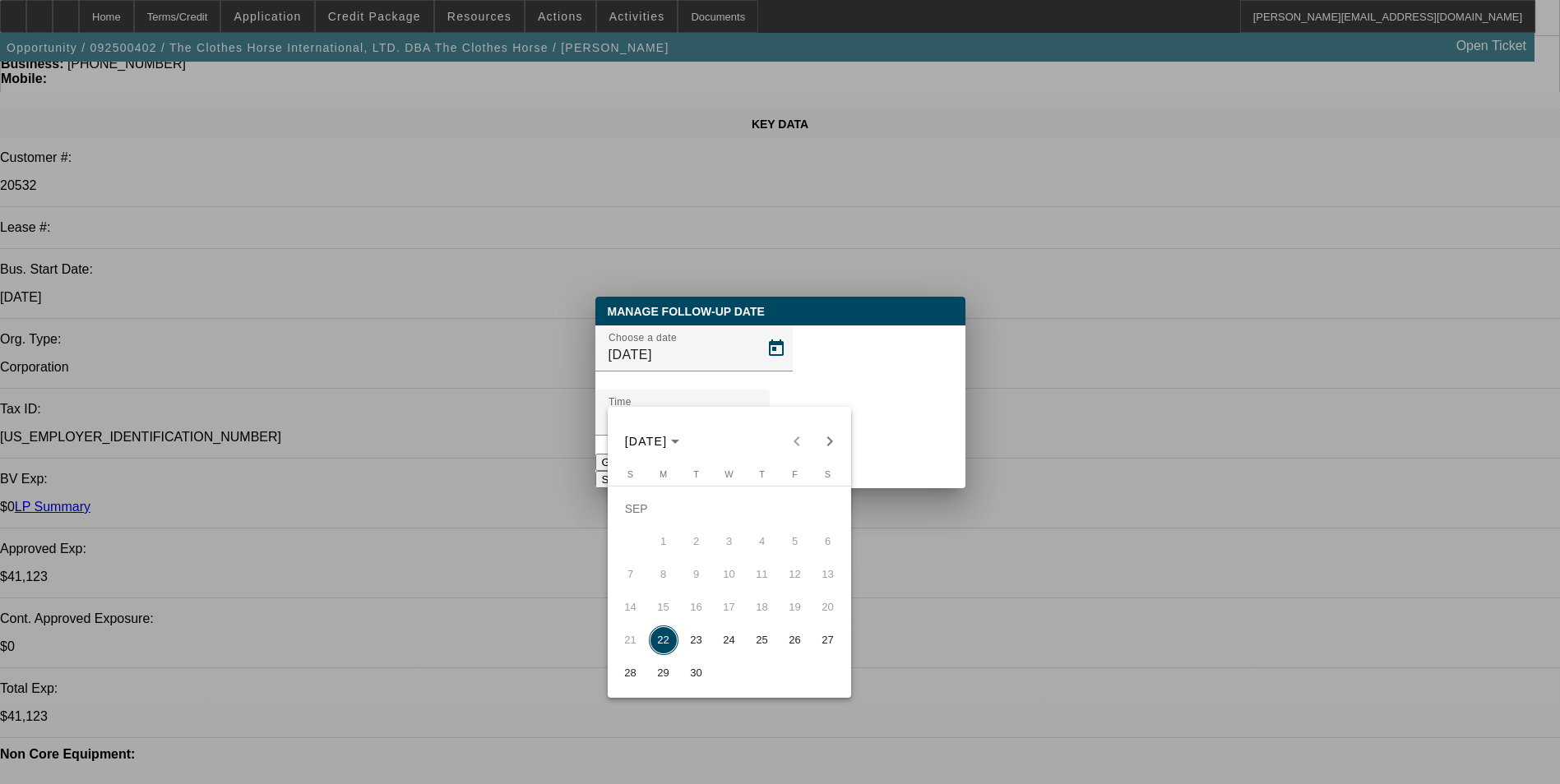
click at [726, 645] on span "24" at bounding box center [729, 640] width 29 height 29
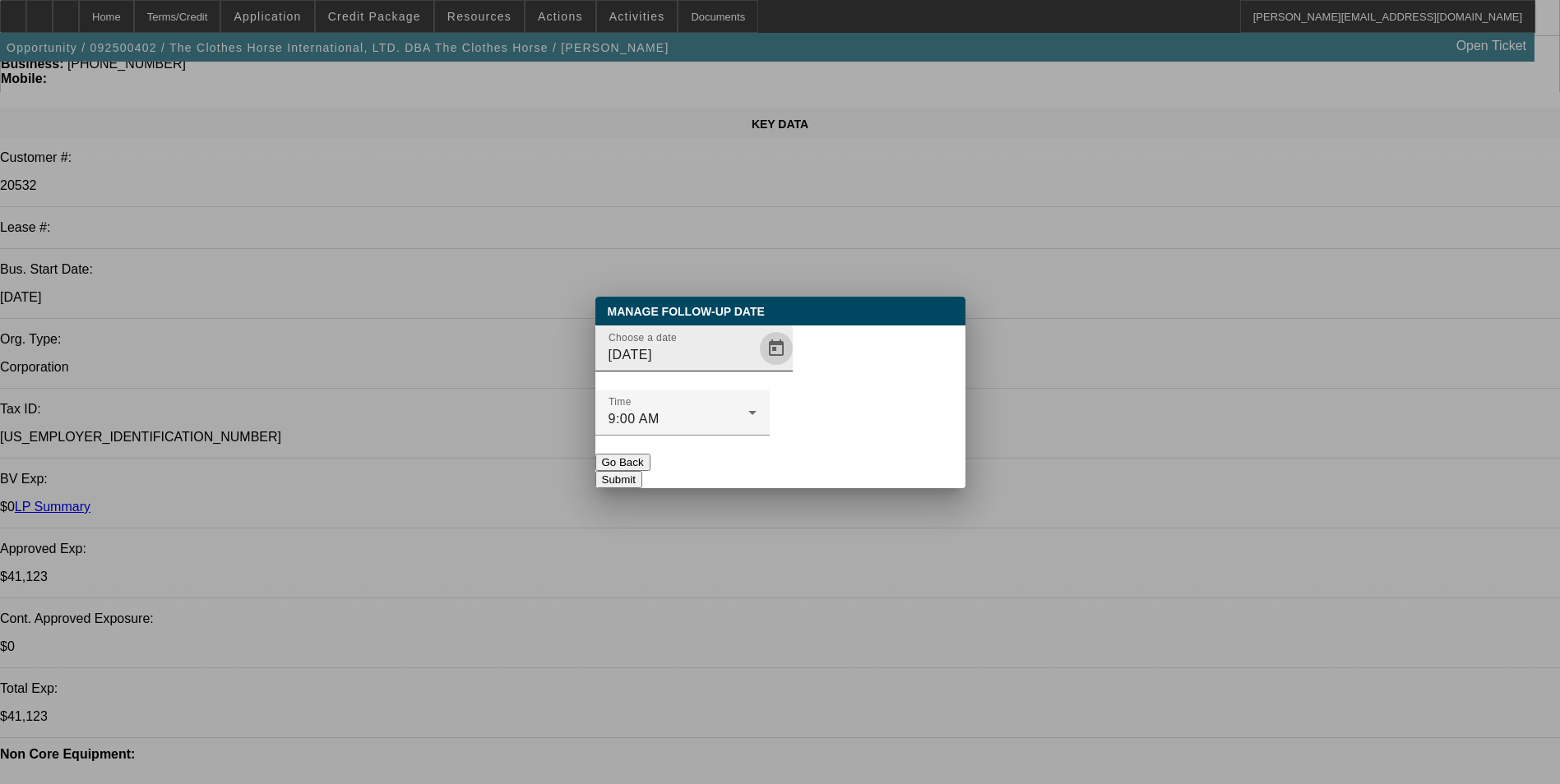
click at [756, 369] on span "Open calendar" at bounding box center [776, 348] width 39 height 39
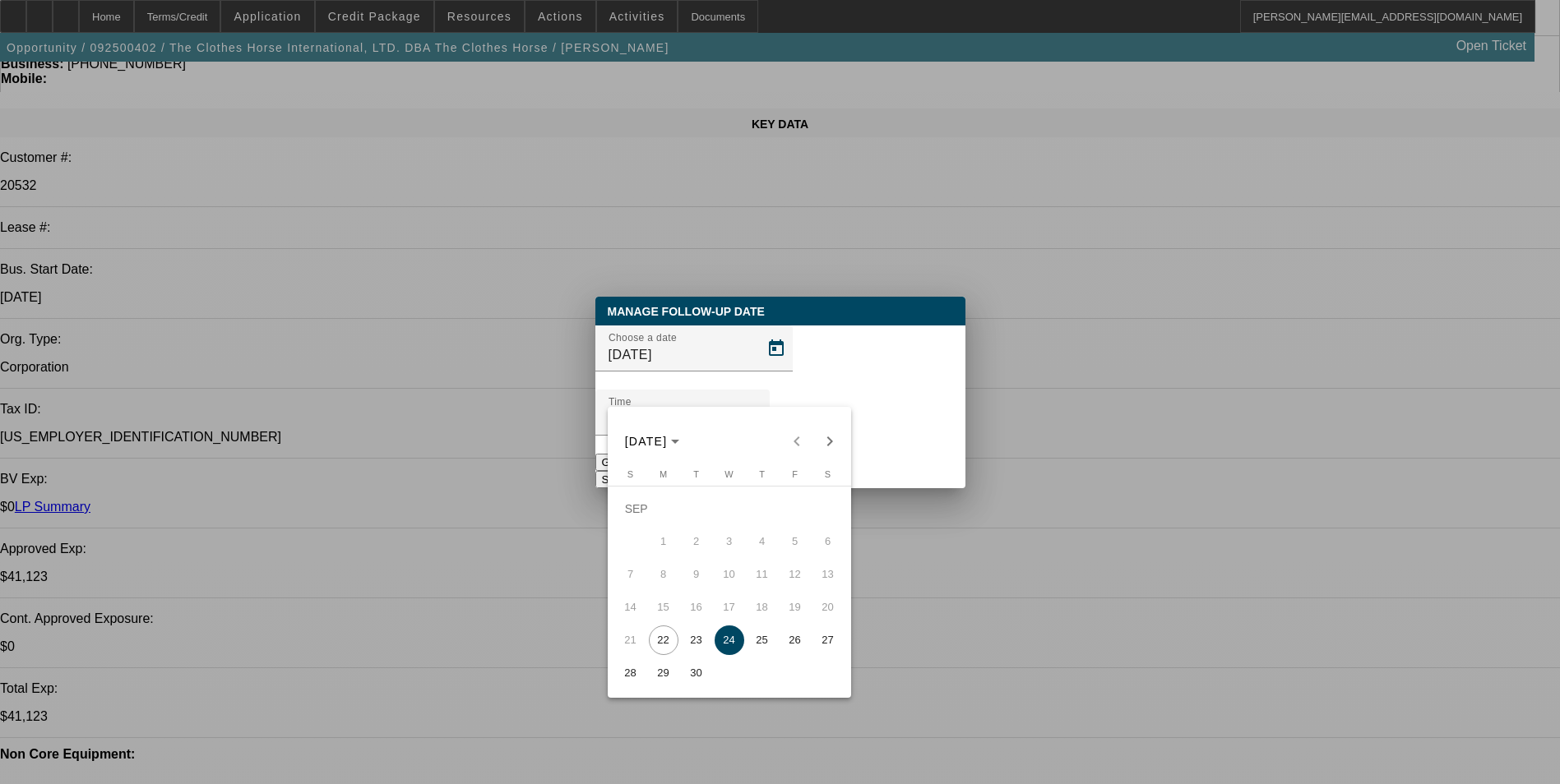
click at [687, 646] on span "23" at bounding box center [697, 640] width 29 height 29
type input "9/23/2025"
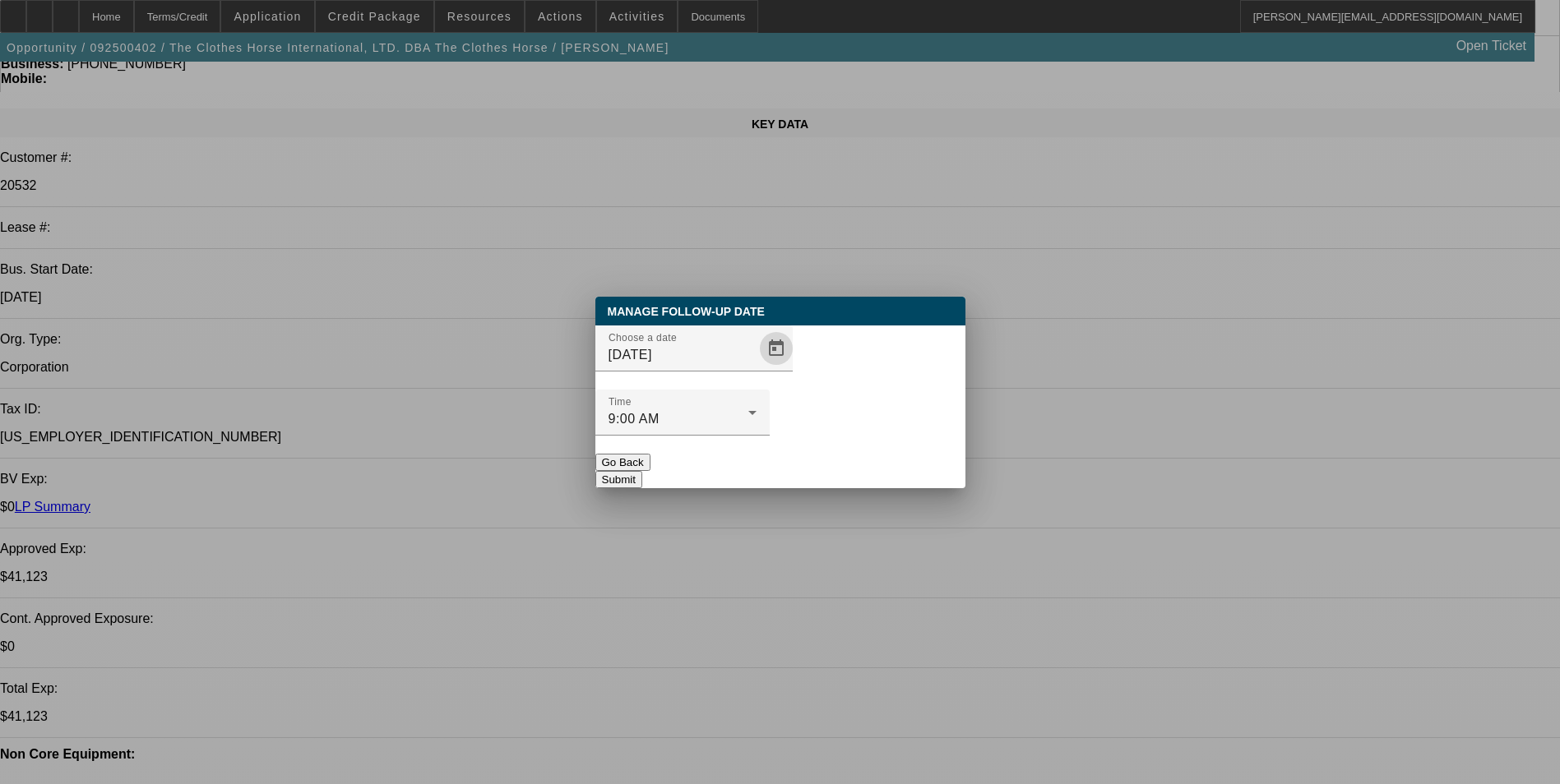
click at [642, 471] on button "Submit" at bounding box center [619, 480] width 47 height 18
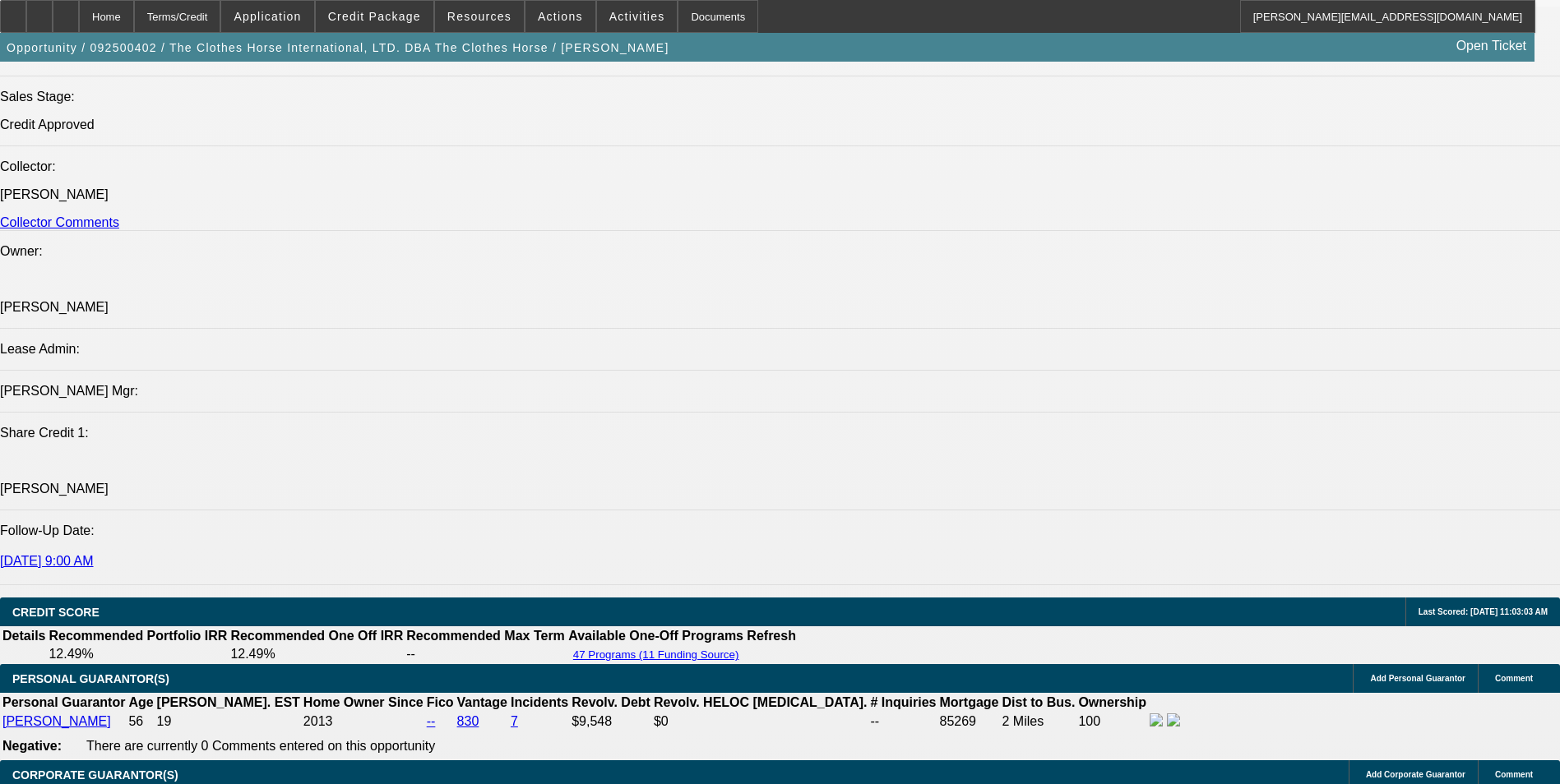
scroll to position [2465, 0]
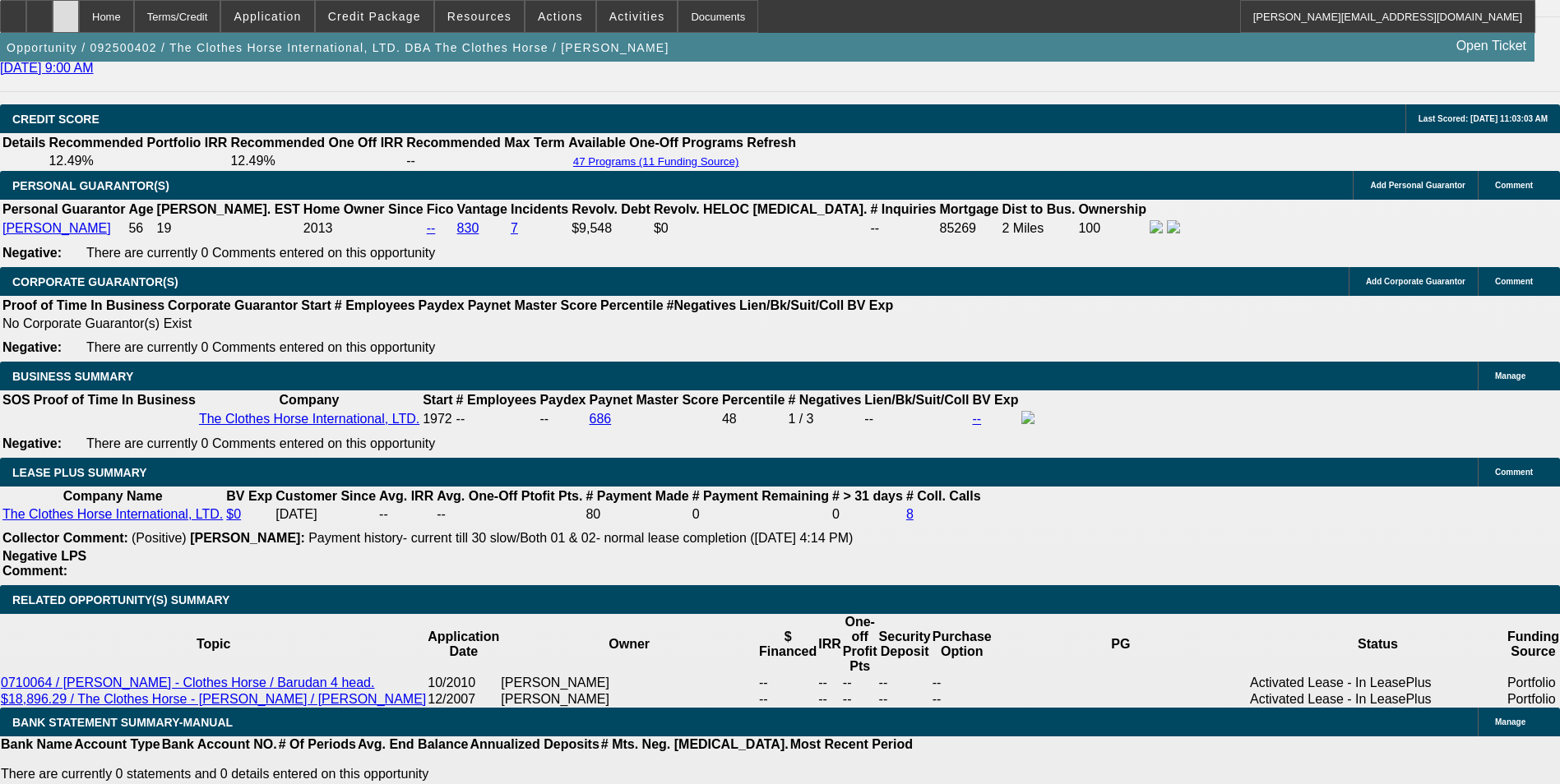
click at [79, 19] on div at bounding box center [65, 17] width 26 height 33
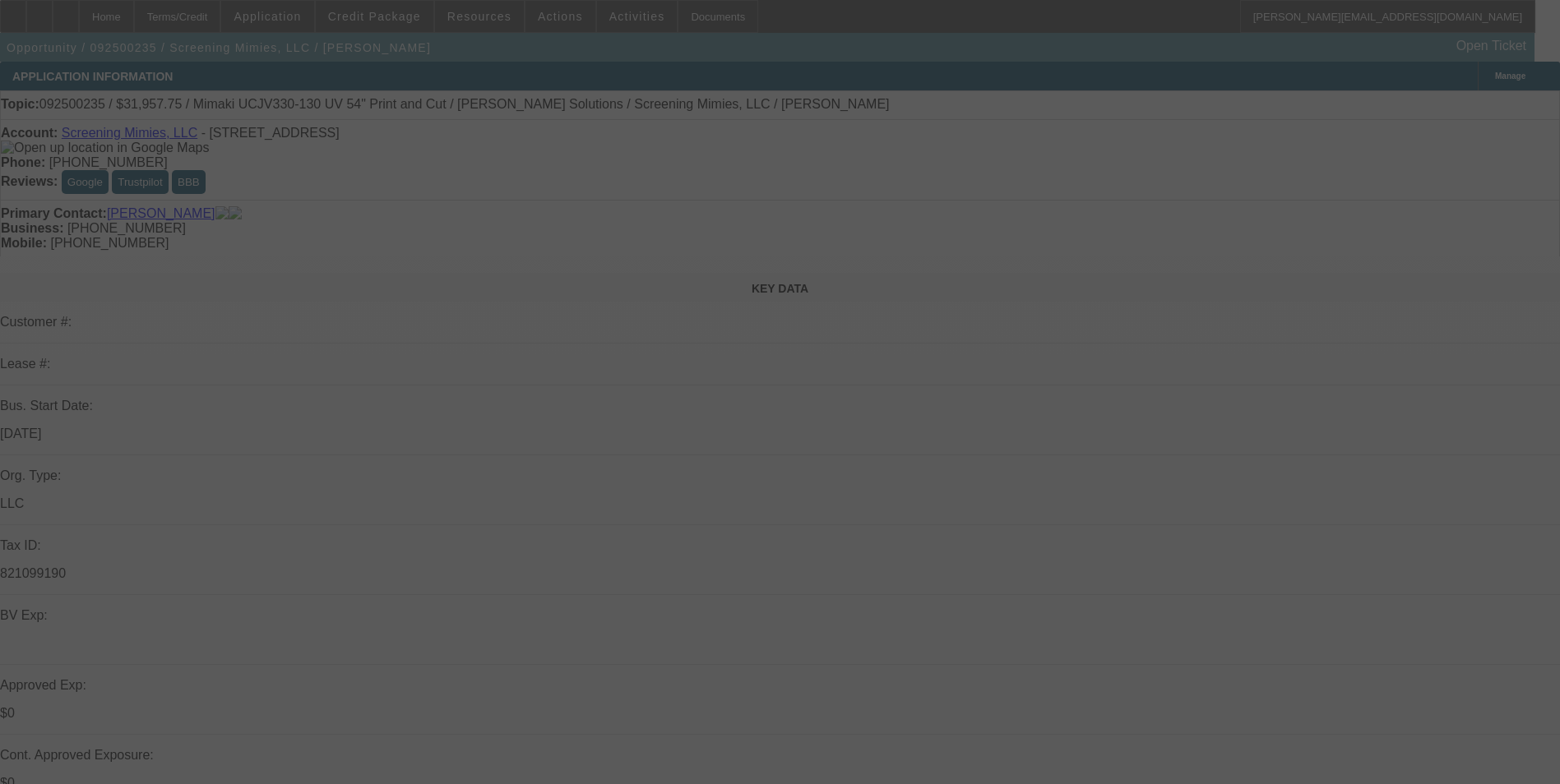
select select "0"
select select "2"
select select "0"
select select "2"
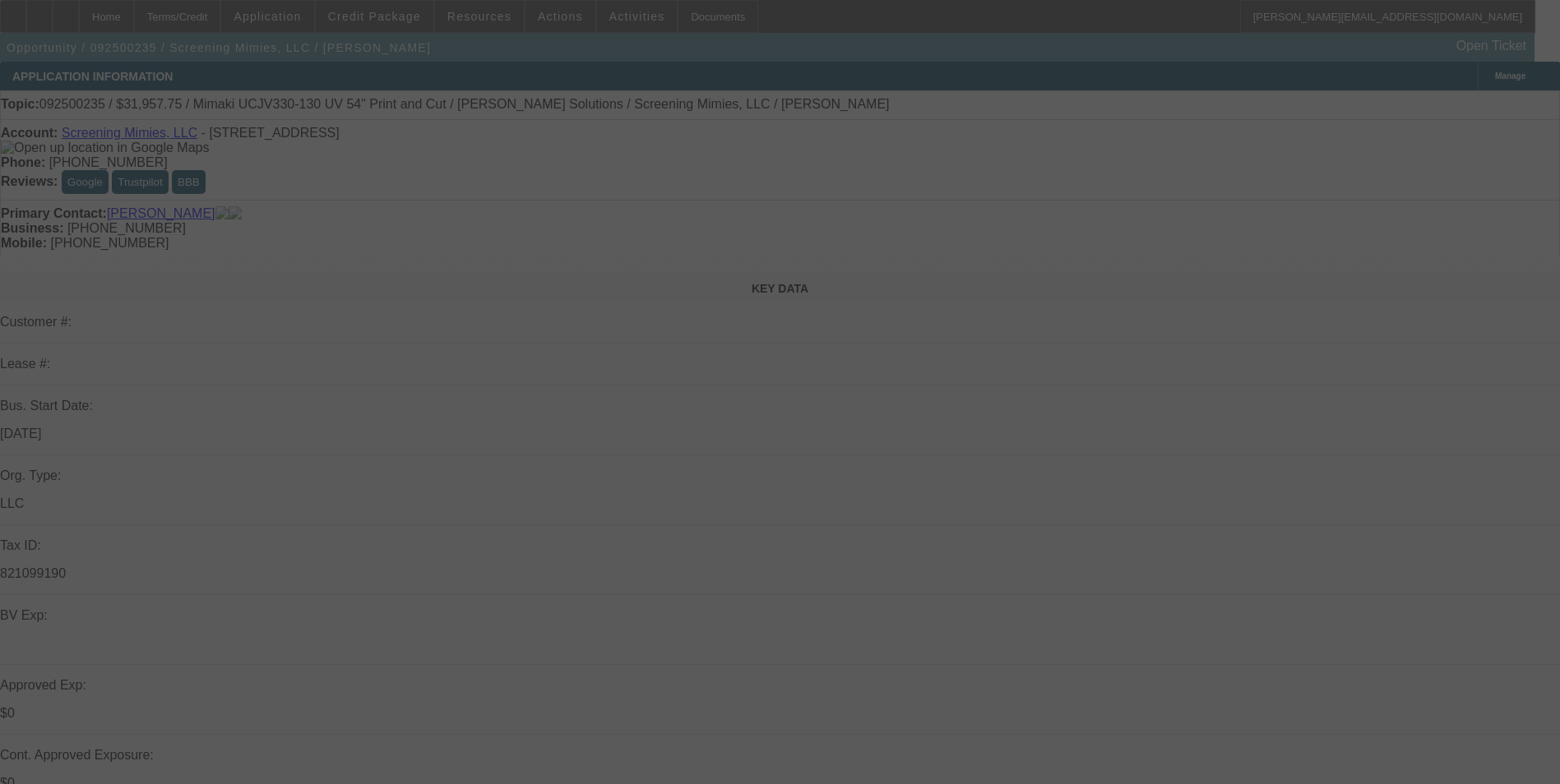
select select "0"
select select "2"
select select "0"
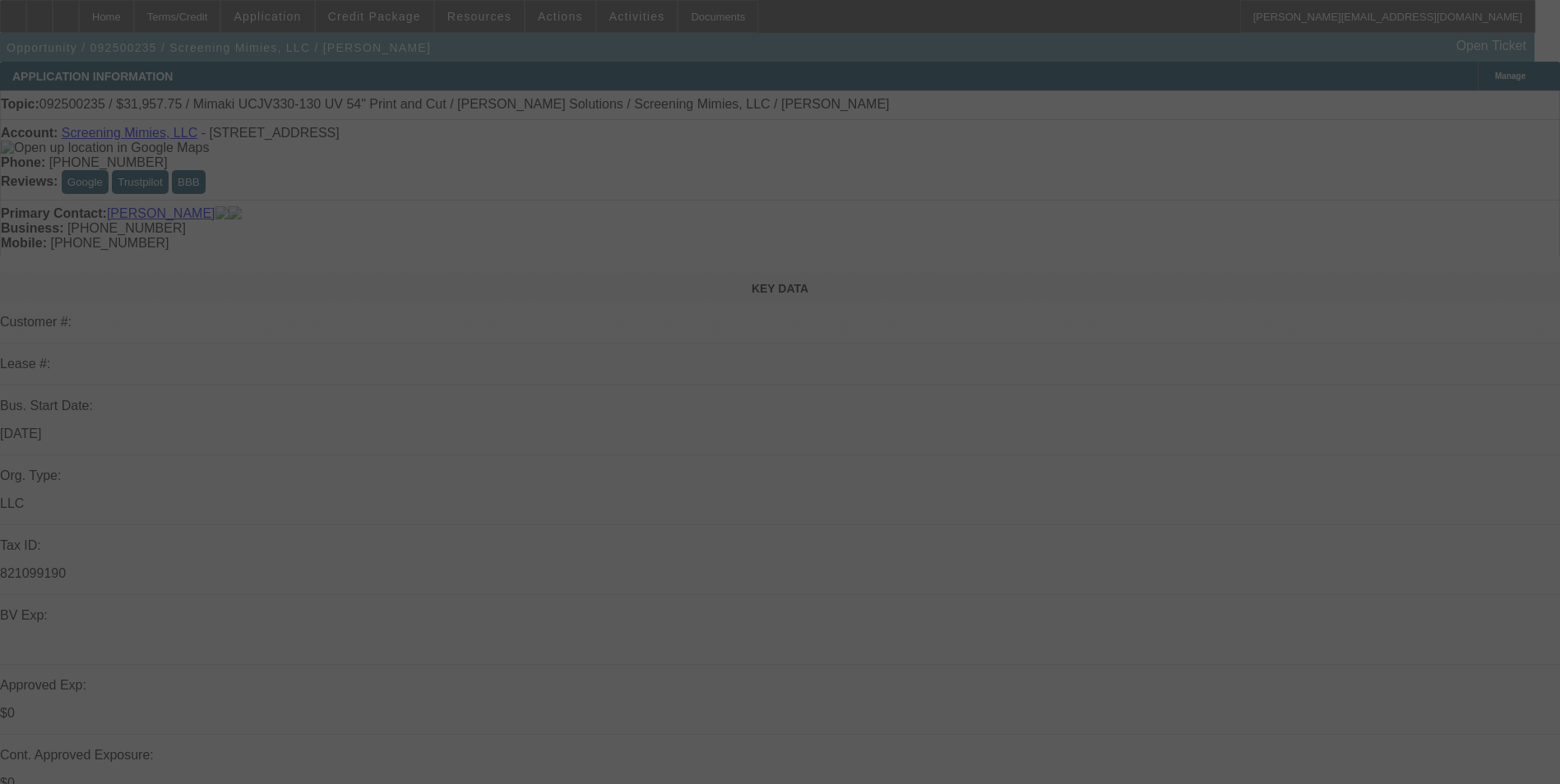
select select "2"
select select "0"
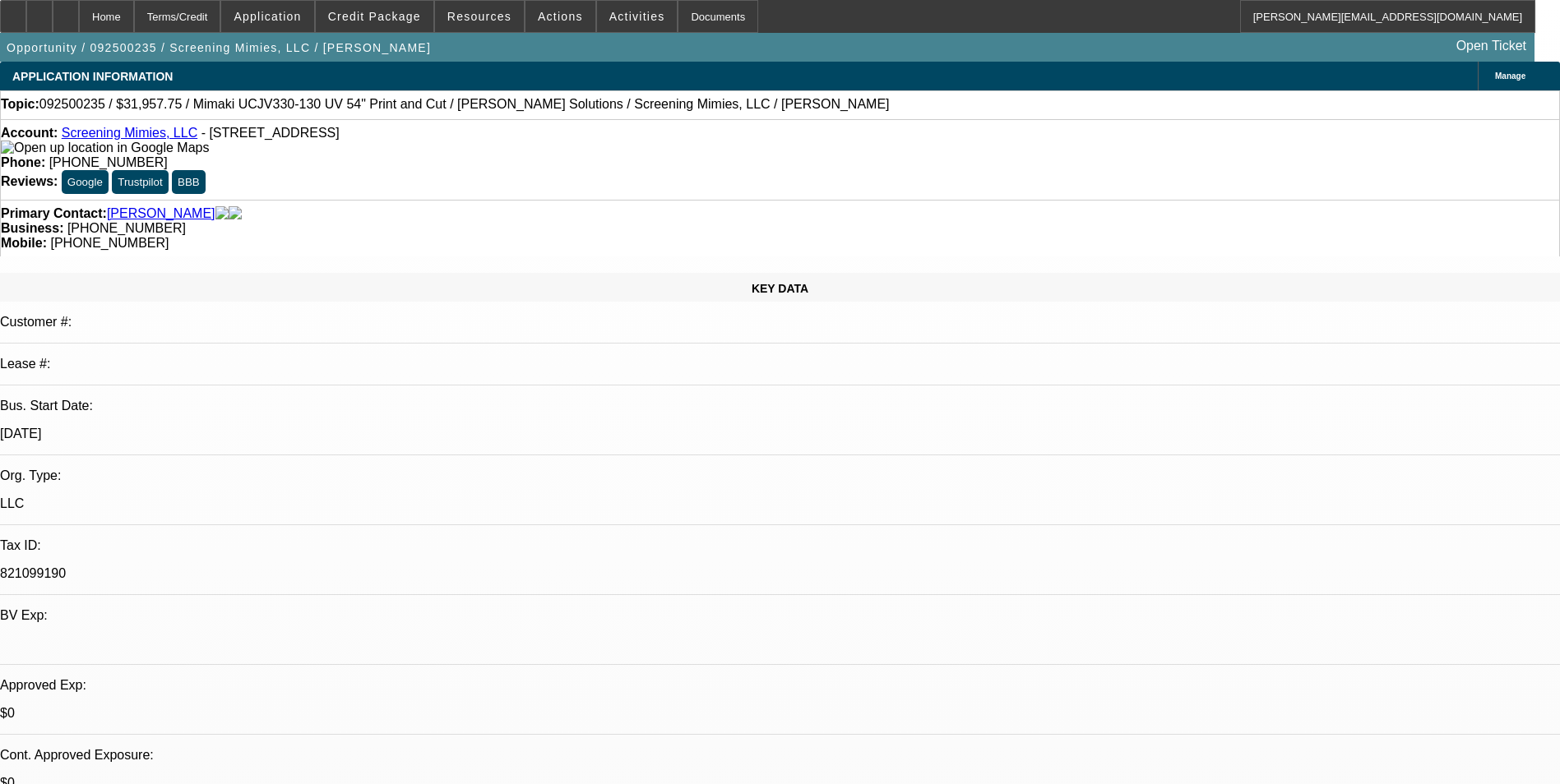
select select "1"
select select "2"
select select "6"
select select "1"
select select "2"
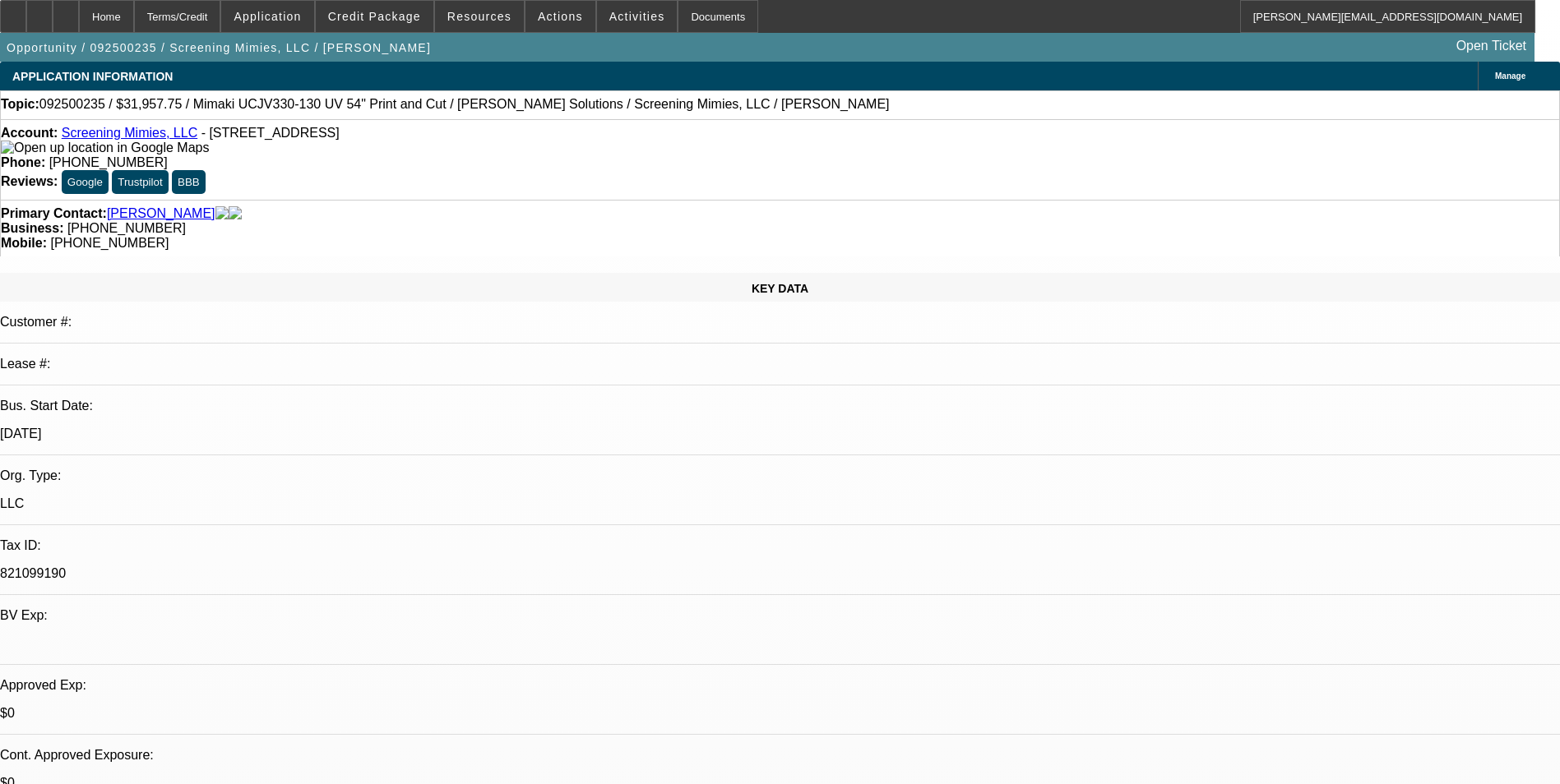
select select "6"
select select "1"
select select "2"
select select "6"
select select "1"
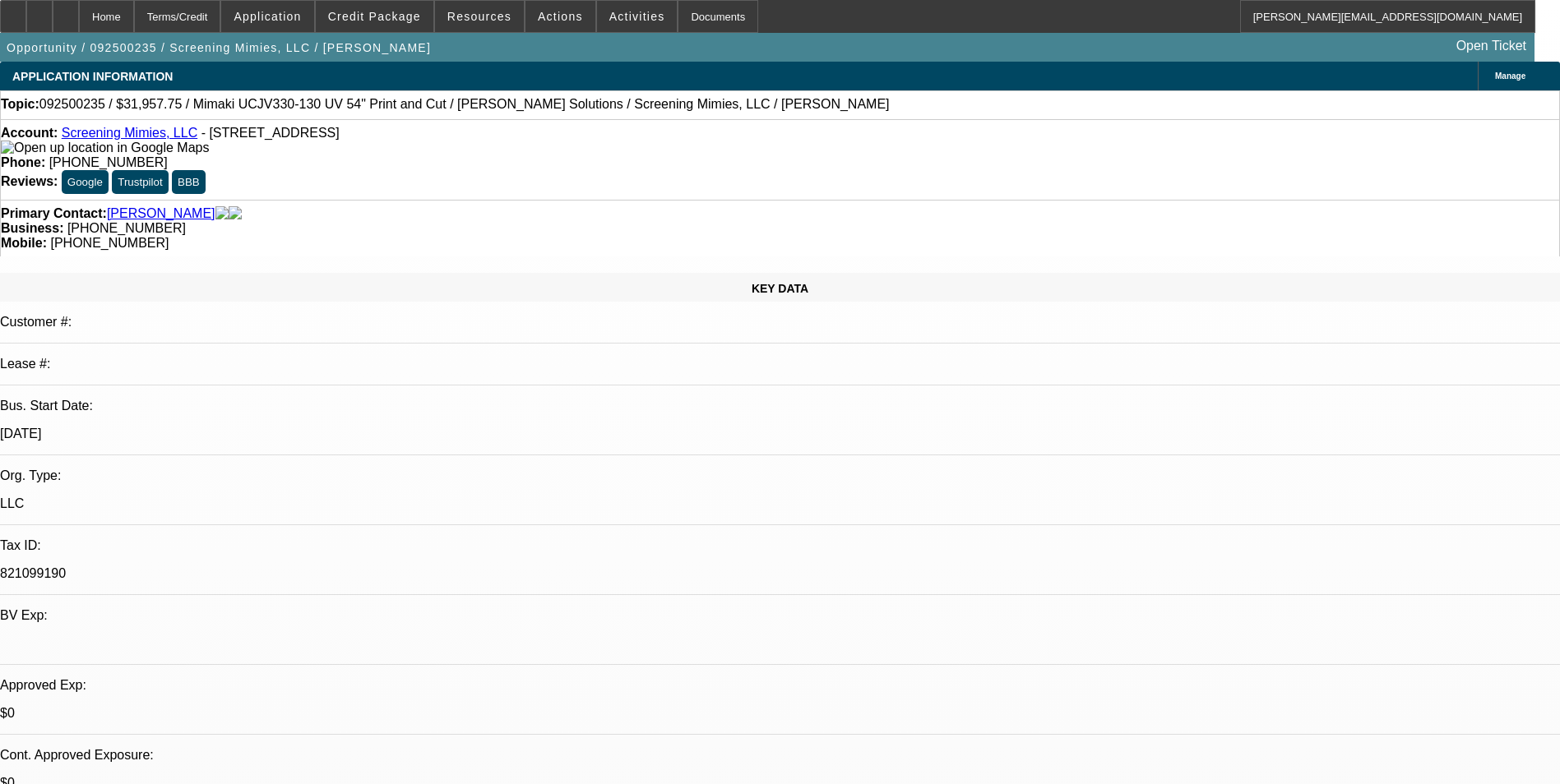
select select "2"
select select "6"
click at [146, 137] on link "Screening Mimies, LLC" at bounding box center [129, 133] width 136 height 14
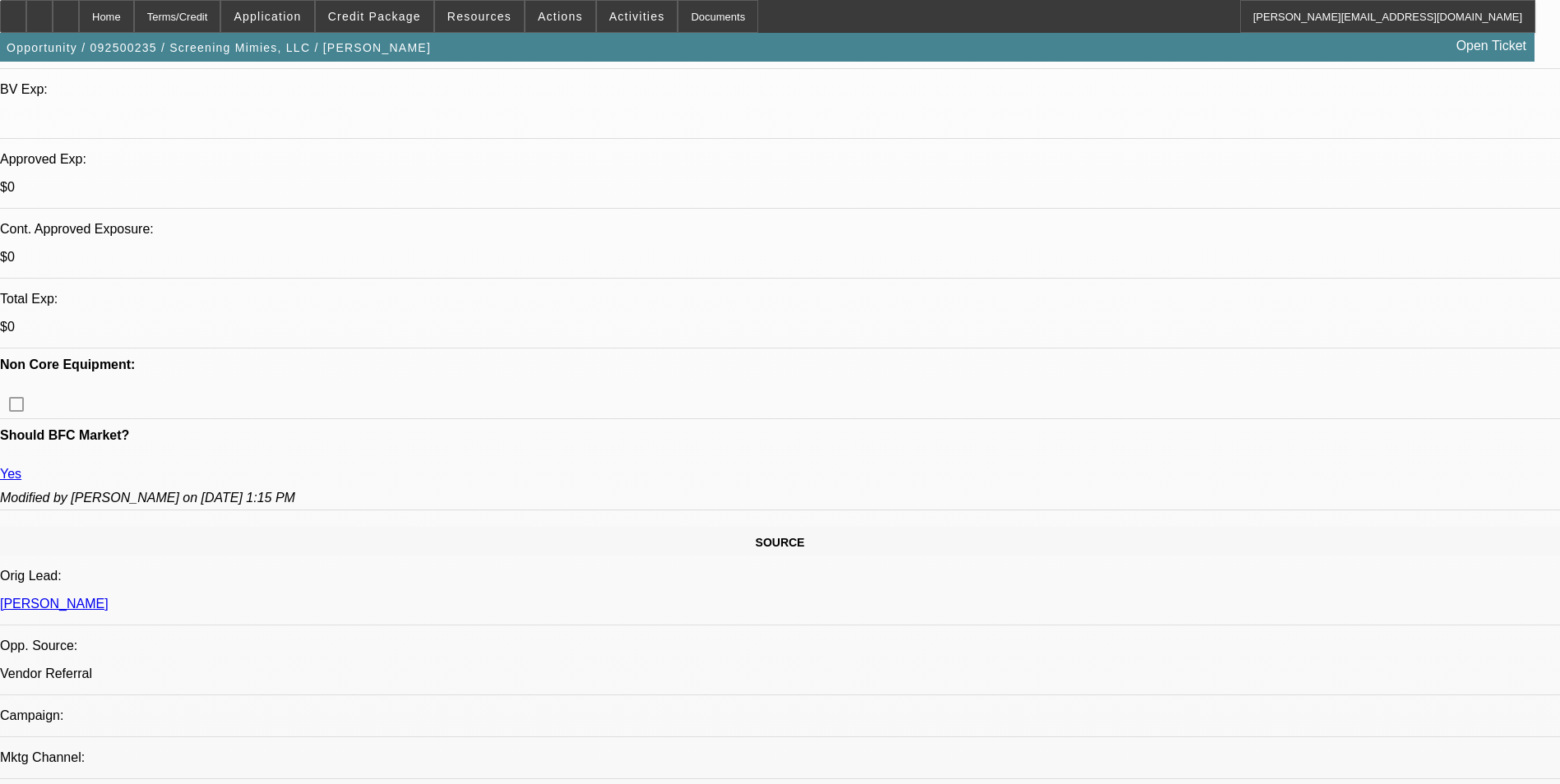
scroll to position [687, 0]
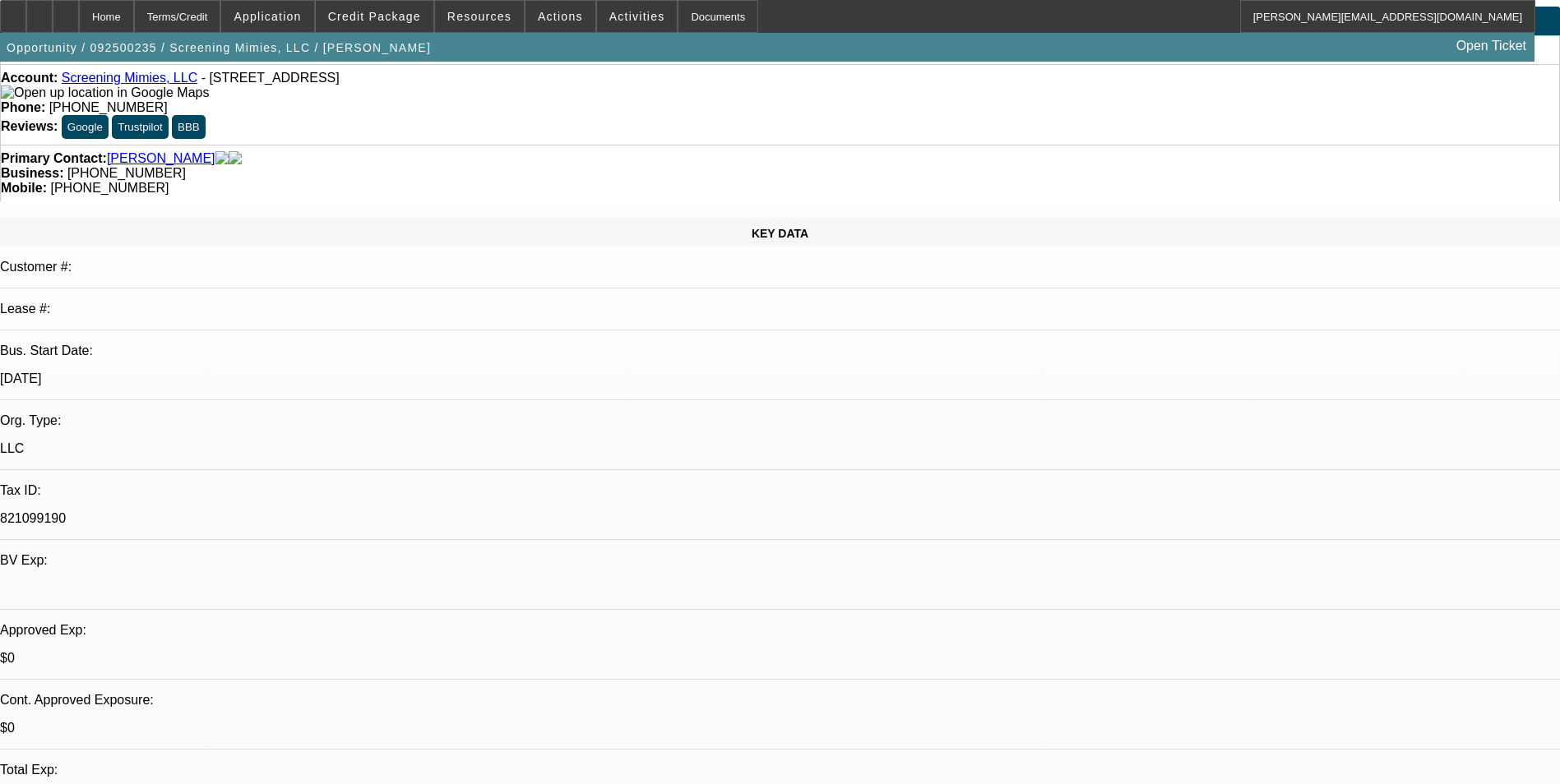
scroll to position [0, 0]
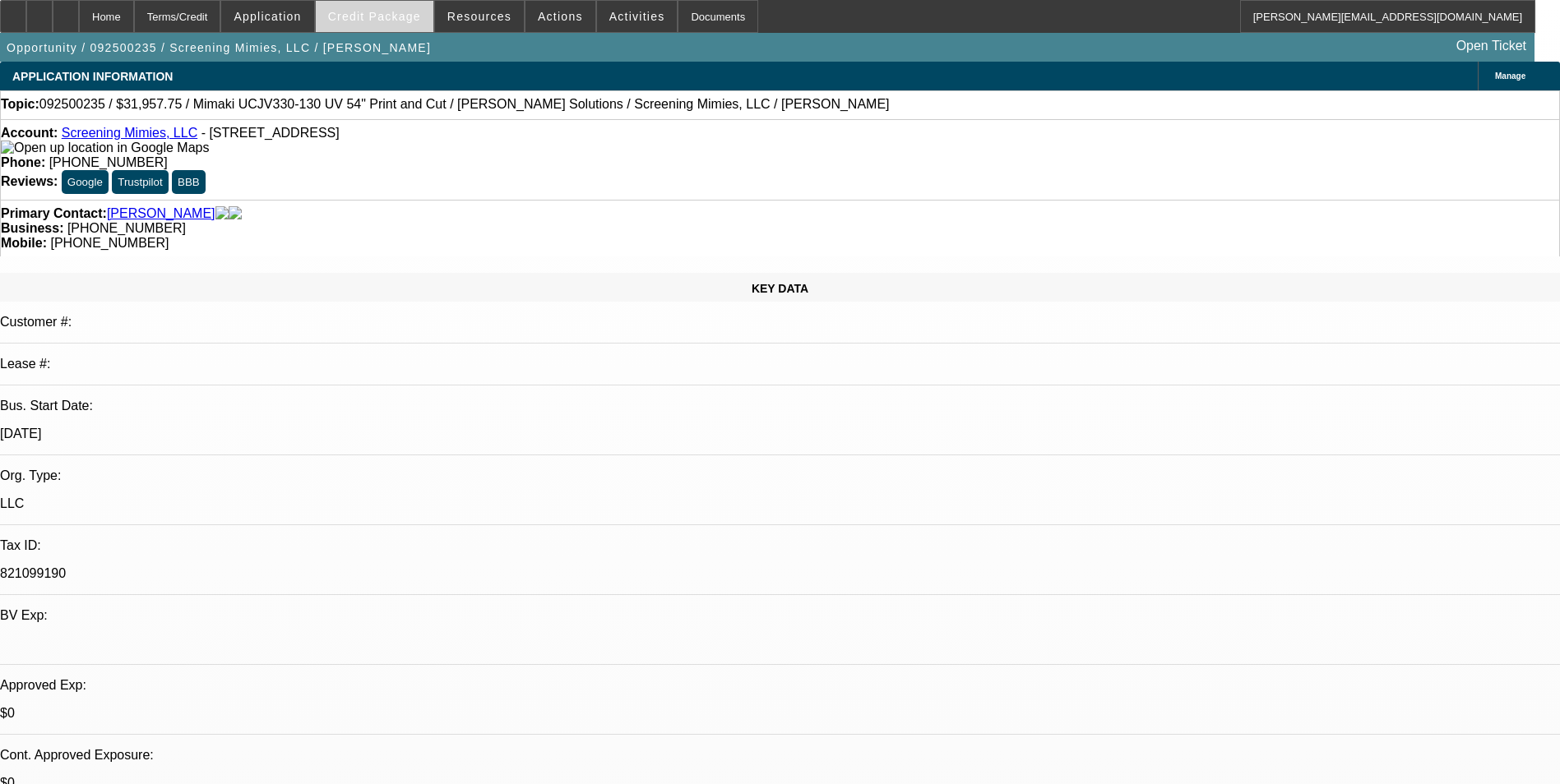
click at [405, 23] on span at bounding box center [375, 17] width 118 height 39
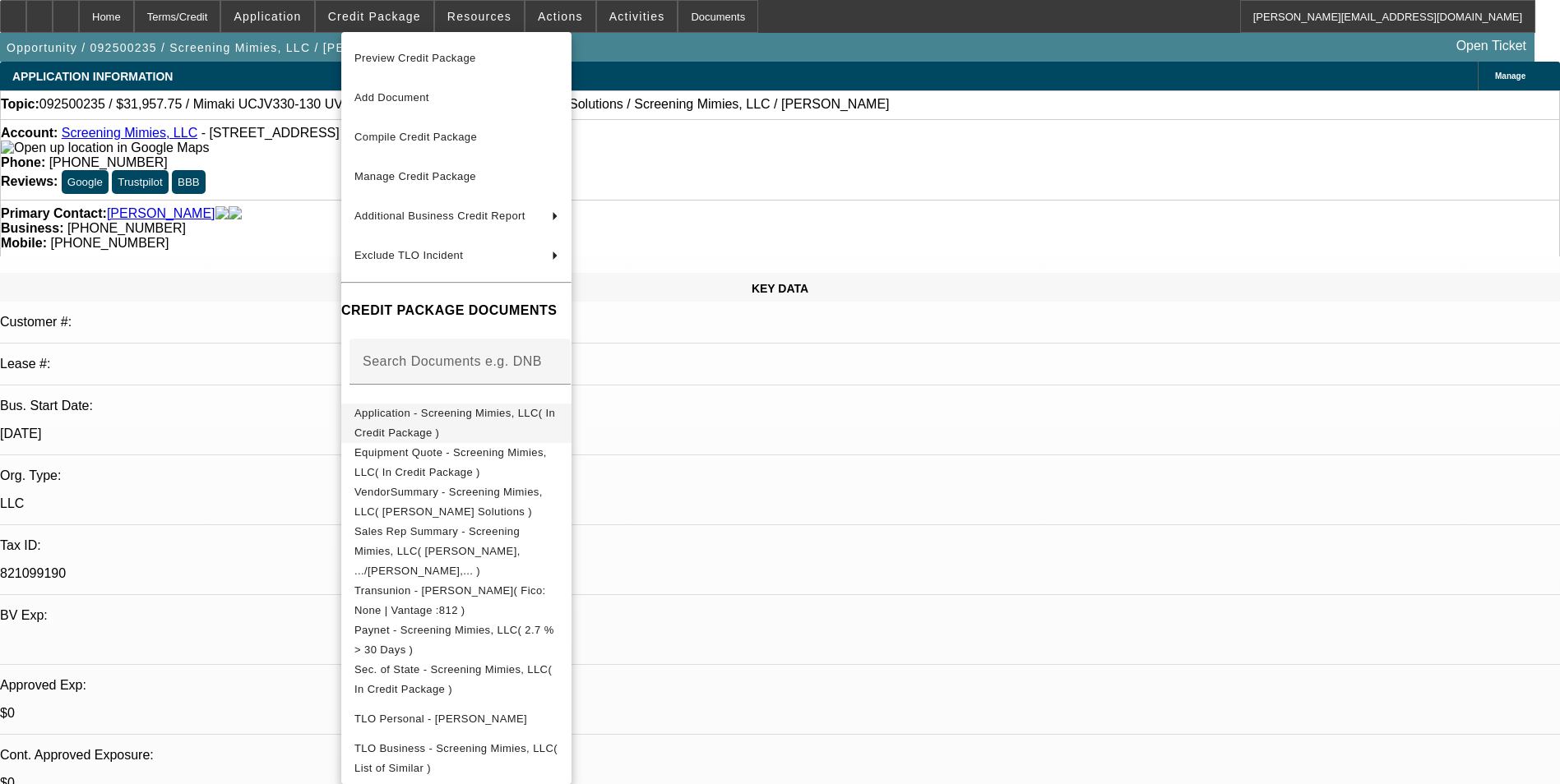
click at [465, 410] on span "Application - Screening Mimies, LLC( In Credit Package )" at bounding box center [456, 423] width 204 height 39
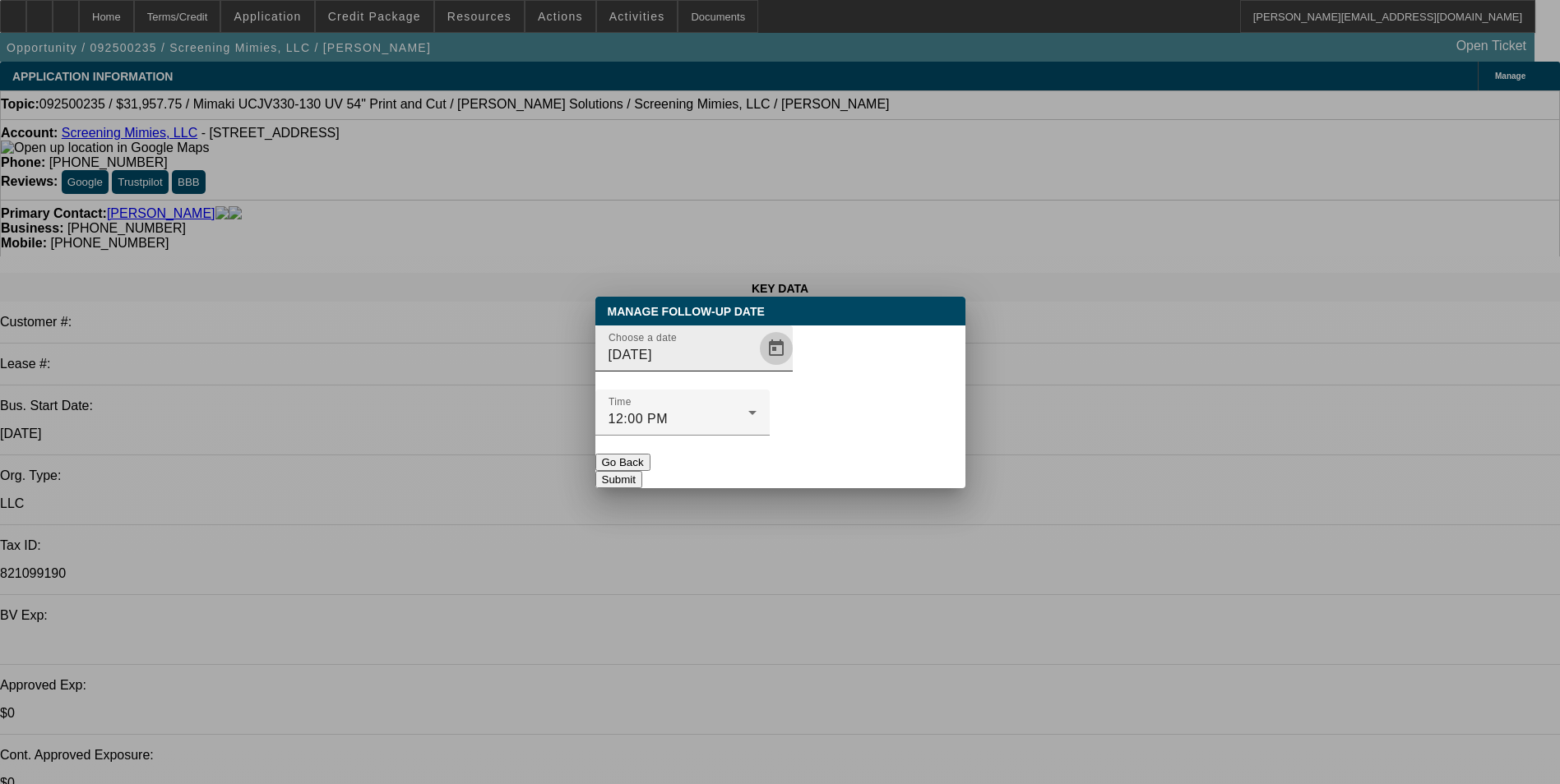
click at [756, 369] on span "Open calendar" at bounding box center [776, 348] width 39 height 39
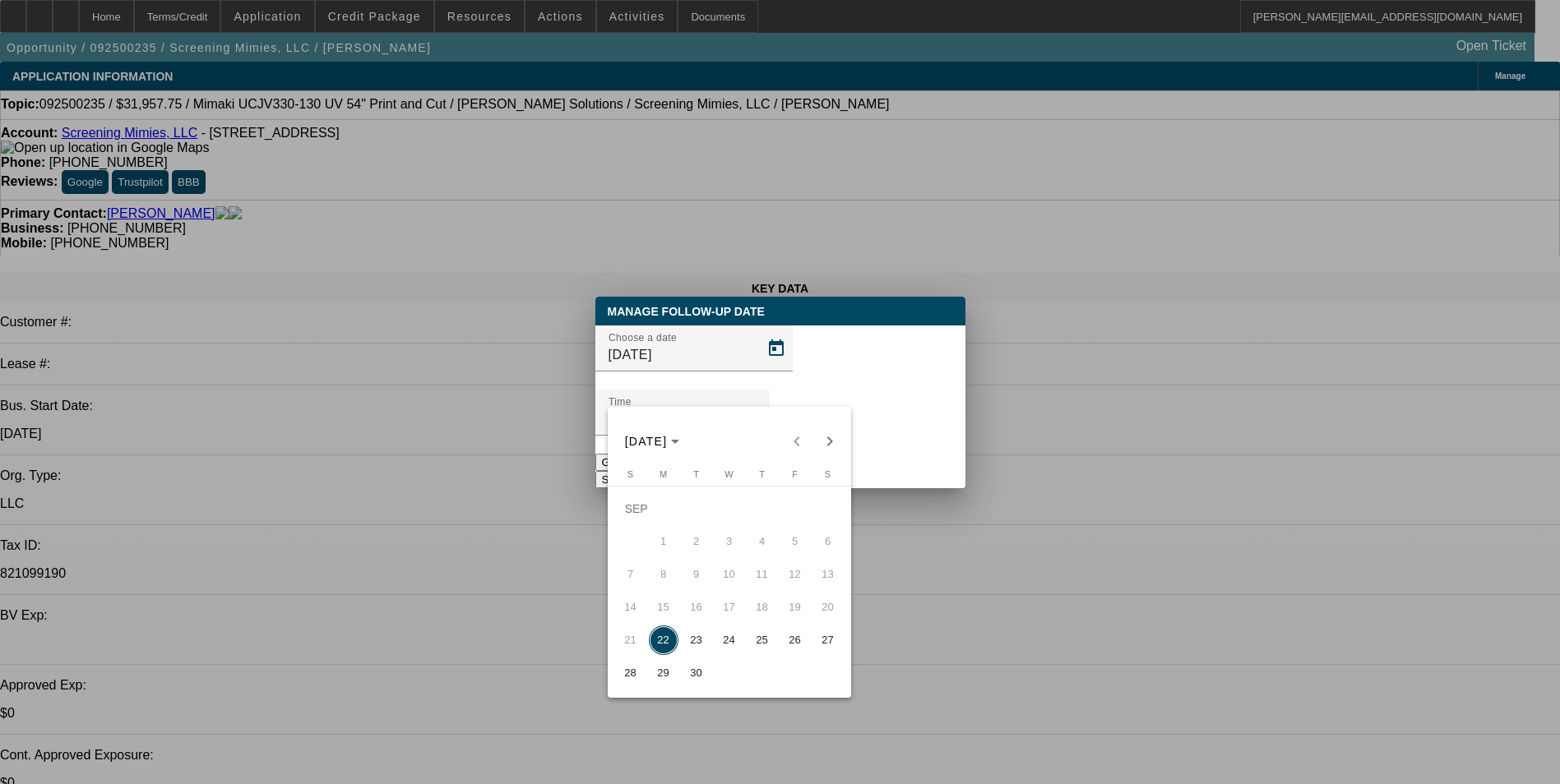
click at [724, 640] on span "24" at bounding box center [729, 640] width 29 height 29
type input "[DATE]"
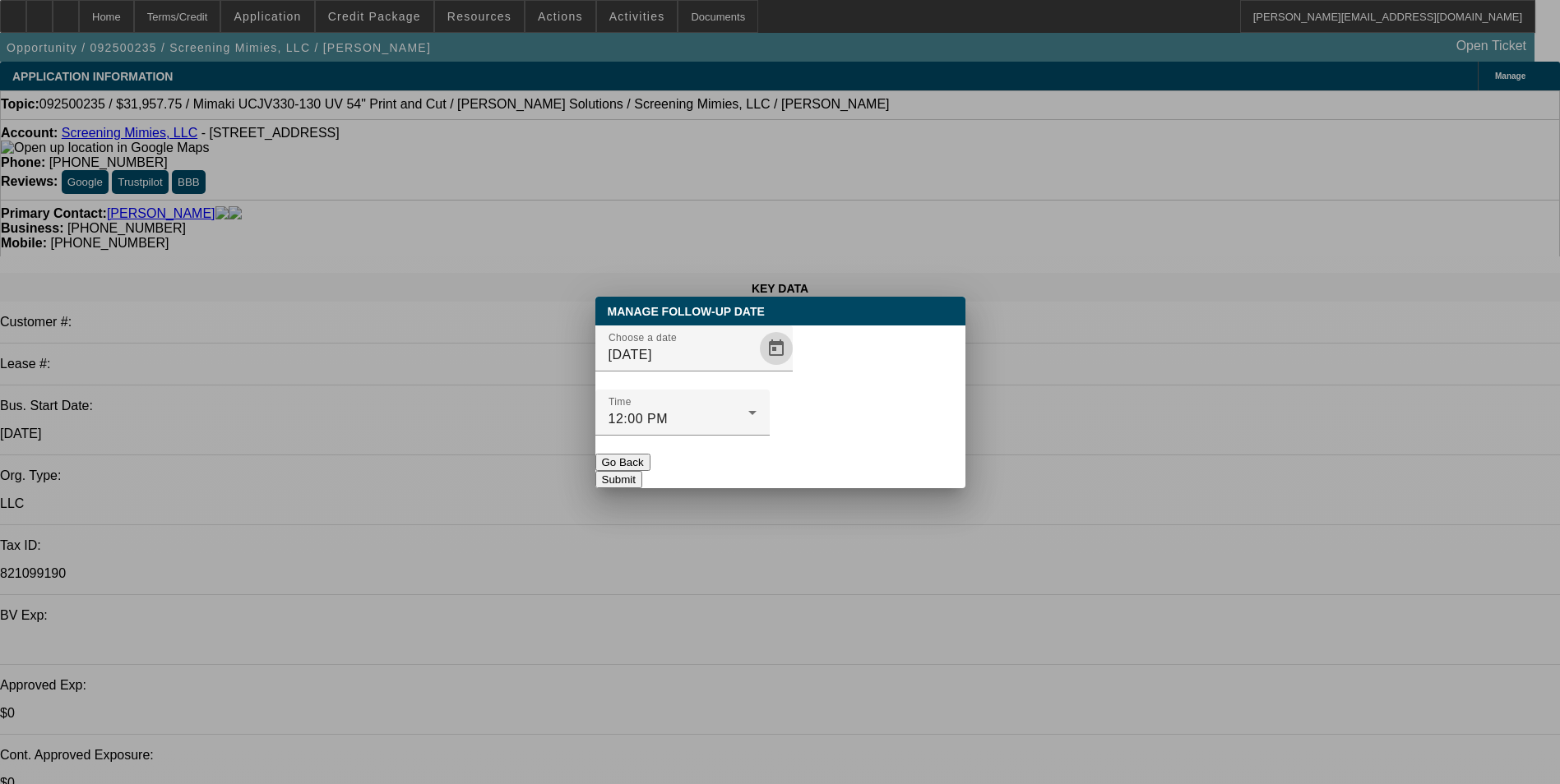
click at [642, 471] on button "Submit" at bounding box center [619, 480] width 47 height 18
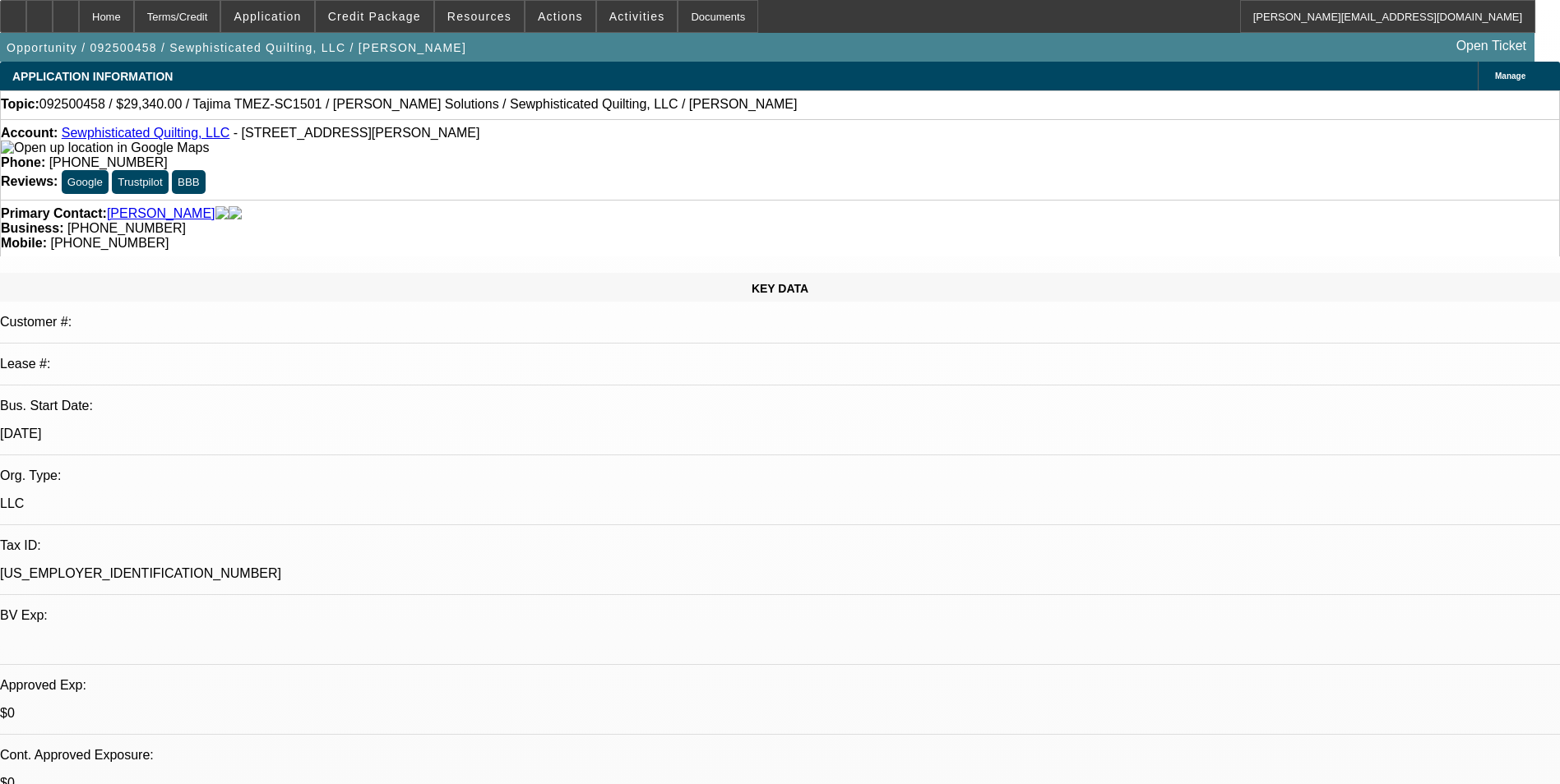
select select "0"
select select "2"
select select "0.1"
select select "1"
select select "2"
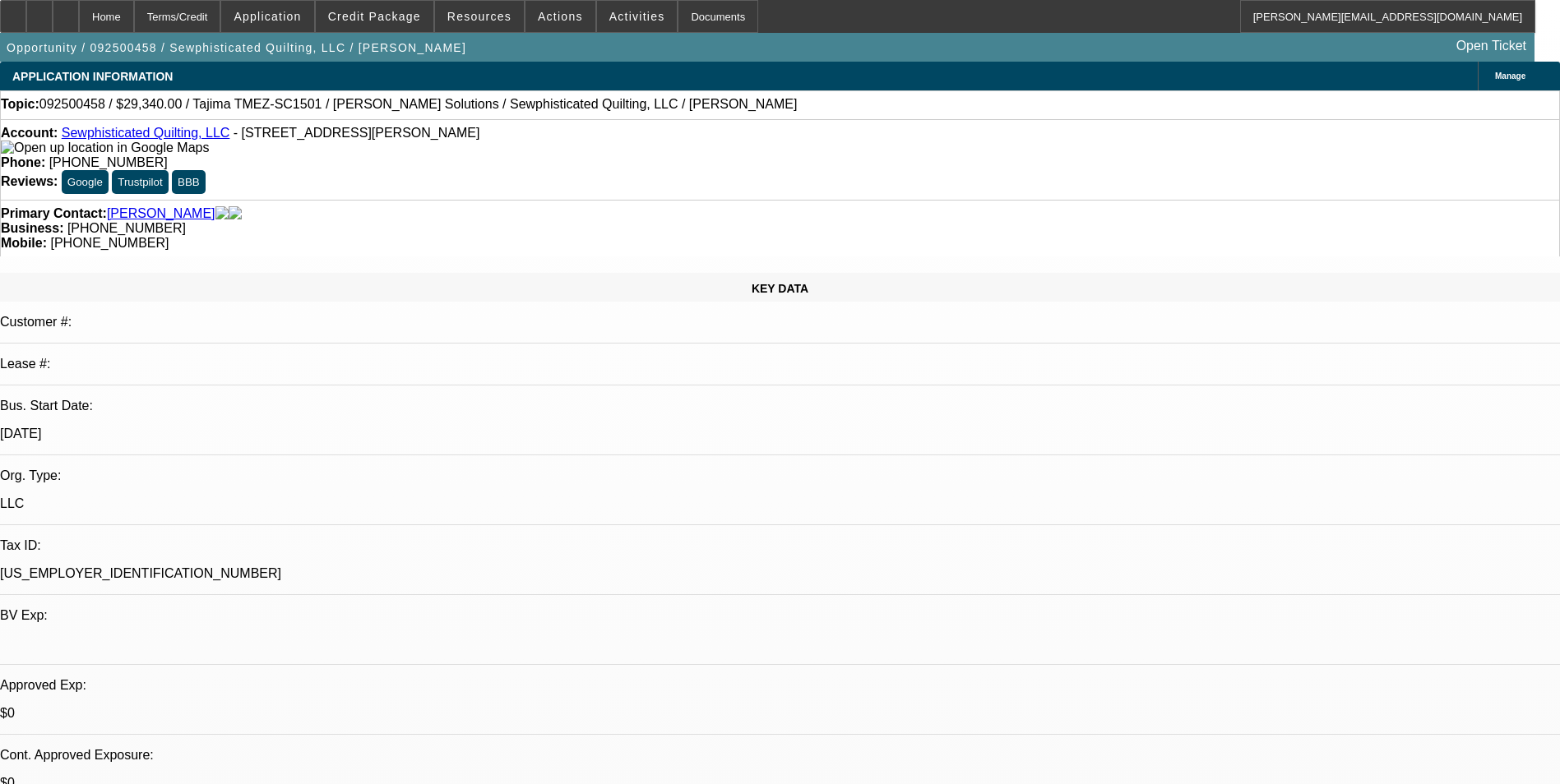
select select "4"
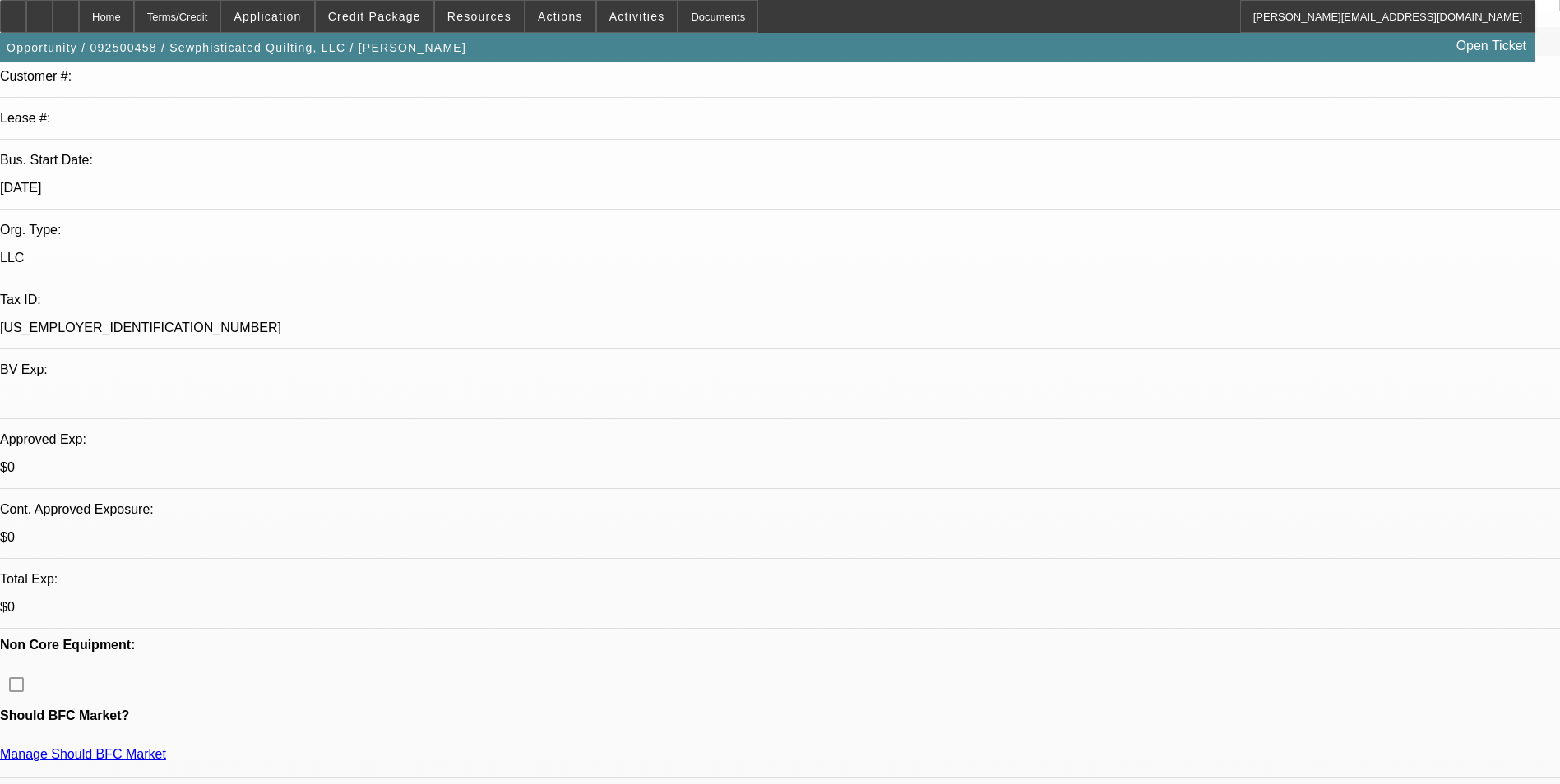
scroll to position [247, 0]
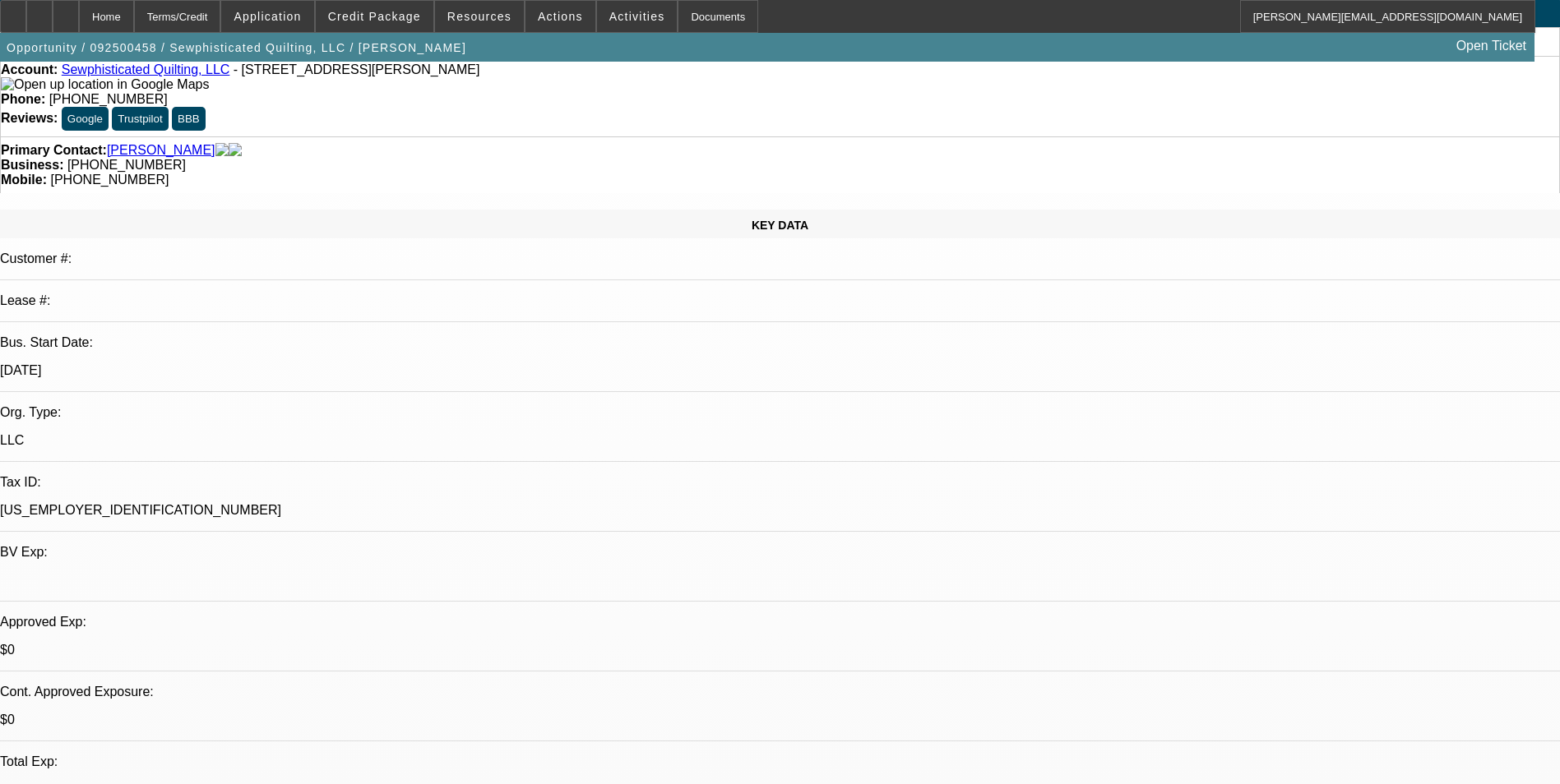
scroll to position [0, 0]
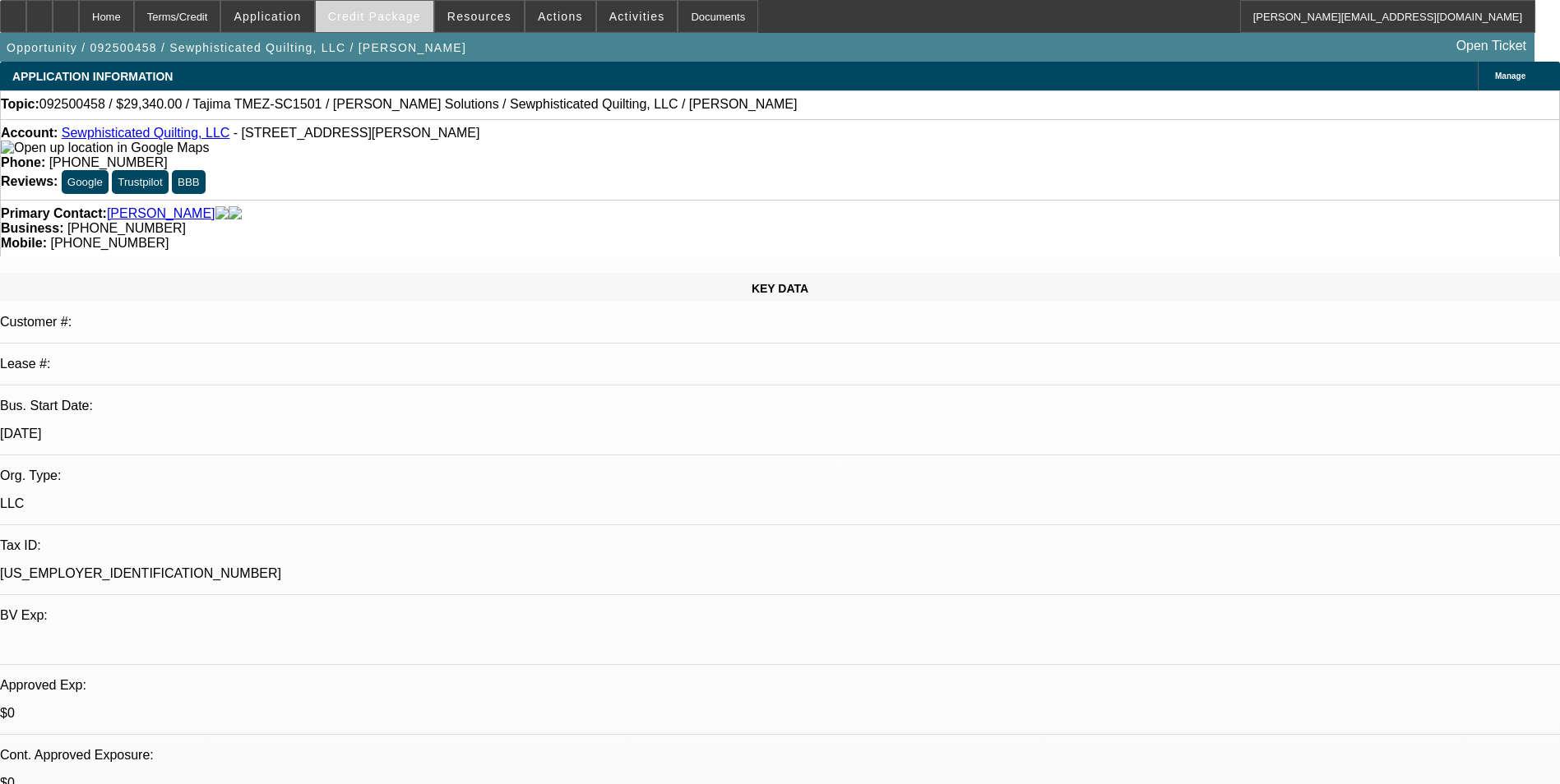
click at [423, 8] on span at bounding box center [375, 17] width 118 height 39
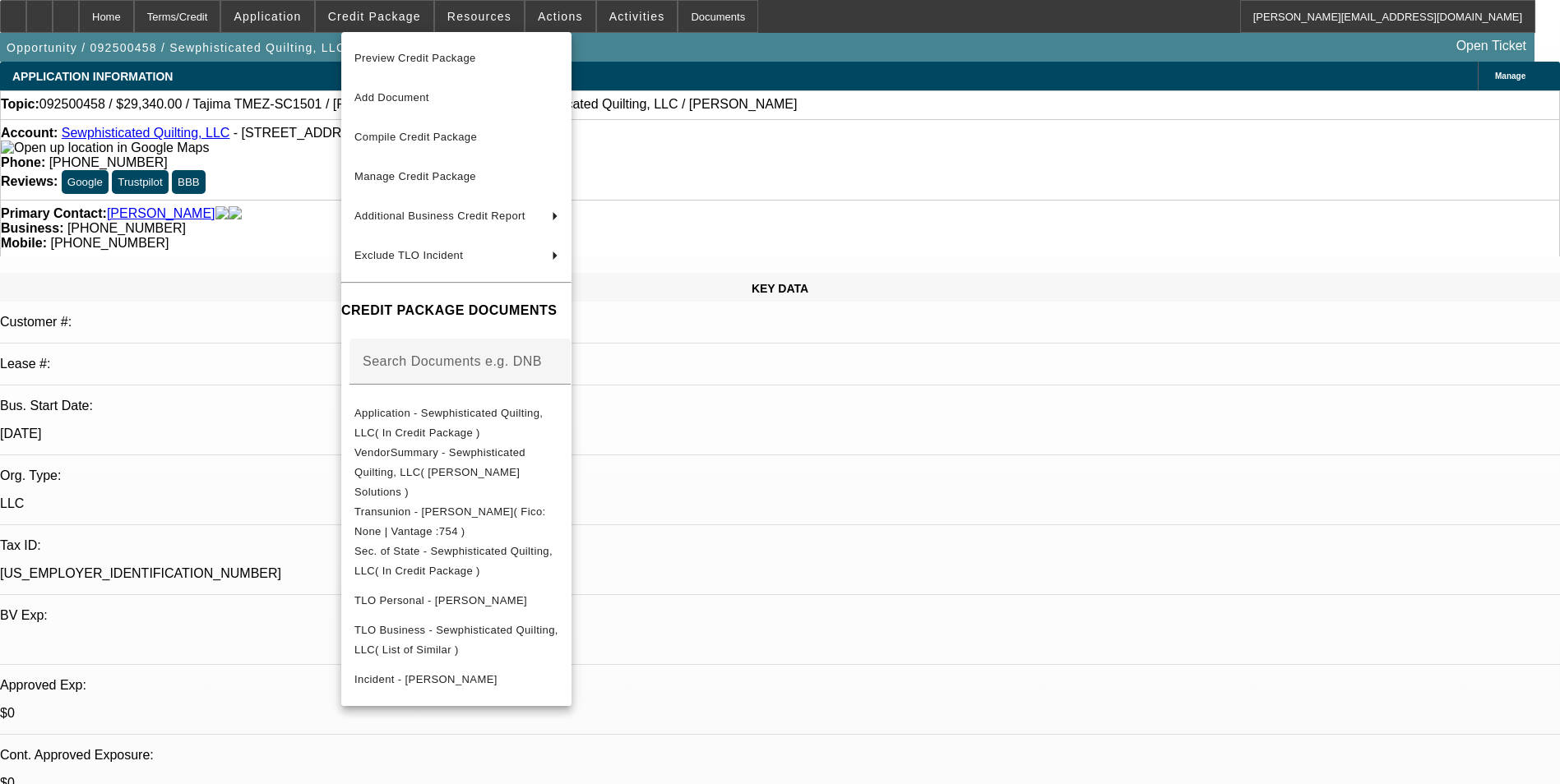
click at [899, 97] on div at bounding box center [780, 392] width 1560 height 784
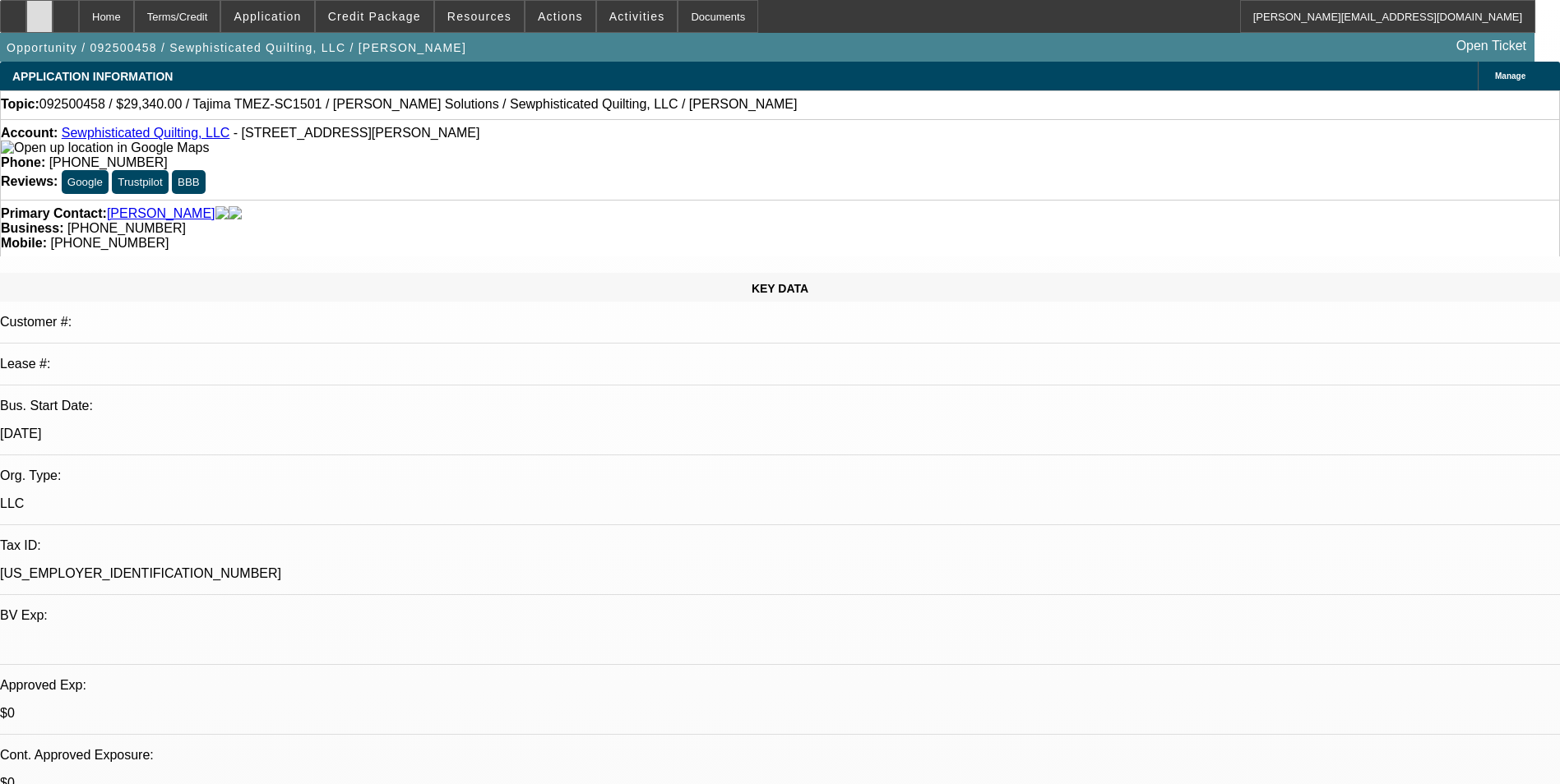
click at [53, 11] on div at bounding box center [39, 17] width 26 height 33
click at [406, 18] on span "Credit Package" at bounding box center [374, 16] width 93 height 13
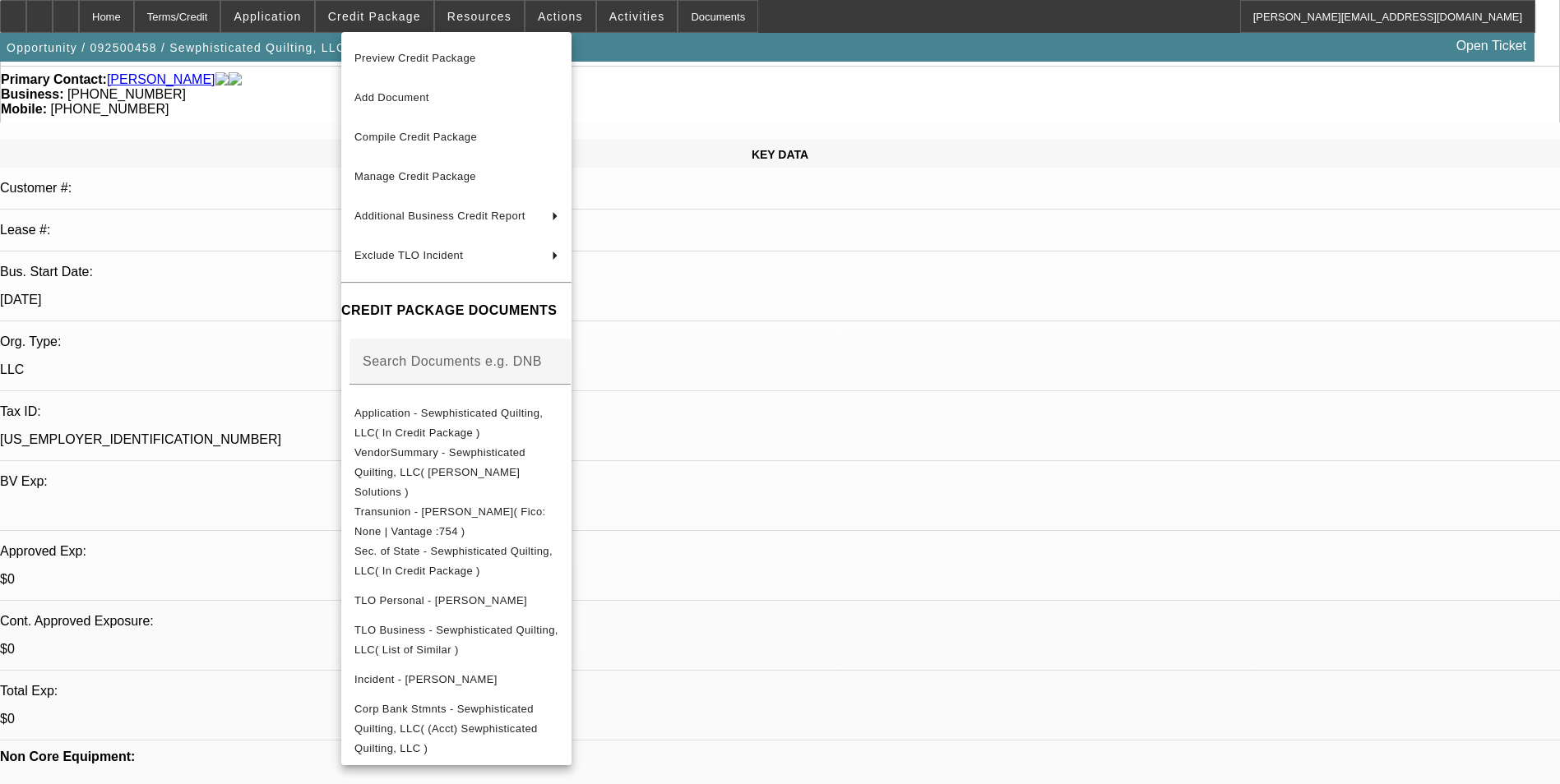
scroll to position [165, 0]
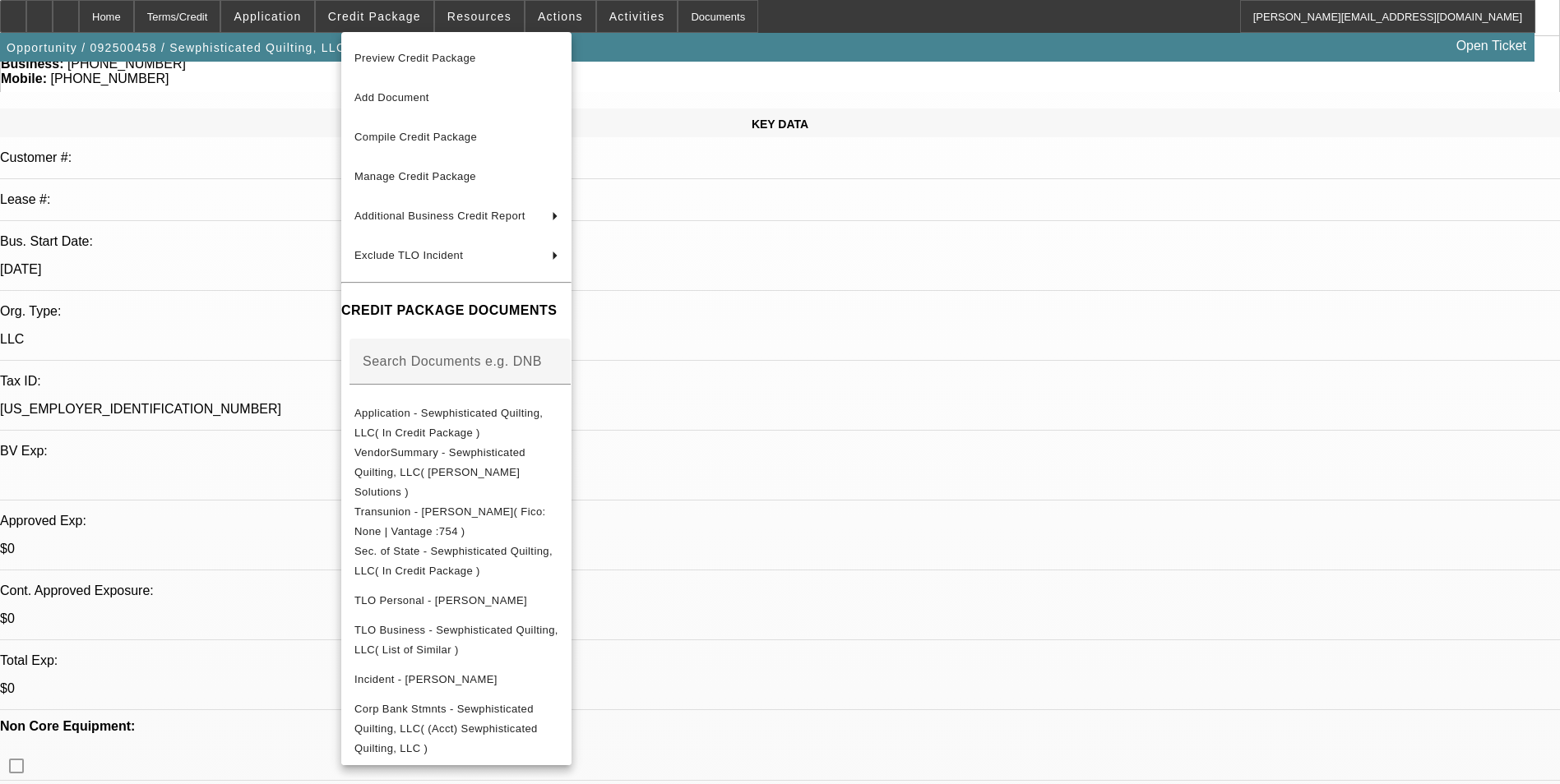
click at [909, 336] on div at bounding box center [780, 392] width 1560 height 784
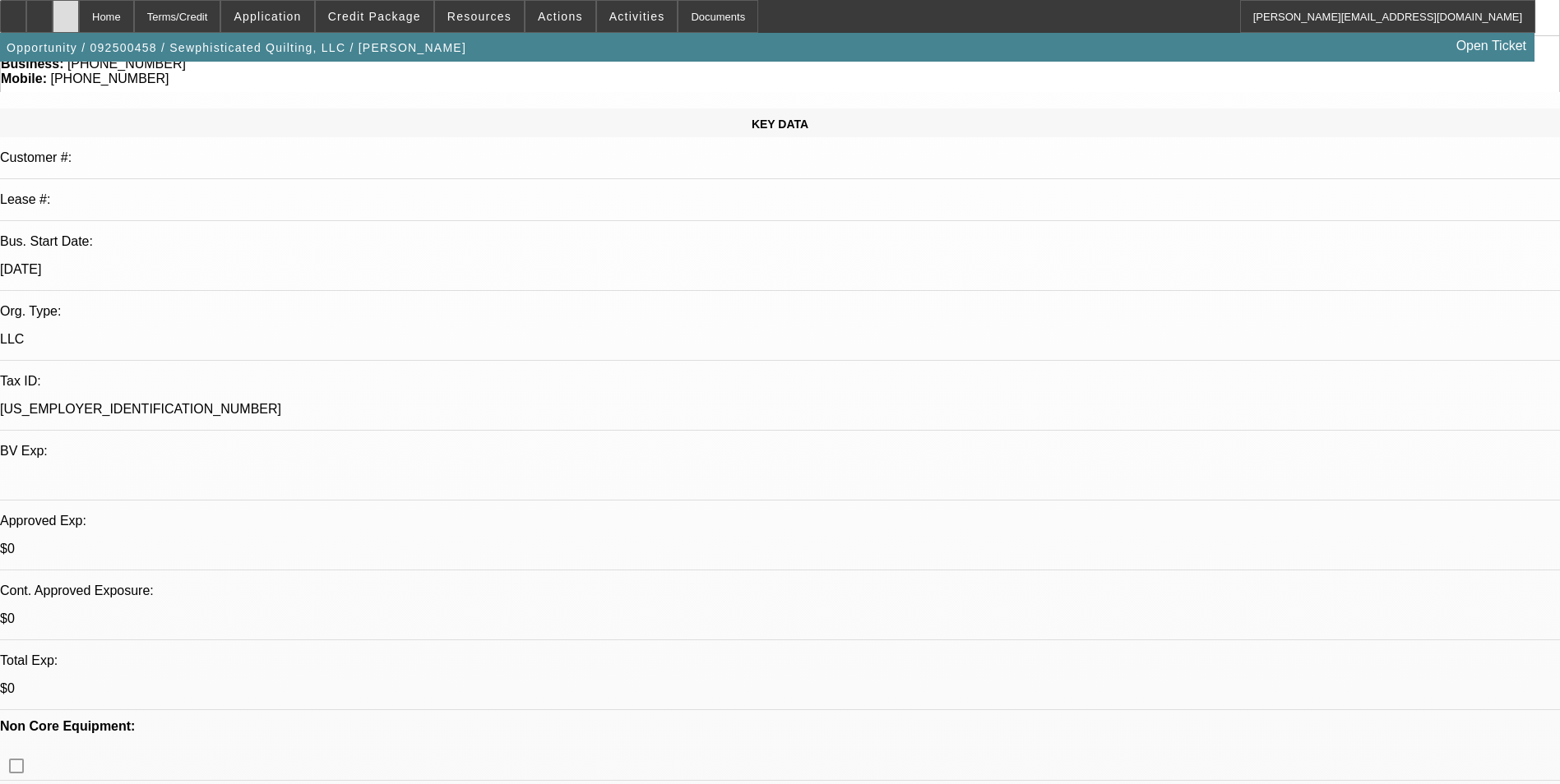
click at [79, 15] on div at bounding box center [65, 17] width 26 height 33
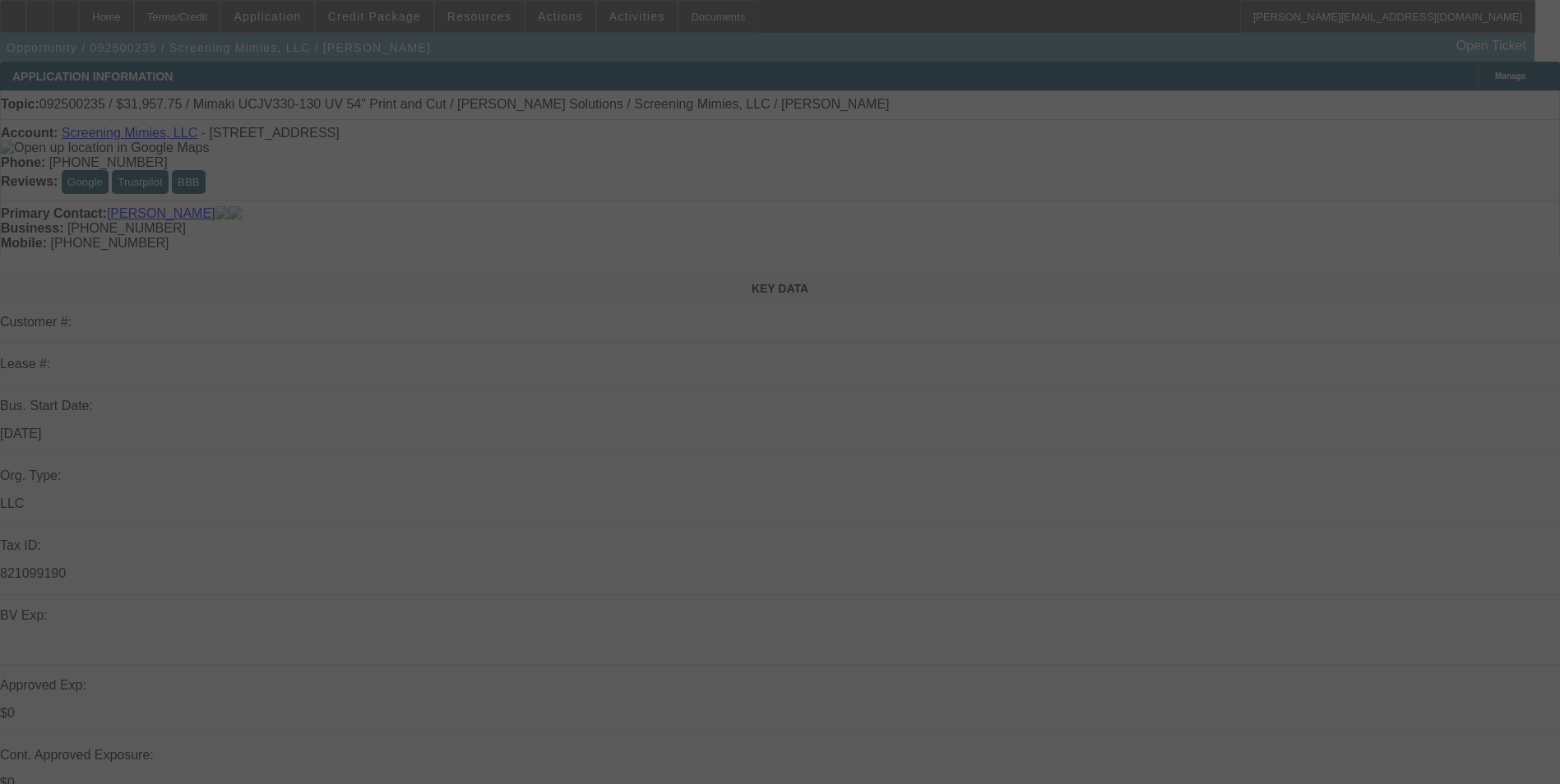
click at [1407, 101] on div at bounding box center [780, 392] width 1560 height 784
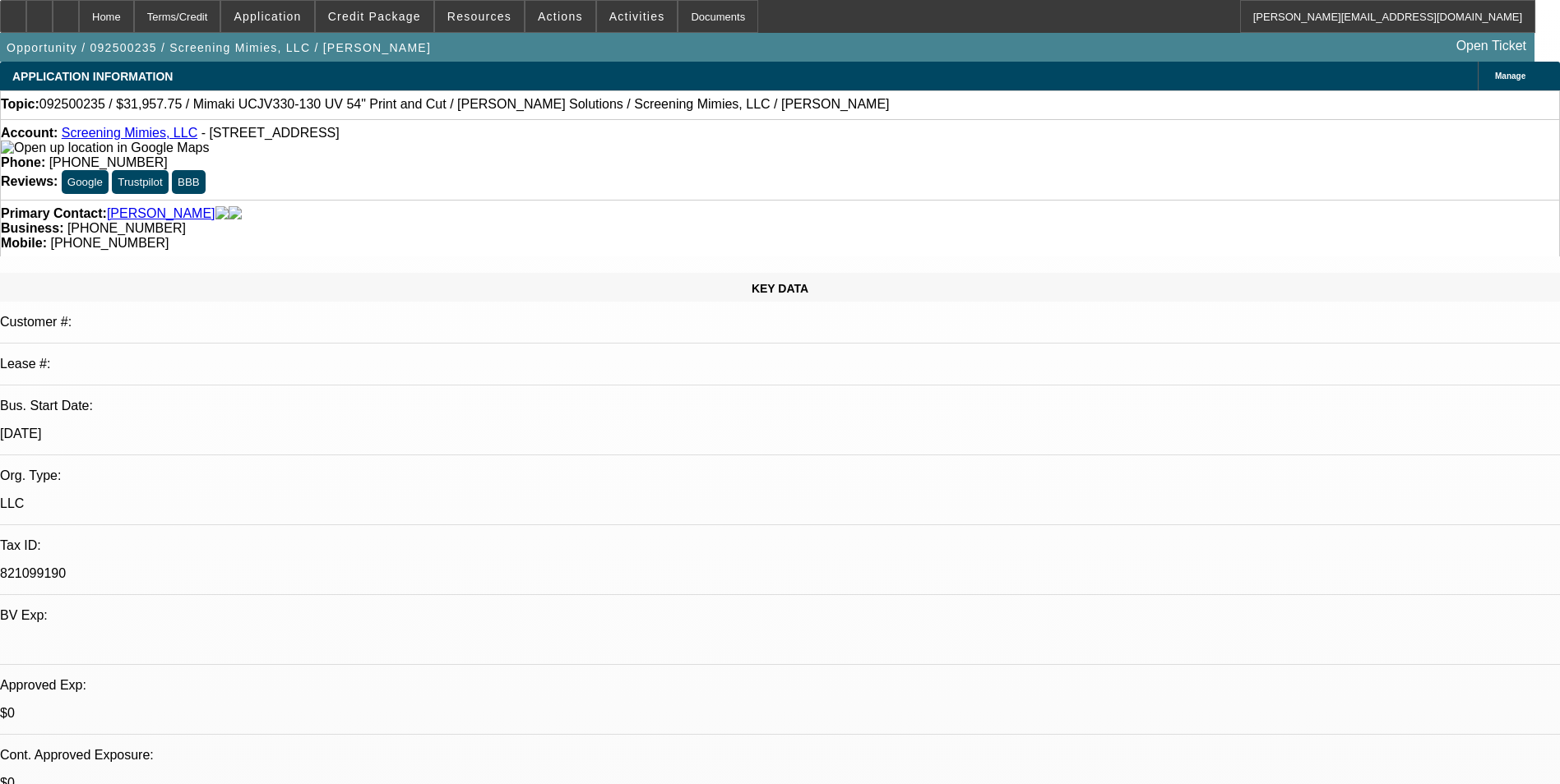
select select "0"
select select "2"
select select "0"
select select "2"
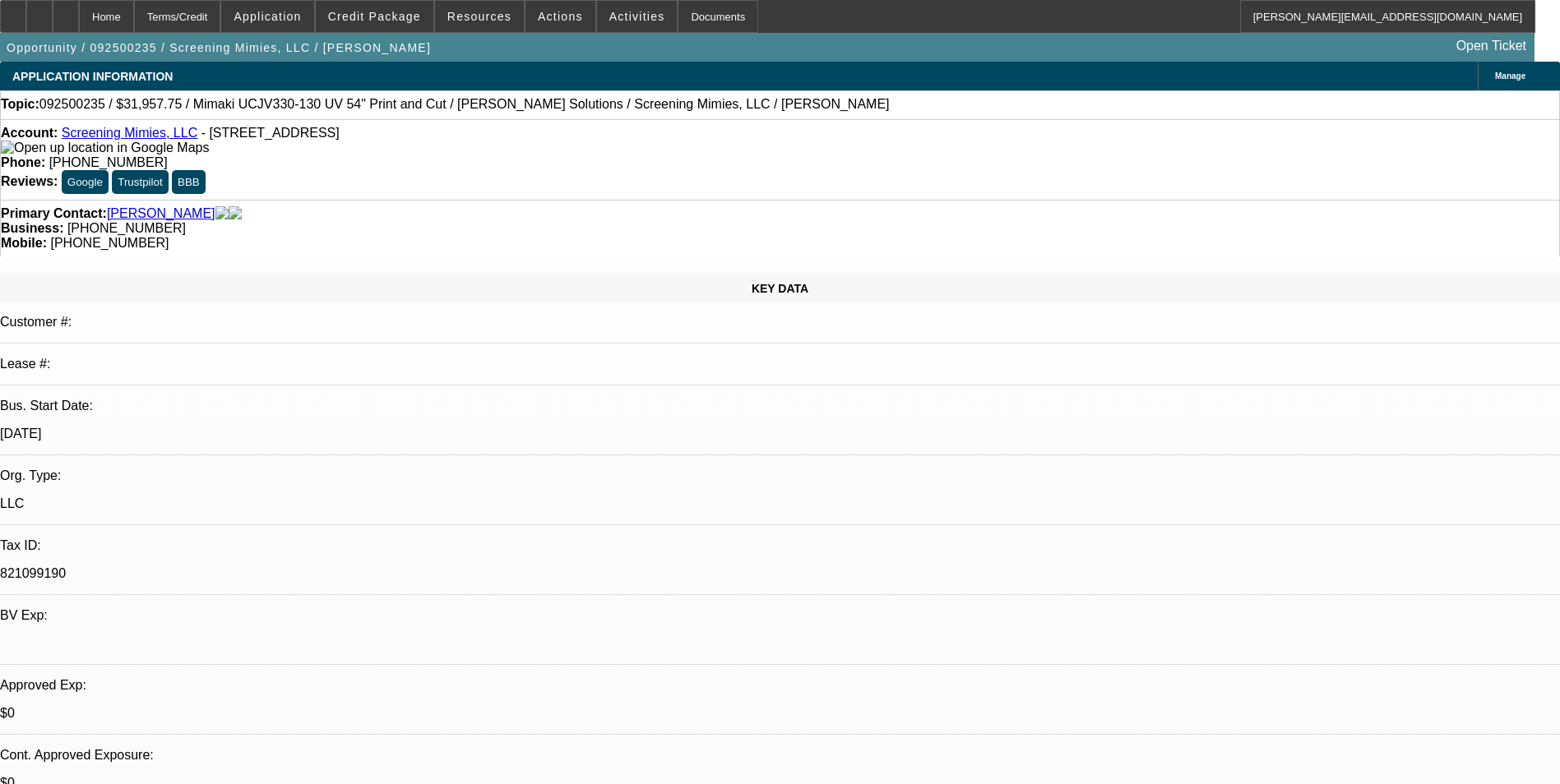
select select "0"
select select "2"
select select "0"
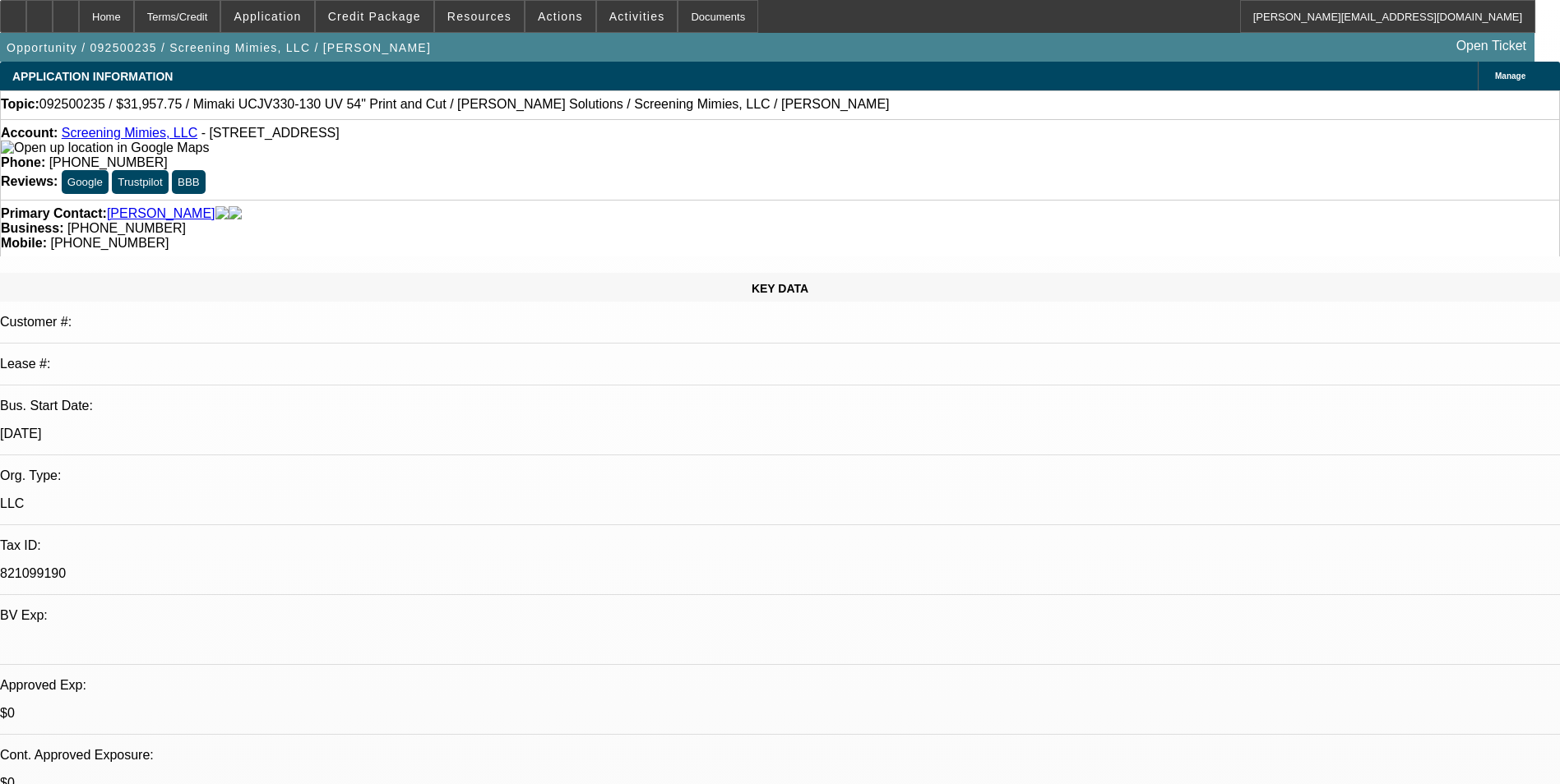
select select "2"
select select "0"
select select "1"
select select "2"
select select "6"
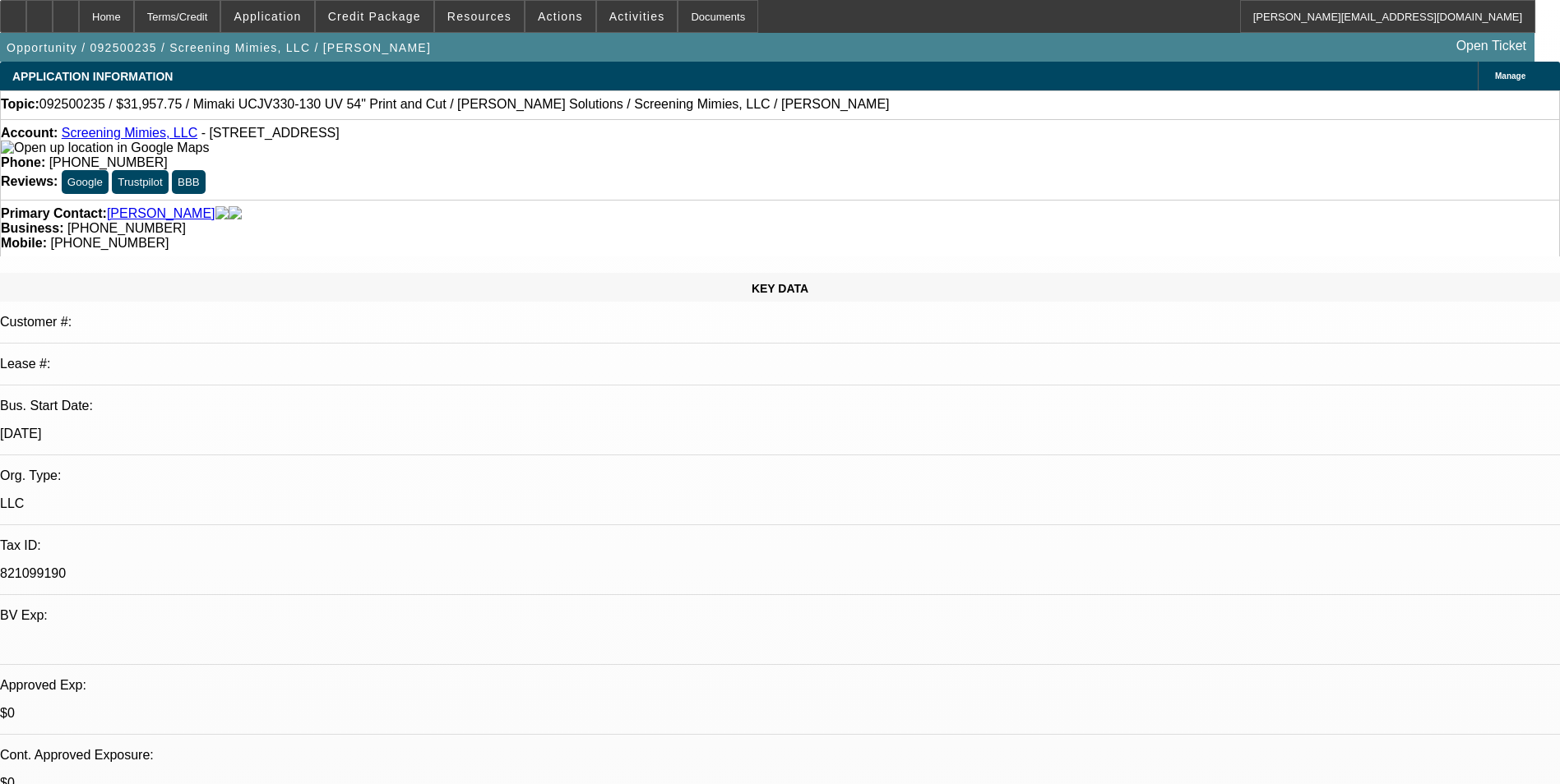
select select "1"
select select "2"
select select "6"
select select "1"
select select "2"
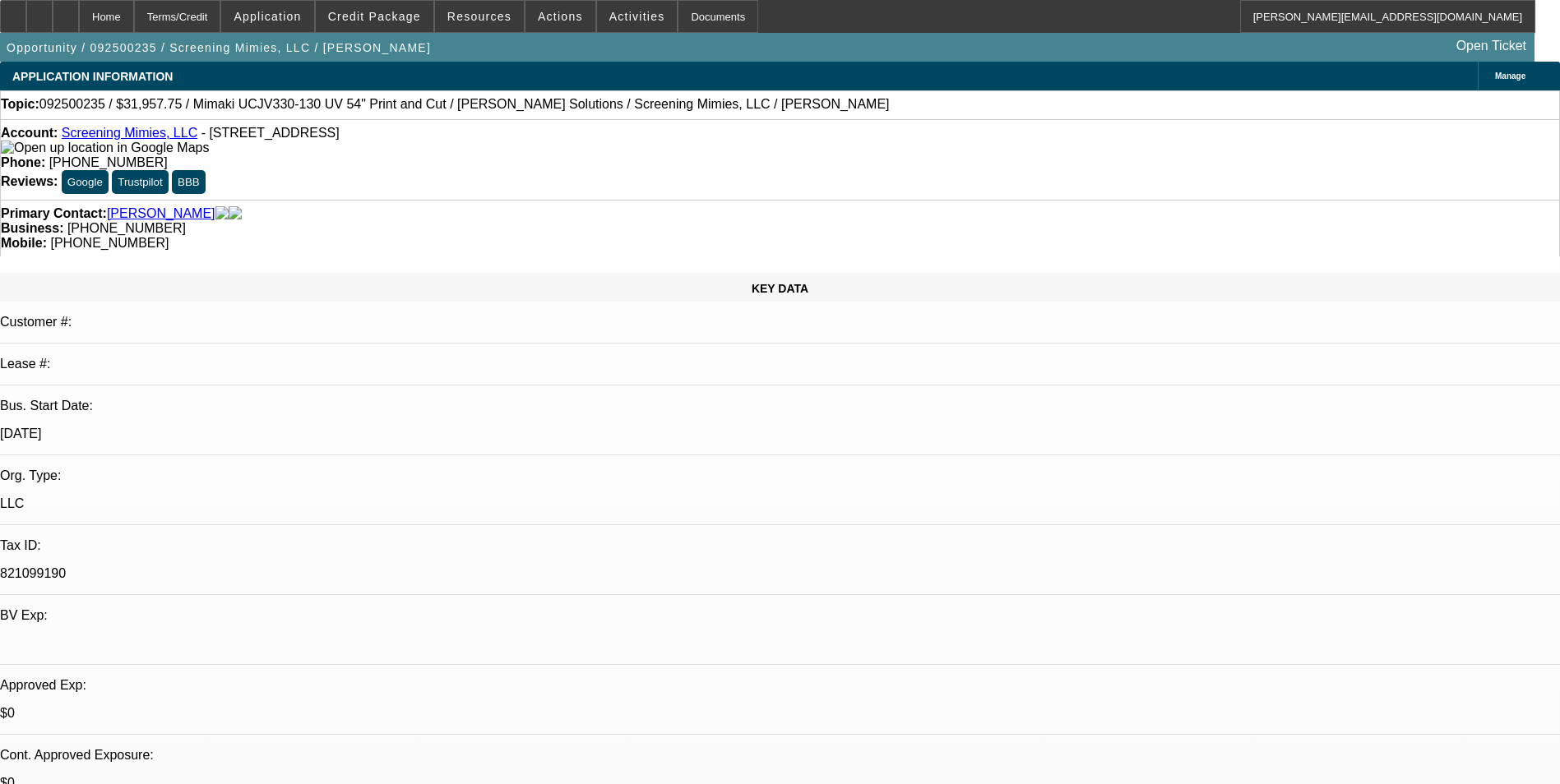
select select "6"
select select "1"
select select "2"
select select "6"
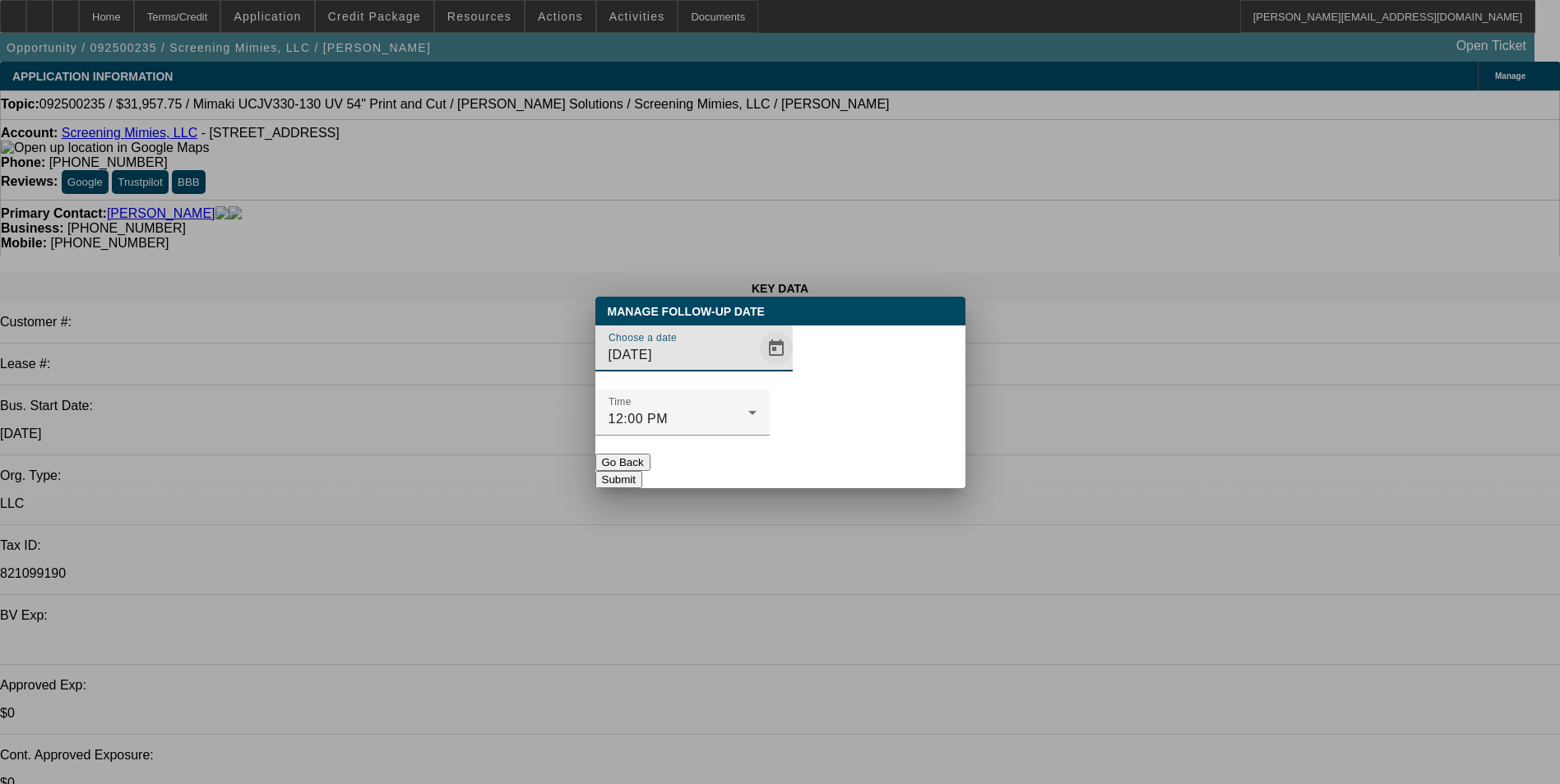
click at [757, 369] on span "Open calendar" at bounding box center [776, 348] width 39 height 39
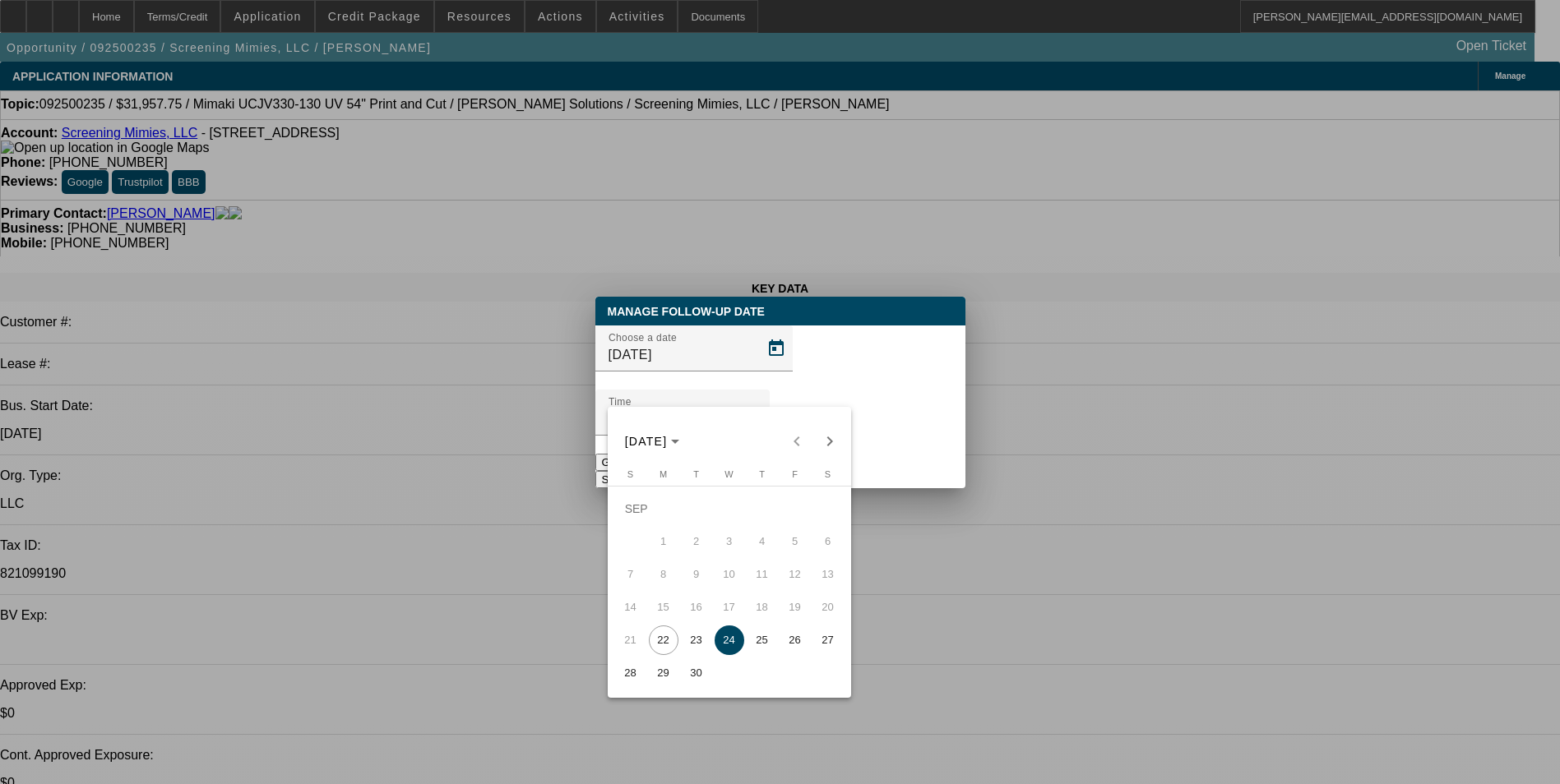
click at [696, 644] on span "23" at bounding box center [697, 640] width 29 height 29
type input "[DATE]"
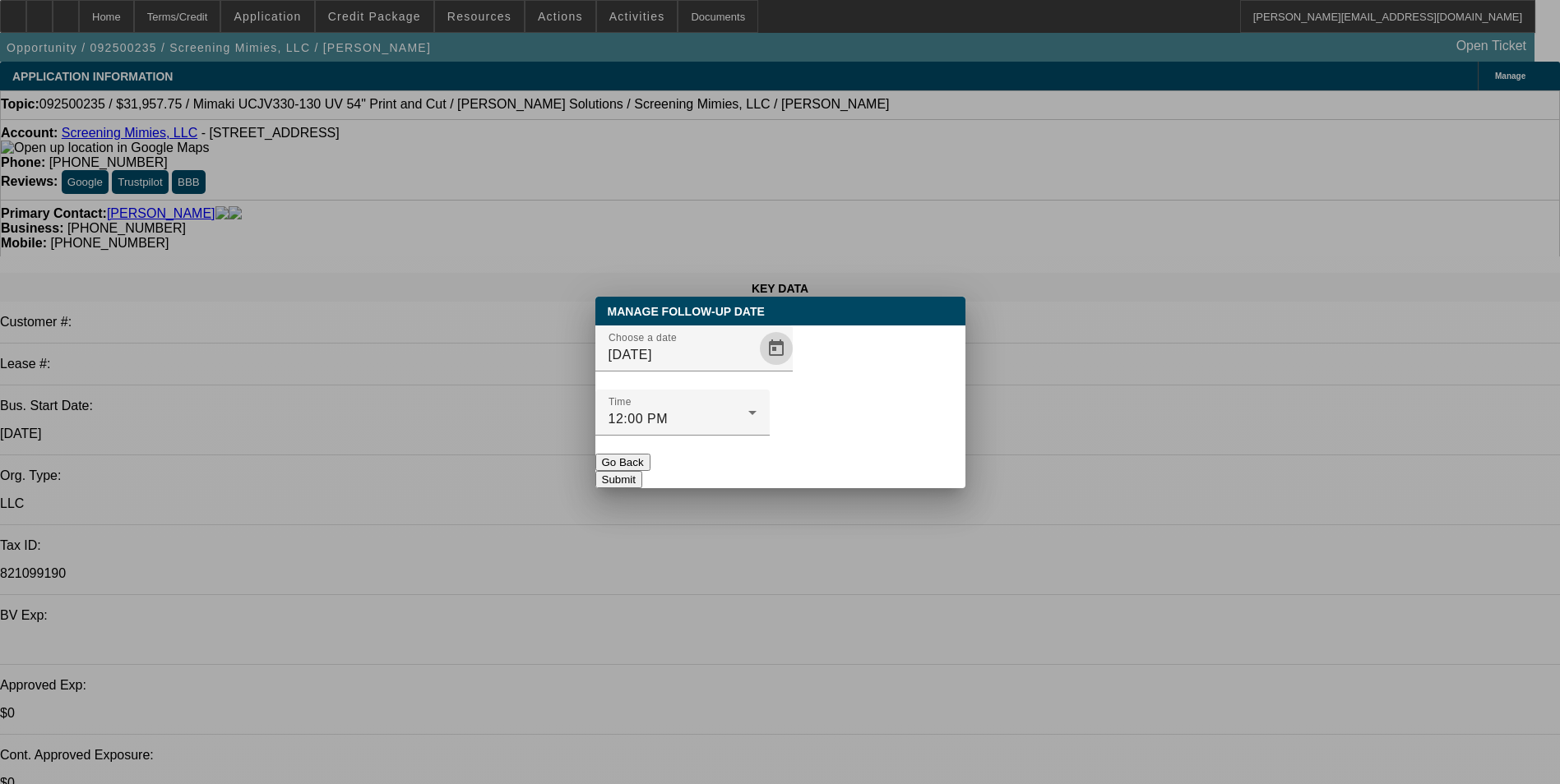
click at [642, 471] on button "Submit" at bounding box center [619, 480] width 47 height 18
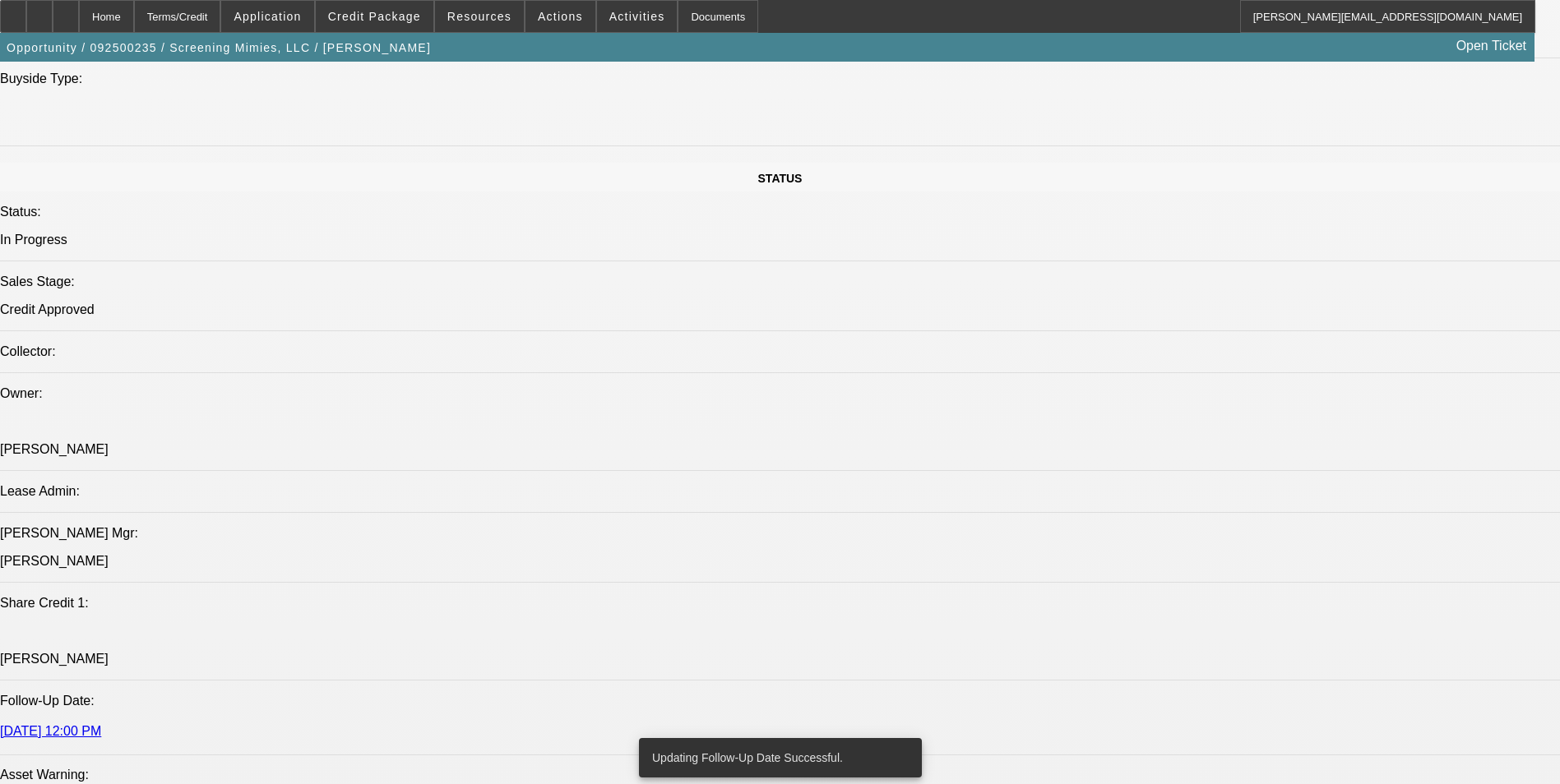
scroll to position [1808, 0]
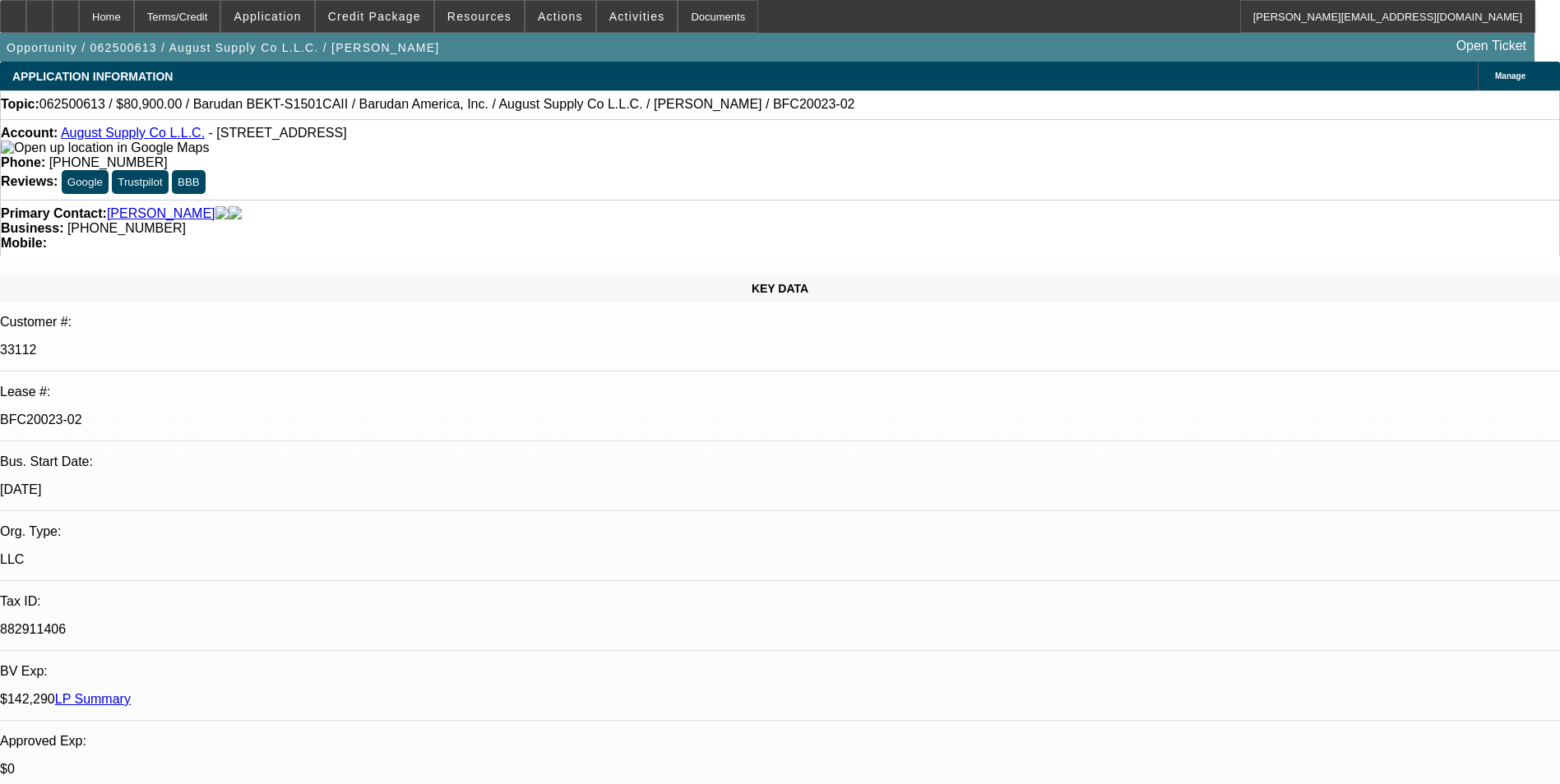
select select "0"
select select "2"
select select "0.1"
select select "4"
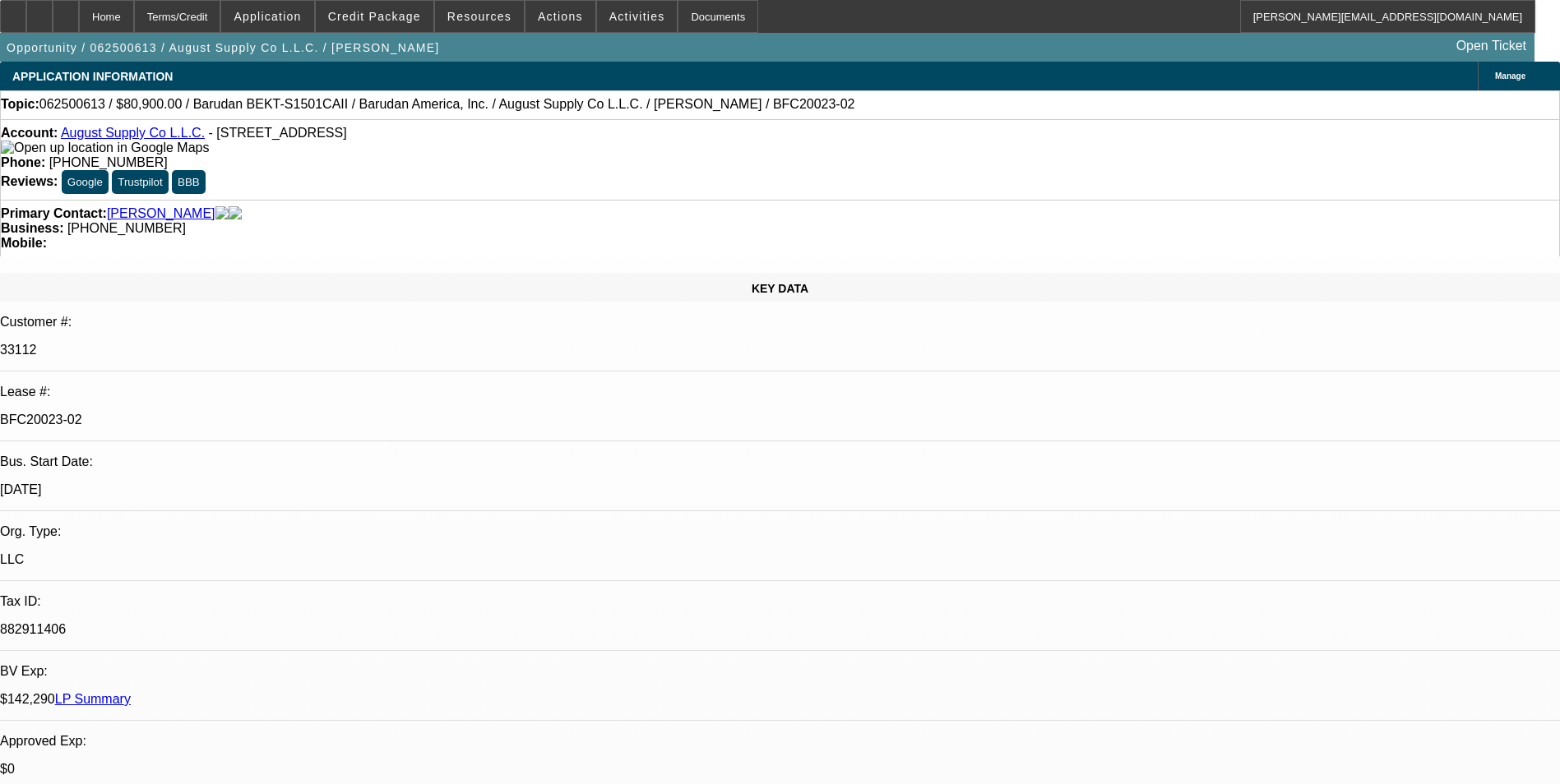
select select "0"
select select "2"
select select "0.1"
select select "4"
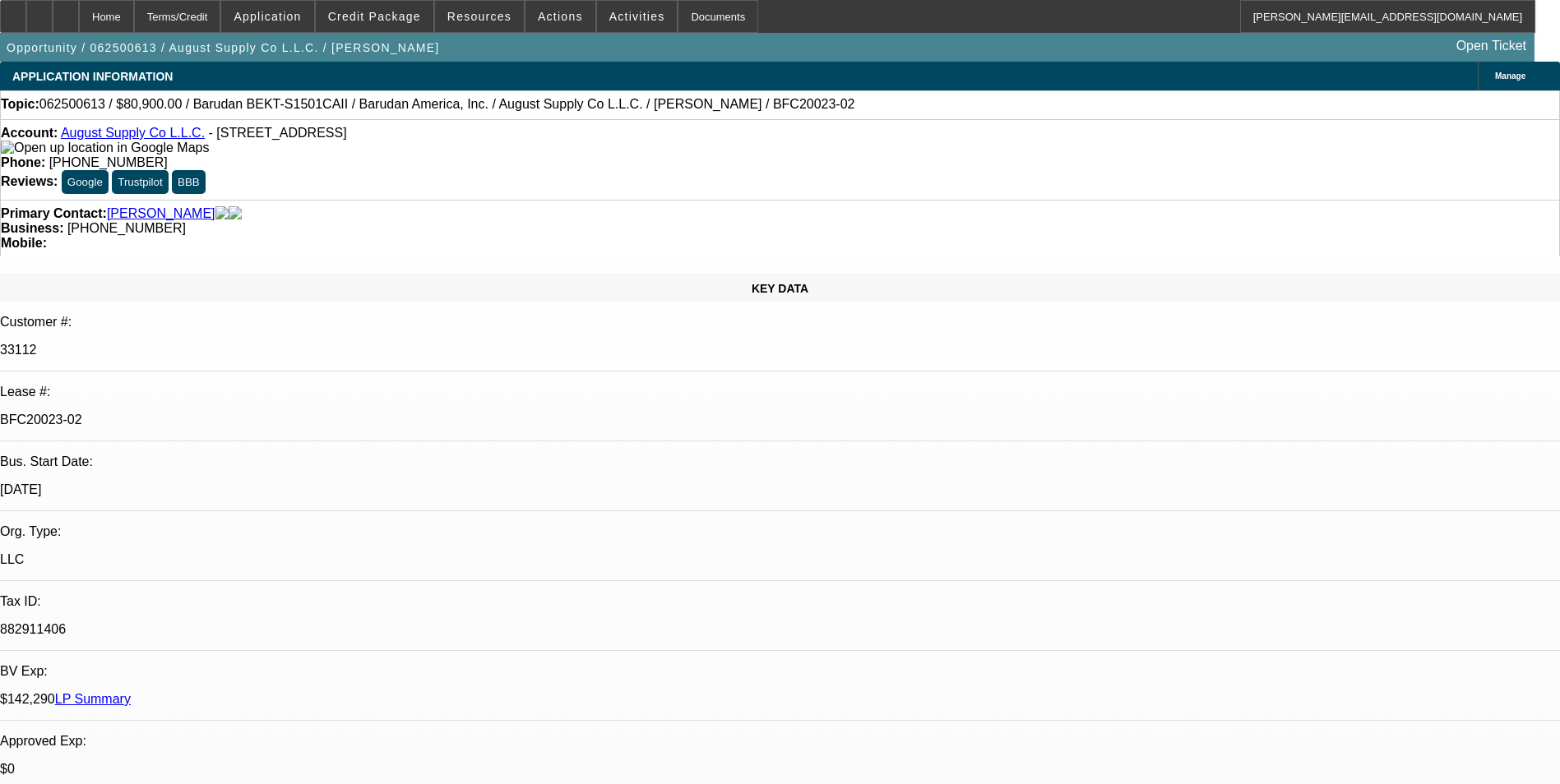
select select "0"
select select "2"
select select "0.1"
select select "4"
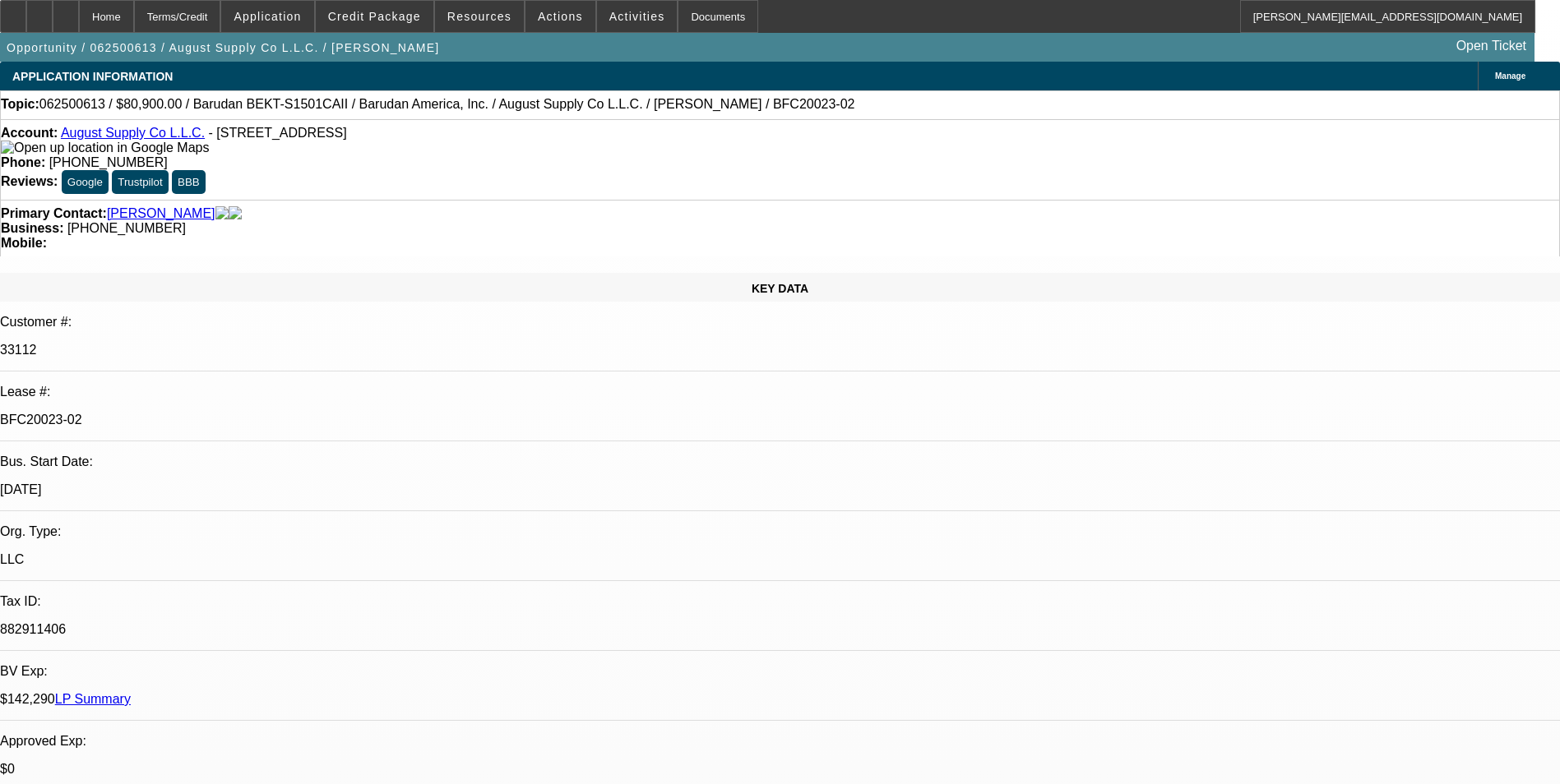
select select "0"
select select "2"
select select "0.1"
select select "4"
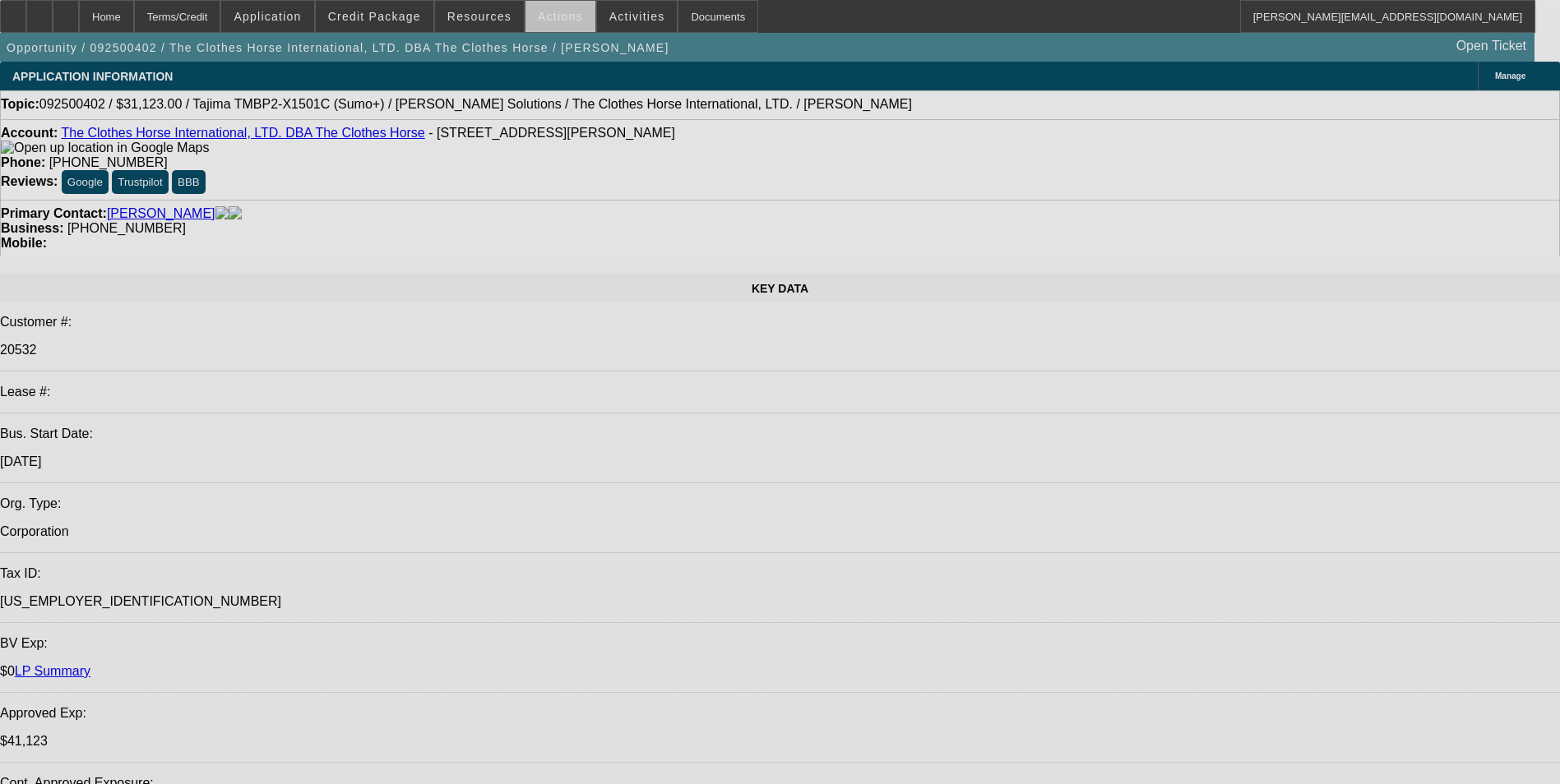
select select "0"
select select "2"
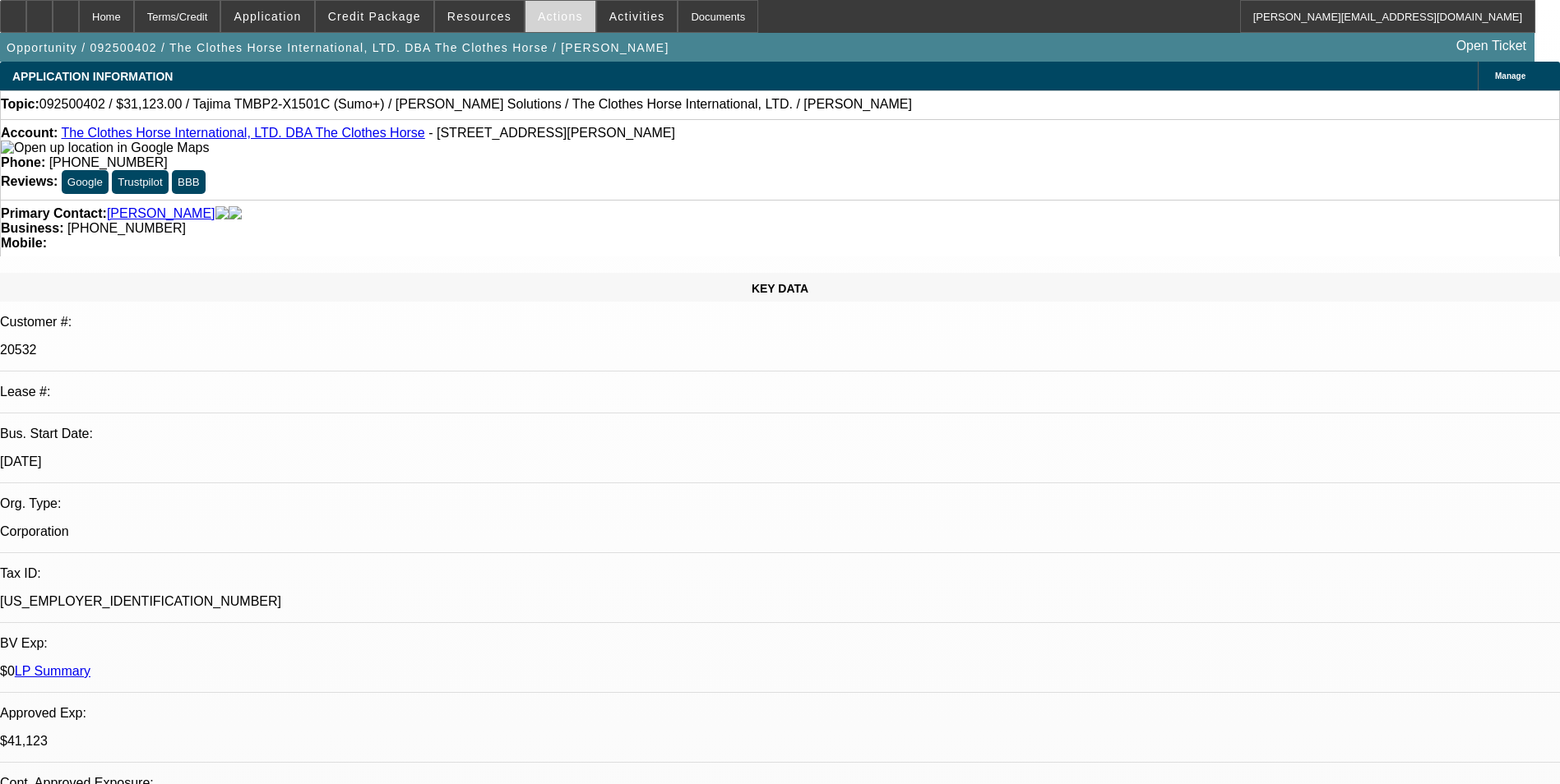
select select "0"
select select "2"
select select "0"
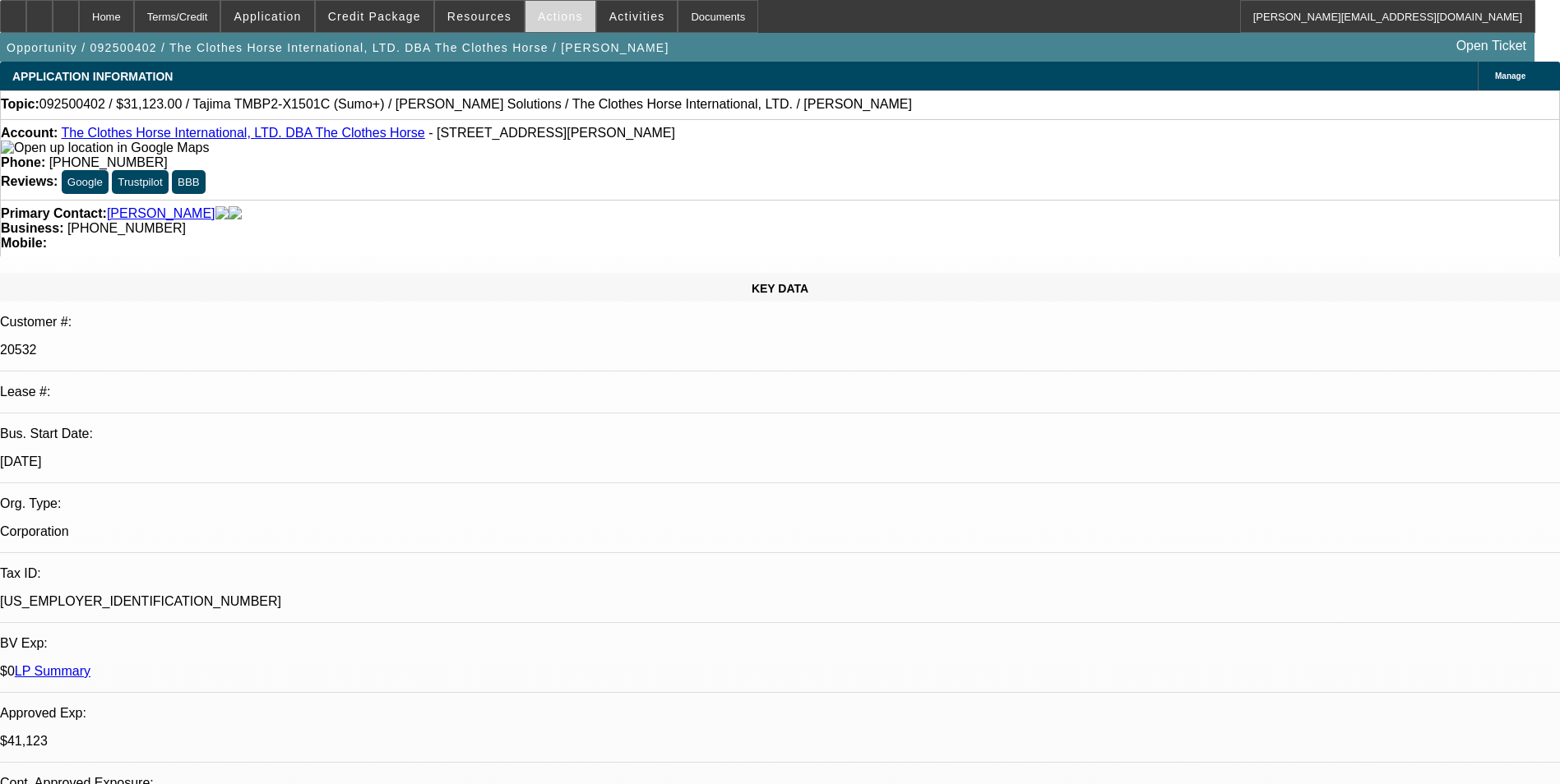
select select "2"
select select "0"
select select "2"
select select "0"
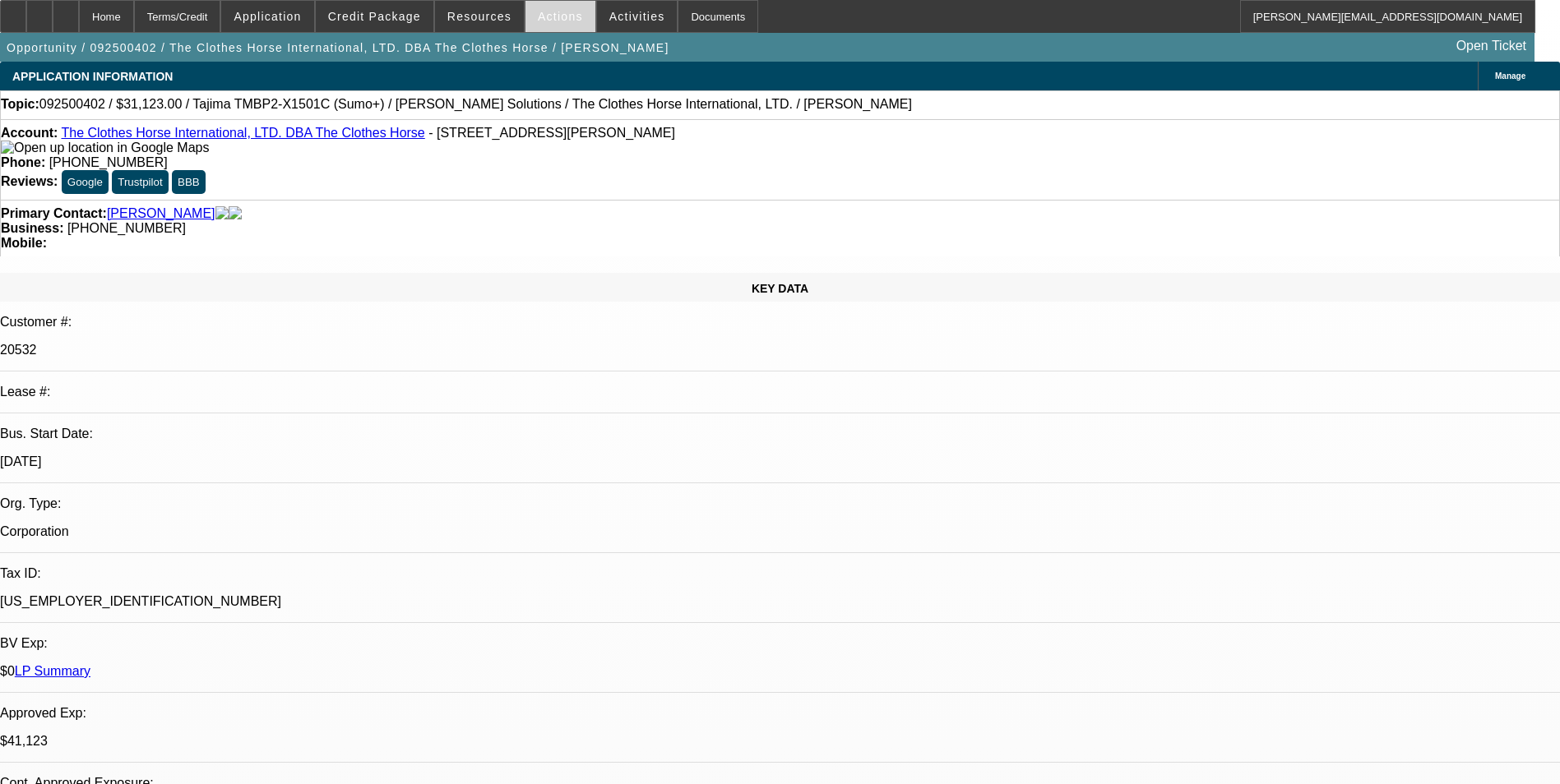
select select "1"
select select "2"
select select "6"
select select "1"
select select "2"
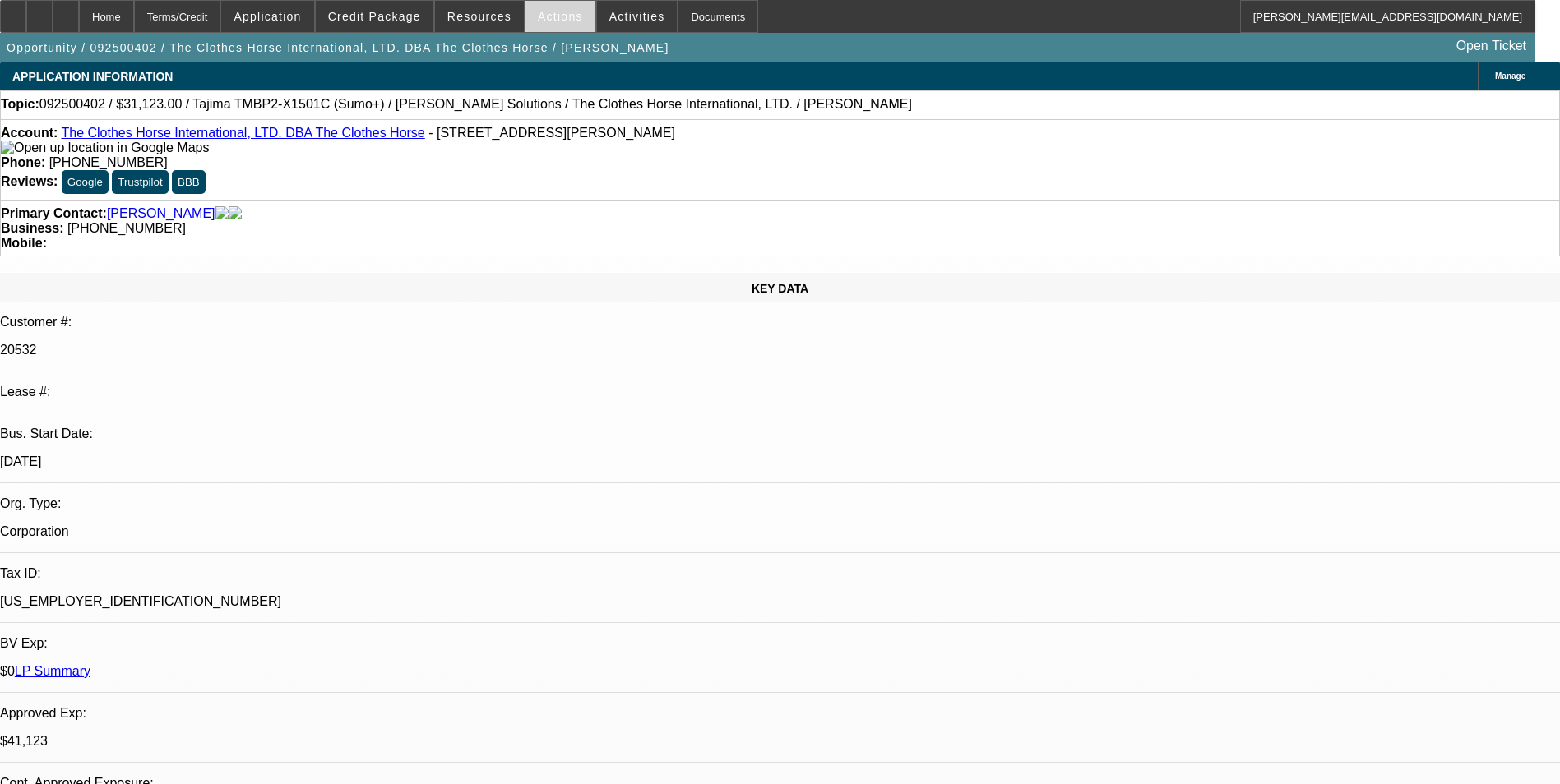
select select "6"
select select "1"
select select "2"
select select "6"
select select "1"
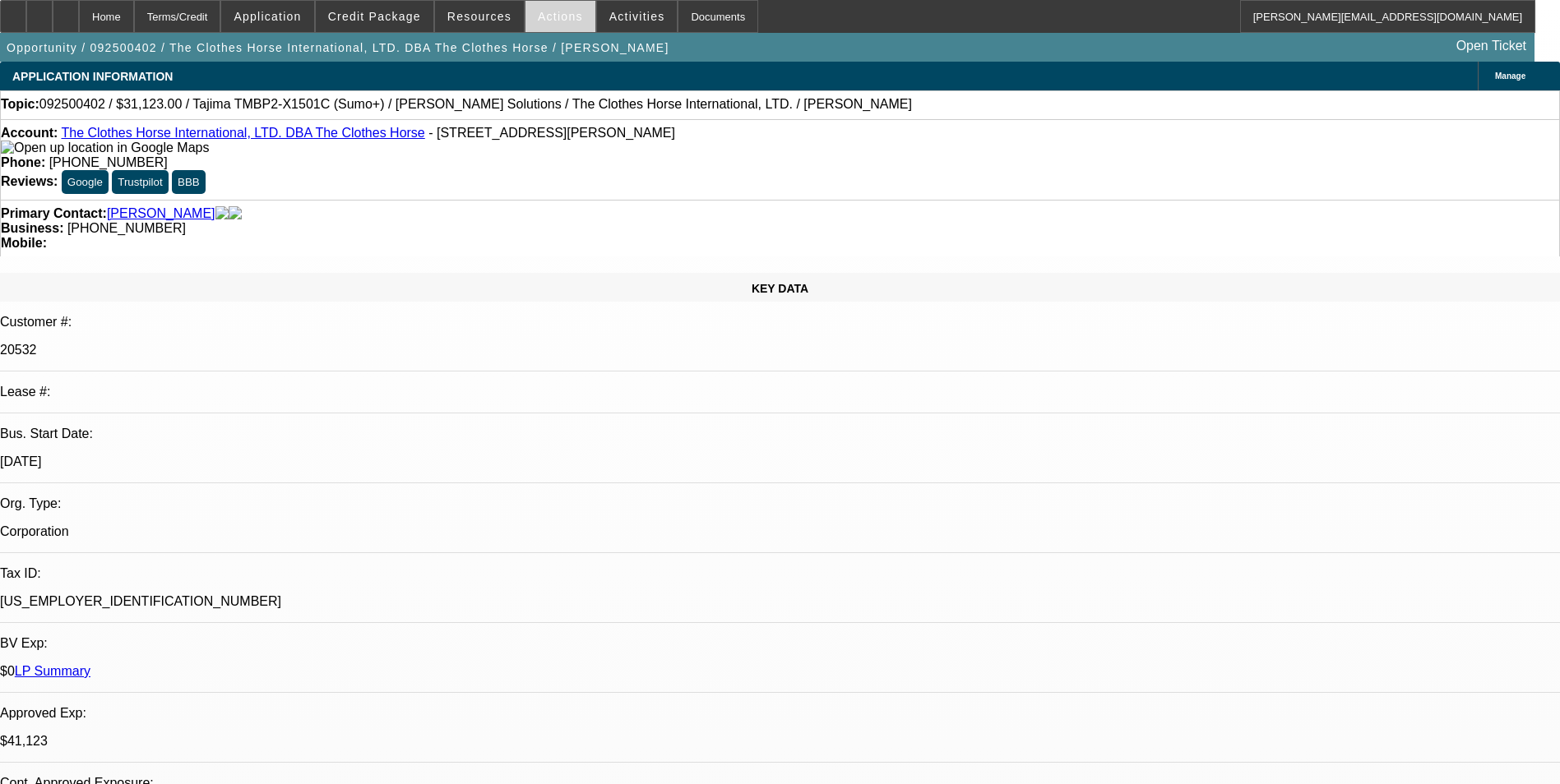
select select "2"
select select "6"
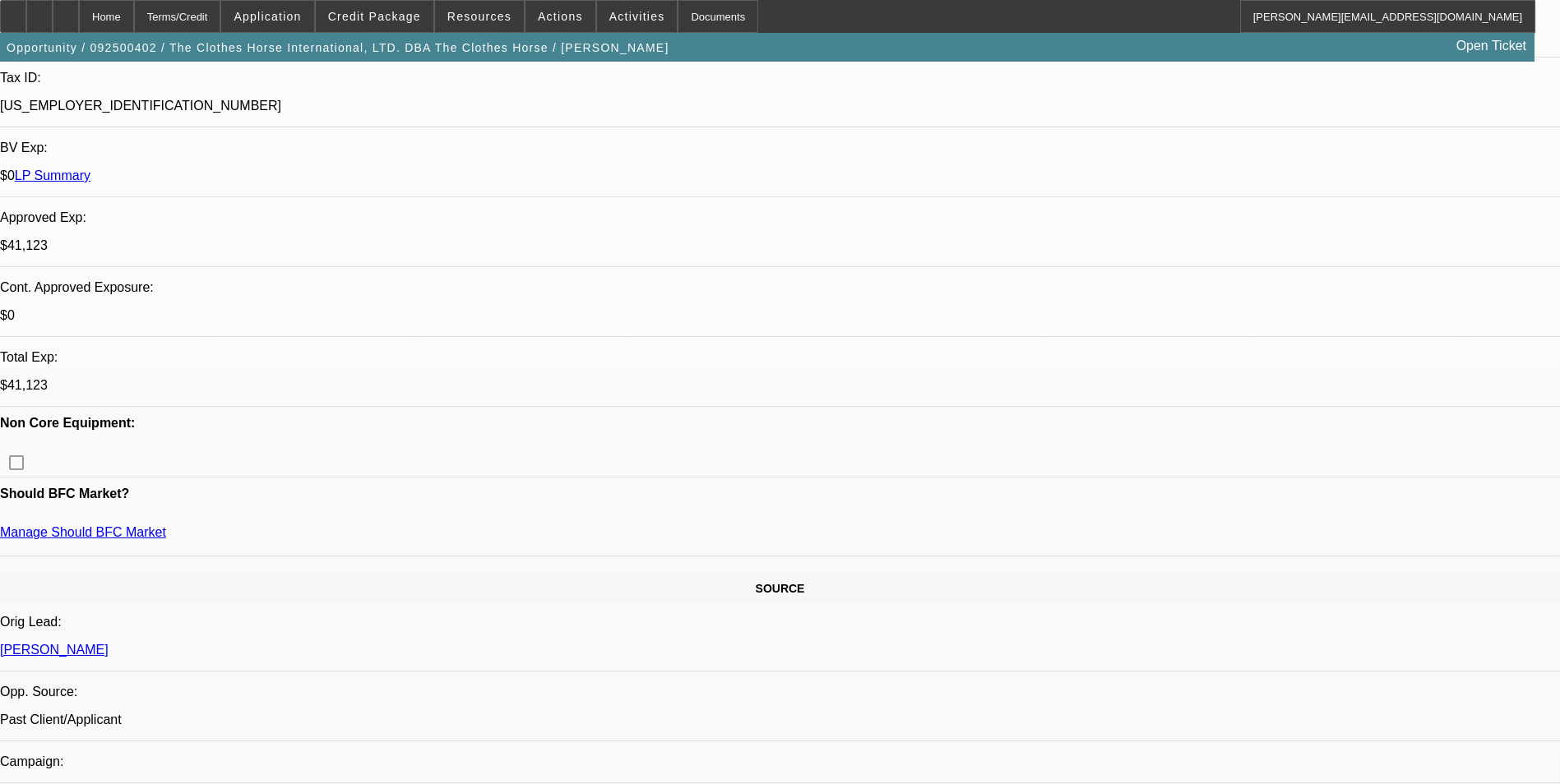
scroll to position [165, 0]
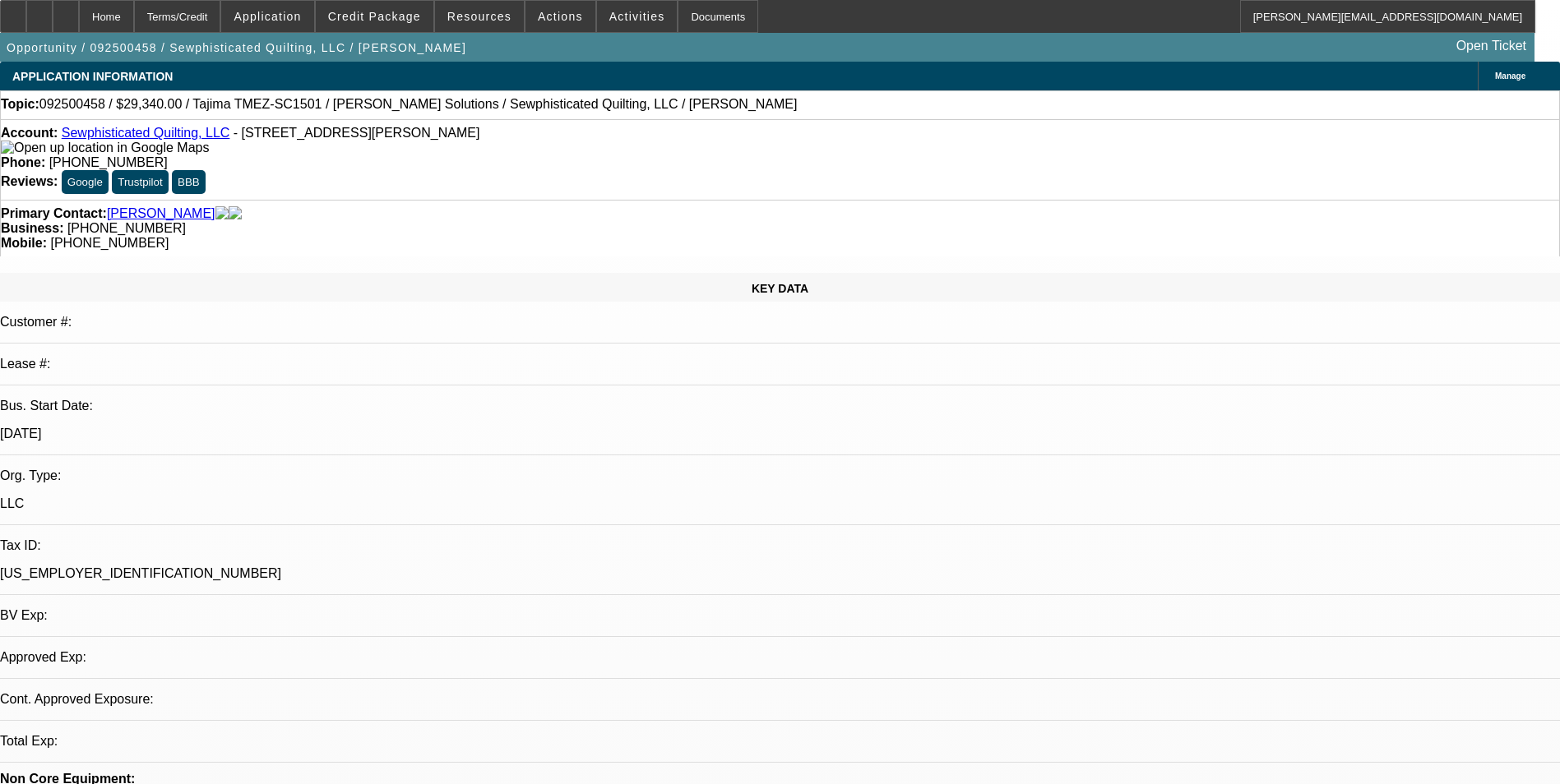
select select "0"
select select "2"
select select "0.1"
select select "4"
